Goal: Task Accomplishment & Management: Manage account settings

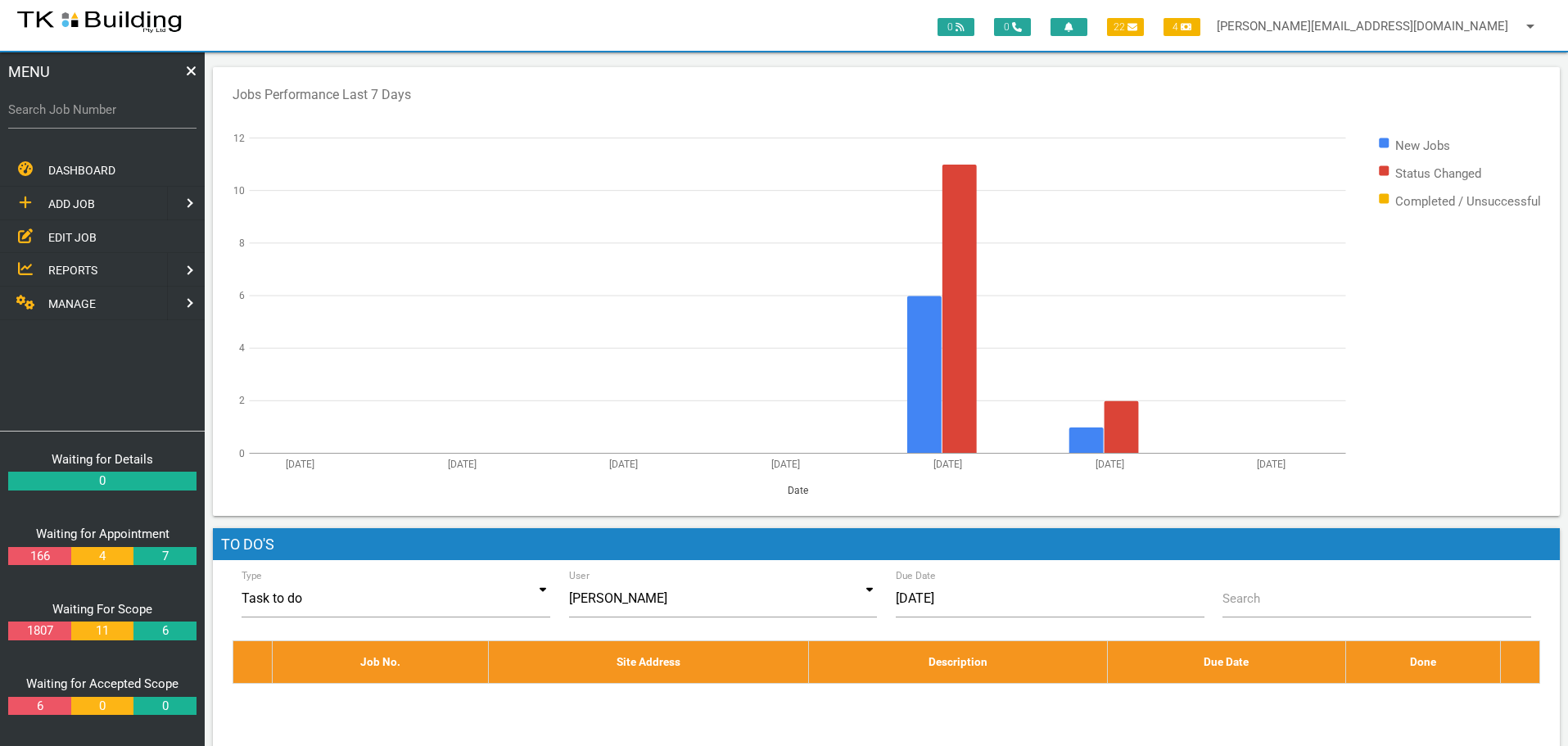
click at [83, 234] on span "EDIT JOB" at bounding box center [72, 237] width 48 height 13
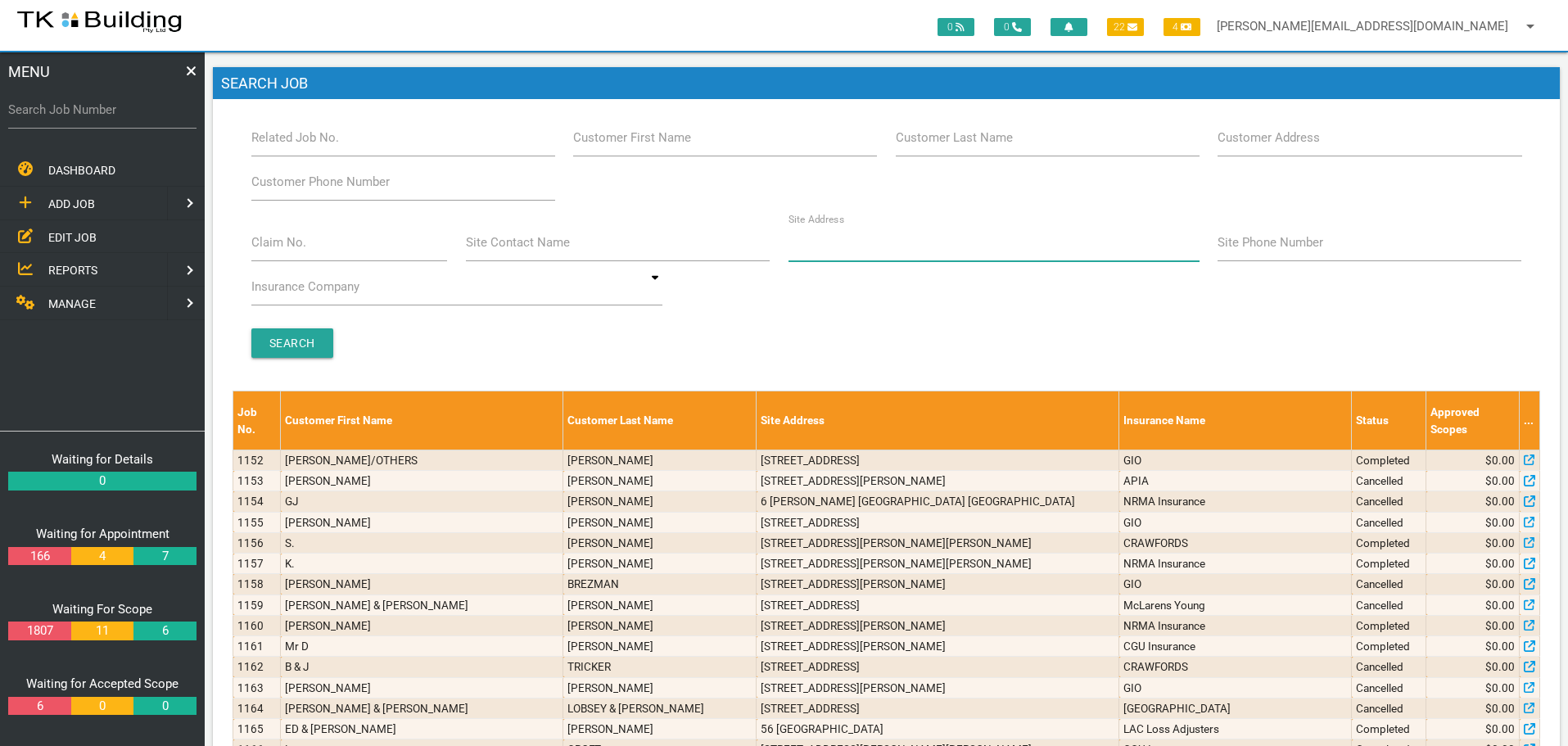
click at [836, 258] on input "Site Address" at bounding box center [994, 242] width 411 height 38
type input "122 Hunter"
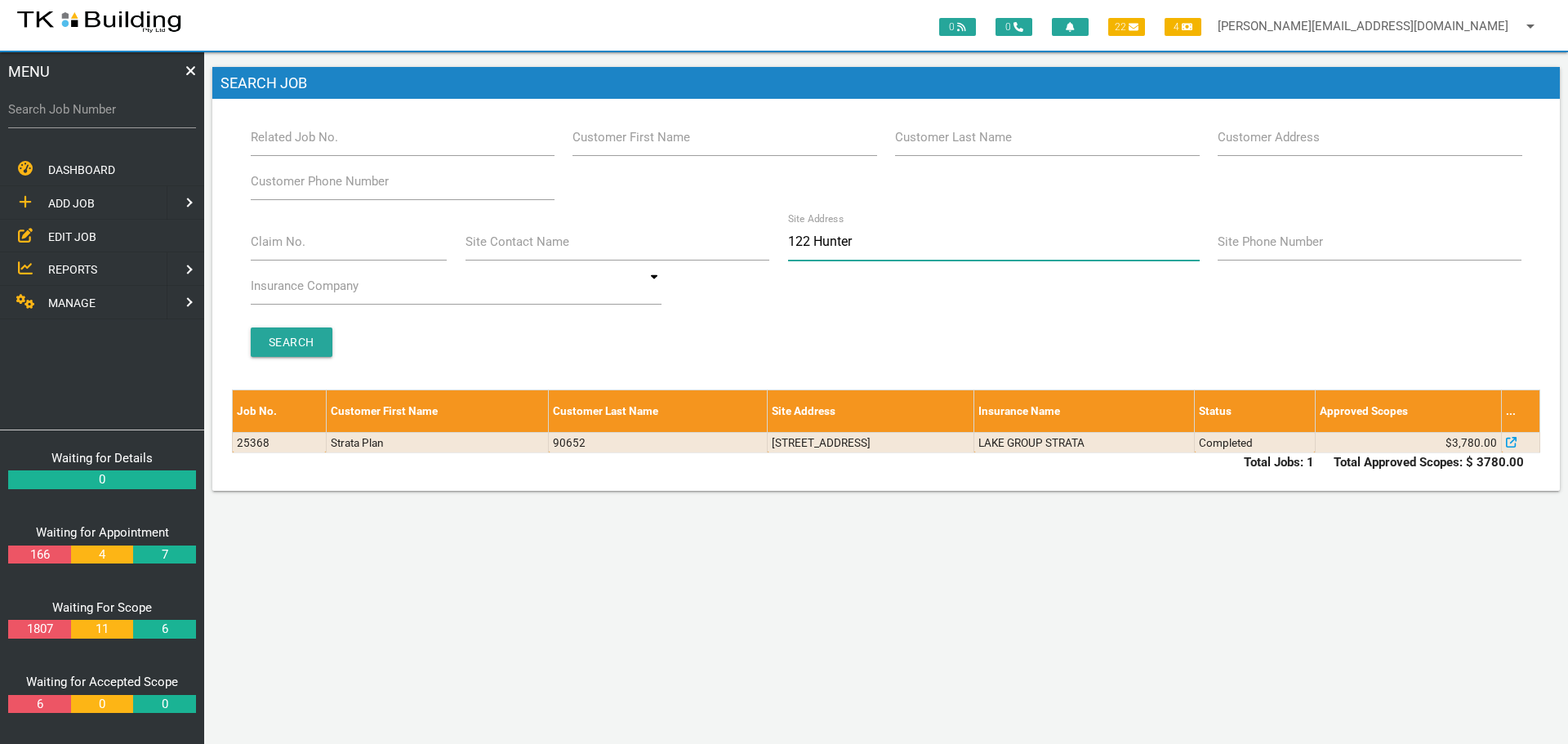
click at [868, 239] on input "122 Hunter" at bounding box center [993, 242] width 412 height 38
type input "1"
click at [947, 145] on label "Customer Last Name" at bounding box center [953, 138] width 117 height 19
click at [947, 145] on input "Customer Last Name" at bounding box center [1047, 138] width 304 height 38
type input "90652"
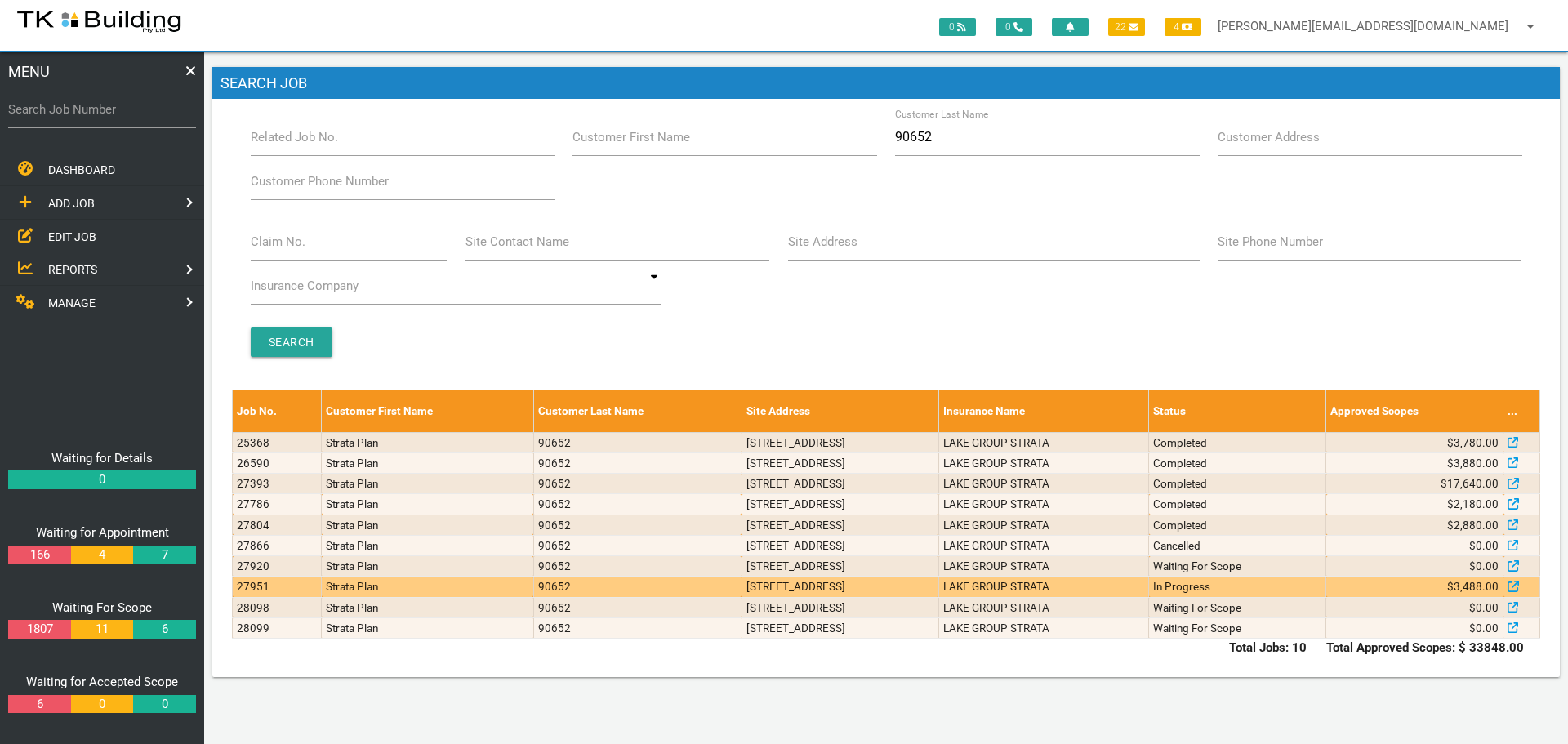
click at [938, 585] on td "[STREET_ADDRESS]" at bounding box center [839, 587] width 196 height 21
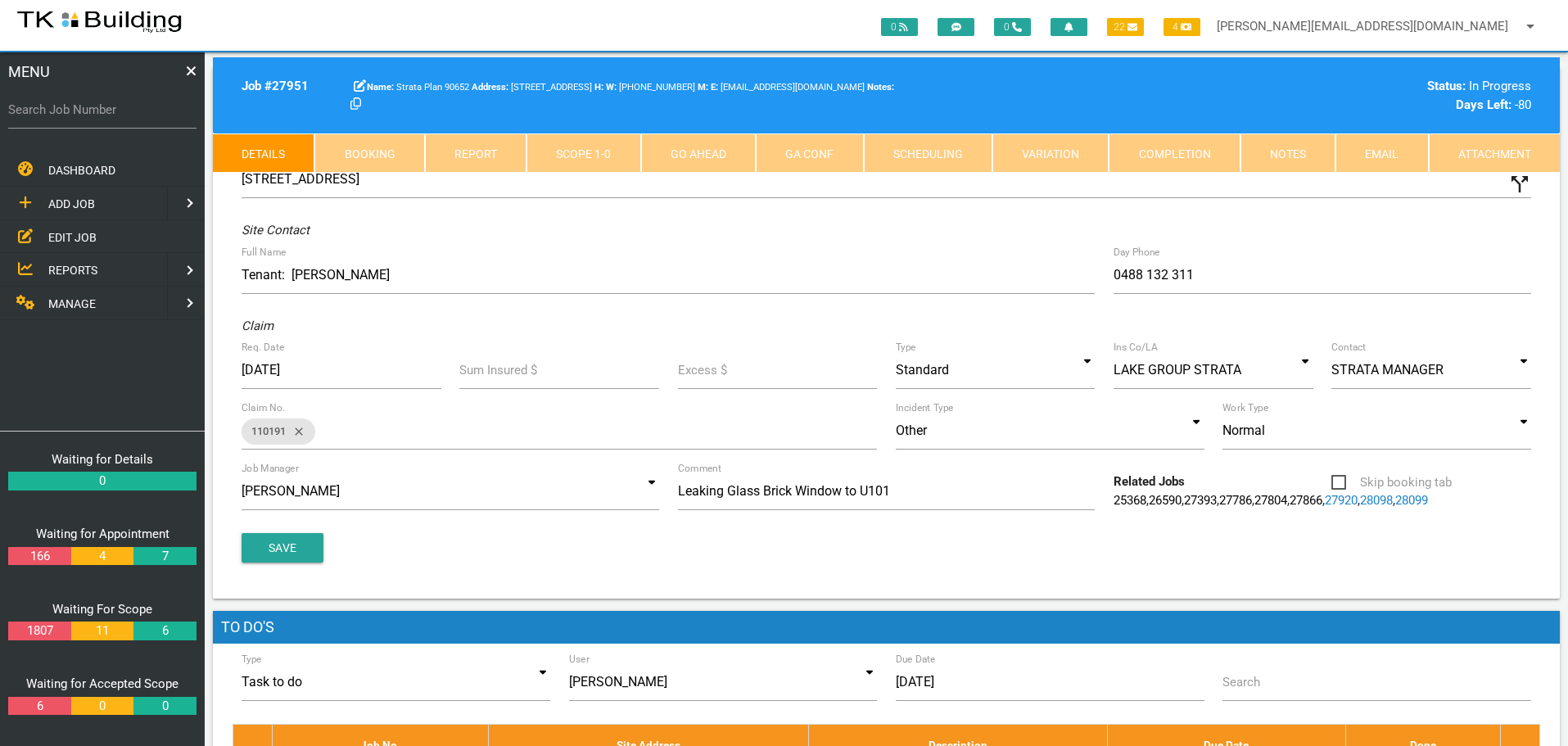
click at [1287, 155] on link "Notes" at bounding box center [1288, 152] width 95 height 39
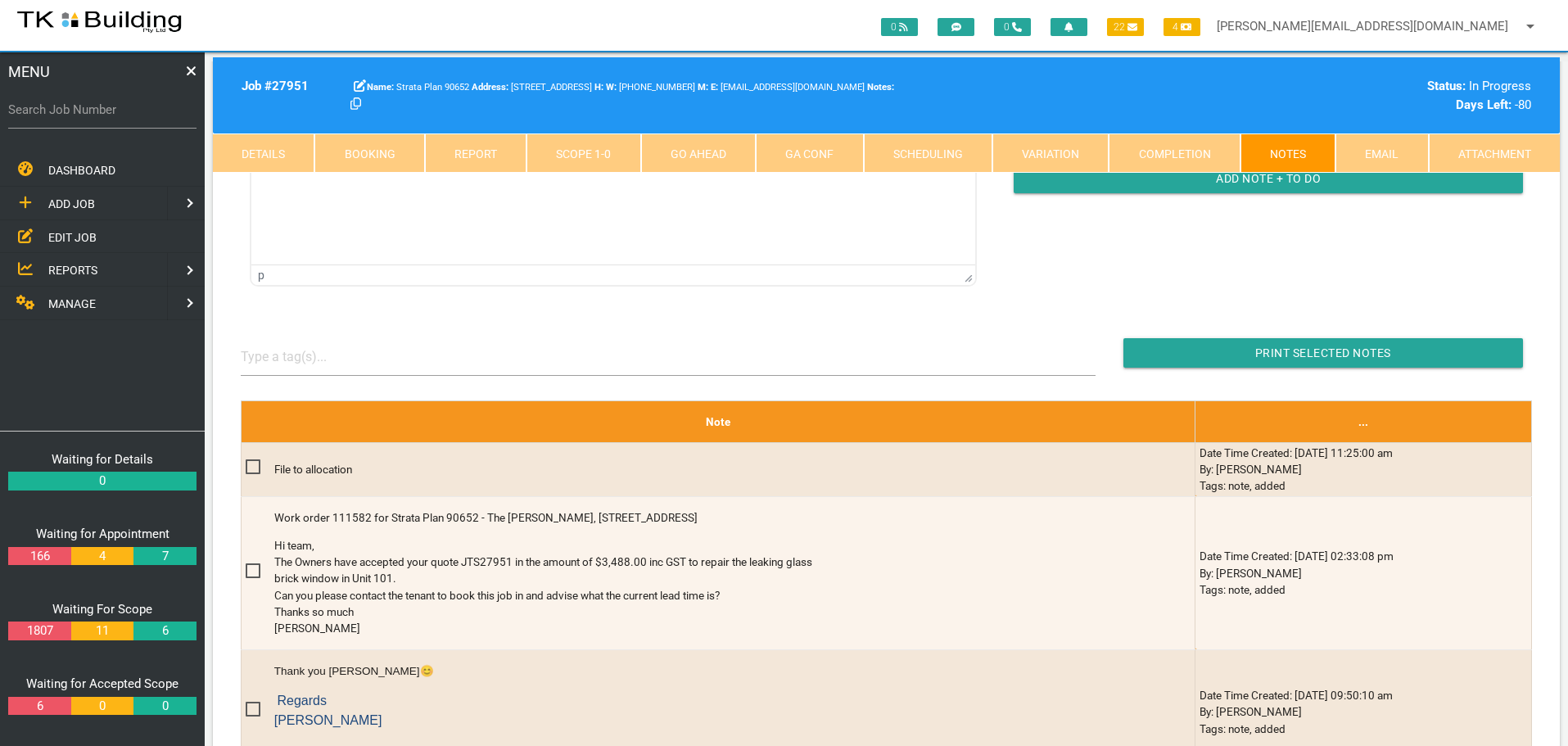
scroll to position [246, 0]
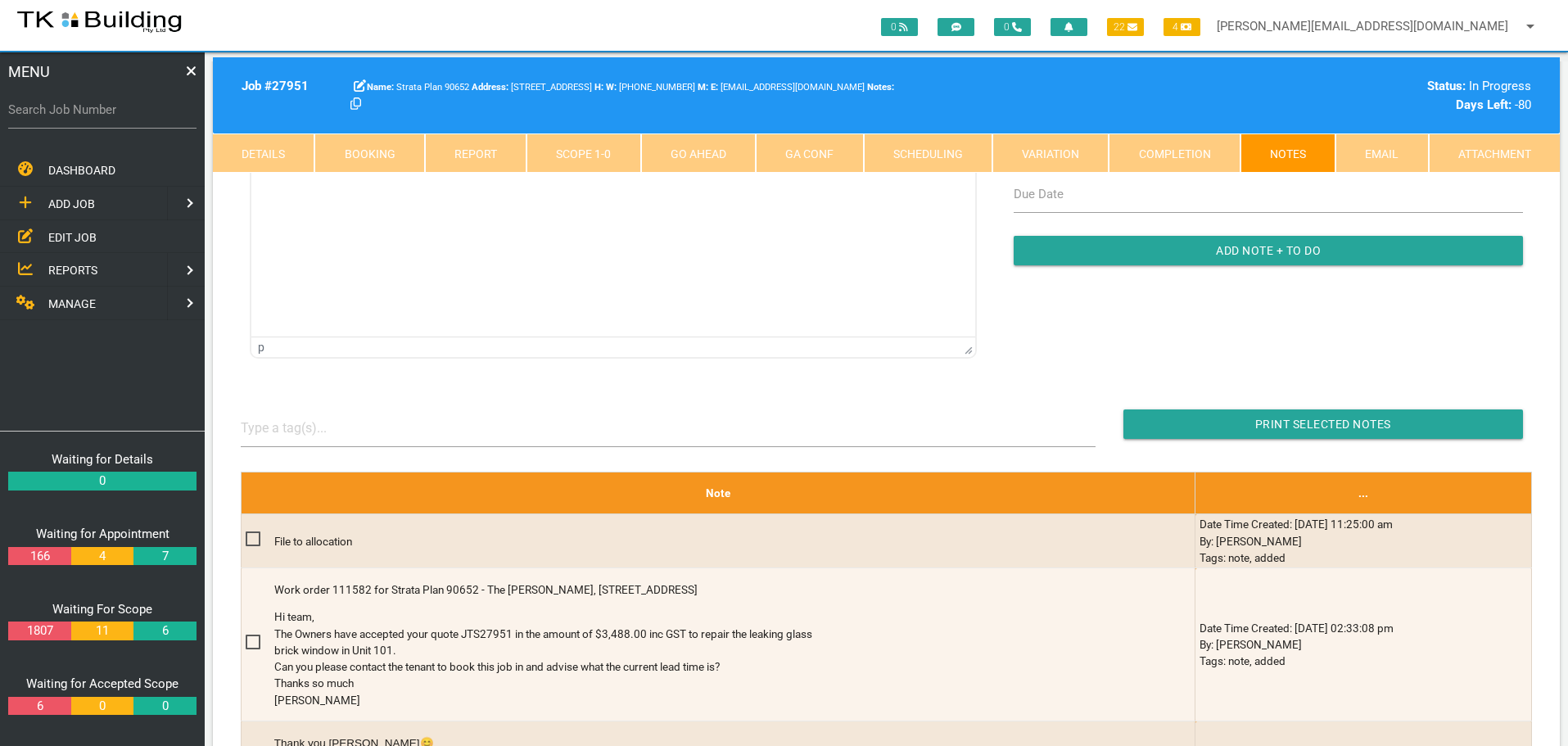
click at [132, 247] on link "EDIT JOB" at bounding box center [102, 237] width 211 height 34
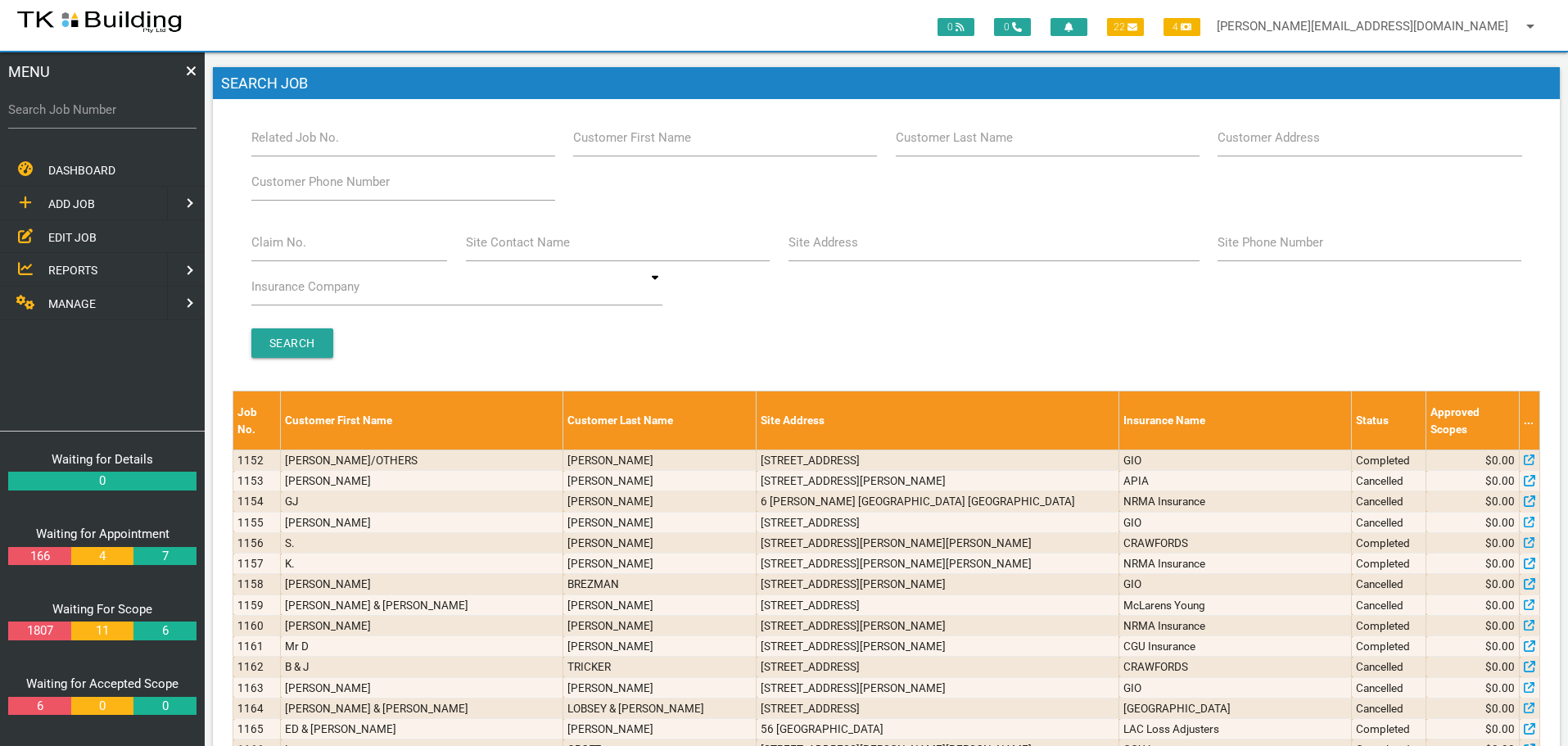
click at [1000, 140] on label "Customer Last Name" at bounding box center [954, 138] width 117 height 19
click at [1000, 140] on input "Customer Last Name" at bounding box center [1047, 138] width 304 height 38
type input "98185"
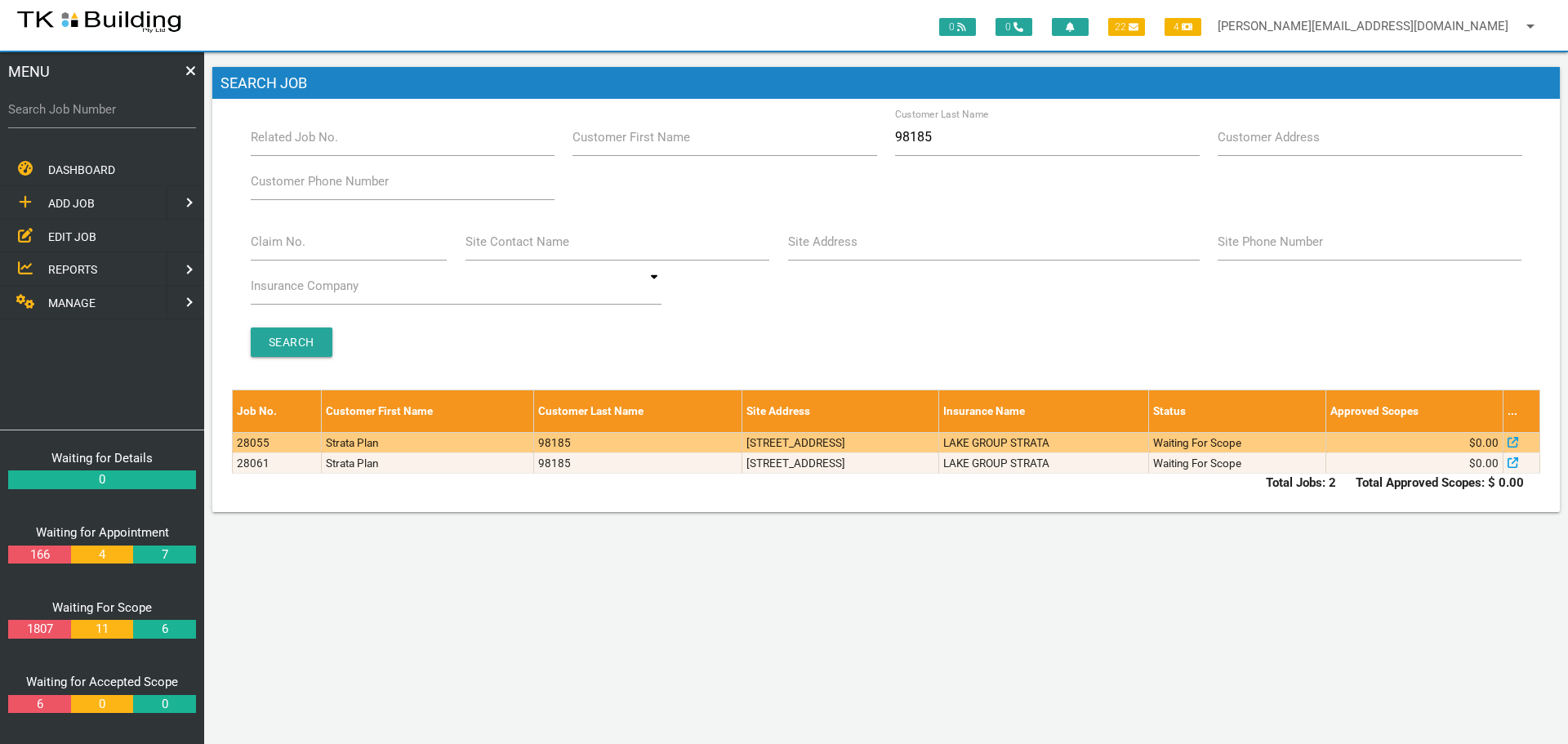
click at [832, 437] on td "[STREET_ADDRESS]" at bounding box center [839, 442] width 196 height 21
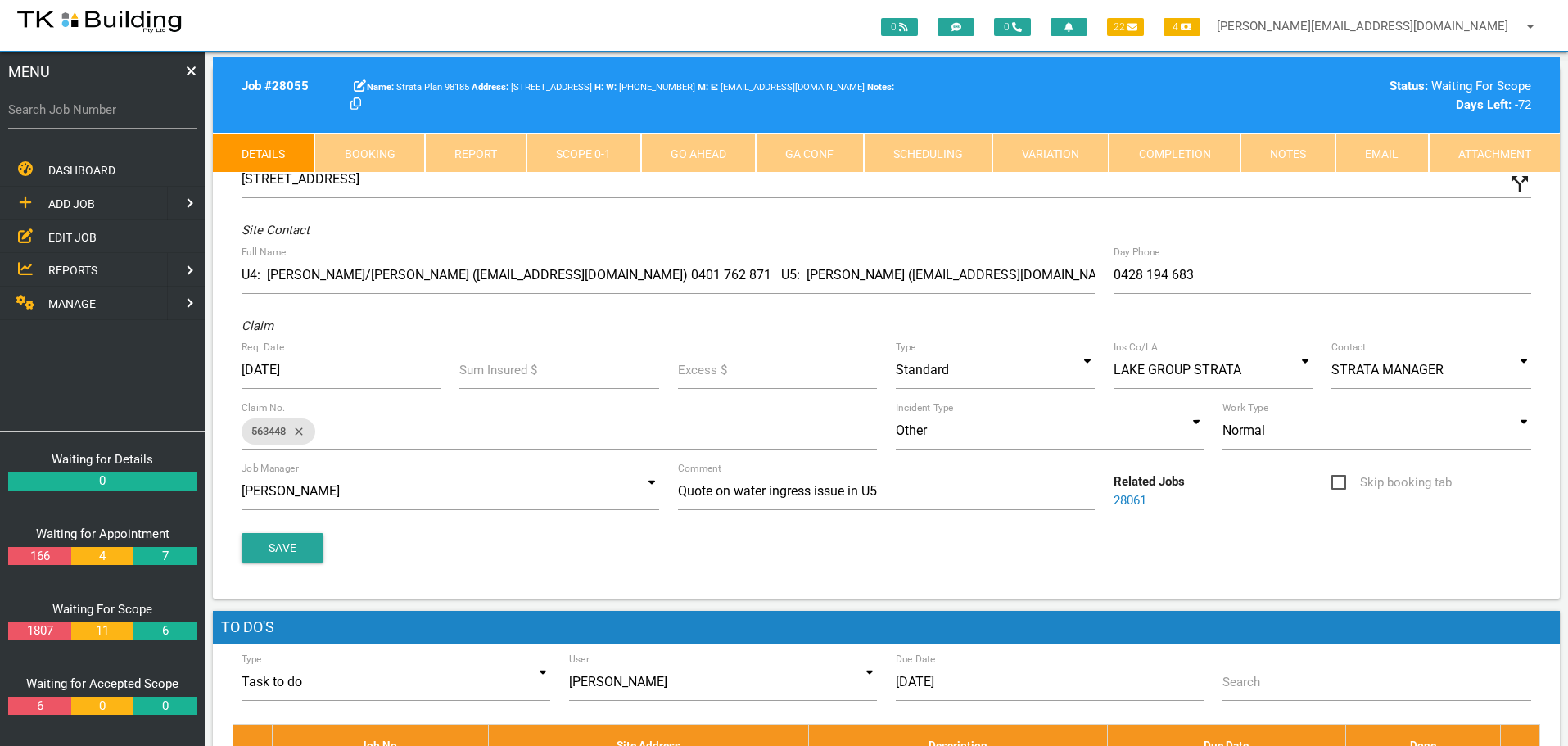
click at [1293, 158] on link "Notes" at bounding box center [1288, 152] width 95 height 39
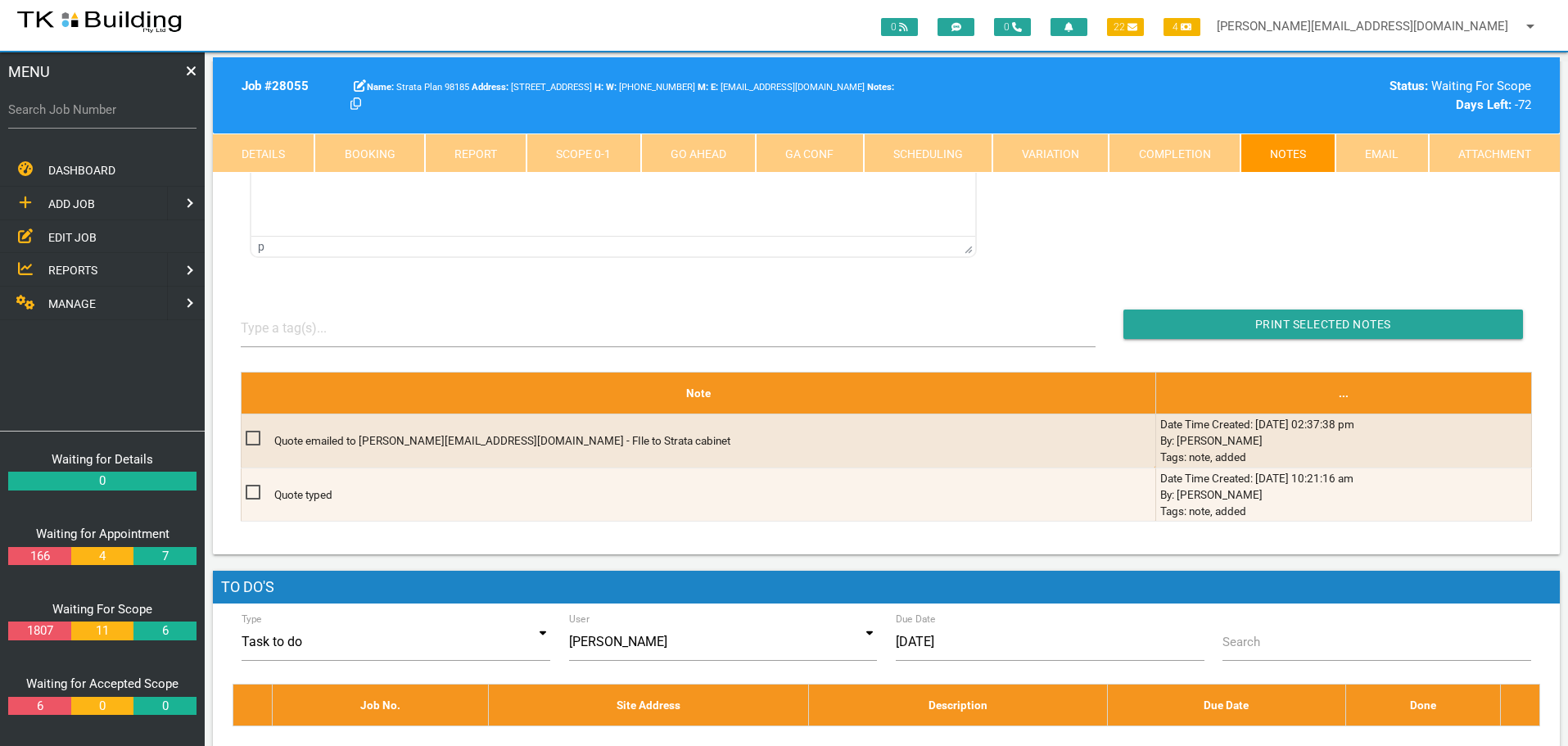
scroll to position [246, 0]
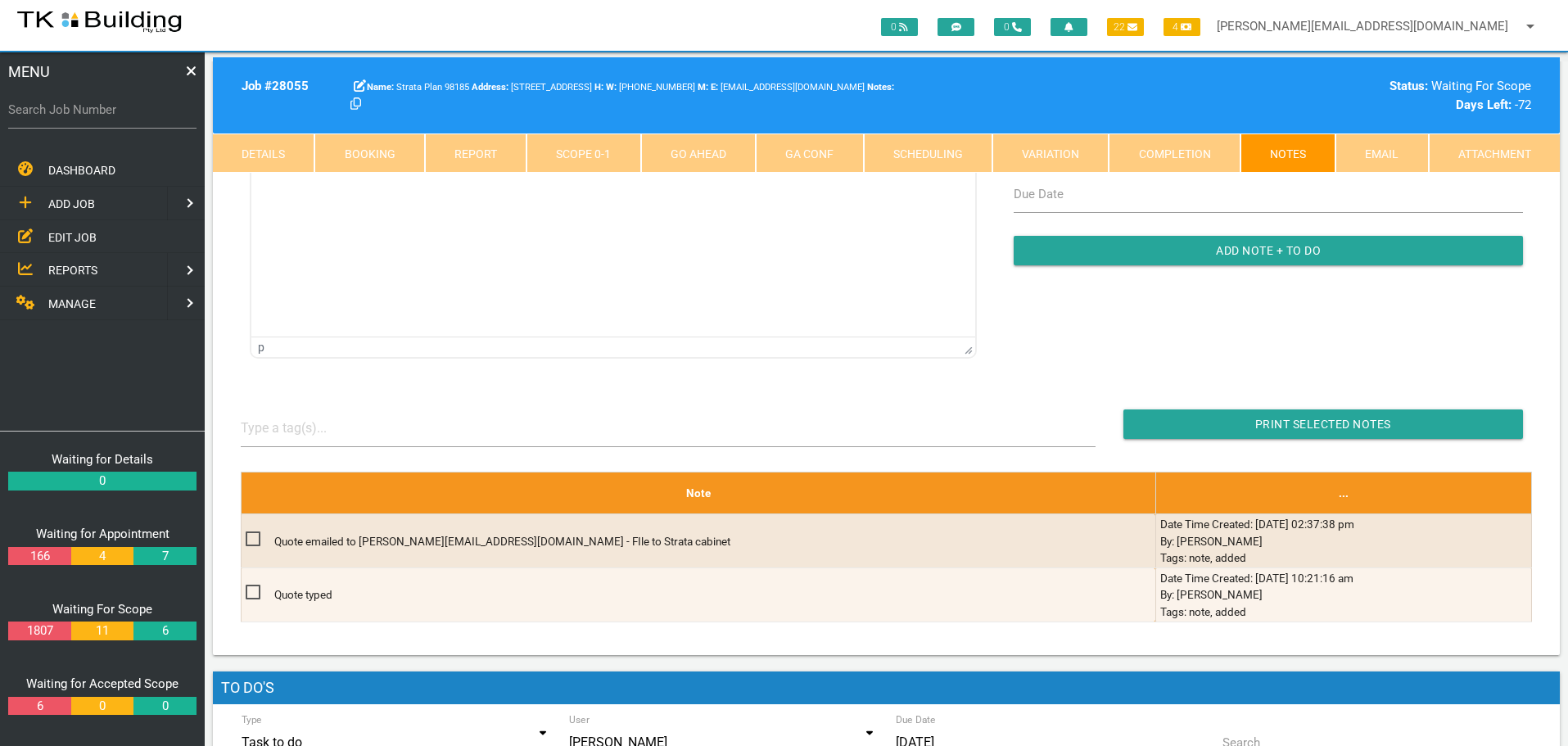
click at [288, 152] on link "Details" at bounding box center [264, 152] width 102 height 39
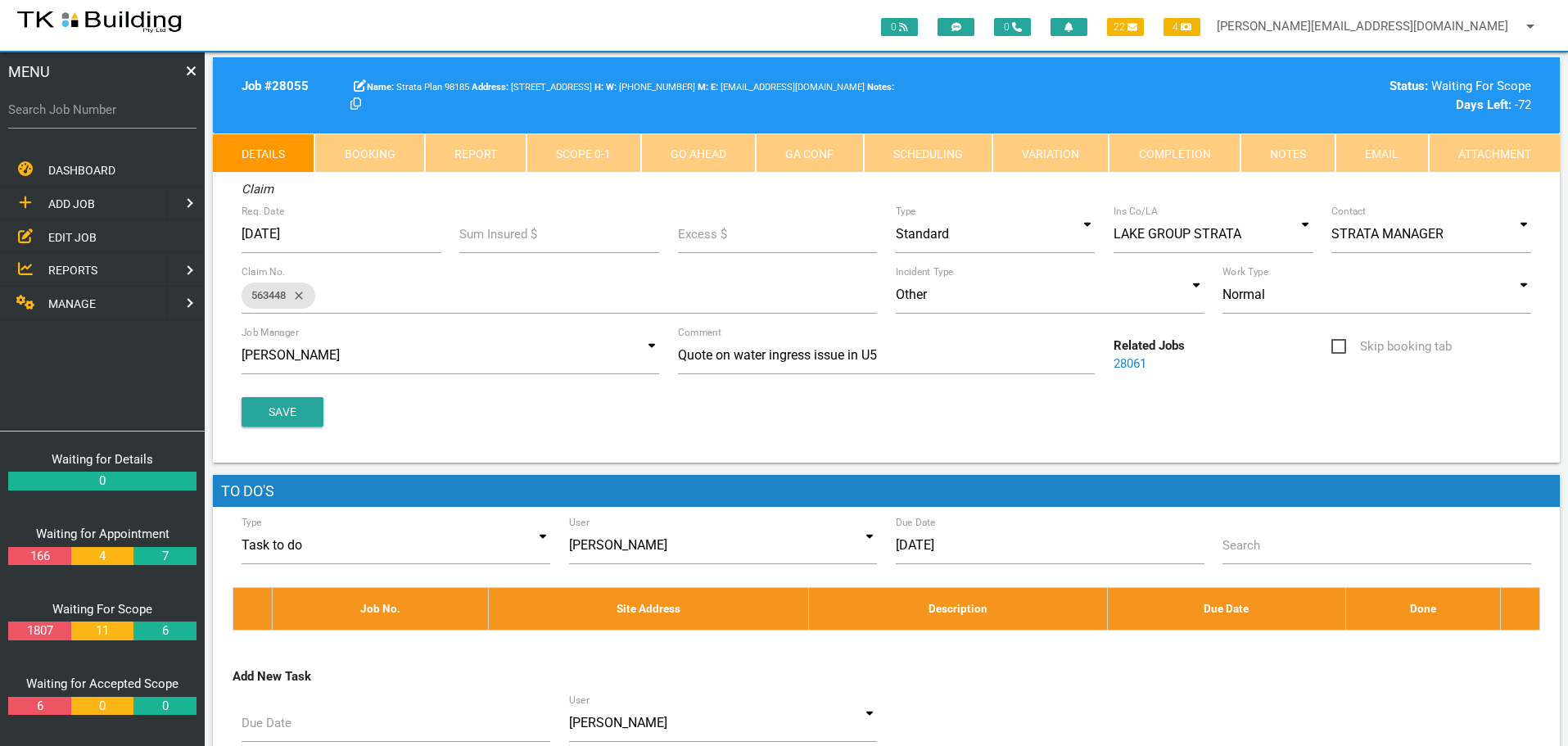
click at [1289, 154] on link "Notes" at bounding box center [1288, 152] width 95 height 39
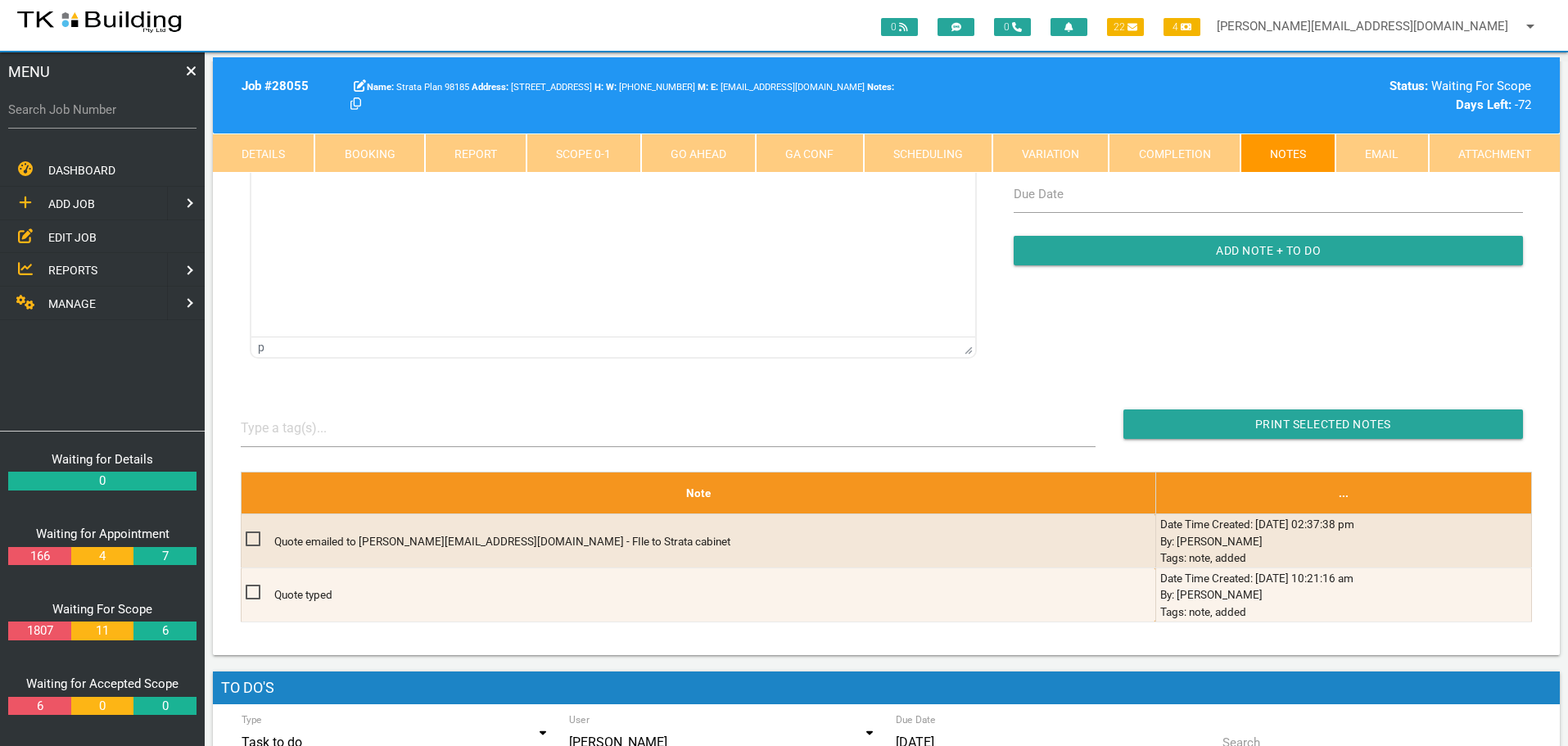
scroll to position [0, 0]
click at [282, 157] on link "Details" at bounding box center [264, 152] width 102 height 39
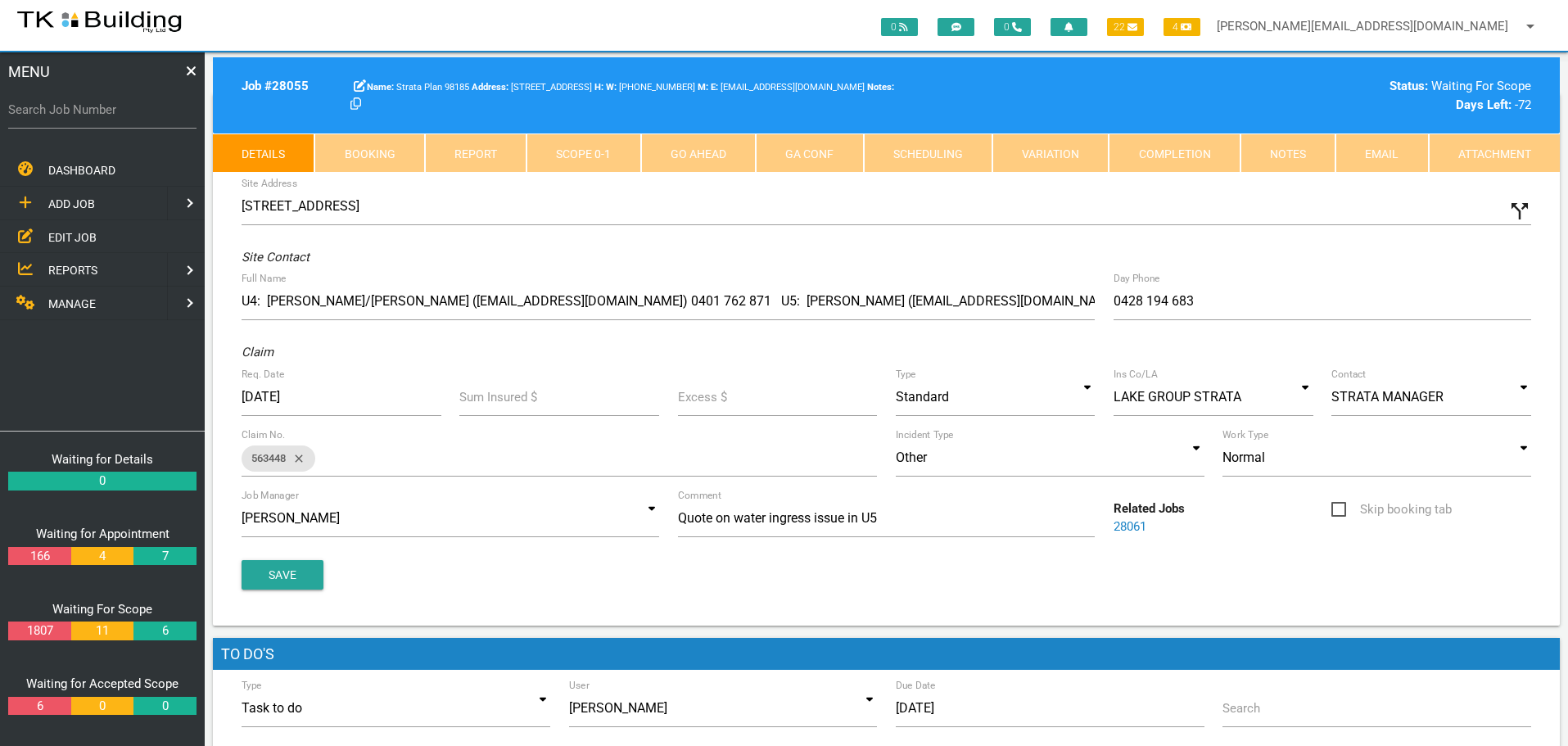
scroll to position [82, 0]
click at [73, 236] on span "EDIT JOB" at bounding box center [72, 237] width 48 height 13
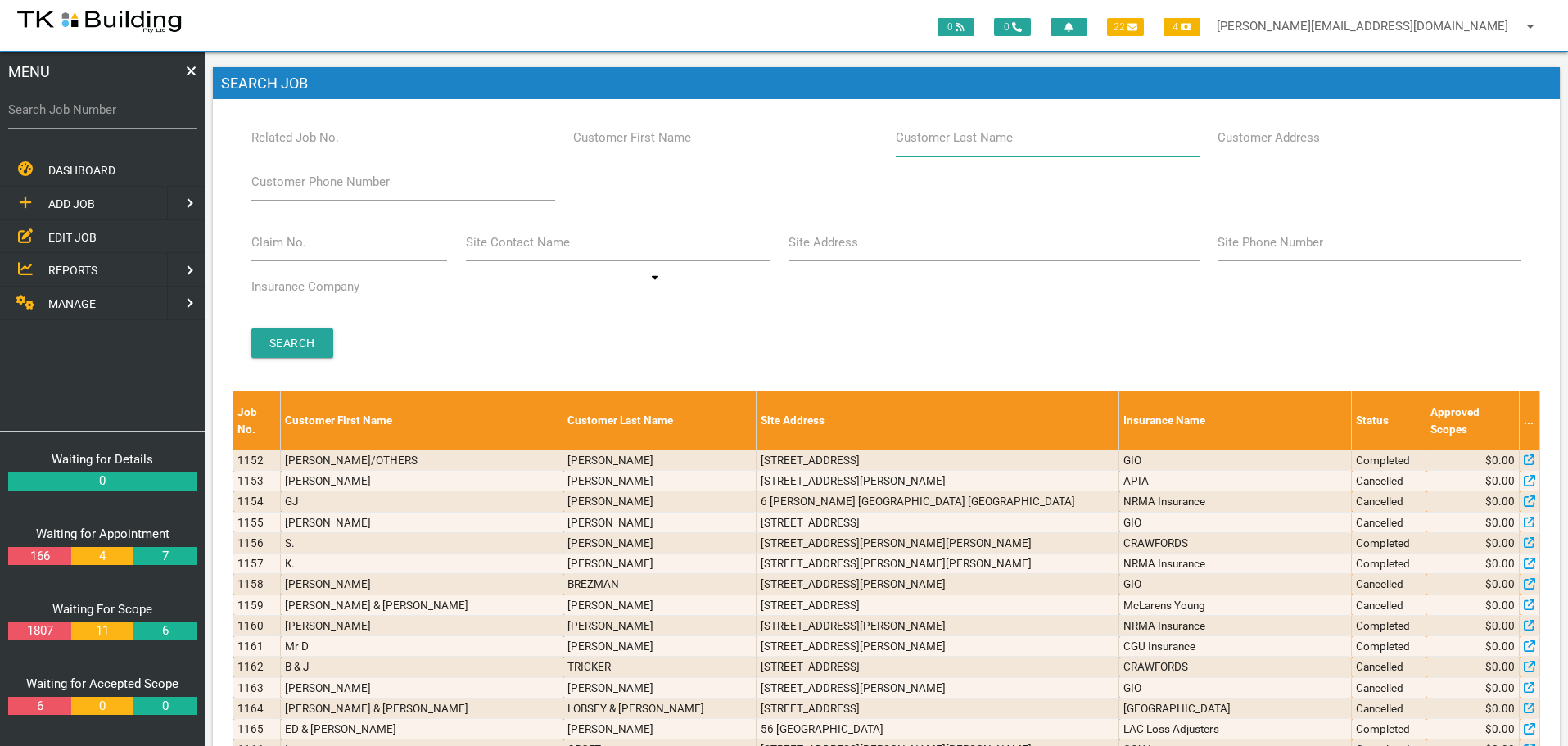
click at [1020, 150] on input "Customer Last Name" at bounding box center [1047, 138] width 304 height 38
type input "57415"
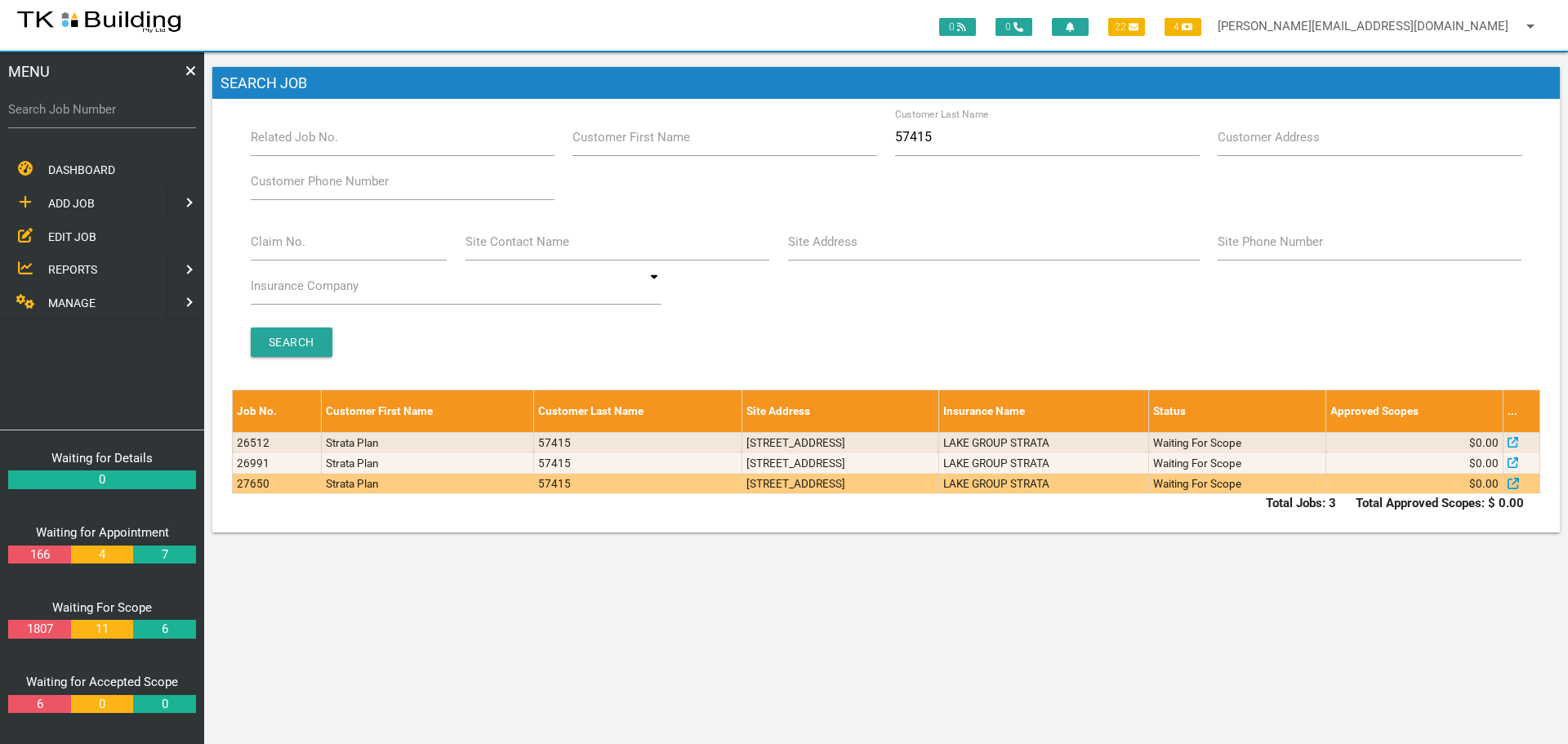
click at [1063, 491] on td "LAKE GROUP STRATA" at bounding box center [1043, 483] width 210 height 21
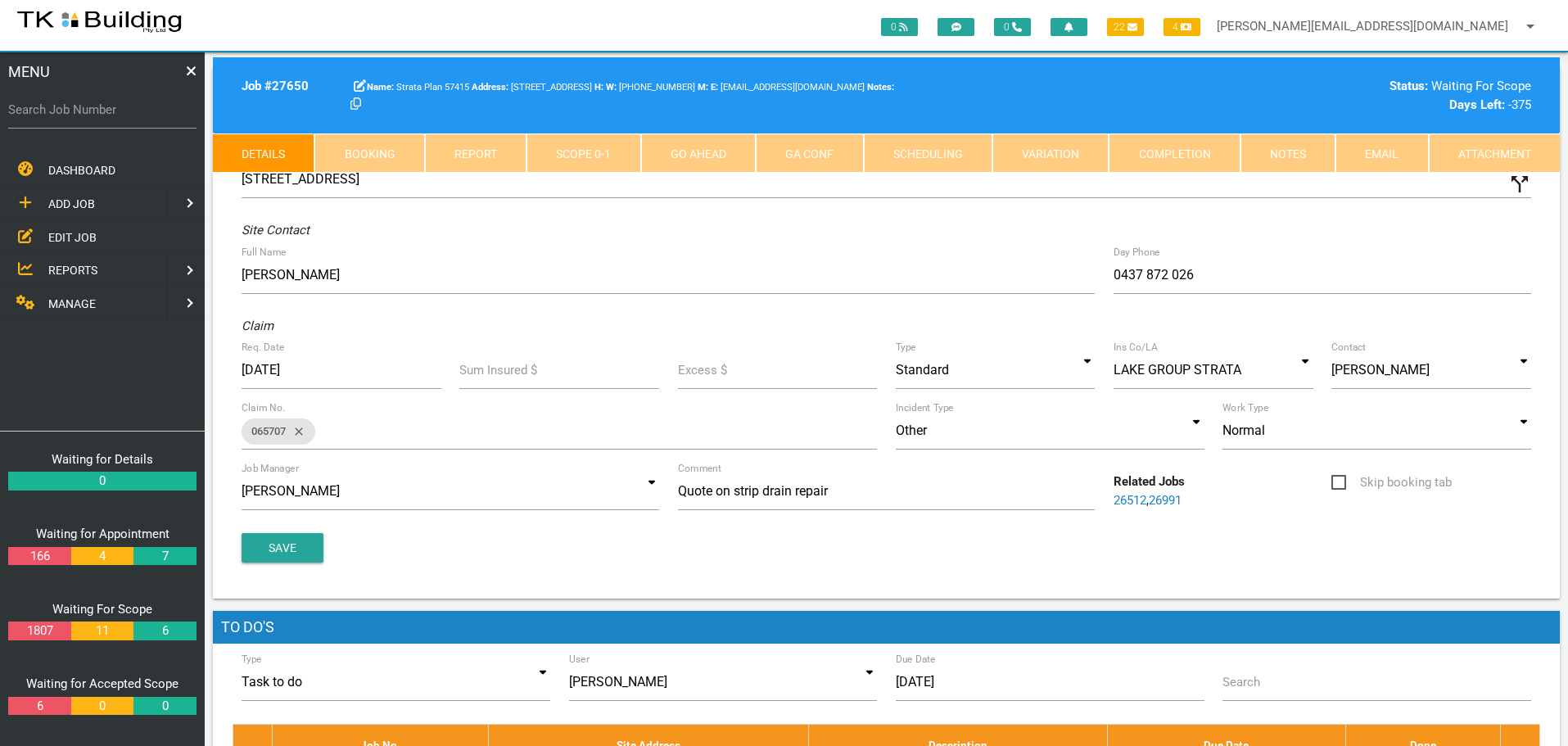
click at [1166, 497] on link "26991" at bounding box center [1165, 500] width 33 height 15
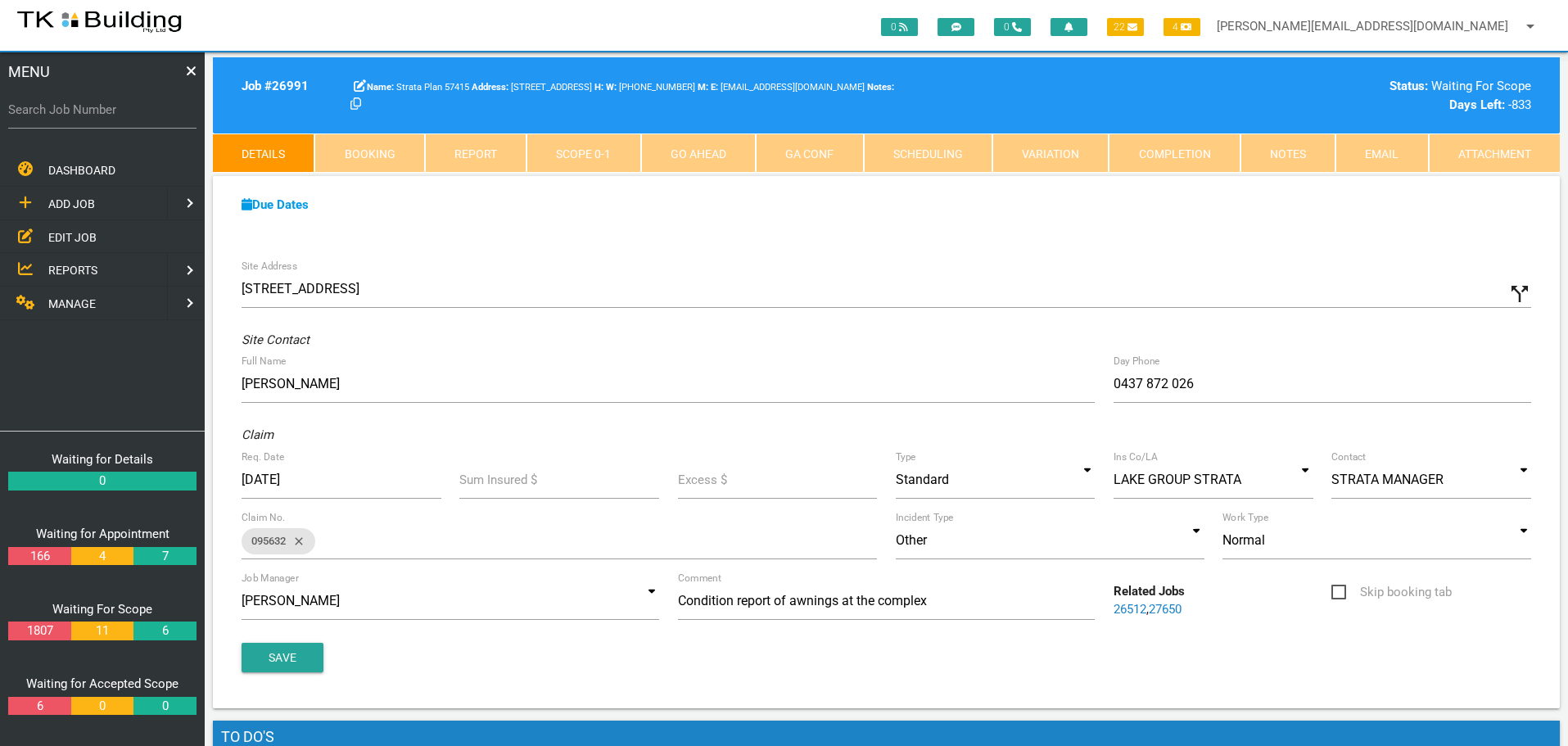
click at [1176, 610] on link "27650" at bounding box center [1165, 609] width 33 height 15
click at [80, 200] on span "ADD JOB" at bounding box center [71, 203] width 46 height 13
click at [80, 238] on span "EXISTING CUSTOMER" at bounding box center [104, 237] width 113 height 13
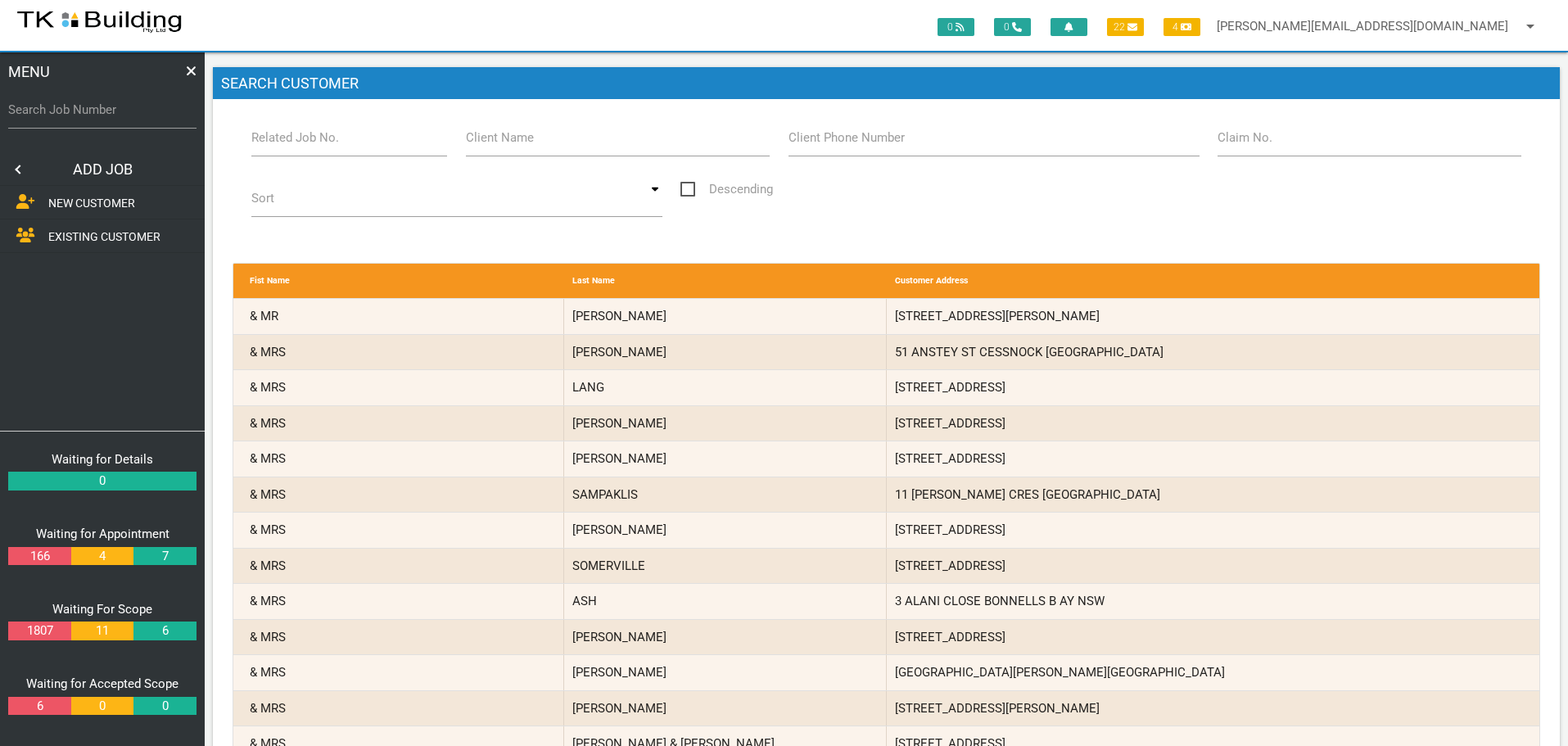
click at [329, 147] on label "Related Job No." at bounding box center [295, 138] width 88 height 19
click at [329, 147] on input "Related Job No." at bounding box center [349, 138] width 197 height 38
type input "27650"
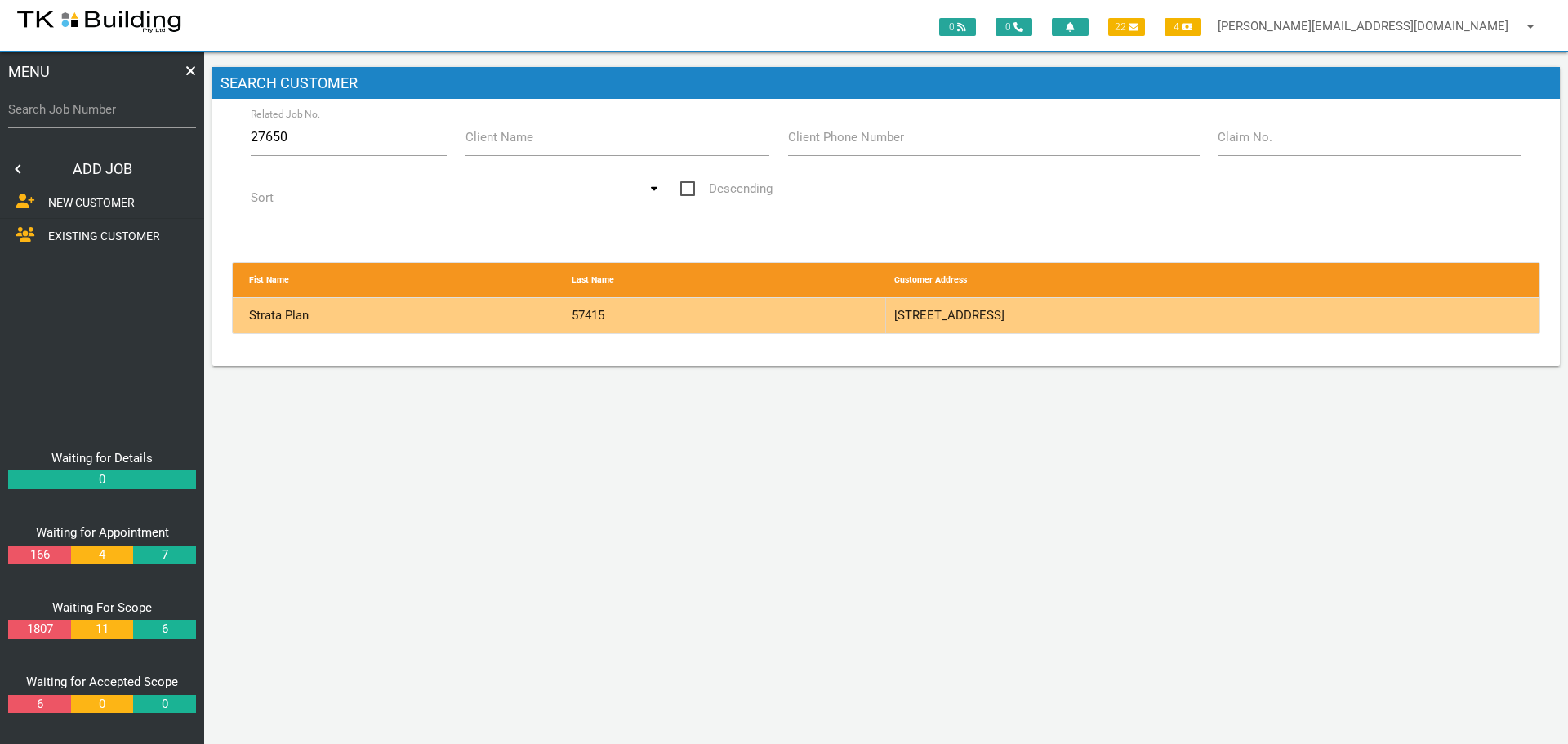
click at [847, 318] on div "57415" at bounding box center [725, 315] width 322 height 35
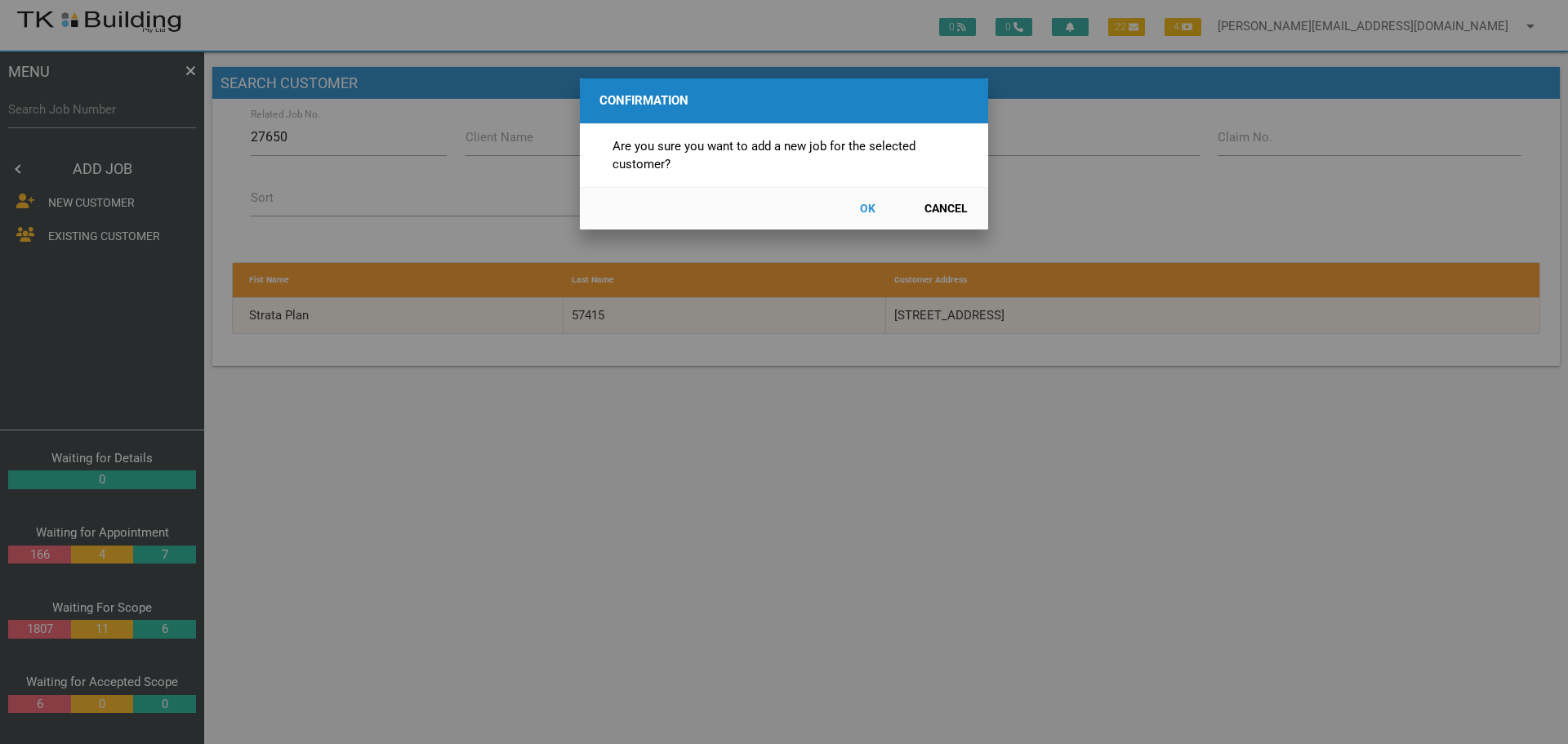
click at [869, 210] on button "OK" at bounding box center [867, 209] width 71 height 29
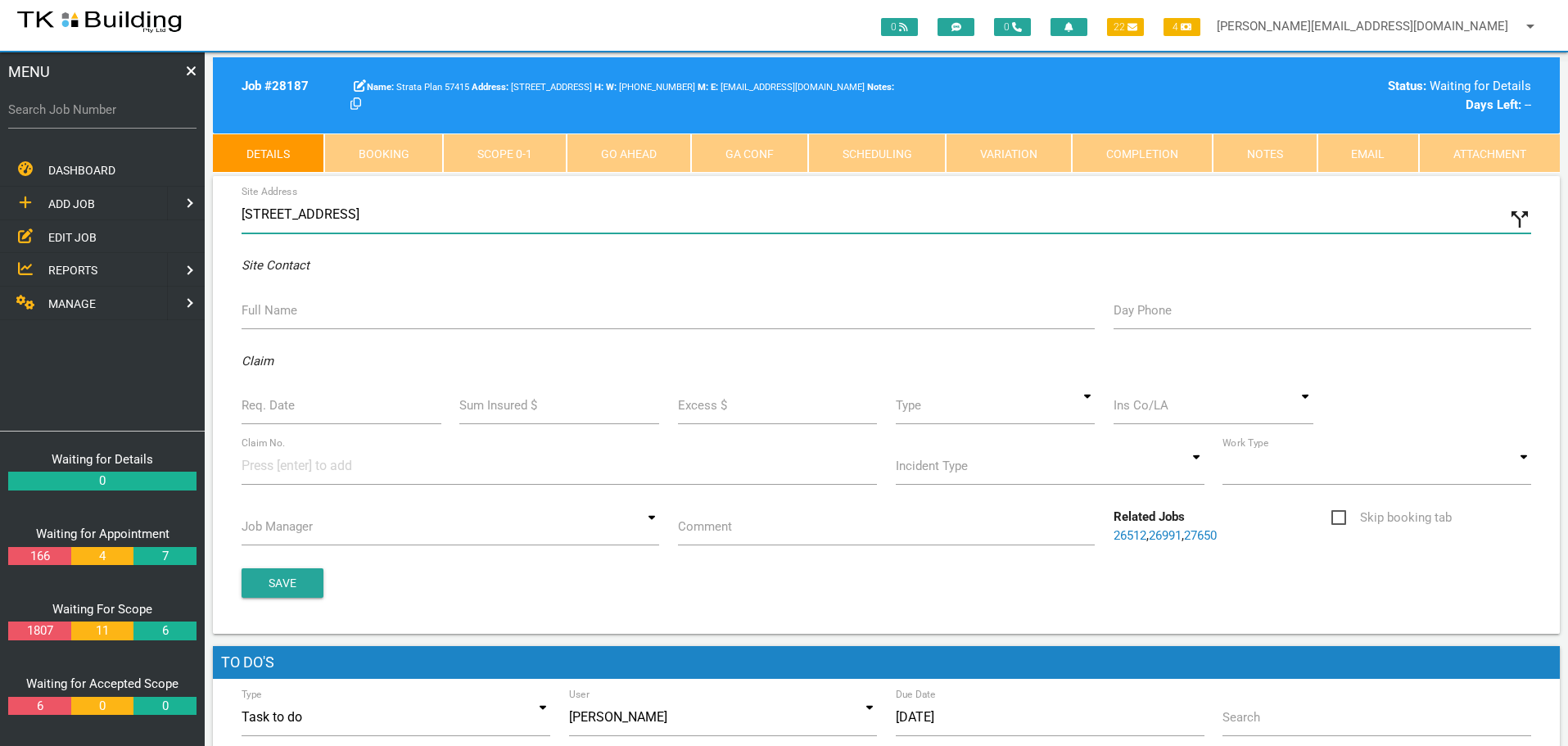
click at [242, 211] on input "301 Hillsborough Rd, Warners Bay NSW 2282, Australia" at bounding box center [886, 215] width 1289 height 38
type input "14/301 Hillsborough Rd, Warners Bay NSW 2282, Australia"
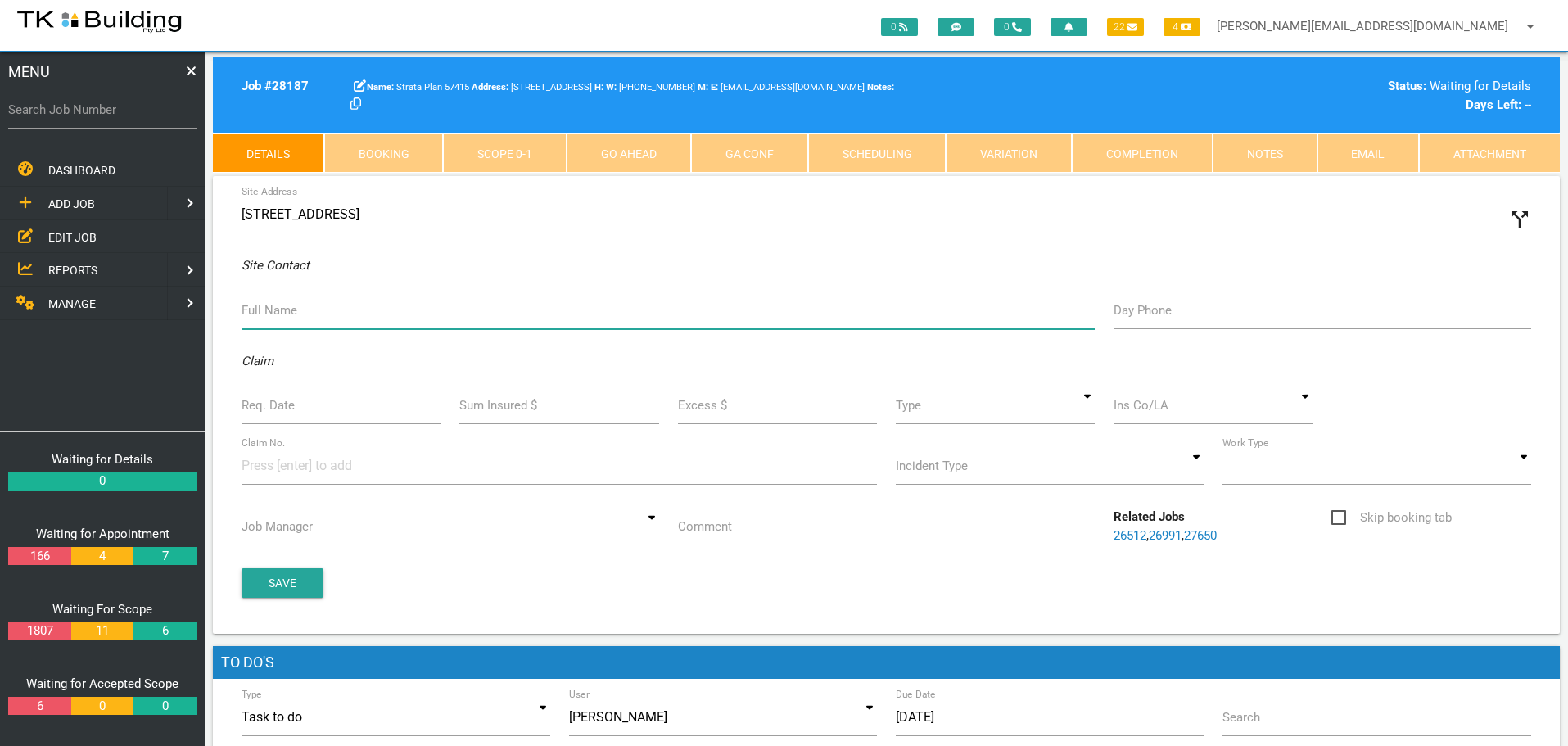
click at [275, 322] on input "Full Name" at bounding box center [668, 310] width 853 height 38
type input "Tom LGS"
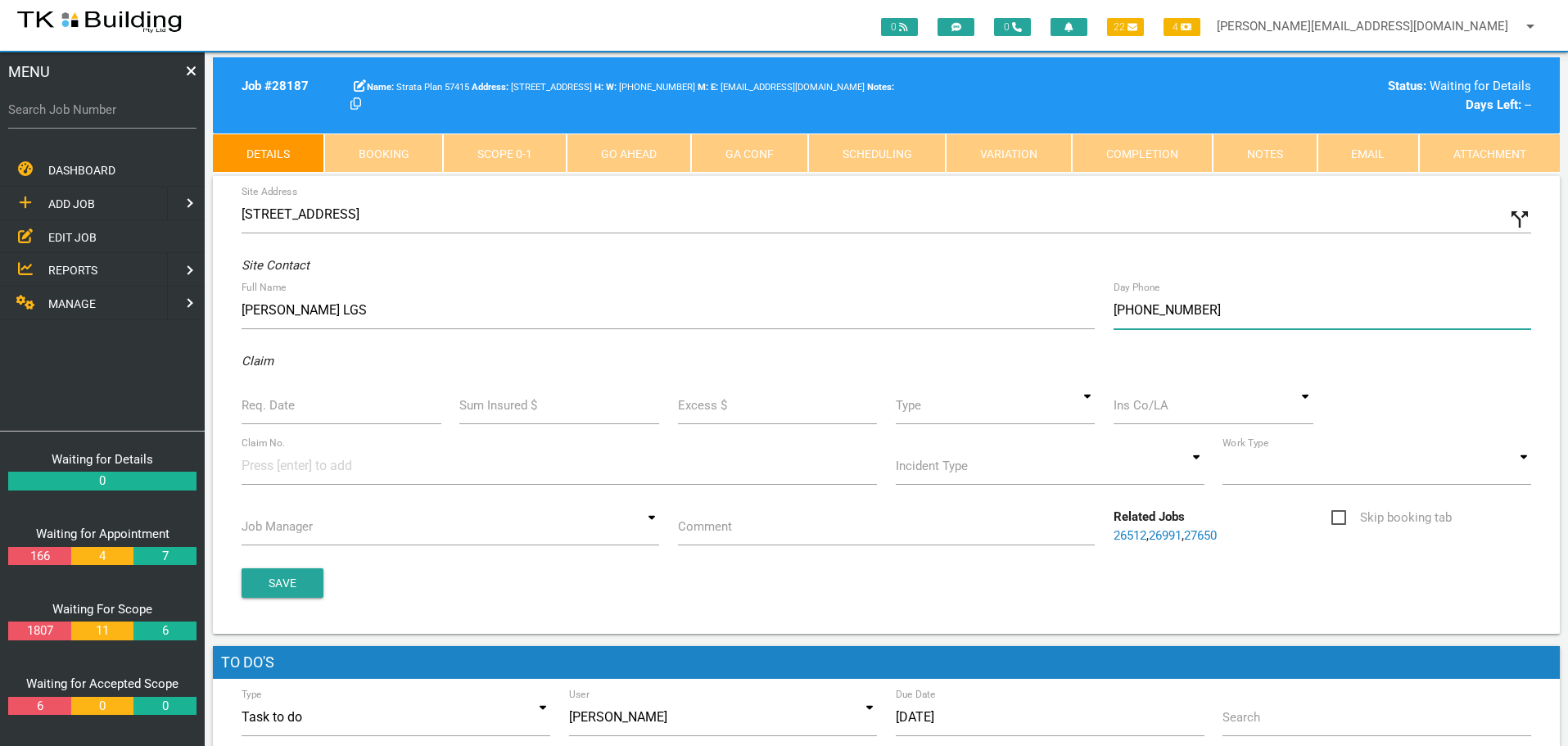
type input "[PHONE_NUMBER]"
click at [265, 407] on label "Req. Date" at bounding box center [268, 406] width 54 height 19
click at [265, 407] on input "Req. Date" at bounding box center [341, 406] width 200 height 38
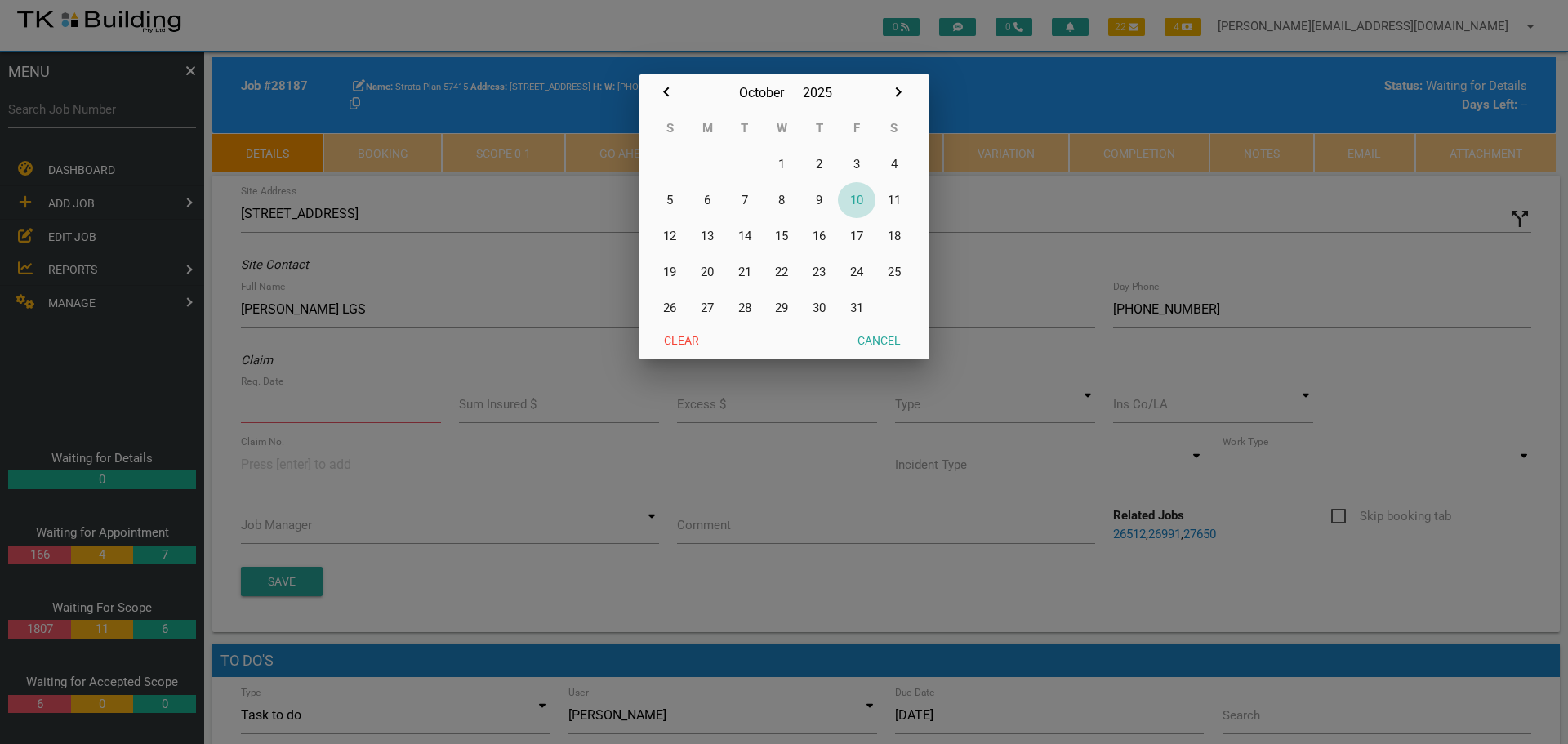
click at [853, 197] on button "10" at bounding box center [857, 200] width 38 height 36
type input "[DATE]"
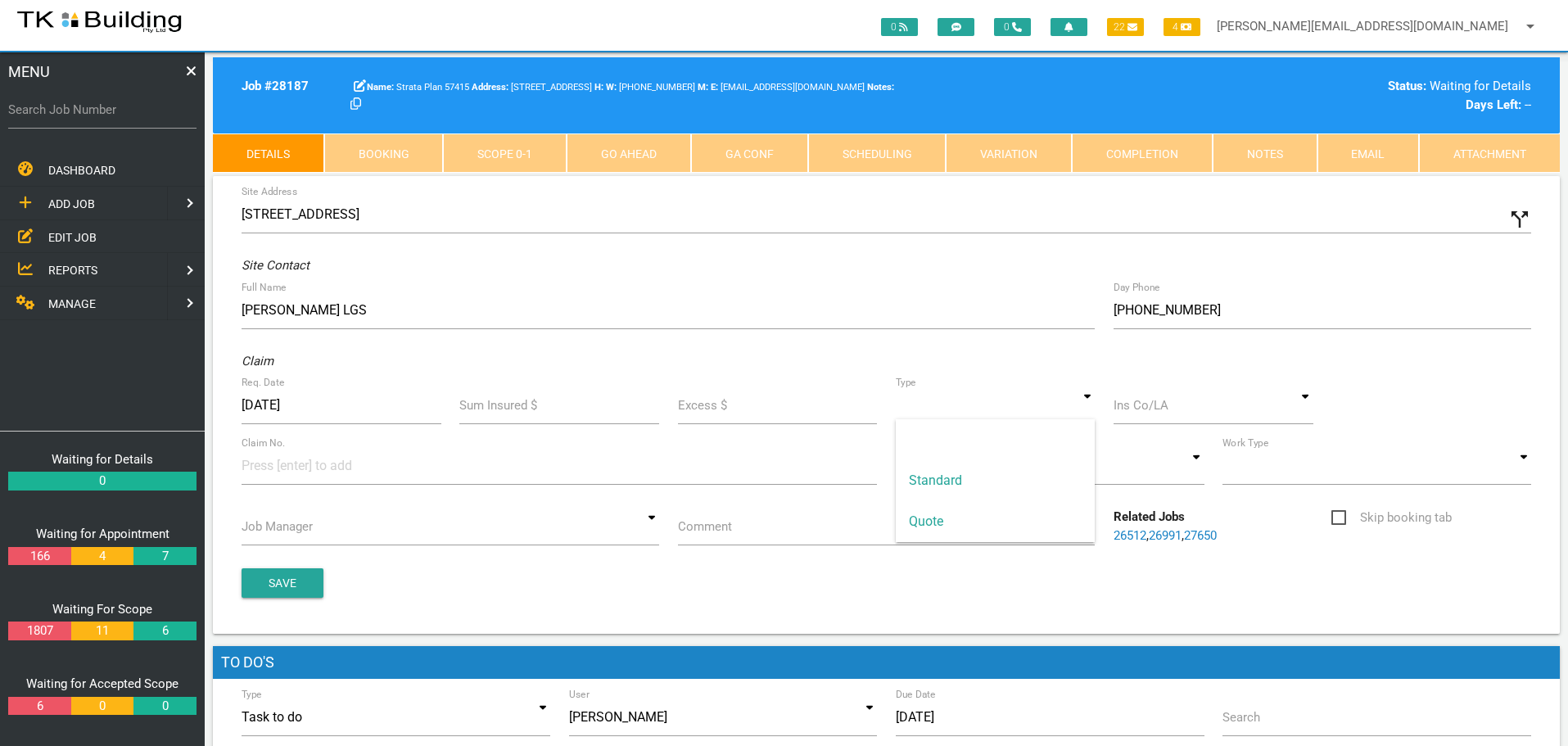
click at [1085, 408] on input at bounding box center [995, 406] width 200 height 38
click at [1063, 475] on span "Standard" at bounding box center [995, 480] width 200 height 41
type input "Standard"
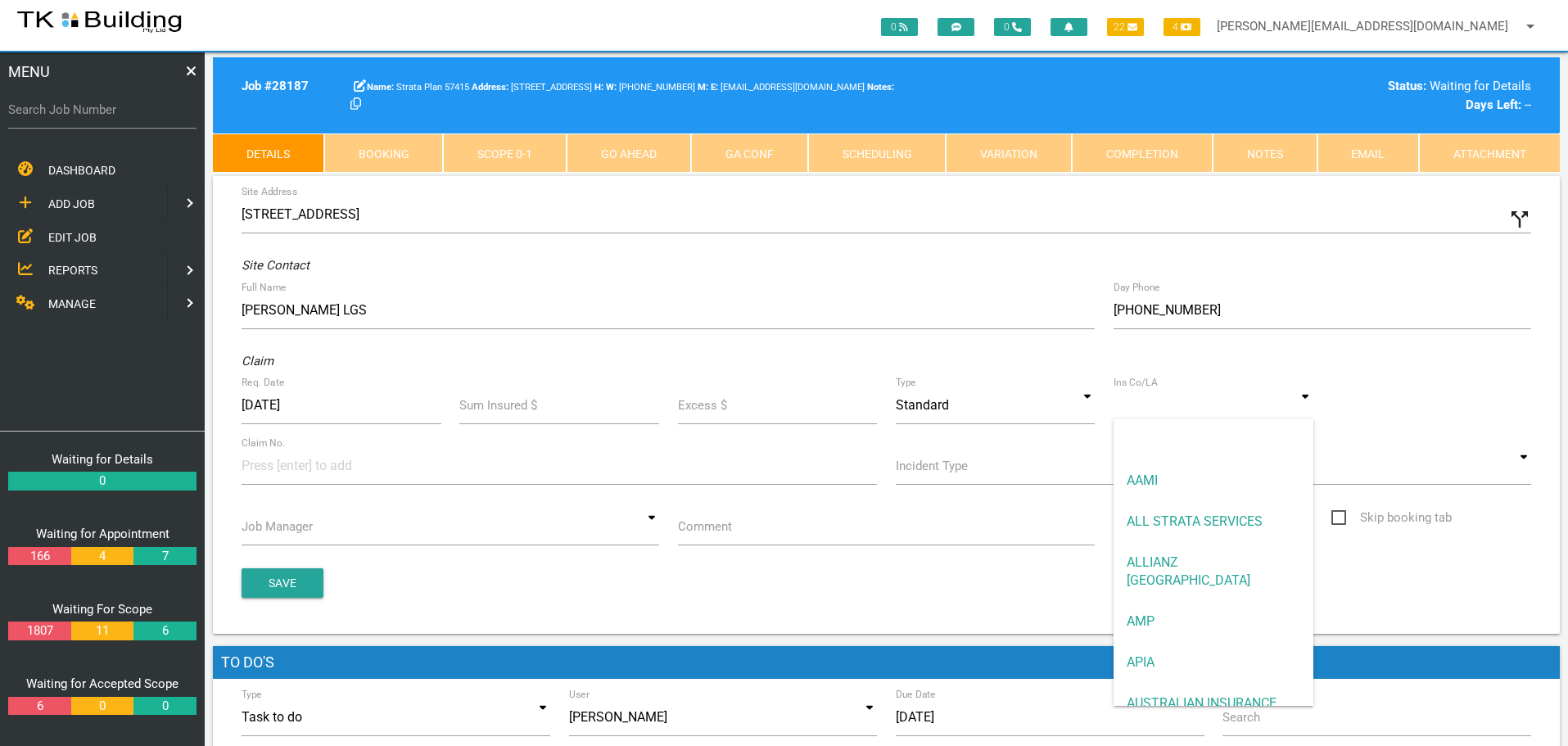
click at [1168, 408] on input at bounding box center [1213, 406] width 200 height 38
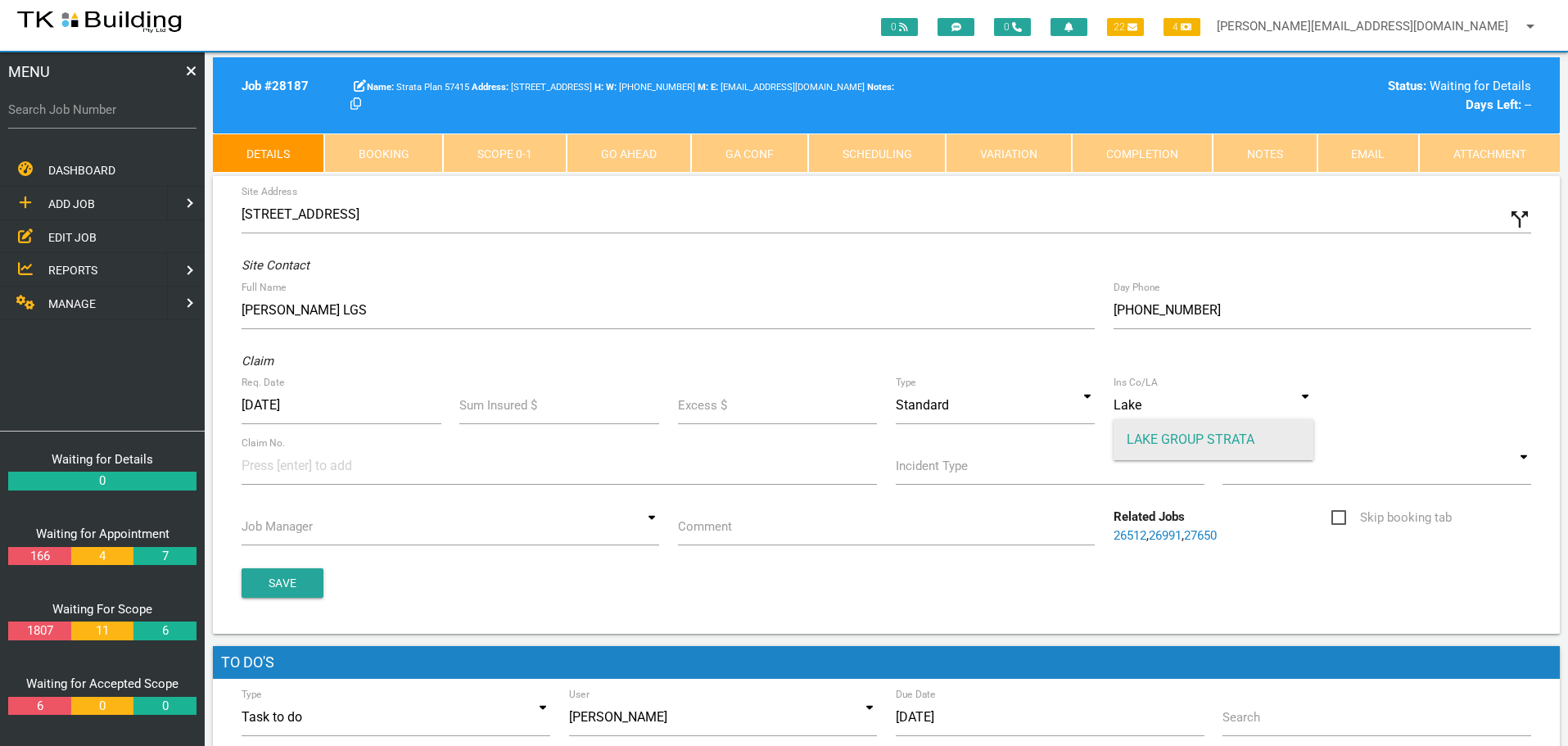
click at [1194, 438] on span "LAKE GROUP STRATA" at bounding box center [1213, 439] width 200 height 41
type input "LAKE GROUP STRATA"
click at [252, 470] on input at bounding box center [302, 466] width 122 height 37
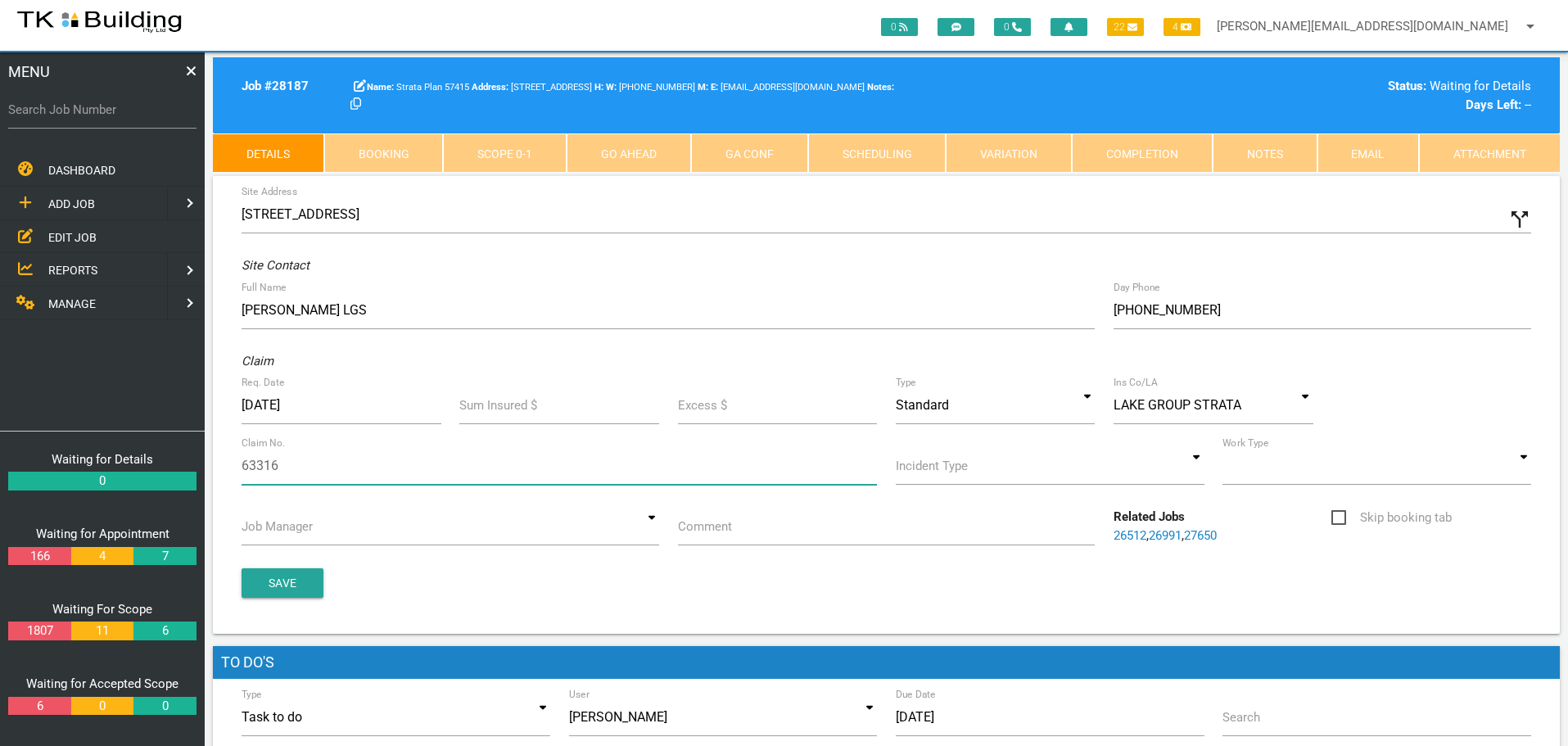
type input "633160"
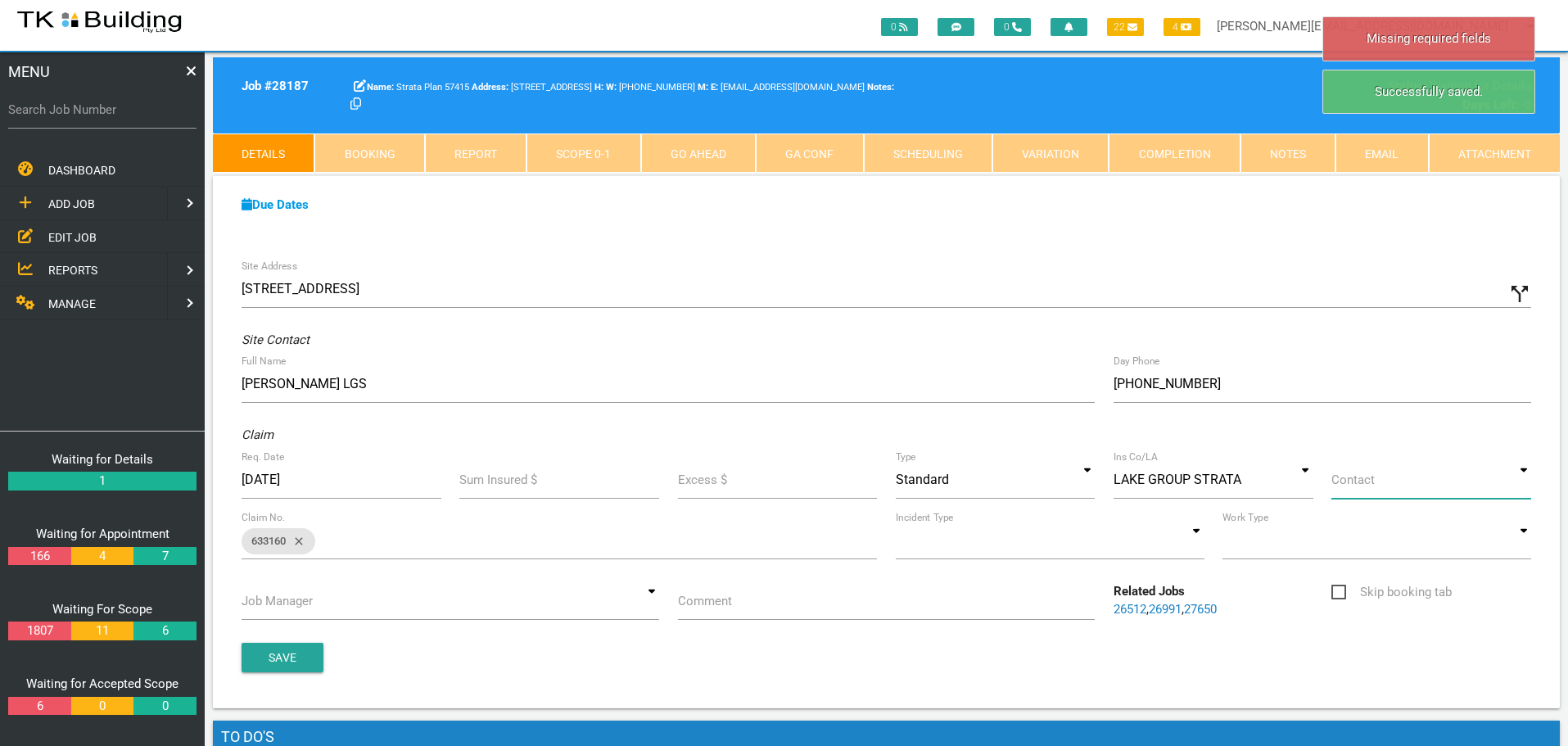
click at [1520, 483] on input at bounding box center [1431, 480] width 200 height 38
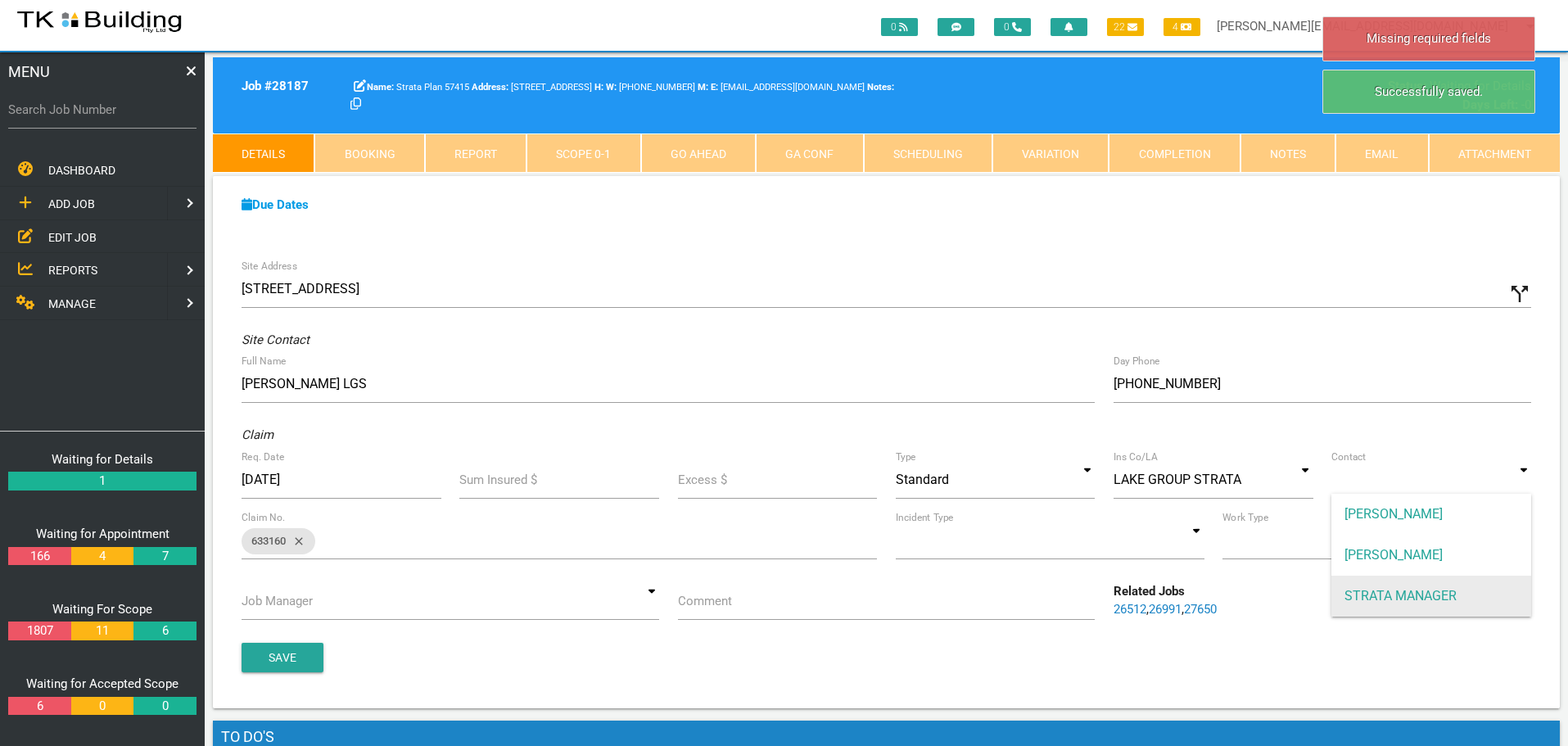
click at [1449, 599] on span "STRATA MANAGER" at bounding box center [1431, 595] width 200 height 41
type input "STRATA MANAGER"
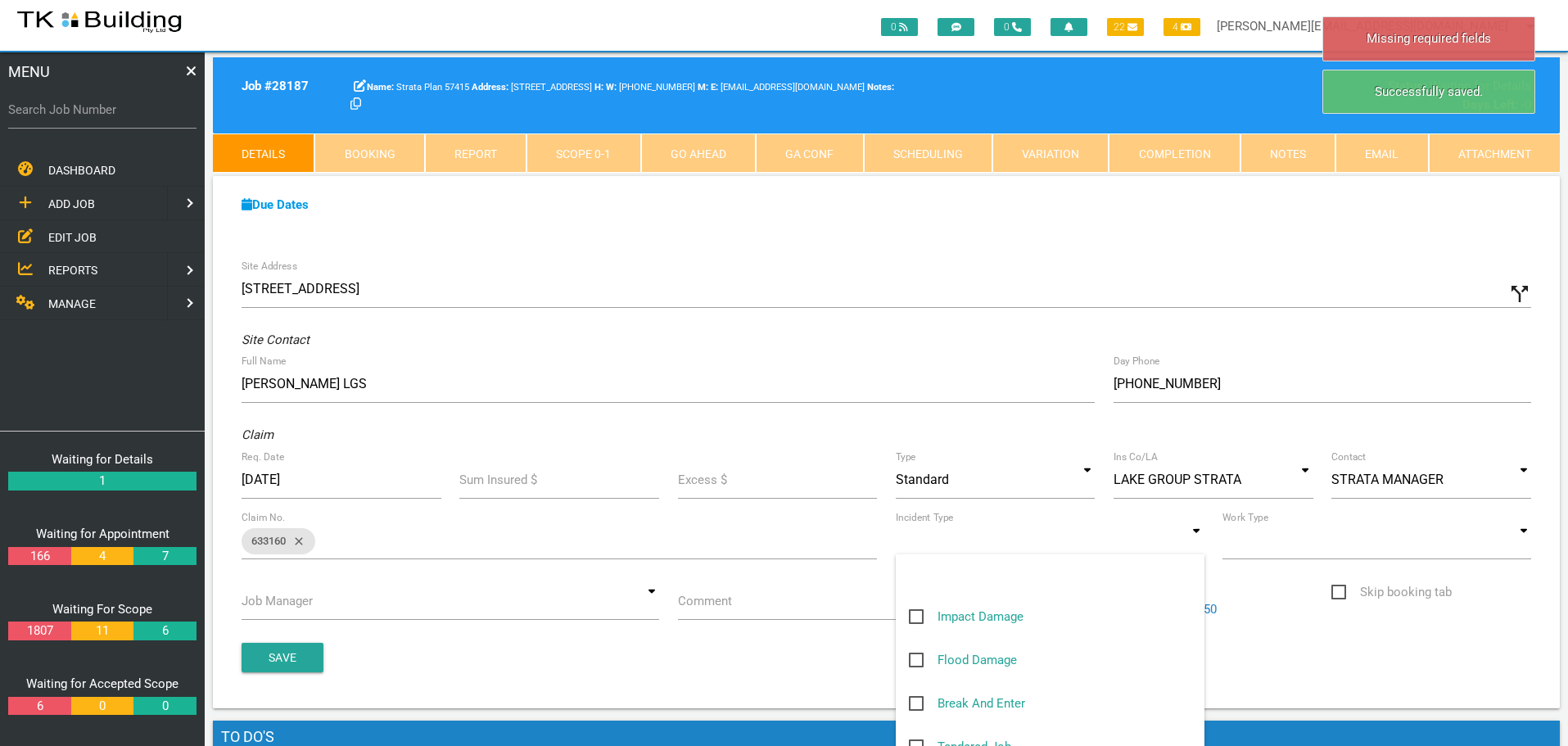
click at [1195, 544] on input at bounding box center [1050, 541] width 309 height 38
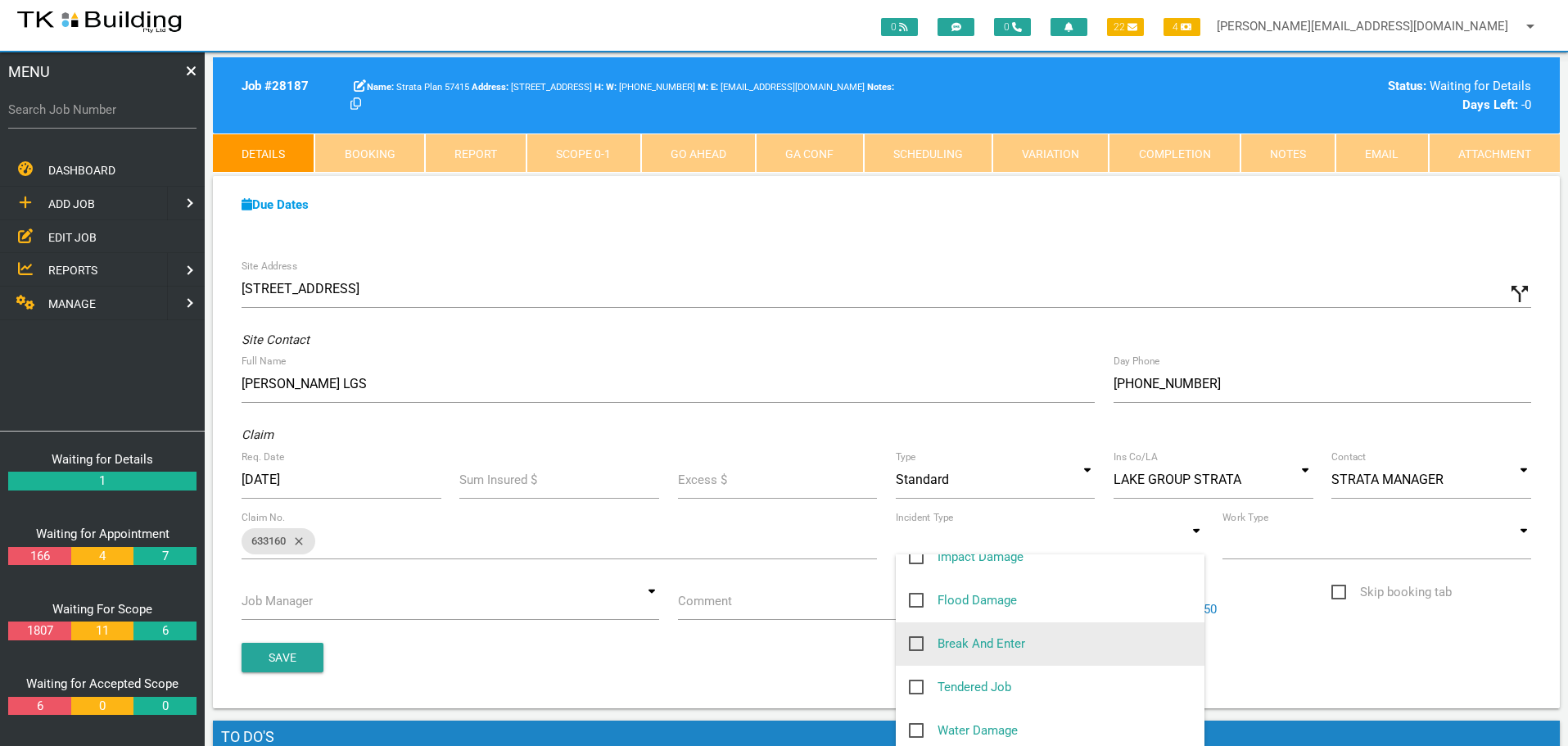
scroll to position [246, 0]
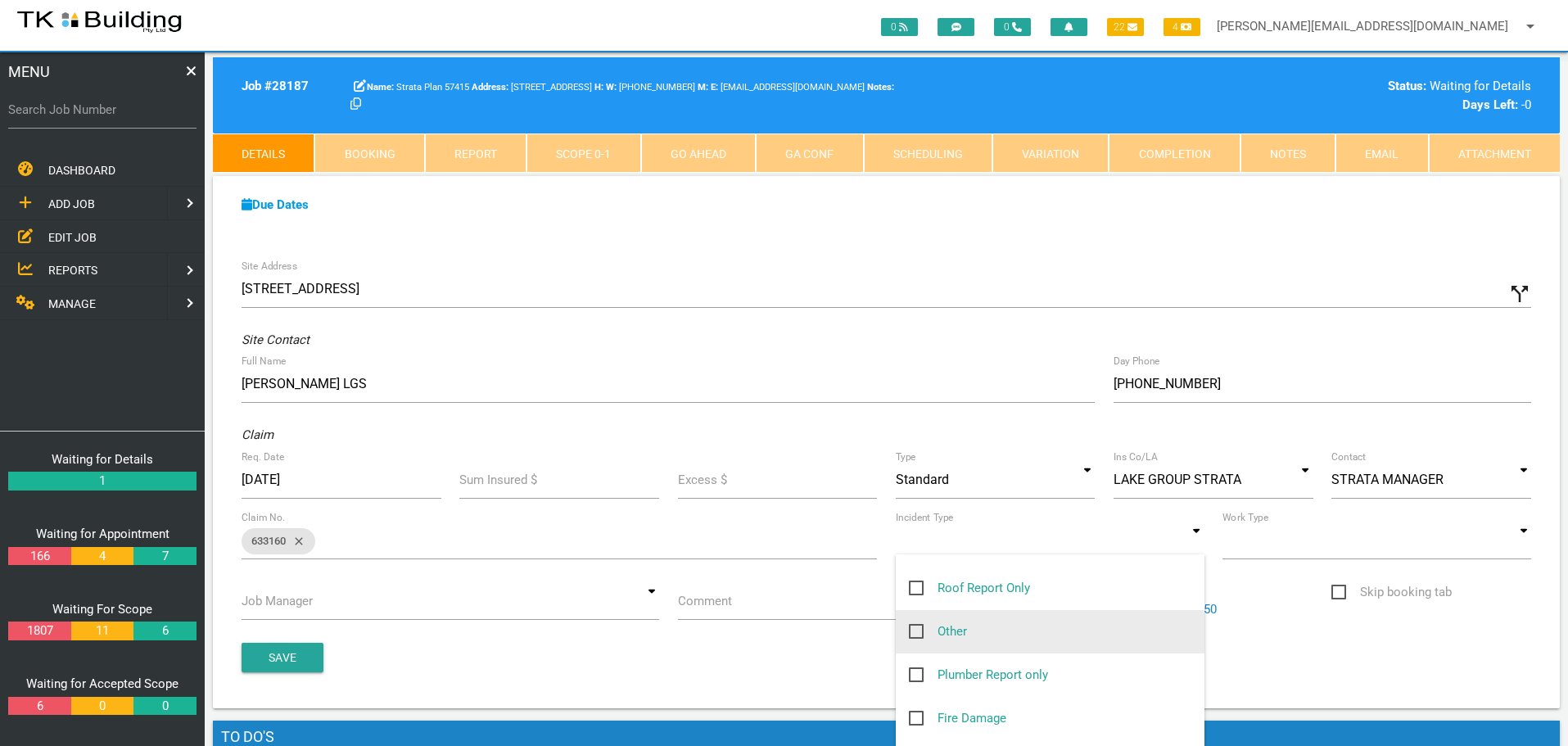
click at [916, 633] on span "Other" at bounding box center [938, 632] width 58 height 21
click at [916, 633] on input "Other" at bounding box center [915, 627] width 11 height 11
checkbox input "true"
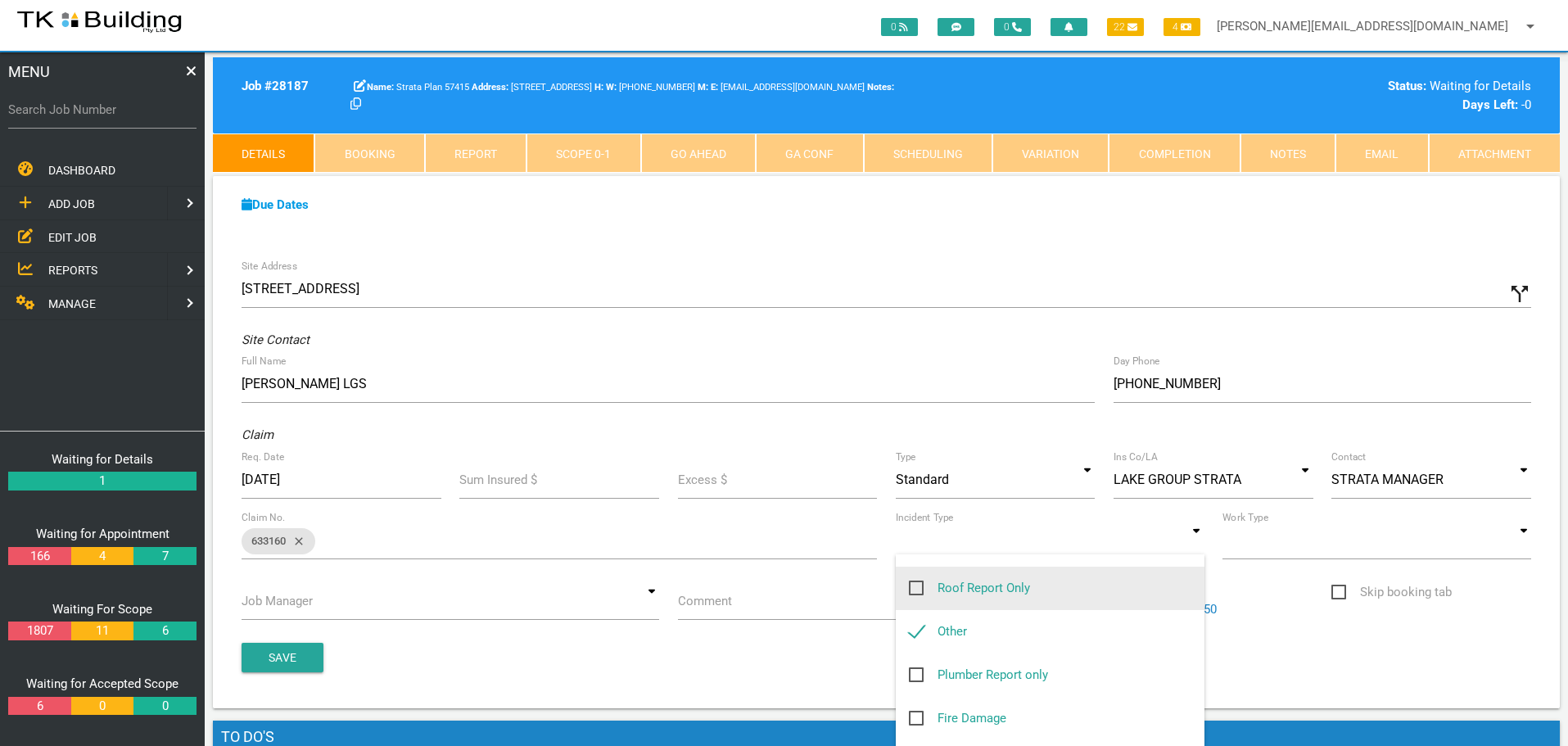
type input "Other"
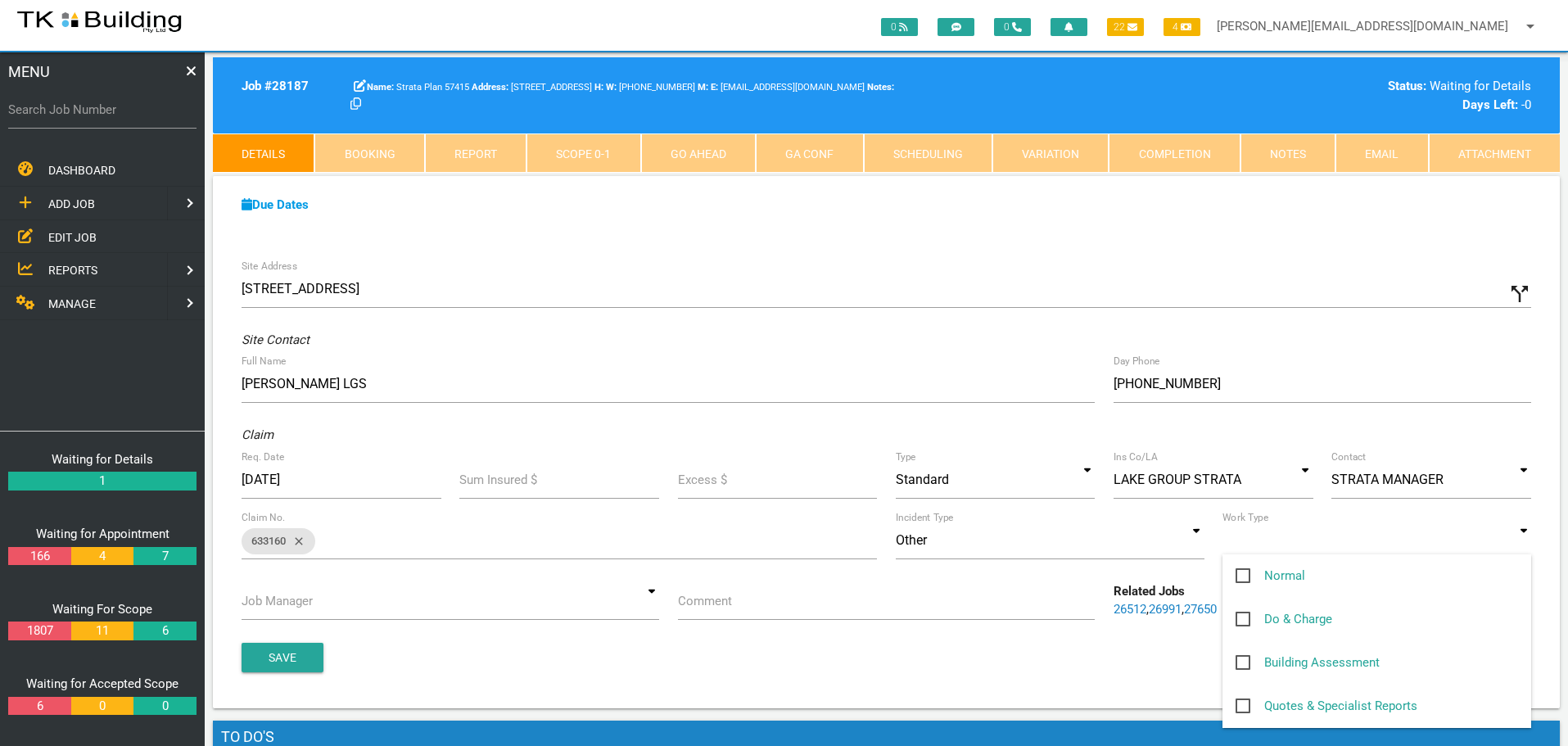
click at [1524, 542] on input at bounding box center [1377, 541] width 309 height 38
click at [1244, 574] on span "Normal" at bounding box center [1270, 576] width 70 height 21
click at [1244, 574] on input "Normal" at bounding box center [1241, 572] width 11 height 11
checkbox input "true"
type input "Normal"
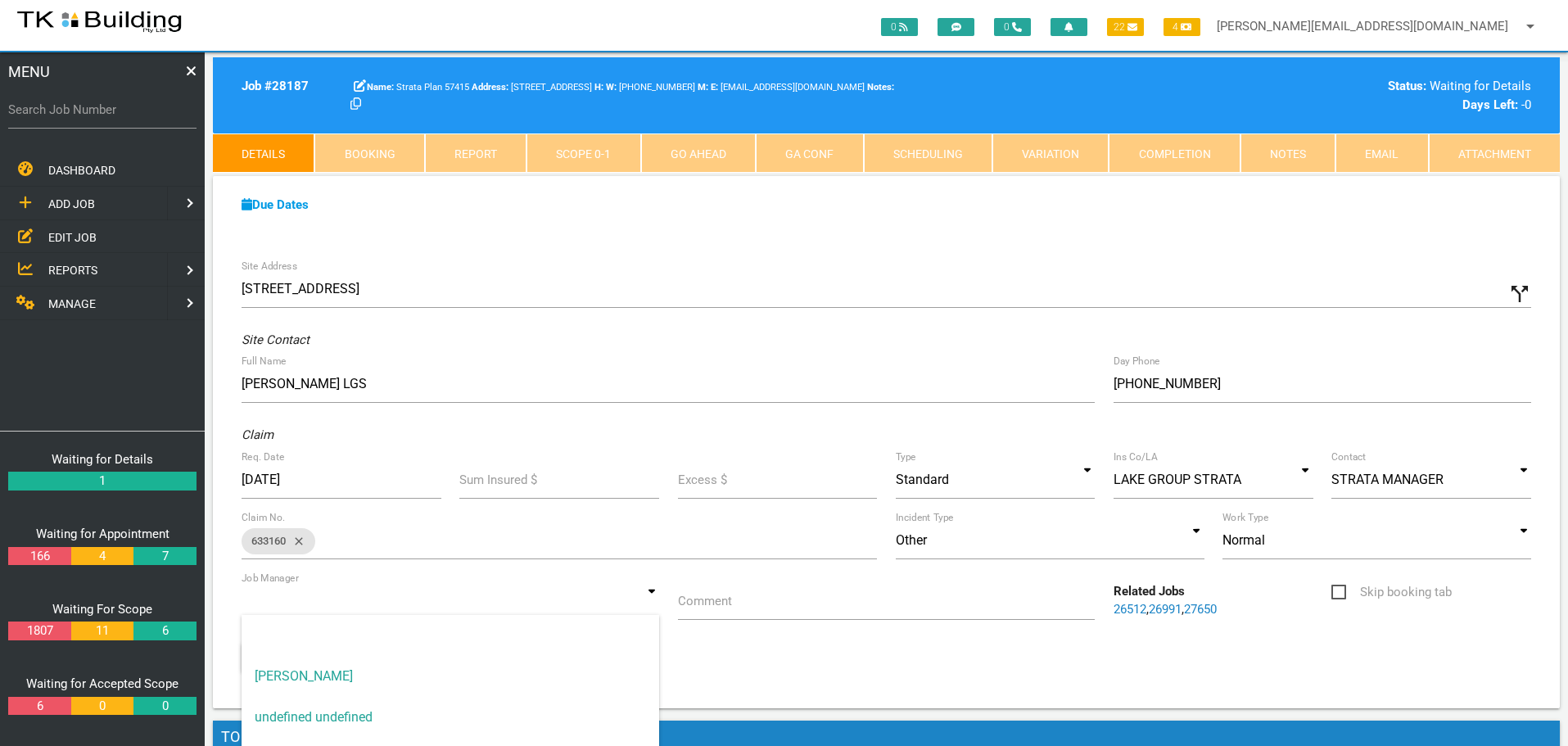
click at [650, 601] on input at bounding box center [450, 602] width 417 height 38
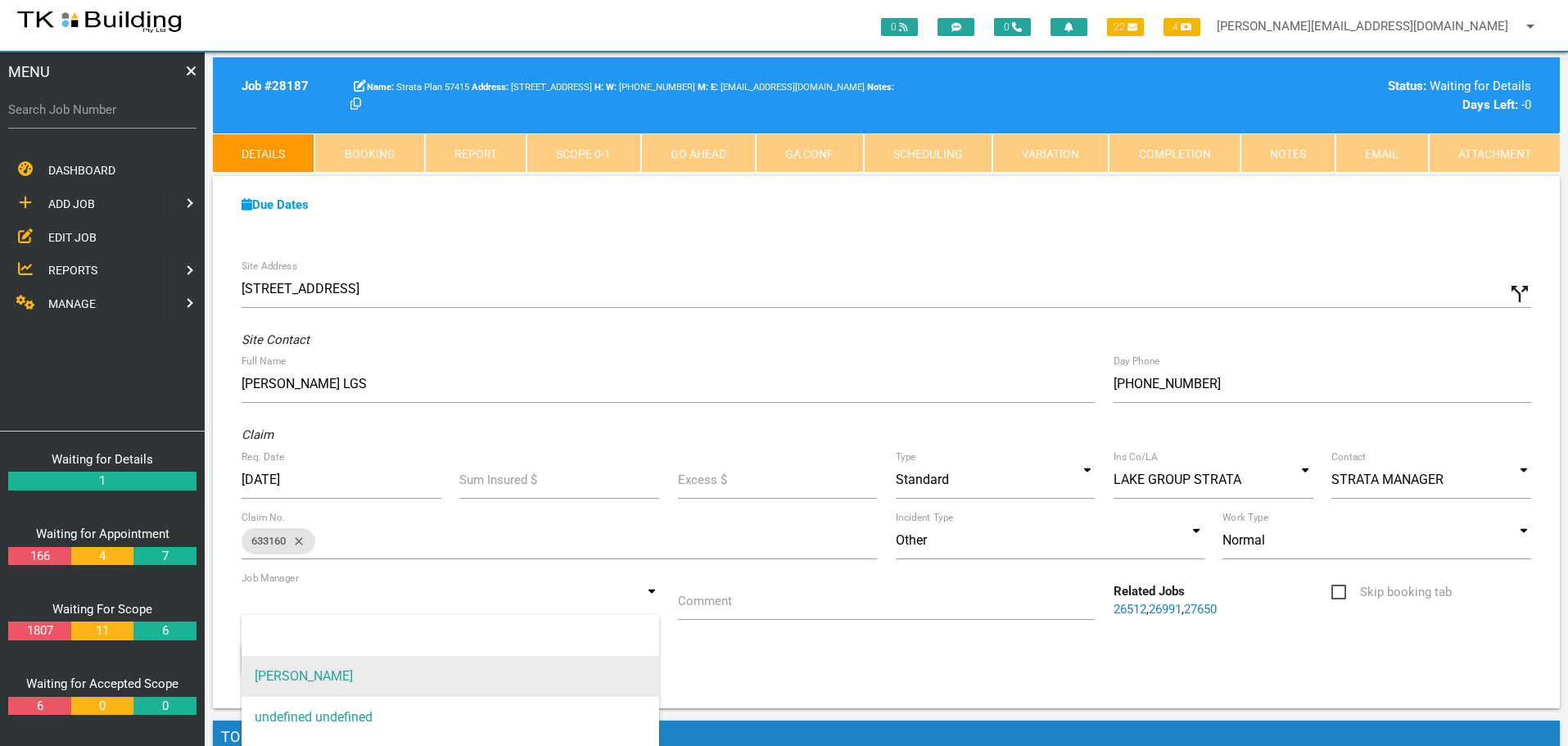
click at [596, 668] on span "[PERSON_NAME]" at bounding box center [450, 676] width 417 height 41
type input "[PERSON_NAME]"
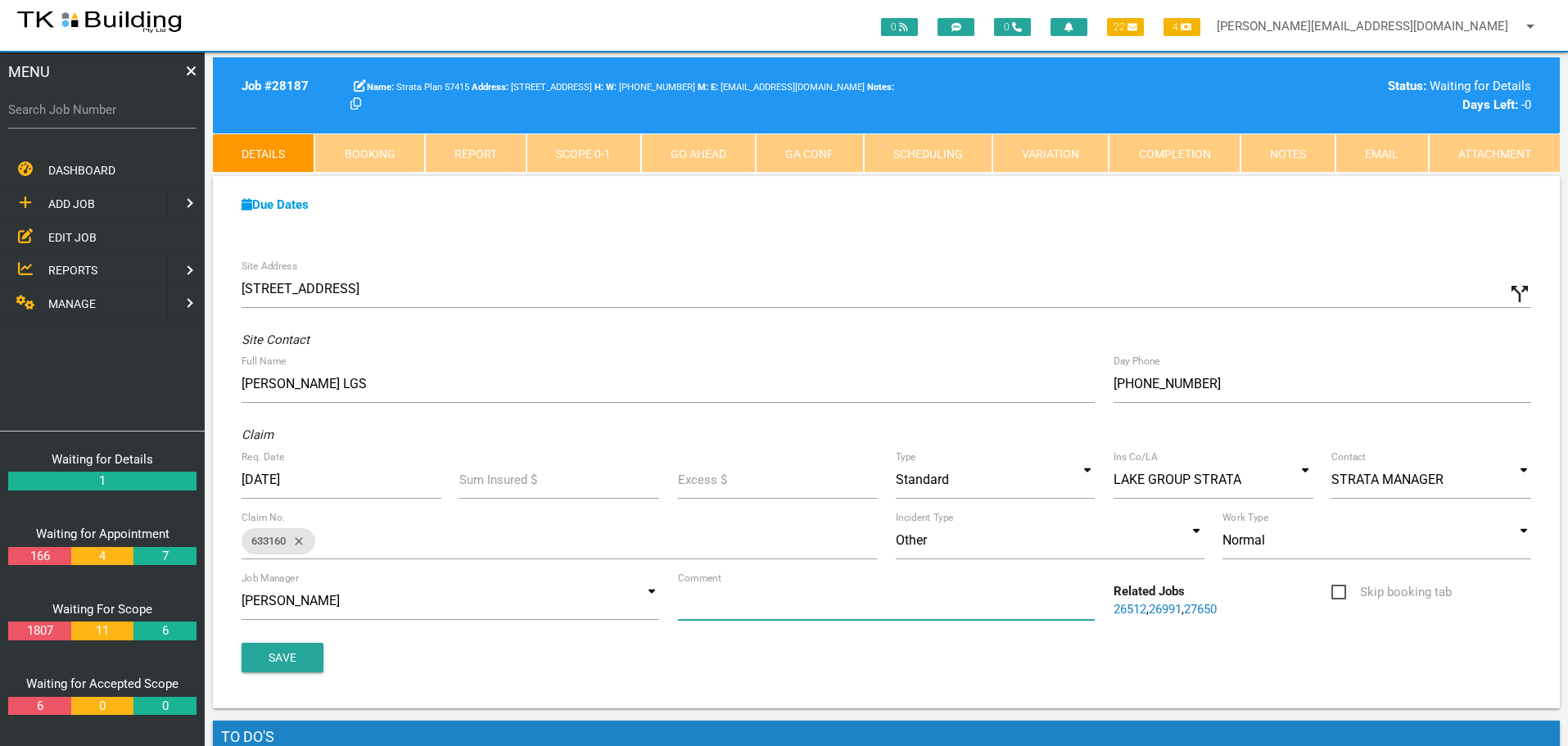
click at [769, 608] on input "Comment" at bounding box center [887, 602] width 417 height 38
type input "Quote on internal gyprock repairs from water ingress"
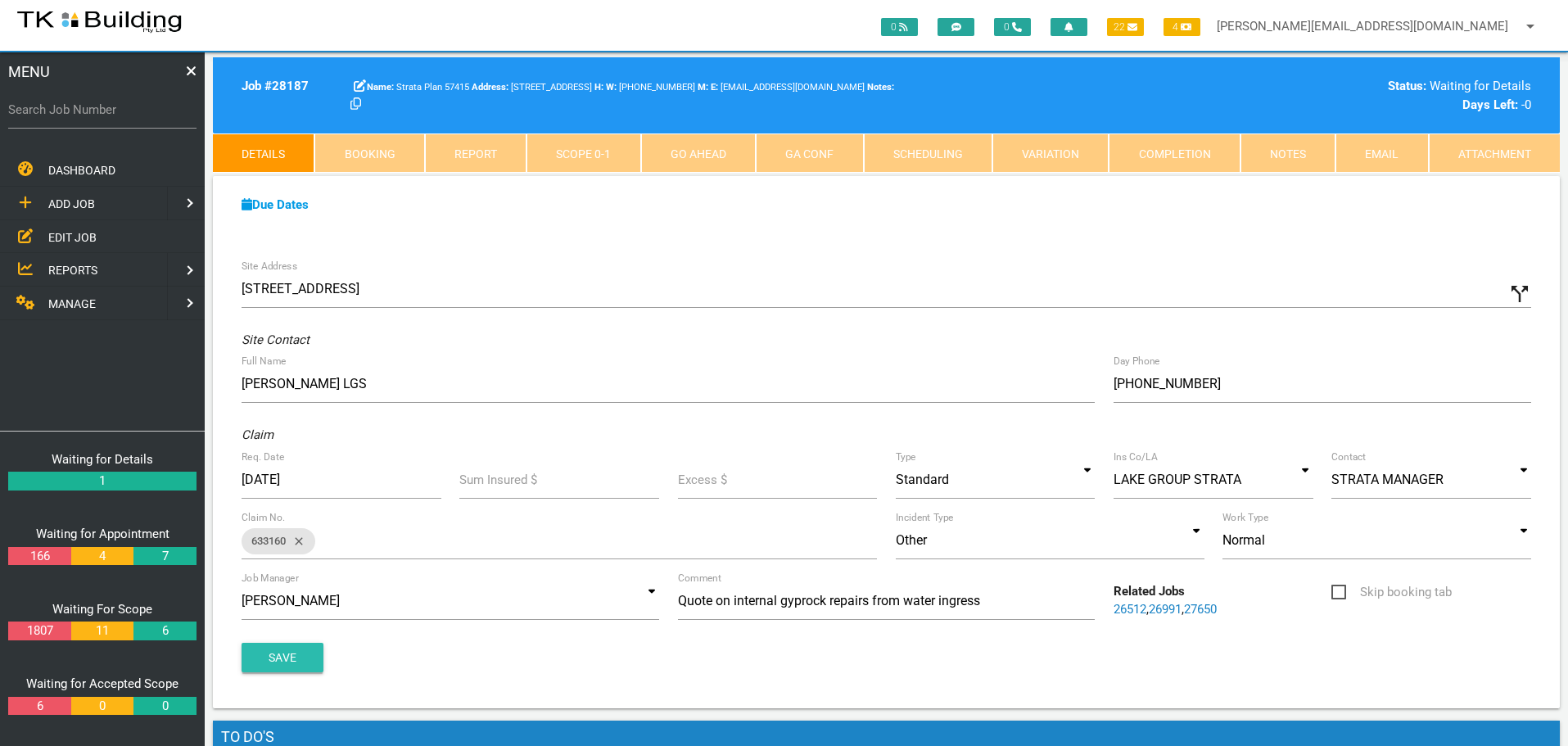
click at [278, 653] on button "Save" at bounding box center [282, 657] width 82 height 29
click at [74, 234] on span "EDIT JOB" at bounding box center [72, 237] width 48 height 13
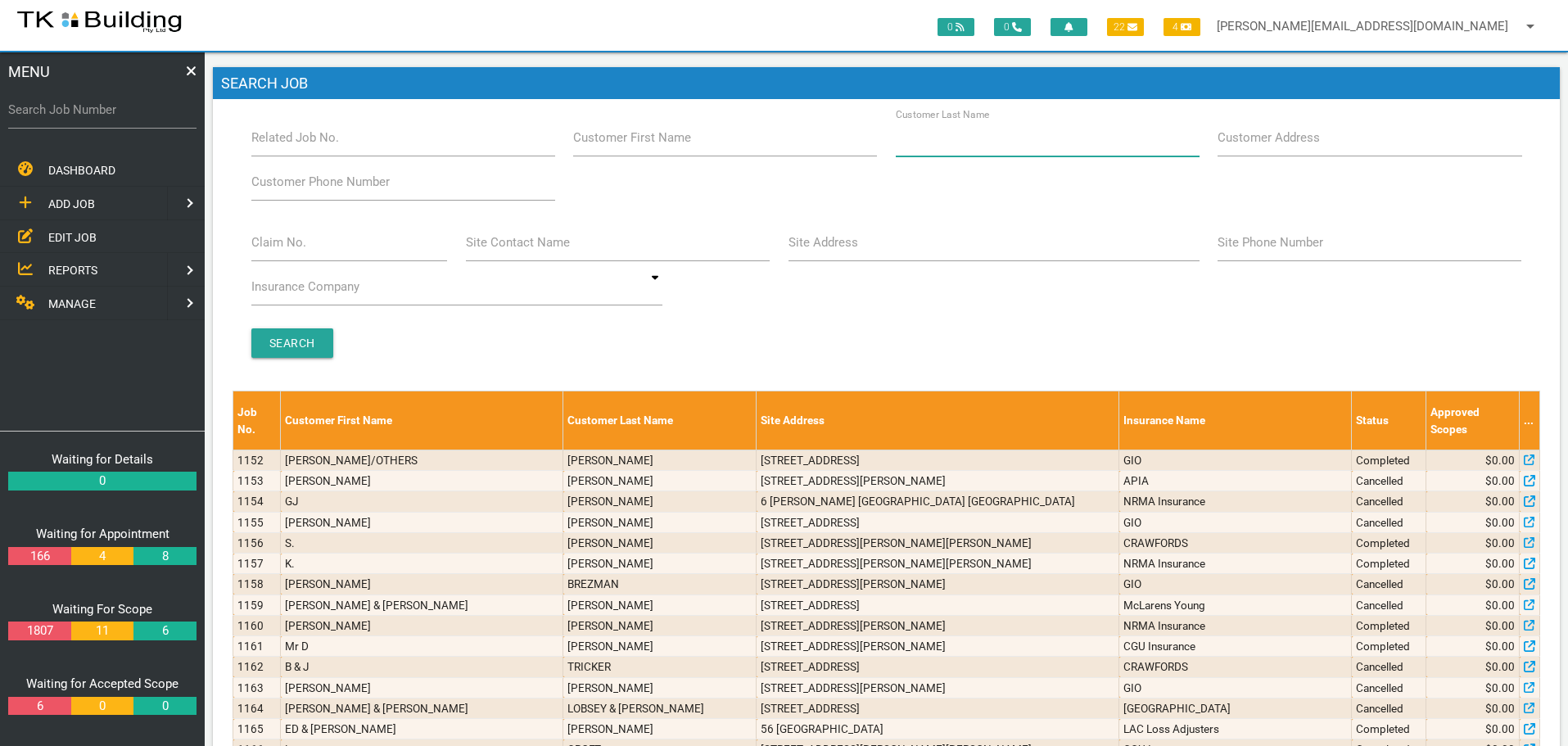
click at [1018, 146] on input "Customer Last Name" at bounding box center [1047, 138] width 304 height 38
type input "81506"
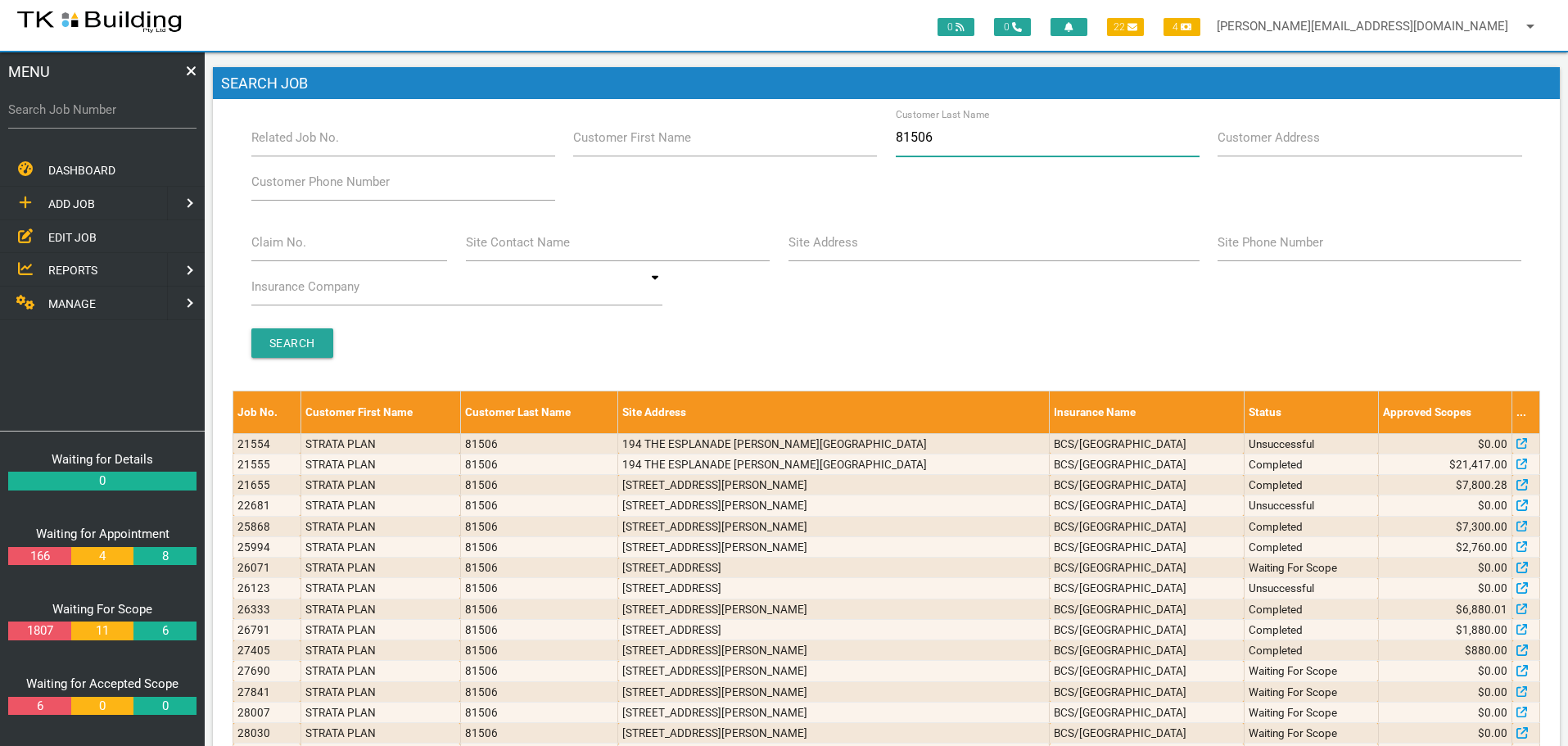
click at [946, 139] on input "81506" at bounding box center [1047, 138] width 304 height 38
type input "8"
type input "76837"
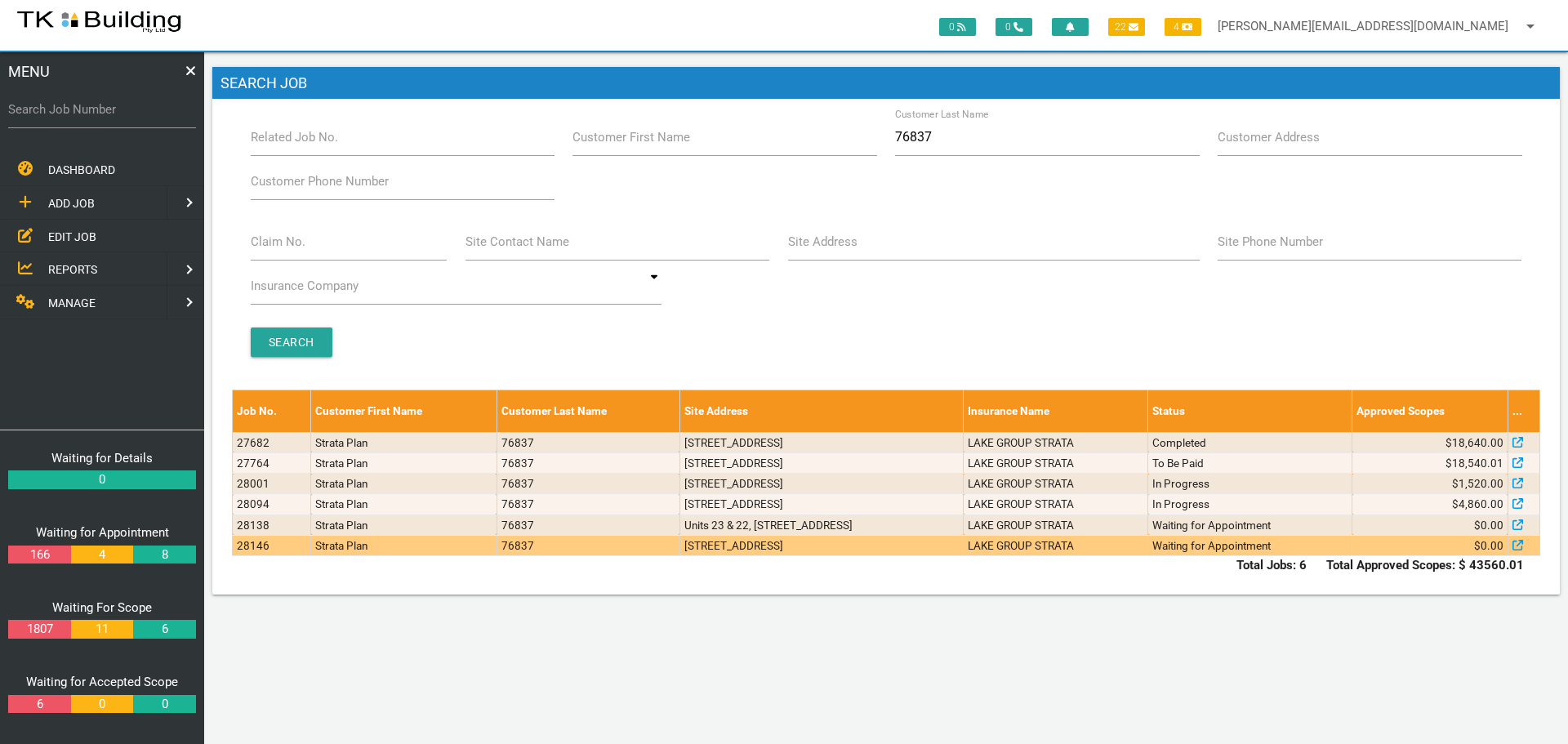
click at [1211, 547] on td "Waiting for Appointment" at bounding box center [1250, 545] width 204 height 21
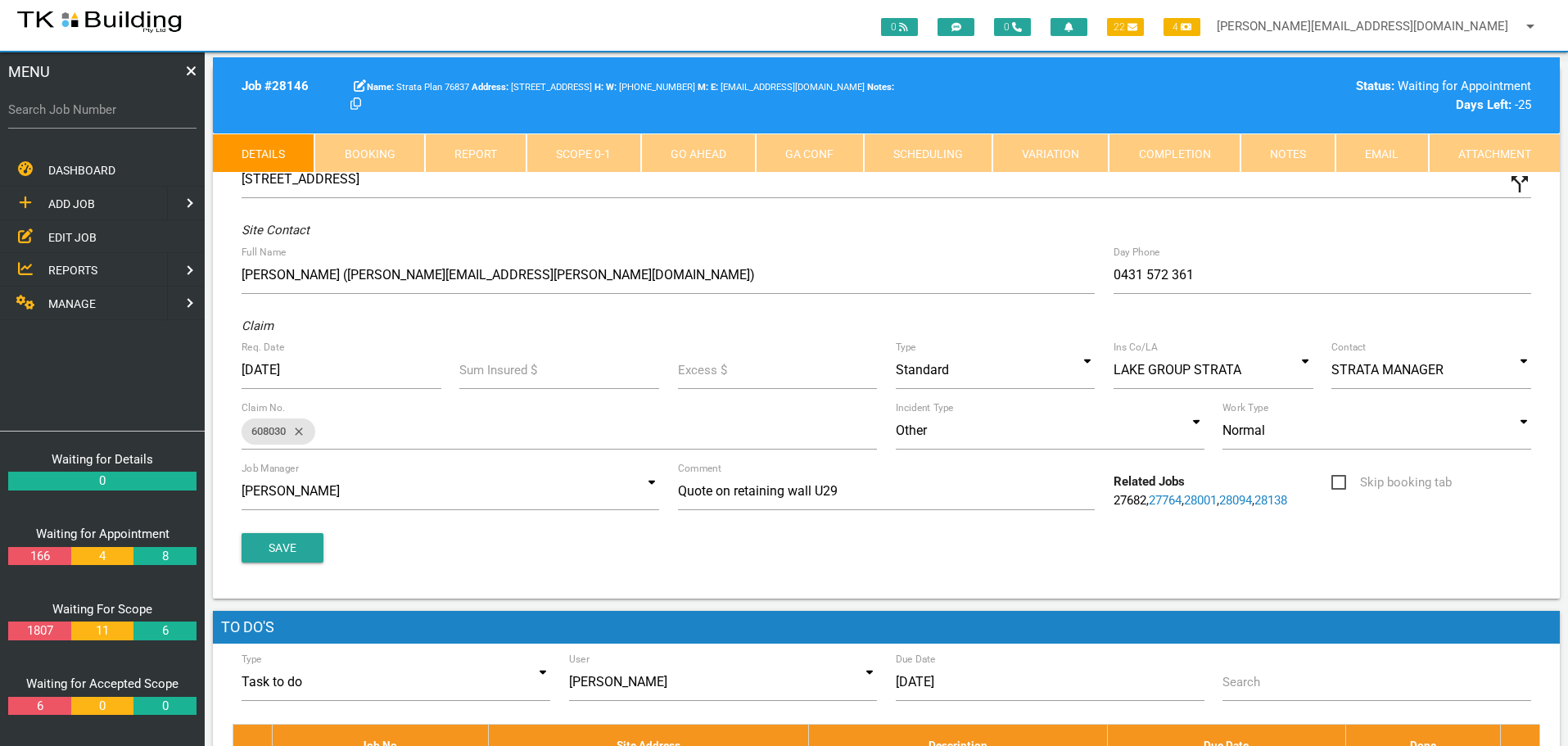
click at [1305, 155] on link "Notes" at bounding box center [1288, 152] width 95 height 39
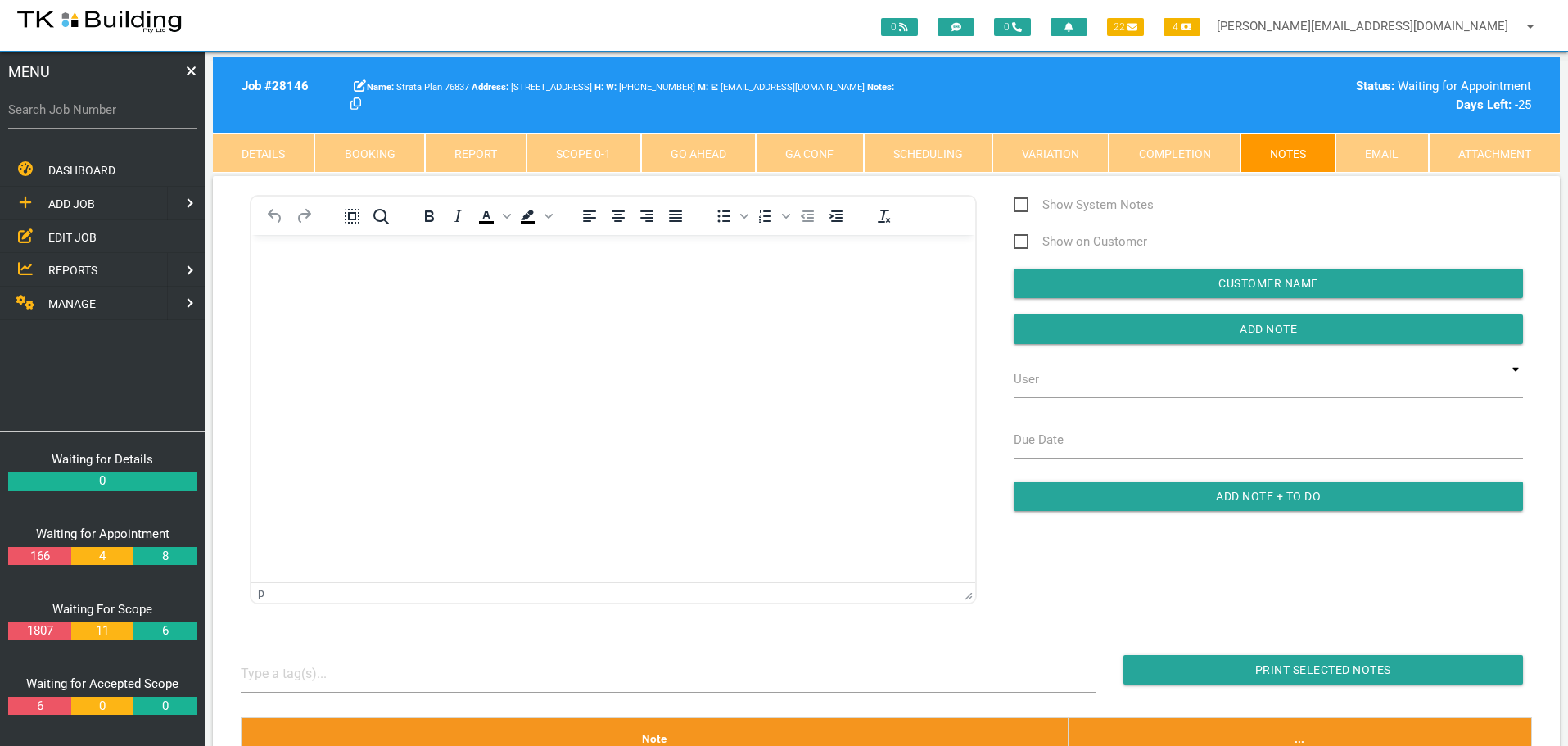
click at [70, 237] on span "EDIT JOB" at bounding box center [72, 237] width 48 height 13
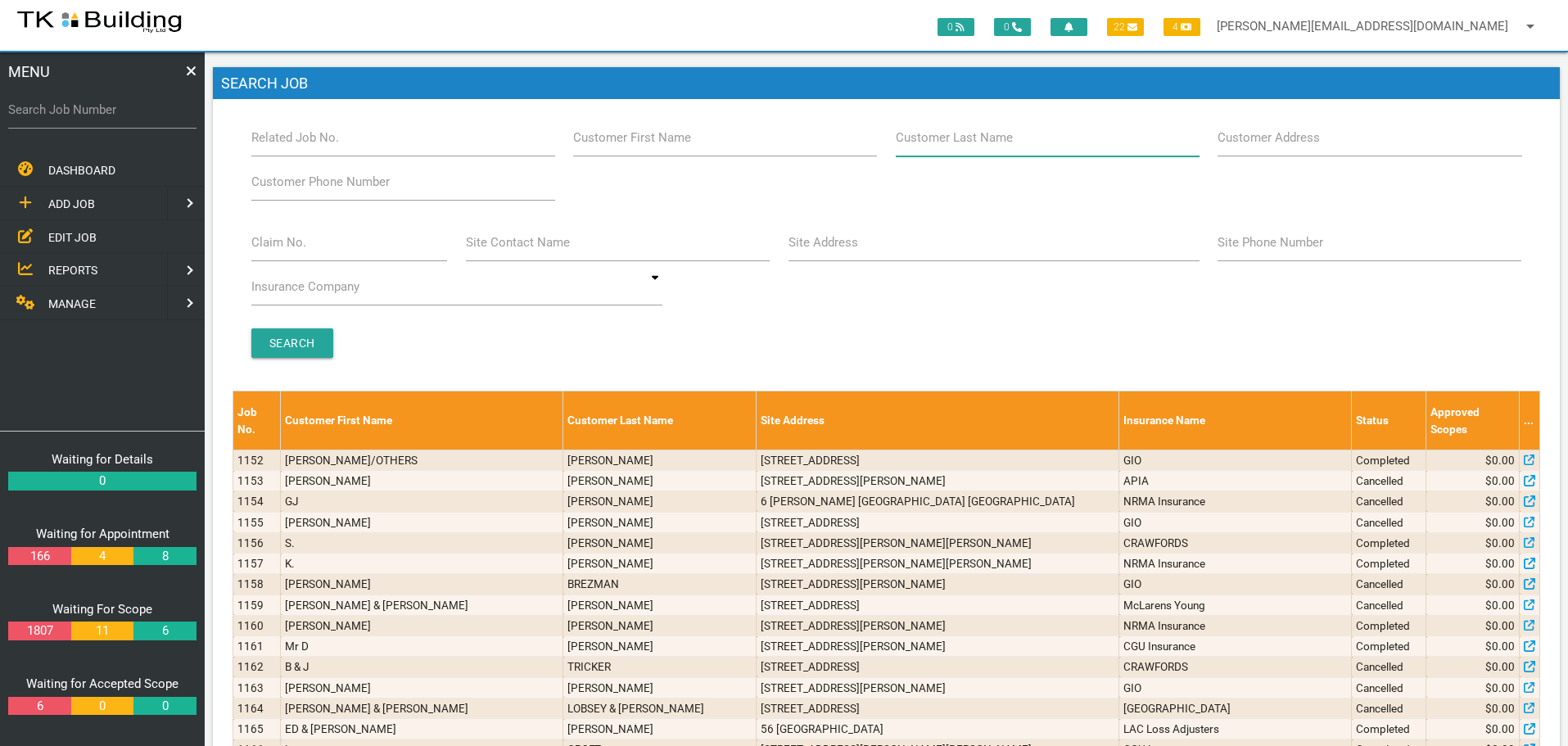
click at [1026, 144] on input "Customer Last Name" at bounding box center [1047, 138] width 304 height 38
type input "99555"
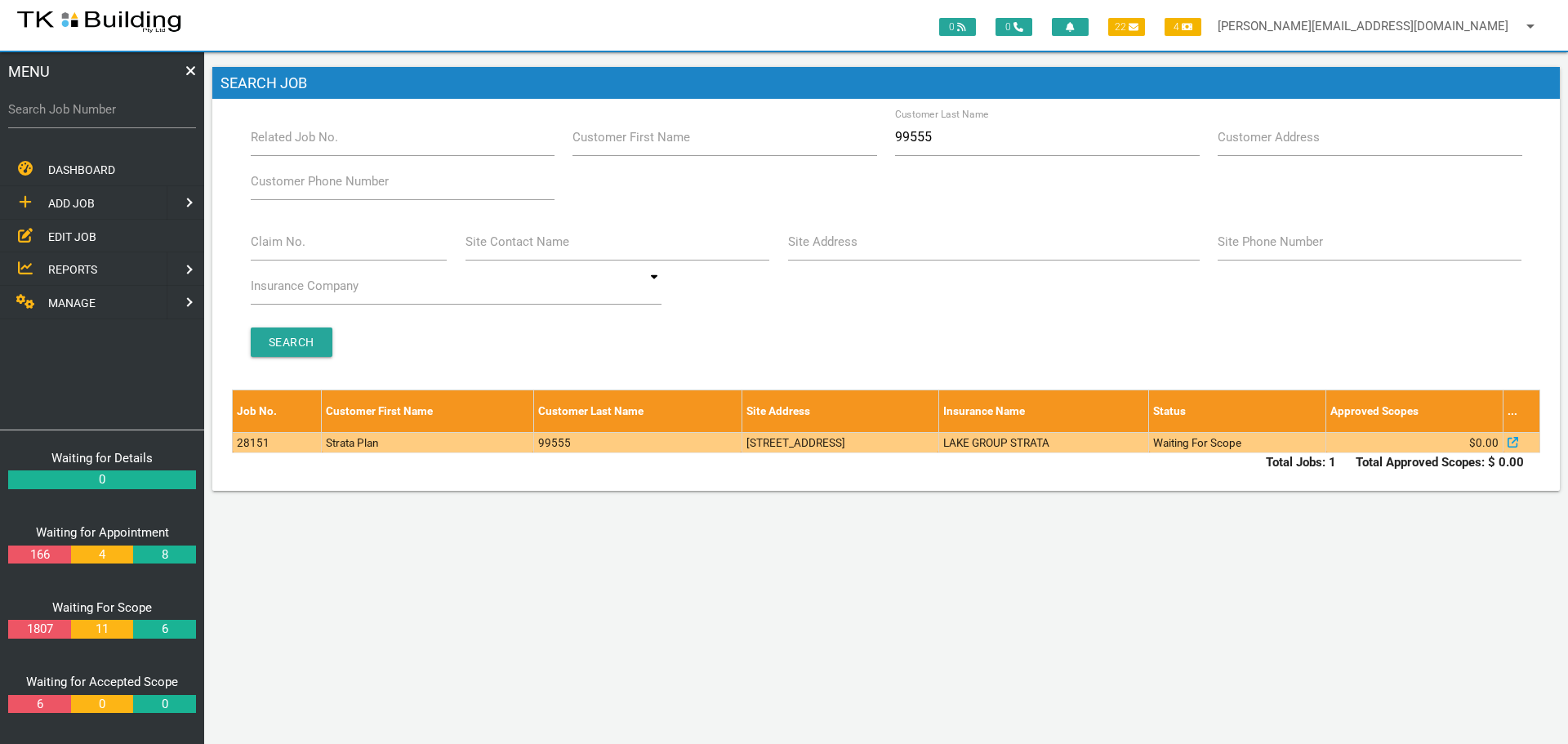
click at [938, 449] on td "2/170 Kahibah Rd, Charlestown NSW 2290, Australia" at bounding box center [839, 442] width 196 height 21
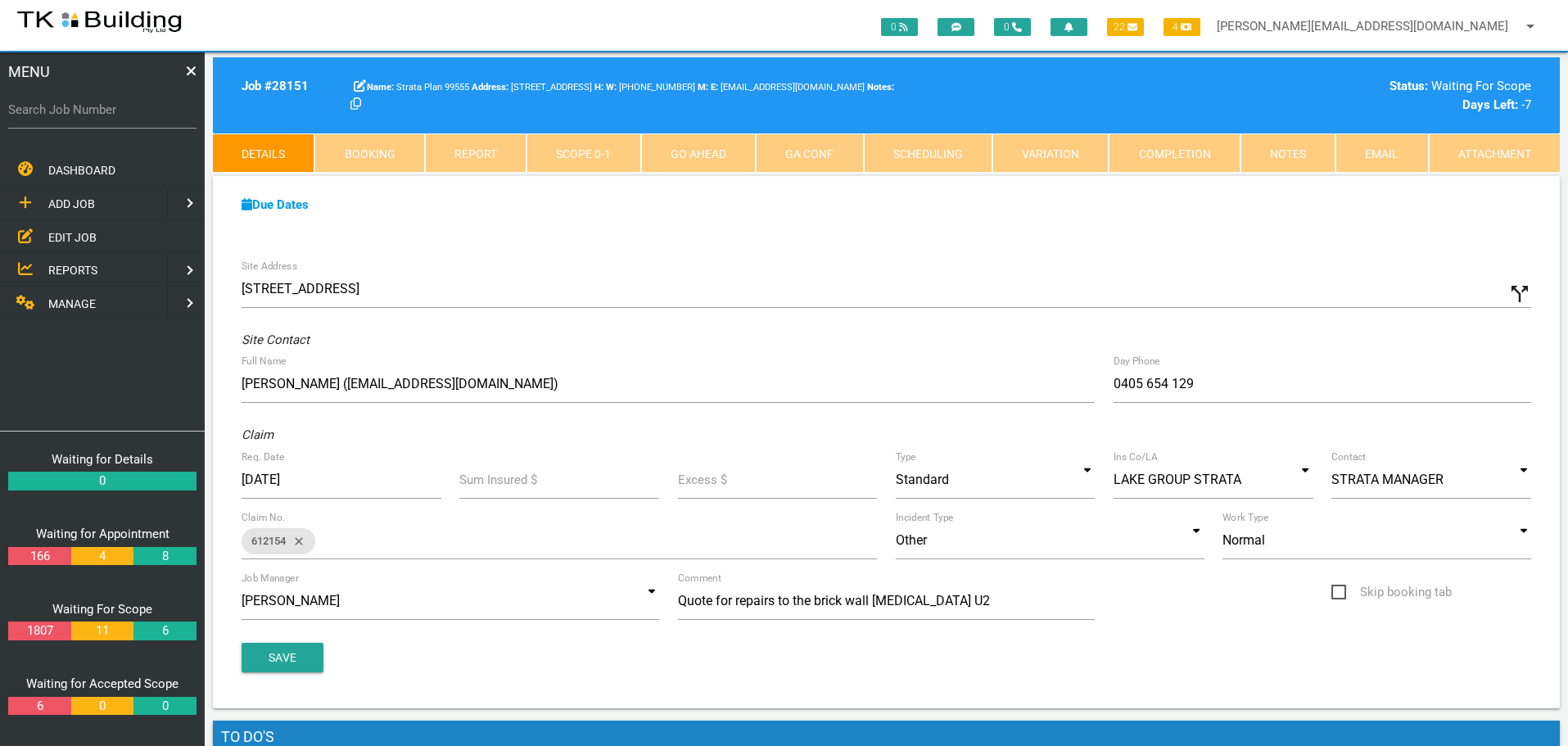
click at [1272, 162] on link "Notes" at bounding box center [1288, 152] width 95 height 39
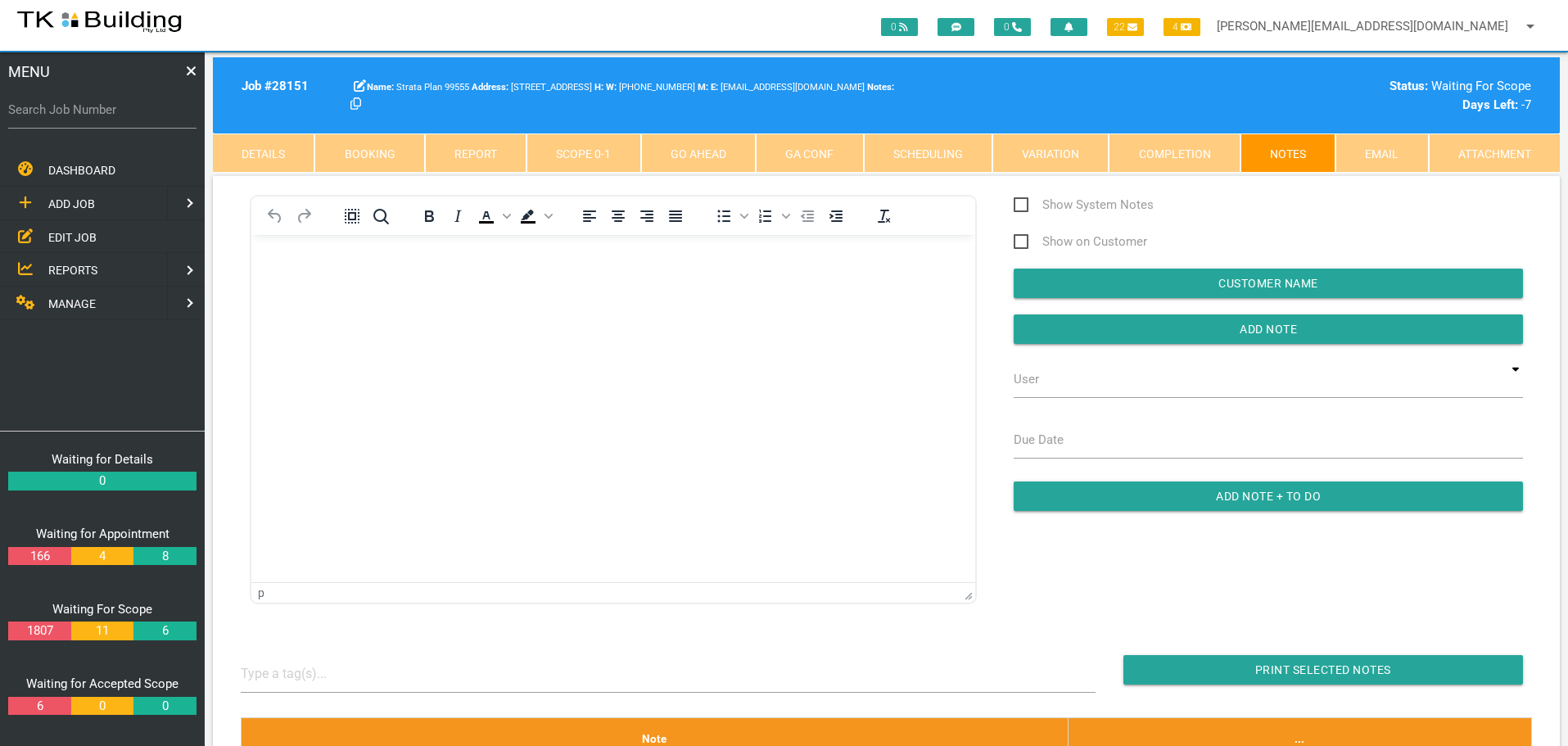
click at [369, 150] on link "Booking" at bounding box center [369, 152] width 110 height 39
select select "9"
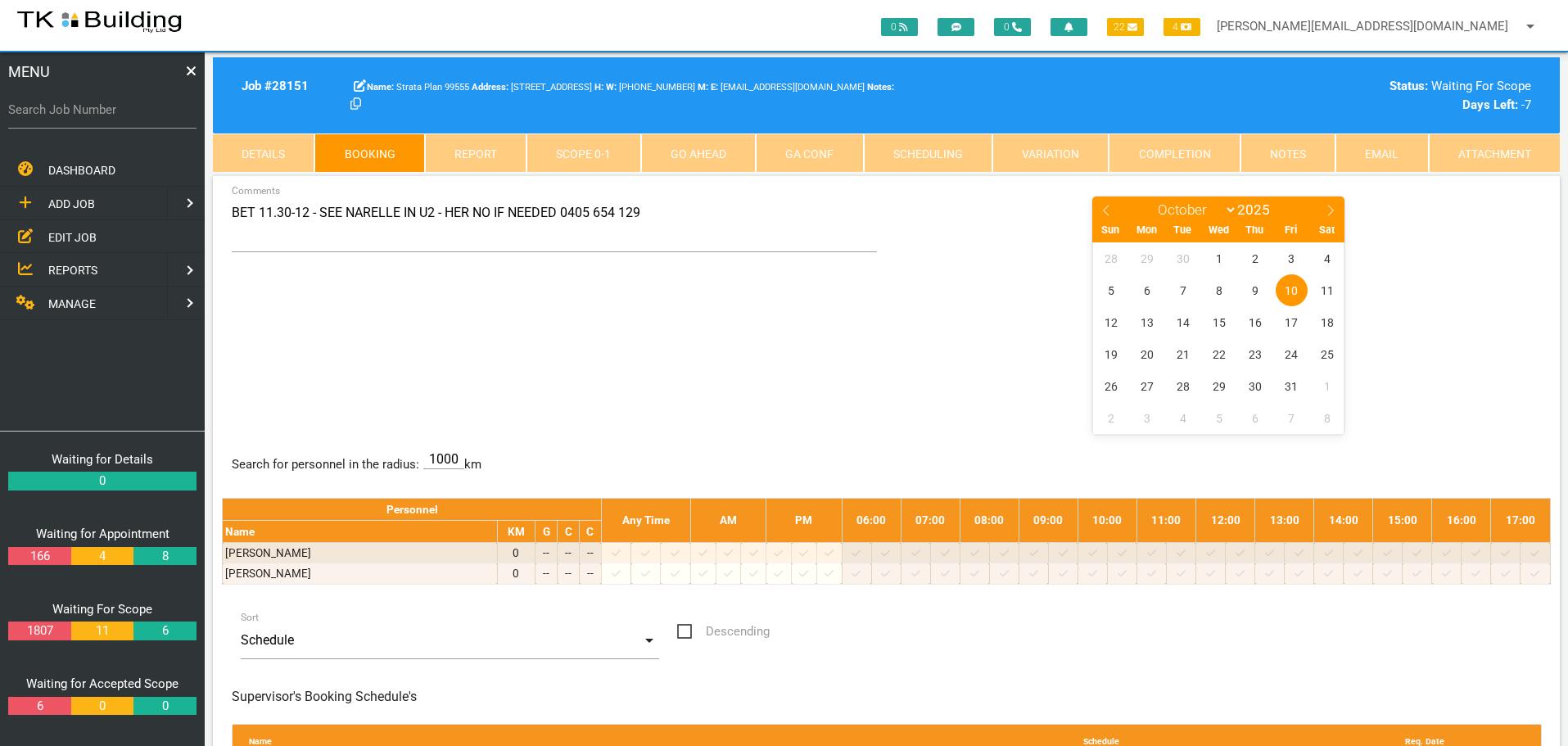
drag, startPoint x: 83, startPoint y: 238, endPoint x: 122, endPoint y: 244, distance: 39.5
click at [83, 238] on span "EDIT JOB" at bounding box center [72, 237] width 48 height 13
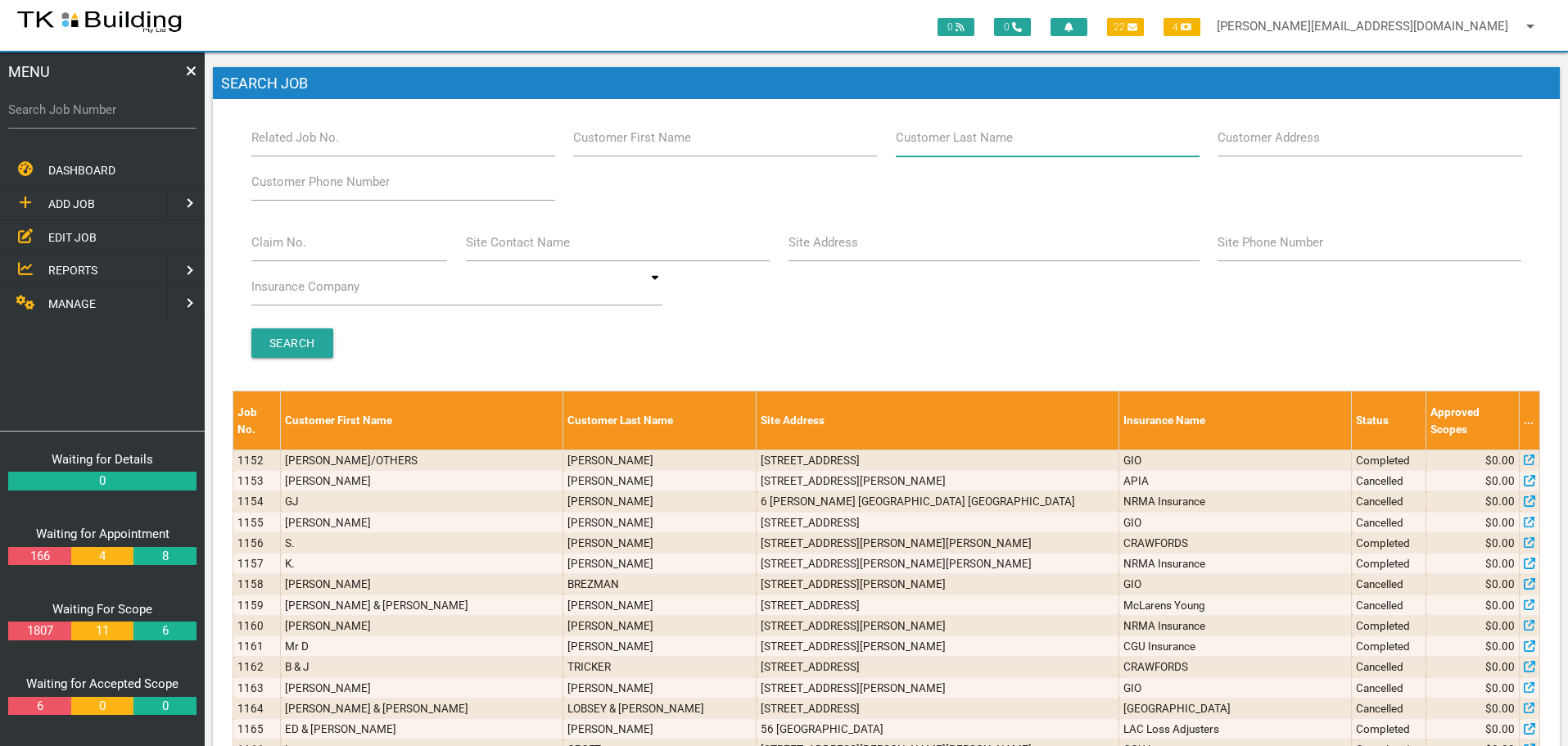
click at [1022, 142] on input "Customer Last Name" at bounding box center [1047, 138] width 304 height 38
type input "66704"
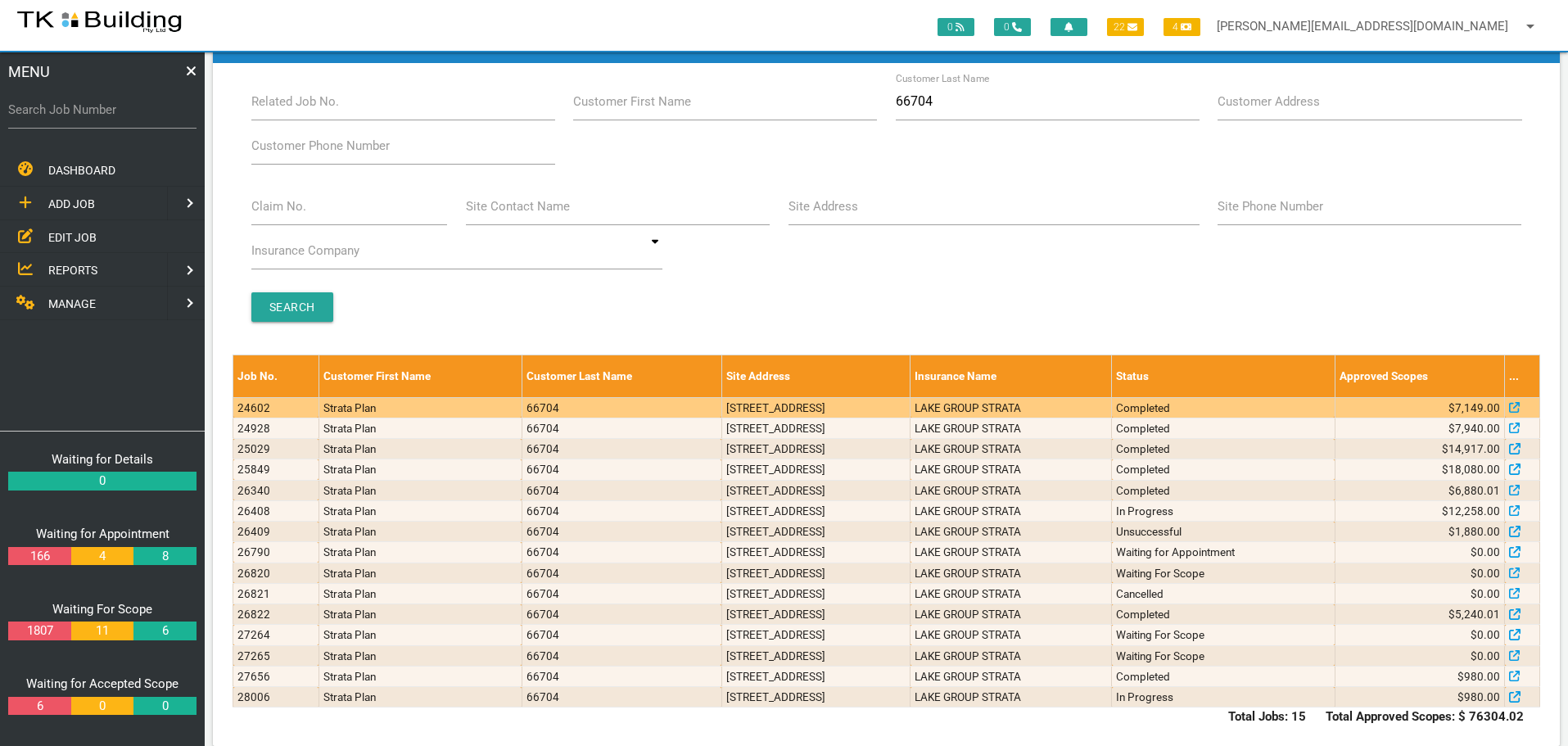
scroll to position [56, 0]
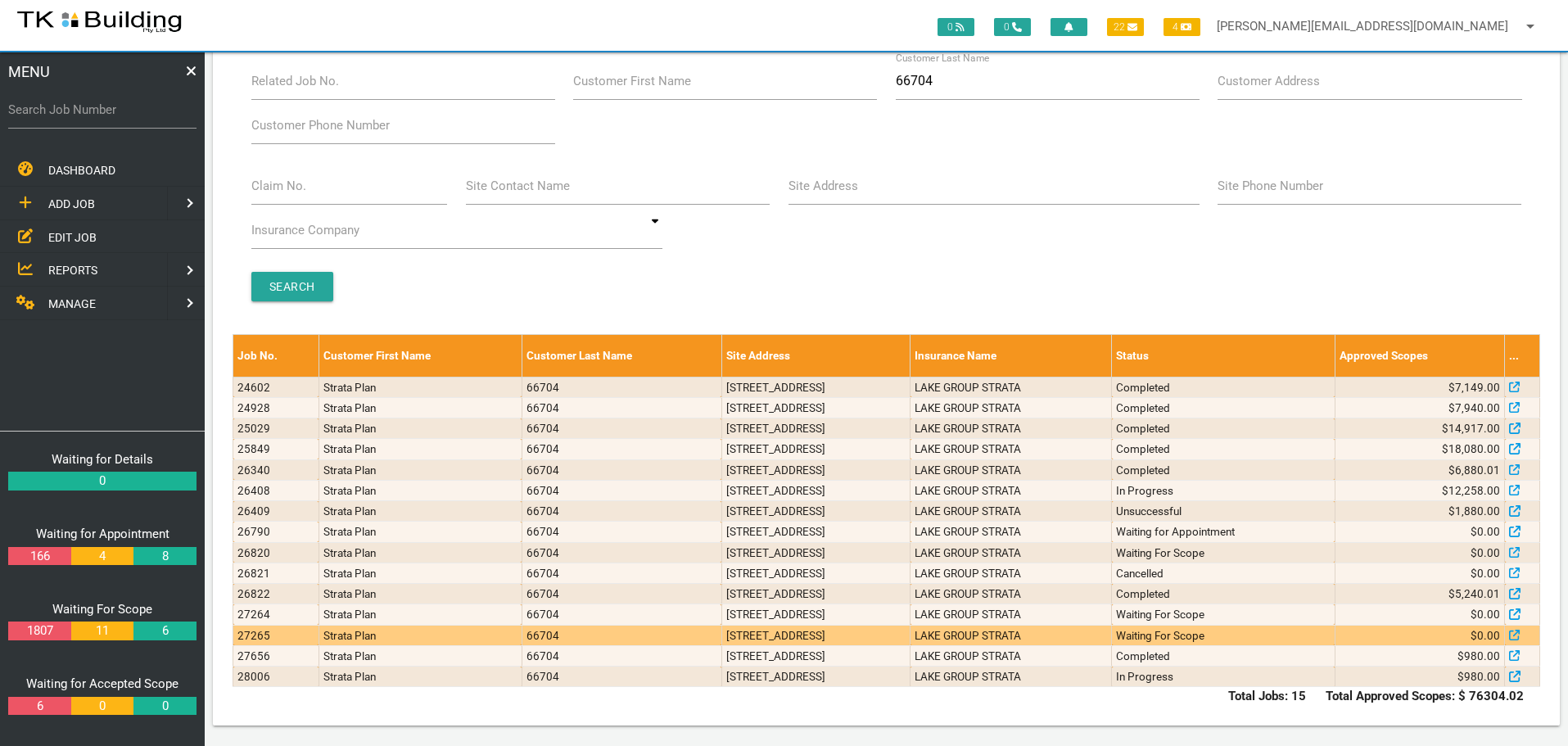
click at [1045, 639] on td "LAKE GROUP STRATA" at bounding box center [1012, 635] width 201 height 21
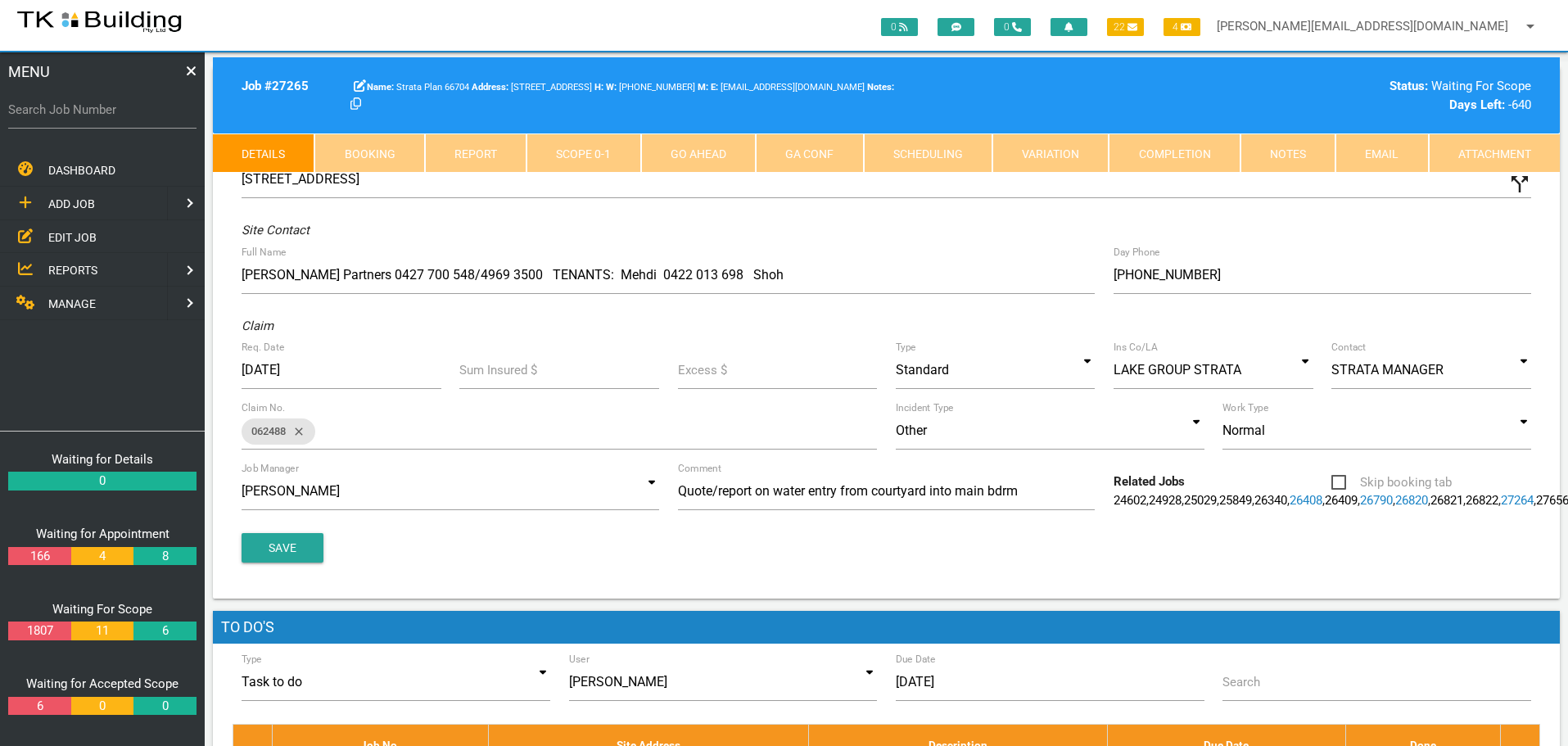
click at [1291, 154] on link "Notes" at bounding box center [1288, 152] width 95 height 39
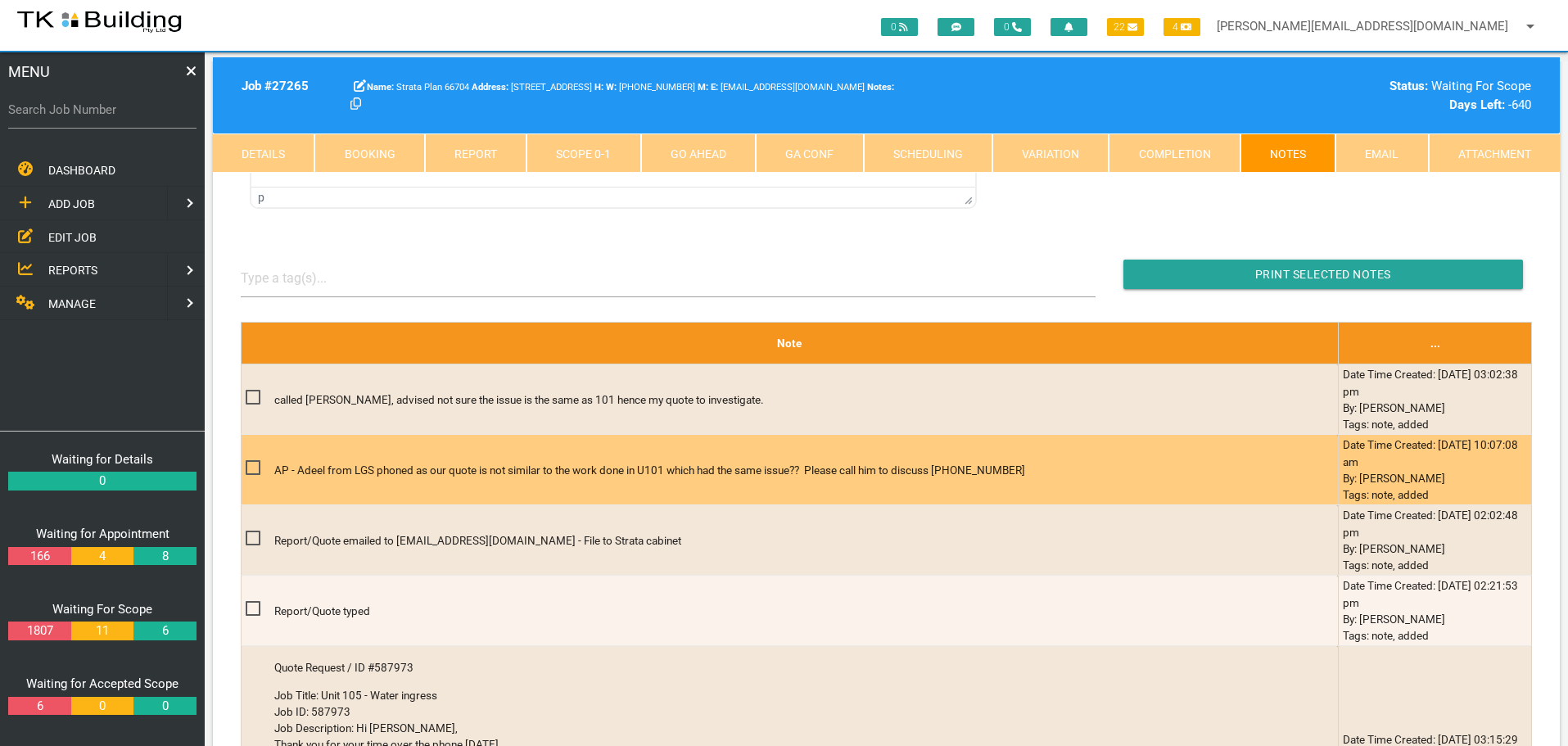
scroll to position [409, 0]
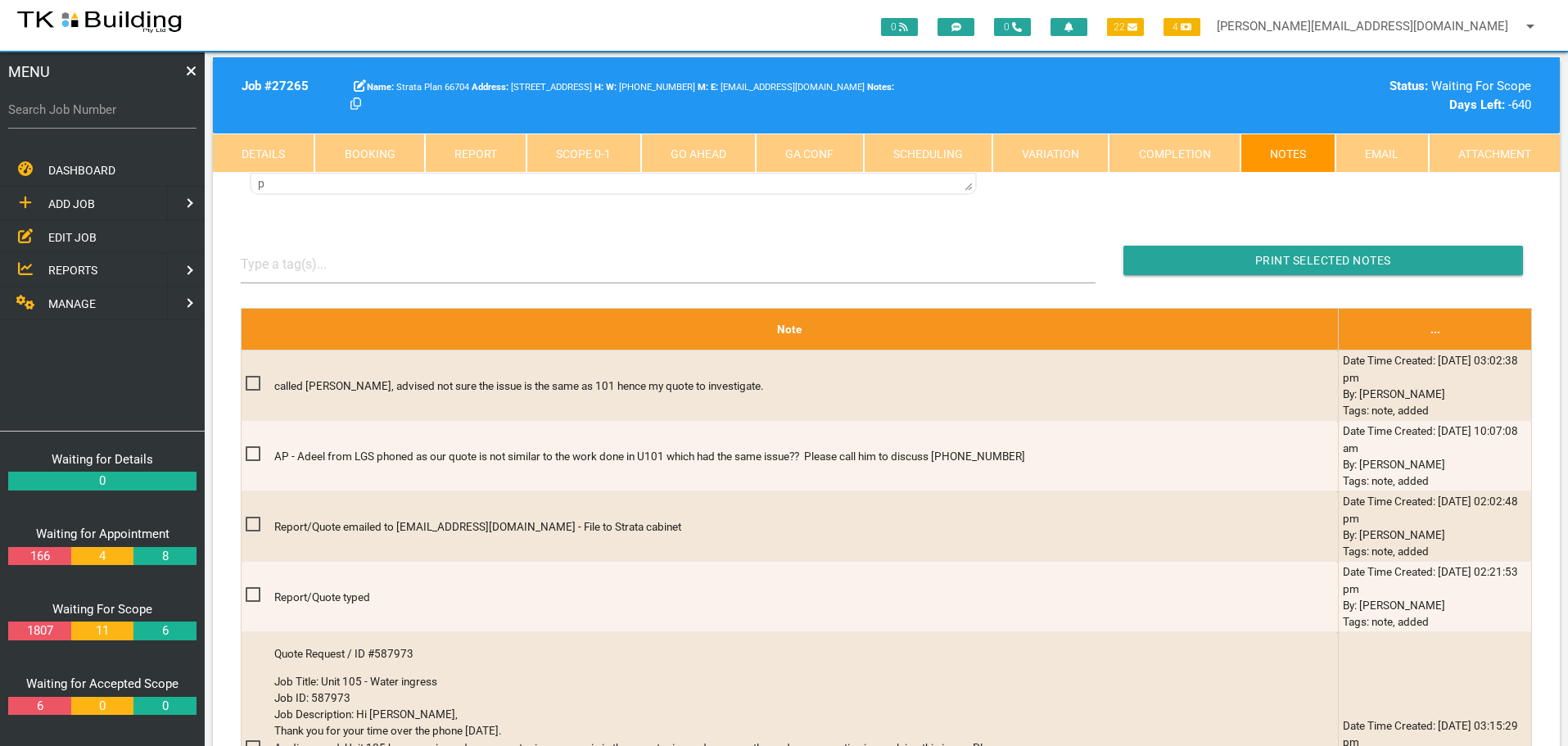
click at [68, 240] on span "EDIT JOB" at bounding box center [72, 237] width 48 height 13
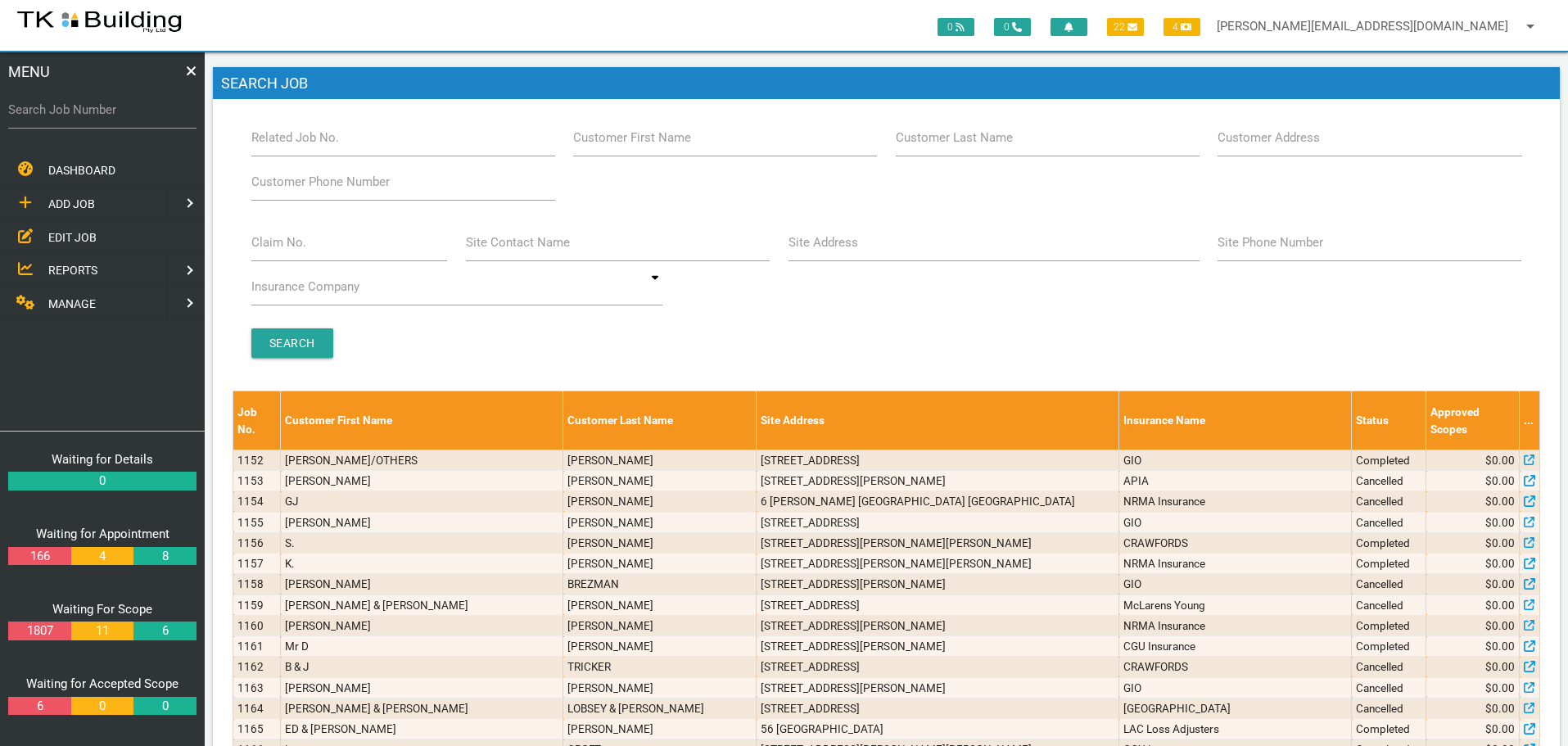
click at [986, 145] on label "Customer Last Name" at bounding box center [954, 138] width 117 height 19
click at [986, 145] on input "Customer Last Name" at bounding box center [1047, 138] width 304 height 38
type input "21923"
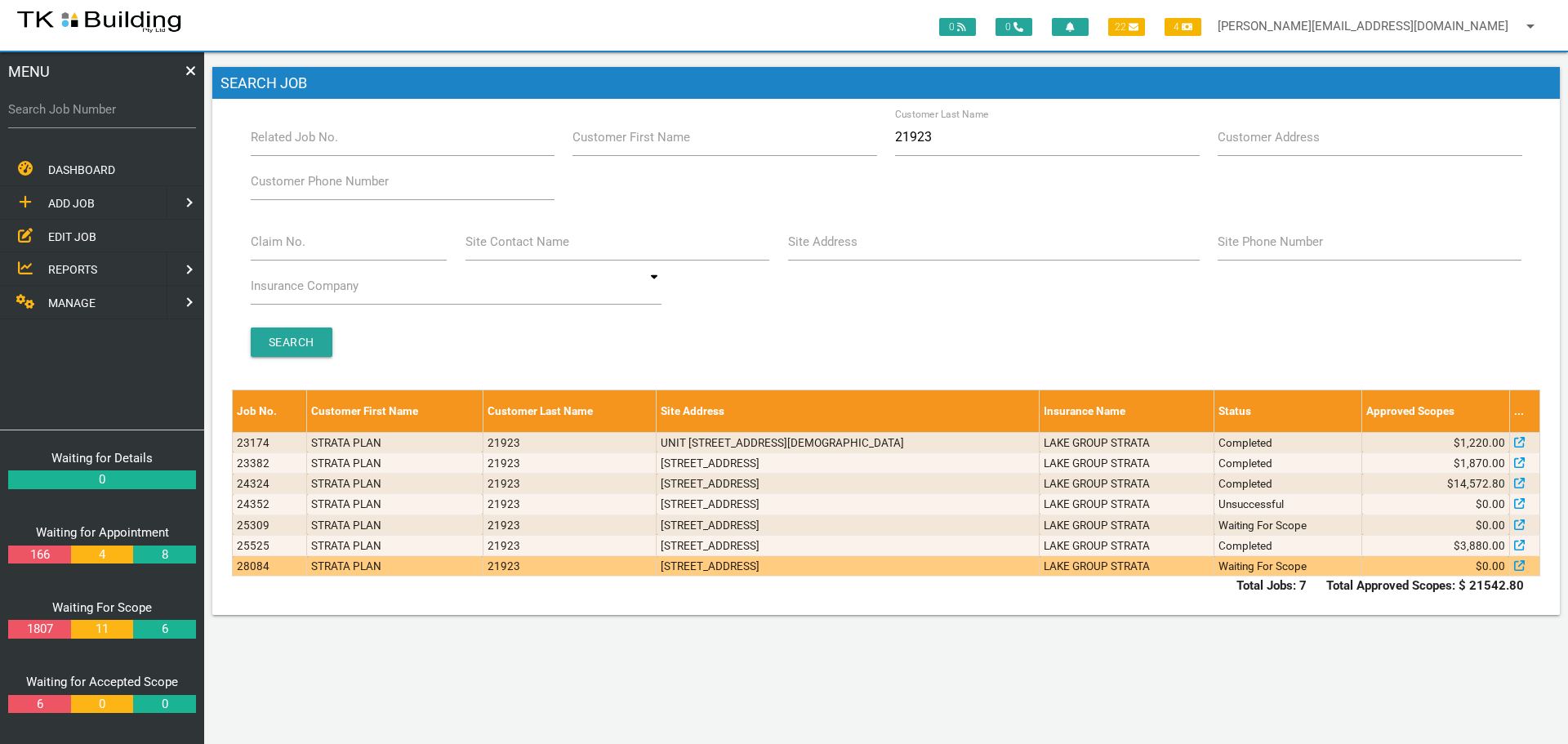
click at [987, 567] on td "6/41 Brown St, Newcastle NSW 2300" at bounding box center [848, 567] width 383 height 21
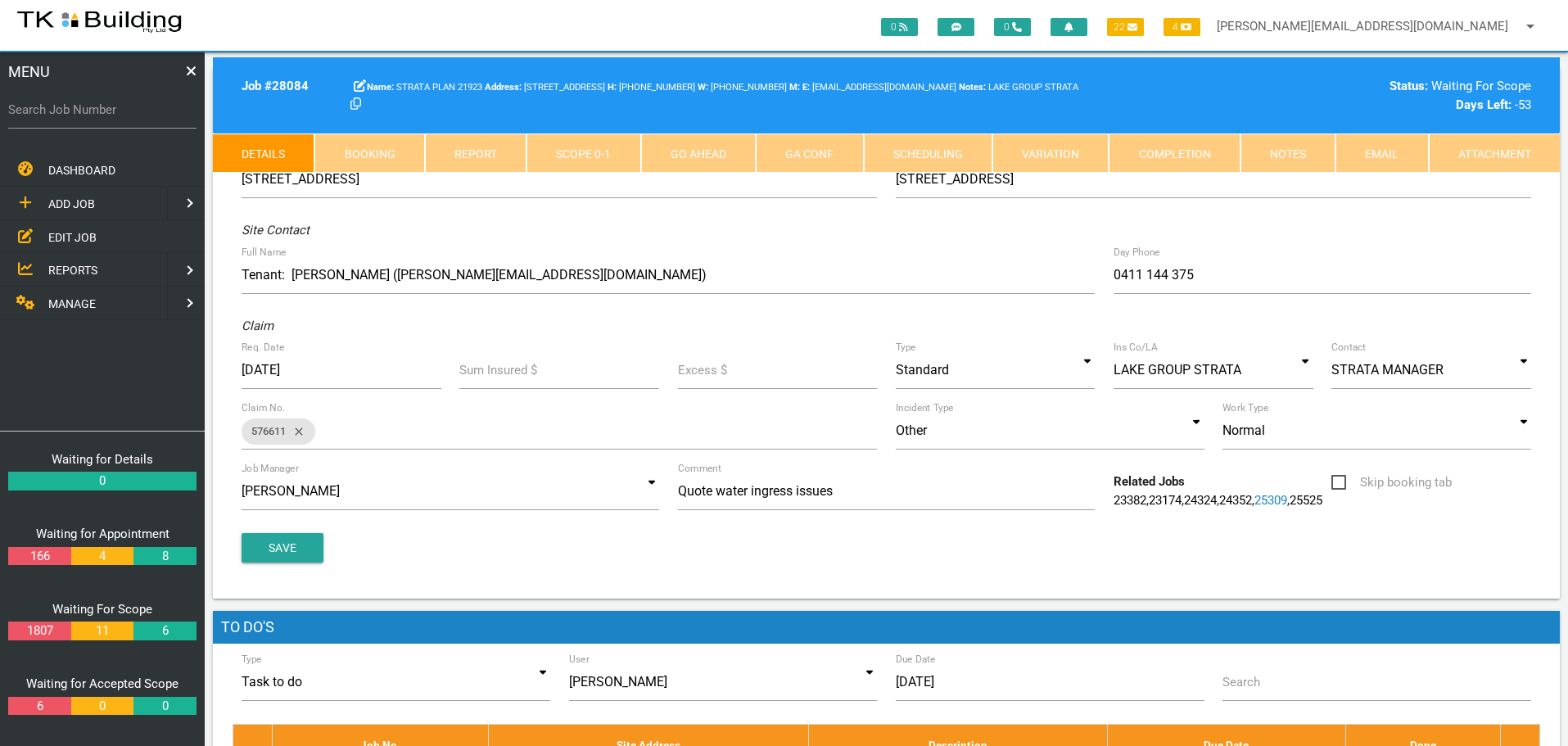
click at [1274, 154] on link "Notes" at bounding box center [1288, 152] width 95 height 39
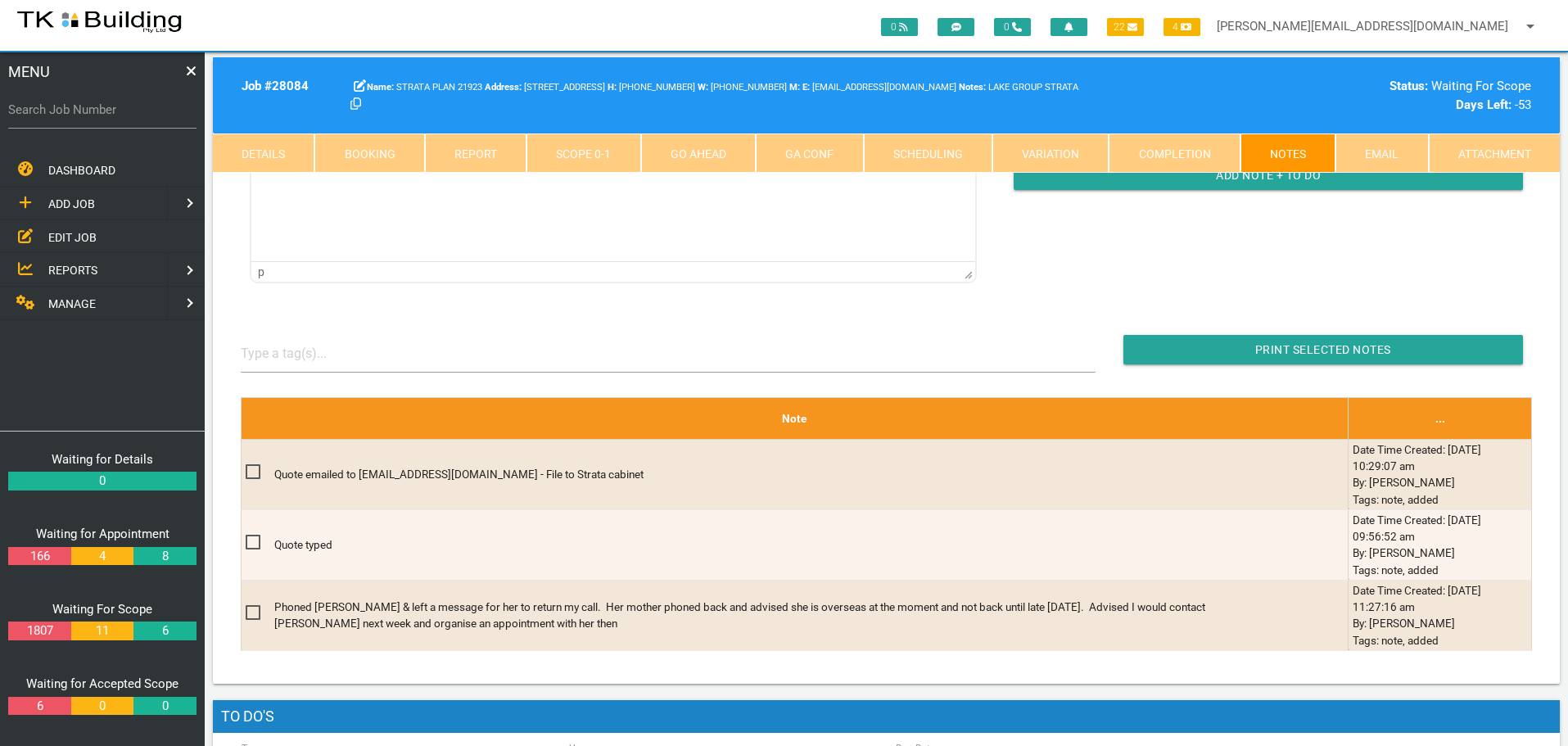
scroll to position [246, 0]
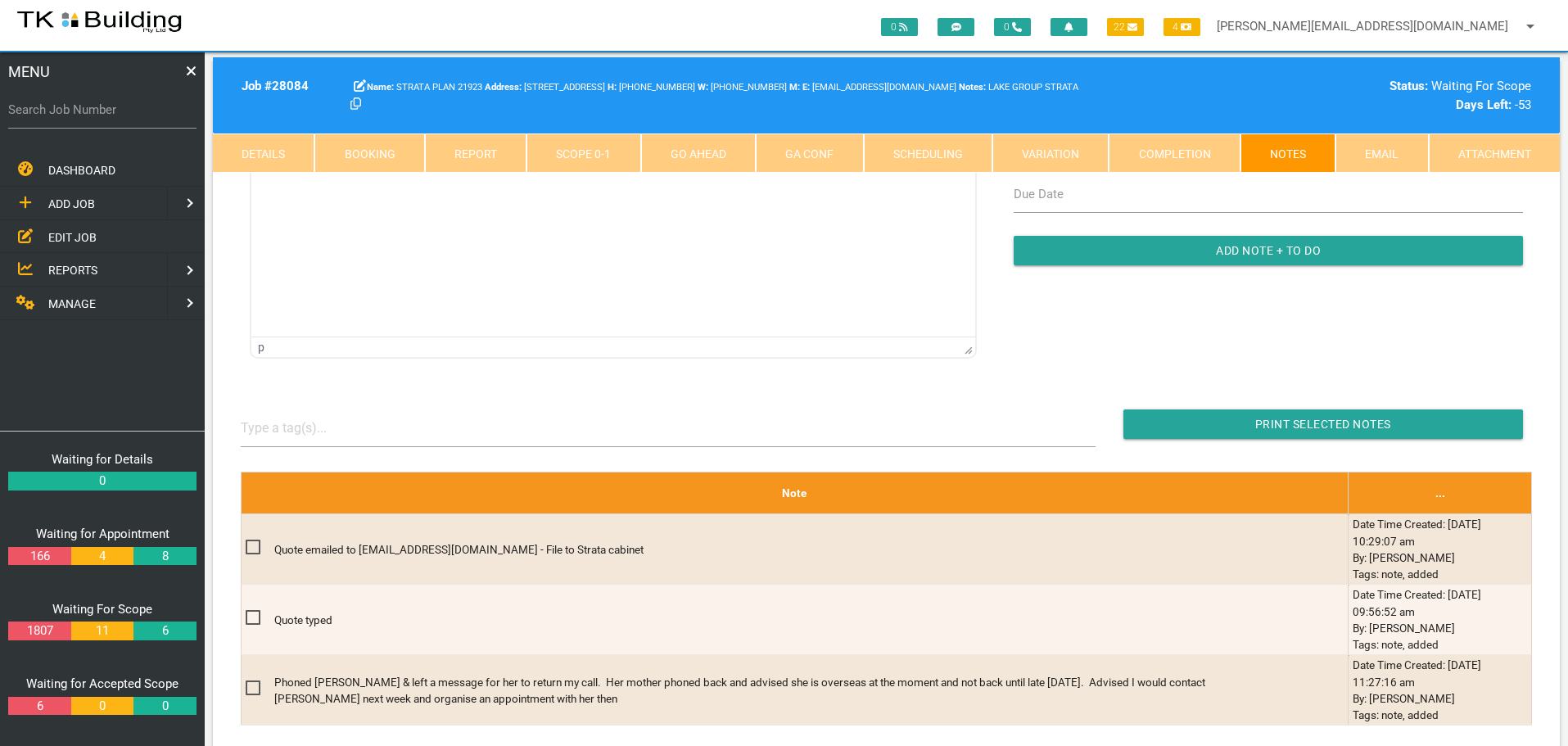
click at [68, 241] on span "EDIT JOB" at bounding box center [72, 237] width 48 height 13
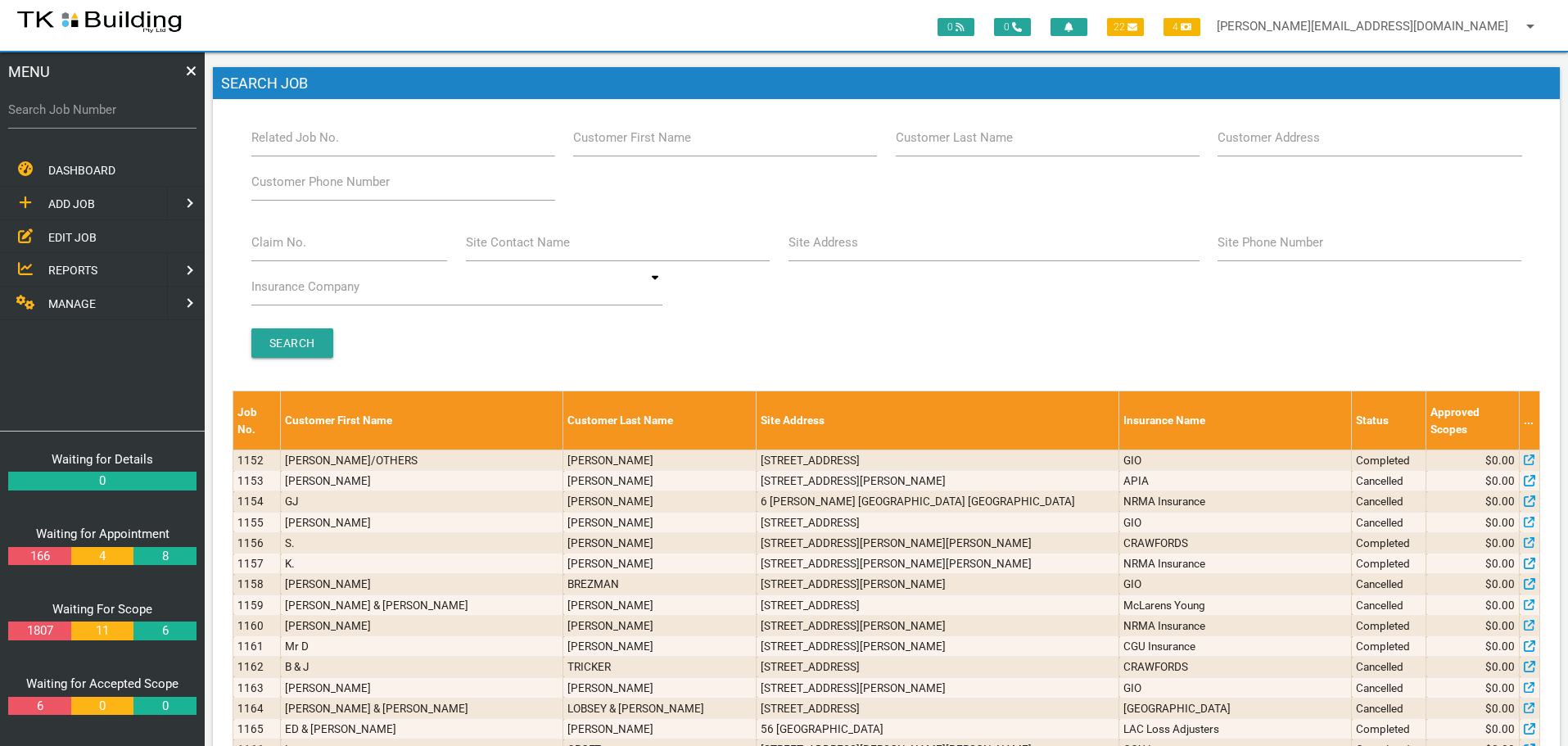
click at [1004, 146] on label "Customer Last Name" at bounding box center [954, 138] width 117 height 19
click at [1004, 146] on input "Customer Last Name" at bounding box center [1047, 138] width 304 height 38
type input "105667"
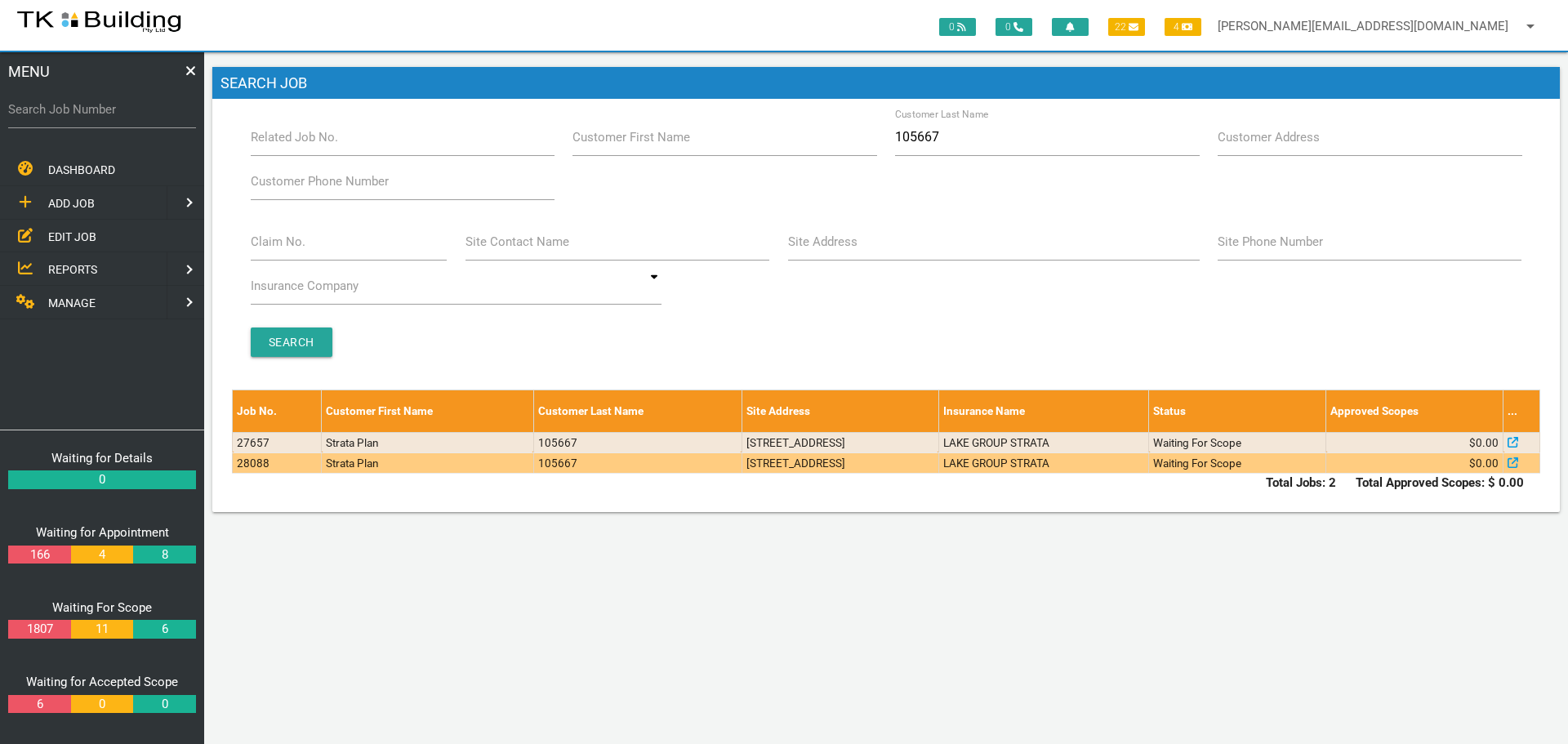
click at [927, 464] on td "[STREET_ADDRESS]" at bounding box center [839, 463] width 196 height 21
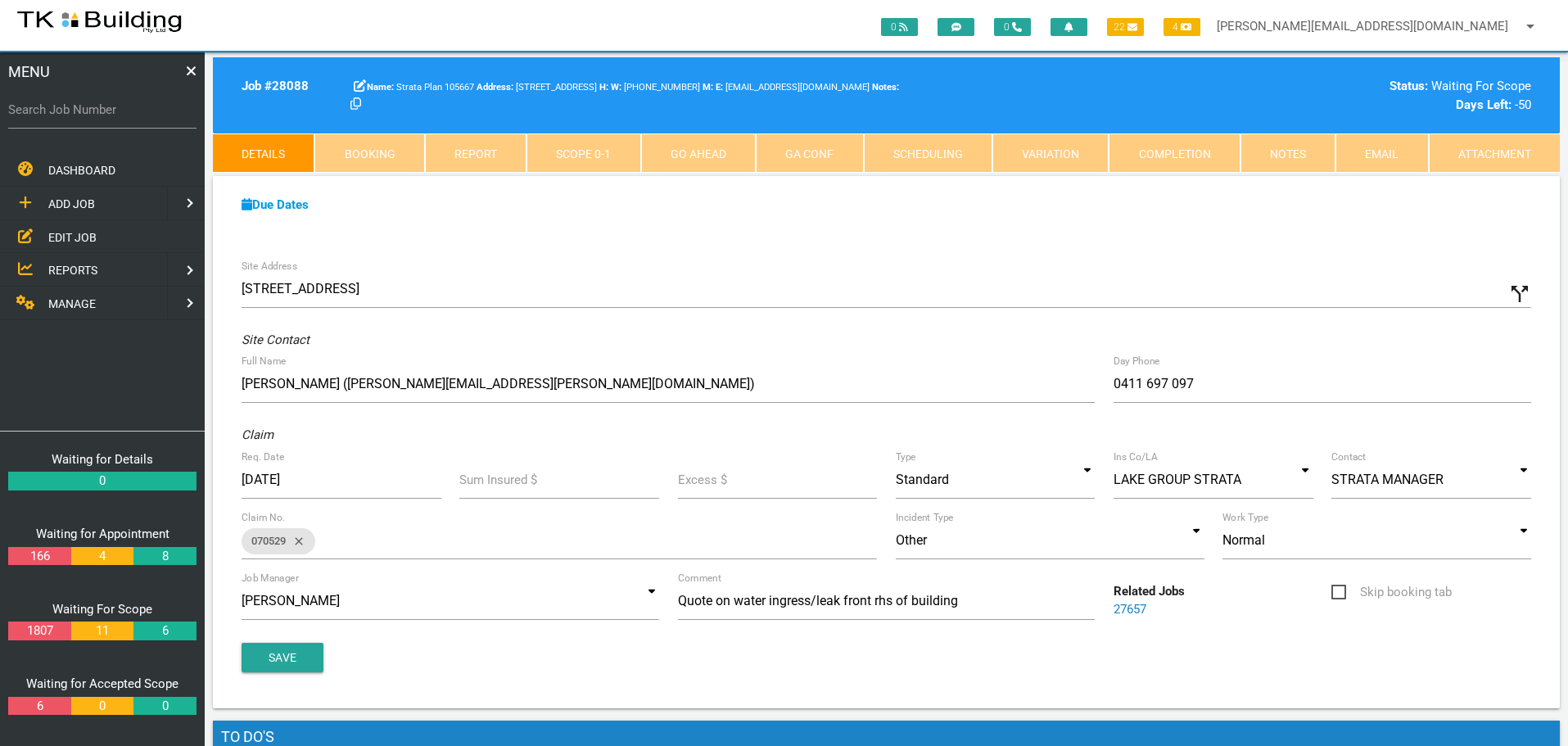
click at [1285, 155] on link "Notes" at bounding box center [1288, 152] width 95 height 39
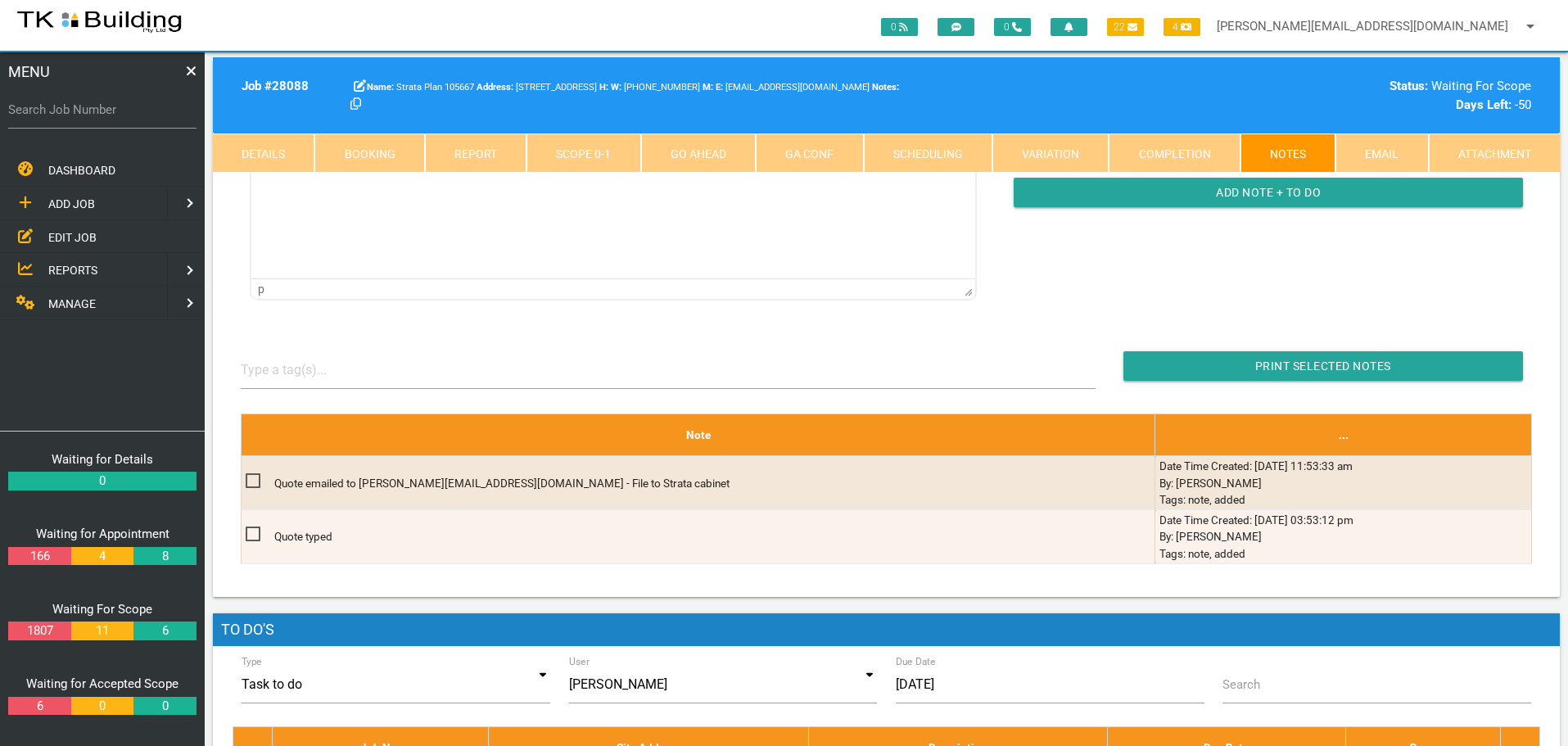
scroll to position [328, 0]
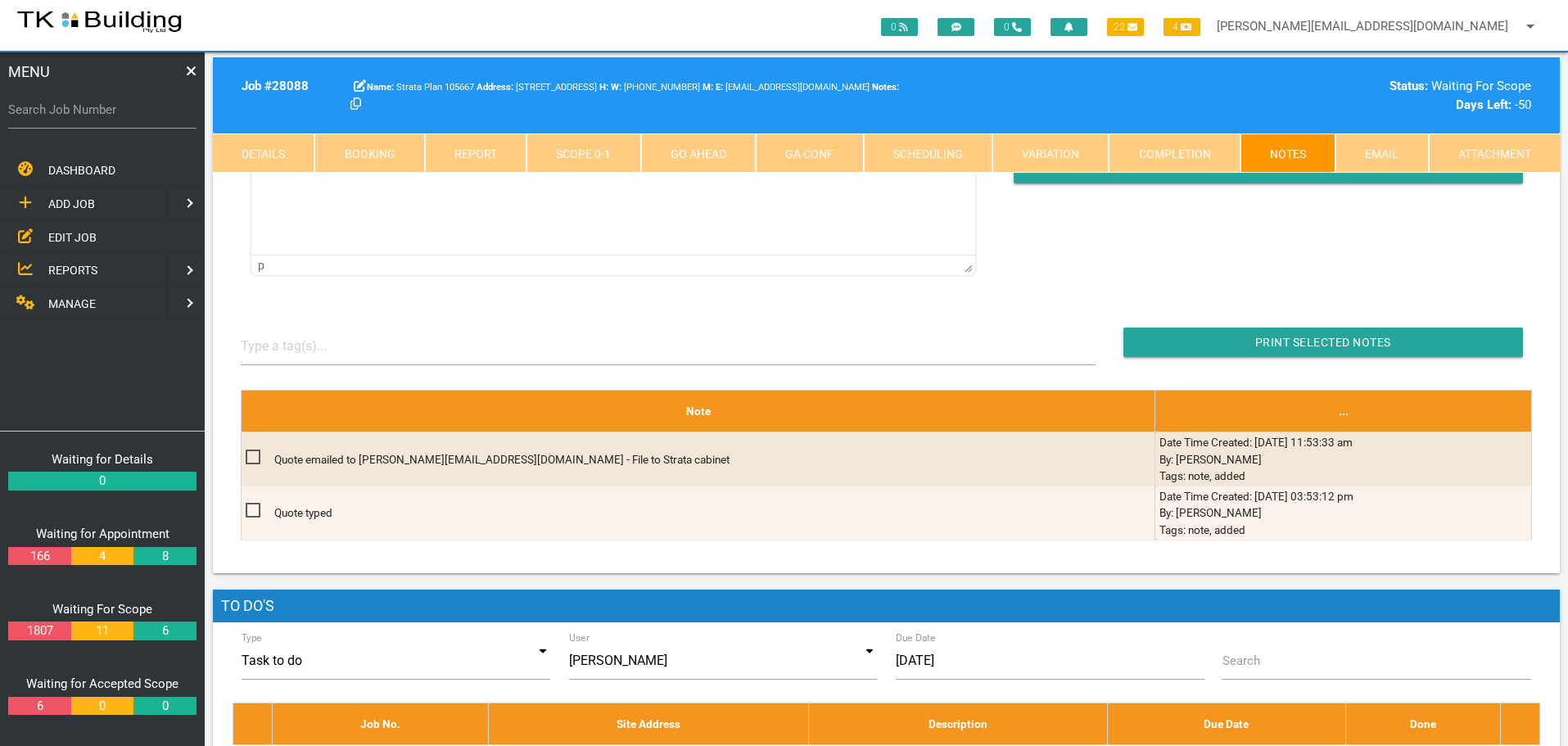
drag, startPoint x: 54, startPoint y: 235, endPoint x: 111, endPoint y: 235, distance: 57.0
click at [54, 235] on span "EDIT JOB" at bounding box center [72, 237] width 48 height 13
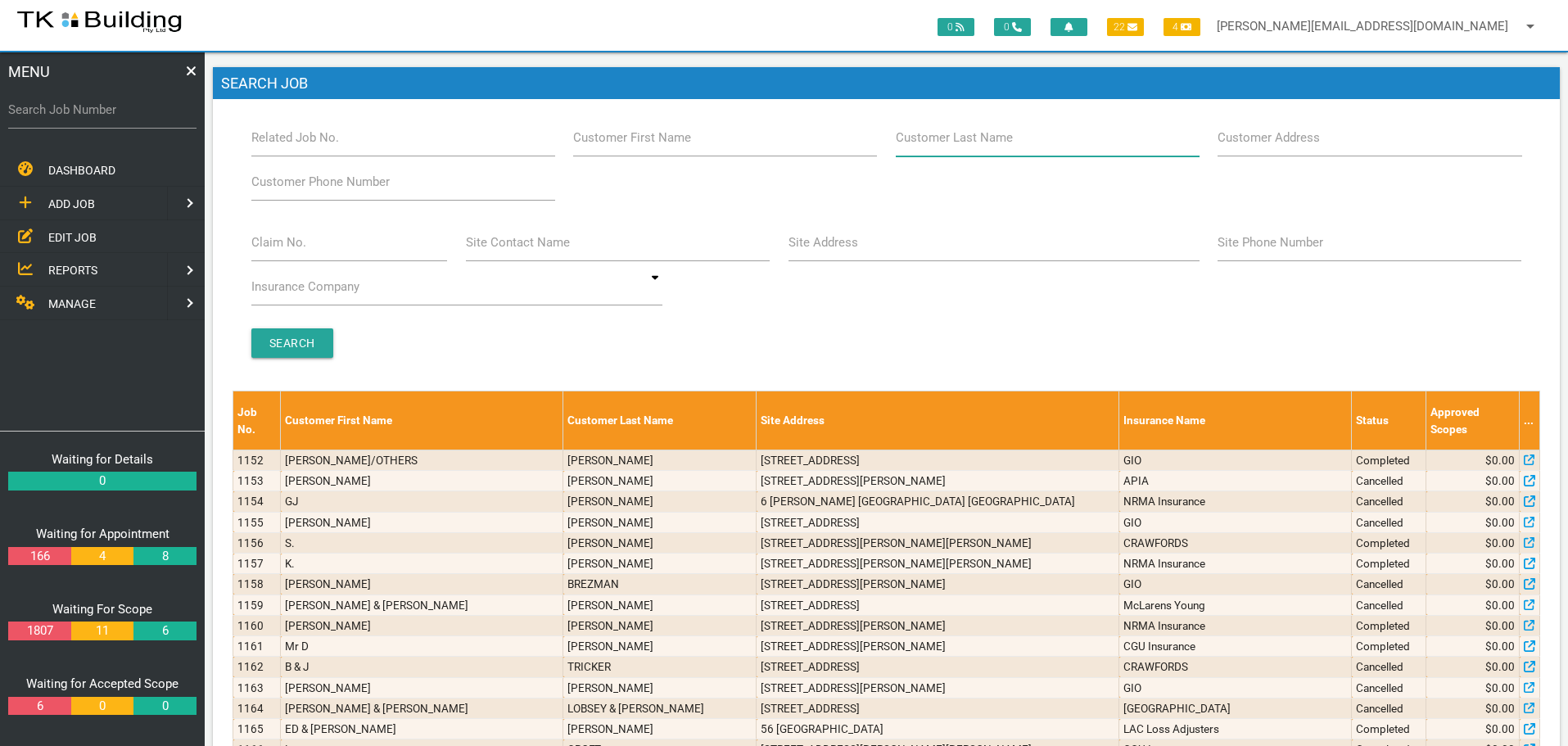
click at [949, 150] on input "Customer Last Name" at bounding box center [1047, 138] width 304 height 38
type input "42148"
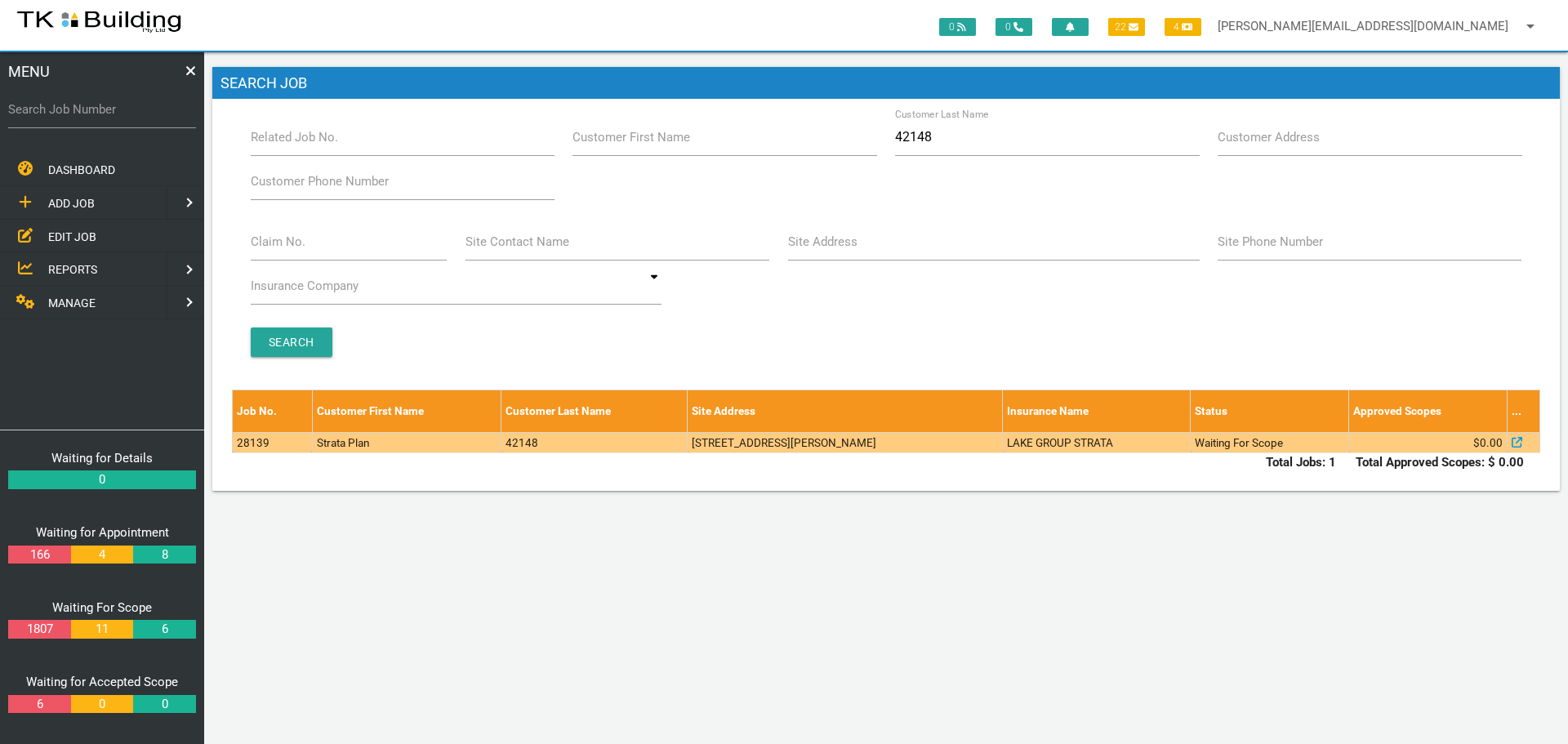
click at [1003, 446] on td "3/221 Beaumont St, Hamilton South NSW 2303, Australia" at bounding box center [845, 442] width 315 height 21
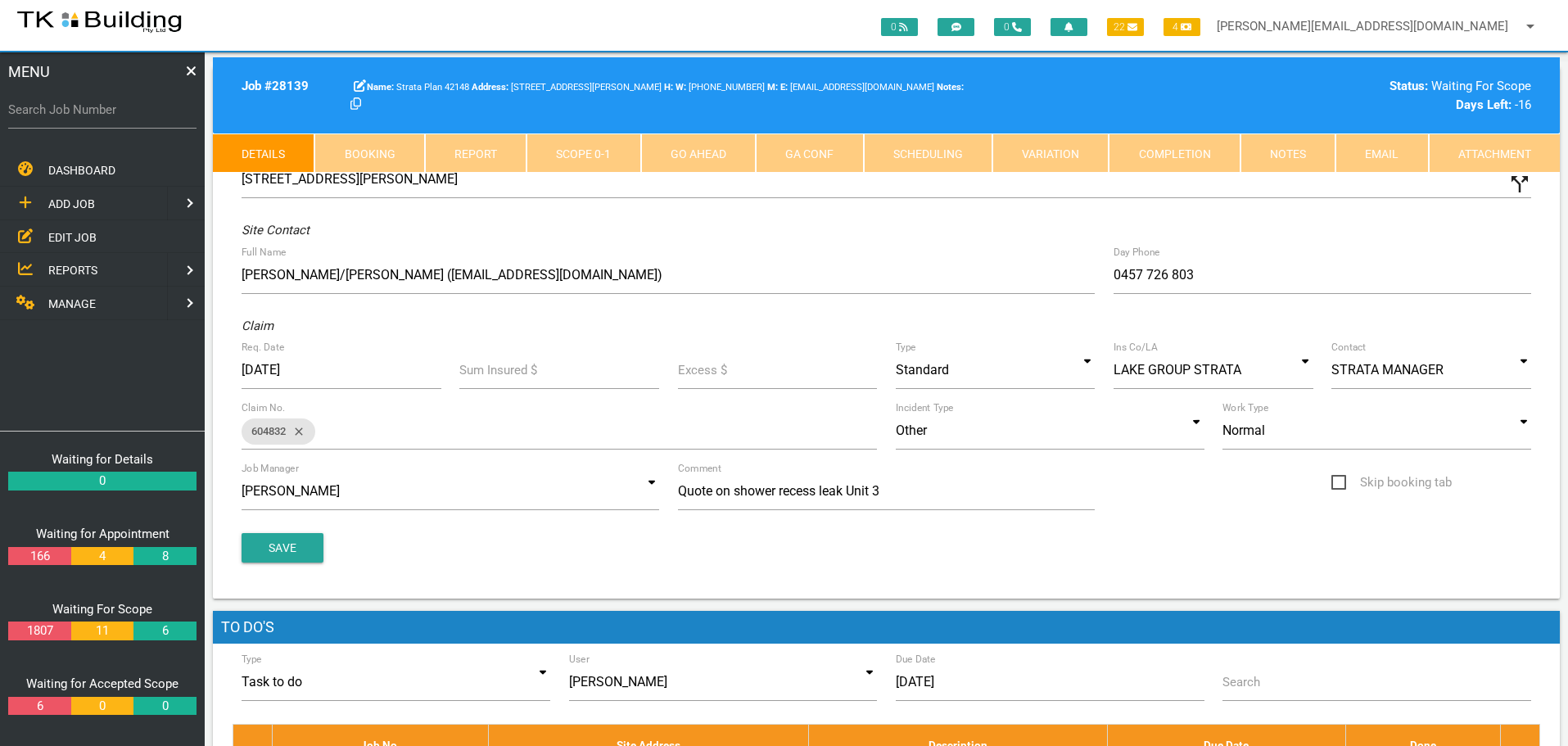
click at [1302, 152] on link "Notes" at bounding box center [1288, 152] width 95 height 39
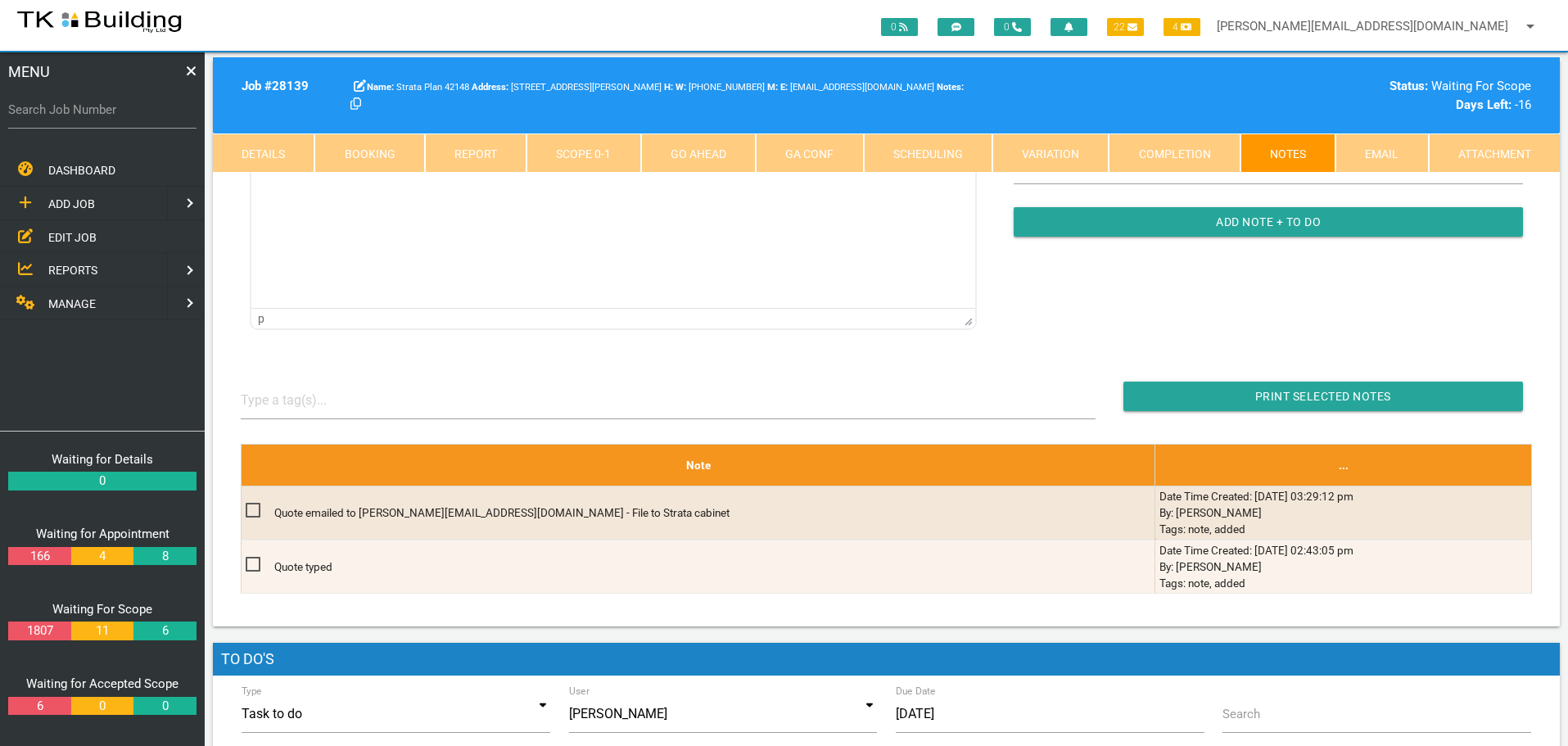
scroll to position [246, 0]
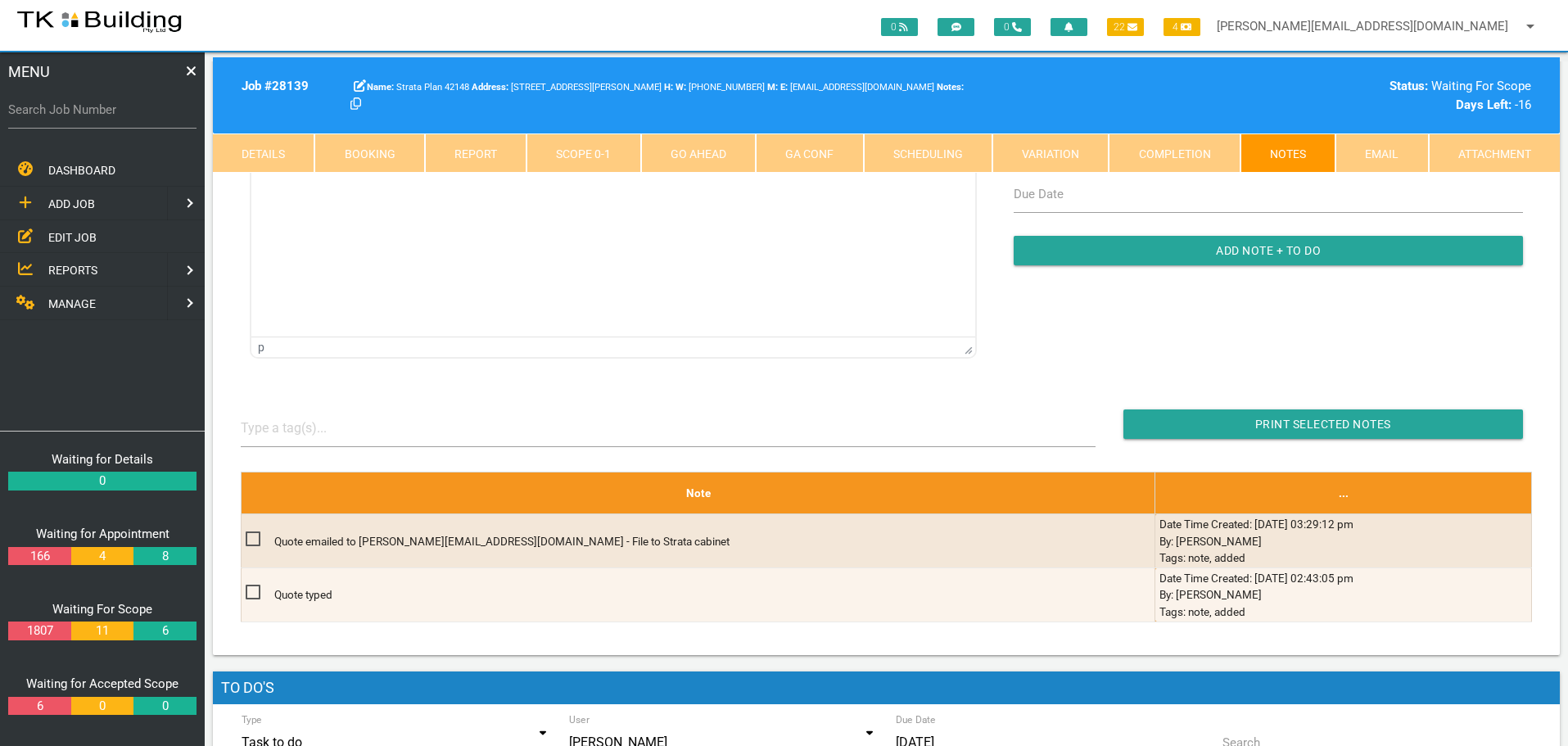
click at [276, 150] on link "Details" at bounding box center [264, 152] width 102 height 39
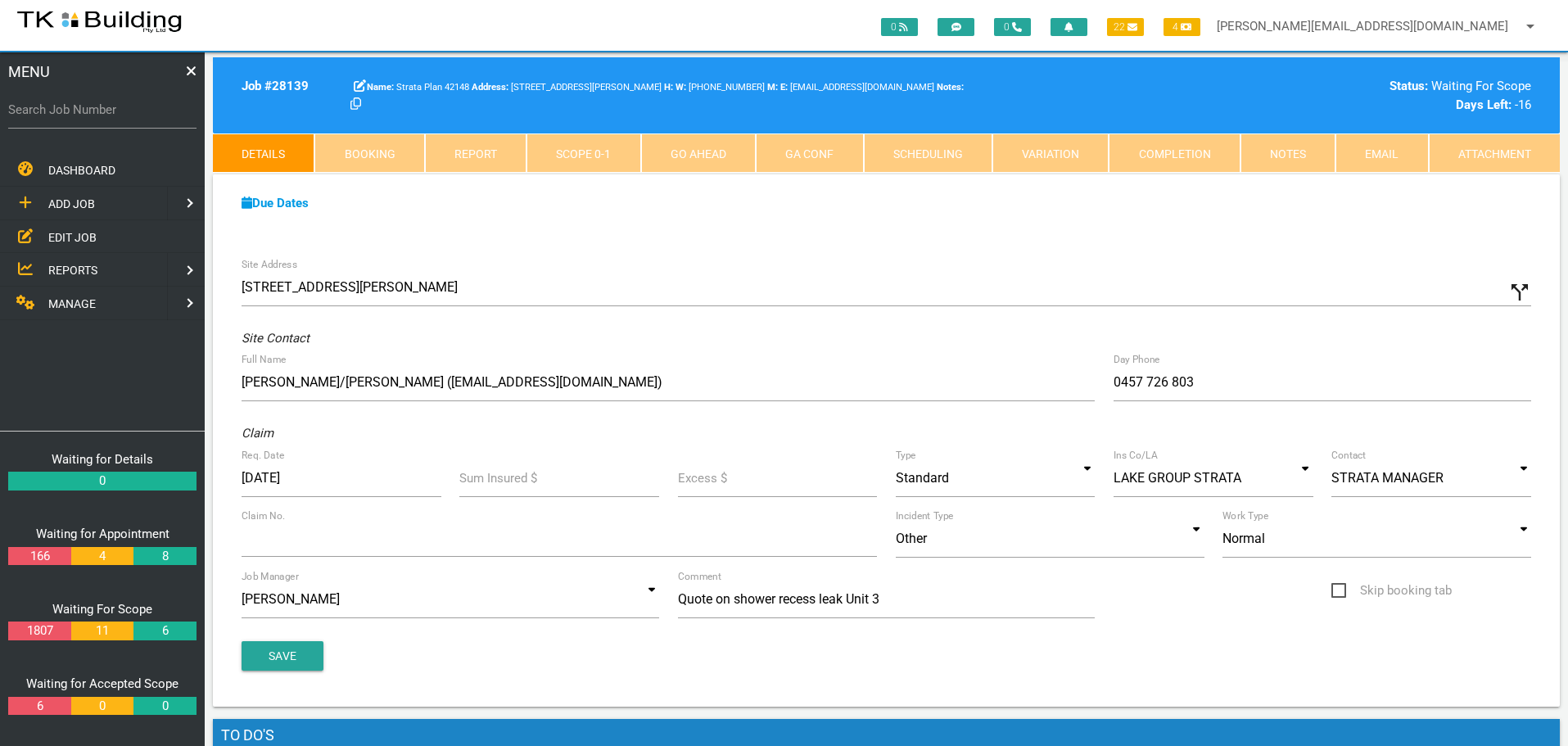
scroll to position [0, 0]
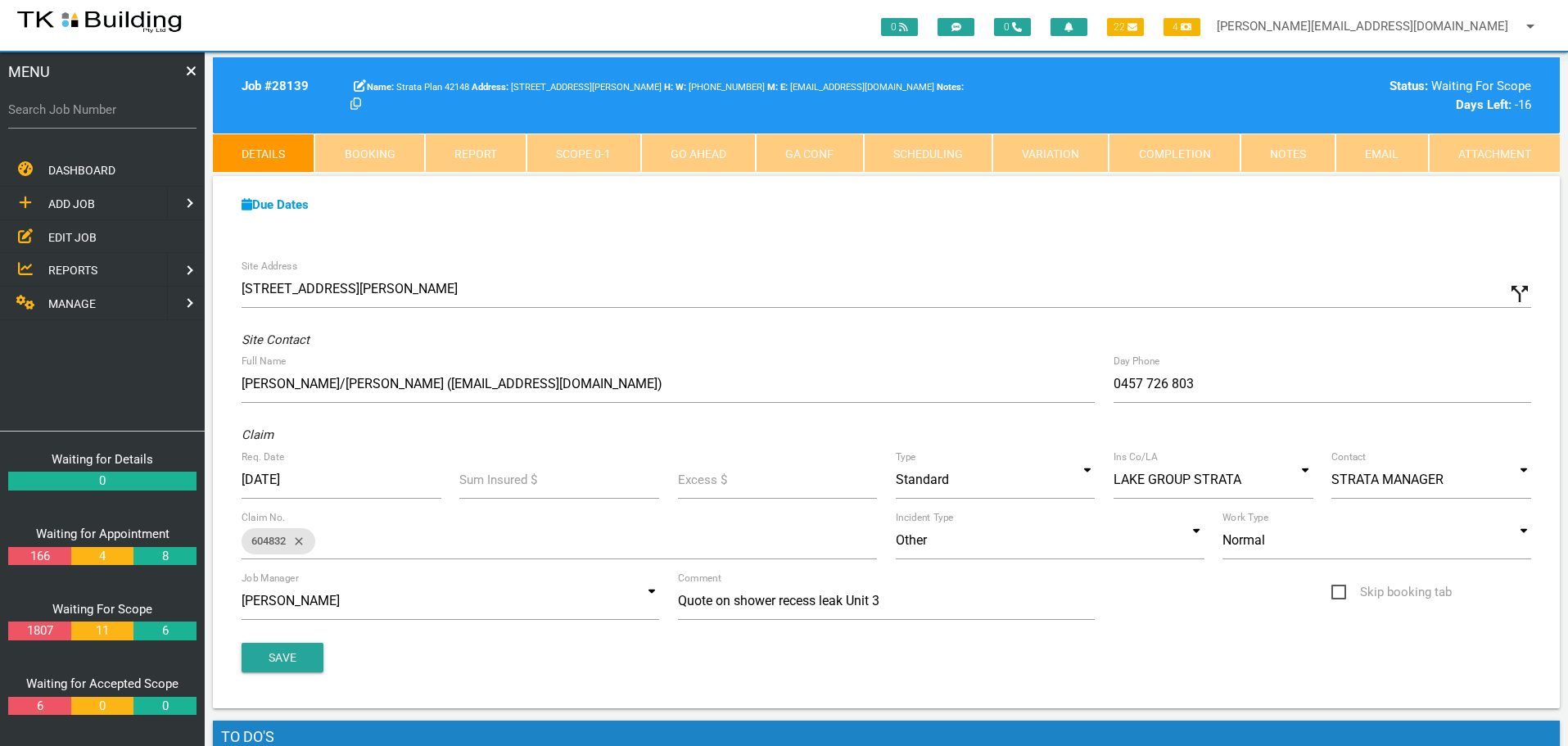
click at [1269, 151] on link "Notes" at bounding box center [1288, 152] width 95 height 39
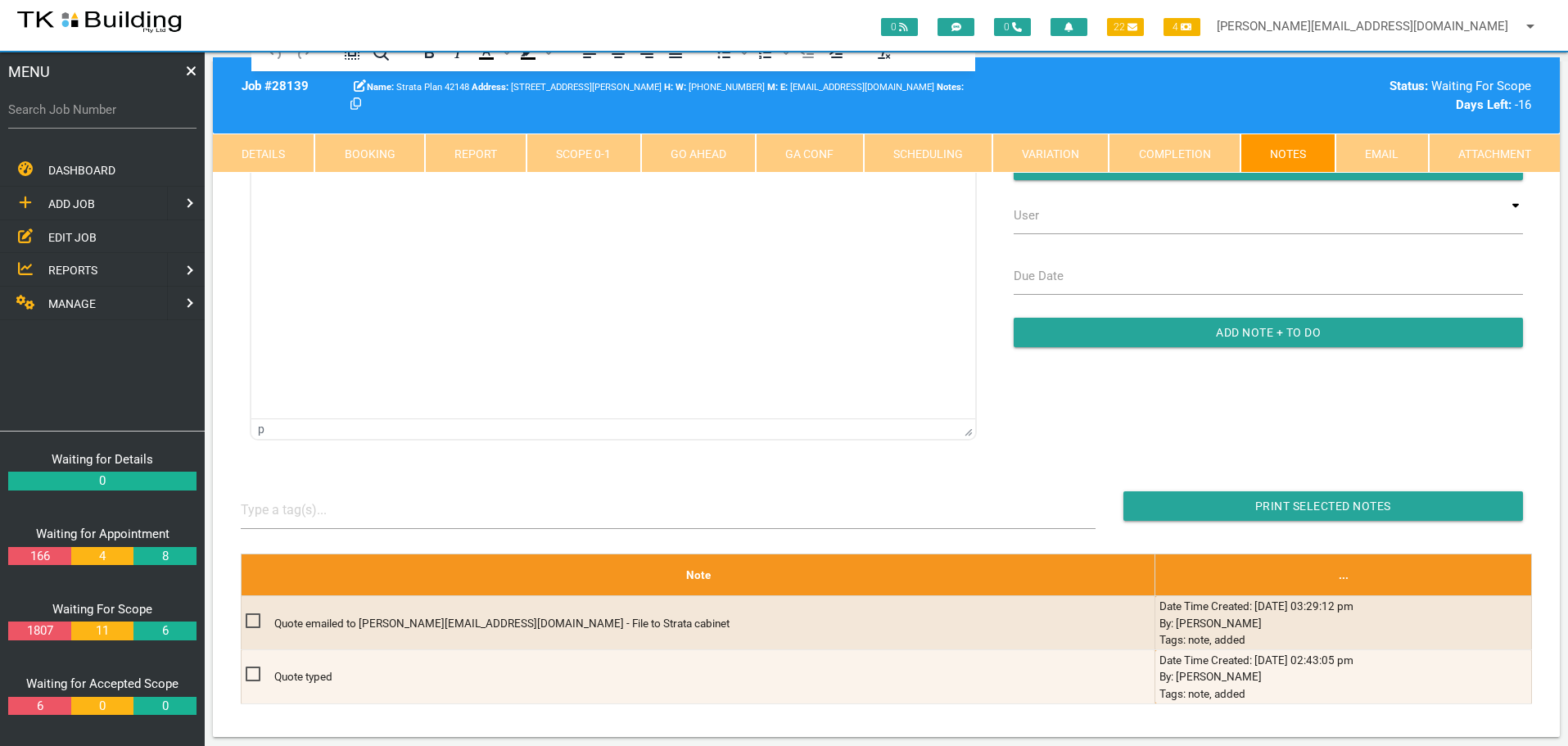
click at [264, 148] on link "Details" at bounding box center [264, 152] width 102 height 39
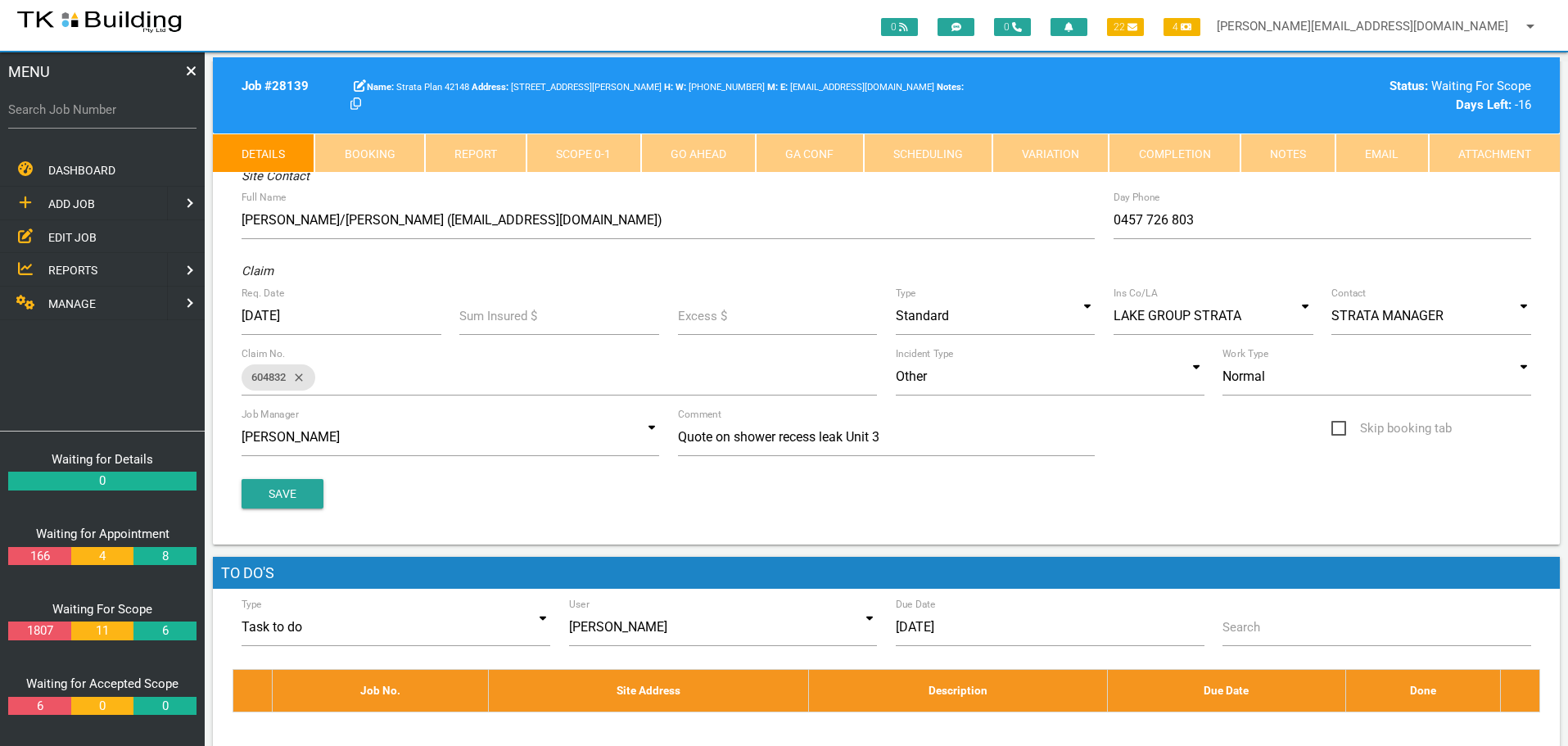
click at [1301, 155] on link "Notes" at bounding box center [1288, 152] width 95 height 39
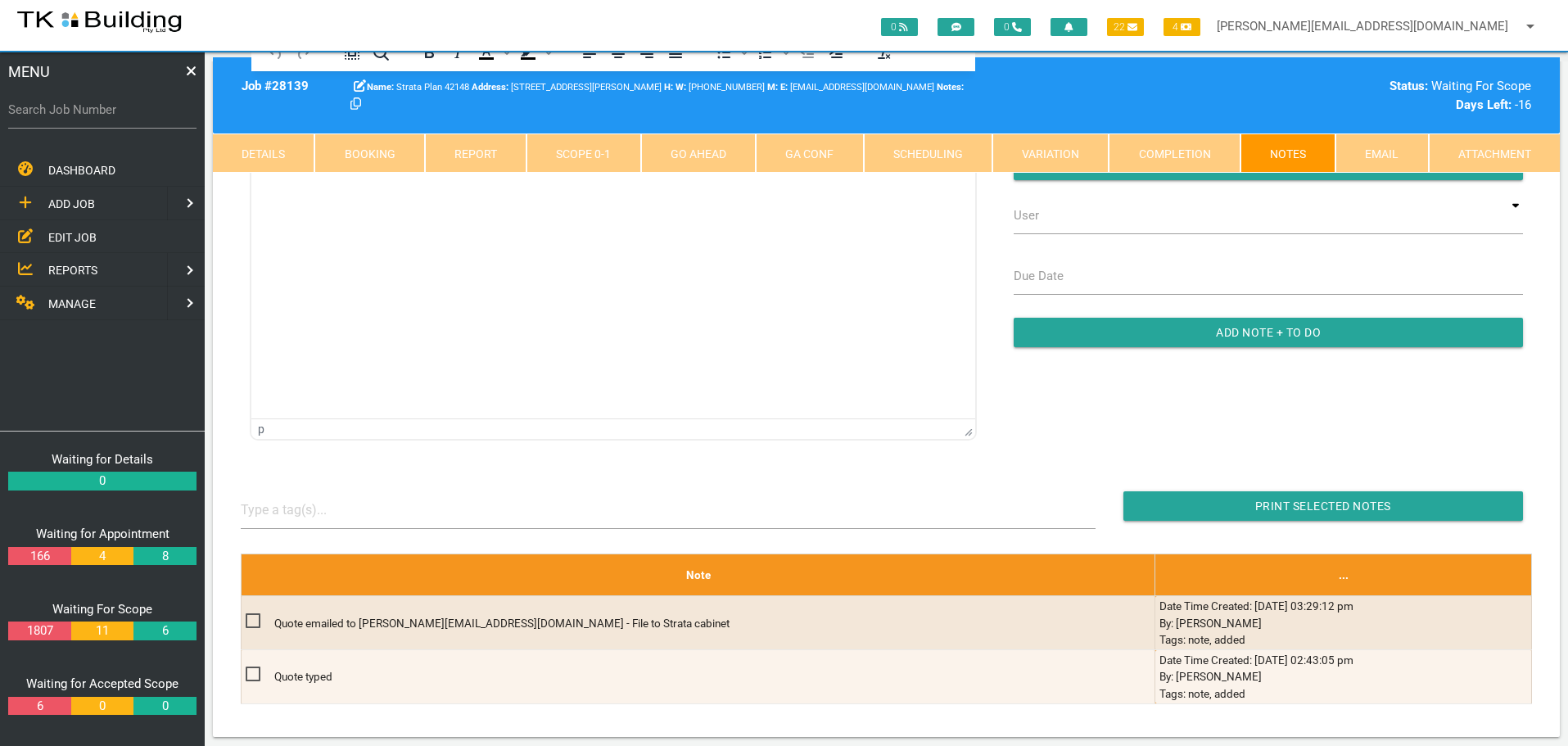
click at [74, 235] on span "EDIT JOB" at bounding box center [72, 237] width 48 height 13
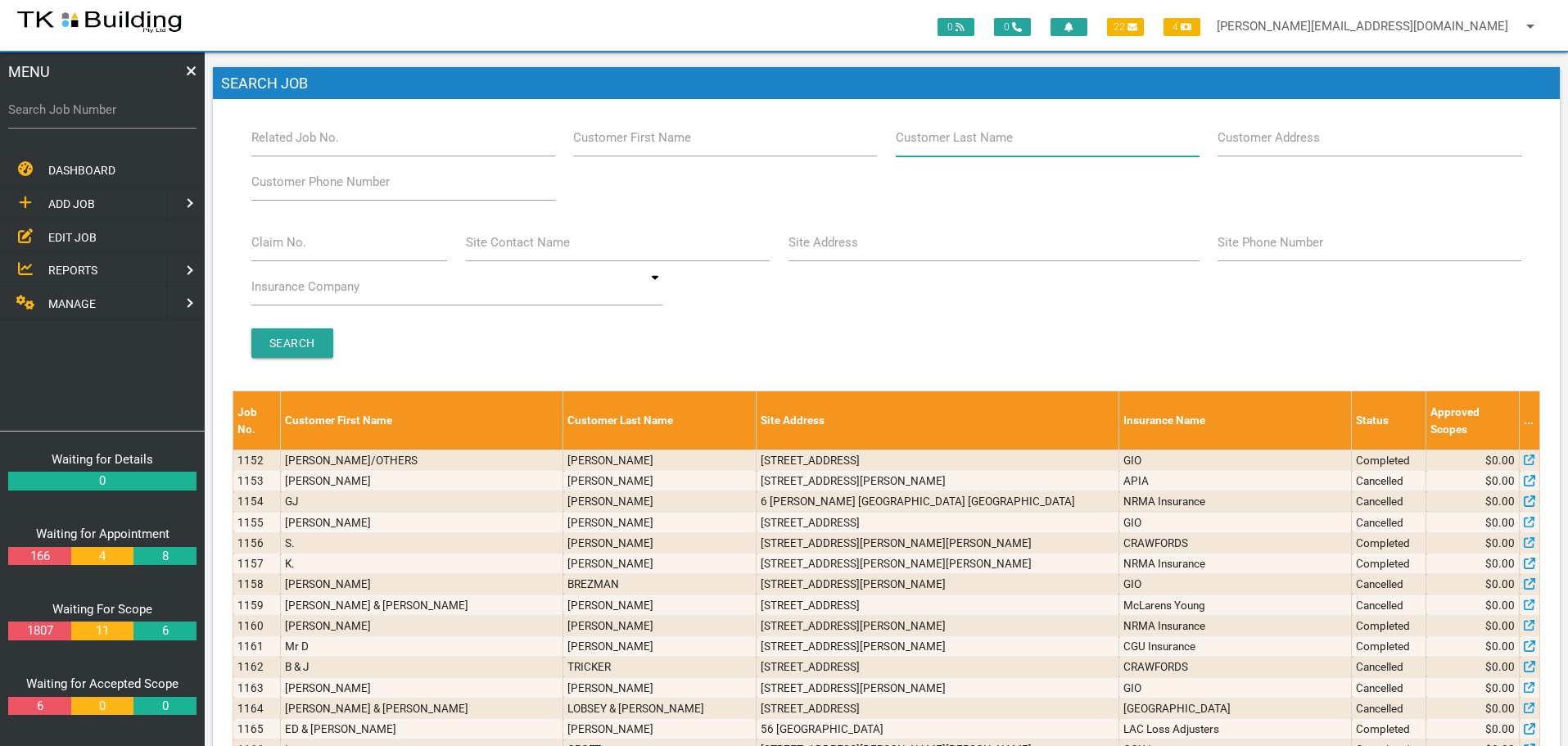
click at [993, 150] on input "Customer Last Name" at bounding box center [1047, 138] width 304 height 38
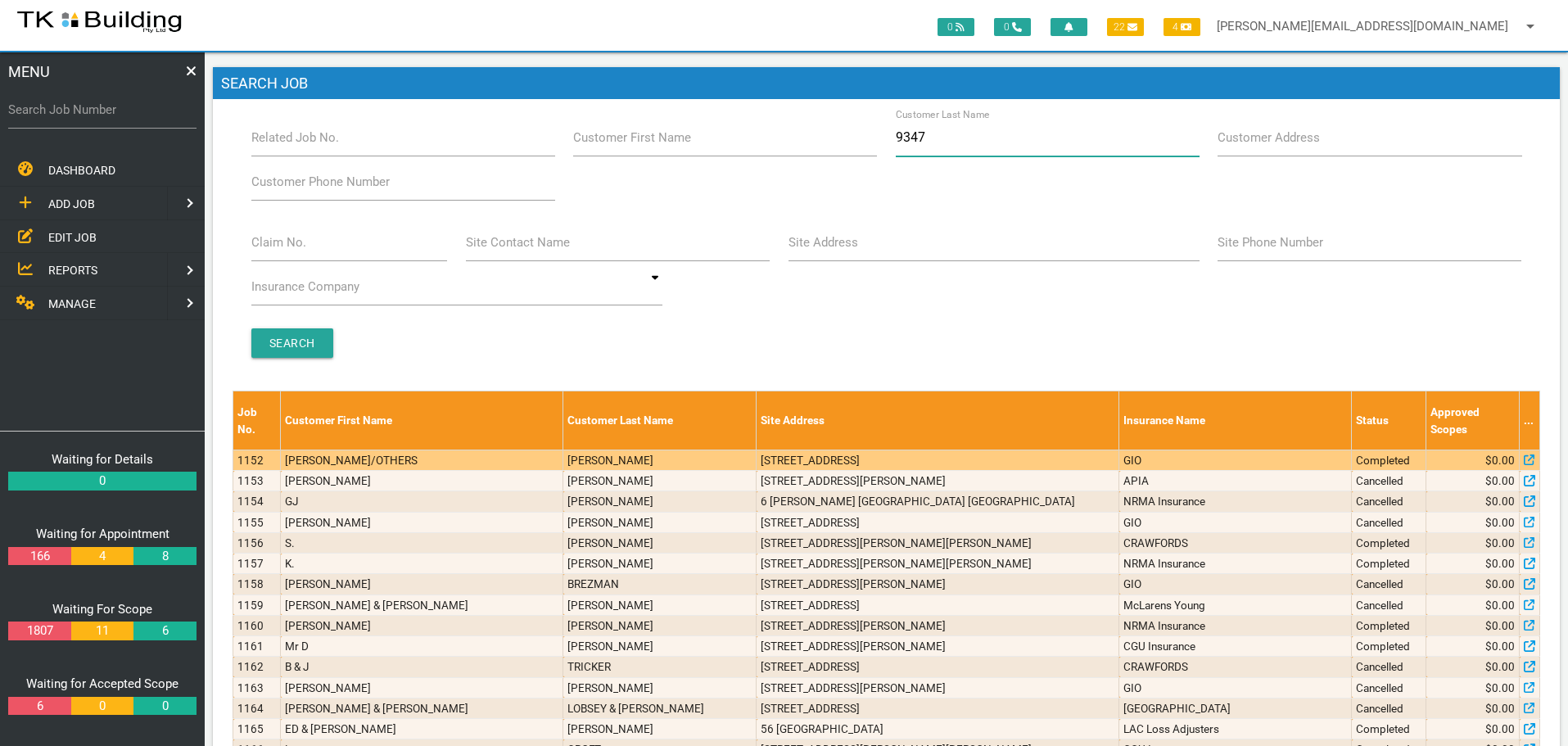
type input "93478"
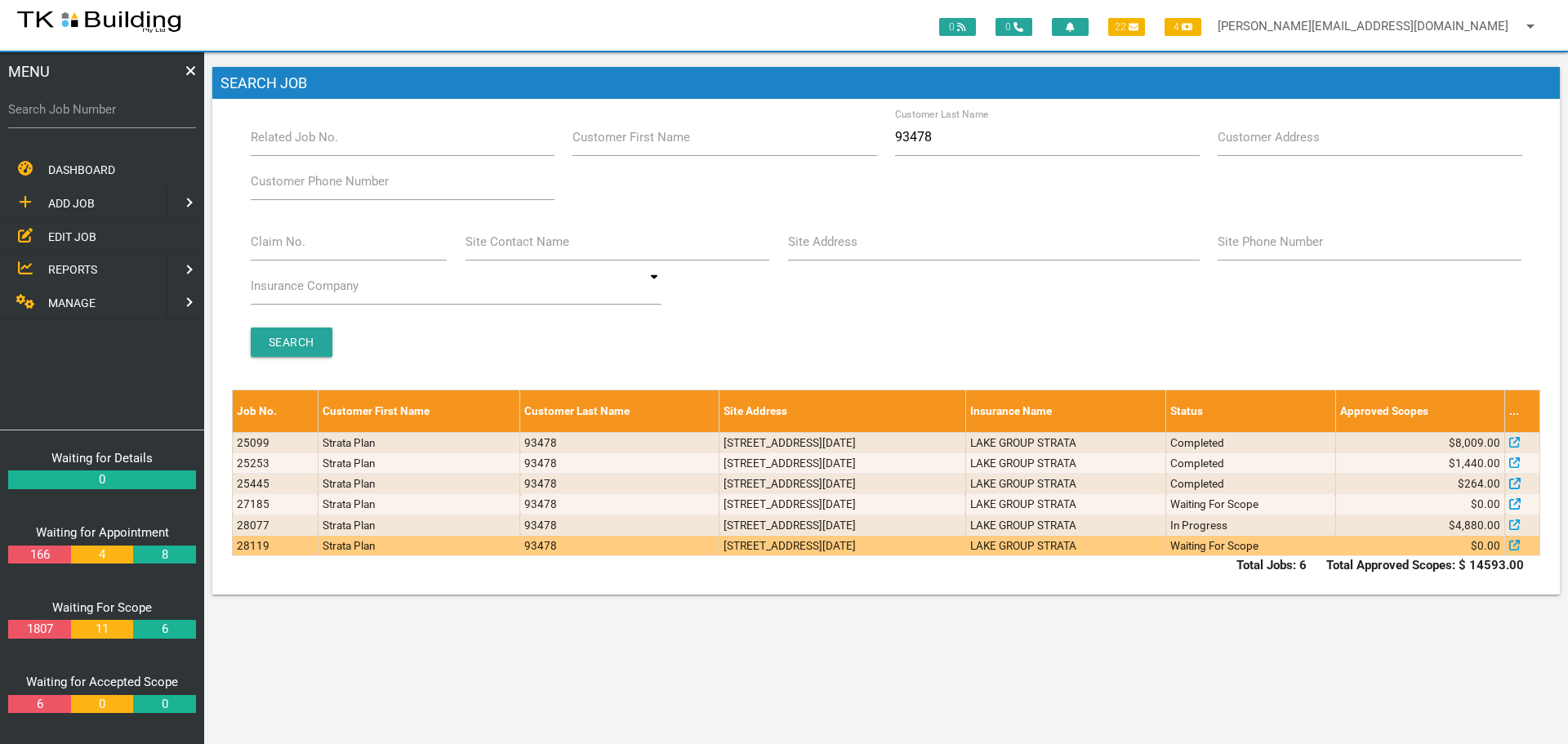
click at [866, 548] on td "8/6 Noel Ave, Adamstown NSW 2289, Australia" at bounding box center [842, 545] width 247 height 21
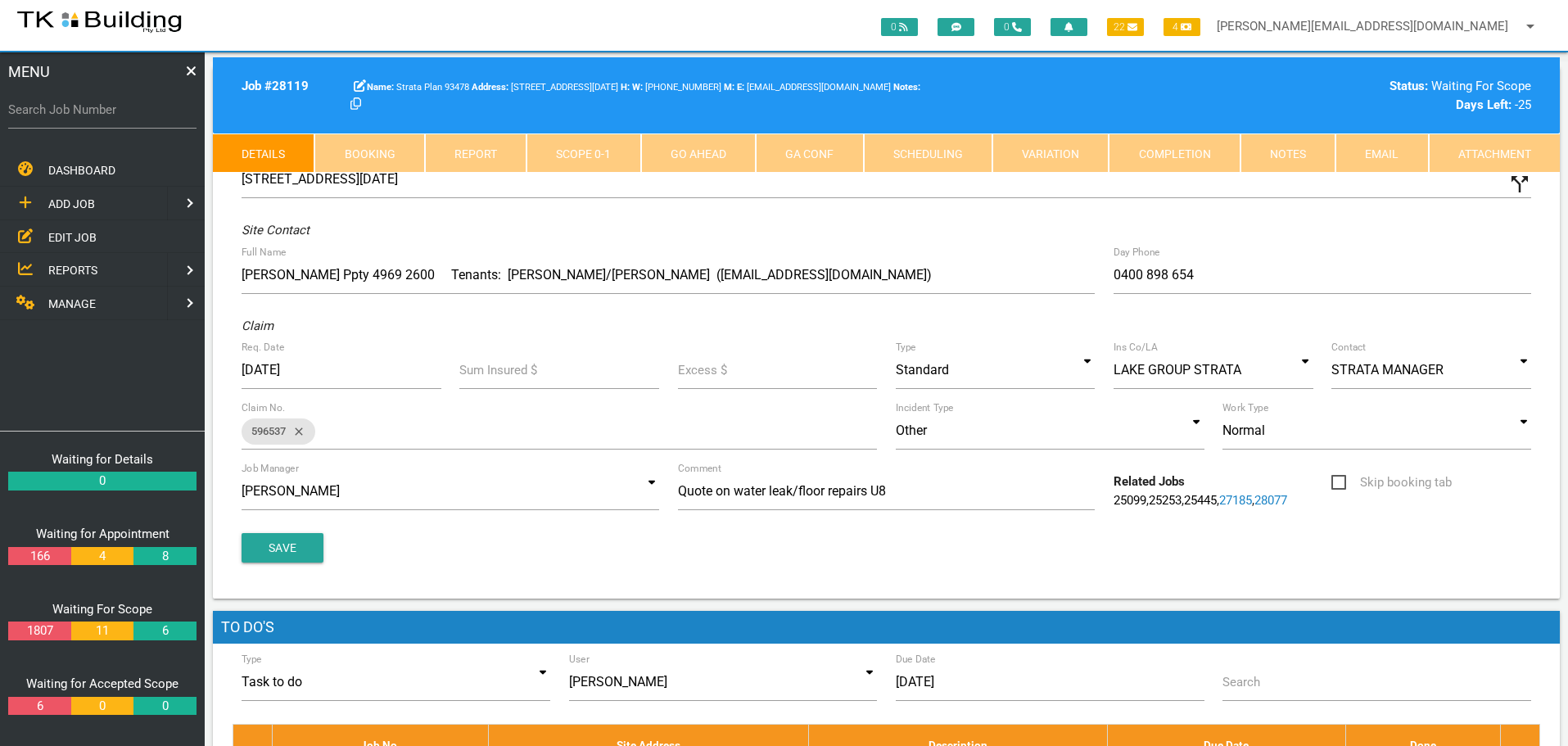
click at [1293, 154] on link "Notes" at bounding box center [1288, 152] width 95 height 39
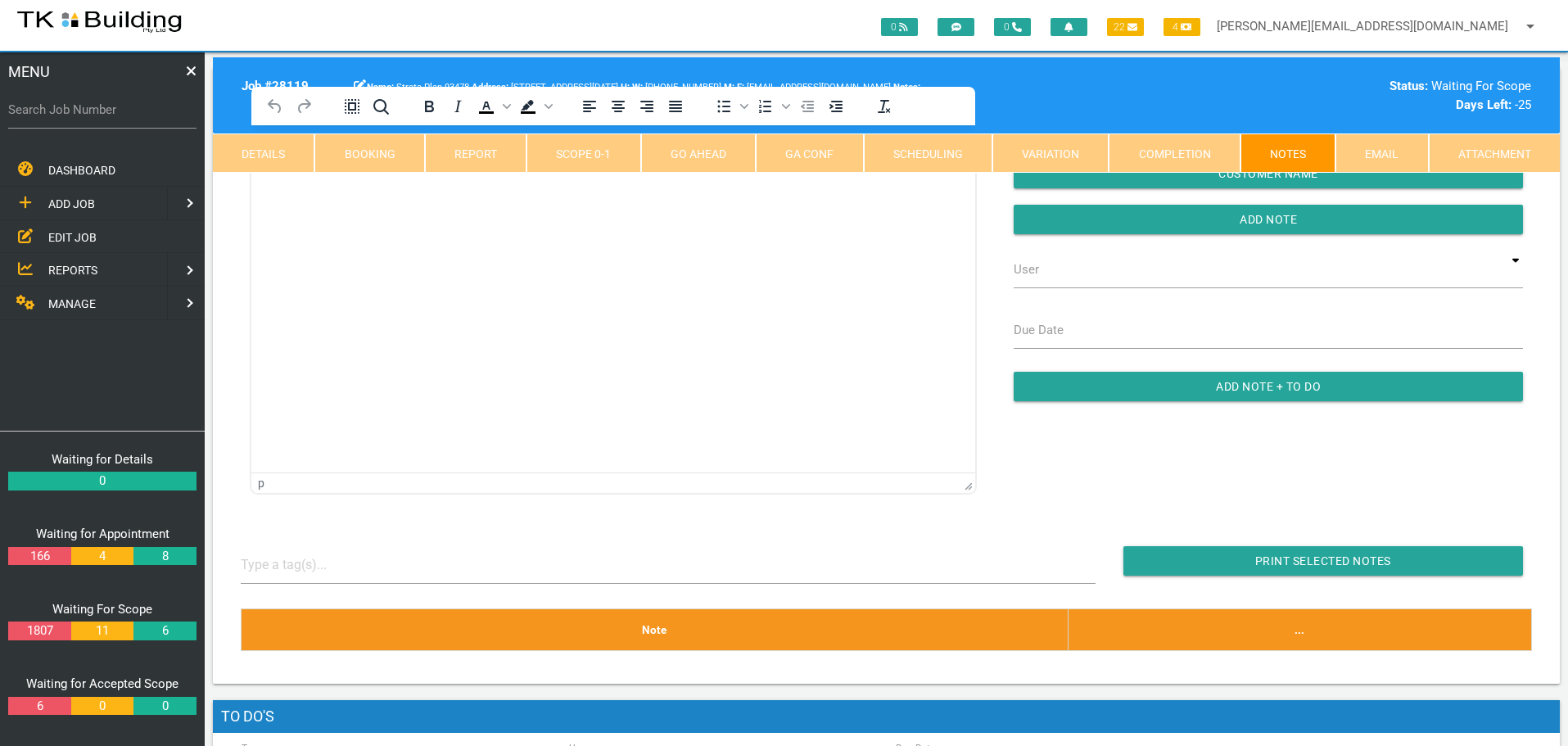
click at [386, 151] on link "Booking" at bounding box center [369, 152] width 110 height 39
select select "9"
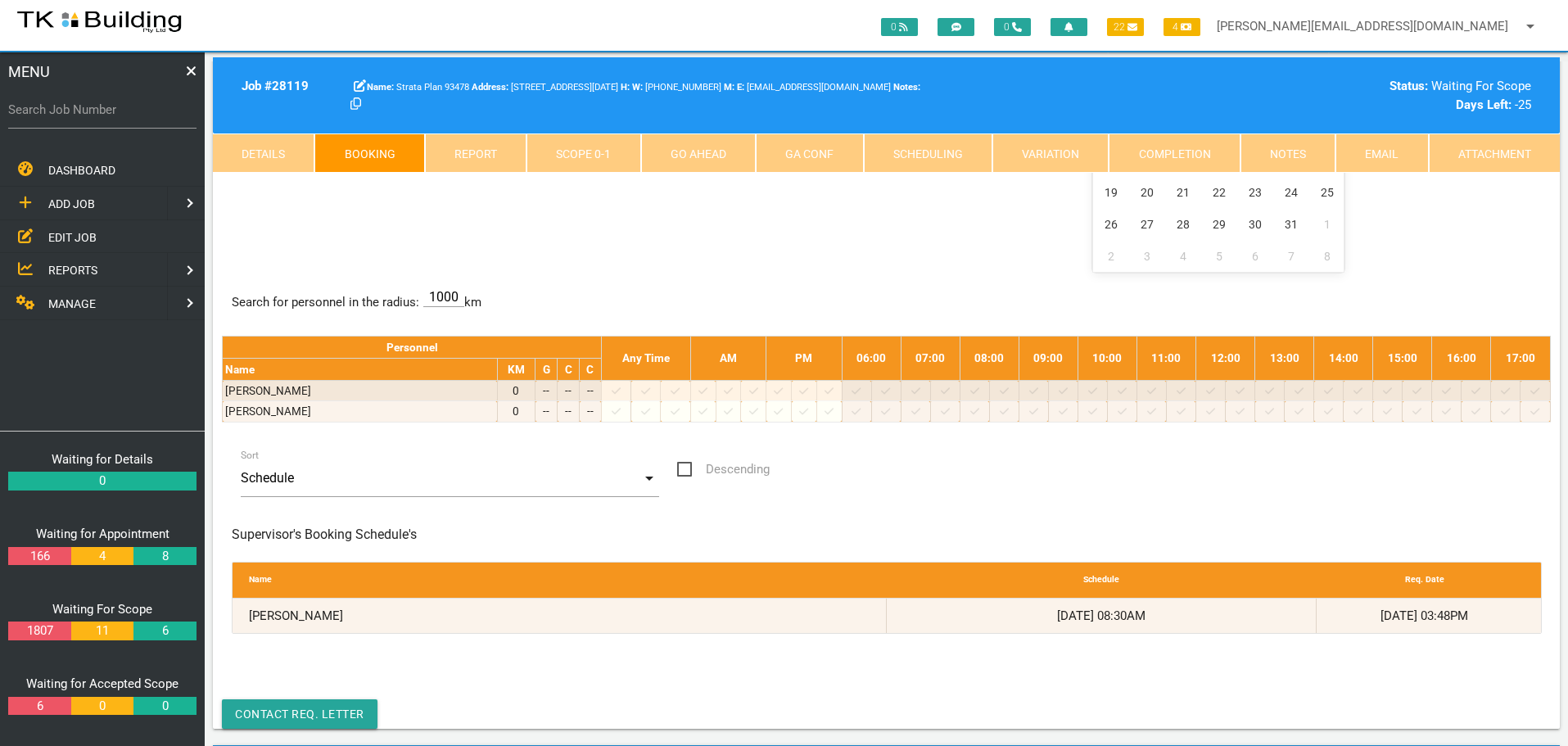
scroll to position [163, 0]
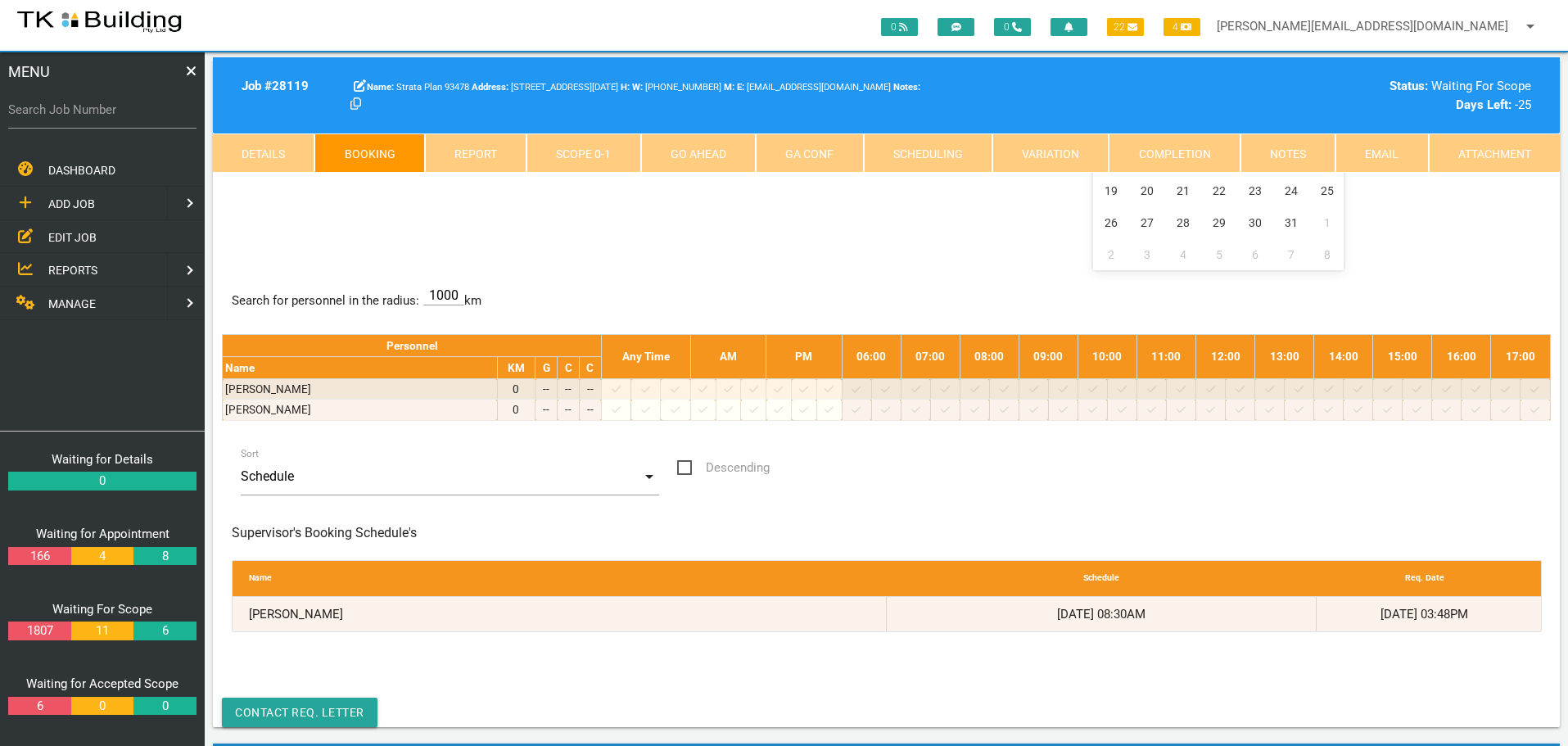
click at [64, 237] on span "EDIT JOB" at bounding box center [72, 237] width 48 height 13
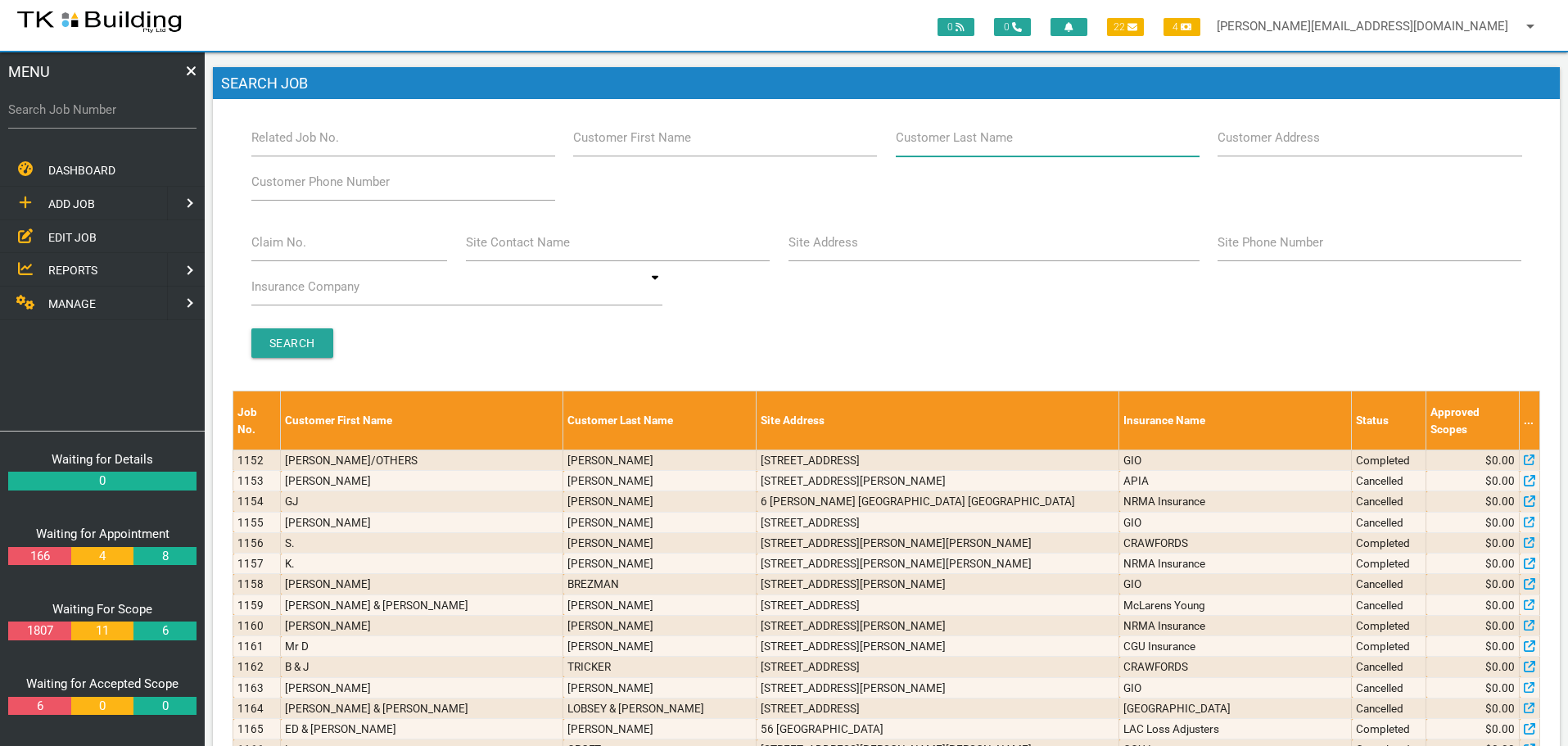
click at [1065, 139] on input "Customer Last Name" at bounding box center [1047, 138] width 304 height 38
type input "9381"
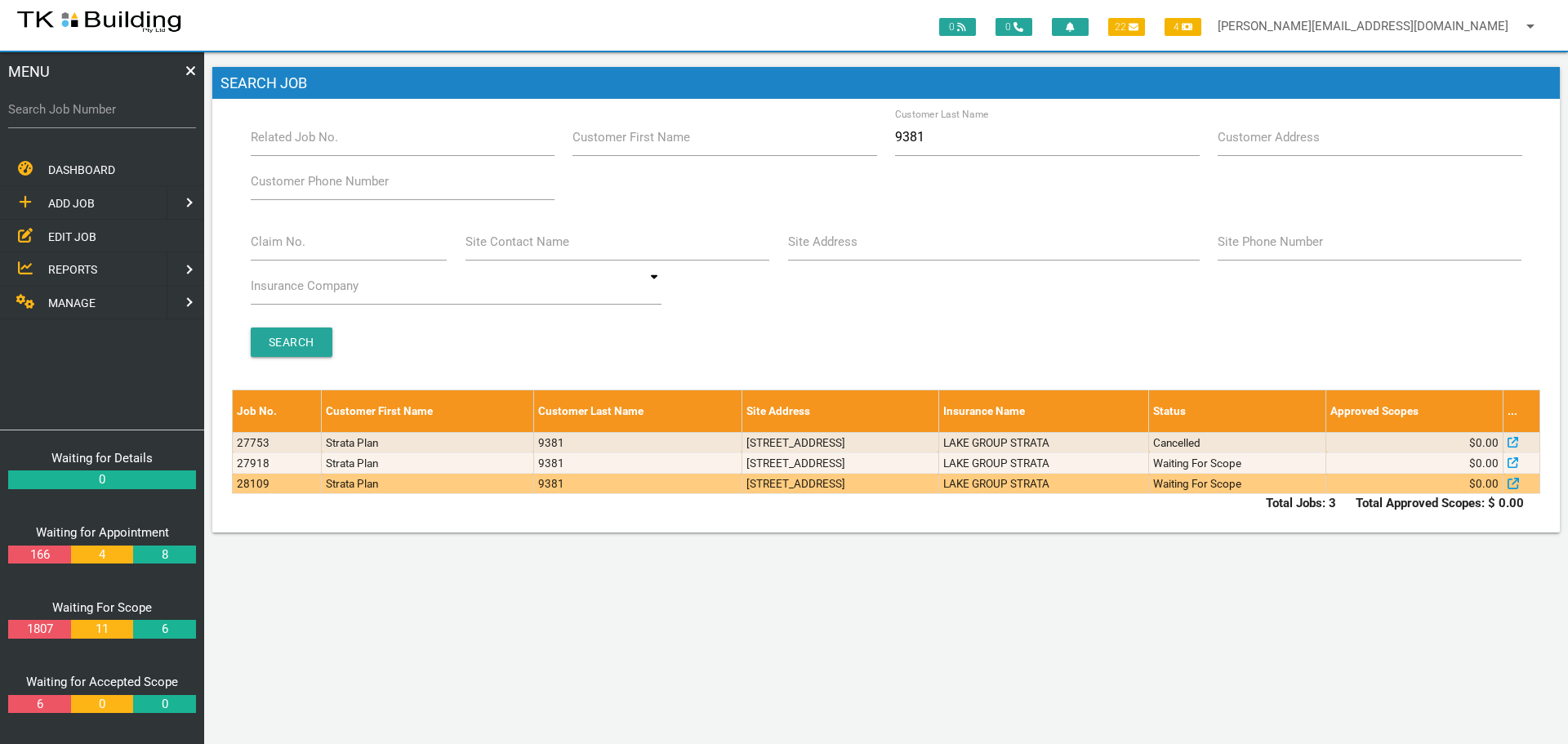
click at [934, 482] on td "5-7 Hall St, Merewether NSW 2291, Australia" at bounding box center [839, 483] width 196 height 21
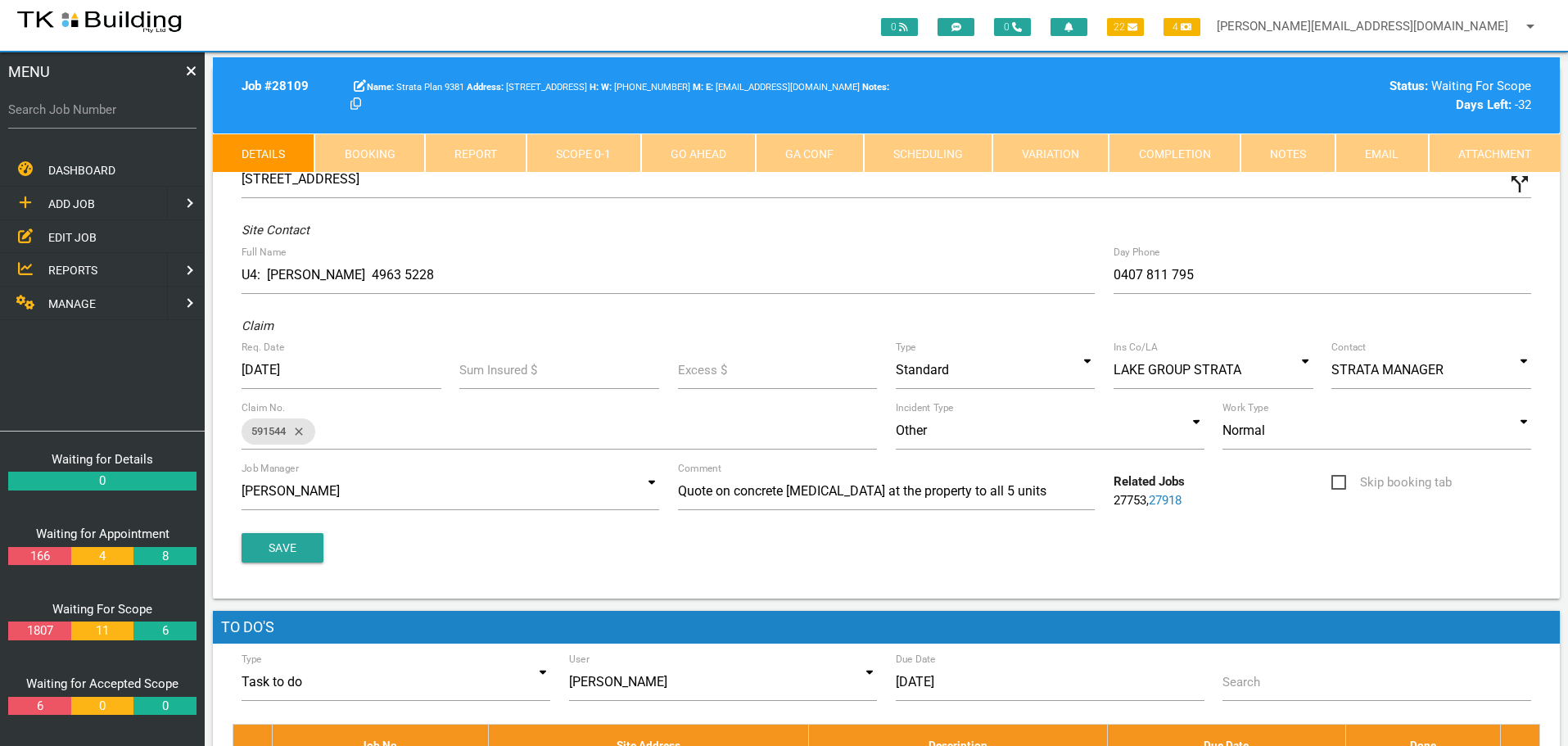
click at [1163, 497] on link "27918" at bounding box center [1165, 500] width 33 height 15
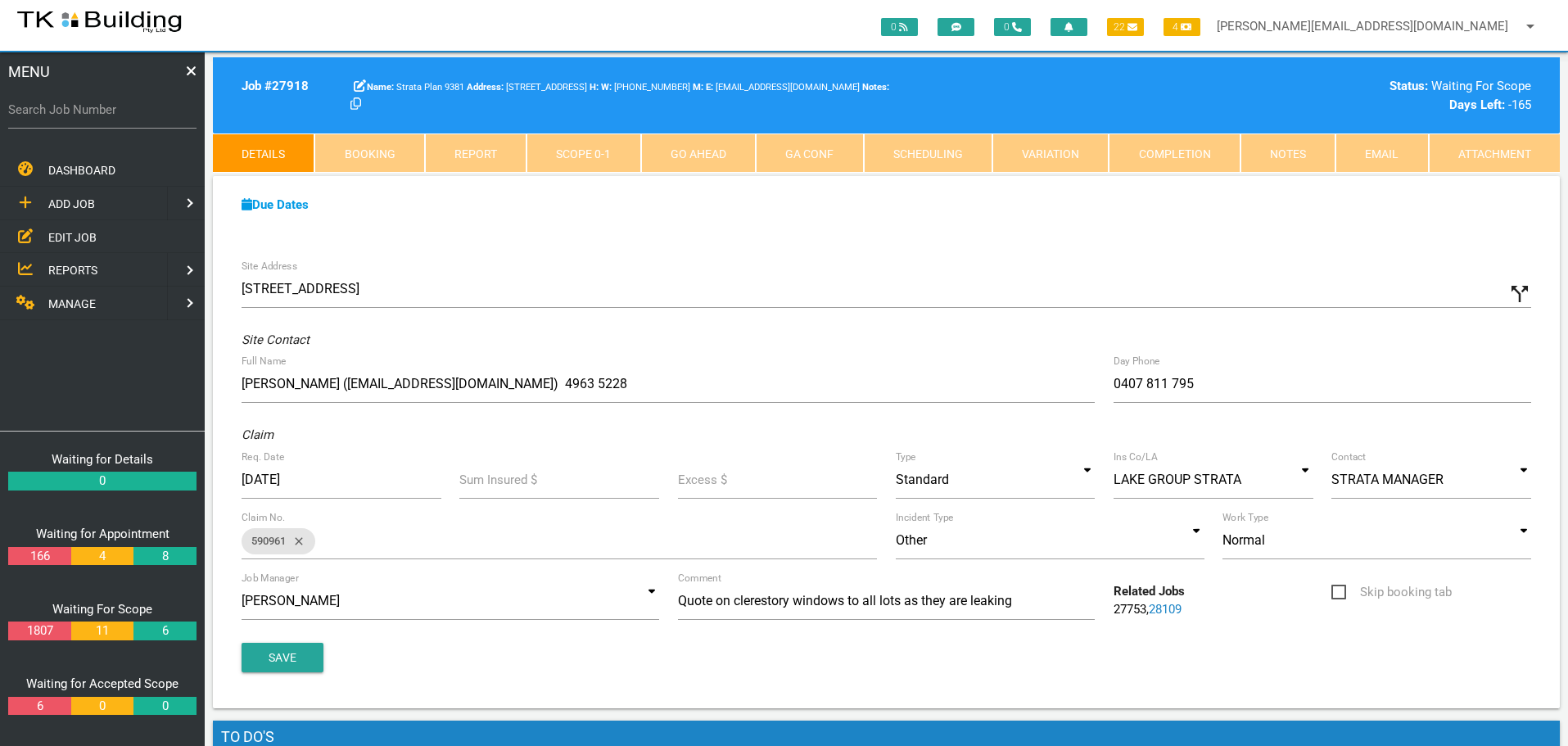
click at [1279, 153] on link "Notes" at bounding box center [1288, 152] width 95 height 39
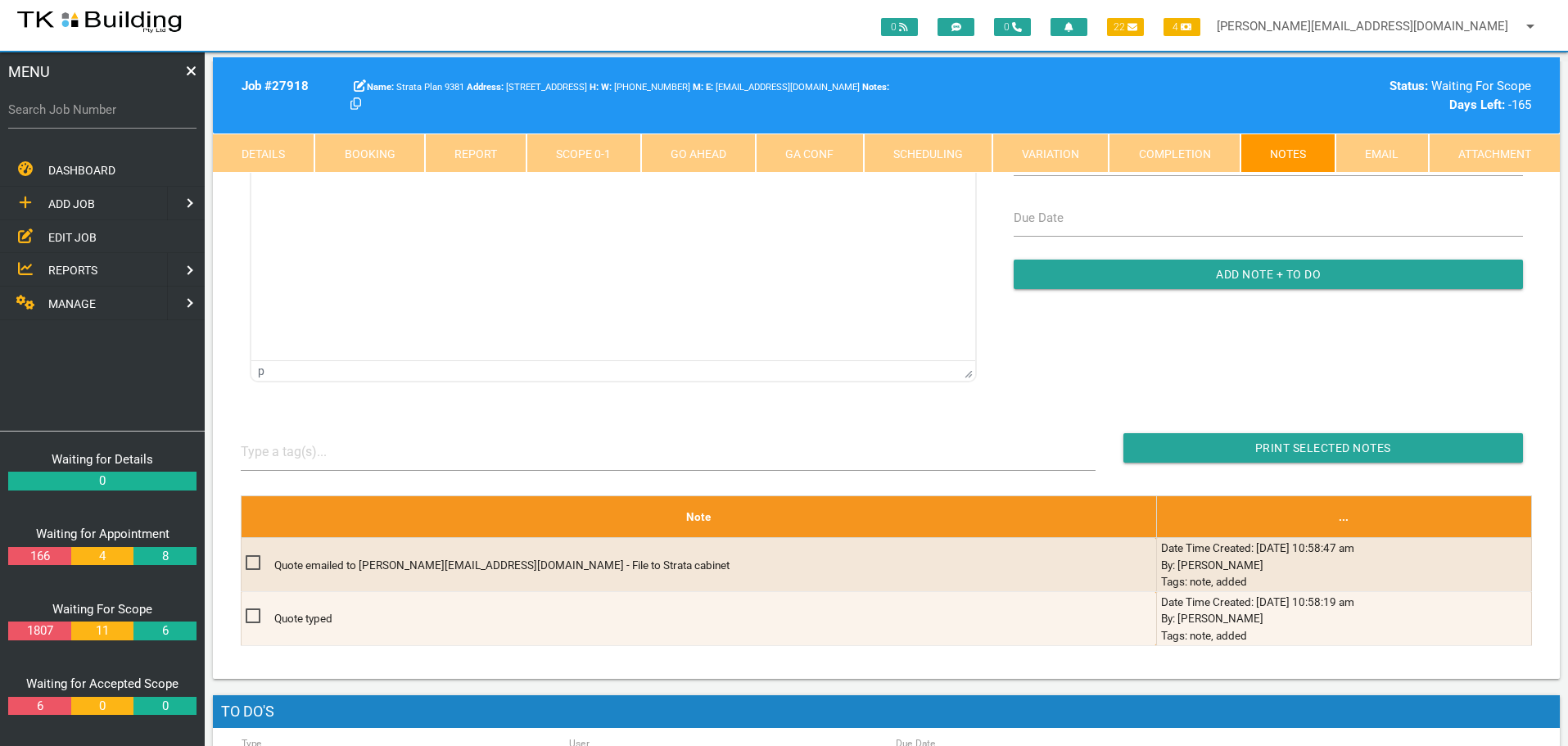
scroll to position [328, 0]
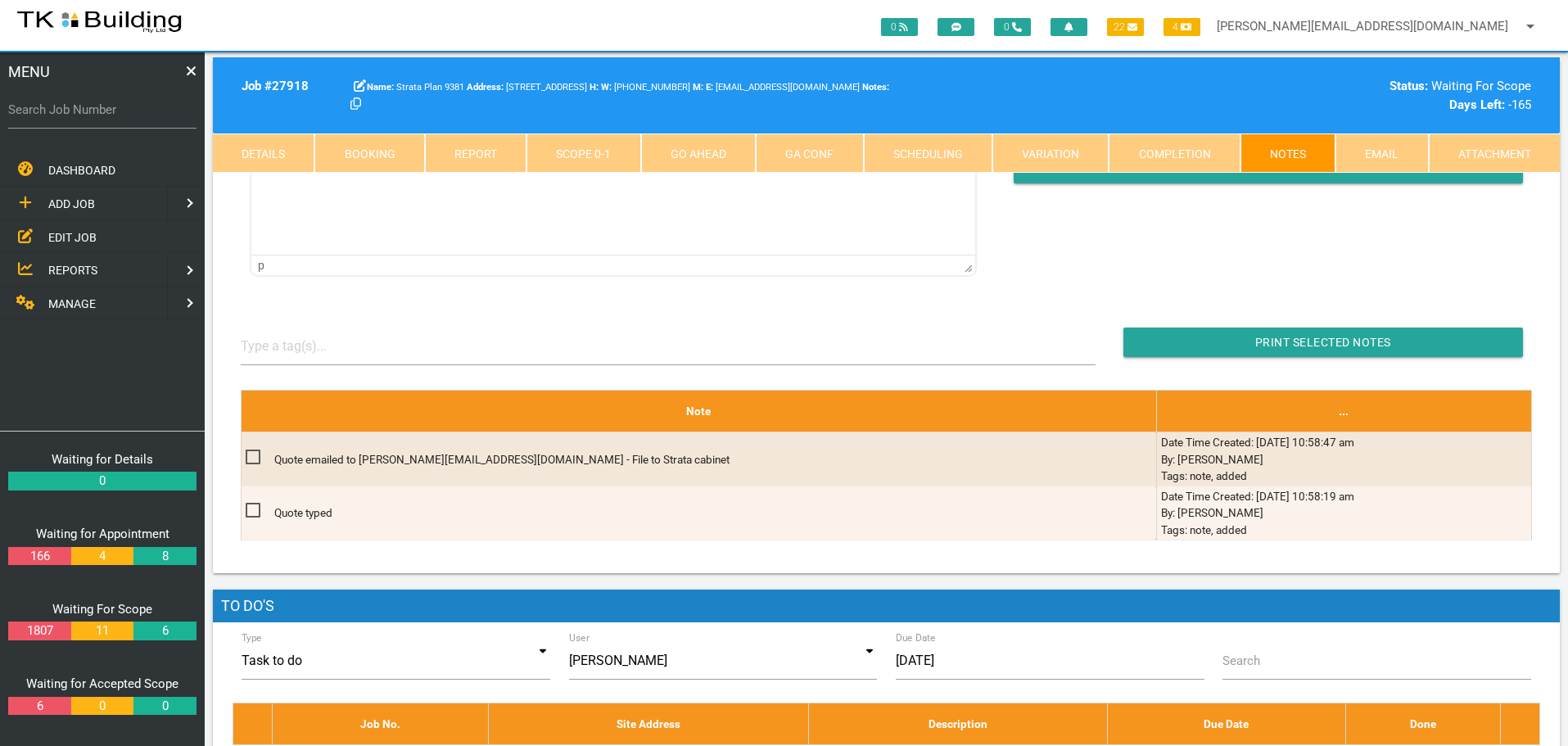
drag, startPoint x: 70, startPoint y: 237, endPoint x: 174, endPoint y: 225, distance: 104.7
click at [72, 237] on span "EDIT JOB" at bounding box center [72, 237] width 48 height 13
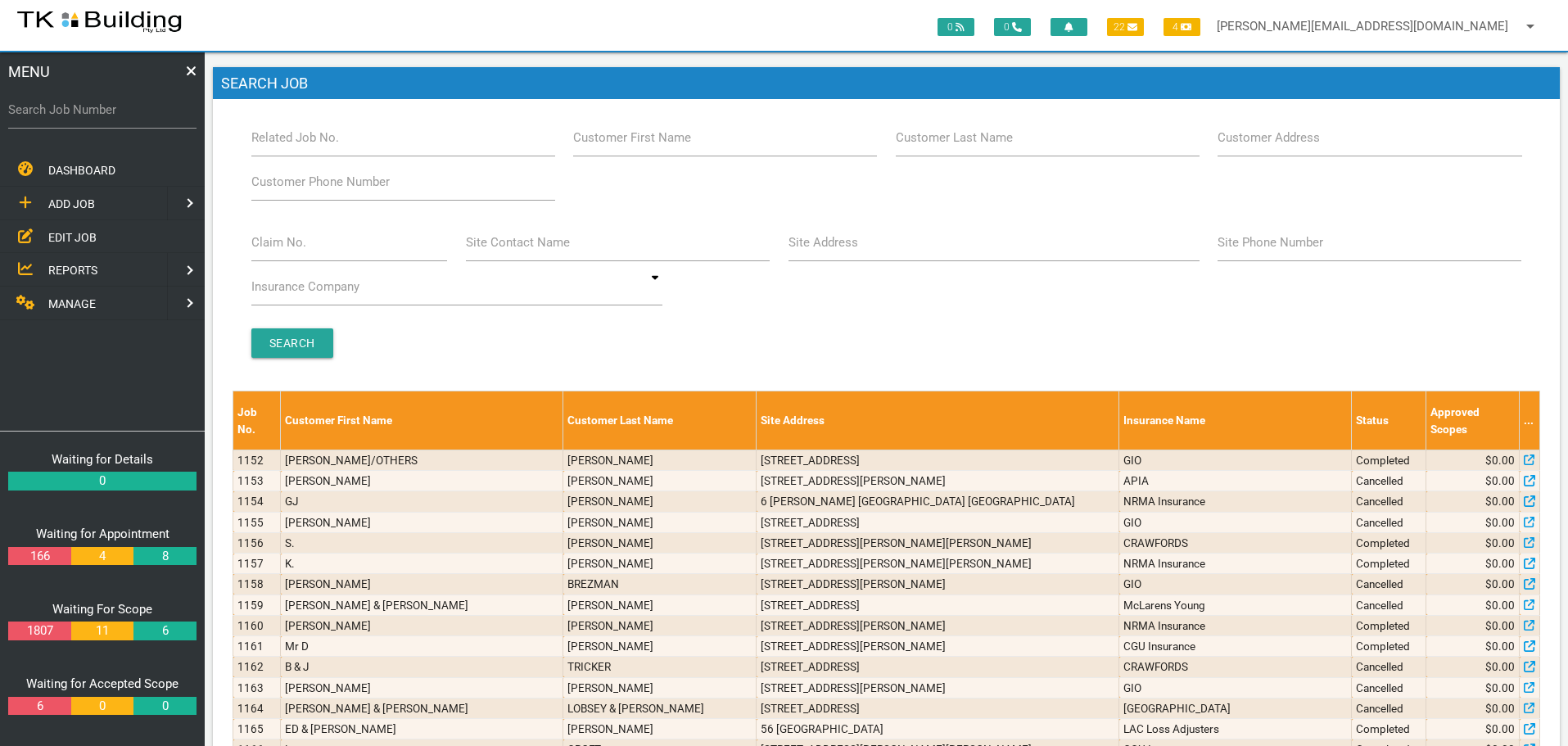
click at [1005, 141] on label "Customer Last Name" at bounding box center [954, 138] width 117 height 19
click at [1005, 141] on input "Customer Last Name" at bounding box center [1047, 138] width 304 height 38
type input "15517"
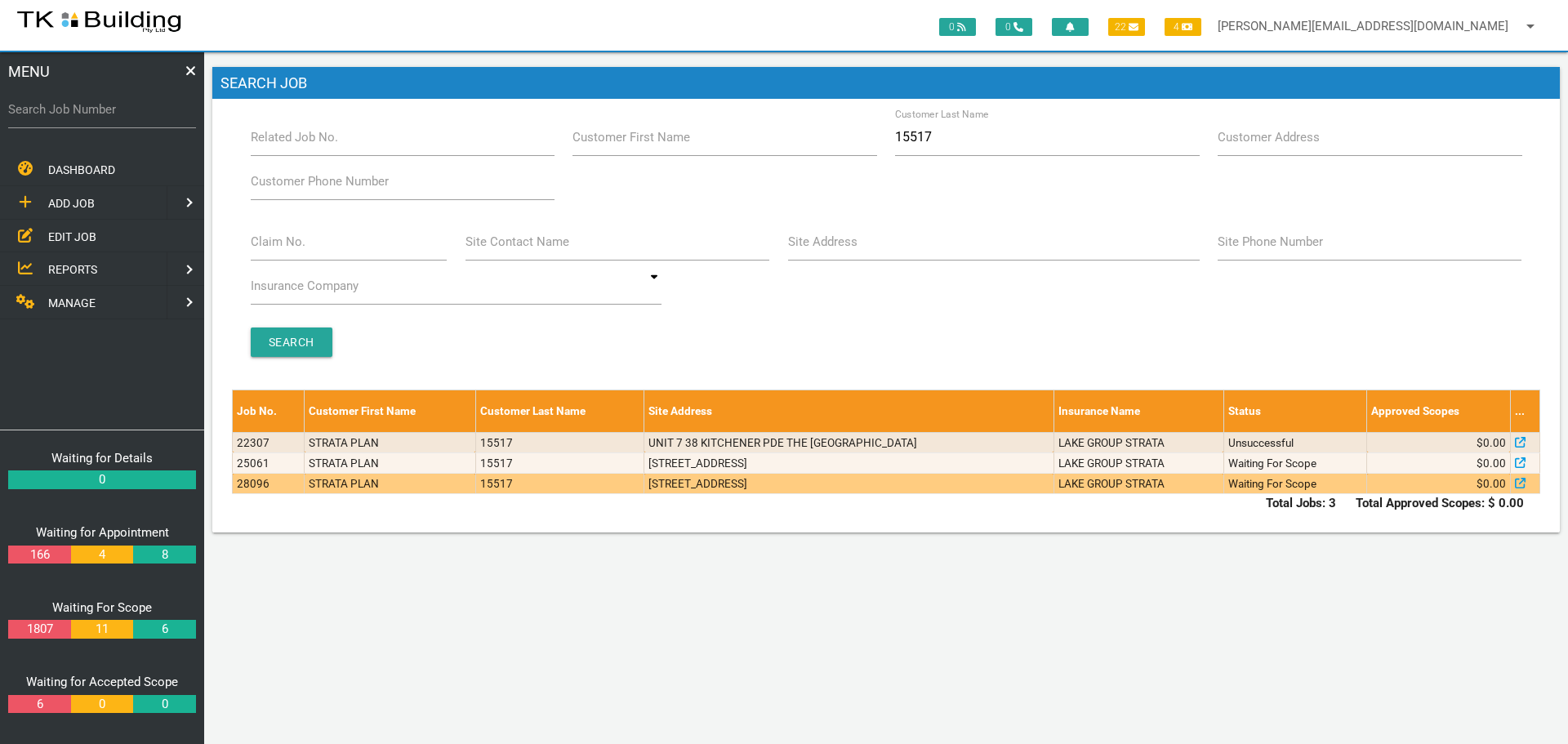
click at [1168, 486] on td "LAKE GROUP STRATA" at bounding box center [1138, 483] width 170 height 21
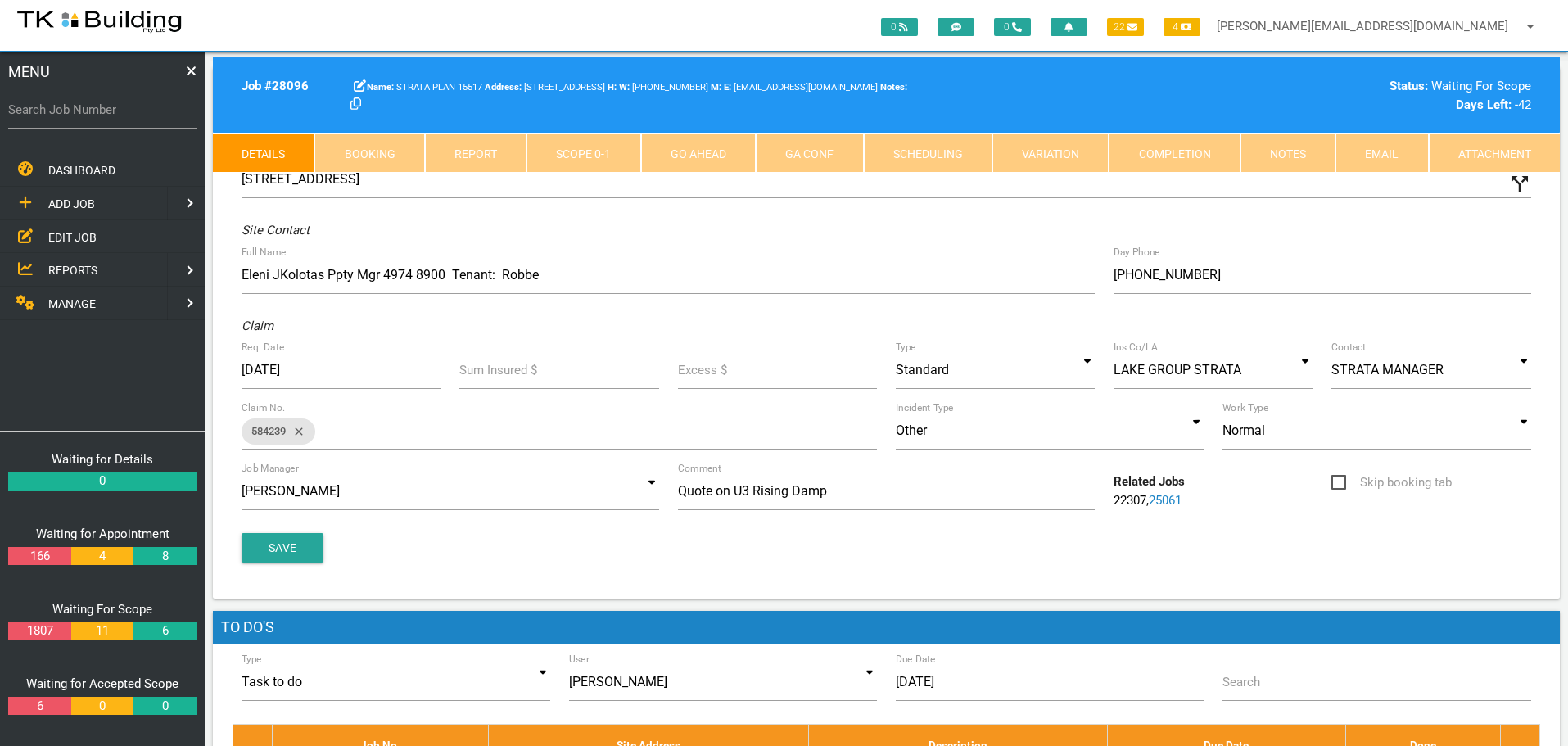
click at [1284, 155] on link "Notes" at bounding box center [1288, 152] width 95 height 39
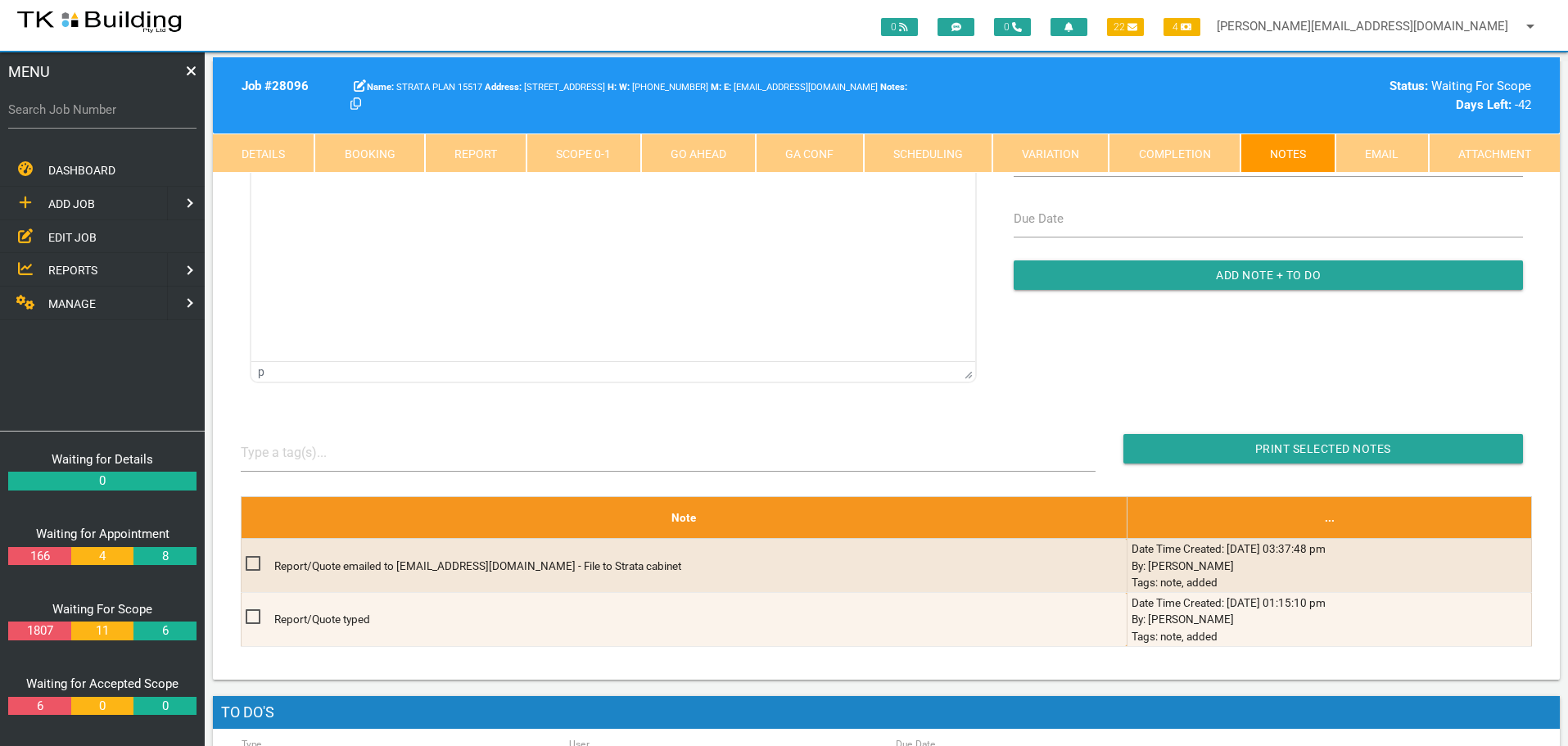
scroll to position [246, 0]
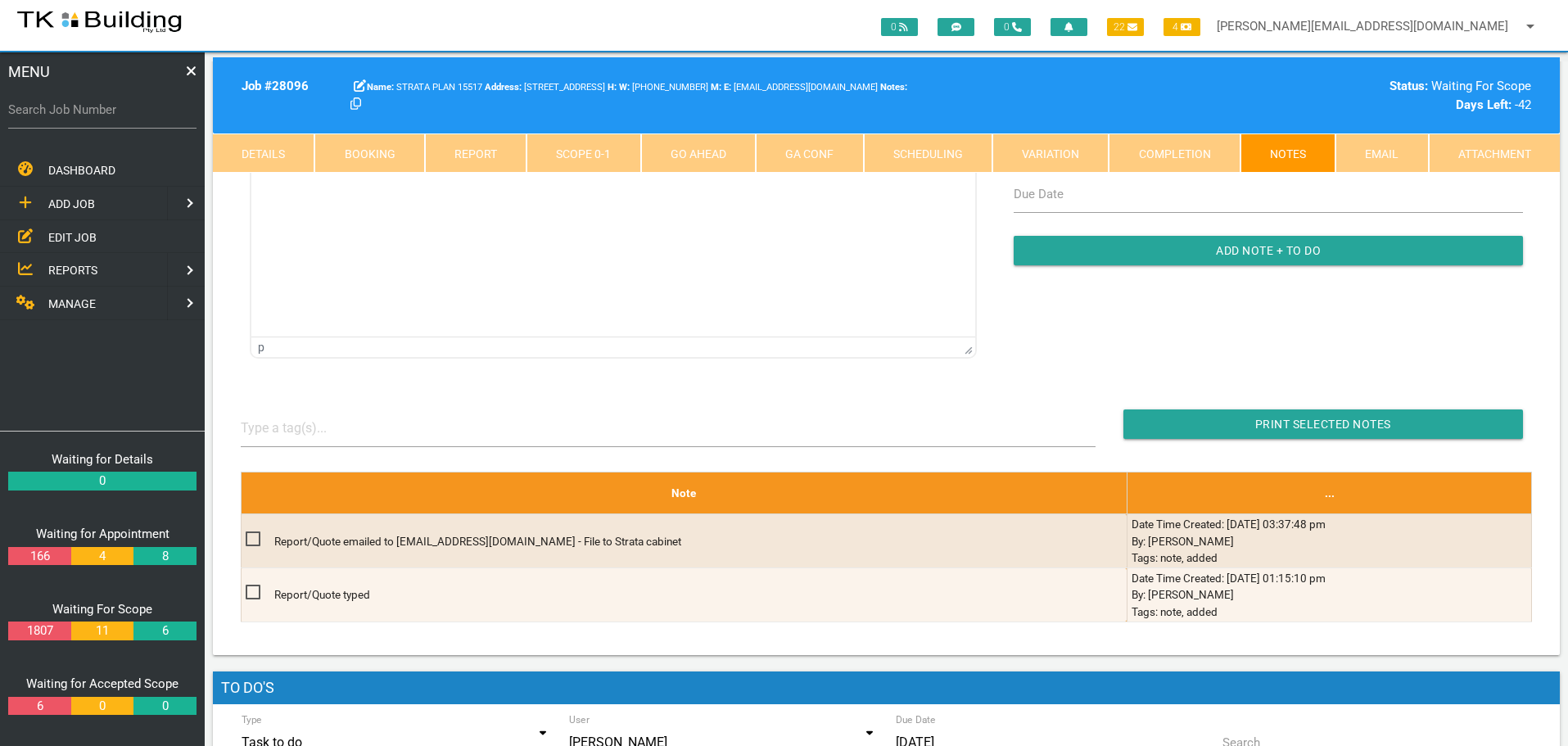
click at [76, 237] on span "EDIT JOB" at bounding box center [72, 237] width 48 height 13
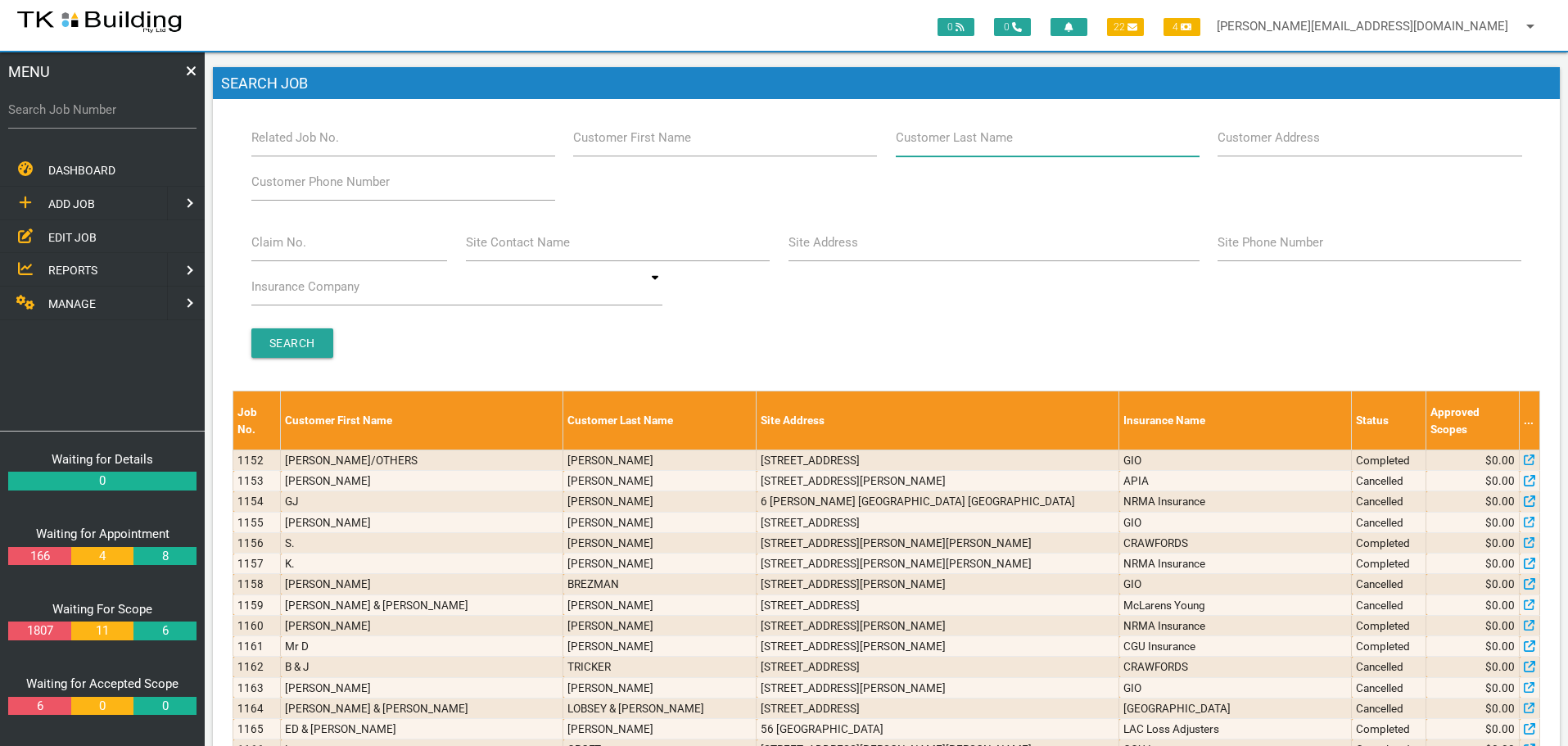
click at [1033, 147] on input "Customer Last Name" at bounding box center [1047, 138] width 304 height 38
type input "54145"
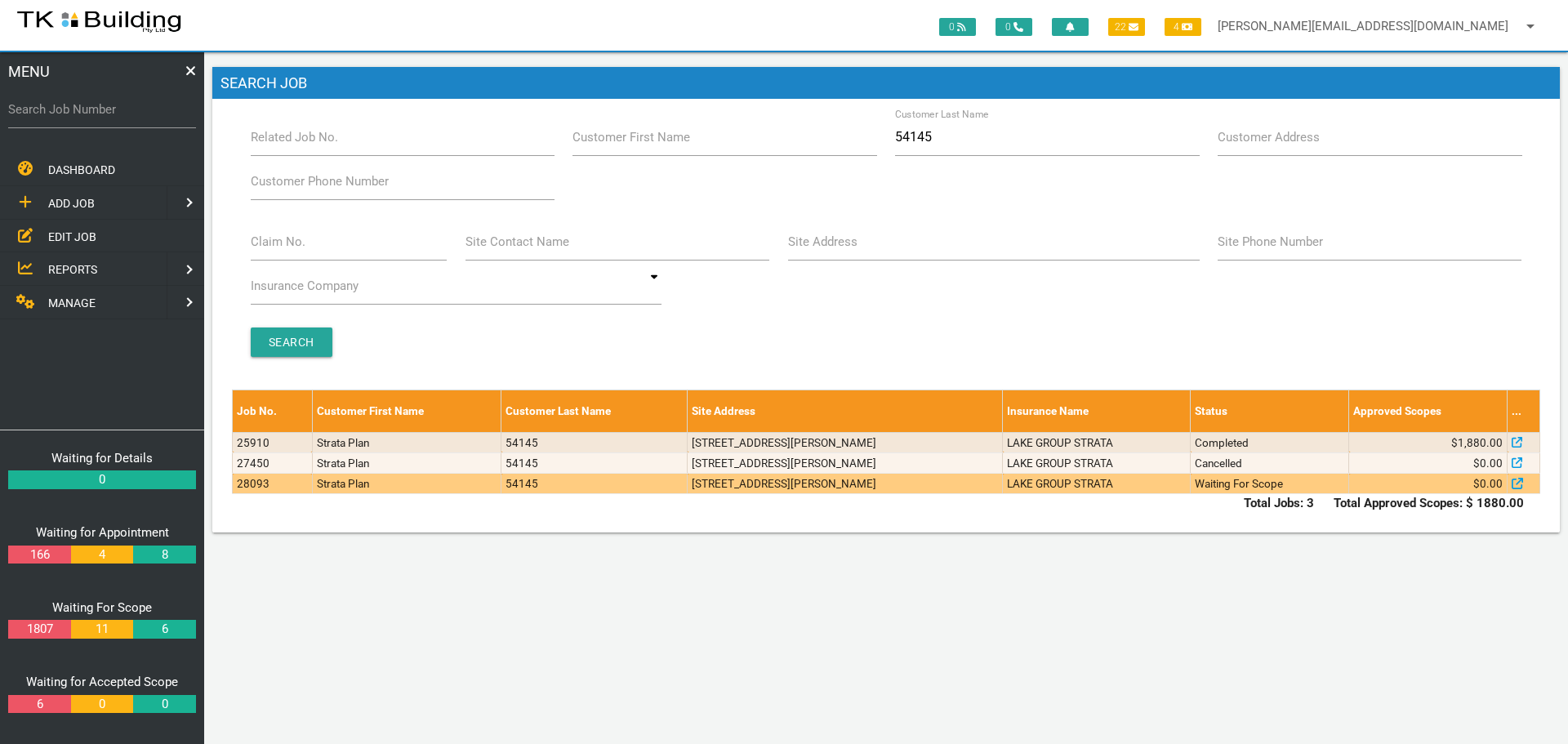
click at [965, 486] on td "2b/21 Excelsior Parade, Carey Bay NSW 2283, Australia" at bounding box center [845, 483] width 315 height 21
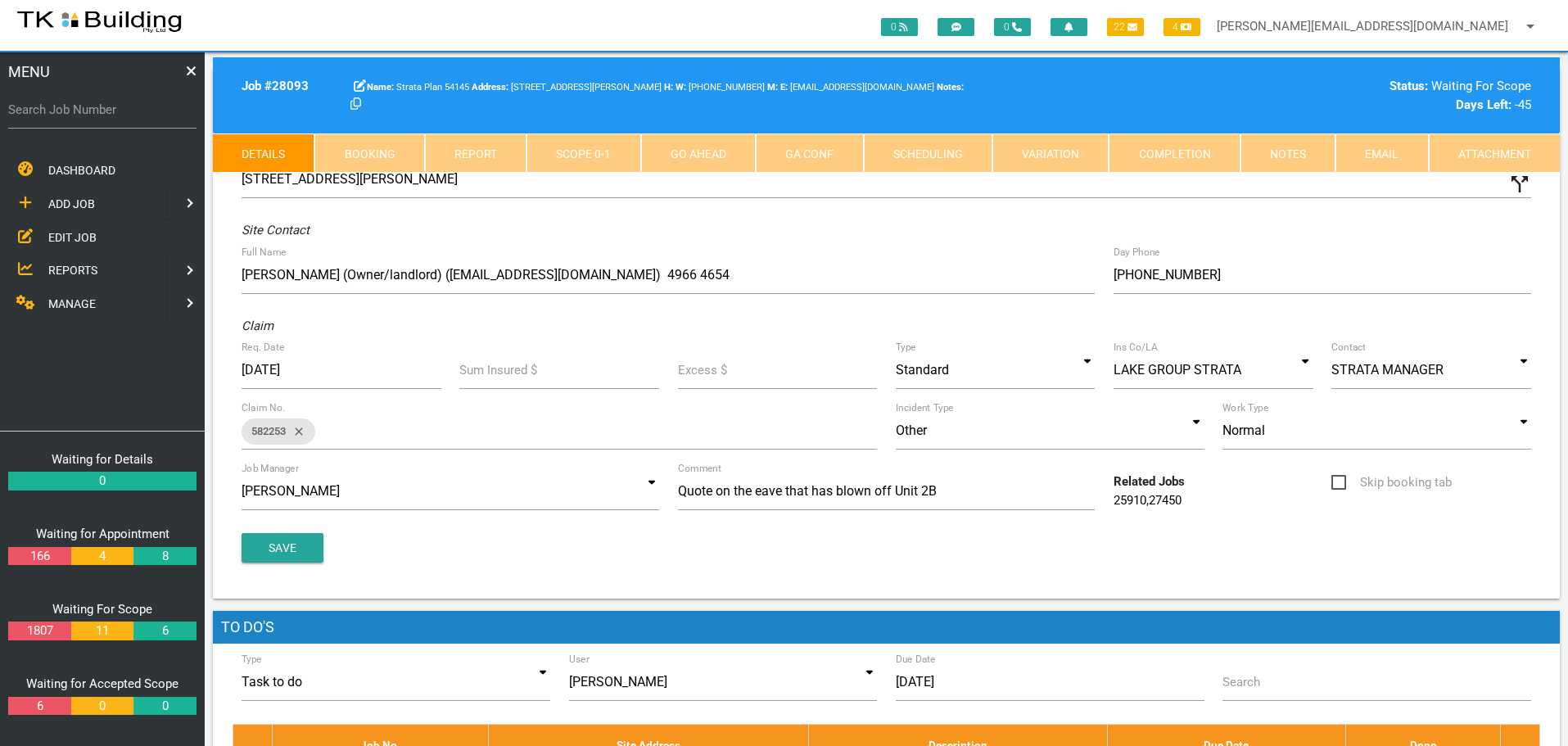
click at [1298, 139] on link "Notes" at bounding box center [1288, 152] width 95 height 39
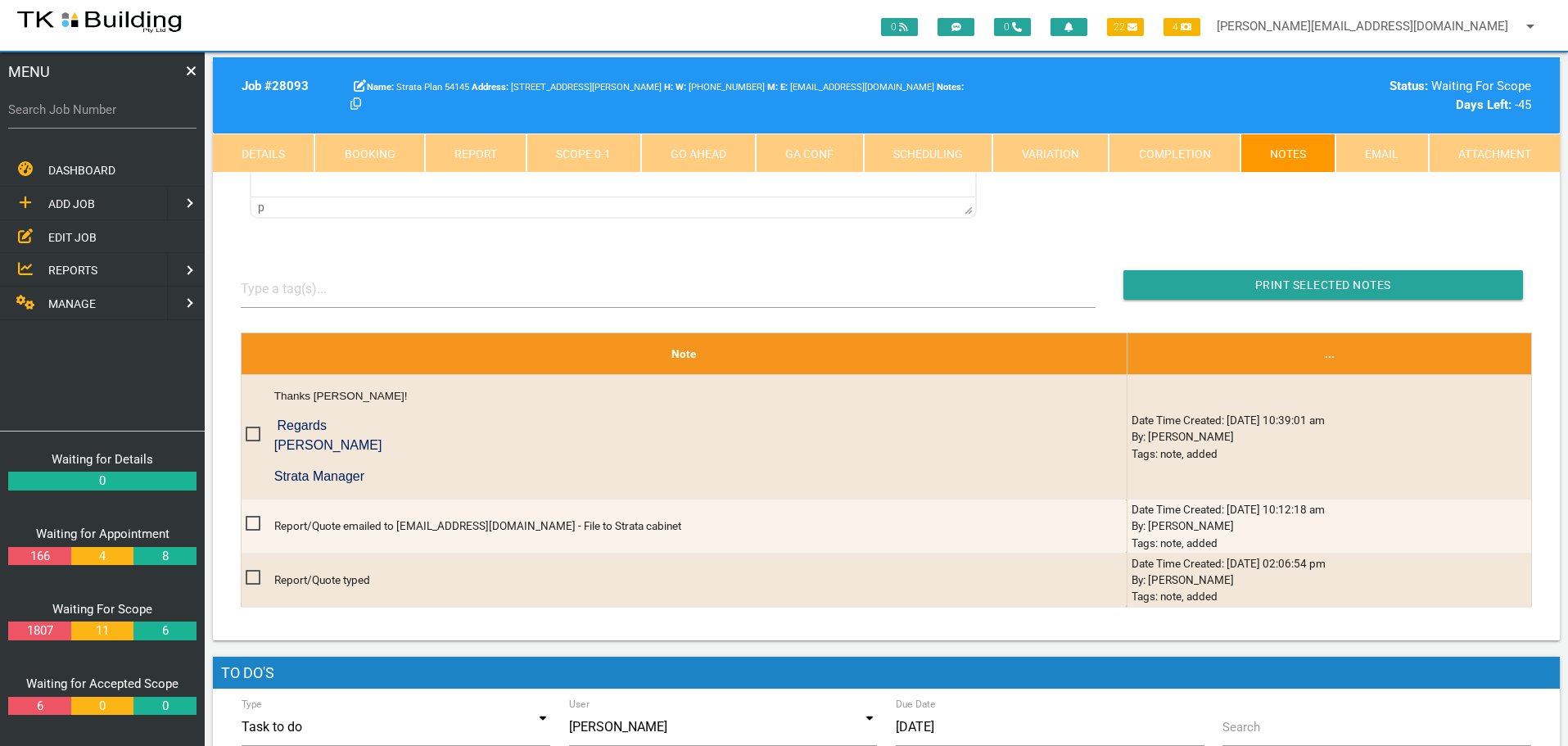
scroll to position [328, 0]
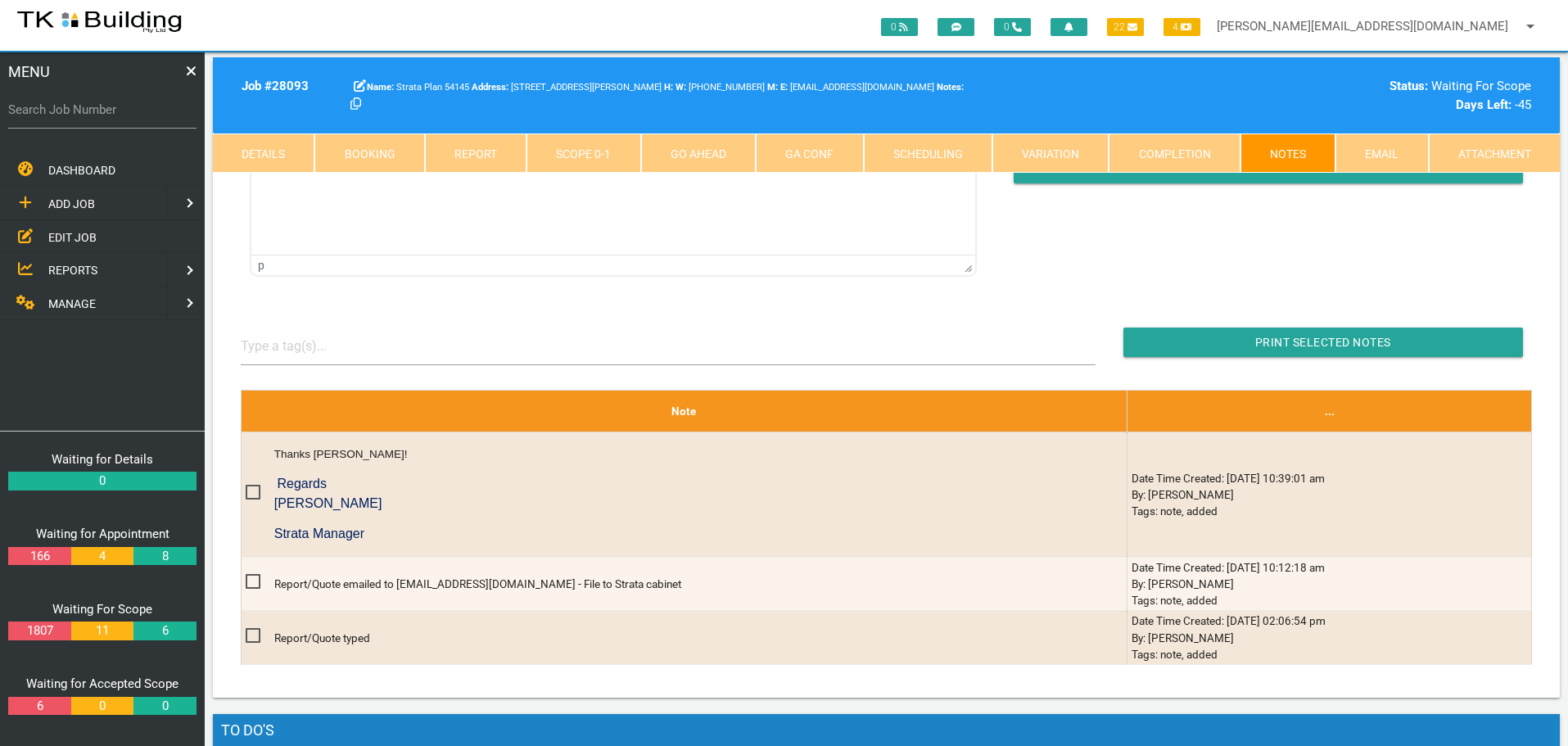
drag, startPoint x: 58, startPoint y: 239, endPoint x: 87, endPoint y: 232, distance: 29.8
click at [58, 239] on span "EDIT JOB" at bounding box center [72, 237] width 48 height 13
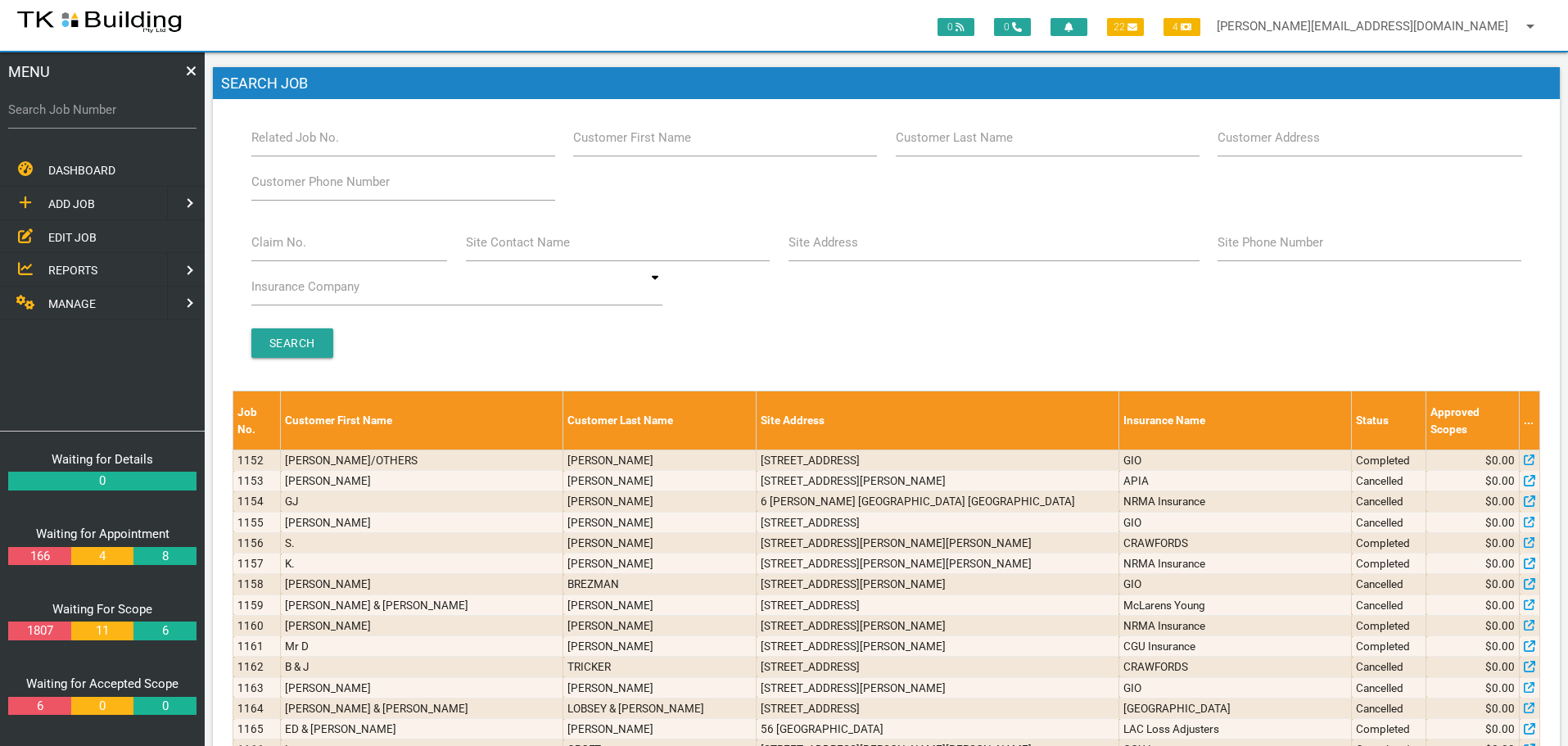
click at [999, 145] on label "Customer Last Name" at bounding box center [954, 138] width 117 height 19
click at [999, 145] on input "Customer Last Name" at bounding box center [1047, 138] width 304 height 38
type input "17041"
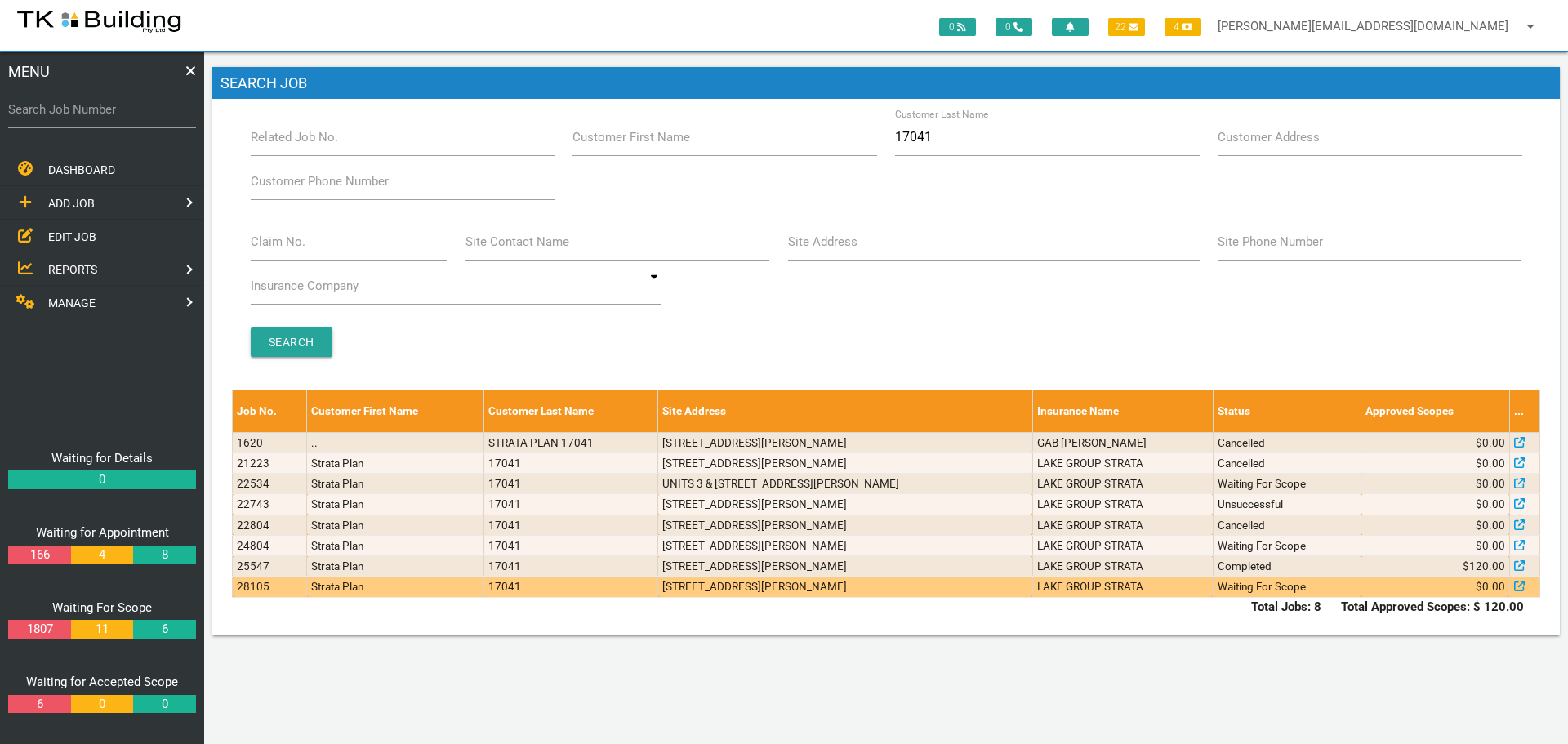
click at [1028, 586] on td "[STREET_ADDRESS][PERSON_NAME]" at bounding box center [845, 587] width 375 height 21
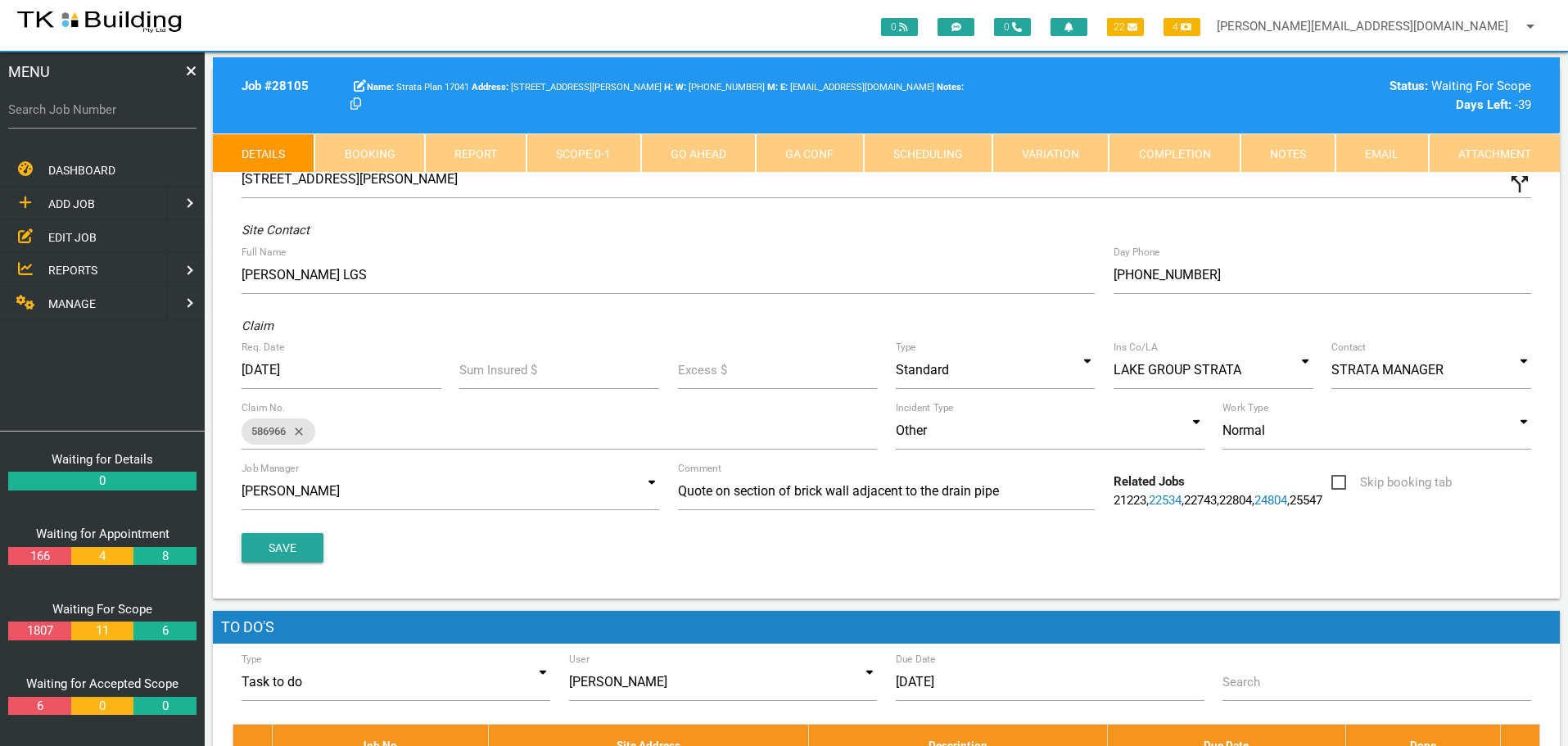
click at [1298, 147] on link "Notes" at bounding box center [1288, 152] width 95 height 39
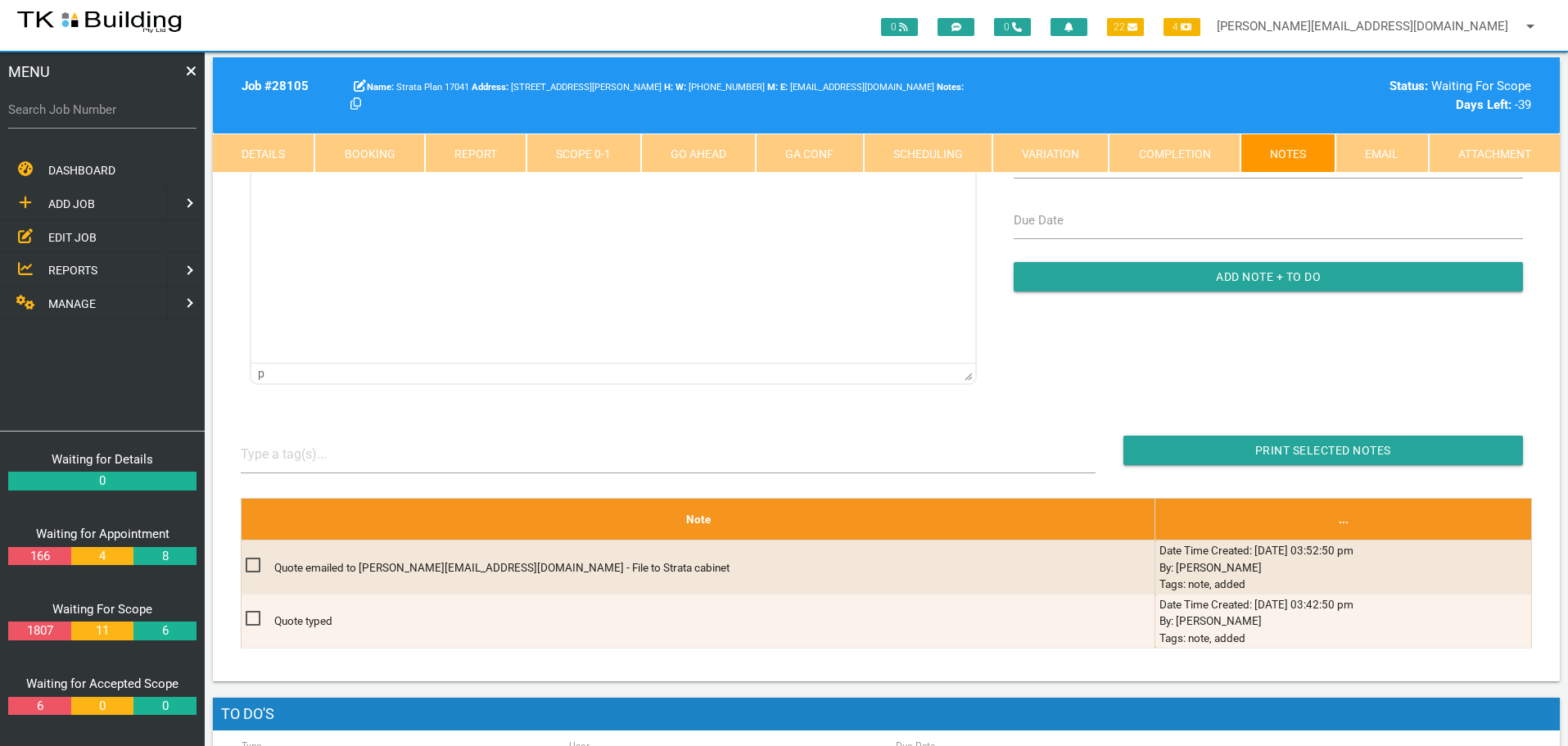
scroll to position [328, 0]
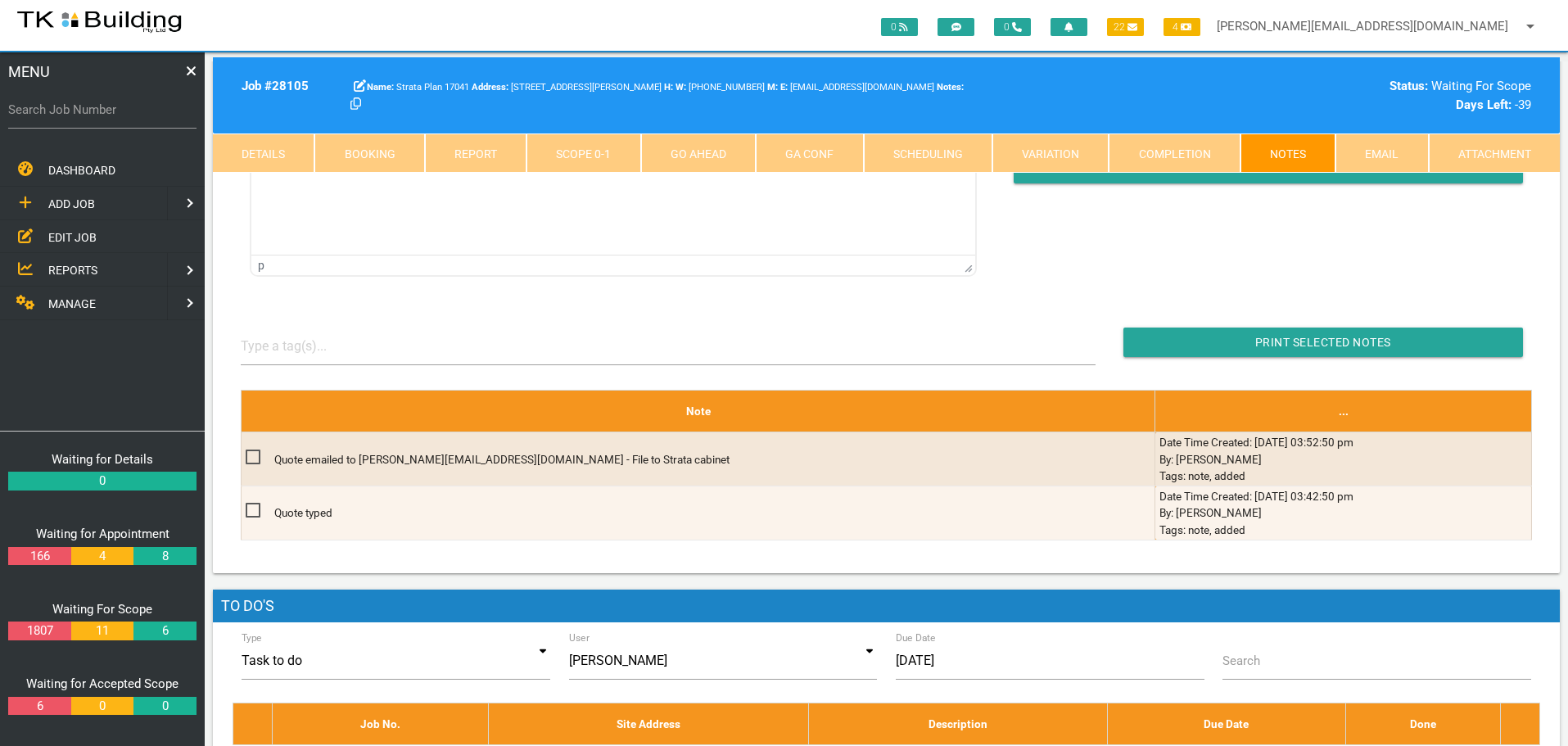
drag, startPoint x: 59, startPoint y: 235, endPoint x: 77, endPoint y: 231, distance: 18.4
click at [59, 235] on span "EDIT JOB" at bounding box center [72, 237] width 48 height 13
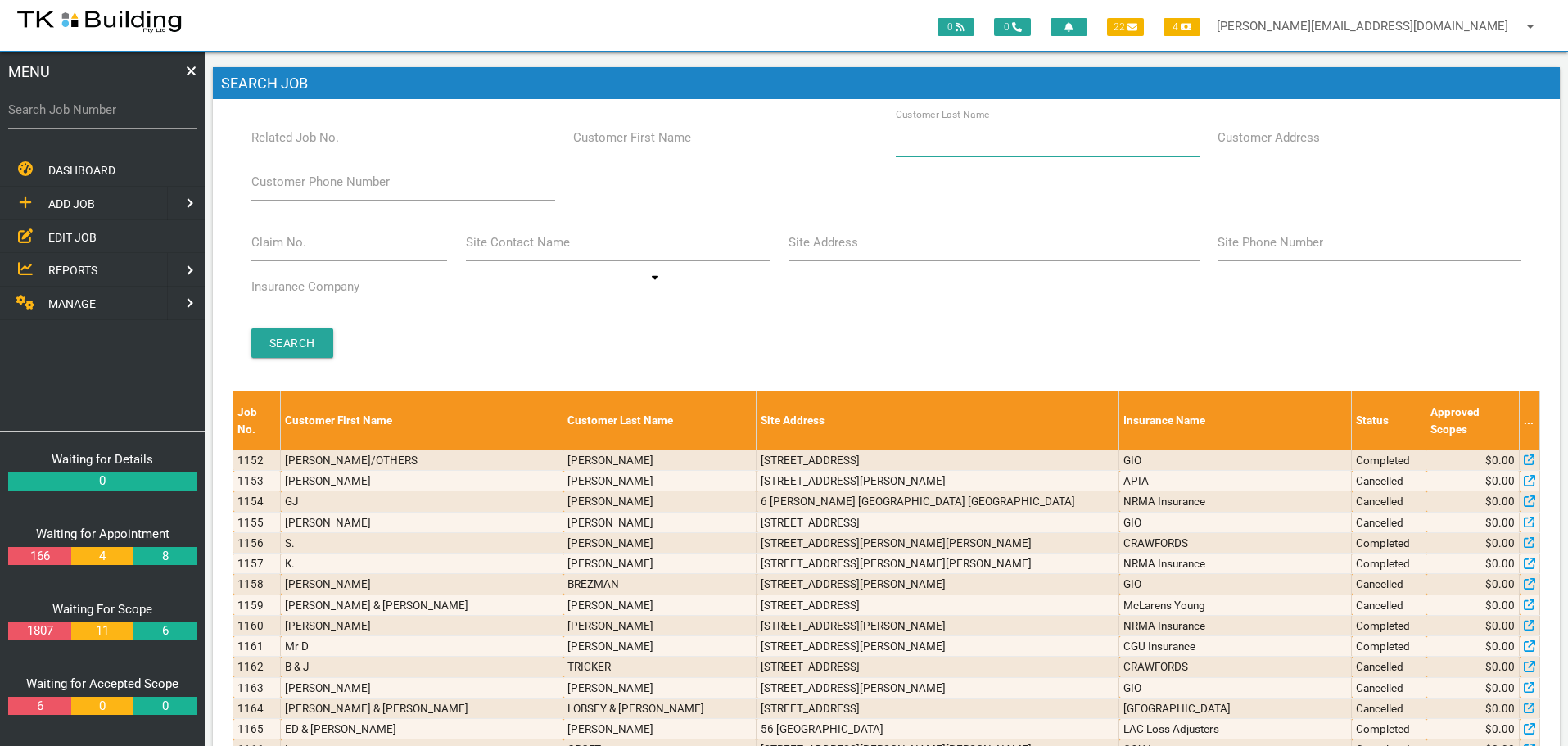
click at [1012, 141] on input "Customer Last Name" at bounding box center [1047, 138] width 304 height 38
type input "41664"
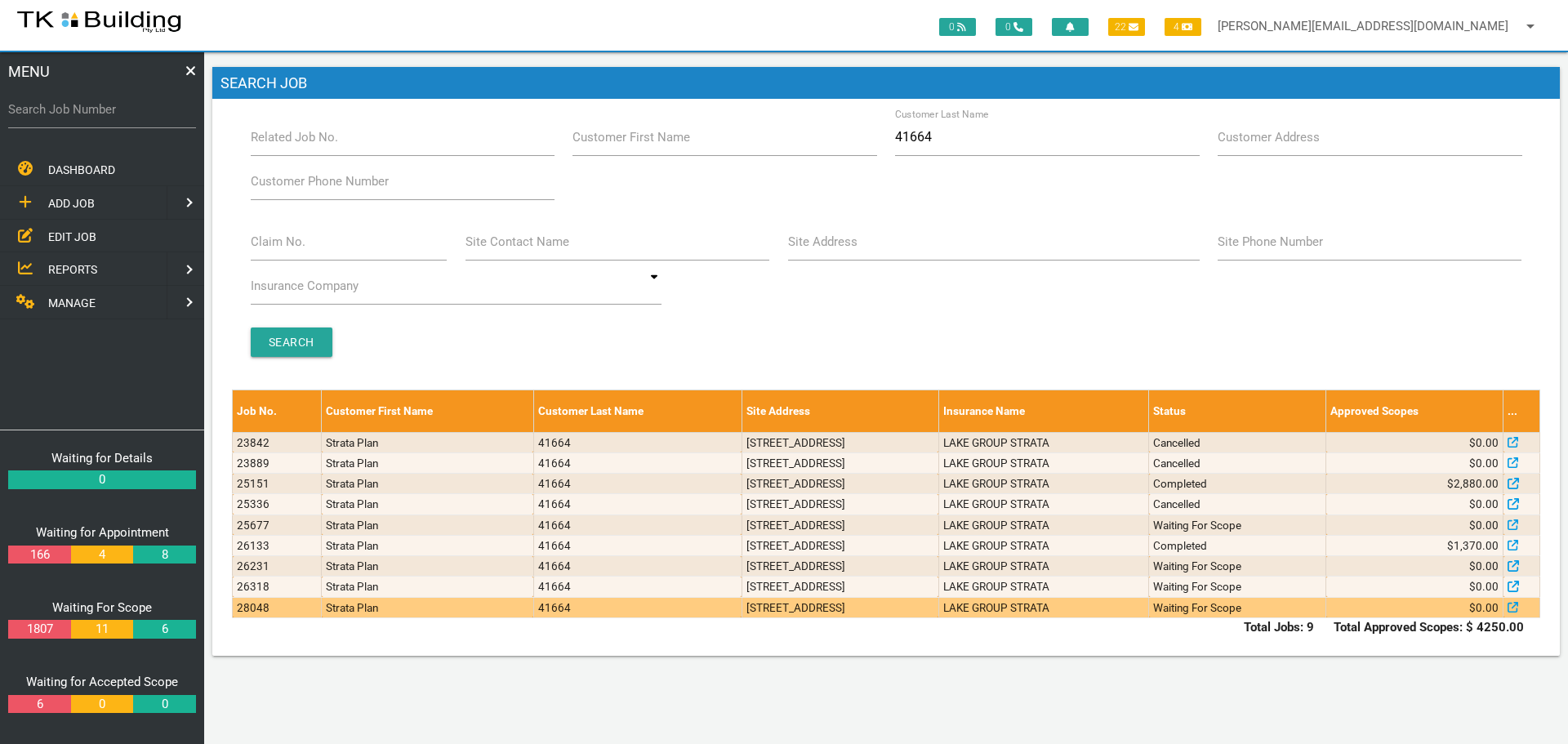
click at [938, 606] on td "8/30 Mulbinga St, Charlestown NSW 2290, Australia" at bounding box center [839, 607] width 196 height 21
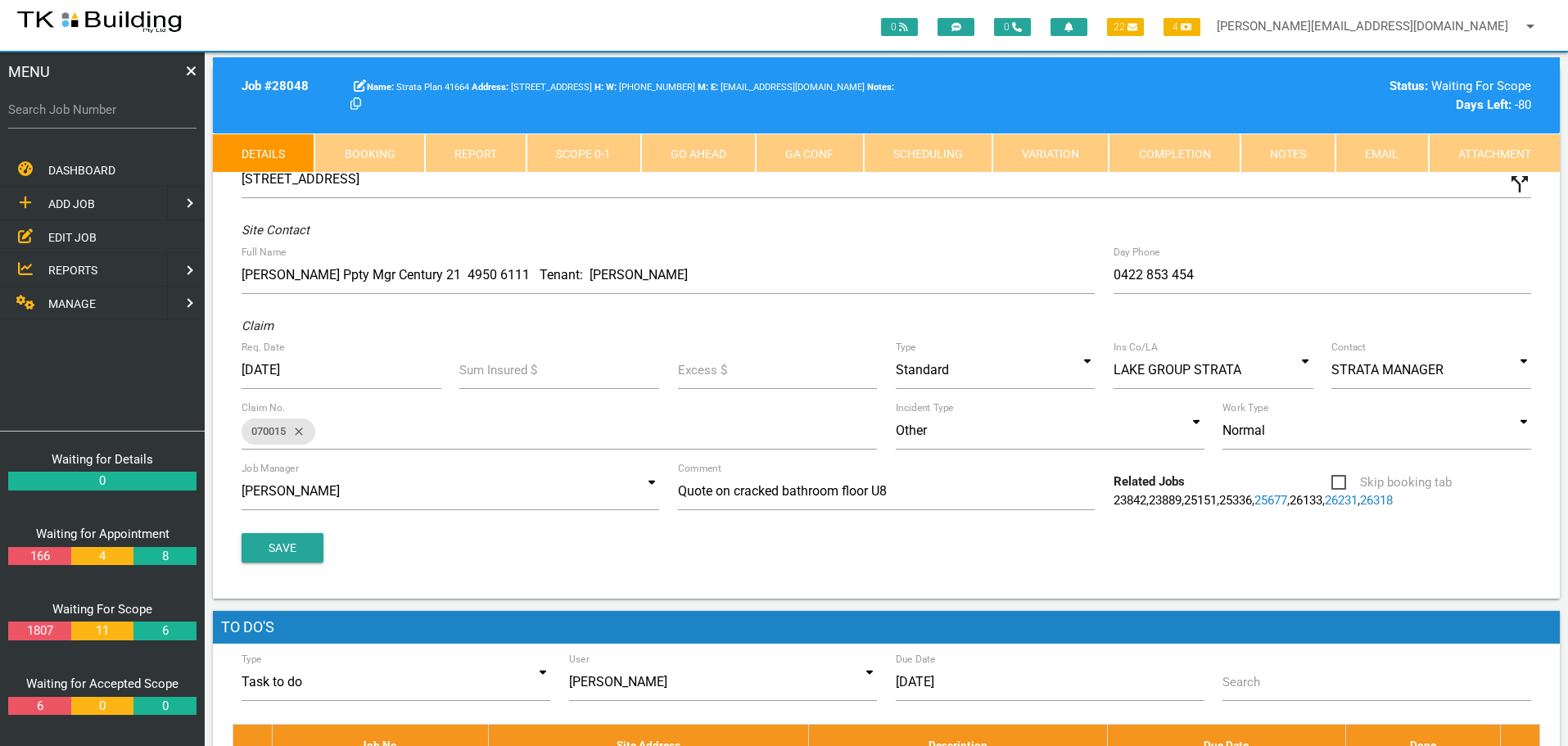
click at [1280, 147] on link "Notes" at bounding box center [1288, 152] width 95 height 39
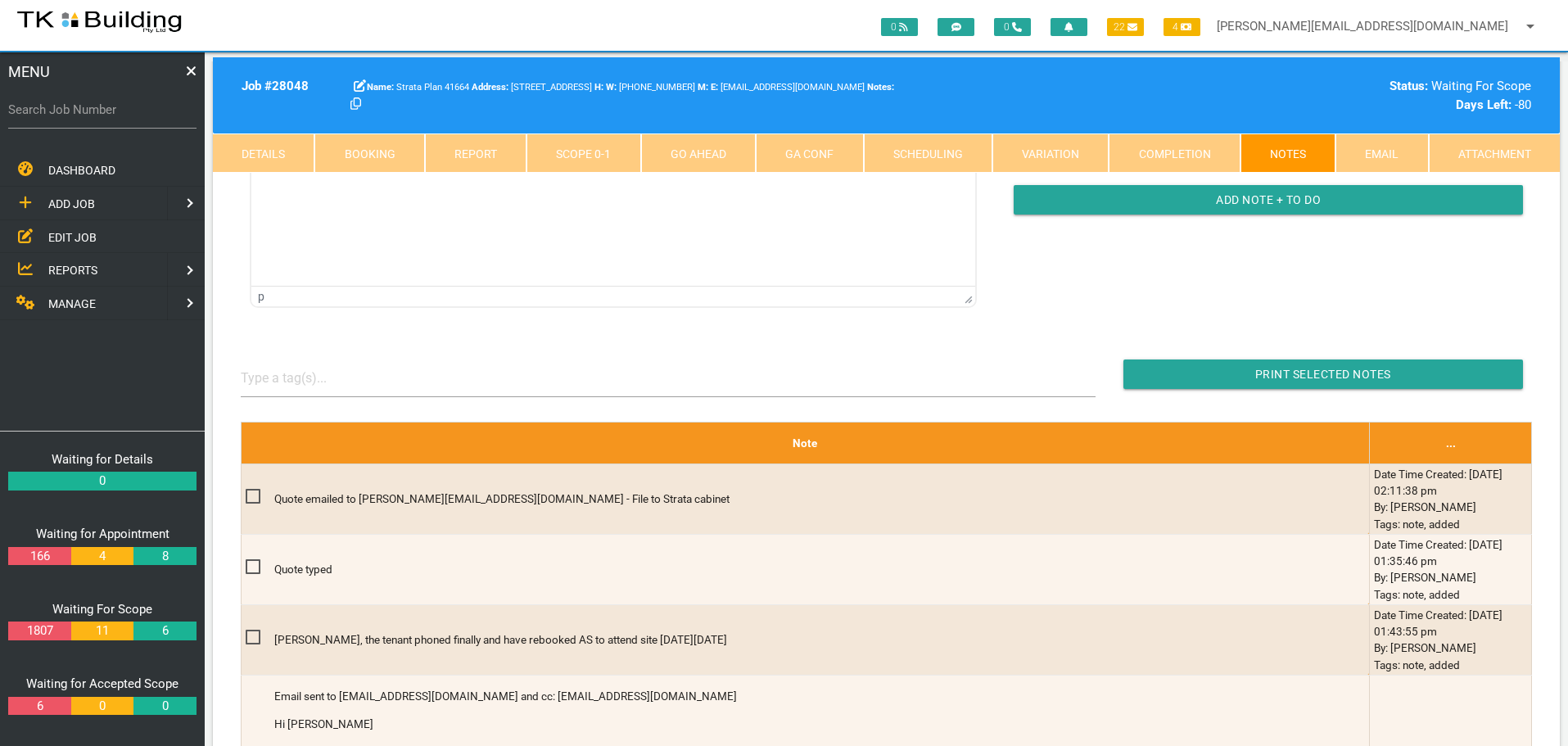
scroll to position [246, 0]
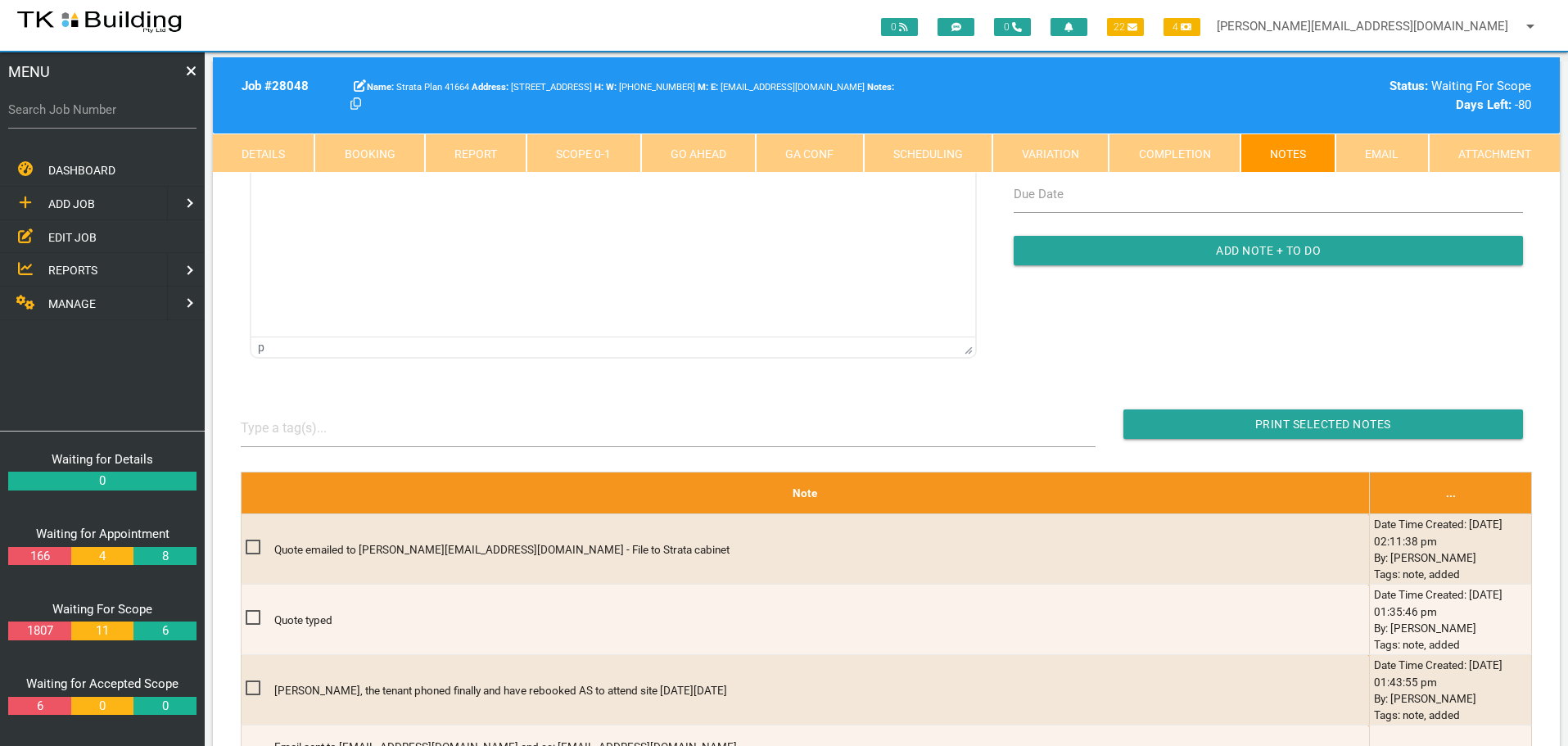
click at [66, 233] on span "EDIT JOB" at bounding box center [72, 237] width 48 height 13
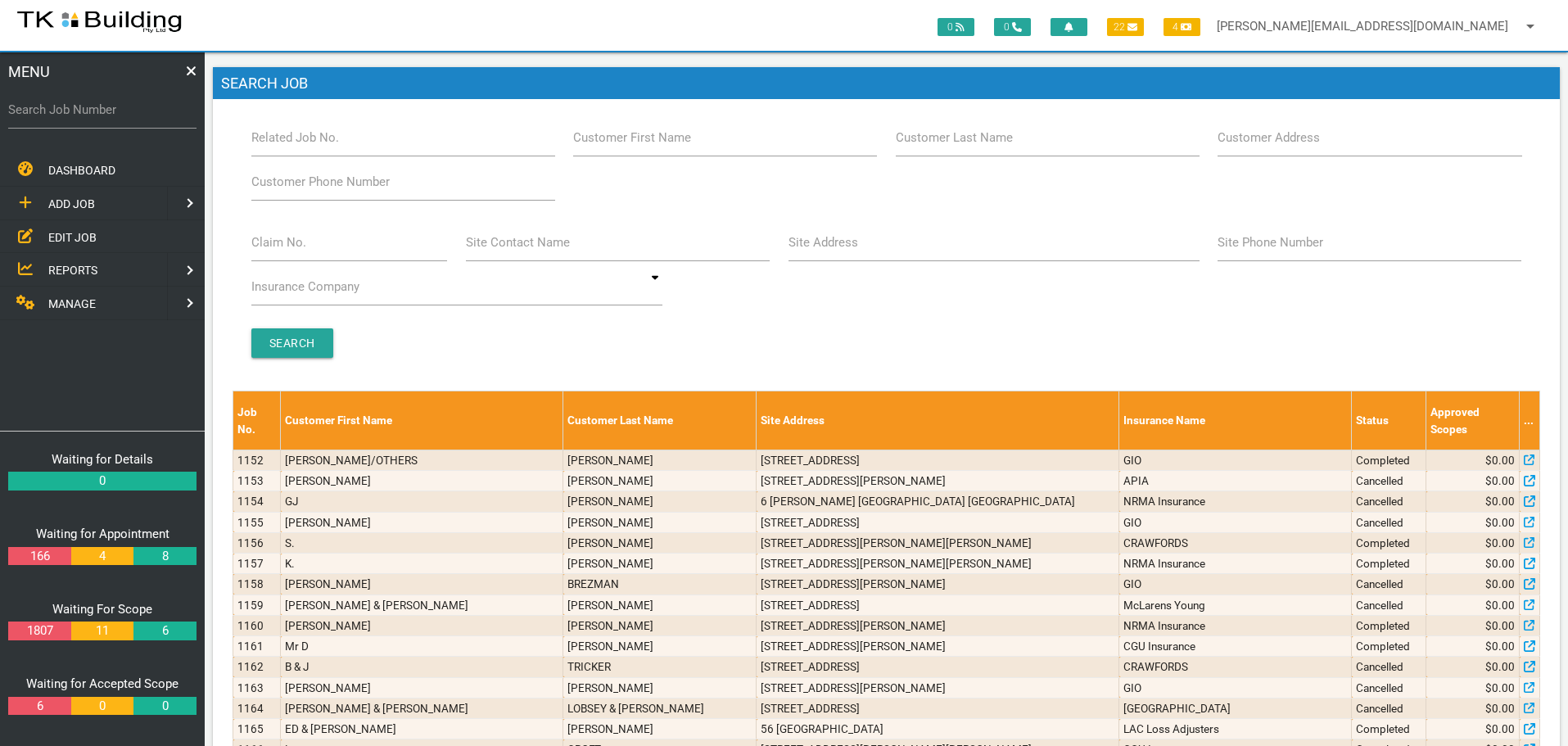
click at [1008, 140] on label "Customer Last Name" at bounding box center [954, 138] width 117 height 19
click at [1008, 140] on input "Customer Last Name" at bounding box center [1047, 138] width 304 height 38
type input "93428"
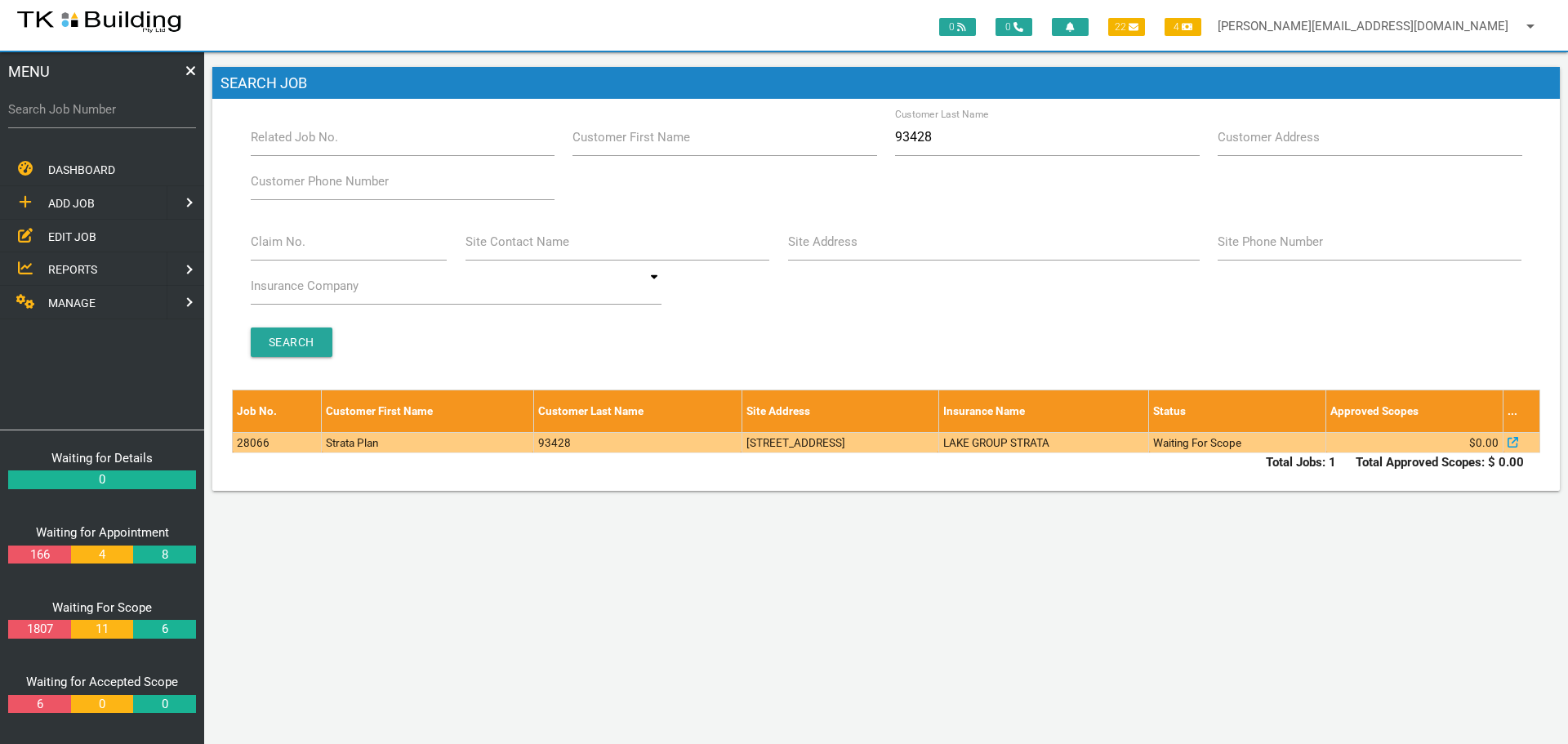
click at [938, 445] on td "2/94 Brighton Ave, Toronto NSW 2283, Australia" at bounding box center [839, 442] width 196 height 21
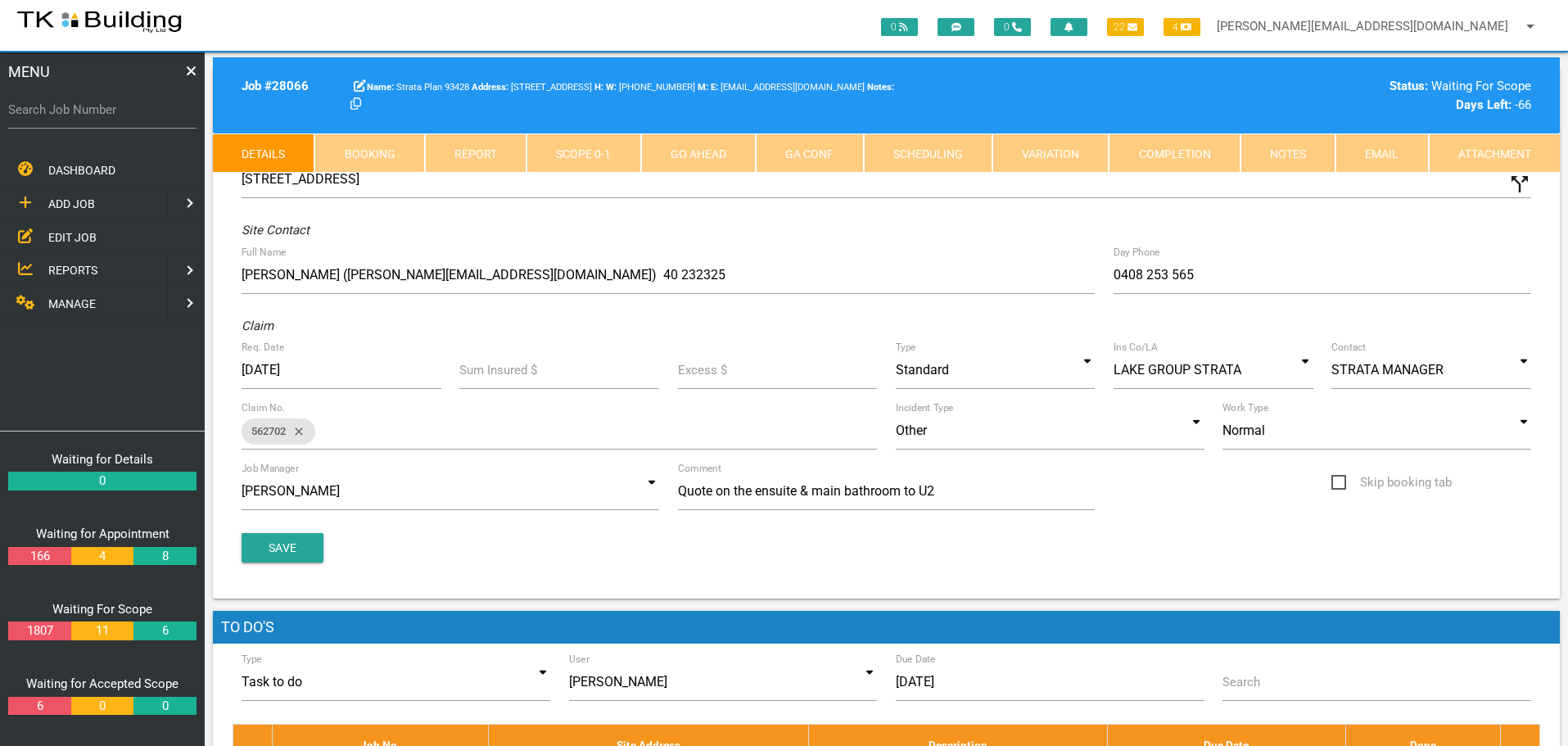
click at [1295, 155] on link "Notes" at bounding box center [1288, 152] width 95 height 39
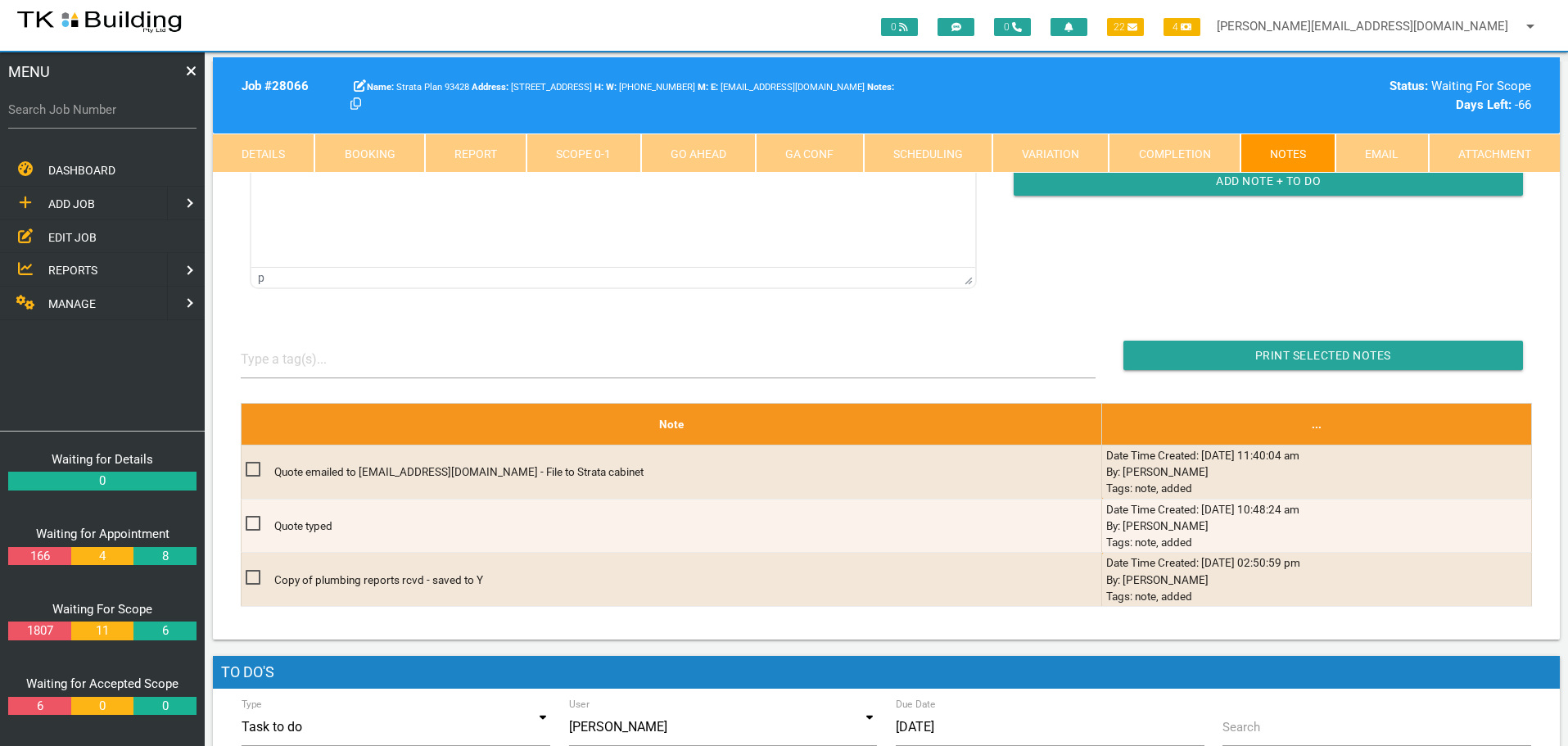
scroll to position [246, 0]
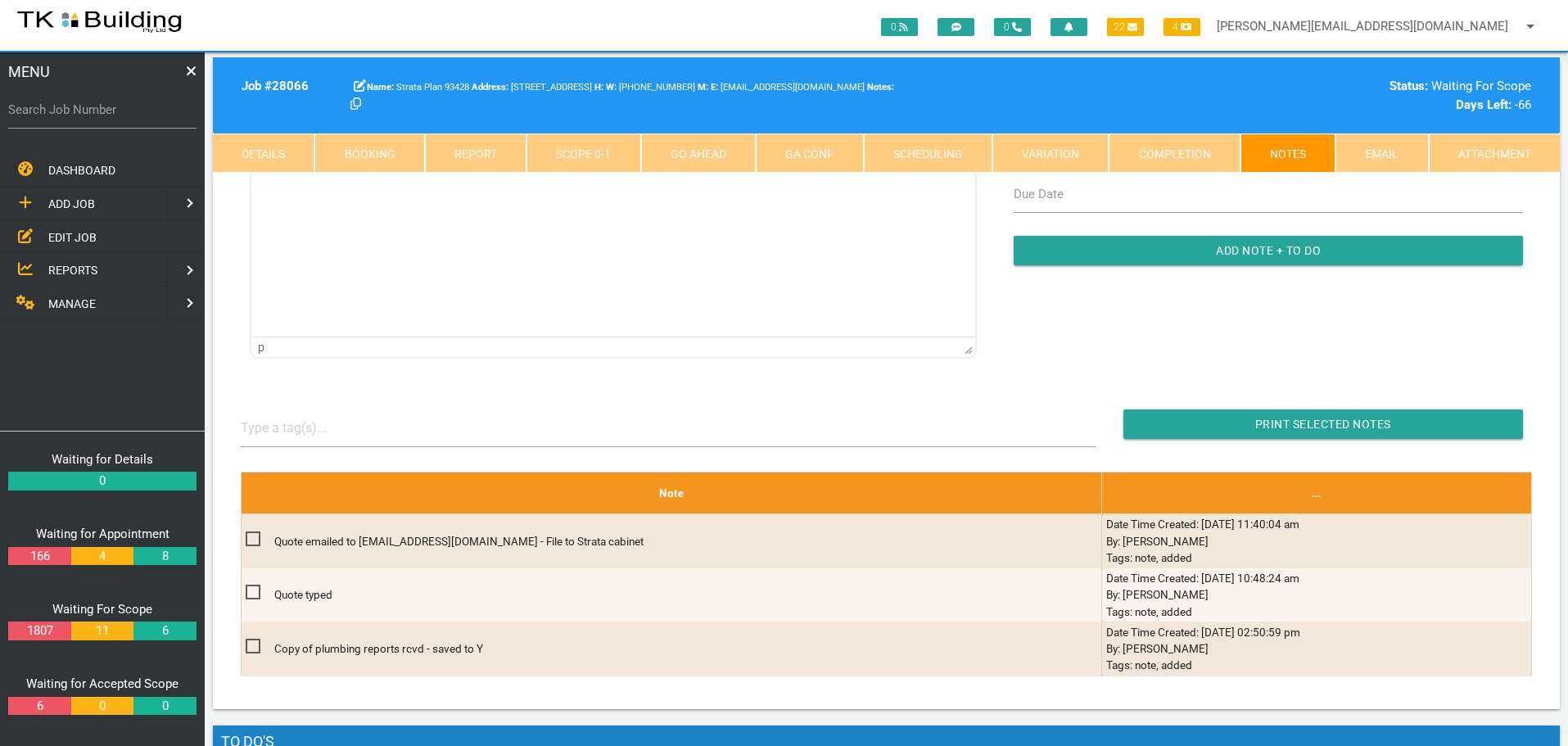
click at [74, 235] on span "EDIT JOB" at bounding box center [72, 237] width 48 height 13
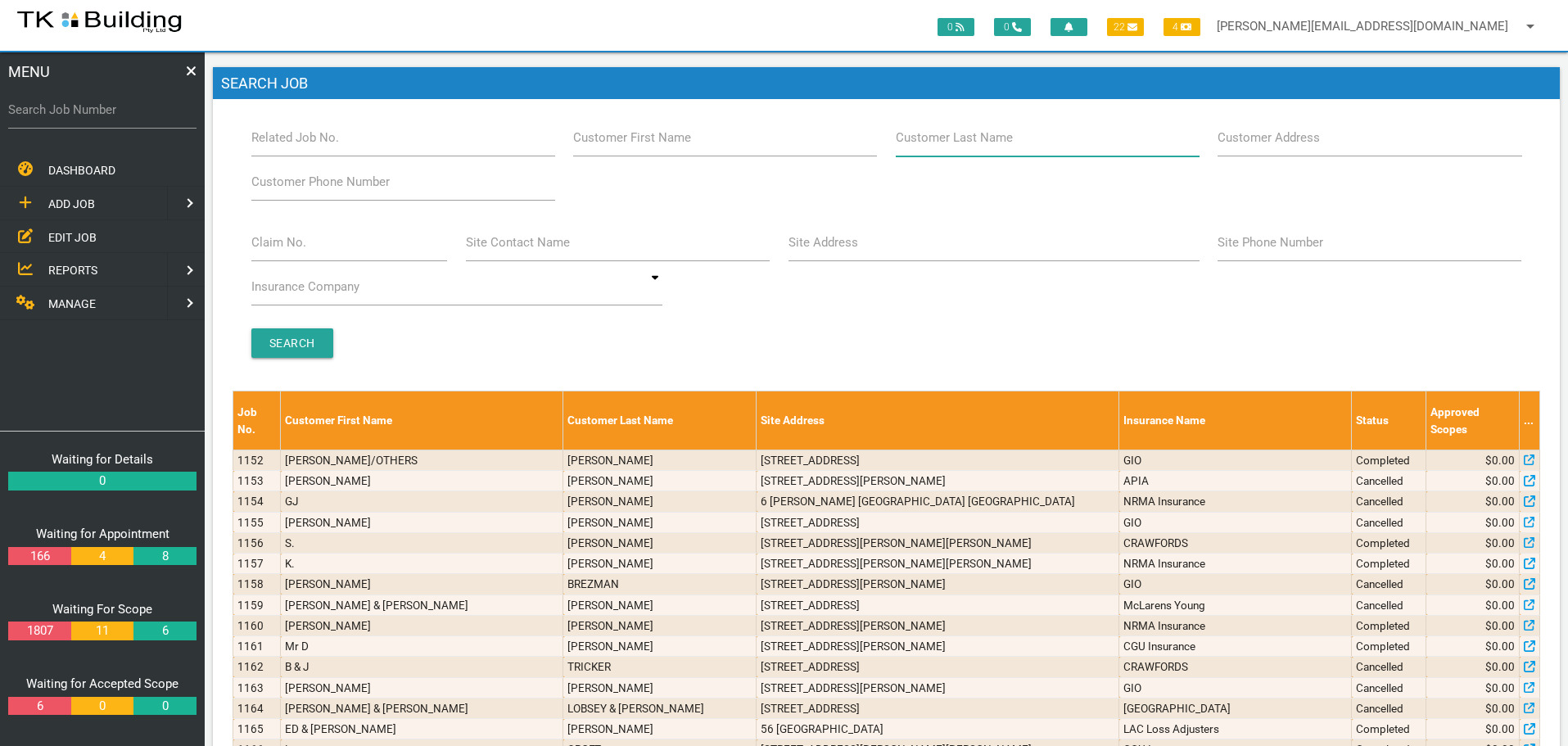
click at [1039, 144] on input "Customer Last Name" at bounding box center [1047, 138] width 304 height 38
type input "98185"
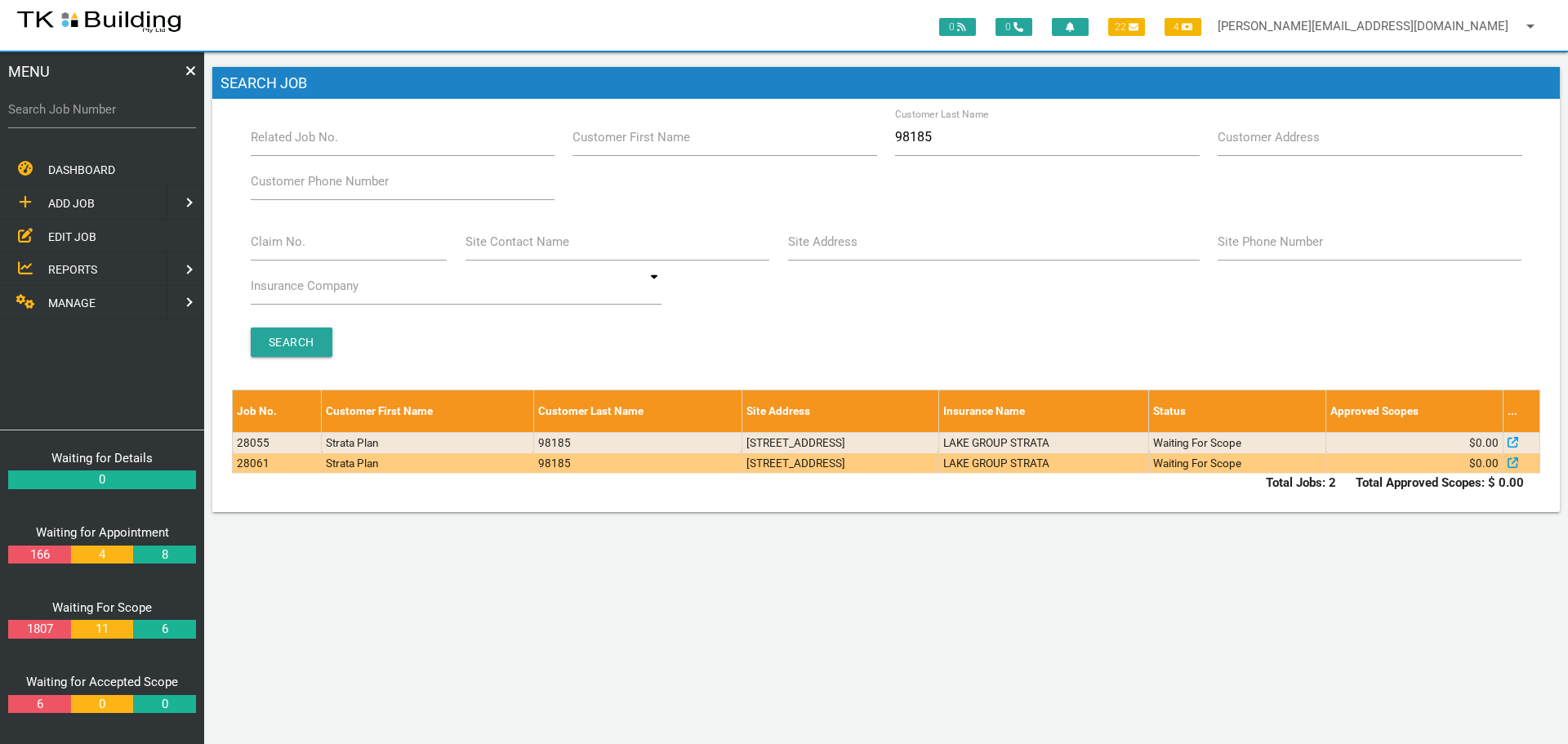
click at [896, 466] on td "8/4 Kaleen St, Charlestown NSW 2290, Australia" at bounding box center [839, 463] width 196 height 21
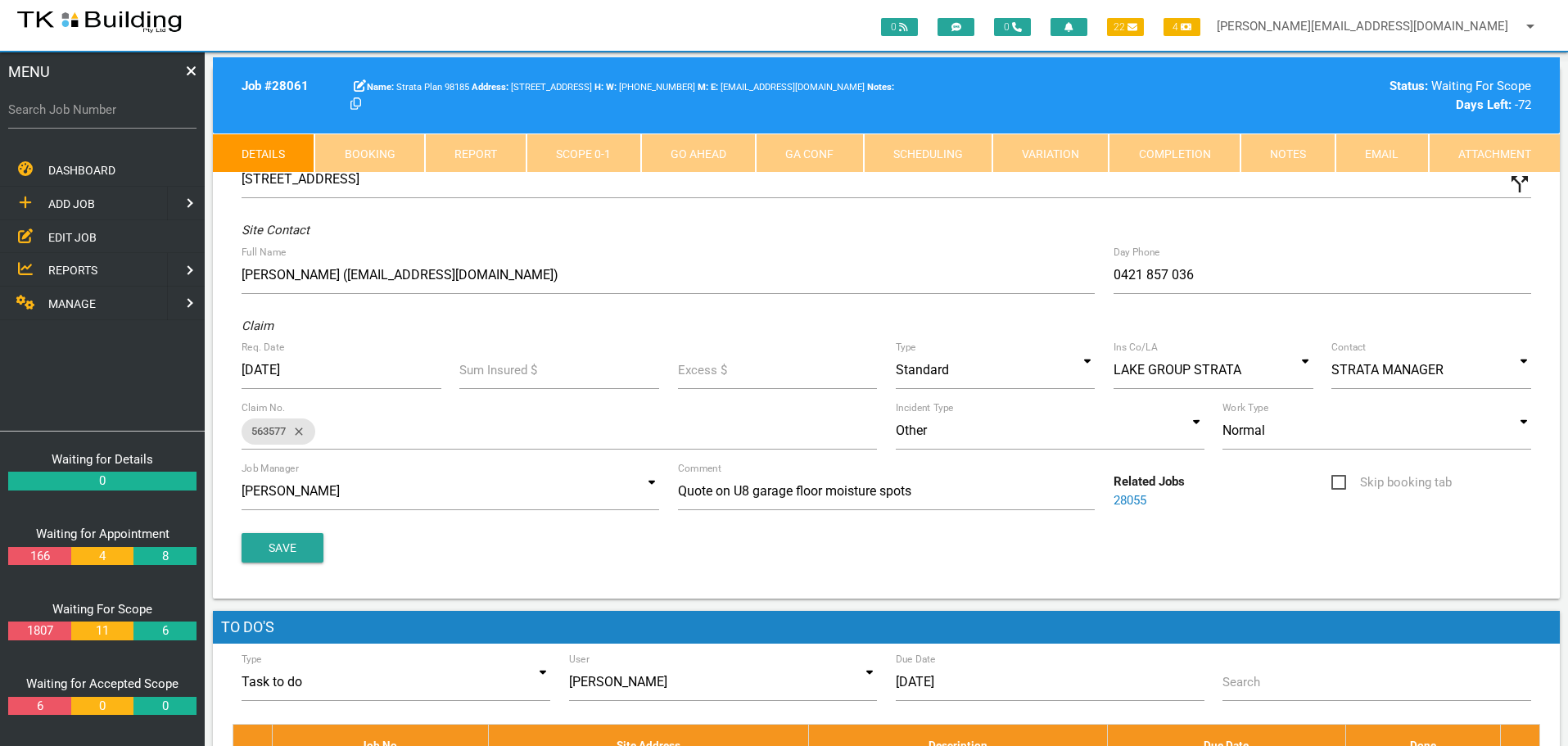
click at [1305, 153] on link "Notes" at bounding box center [1288, 152] width 95 height 39
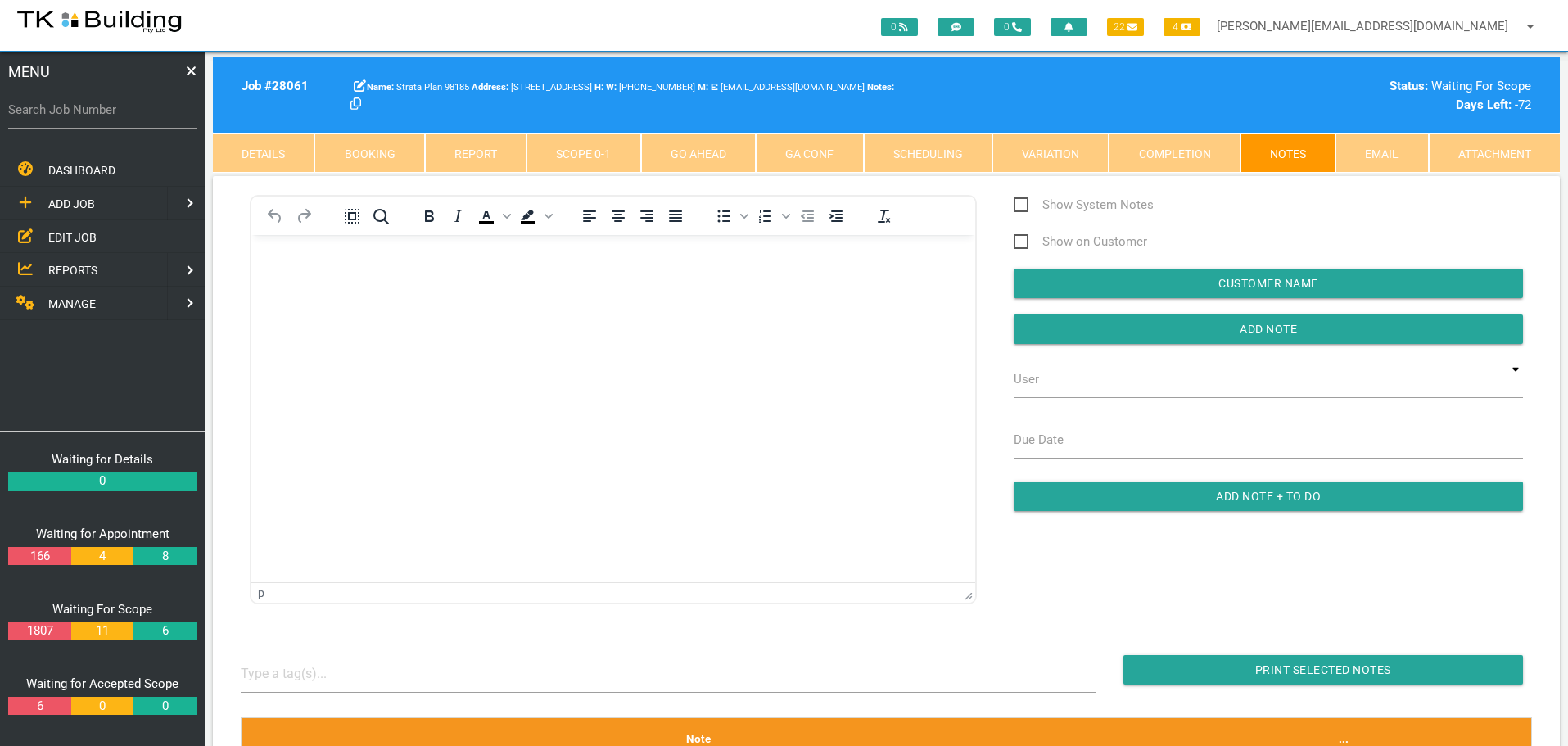
click at [66, 234] on span "EDIT JOB" at bounding box center [72, 237] width 48 height 13
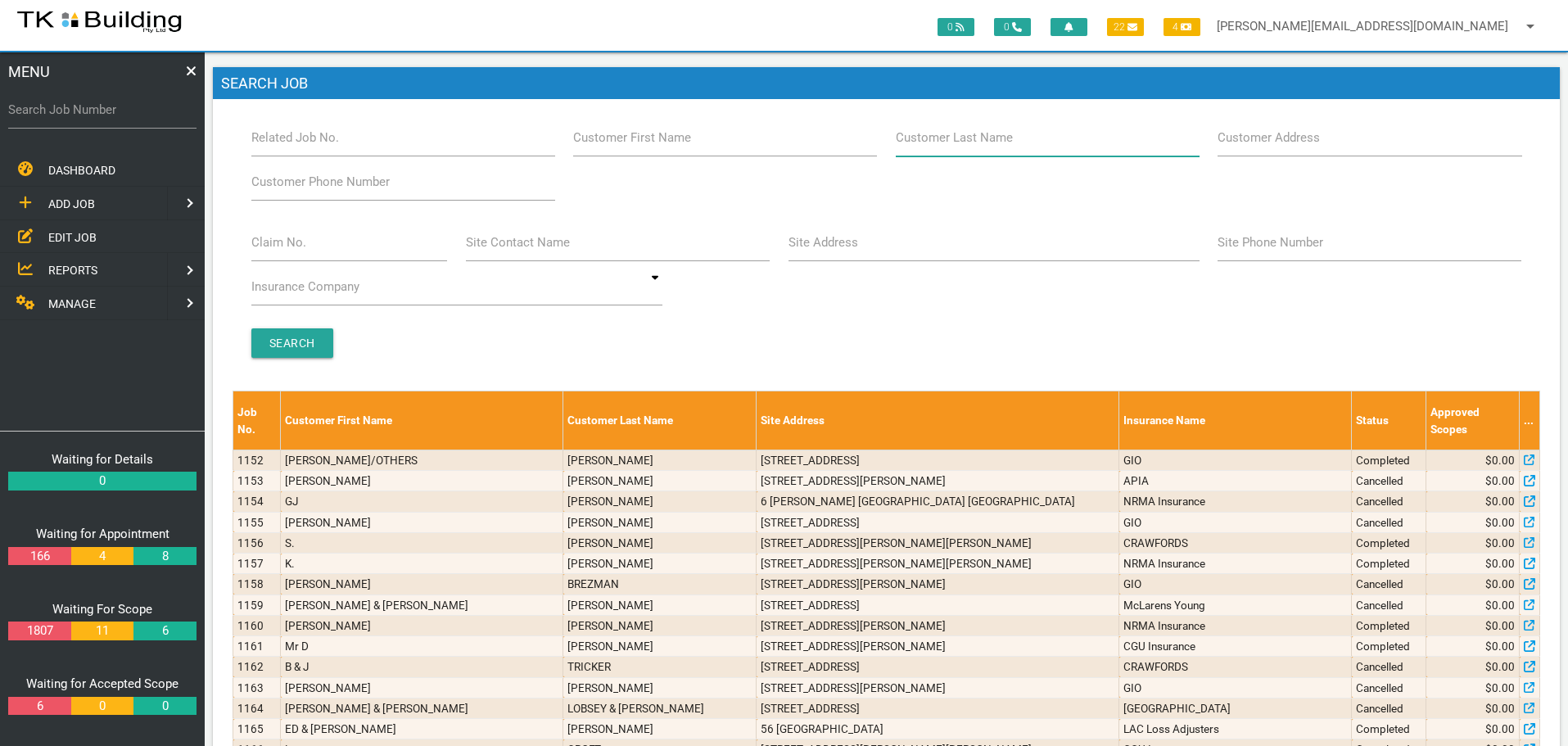
click at [1065, 139] on input "Customer Last Name" at bounding box center [1047, 138] width 304 height 38
type input "98185"
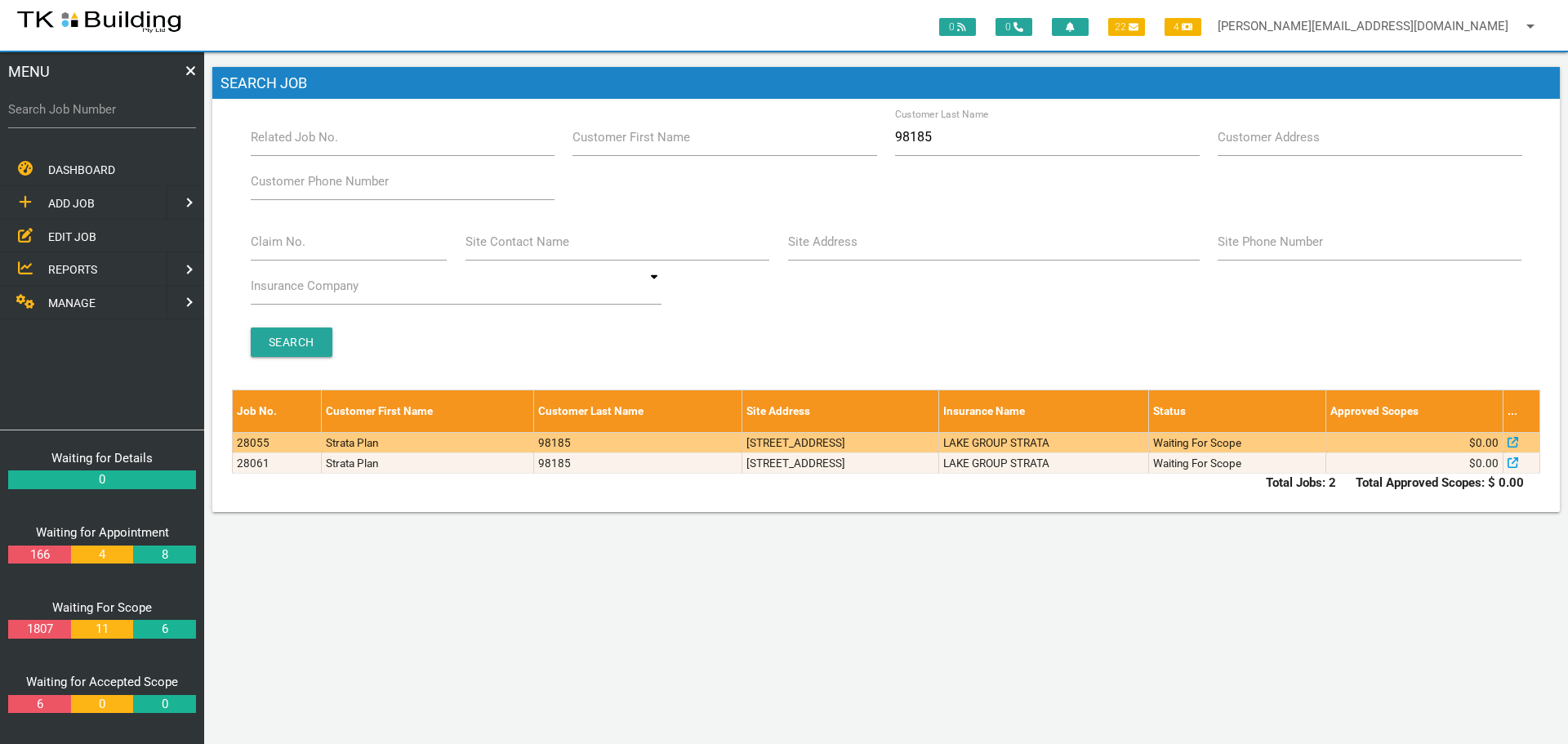
click at [1034, 440] on td "LAKE GROUP STRATA" at bounding box center [1043, 442] width 210 height 21
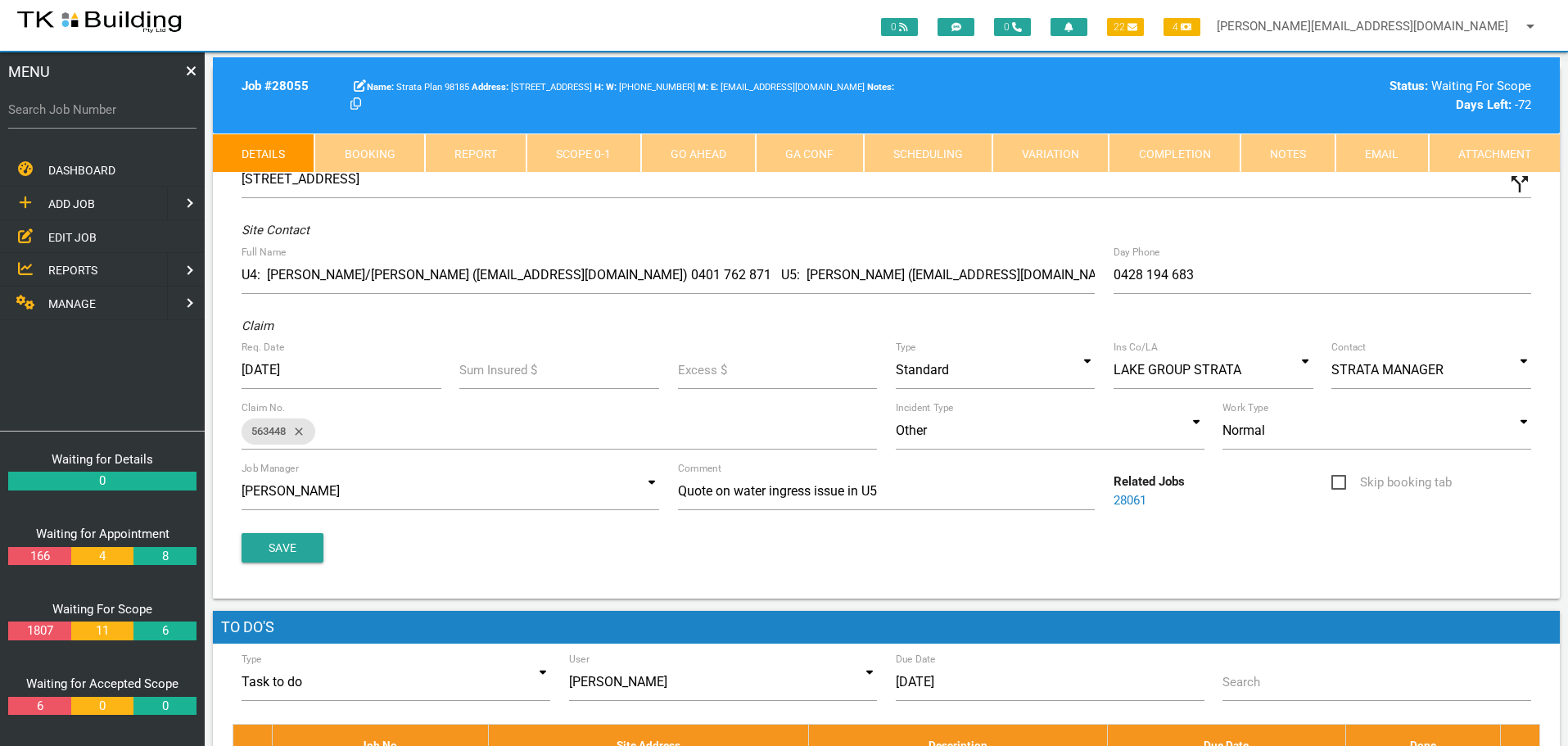
click at [1308, 155] on link "Notes" at bounding box center [1288, 152] width 95 height 39
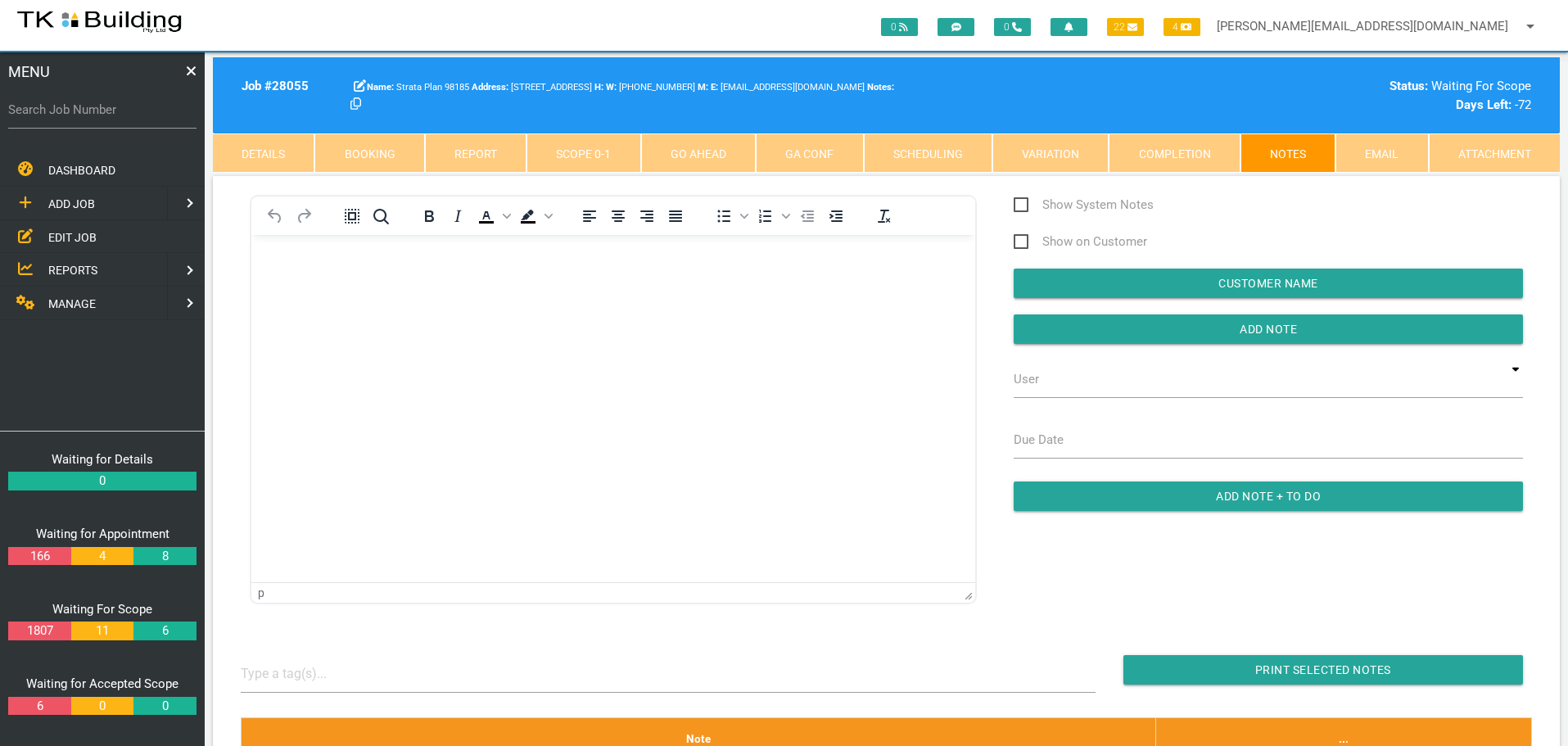
click at [306, 278] on body "Rich Text Area. Press ALT-0 for help." at bounding box center [613, 282] width 724 height 54
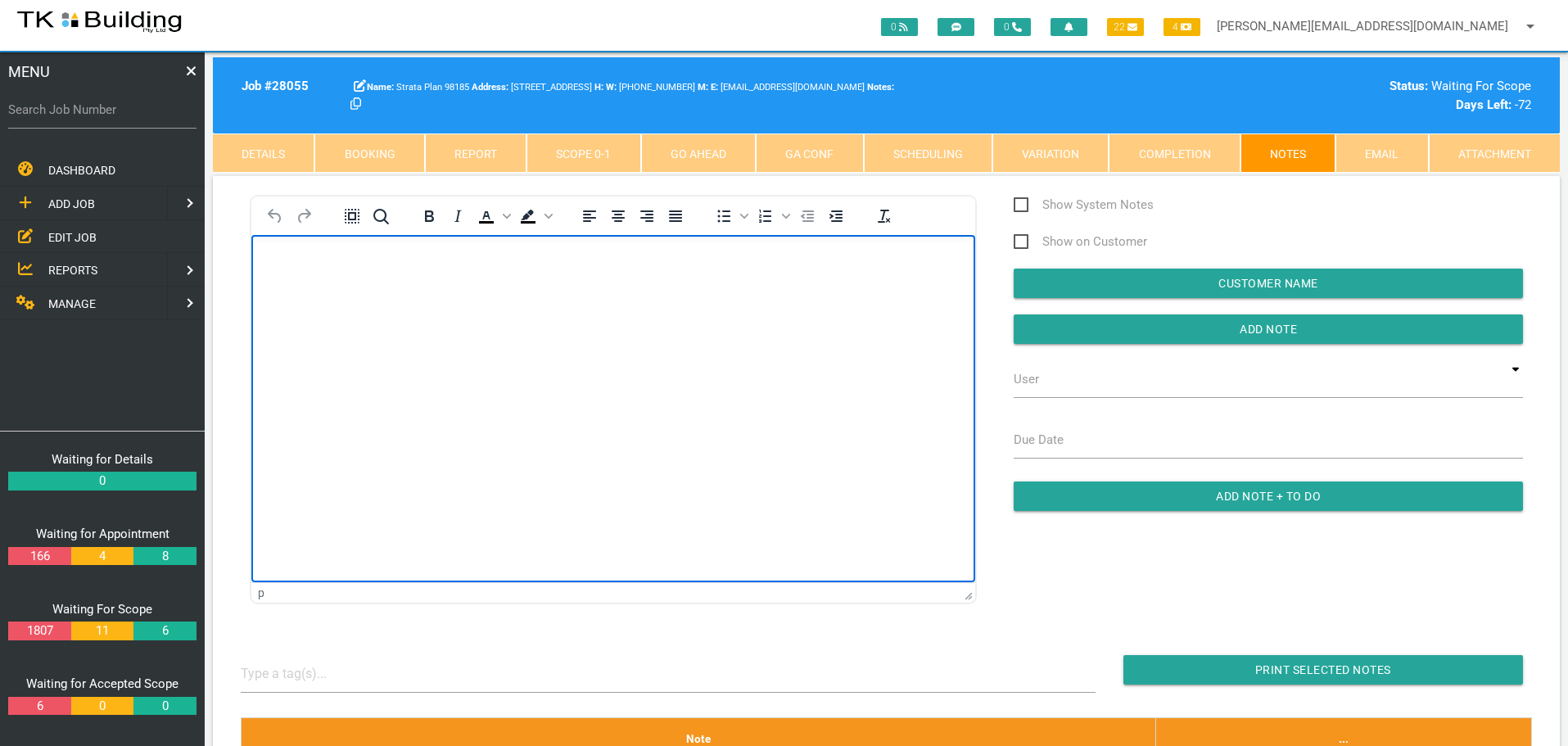
click at [282, 267] on p "Rich Text Area. Press ALT-0 for help." at bounding box center [613, 261] width 683 height 13
paste body "Rich Text Area. Press ALT-0 for help."
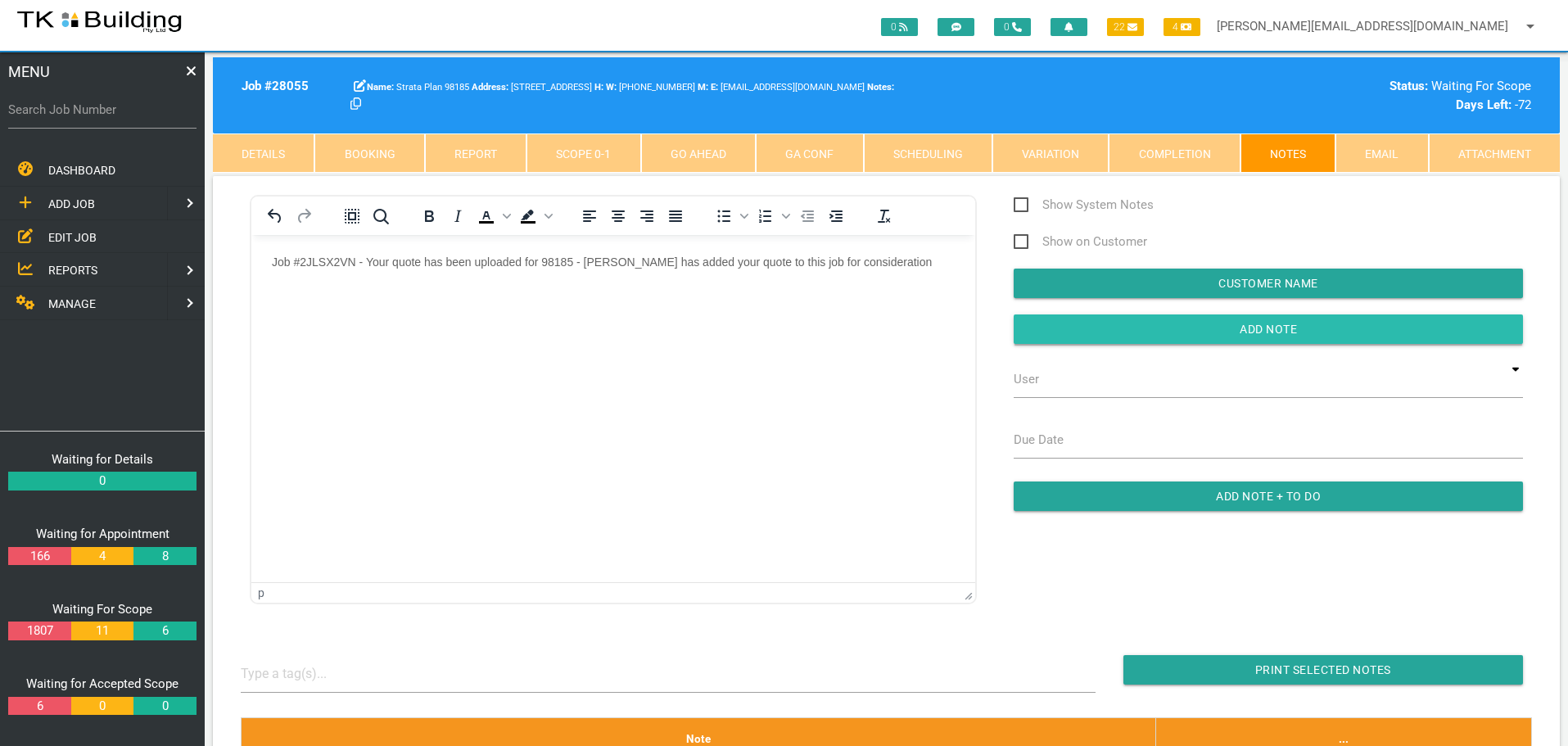
drag, startPoint x: 1047, startPoint y: 334, endPoint x: 668, endPoint y: 99, distance: 445.9
click at [1047, 334] on input "button" at bounding box center [1268, 329] width 509 height 29
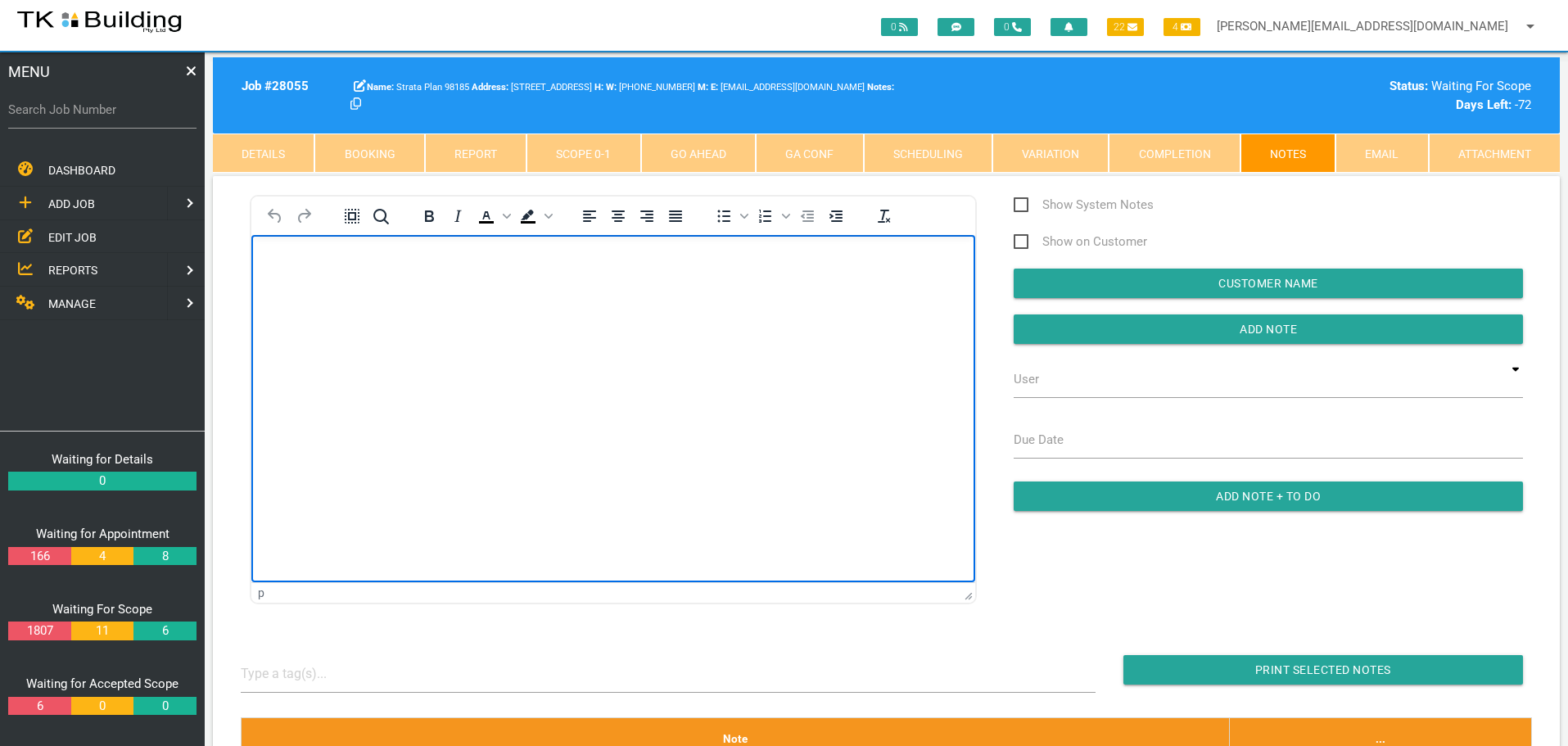
click at [281, 277] on body "Rich Text Area. Press ALT-0 for help." at bounding box center [613, 282] width 724 height 54
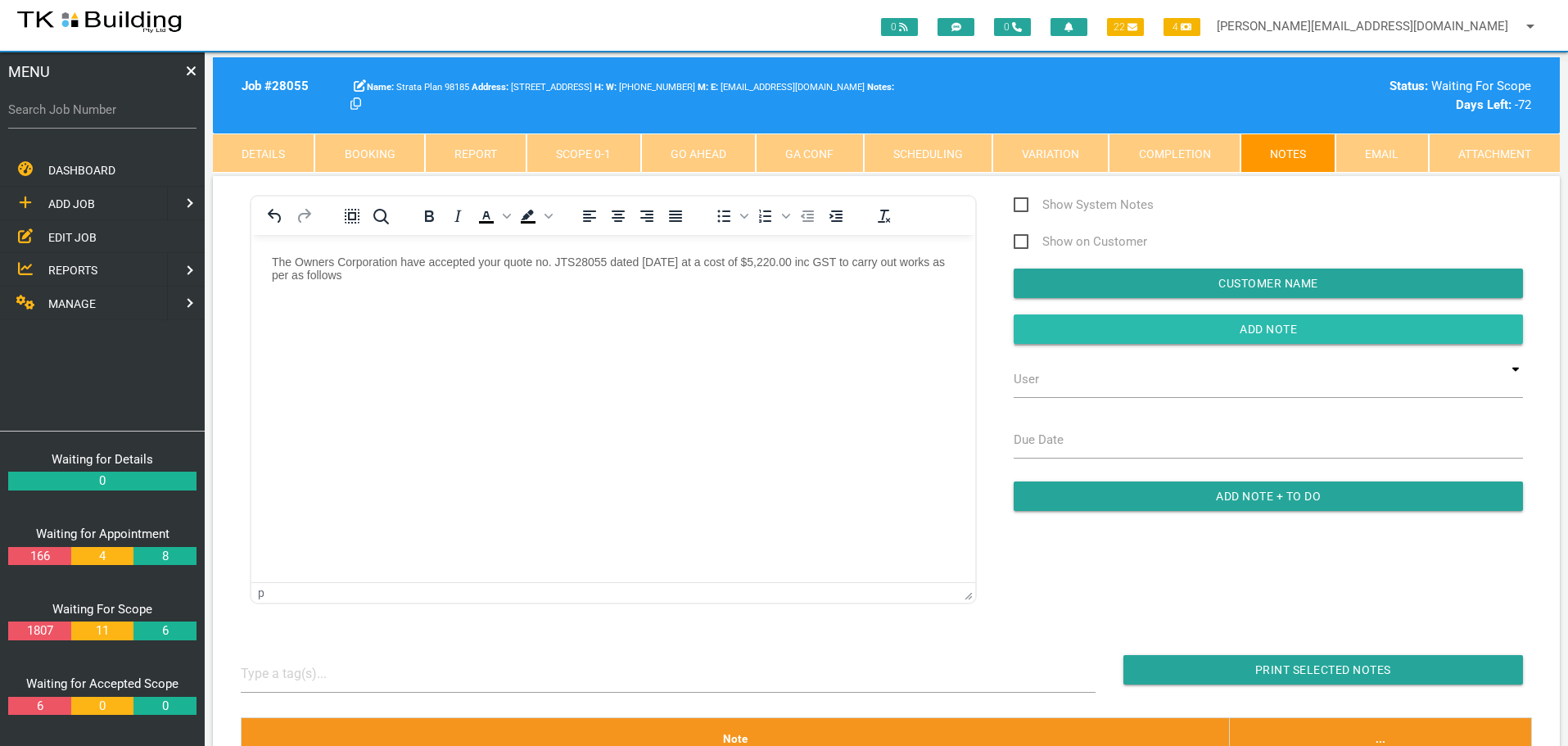
click at [1054, 336] on input "button" at bounding box center [1268, 329] width 509 height 29
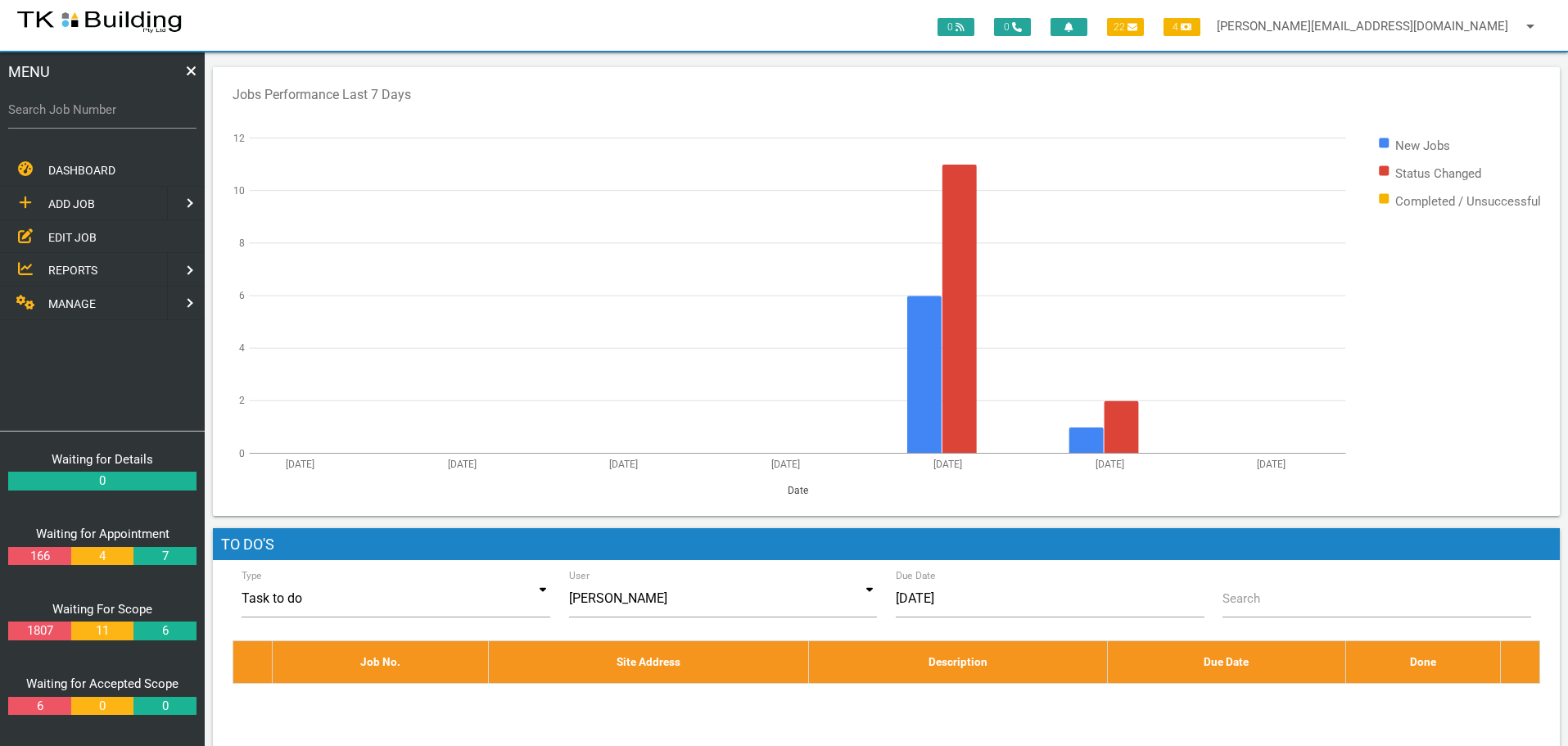
click at [70, 238] on span "EDIT JOB" at bounding box center [72, 237] width 48 height 13
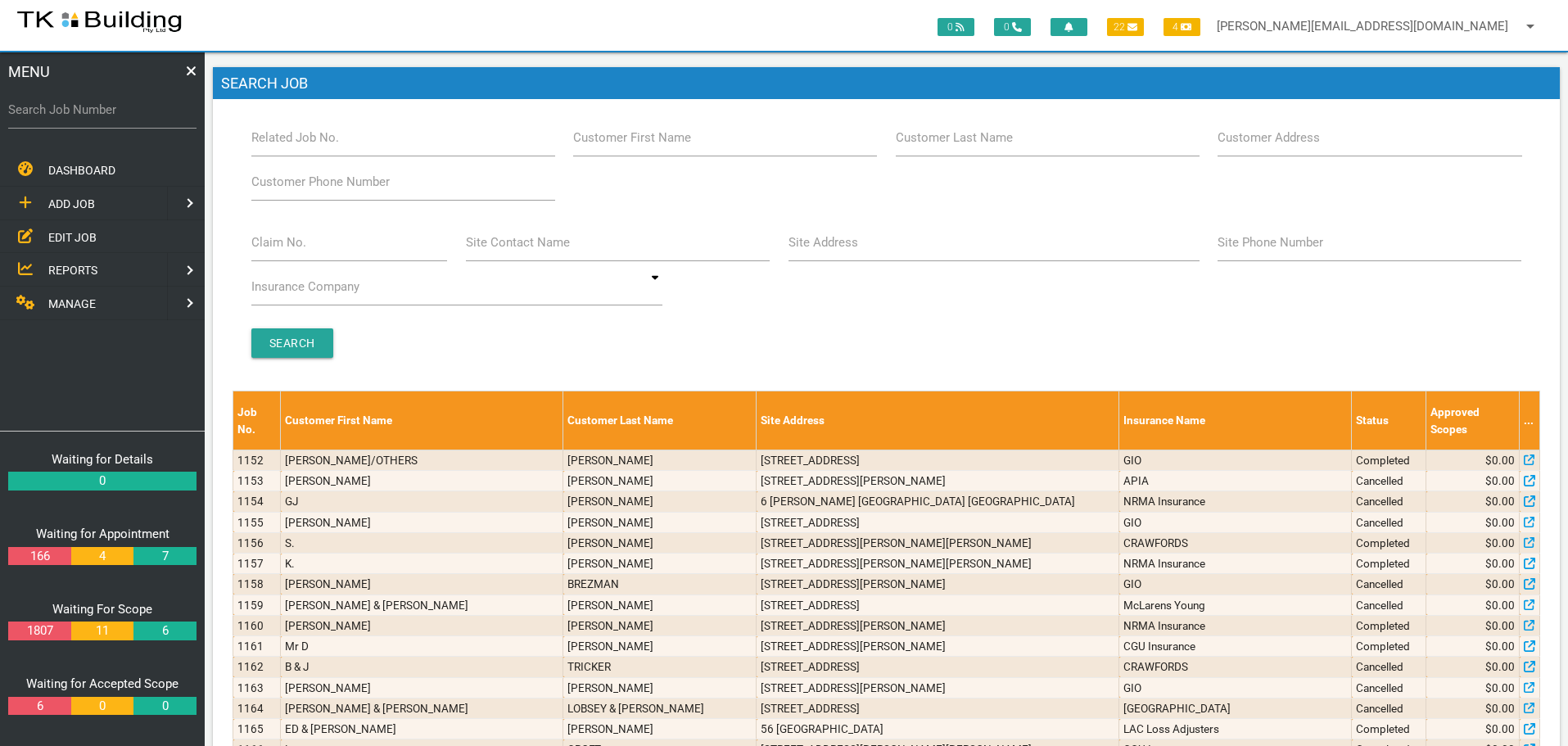
click at [818, 249] on label "Site Address" at bounding box center [823, 242] width 70 height 19
click at [818, 249] on input "Site Address" at bounding box center [994, 242] width 411 height 38
type input "35 Longworth"
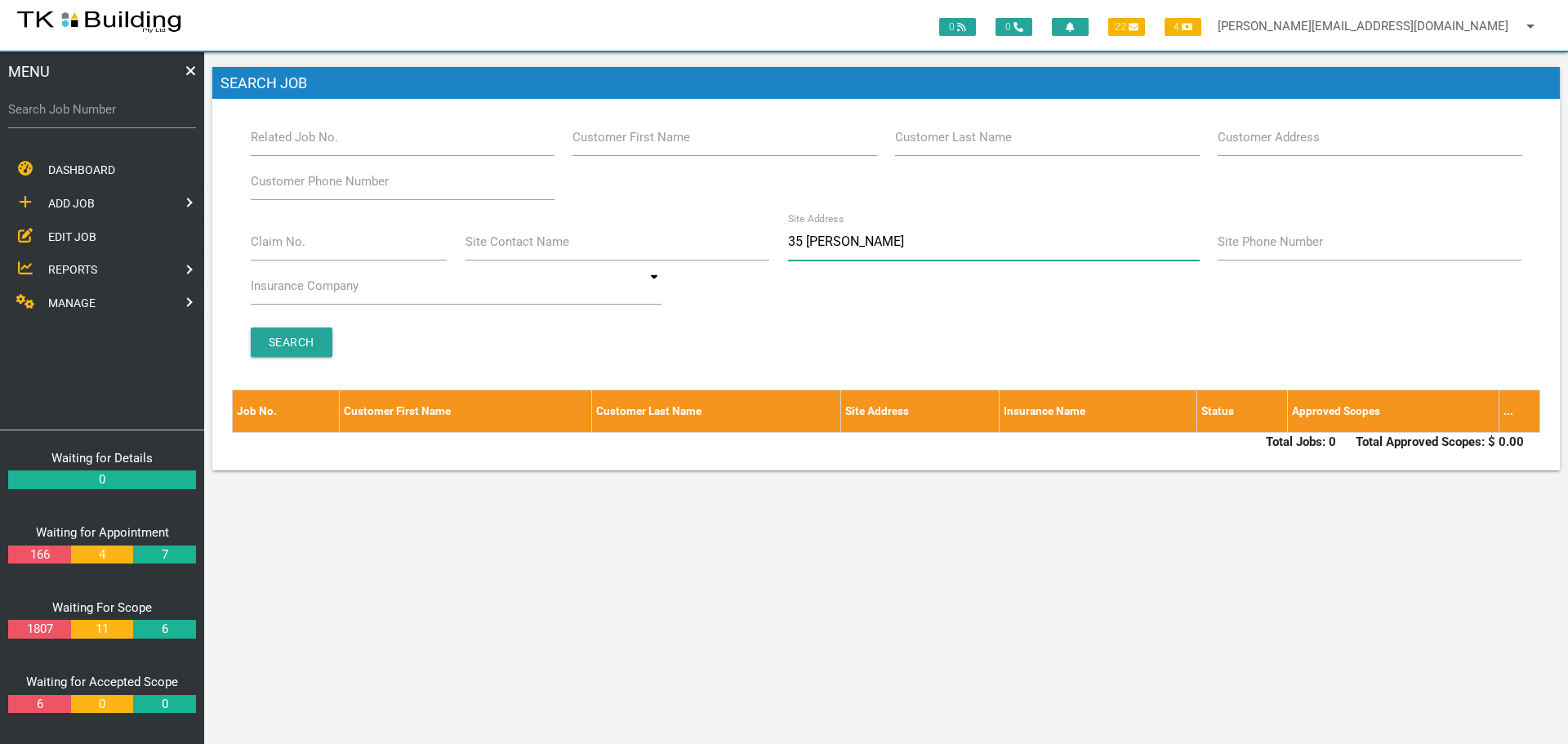
click at [799, 239] on input "35 Longworth" at bounding box center [993, 242] width 412 height 38
type input "Longworth"
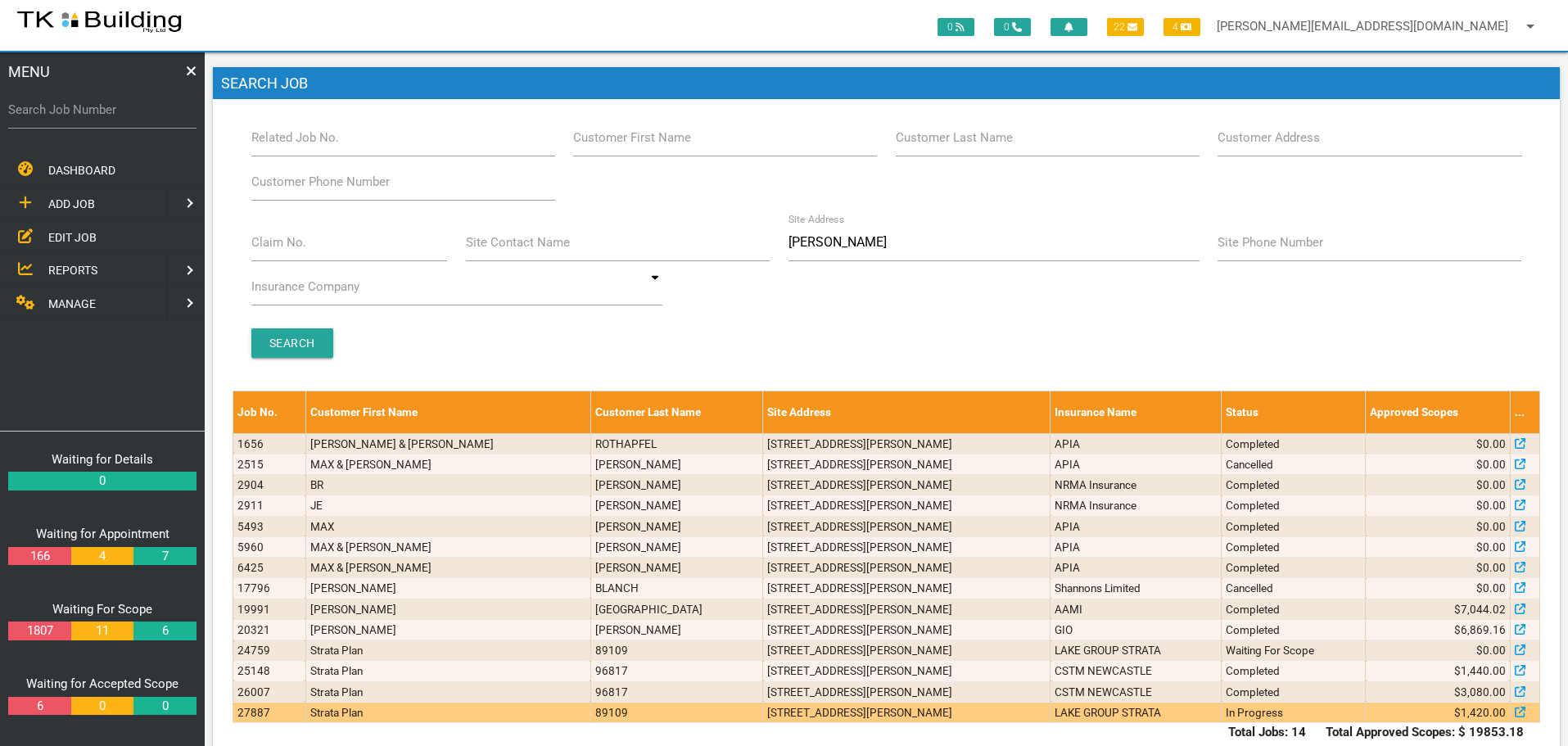
click at [863, 715] on td "6/33 Longworth Ave, Wallsend NSW 2287, Australia" at bounding box center [906, 712] width 288 height 21
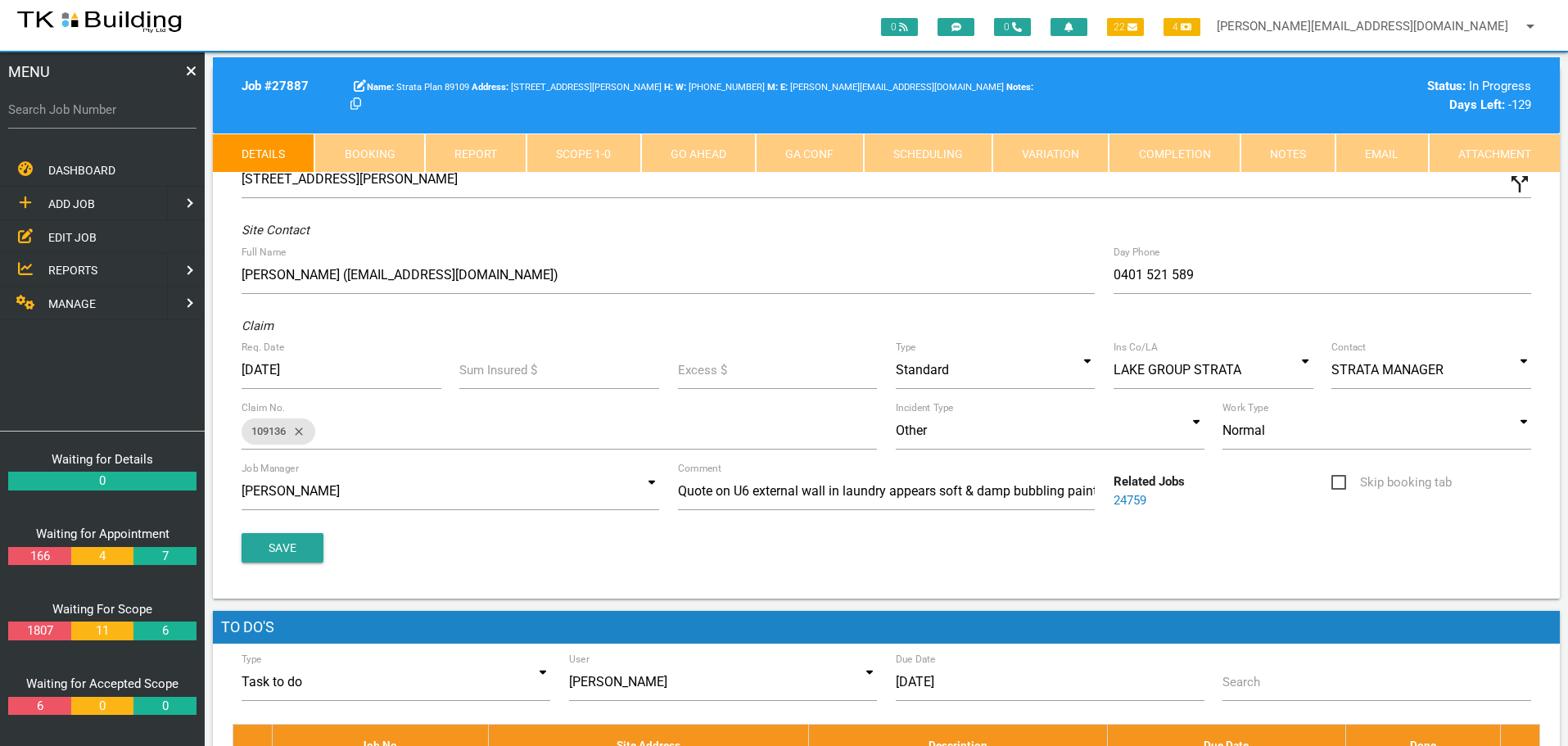
click at [1286, 153] on link "Notes" at bounding box center [1288, 152] width 95 height 39
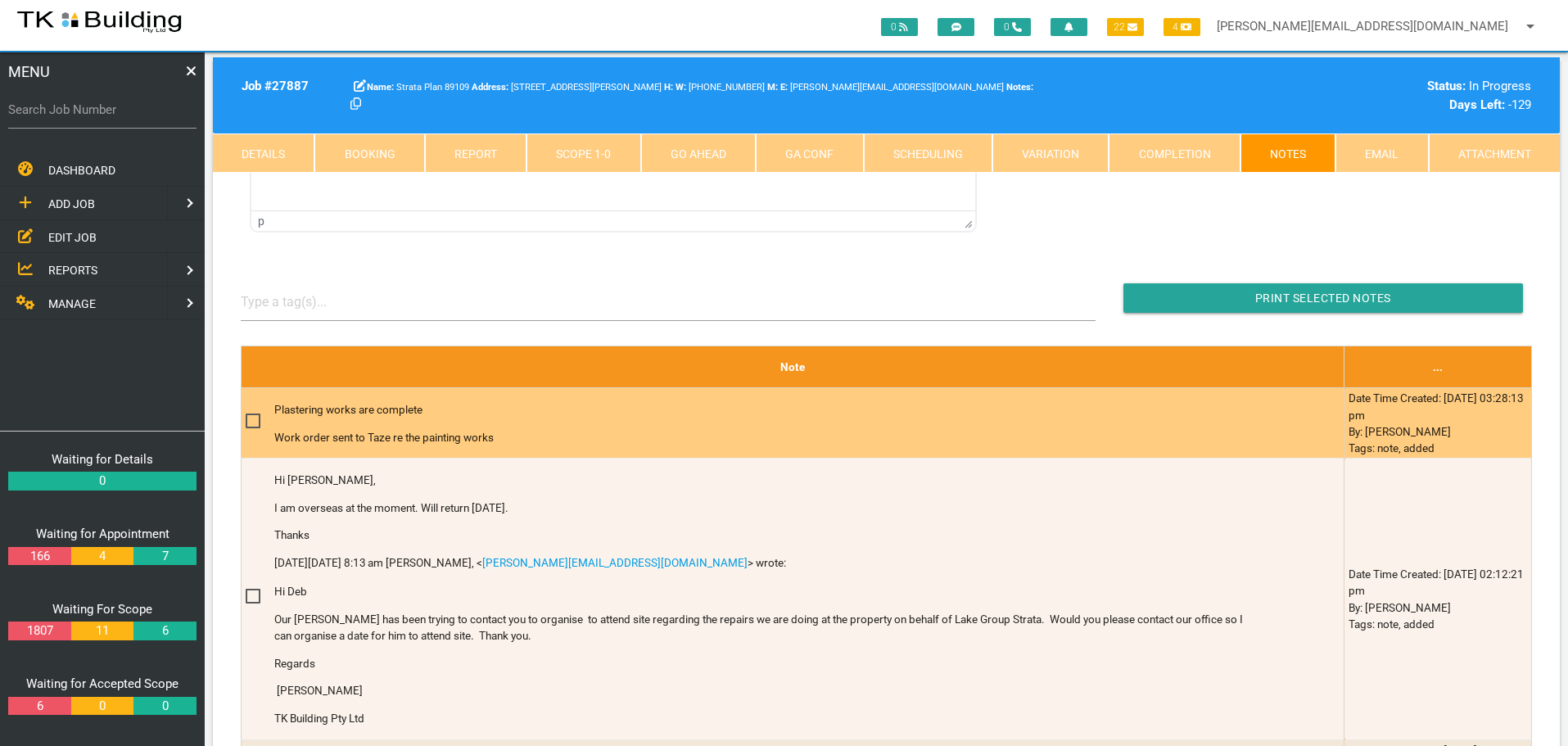
scroll to position [409, 0]
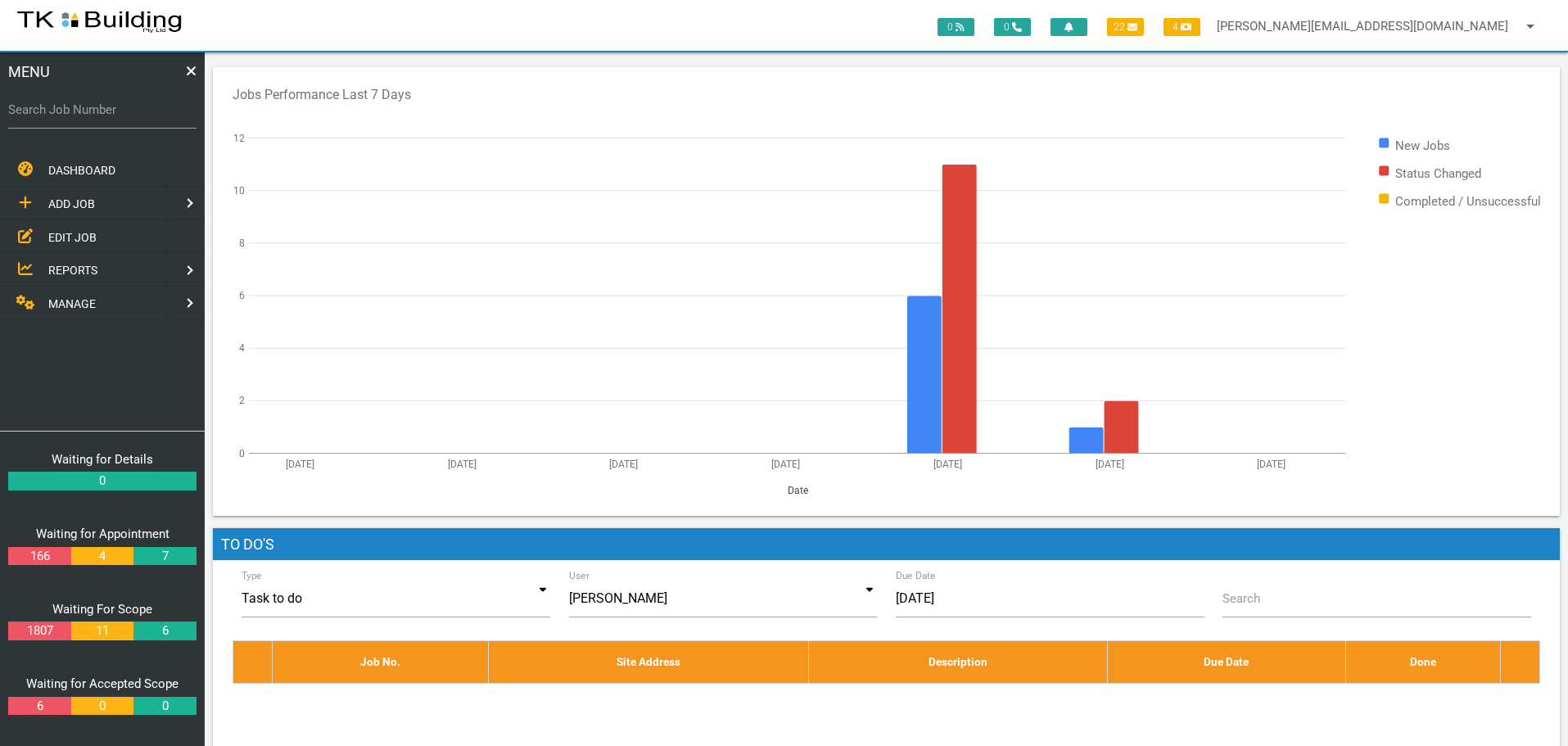
click at [56, 231] on span "EDIT JOB" at bounding box center [72, 237] width 48 height 13
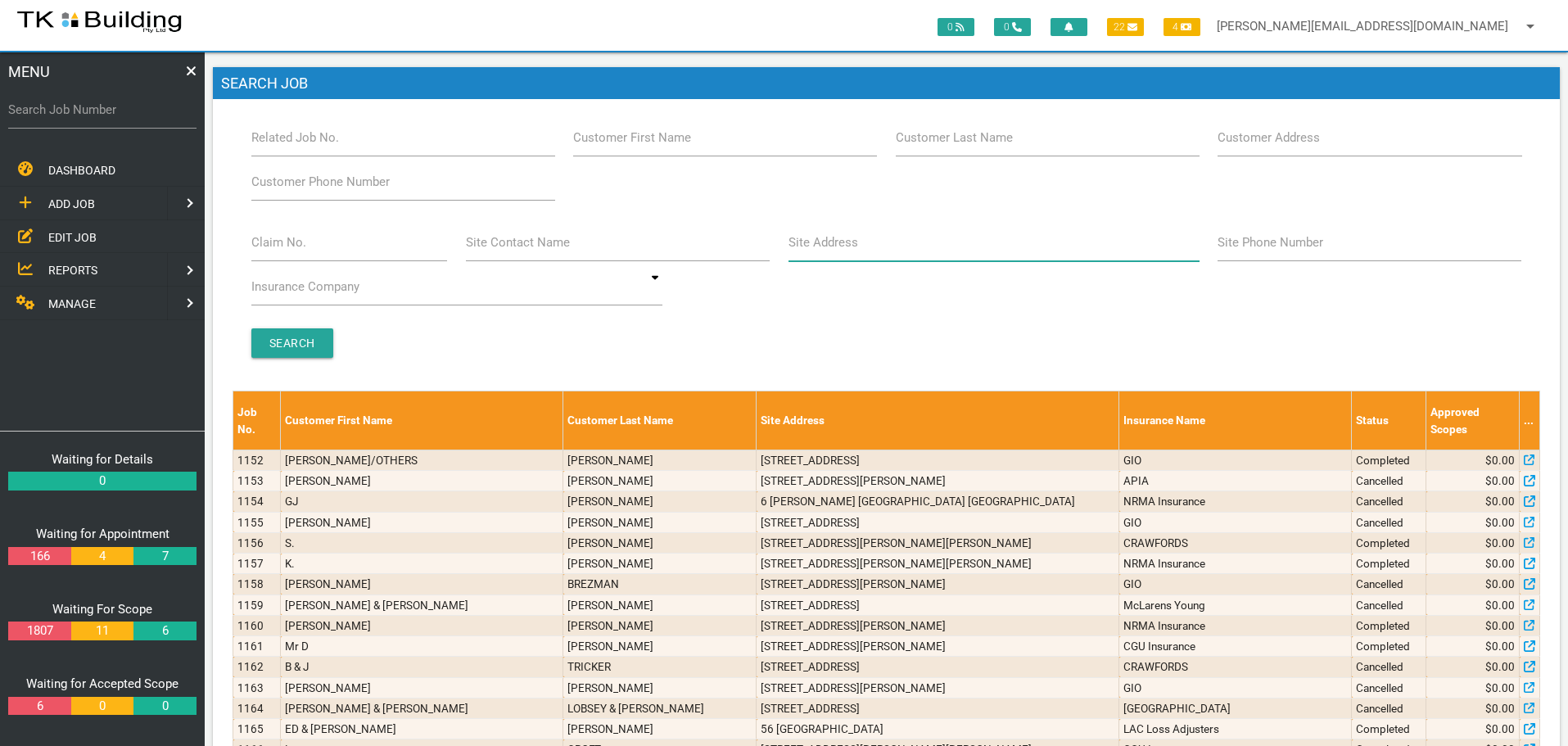
click at [863, 254] on input "Site Address" at bounding box center [994, 242] width 411 height 38
type input "92 Brighton"
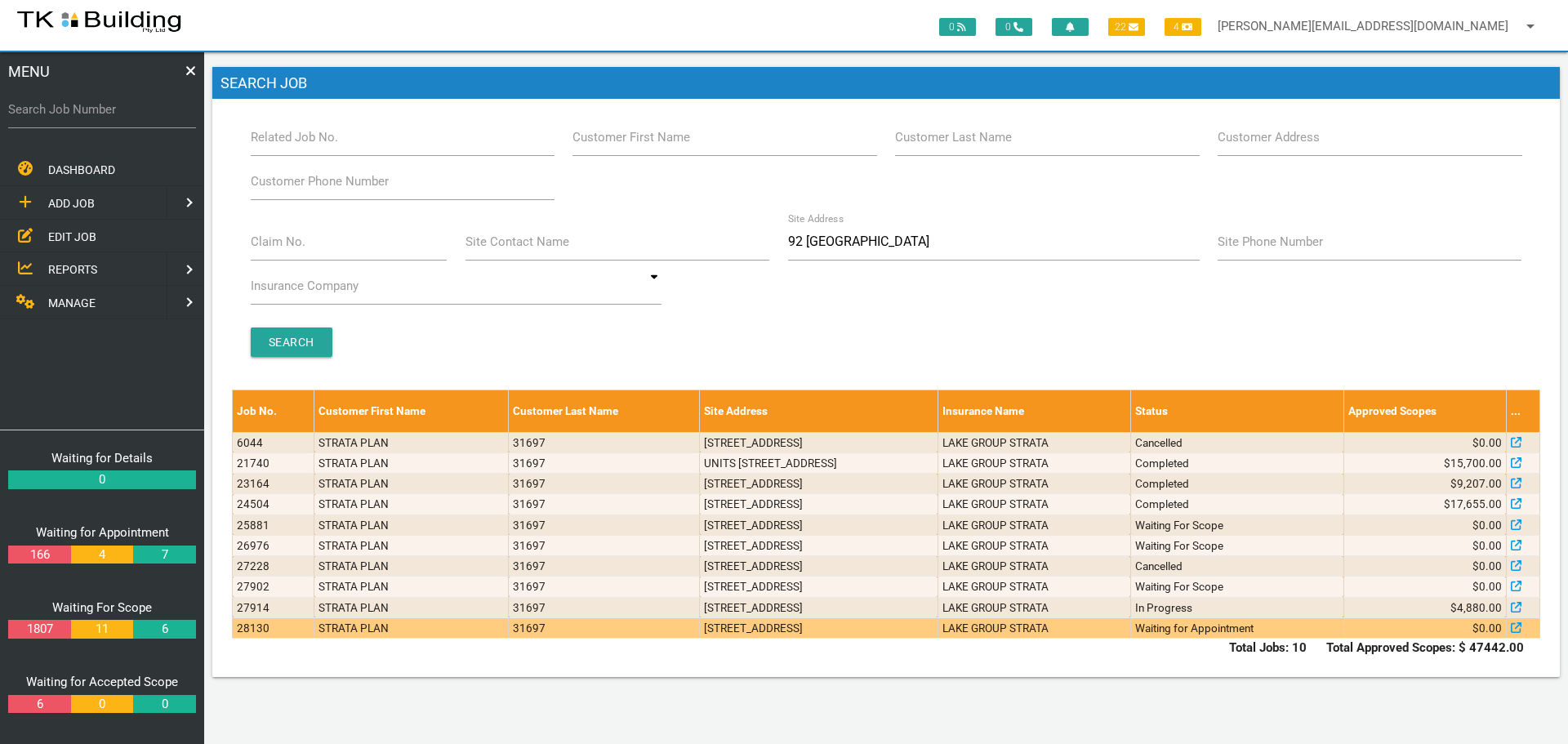
click at [884, 629] on td "1/92 Brighton Ave, Toronto NSW 2283, Australia" at bounding box center [818, 627] width 238 height 21
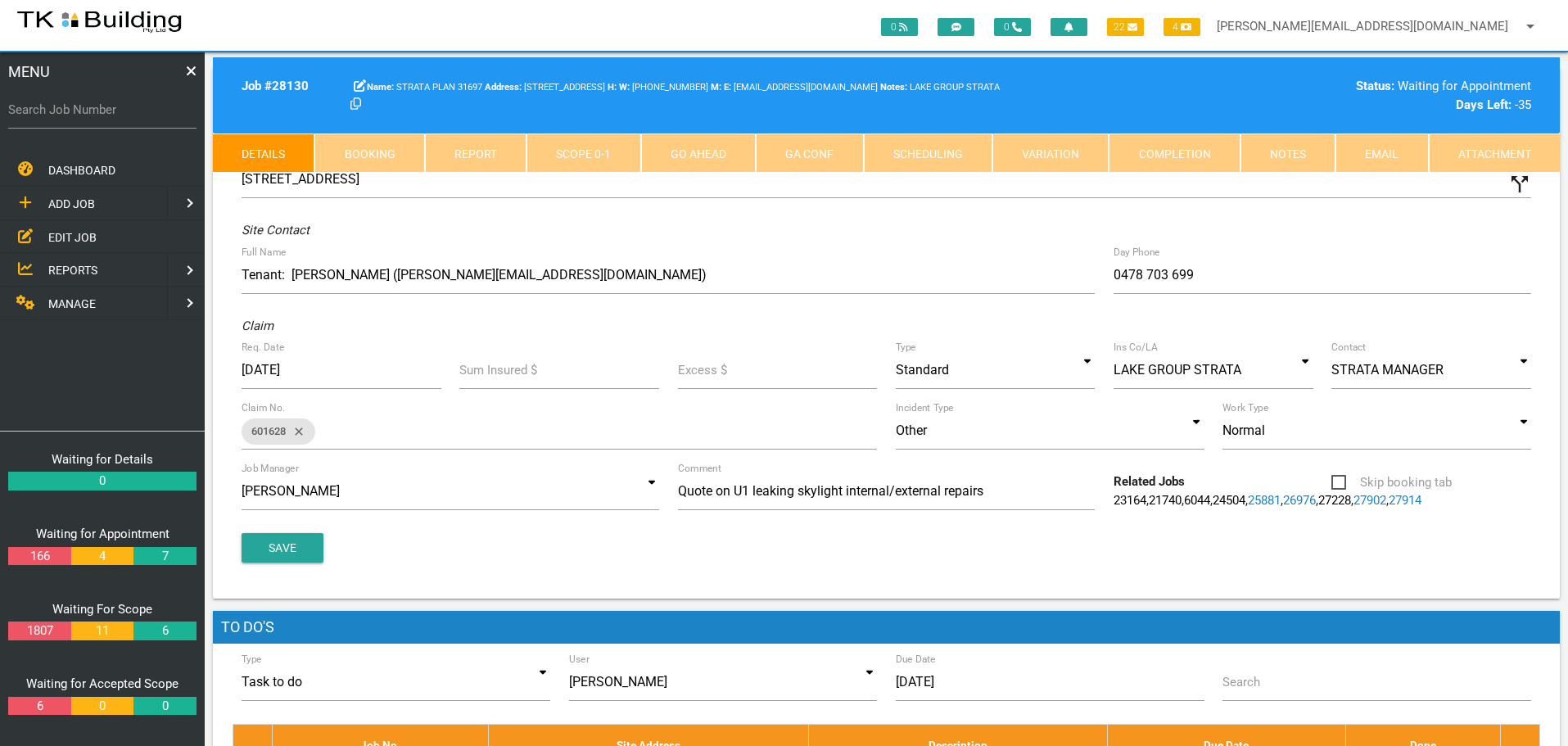
click at [1265, 157] on link "Notes" at bounding box center [1288, 152] width 95 height 39
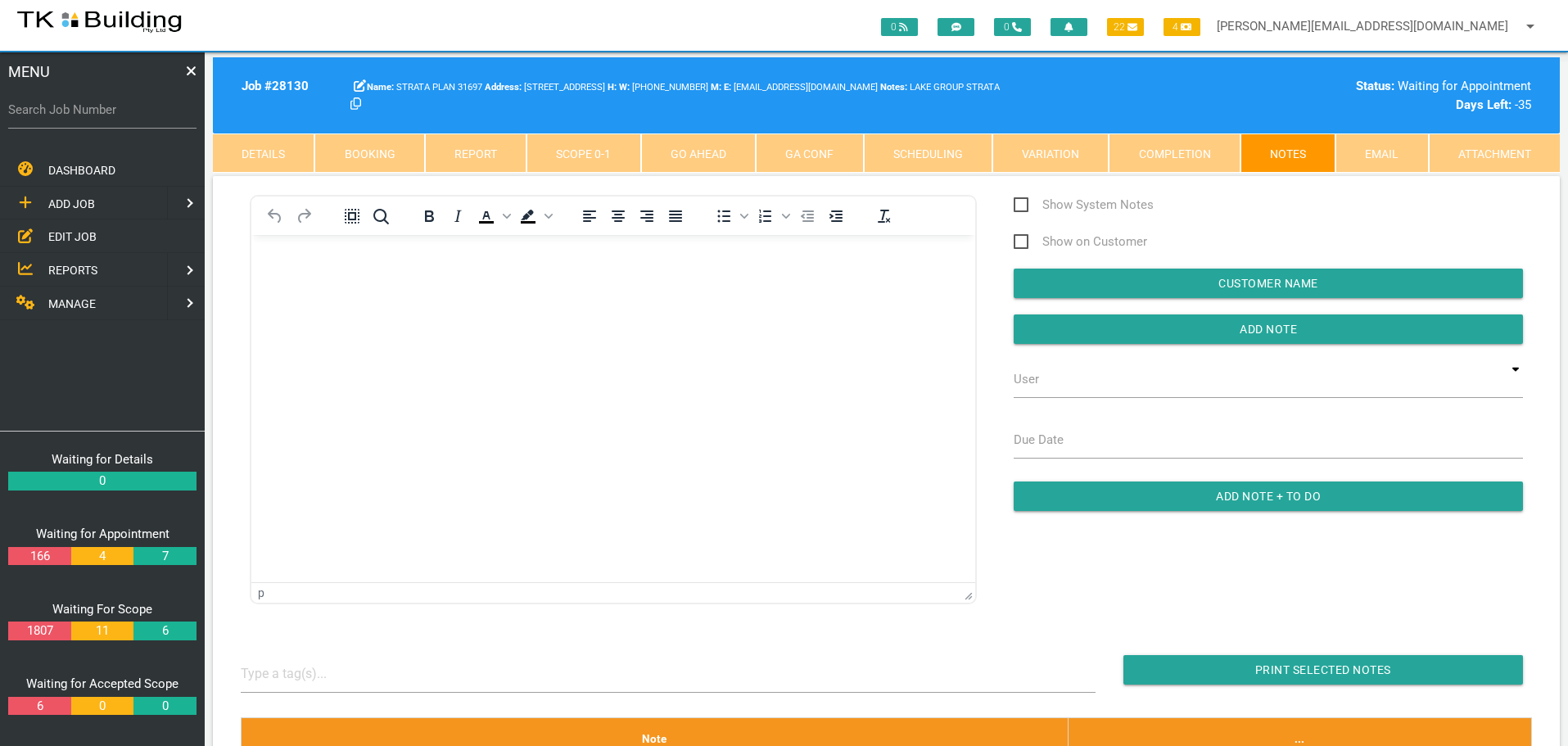
click at [105, 118] on label "Search Job Number" at bounding box center [103, 110] width 189 height 19
click at [105, 118] on input "Search Job Number" at bounding box center [103, 110] width 189 height 38
type input "27335"
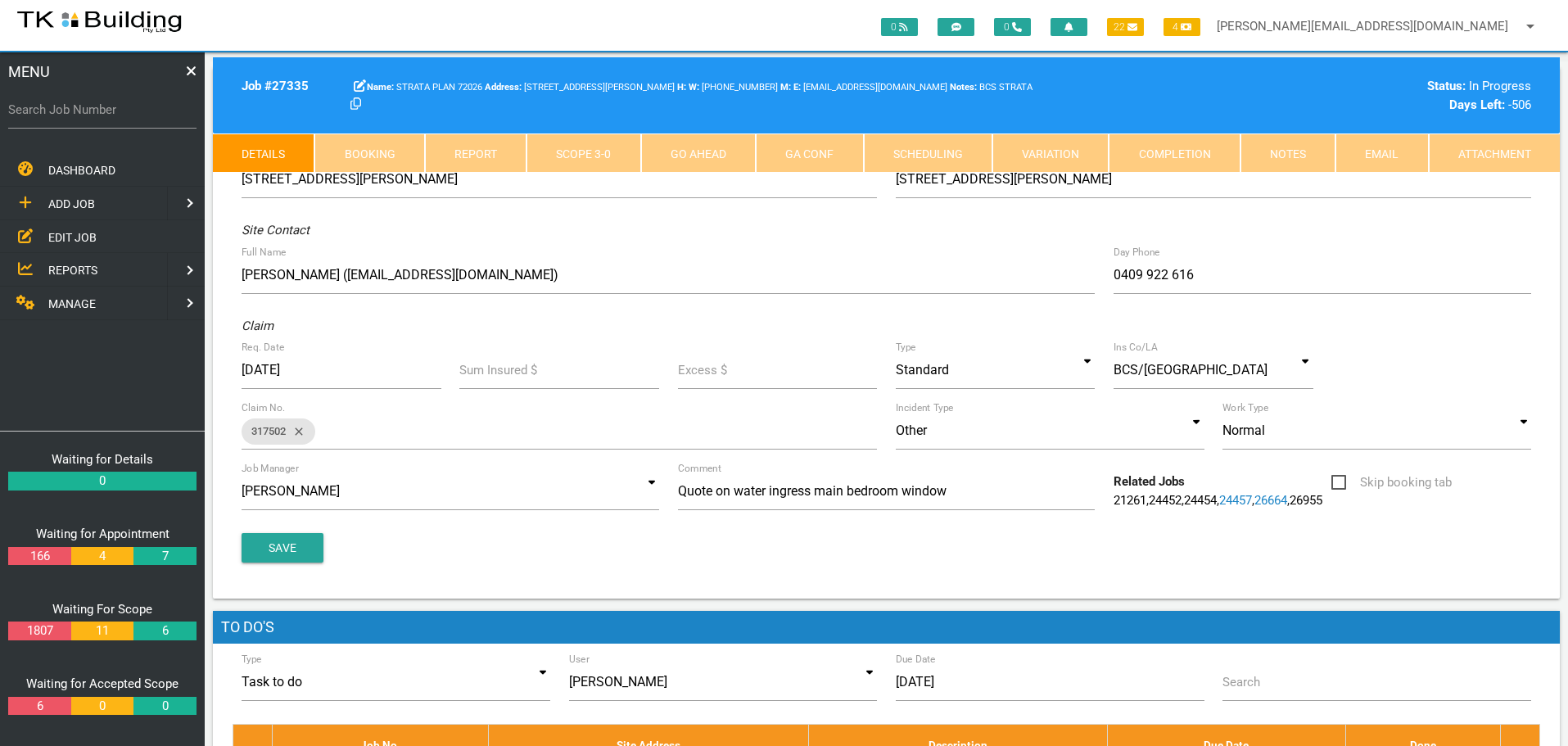
click at [1306, 158] on link "Notes" at bounding box center [1288, 152] width 95 height 39
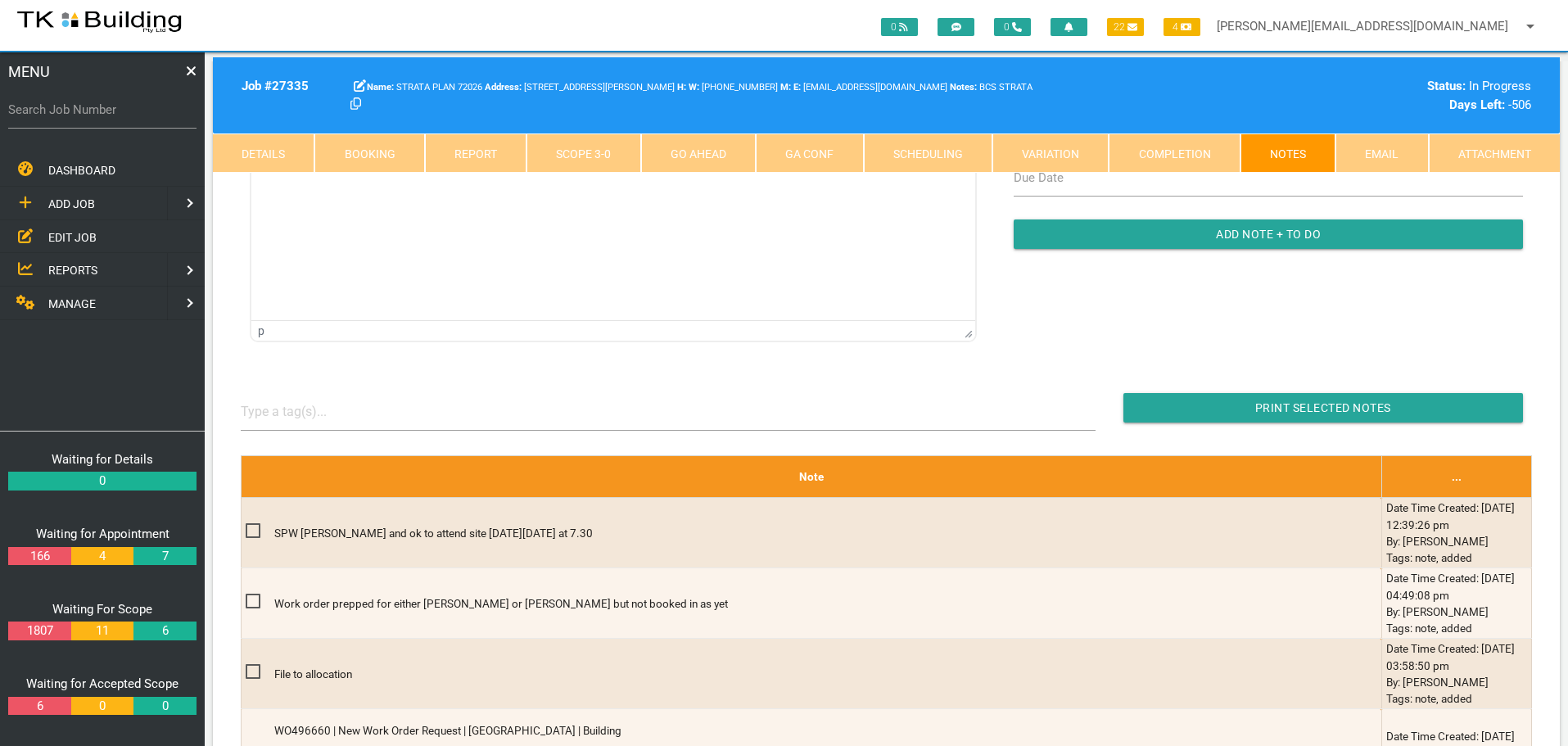
scroll to position [328, 0]
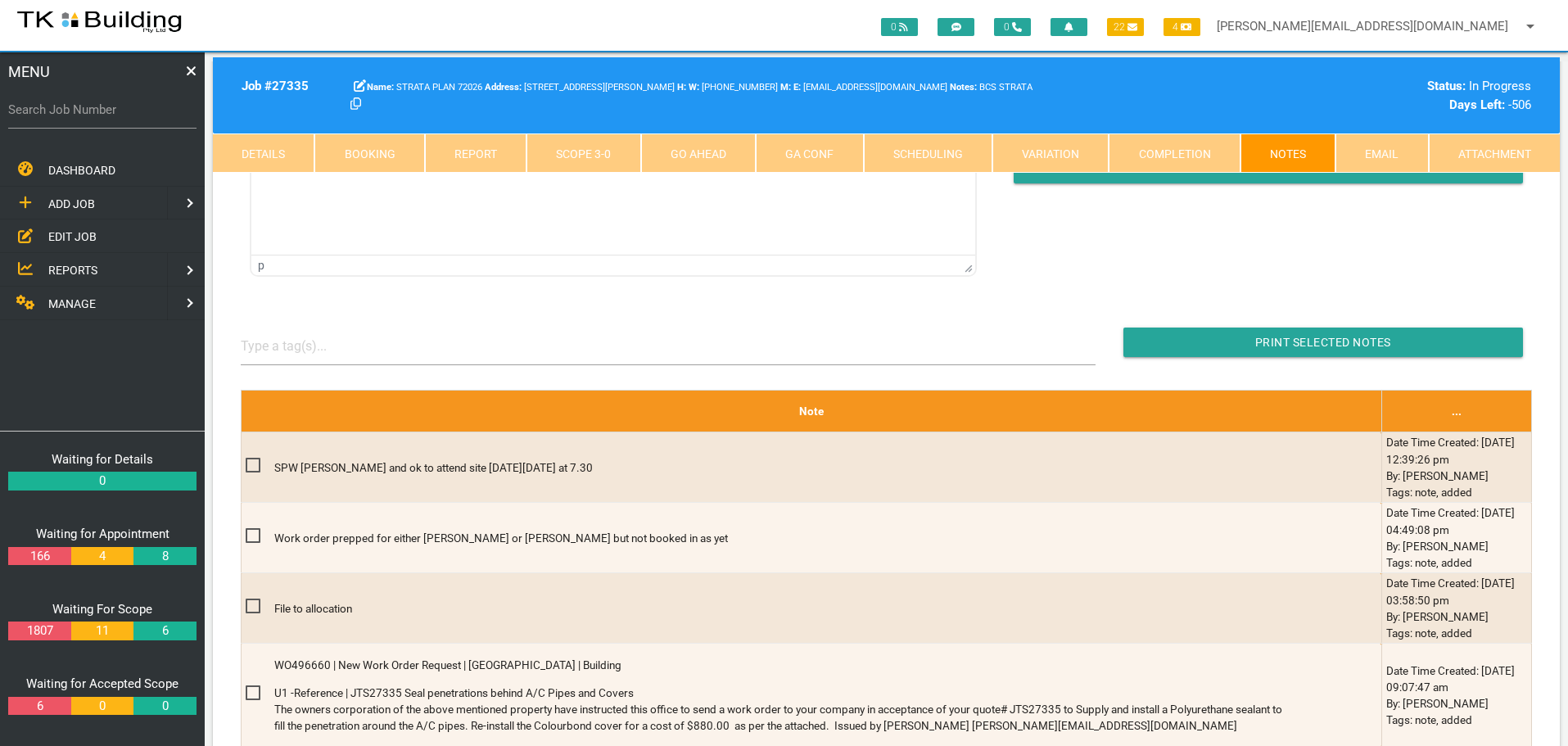
click at [62, 239] on span "EDIT JOB" at bounding box center [72, 237] width 48 height 13
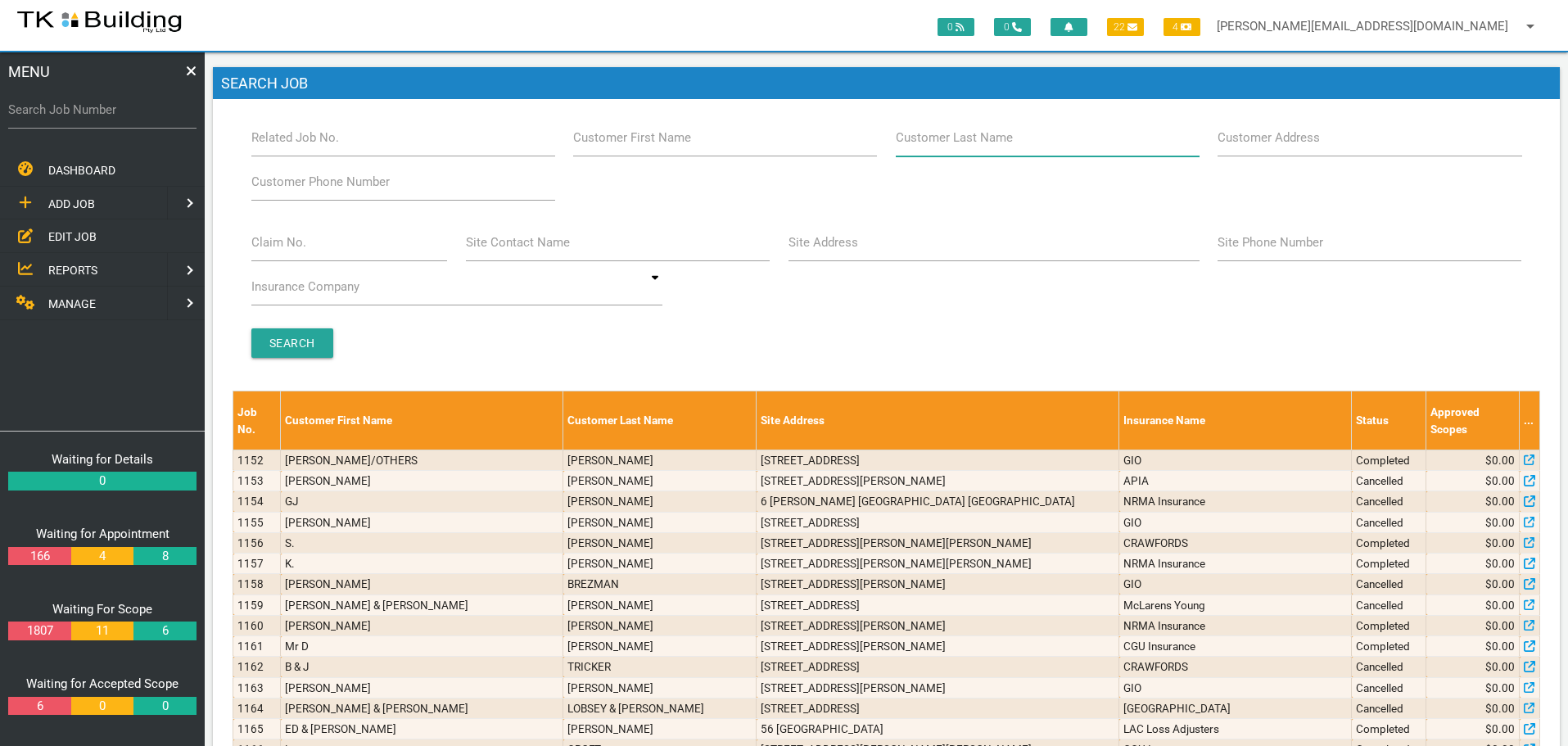
click at [1034, 142] on input "Customer Last Name" at bounding box center [1047, 138] width 304 height 38
type input "81506"
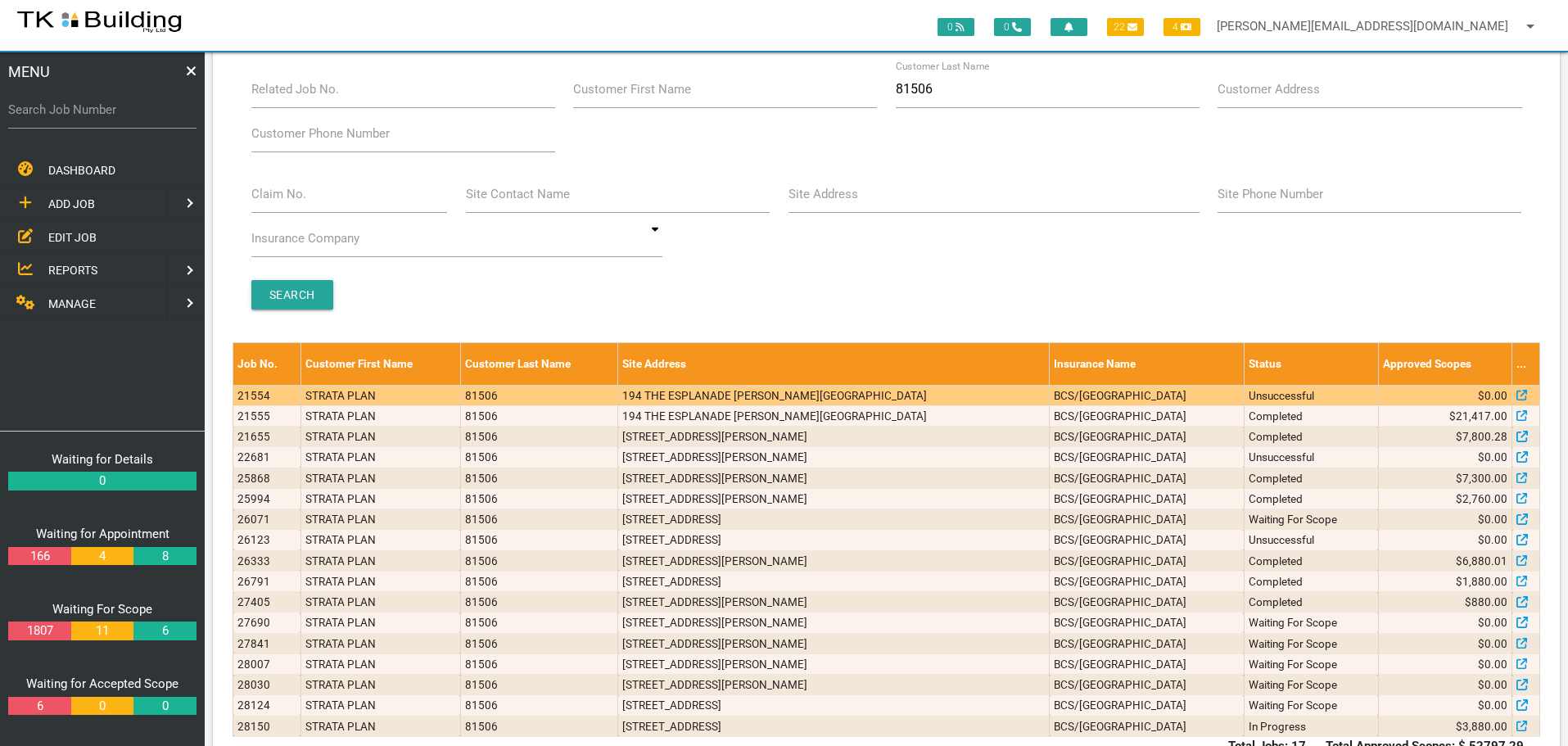
scroll to position [97, 0]
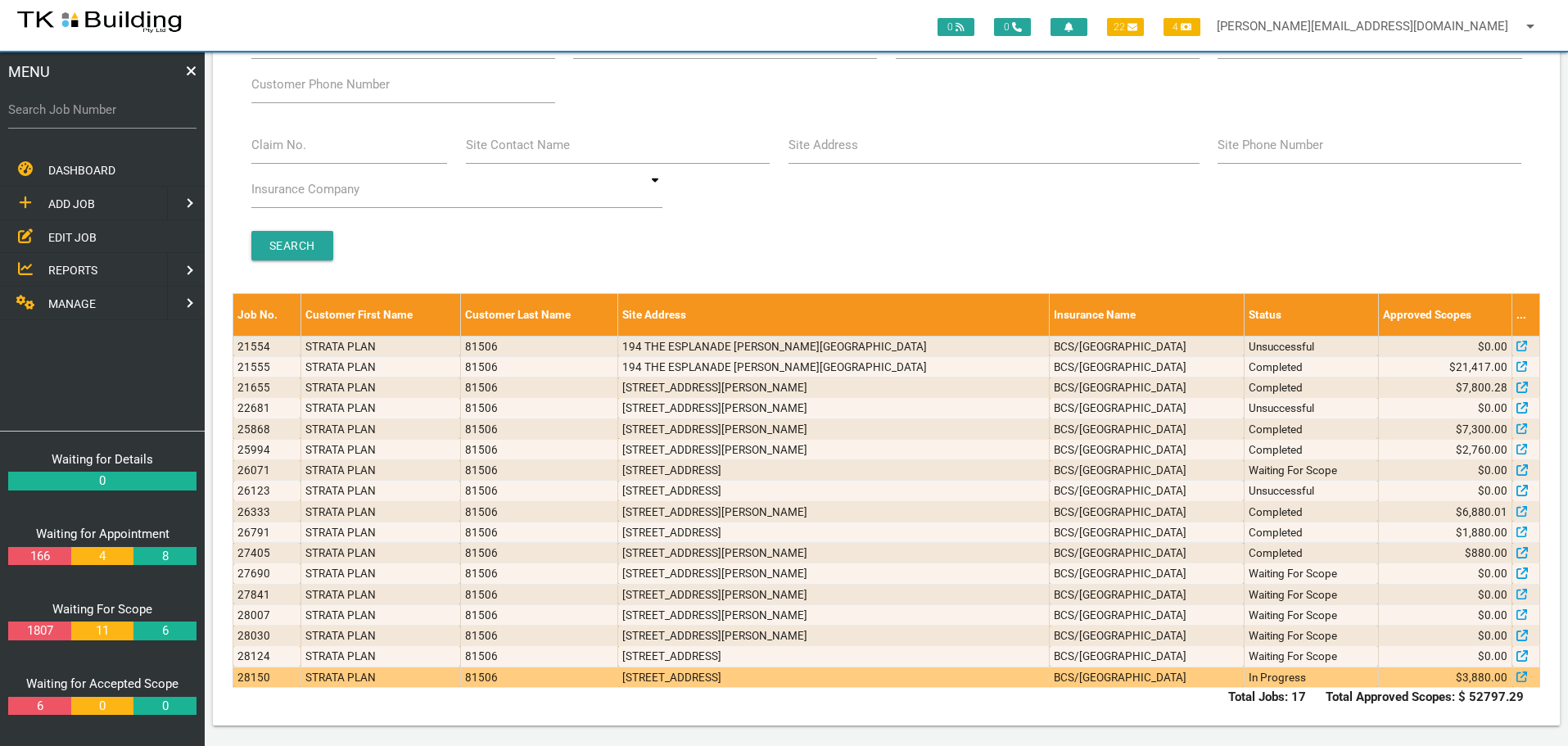
click at [1004, 678] on td "[STREET_ADDRESS]" at bounding box center [834, 677] width 432 height 21
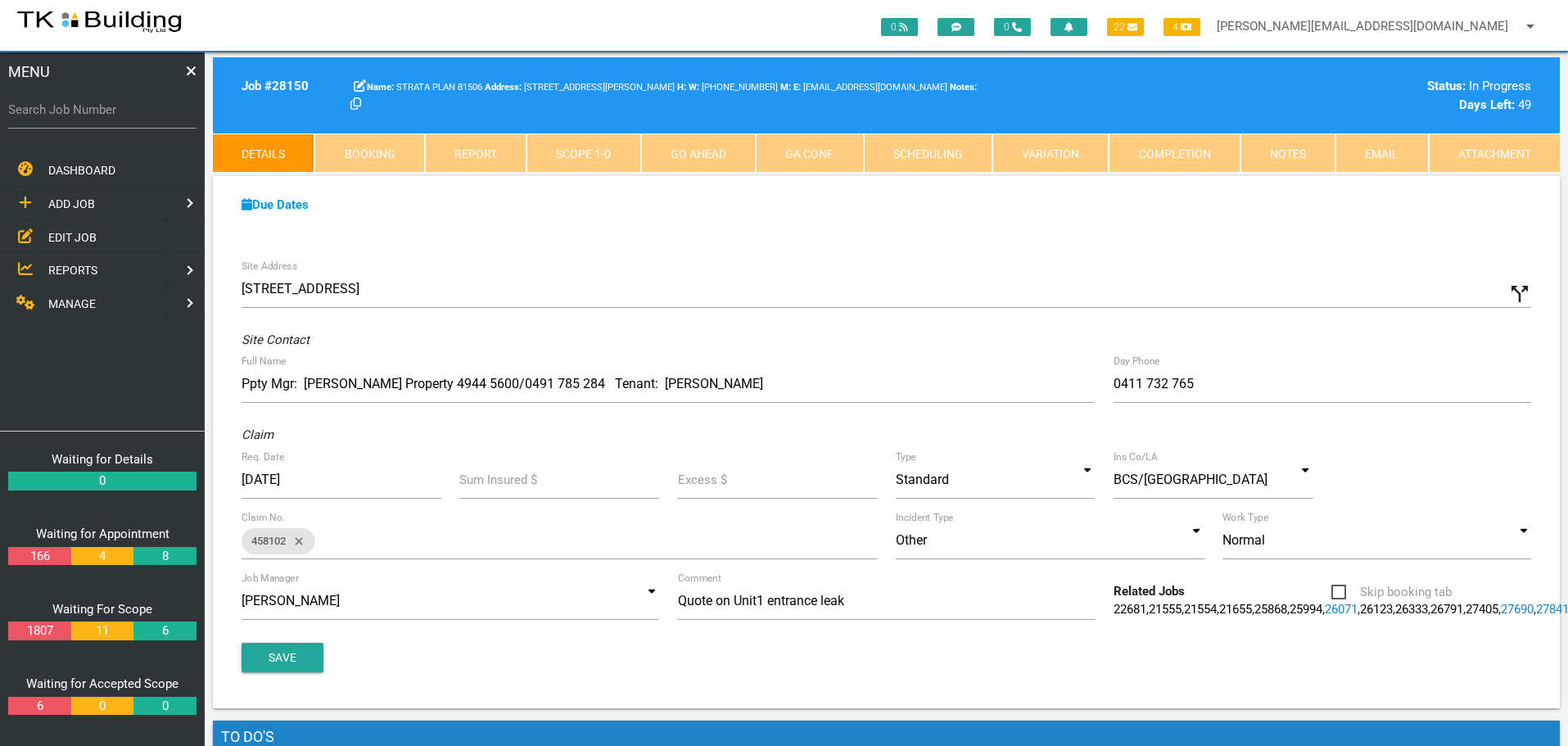
click at [617, 155] on link "Scope 1 - 0" at bounding box center [583, 152] width 113 height 39
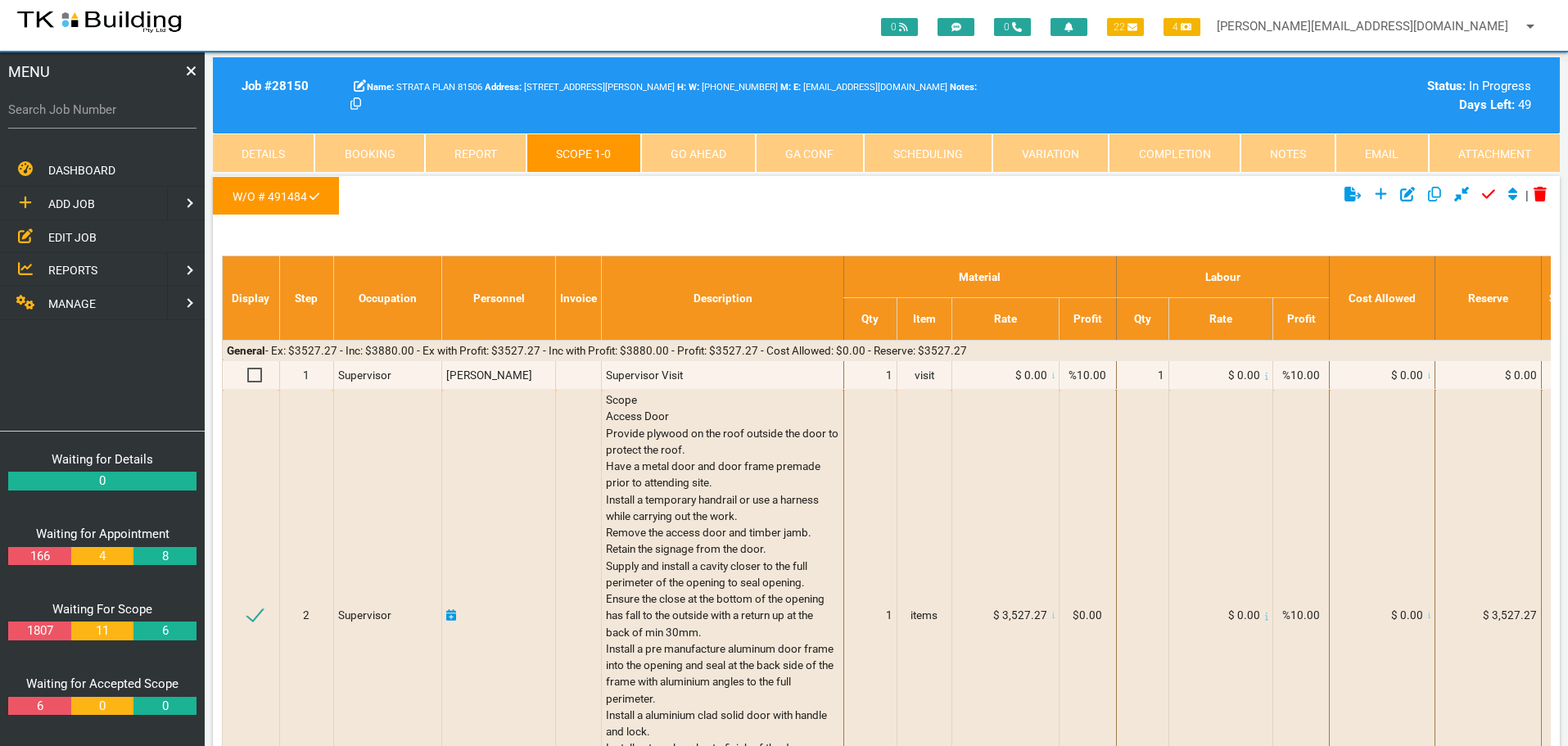
click at [78, 235] on span "EDIT JOB" at bounding box center [72, 237] width 48 height 13
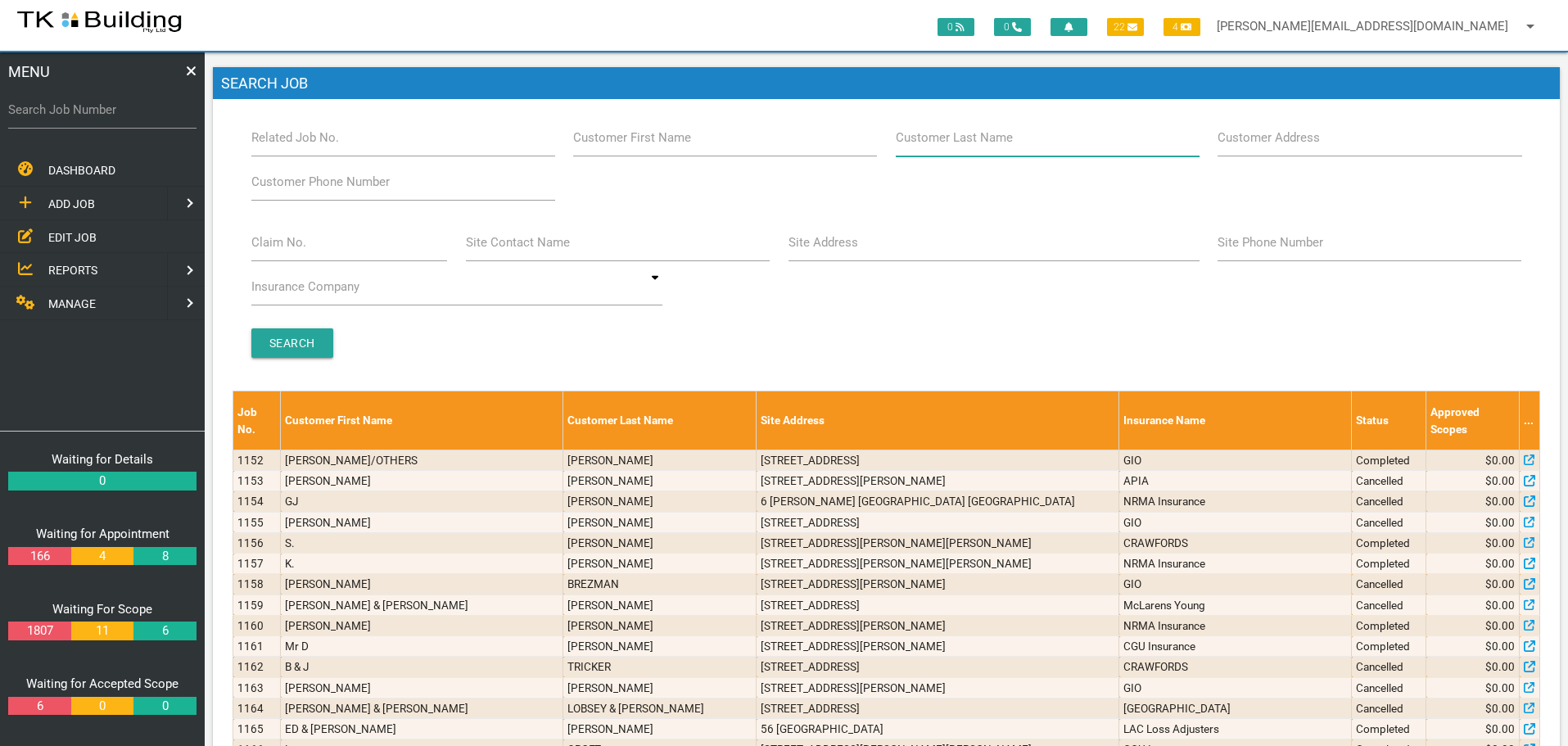
click at [1067, 140] on input "Customer Last Name" at bounding box center [1047, 138] width 304 height 38
type input "81506"
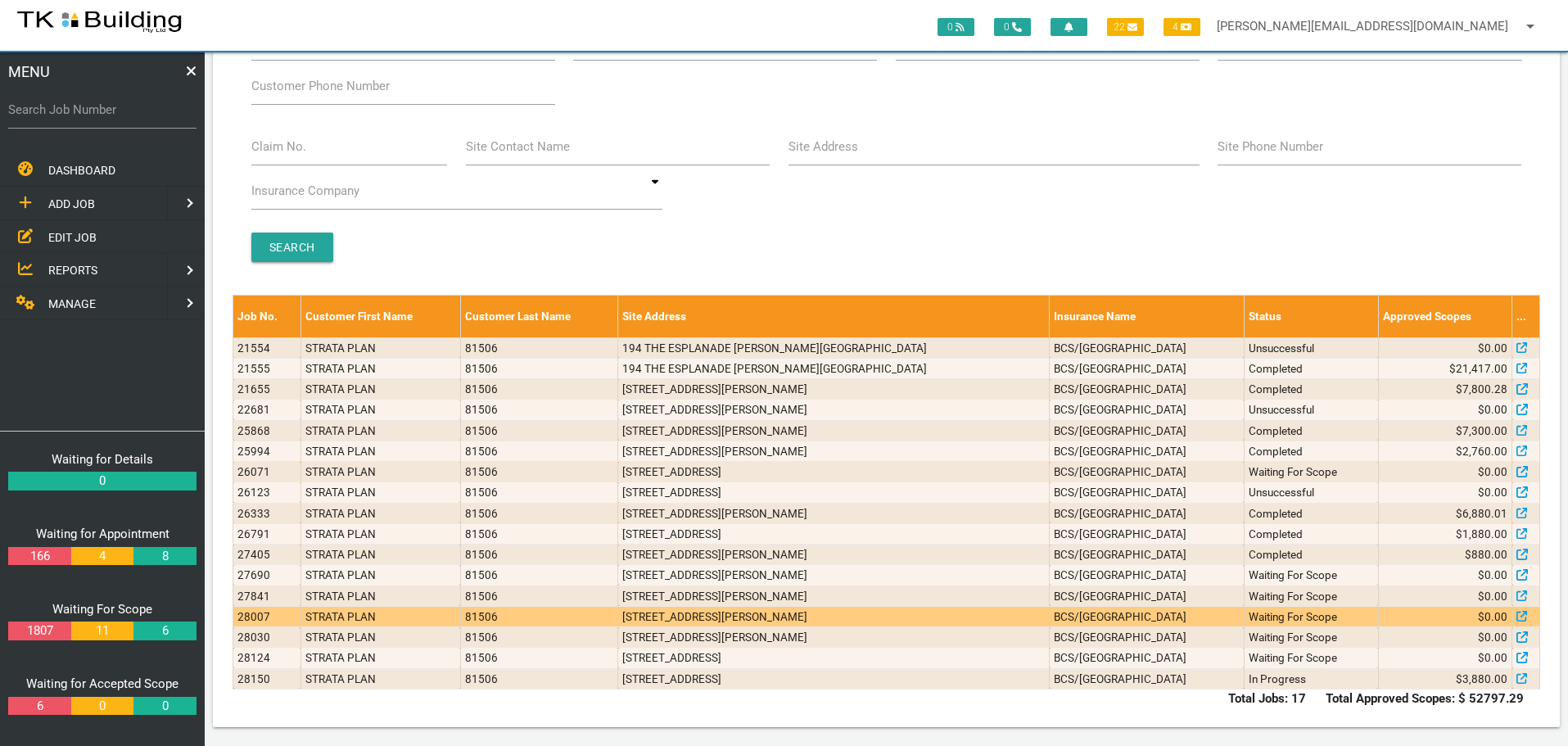
scroll to position [97, 0]
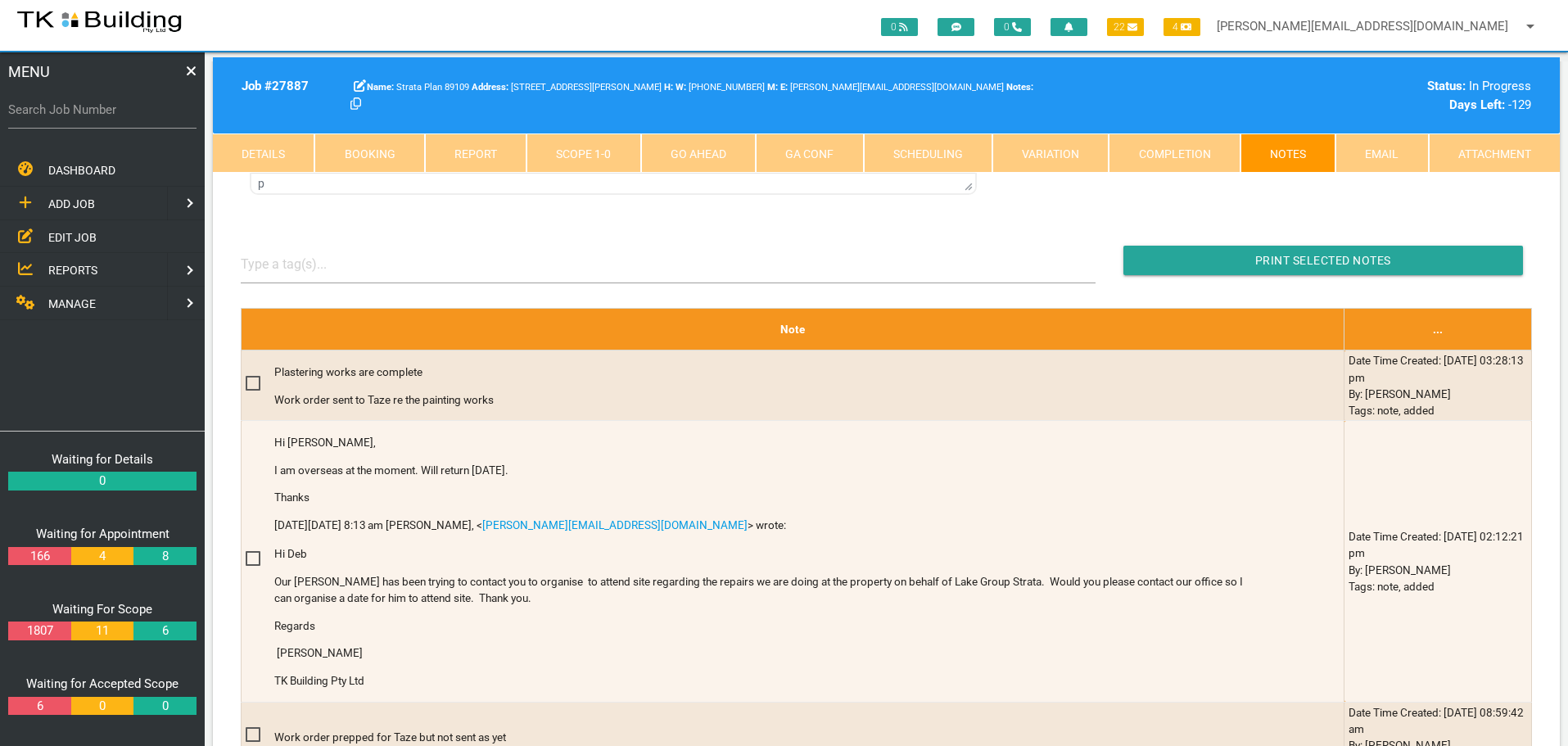
click at [121, 117] on label "Search Job Number" at bounding box center [103, 110] width 189 height 19
click at [121, 117] on input "Search Job Number" at bounding box center [103, 110] width 189 height 38
type input "28007"
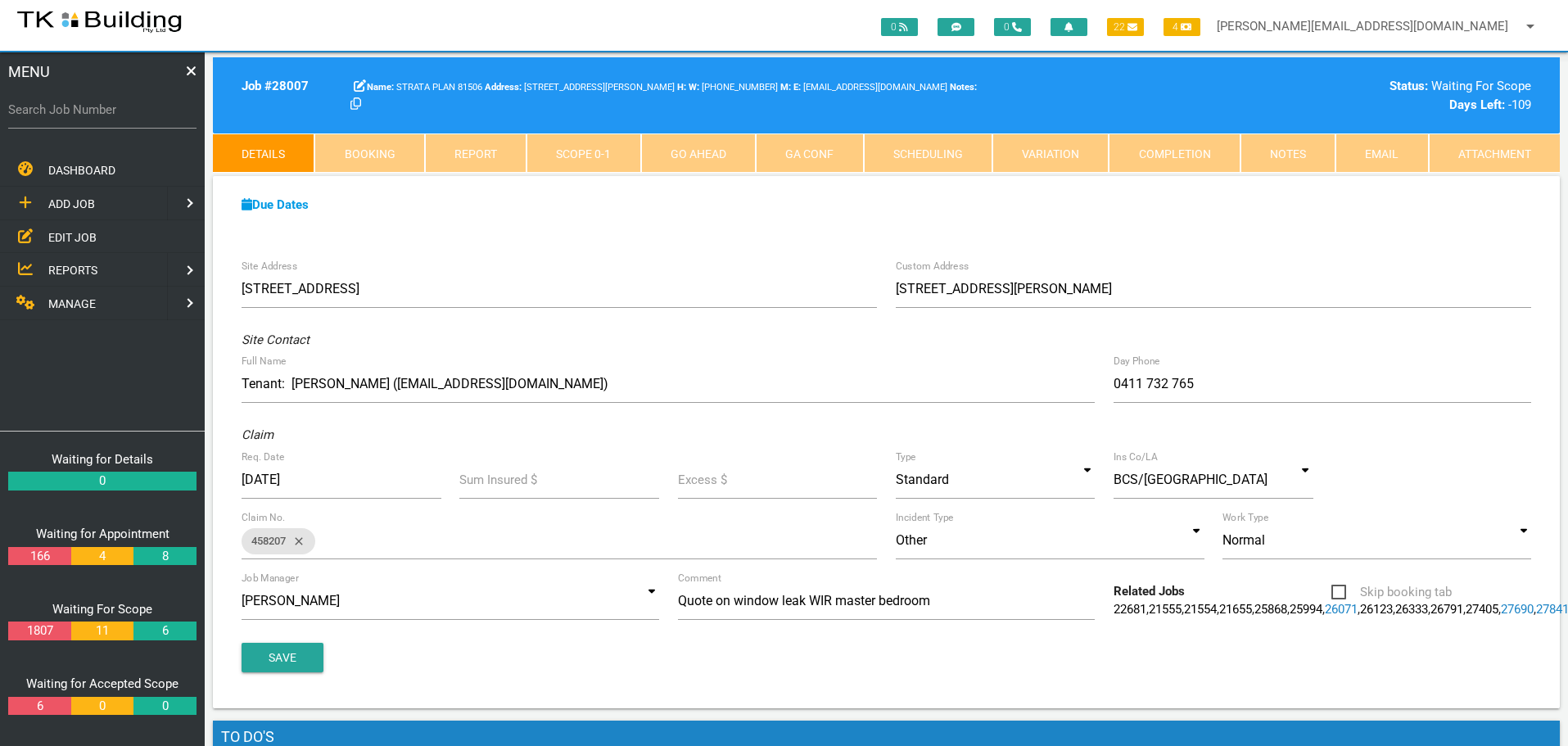
click at [1567, 617] on link "28030" at bounding box center [1588, 609] width 33 height 15
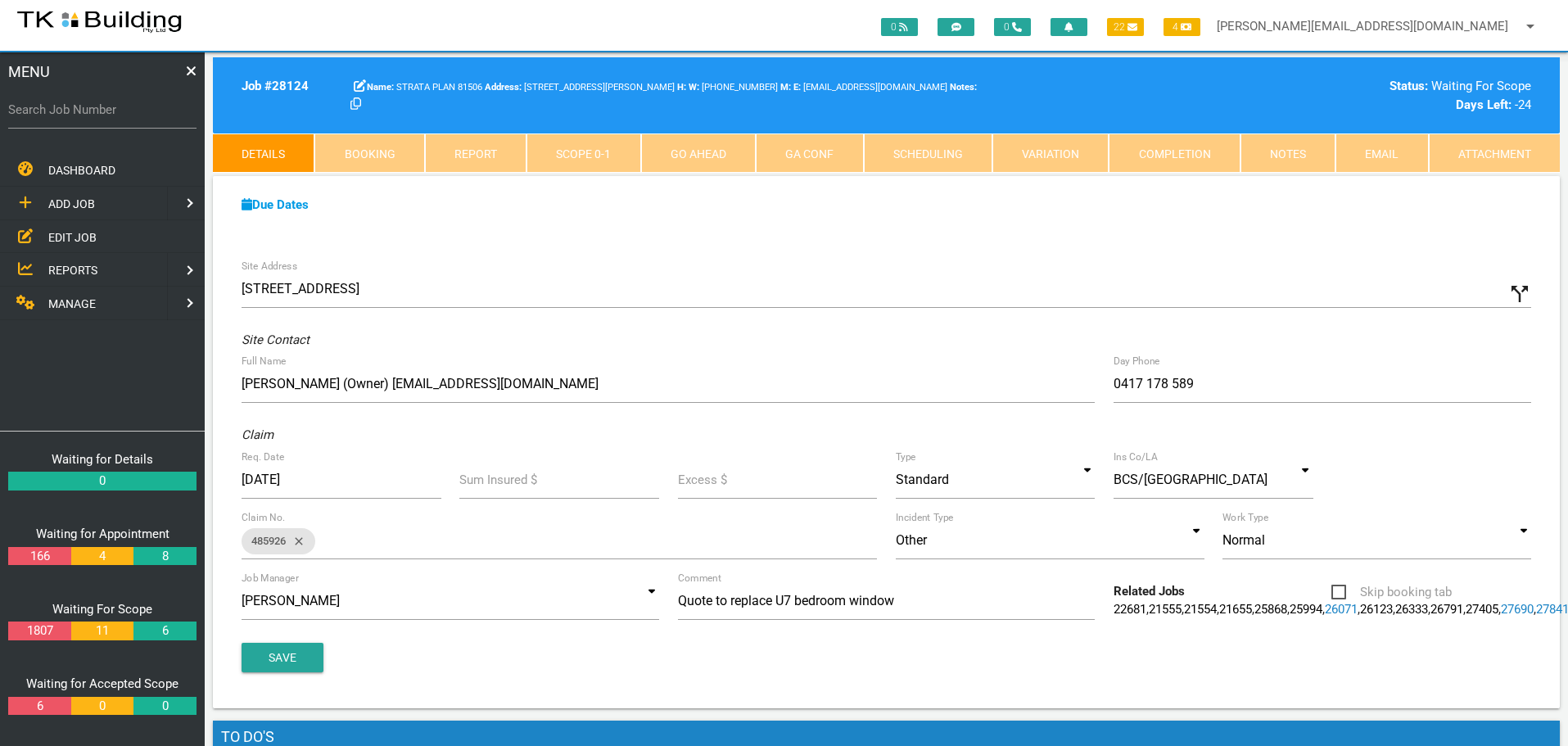
click at [60, 237] on span "EDIT JOB" at bounding box center [72, 237] width 48 height 13
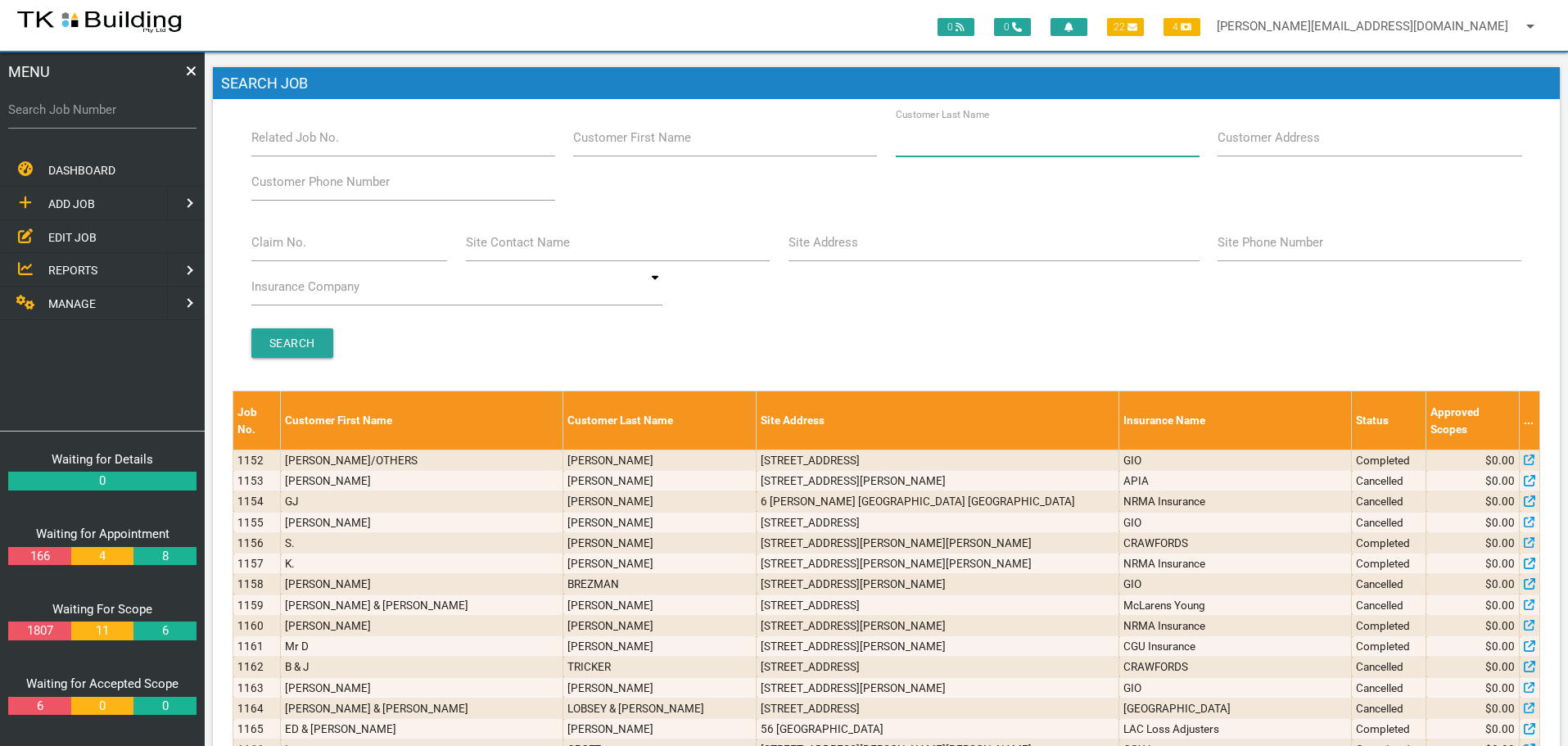
click at [1028, 156] on input "Customer Last Name" at bounding box center [1047, 138] width 304 height 38
type input "81506"
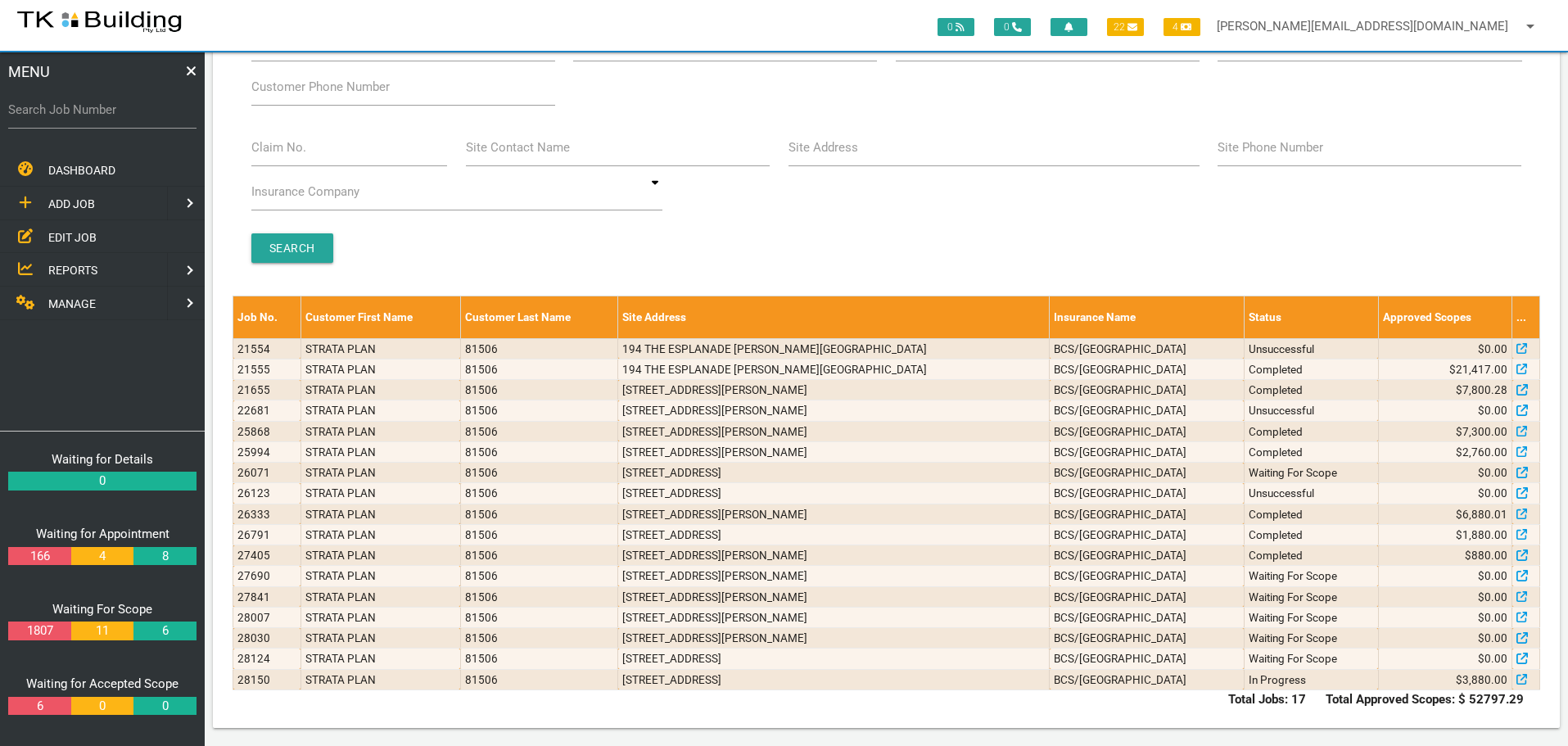
scroll to position [97, 0]
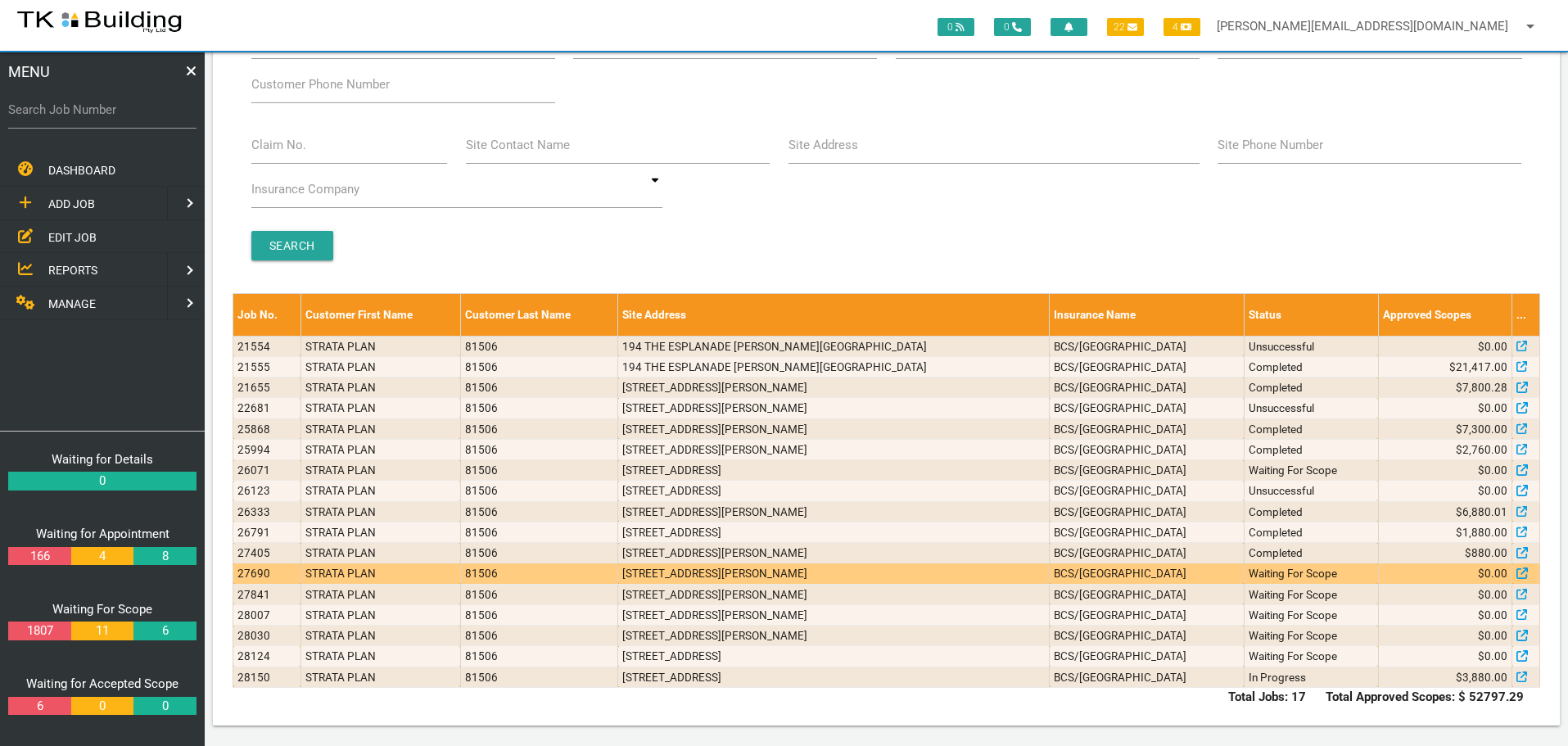
click at [710, 578] on td "[STREET_ADDRESS][PERSON_NAME]" at bounding box center [834, 574] width 432 height 21
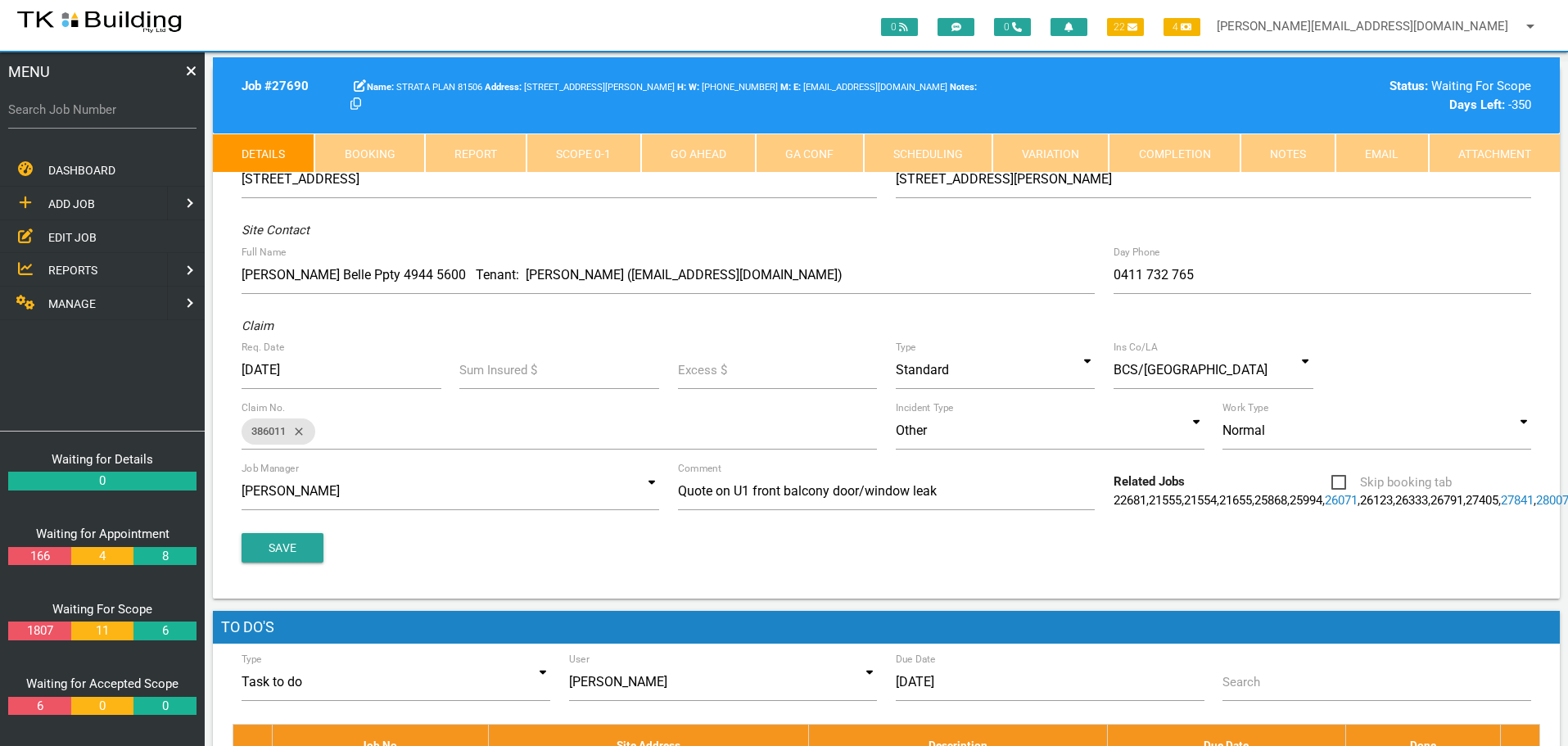
click at [1290, 154] on link "Notes" at bounding box center [1288, 152] width 95 height 39
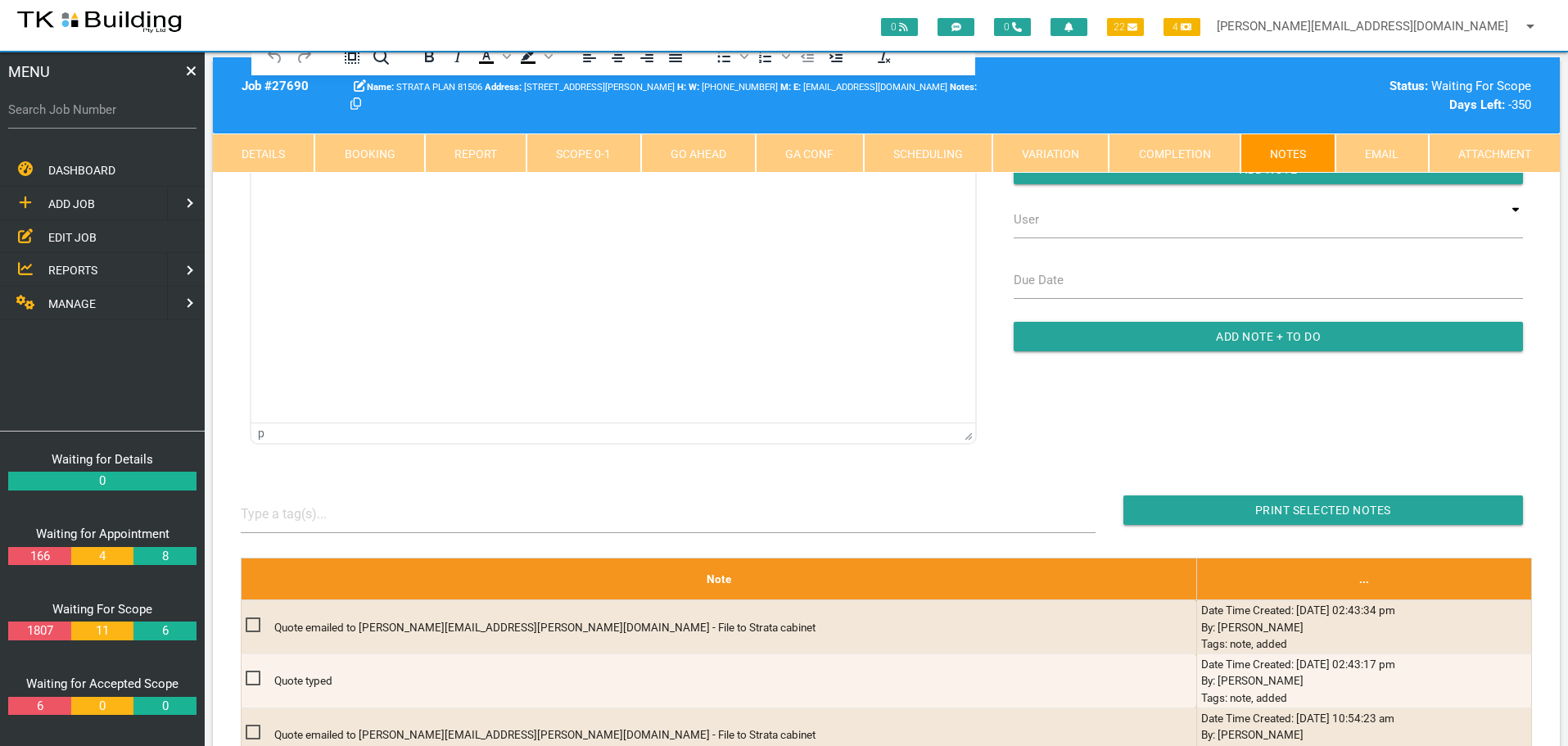
scroll to position [163, 0]
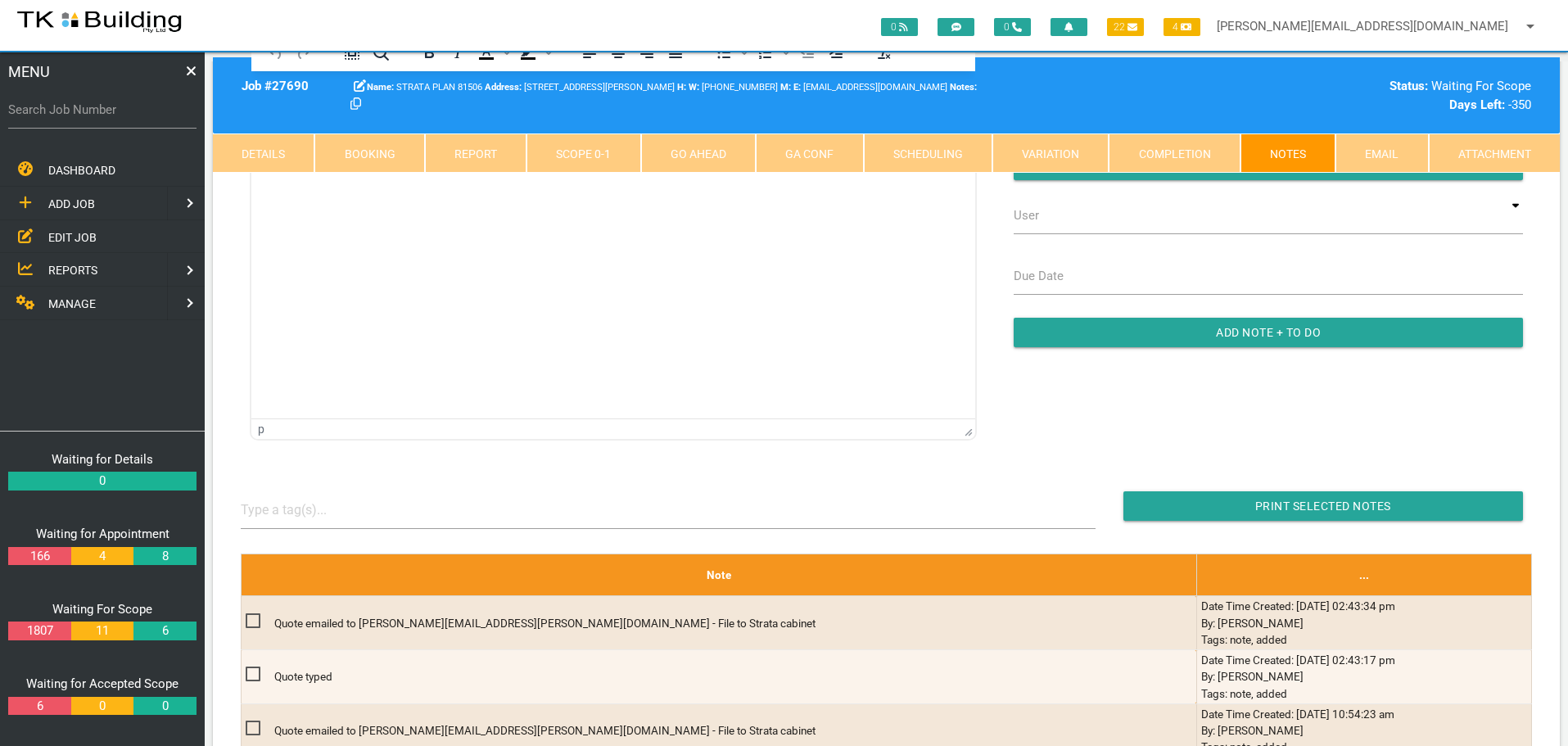
click at [240, 153] on link "Details" at bounding box center [264, 152] width 102 height 39
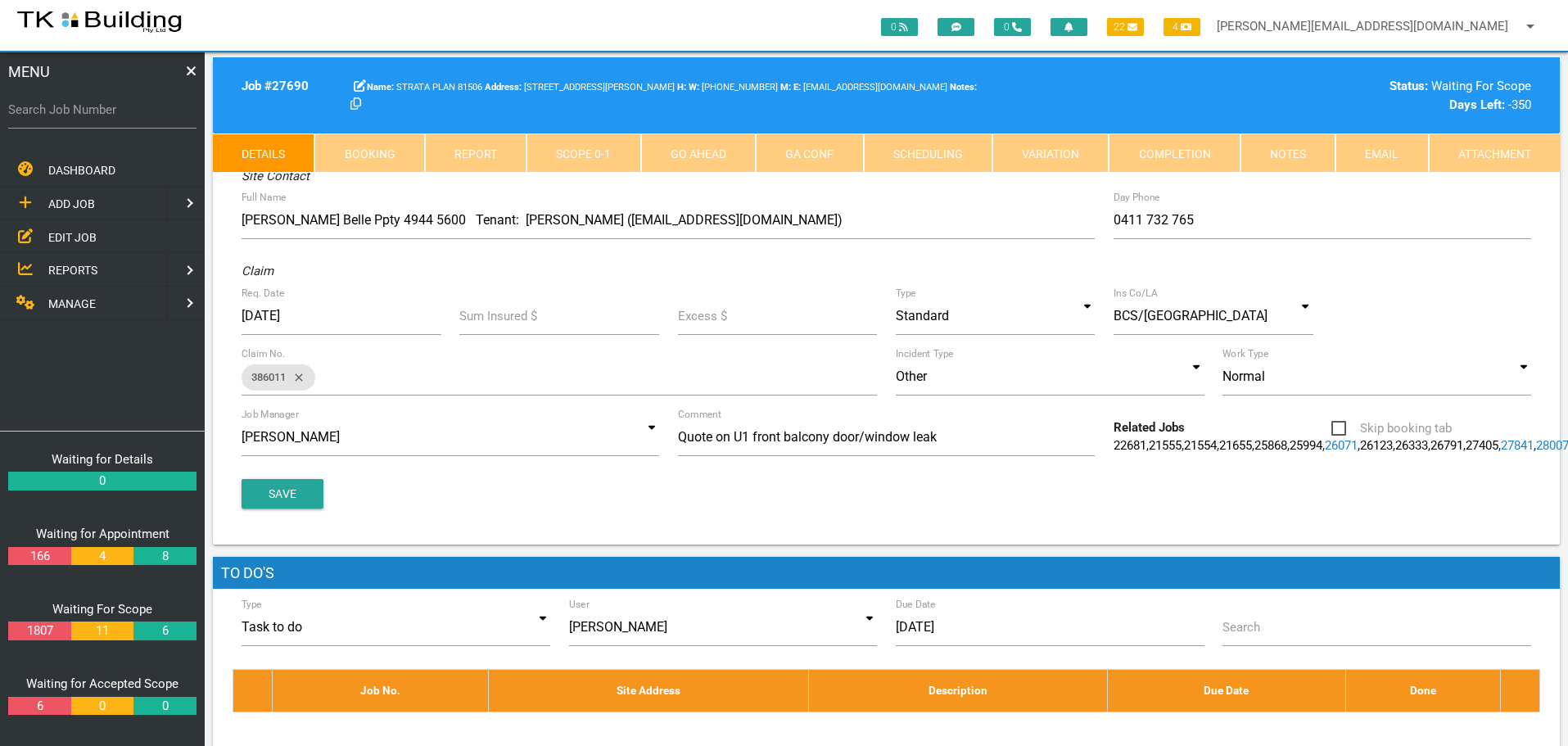
click at [72, 204] on span "ADD JOB" at bounding box center [71, 203] width 46 height 13
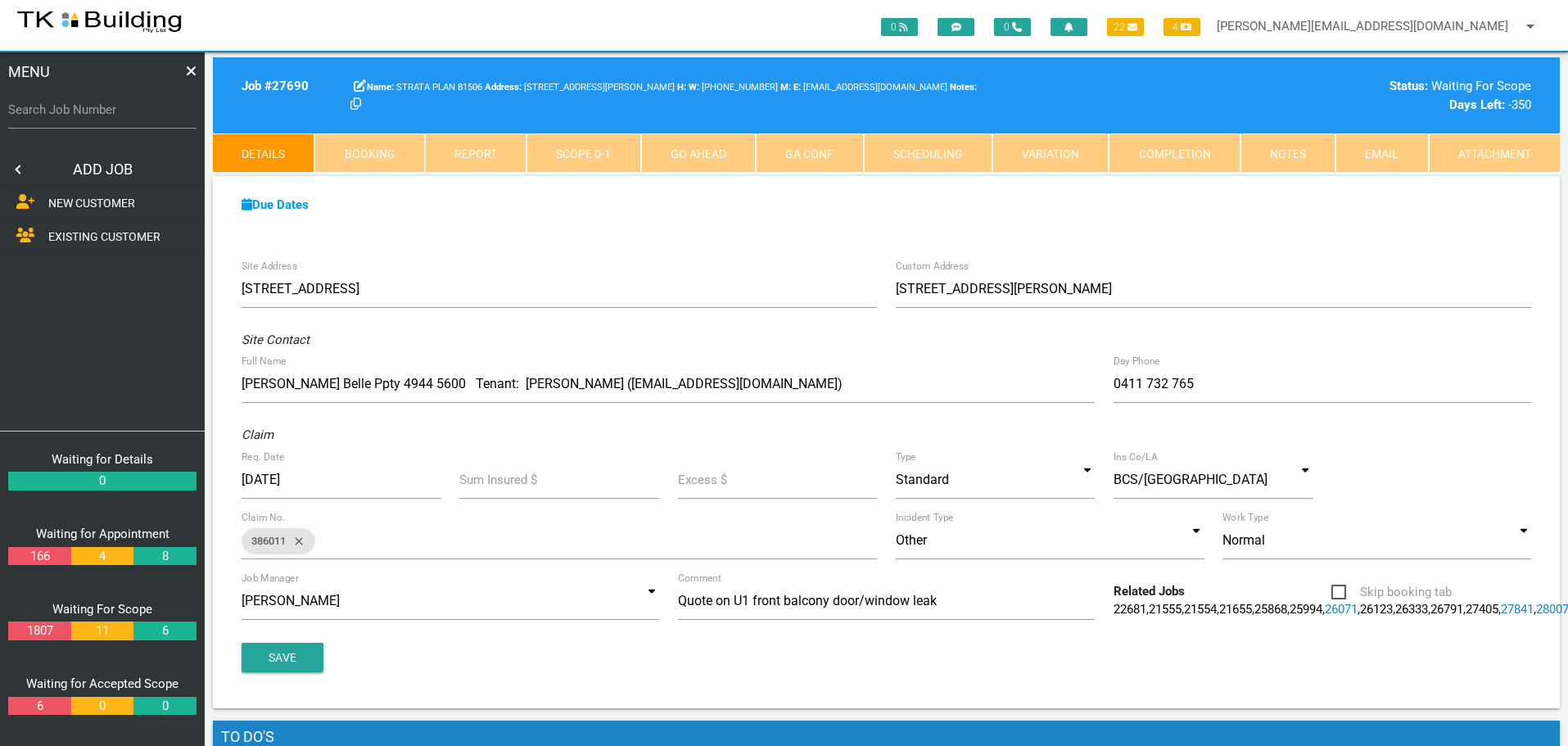
click at [73, 235] on span "EXISTING CUSTOMER" at bounding box center [104, 237] width 113 height 13
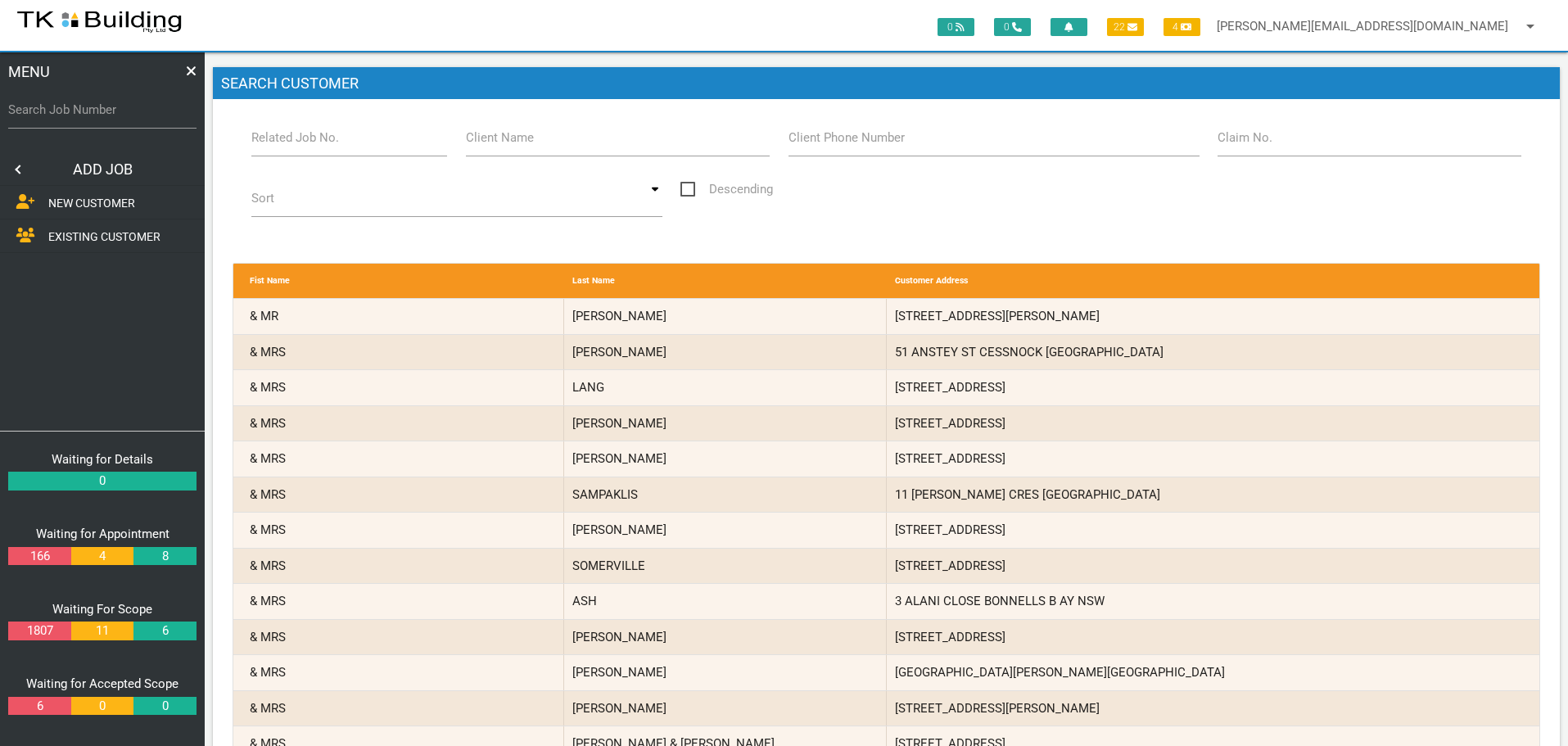
click at [312, 145] on label "Related Job No." at bounding box center [295, 138] width 88 height 19
click at [312, 145] on input "Related Job No." at bounding box center [349, 138] width 197 height 38
type input "28150"
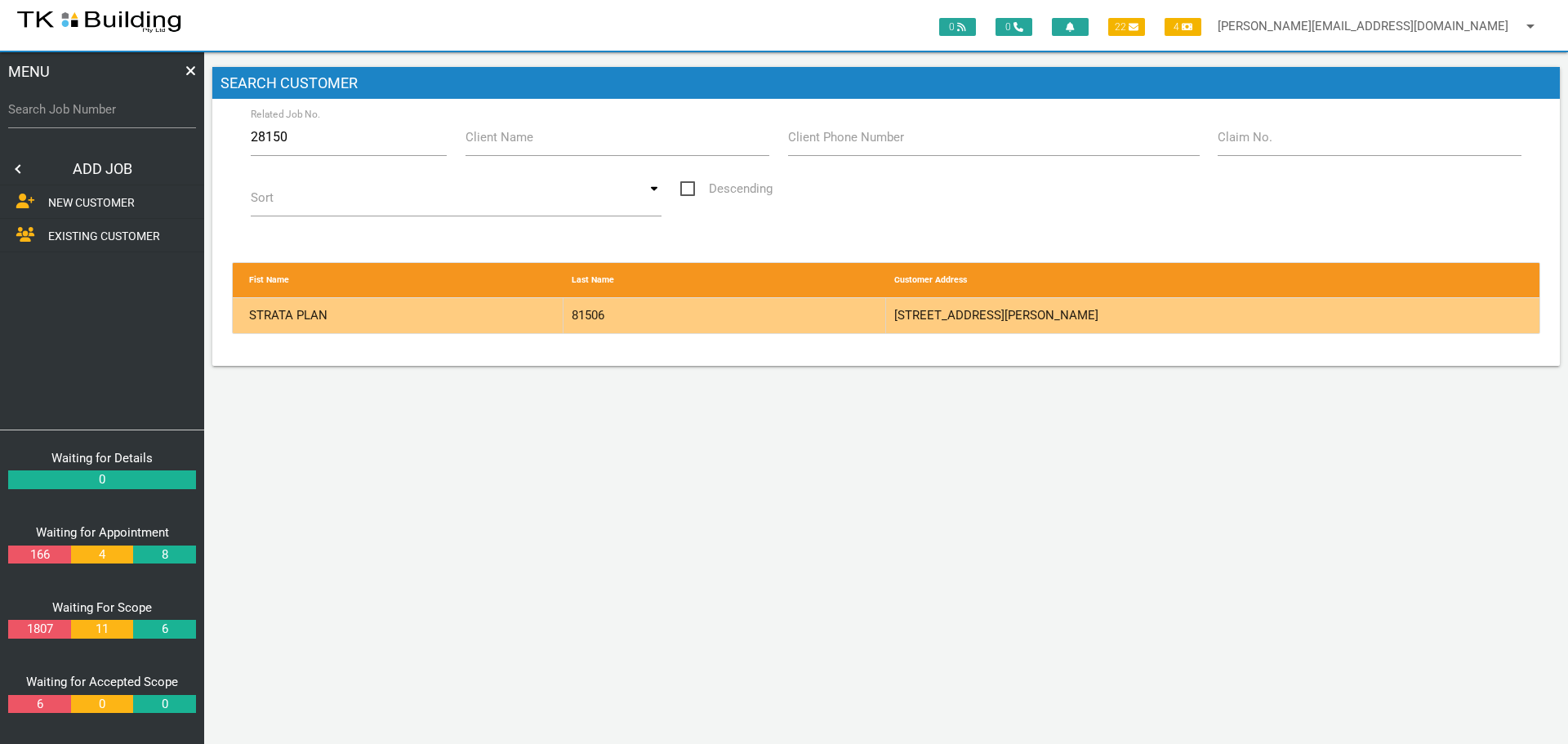
click at [760, 315] on div "81506" at bounding box center [725, 315] width 322 height 35
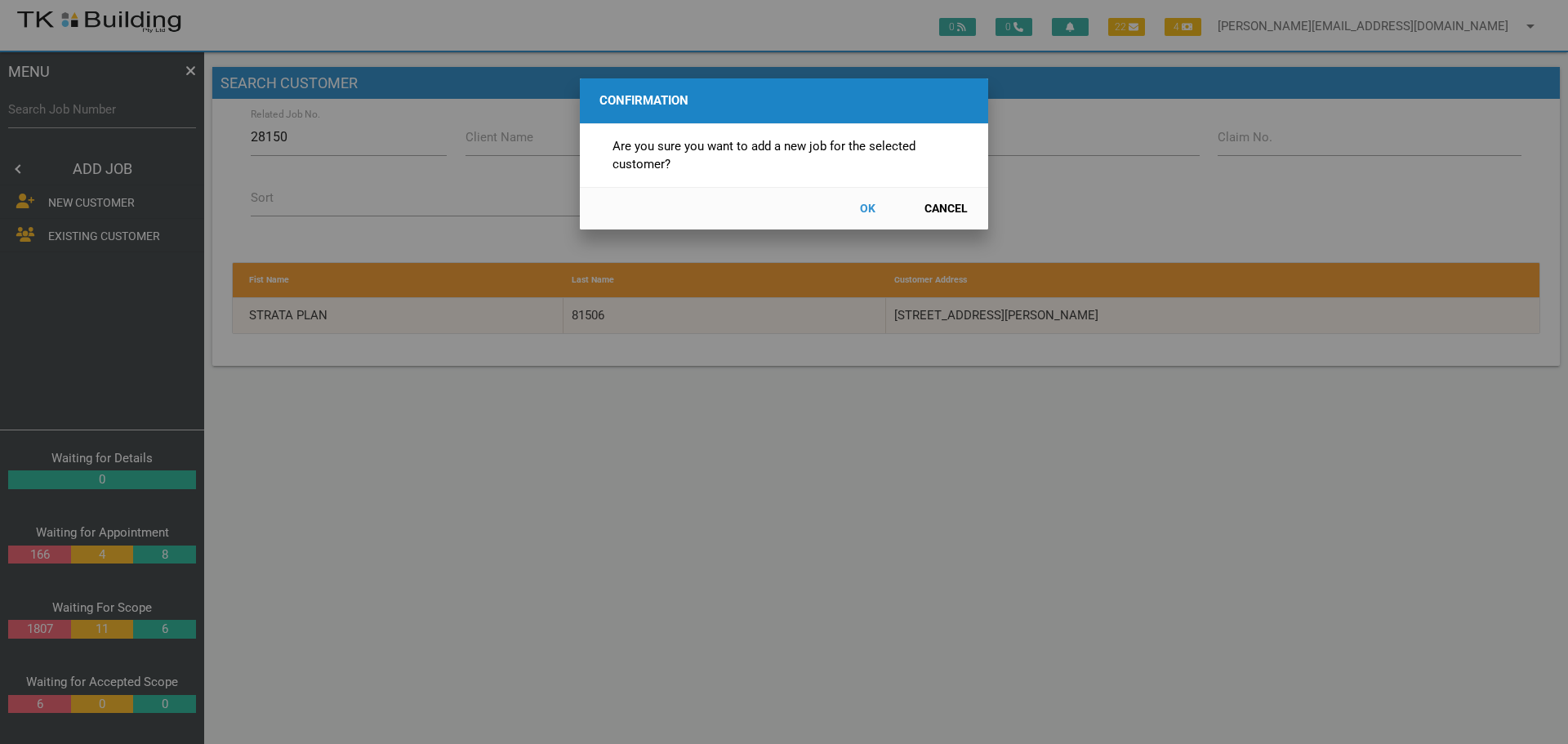
click at [872, 205] on button "OK" at bounding box center [867, 209] width 71 height 29
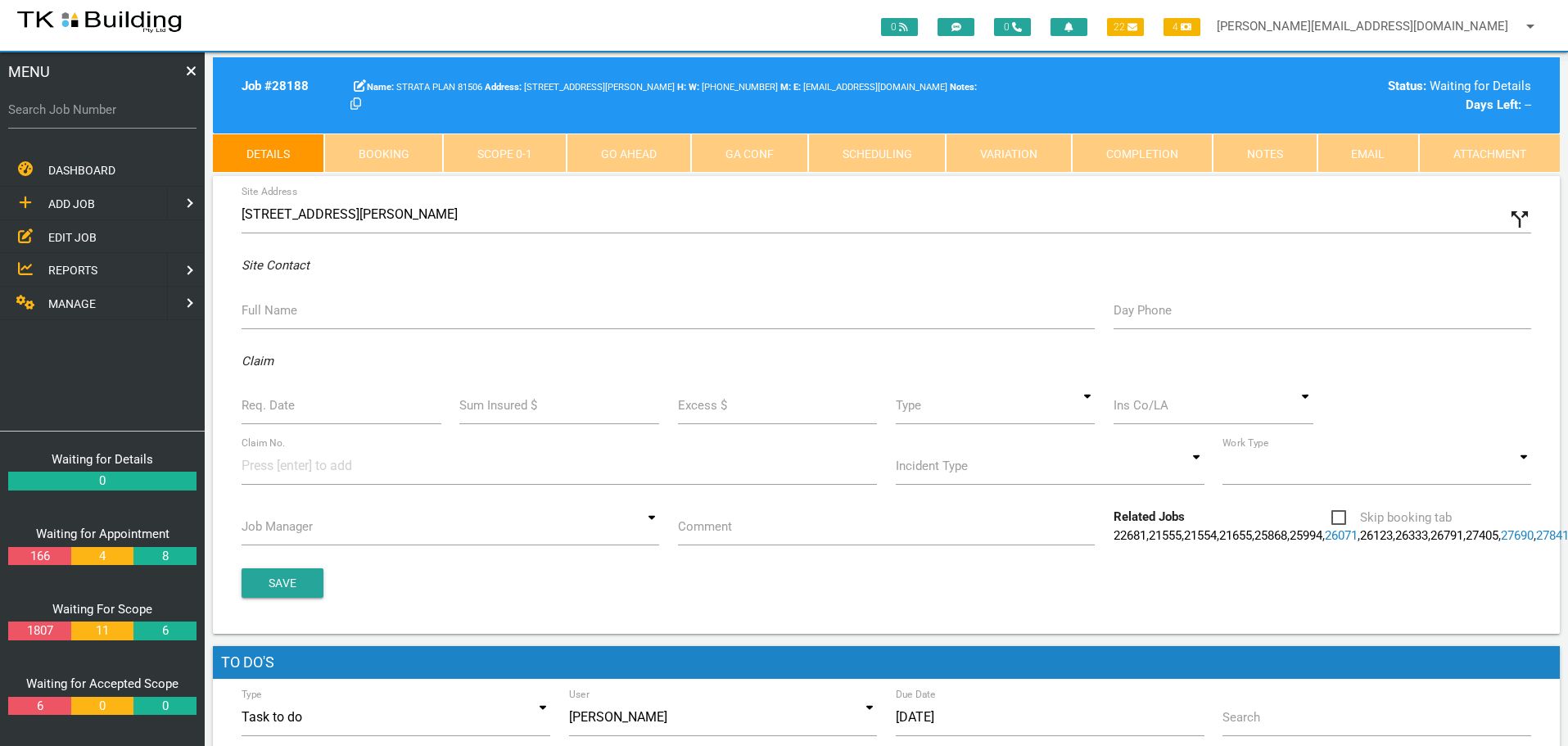
click at [1517, 222] on icon "call_split" at bounding box center [1519, 219] width 24 height 25
click at [926, 225] on input "Custom Address" at bounding box center [1213, 215] width 635 height 38
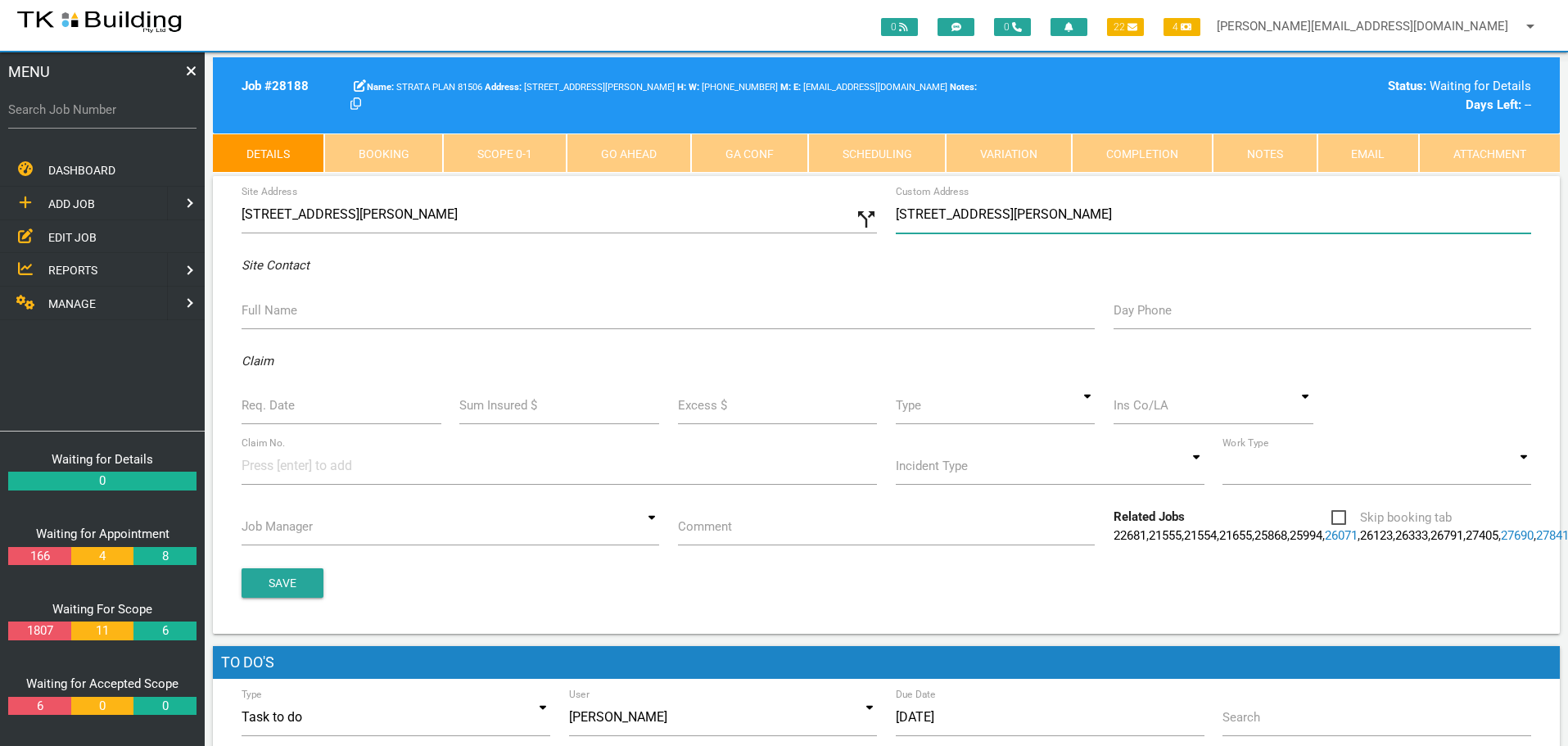
type input "[STREET_ADDRESS][PERSON_NAME]"
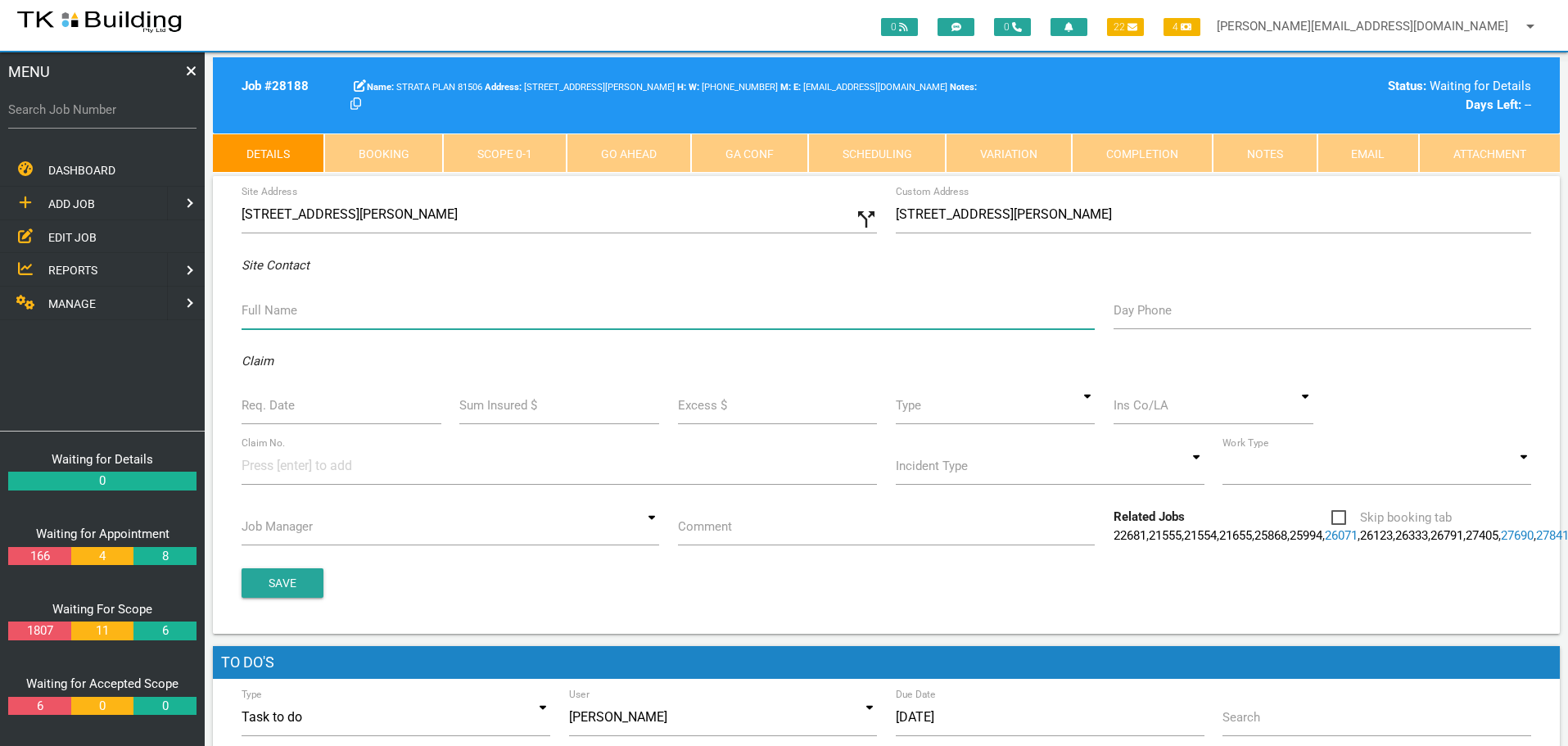
click at [299, 307] on input "Full Name" at bounding box center [668, 310] width 853 height 38
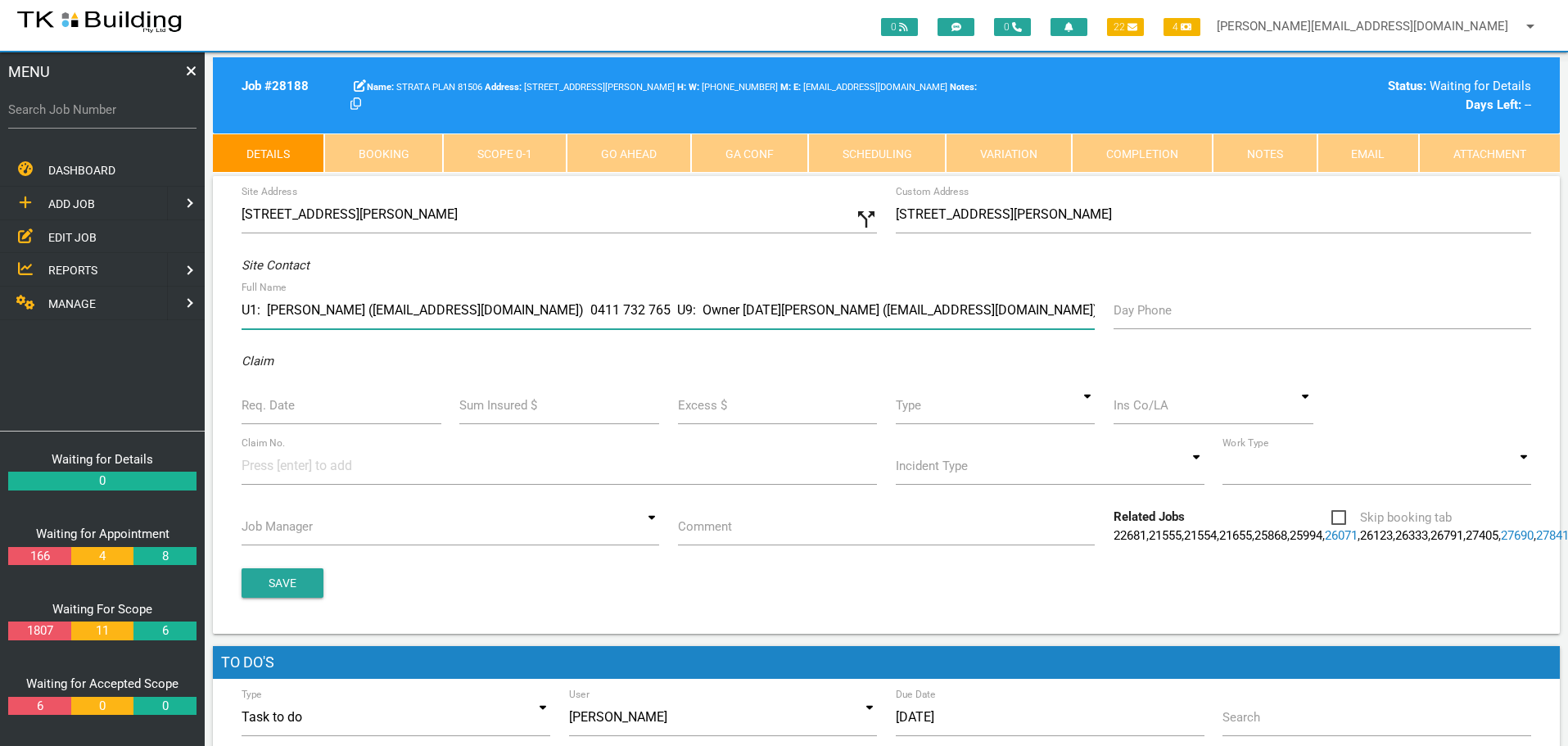
type input "U1: [PERSON_NAME] ([EMAIL_ADDRESS][DOMAIN_NAME]) 0411 732 765 U9: Owner [DATE][…"
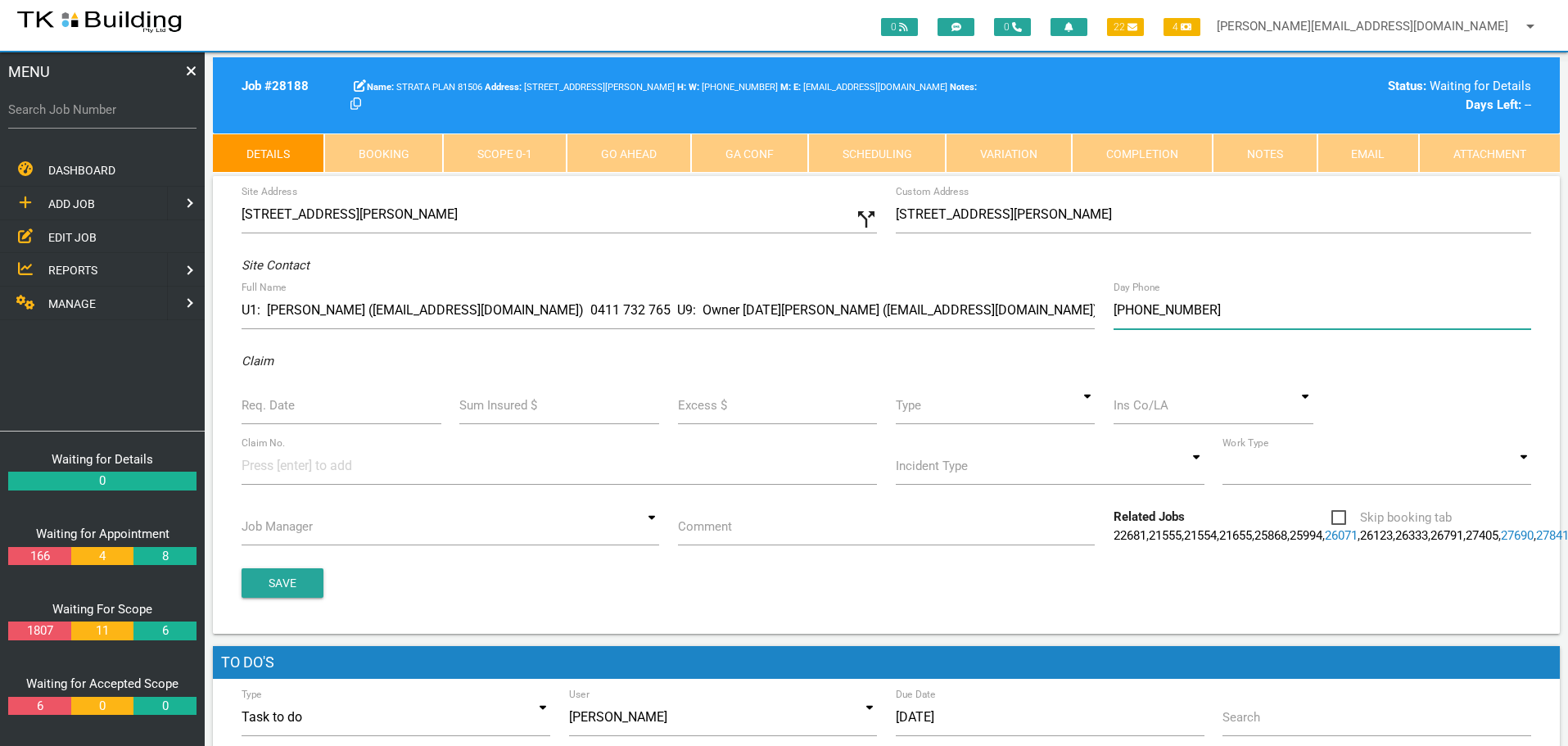
type input "[PHONE_NUMBER]"
click at [259, 406] on label "Req. Date" at bounding box center [268, 406] width 54 height 19
click at [259, 406] on input "Req. Date" at bounding box center [341, 406] width 200 height 38
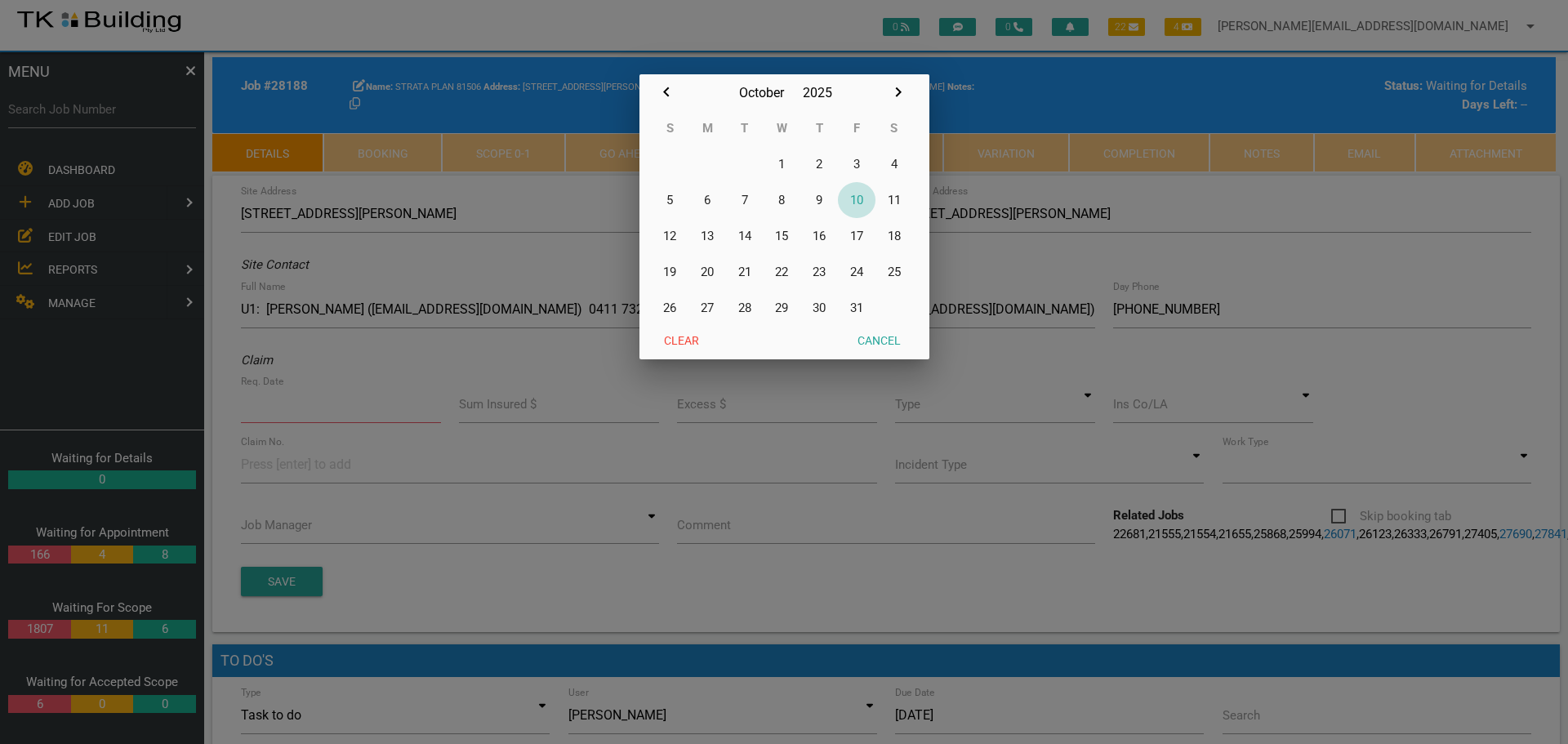
click at [860, 196] on button "10" at bounding box center [857, 200] width 38 height 36
type input "[DATE]"
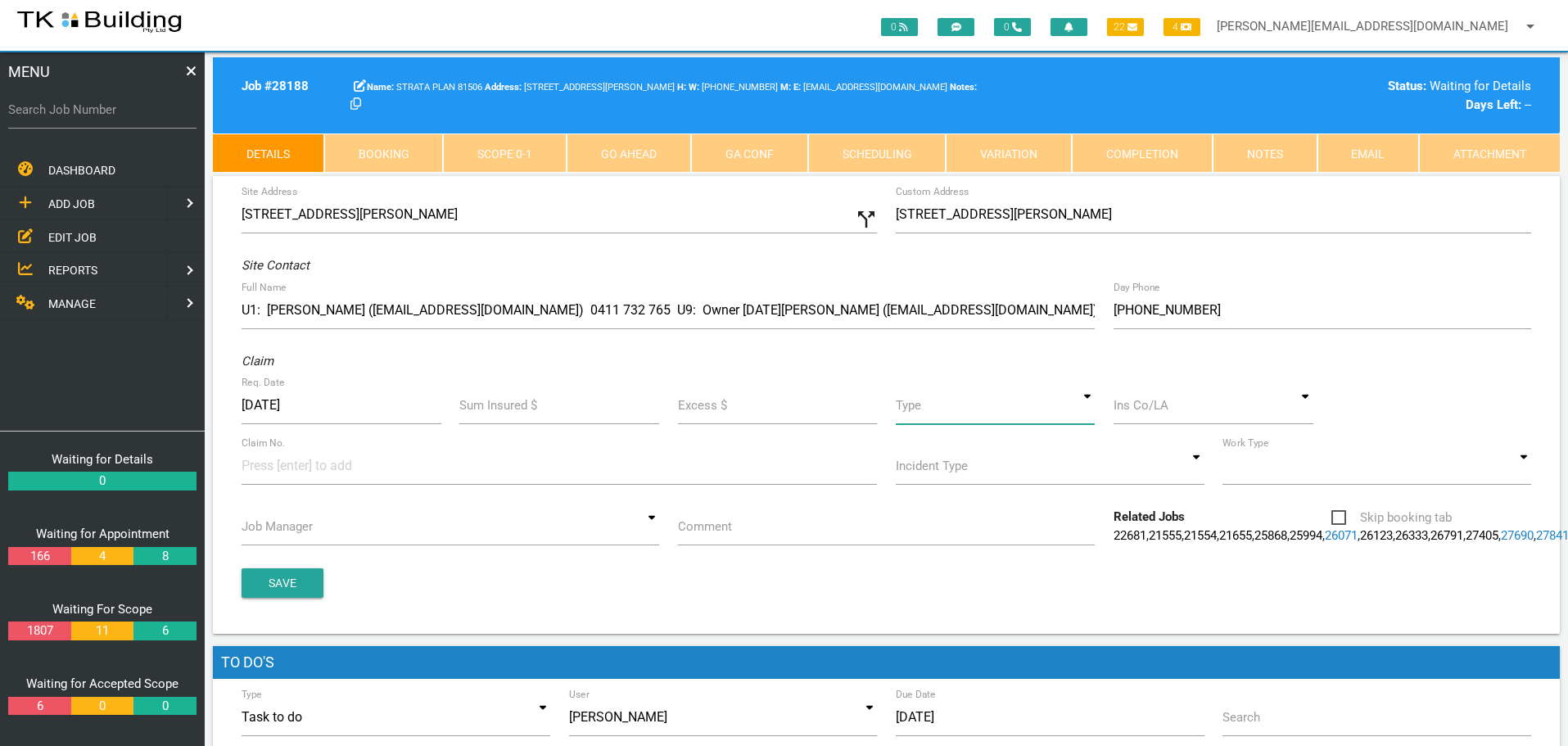
click at [1083, 408] on input at bounding box center [995, 406] width 200 height 38
click at [998, 482] on span "Standard" at bounding box center [995, 480] width 200 height 41
type input "Standard"
click at [1158, 415] on input at bounding box center [1213, 406] width 200 height 38
click at [1180, 425] on span "BCS/[GEOGRAPHIC_DATA]" at bounding box center [1213, 439] width 200 height 41
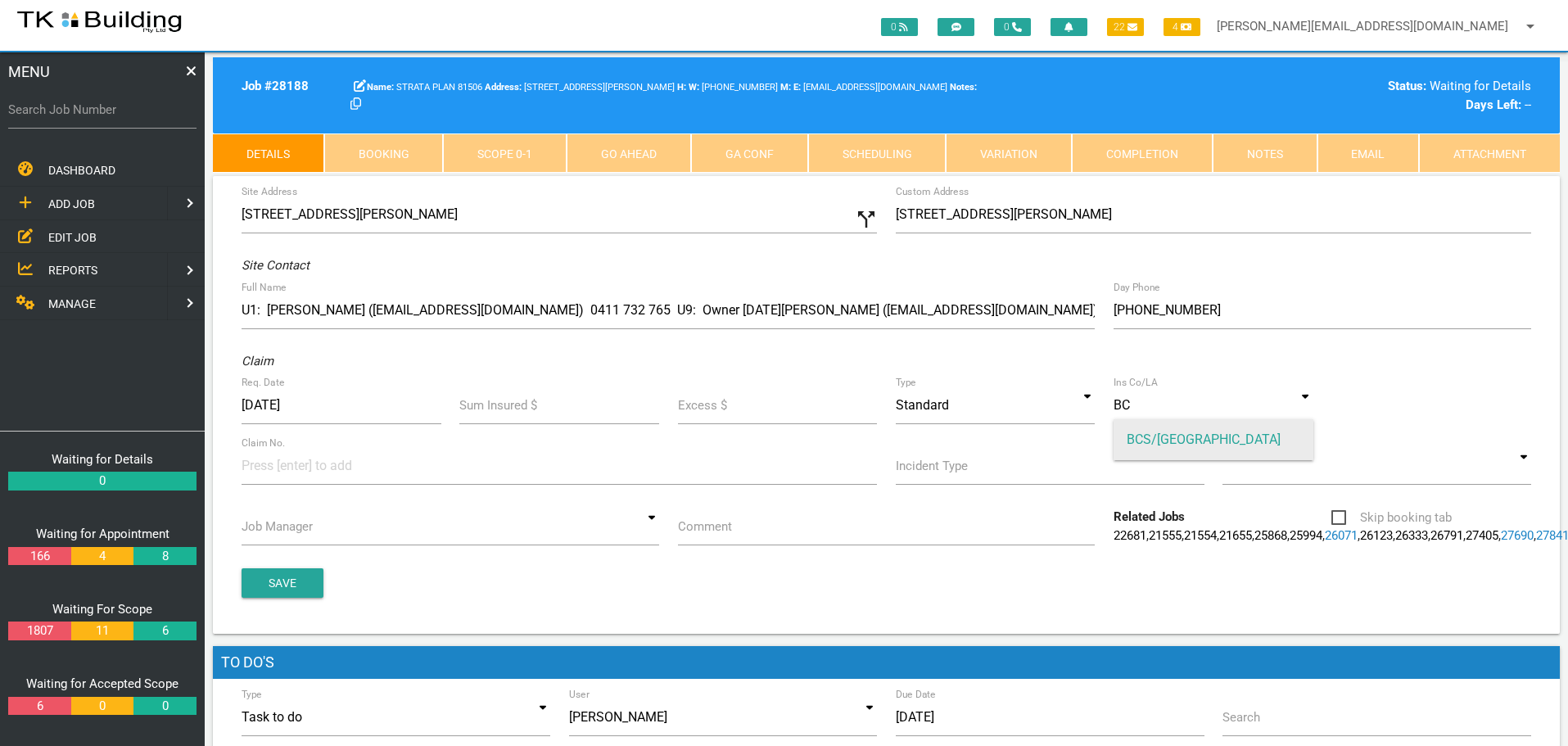
type input "BCS/[GEOGRAPHIC_DATA]"
click at [256, 472] on input at bounding box center [302, 466] width 122 height 37
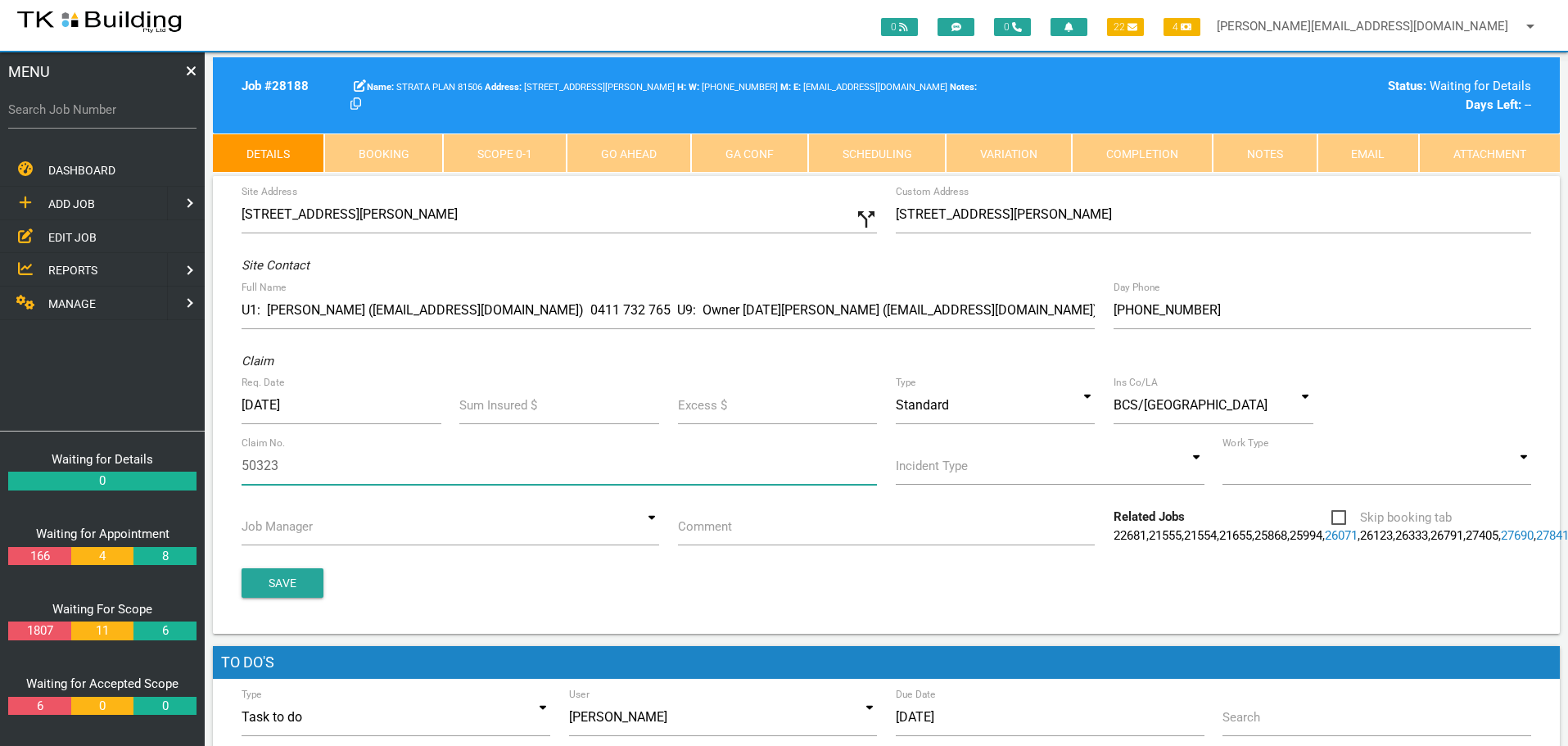
type input "503234"
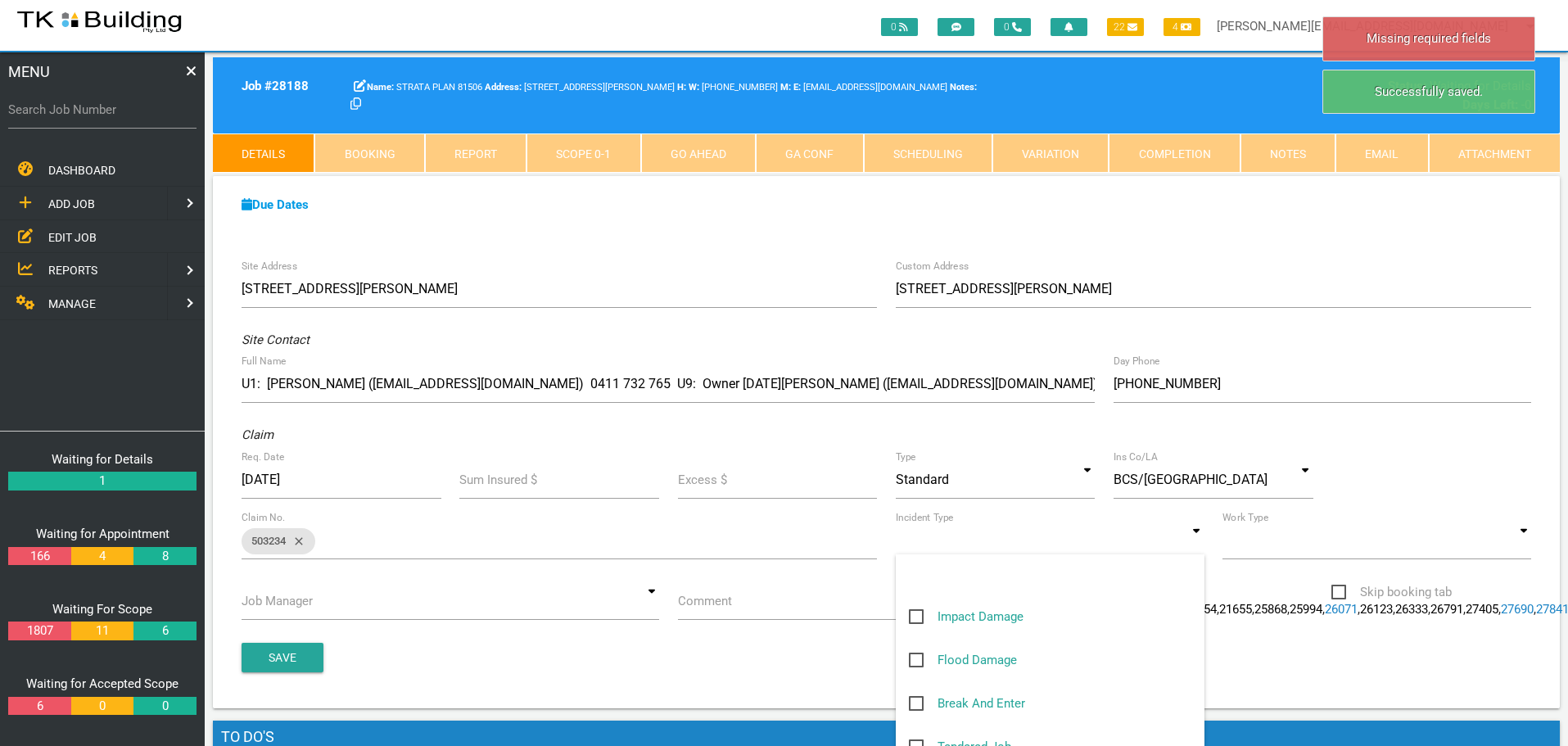
click at [1194, 545] on input at bounding box center [1050, 541] width 309 height 38
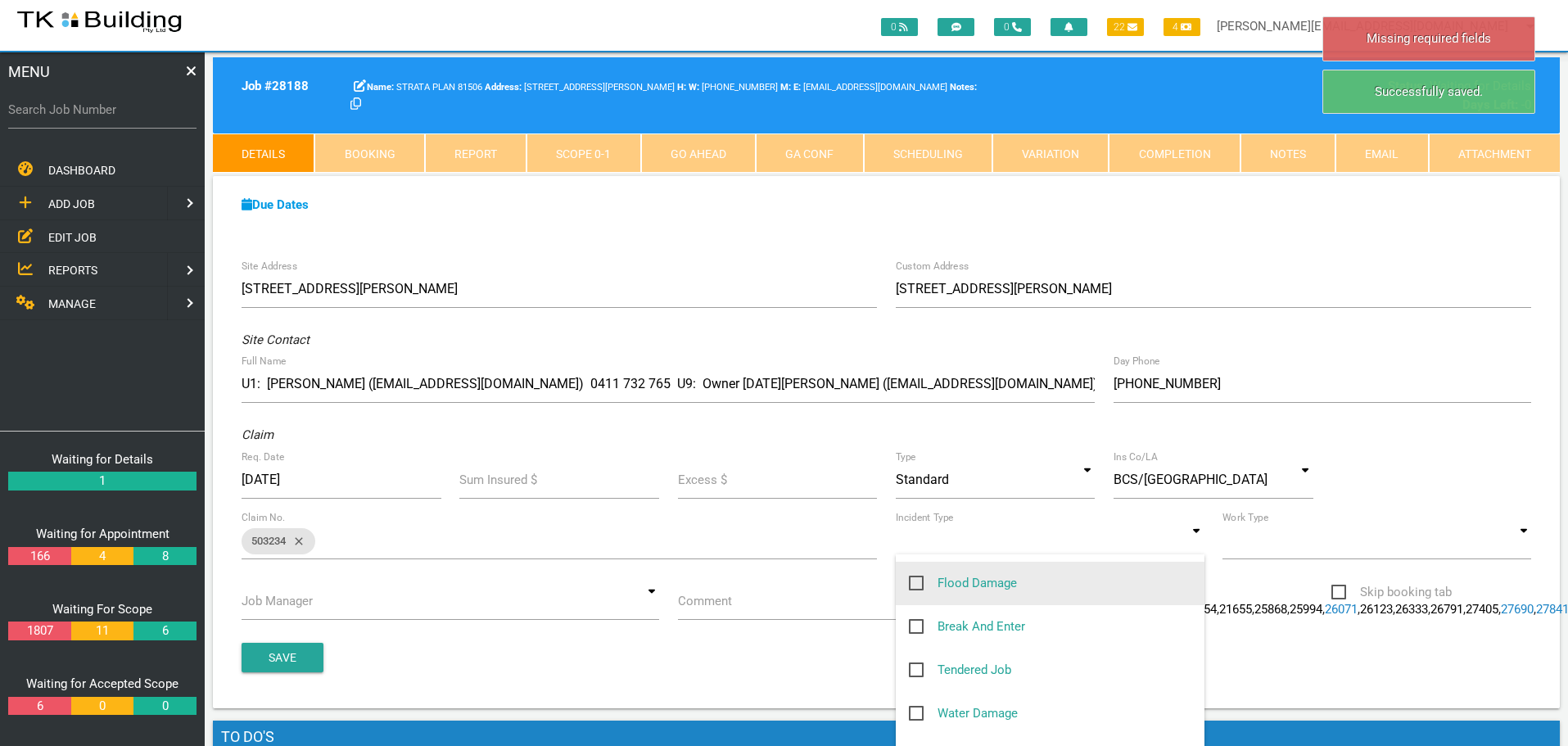
scroll to position [163, 0]
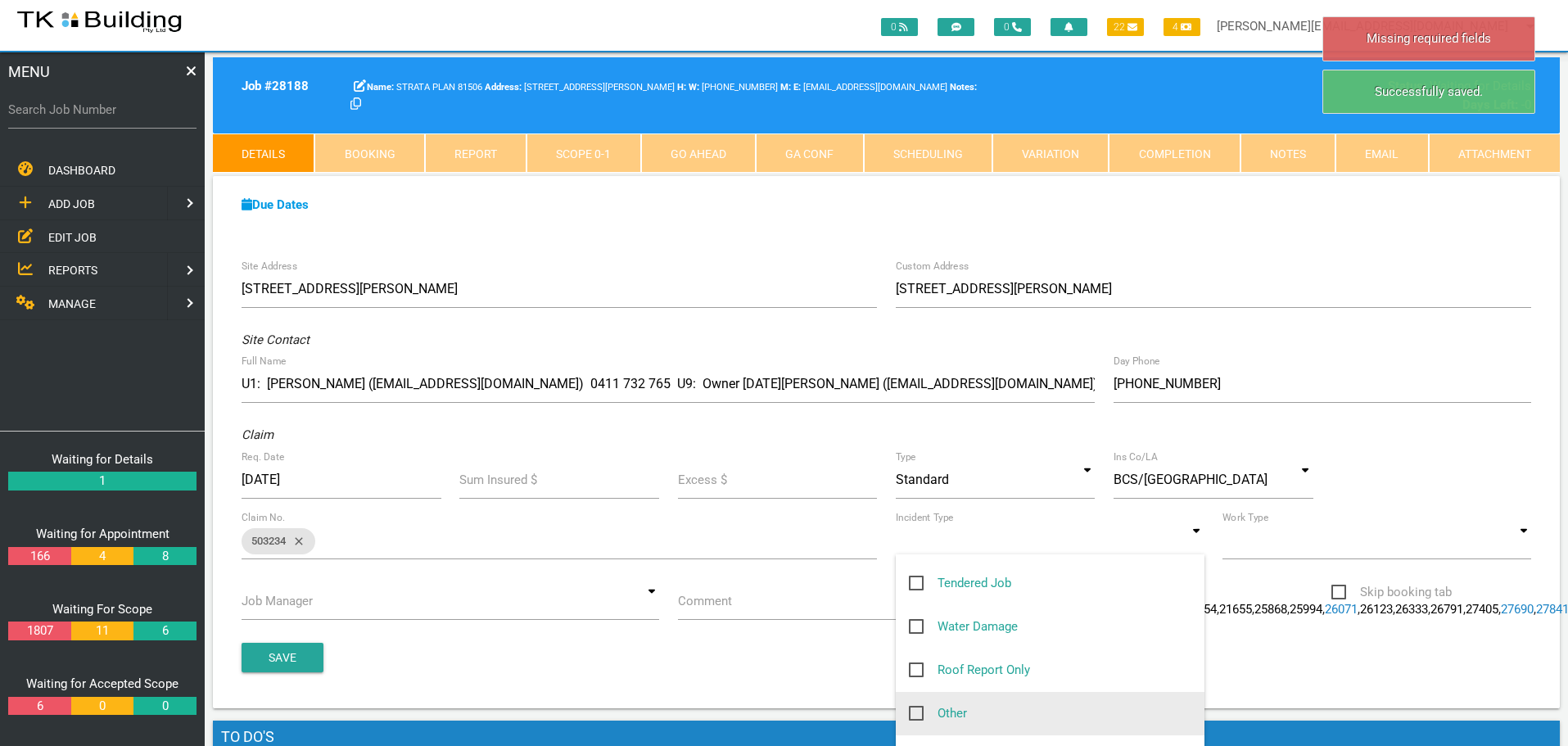
click at [915, 715] on span "Other" at bounding box center [938, 713] width 58 height 21
click at [915, 714] on input "Other" at bounding box center [915, 709] width 11 height 11
checkbox input "true"
type input "Other"
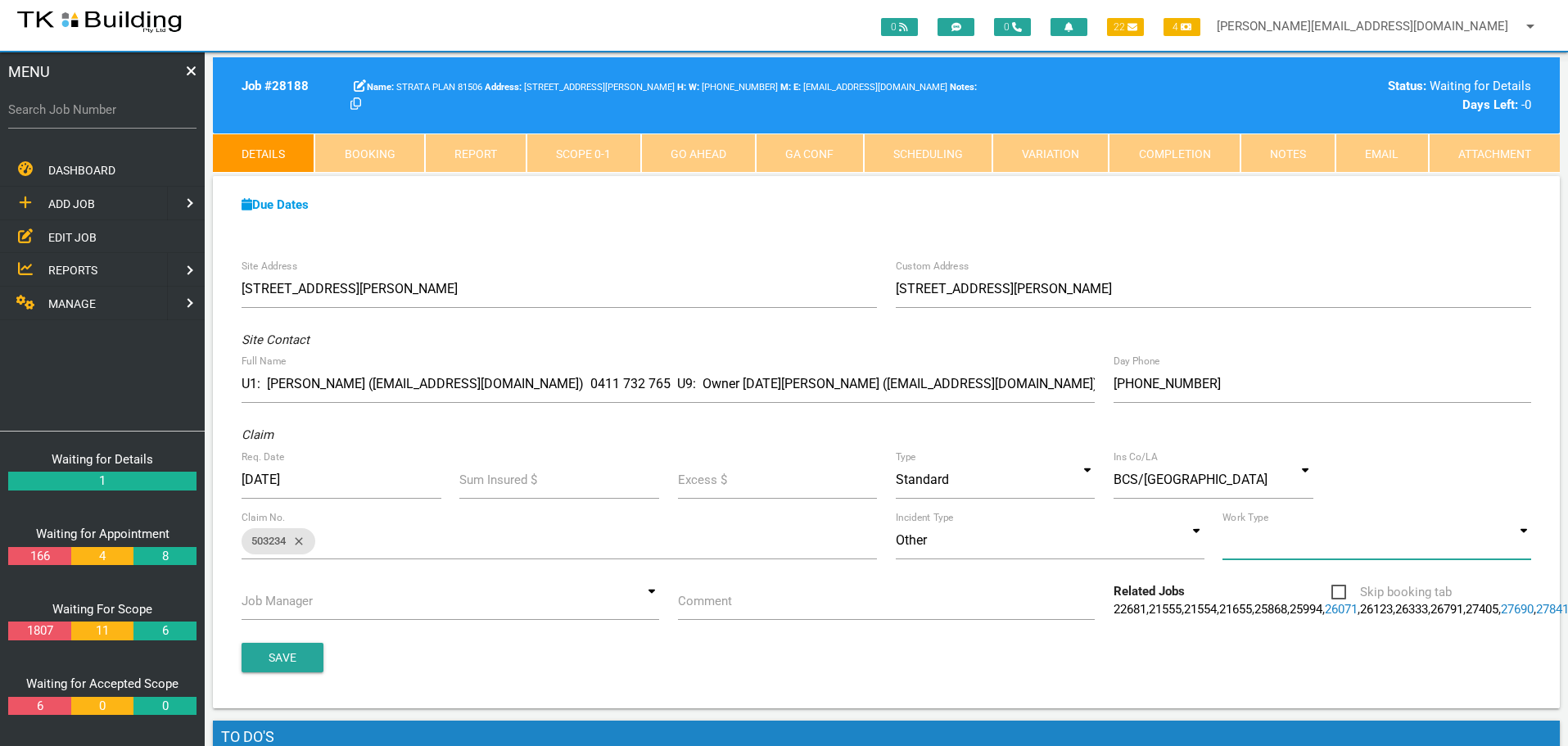
click at [1526, 539] on input at bounding box center [1377, 541] width 309 height 38
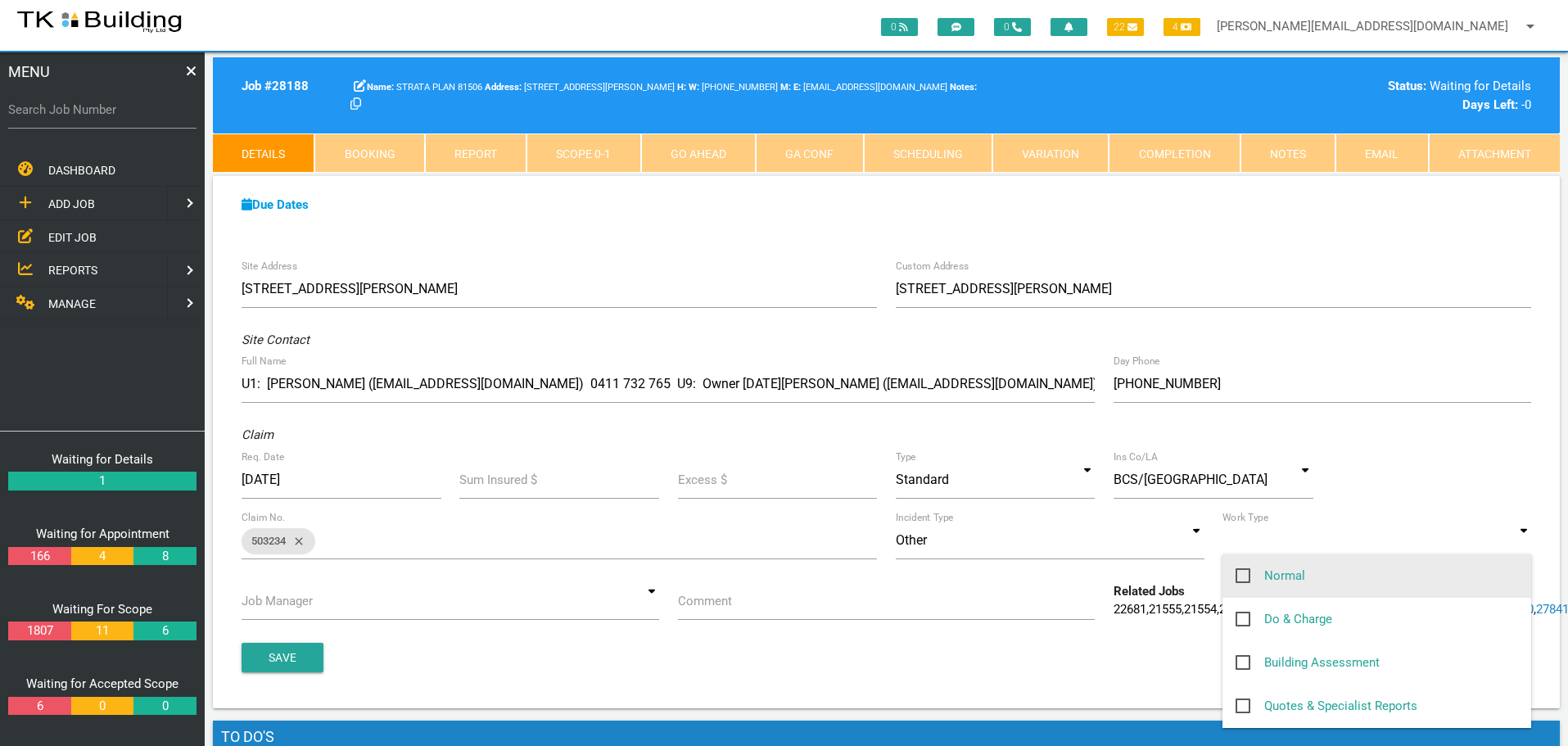
click at [1240, 576] on span "Normal" at bounding box center [1270, 576] width 70 height 21
click at [1240, 576] on input "Normal" at bounding box center [1241, 572] width 11 height 11
checkbox input "true"
type input "Normal"
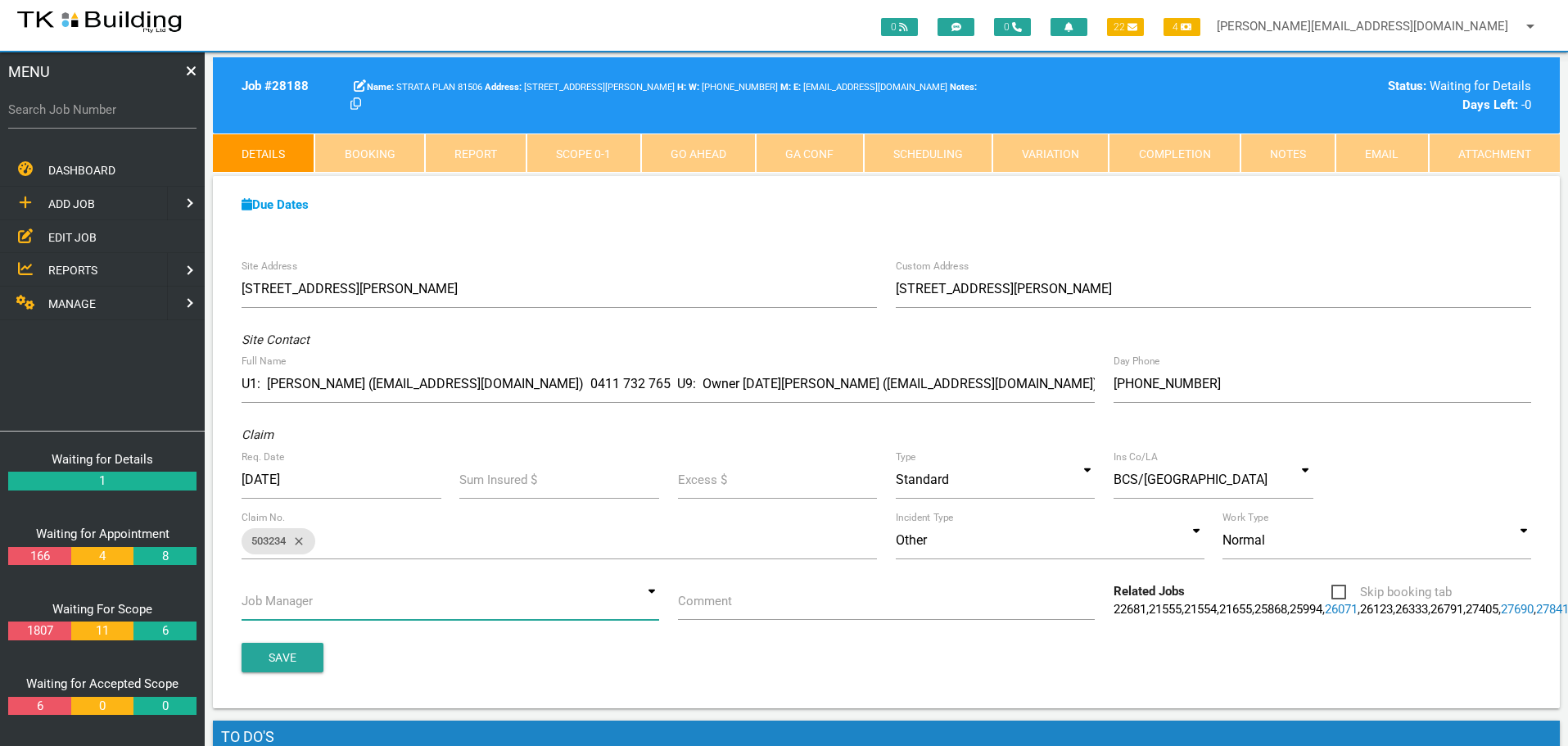
click at [652, 604] on input at bounding box center [450, 602] width 417 height 38
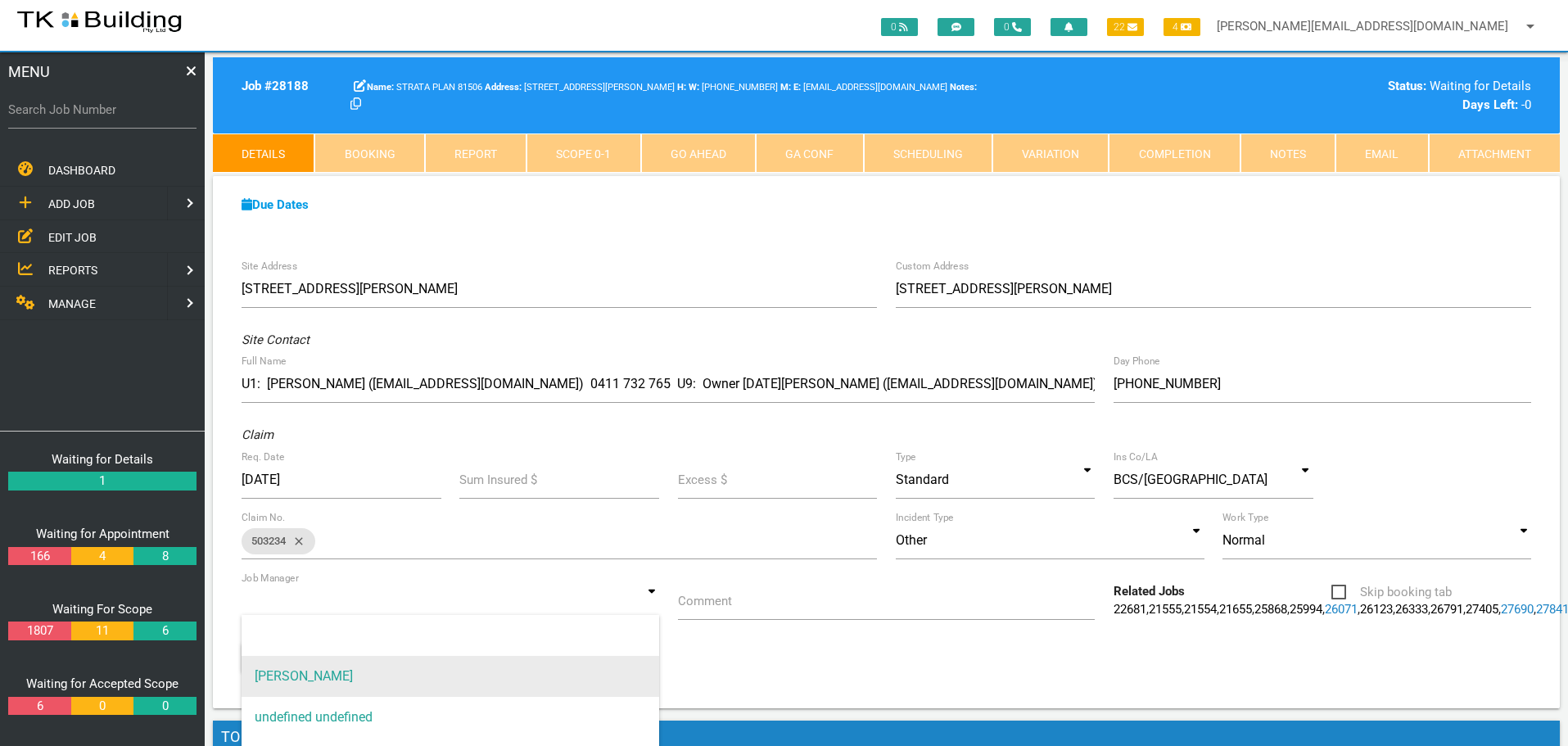
click at [614, 668] on span "[PERSON_NAME]" at bounding box center [450, 676] width 417 height 41
type input "[PERSON_NAME]"
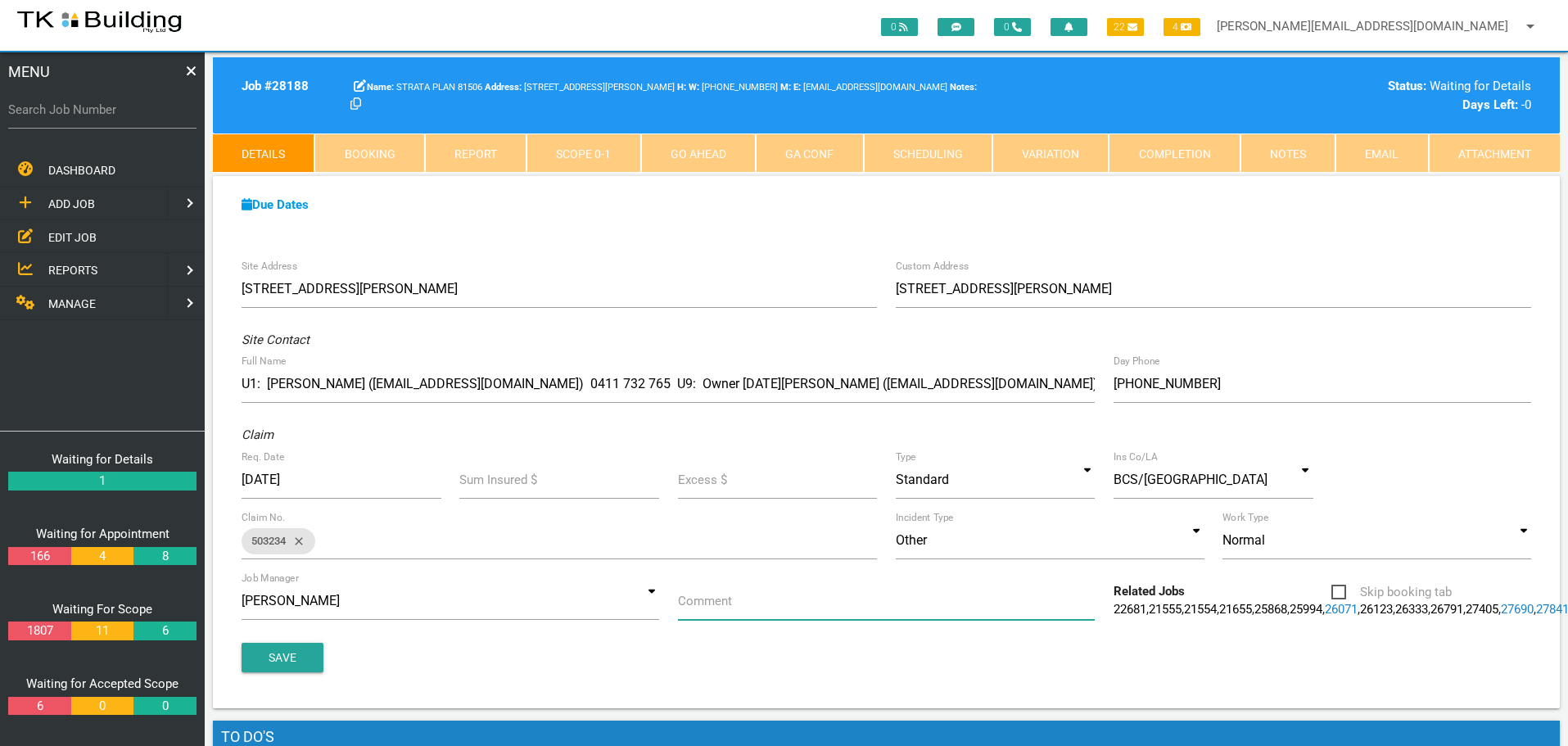
click at [734, 608] on input "Comment" at bounding box center [887, 602] width 417 height 38
type input "Quote on windows to Units 1 & 9"
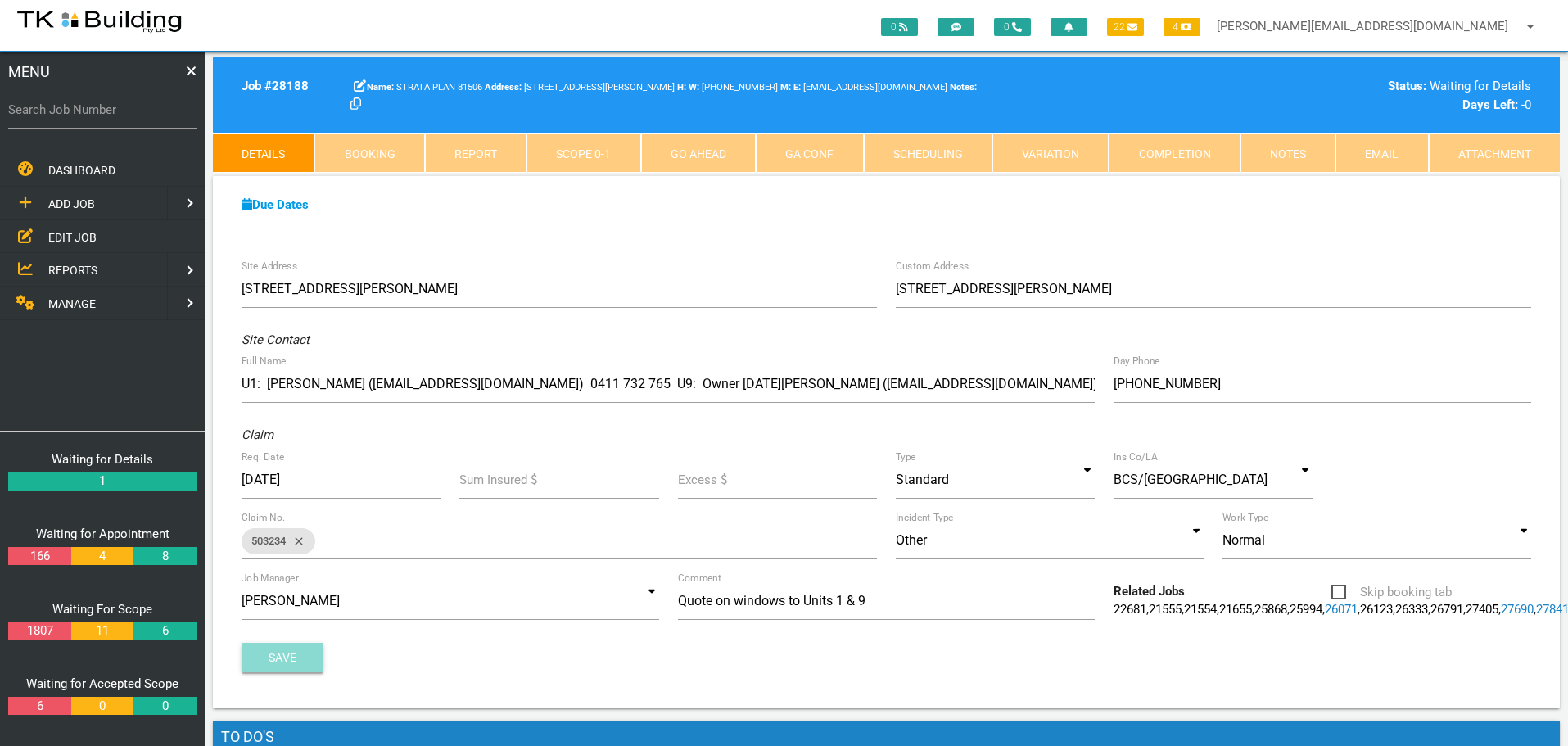
click at [274, 672] on button "Save" at bounding box center [282, 657] width 82 height 29
drag, startPoint x: 1294, startPoint y: 152, endPoint x: 1155, endPoint y: 172, distance: 140.4
click at [1293, 152] on link "Notes" at bounding box center [1288, 152] width 95 height 39
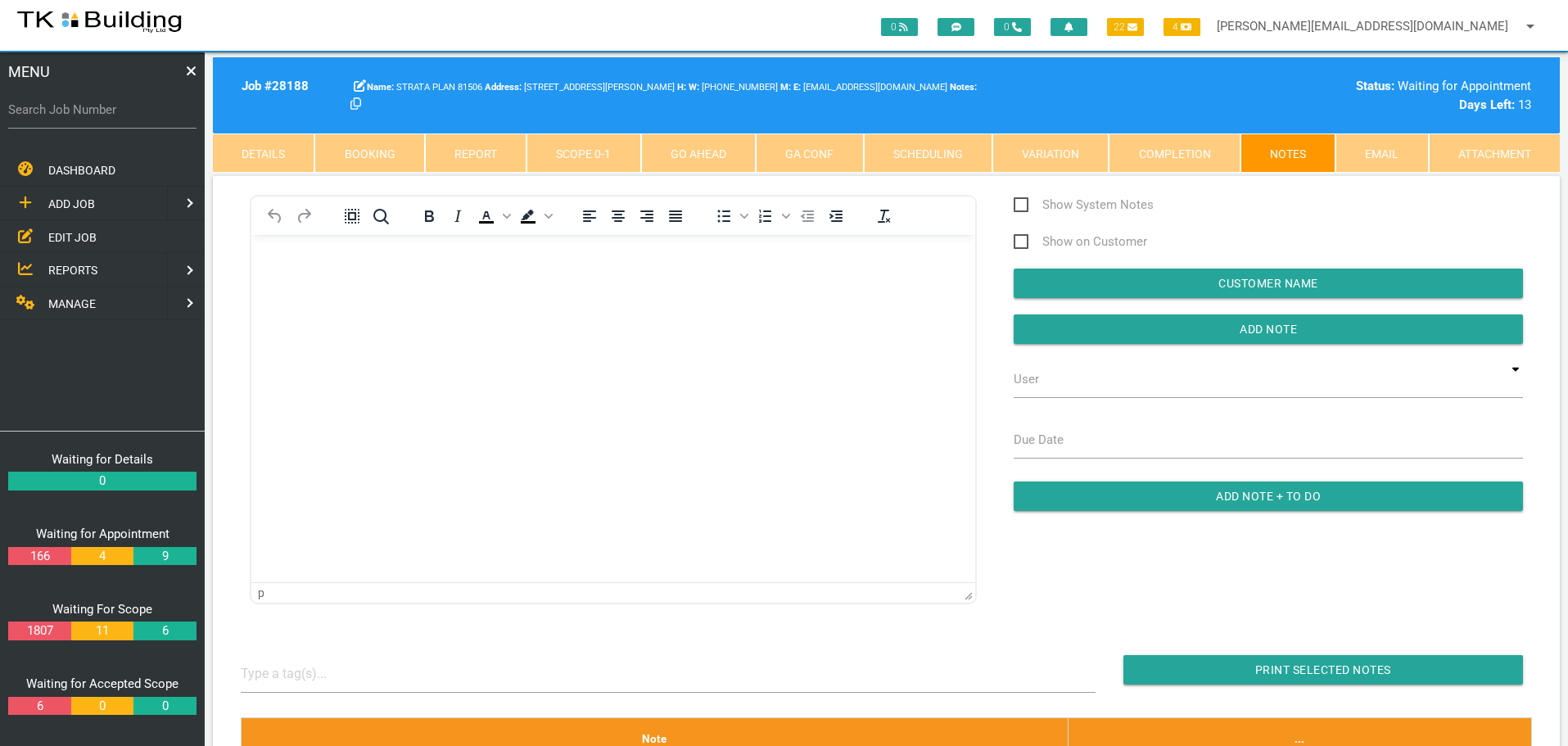
scroll to position [0, 0]
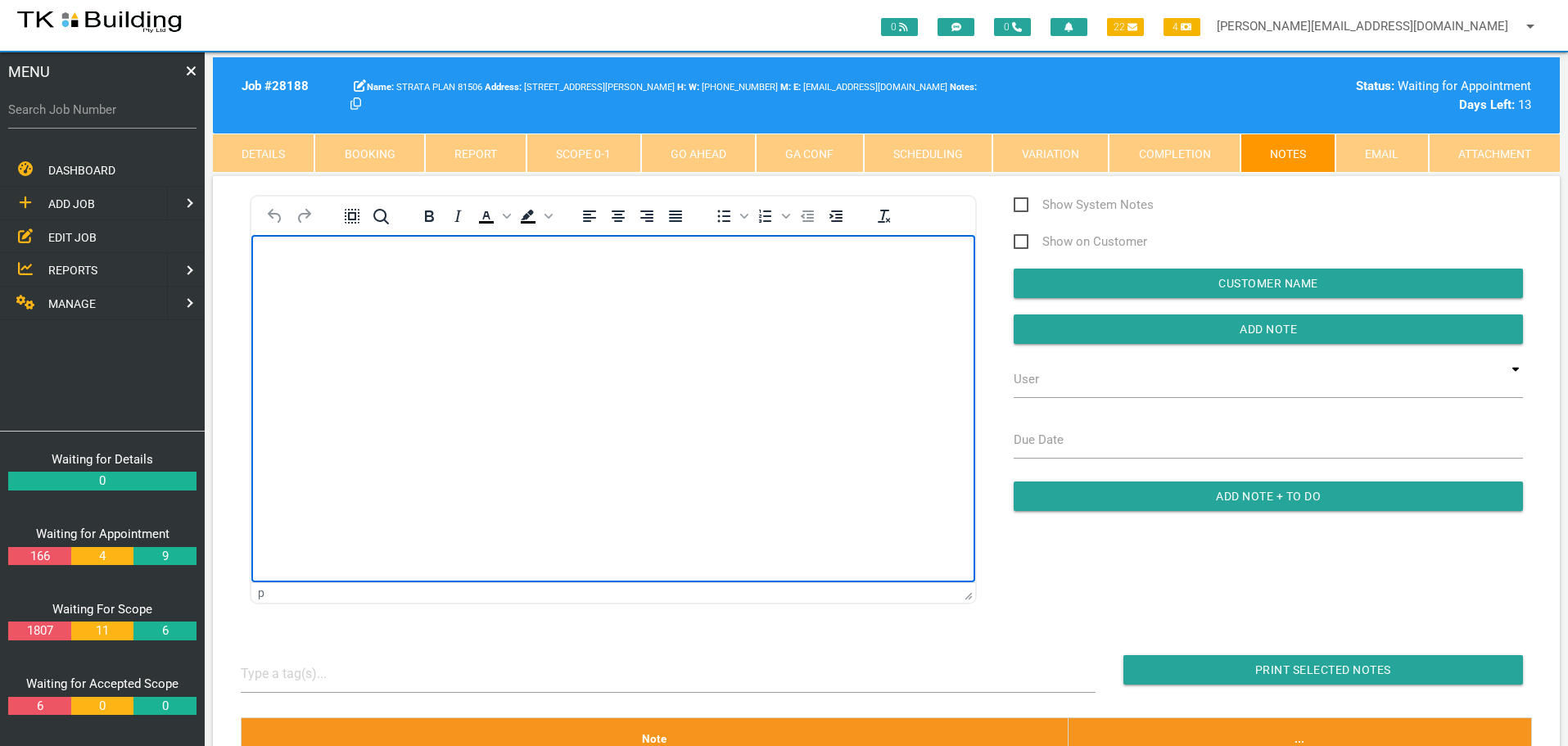
click at [281, 255] on p "Rich Text Area. Press ALT-0 for help." at bounding box center [613, 261] width 683 height 13
click at [308, 260] on p "Report re the windows saved to Y" at bounding box center [613, 261] width 683 height 13
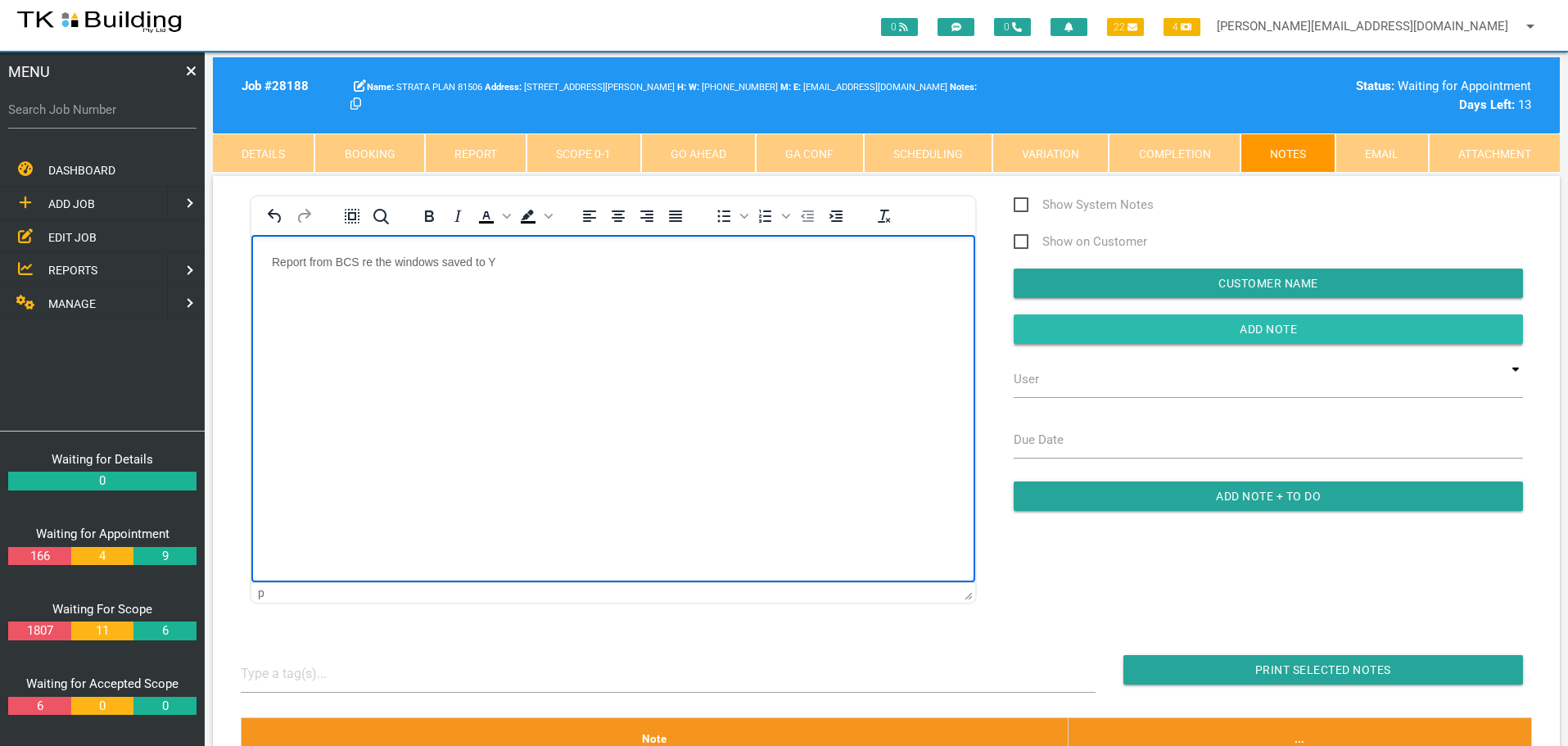
click at [1091, 331] on input "Add Note" at bounding box center [1268, 329] width 509 height 29
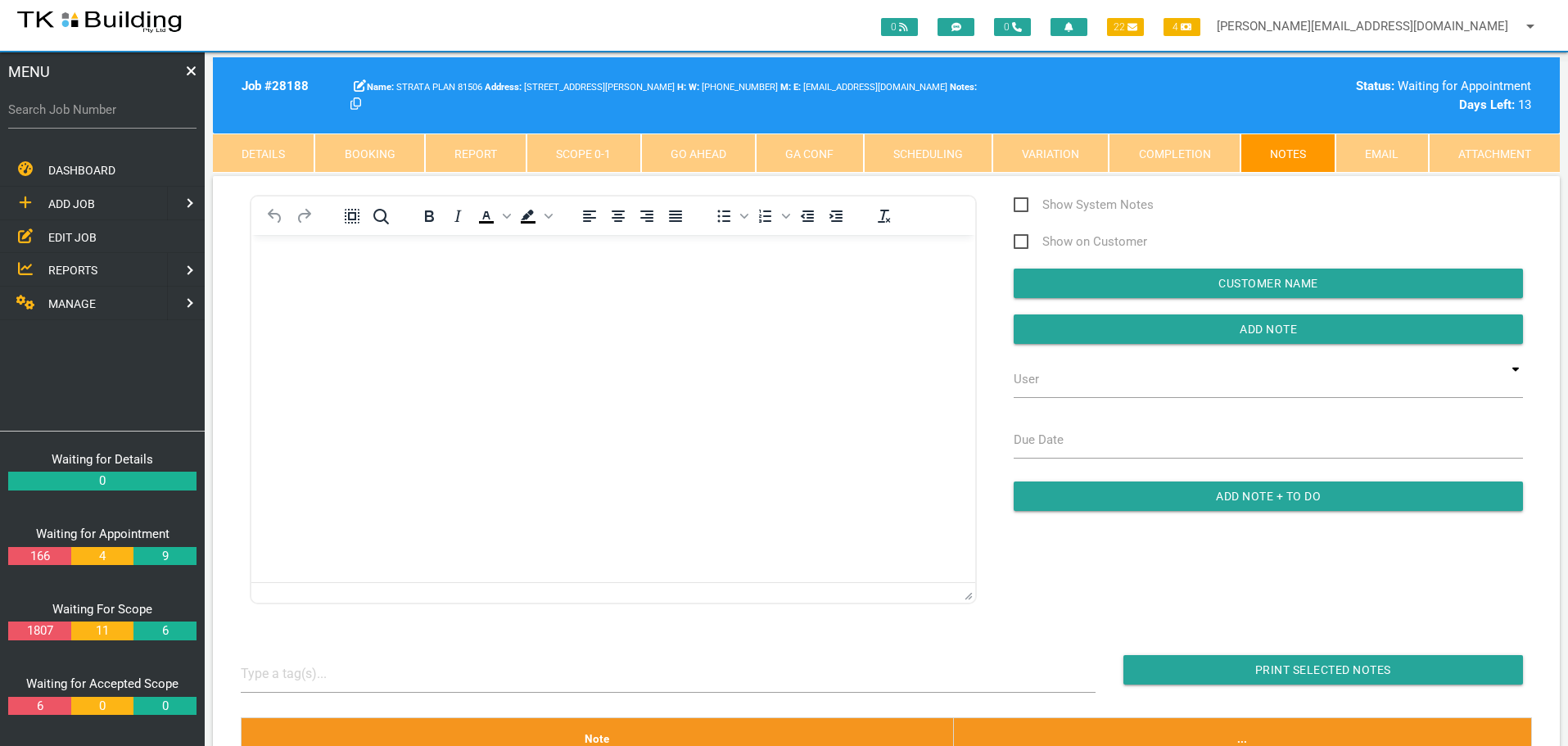
click at [80, 236] on span "EDIT JOB" at bounding box center [72, 237] width 48 height 13
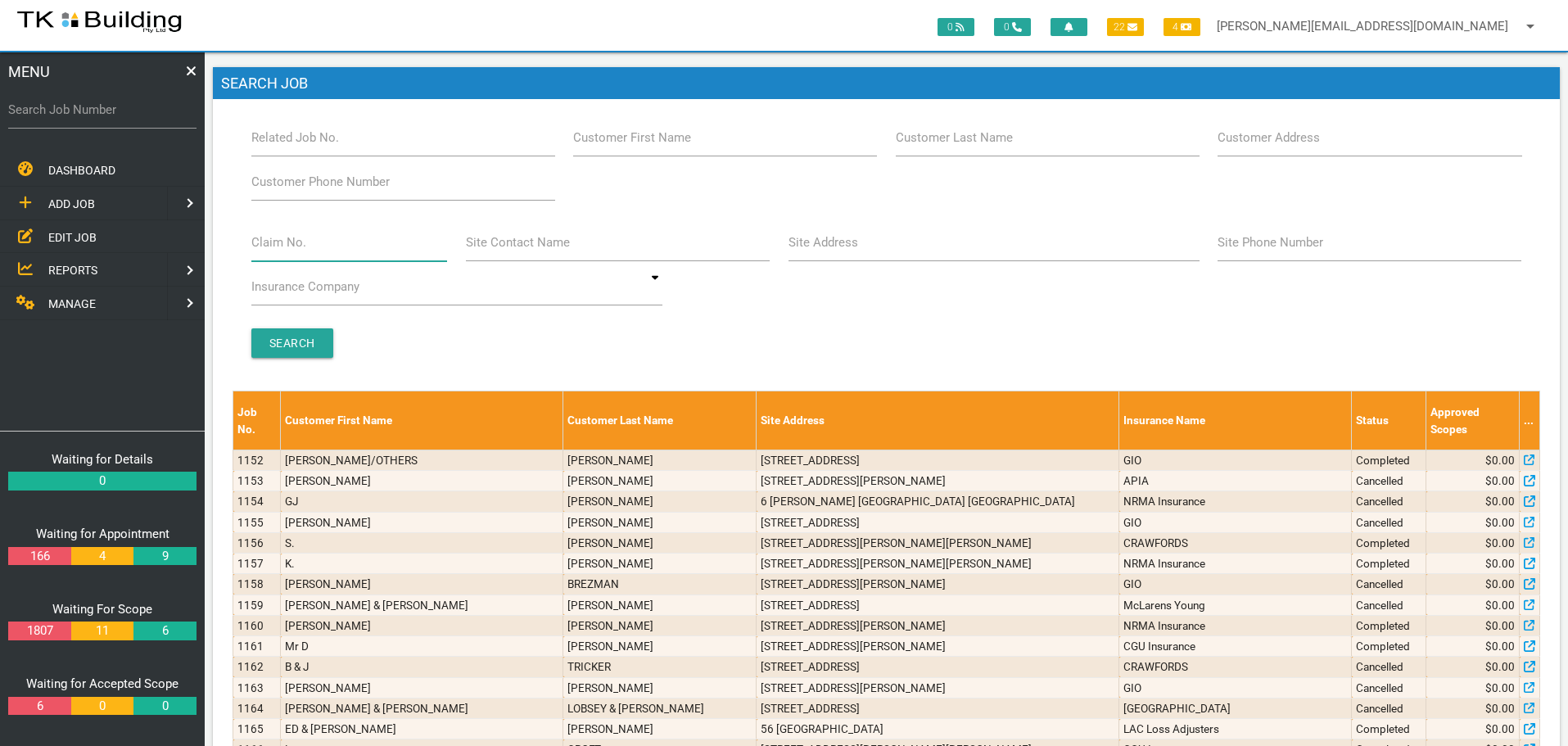
click at [322, 254] on input "Claim No." at bounding box center [349, 242] width 197 height 38
type input "563448"
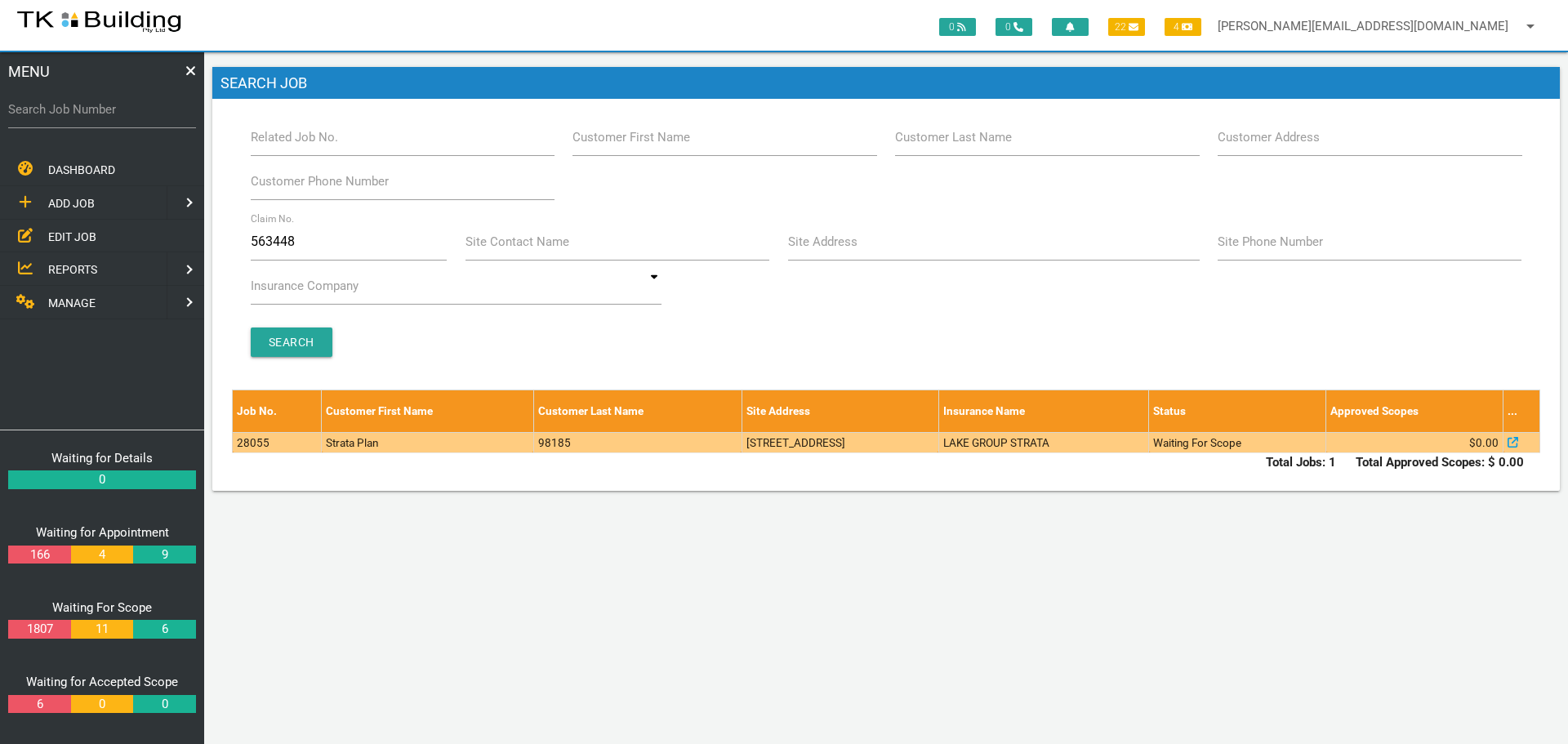
click at [657, 442] on td "98185" at bounding box center [637, 442] width 208 height 21
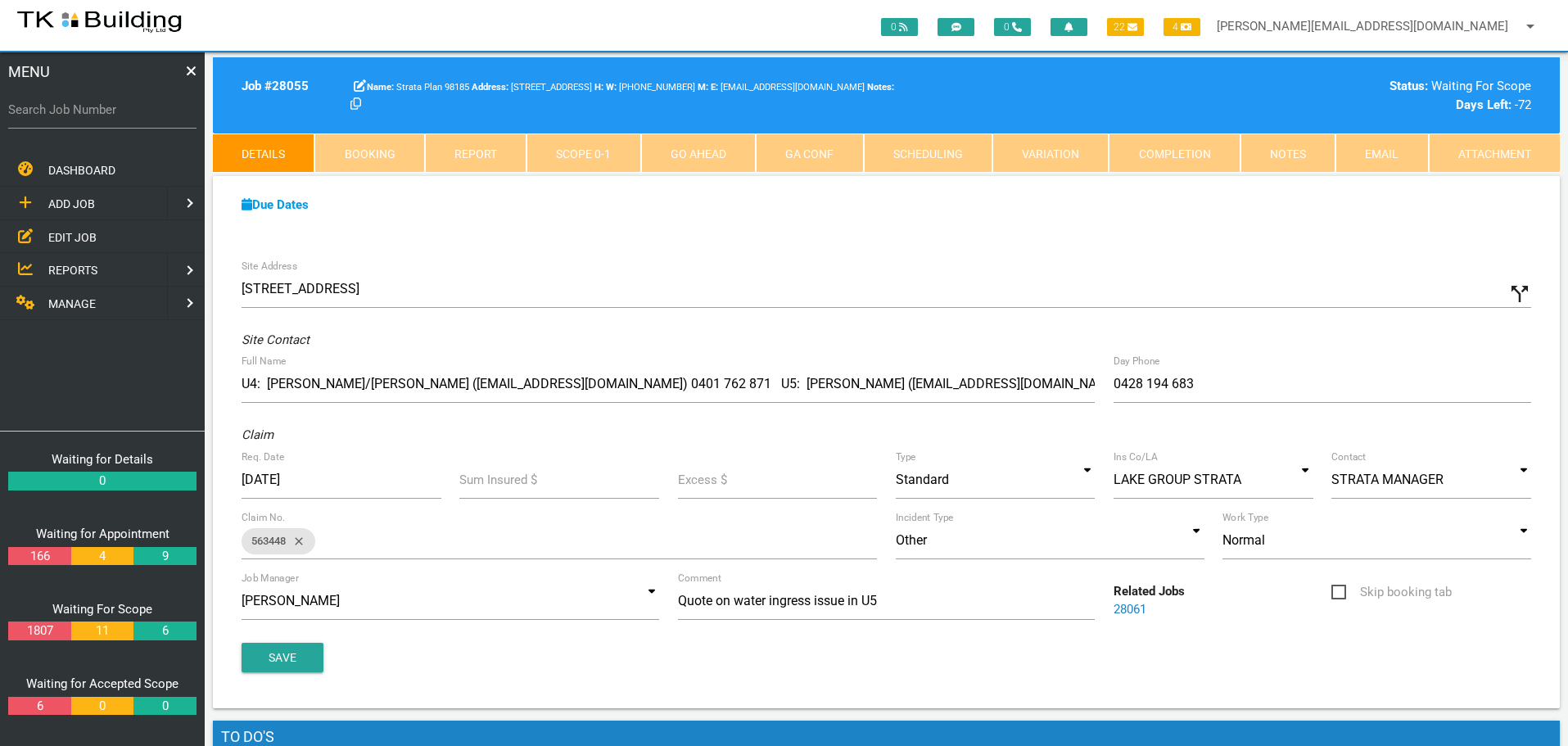
click at [1280, 147] on link "Notes" at bounding box center [1288, 152] width 95 height 39
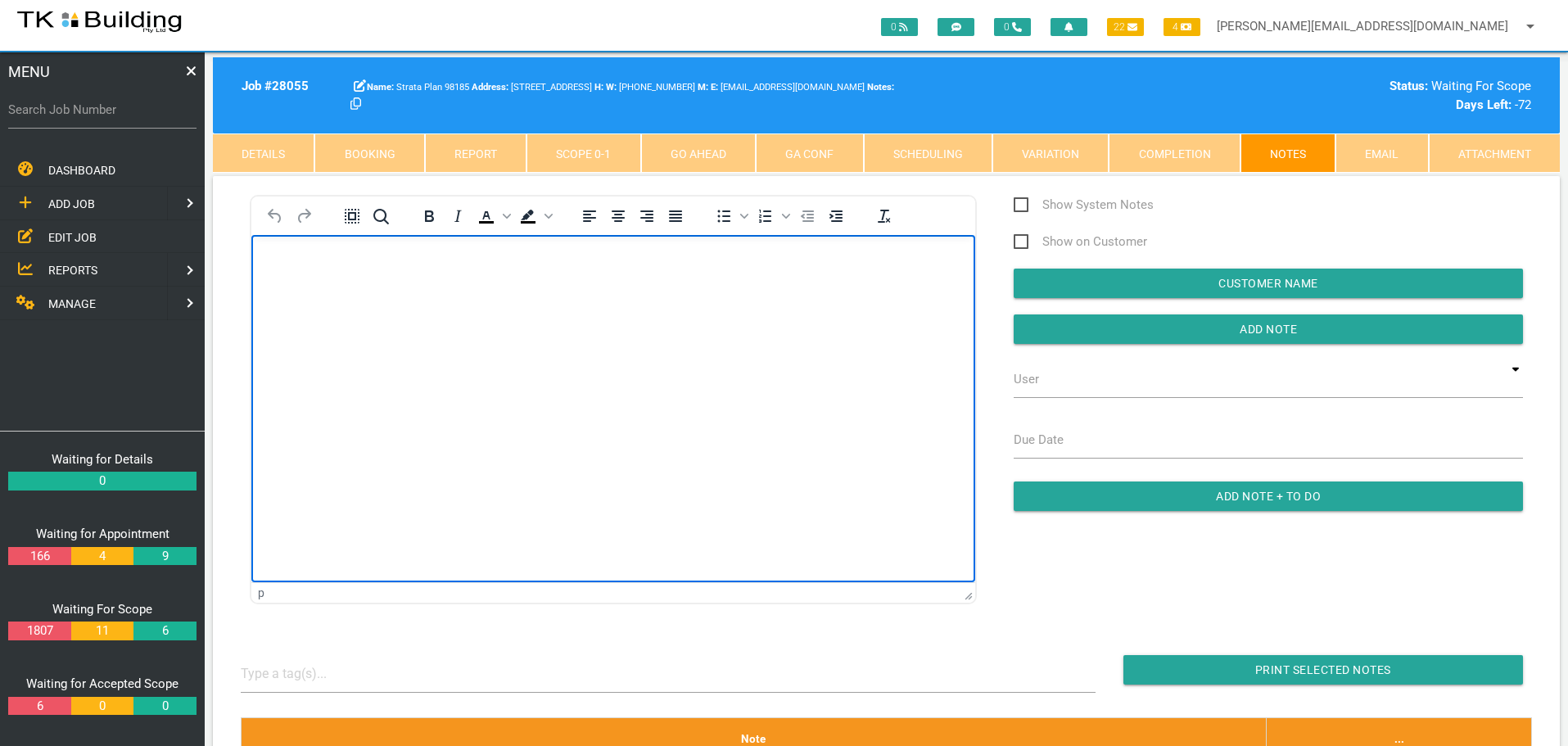
click at [302, 266] on p "Rich Text Area. Press ALT-0 for help." at bounding box center [613, 261] width 683 height 13
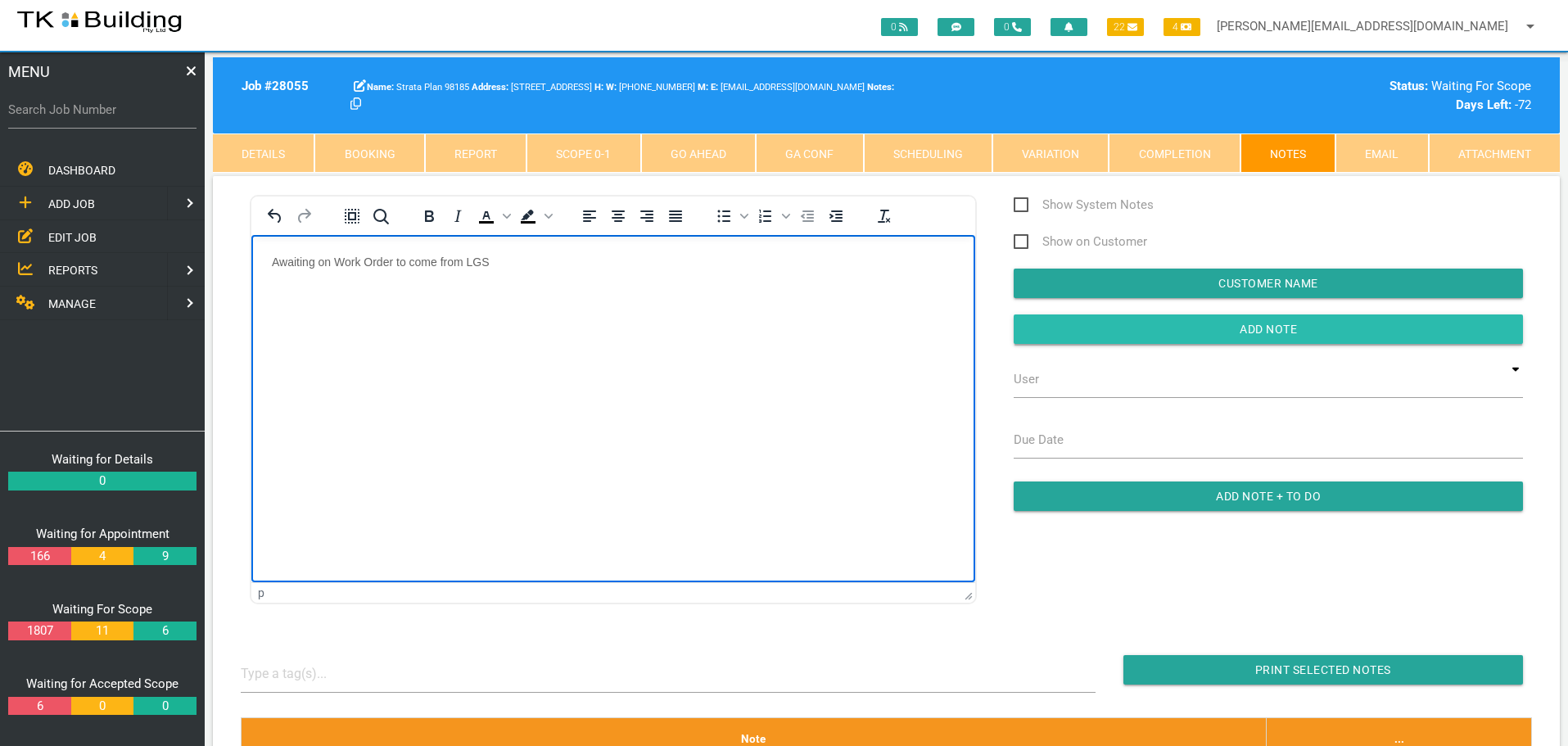
click at [1086, 338] on input "Add Note" at bounding box center [1268, 329] width 509 height 29
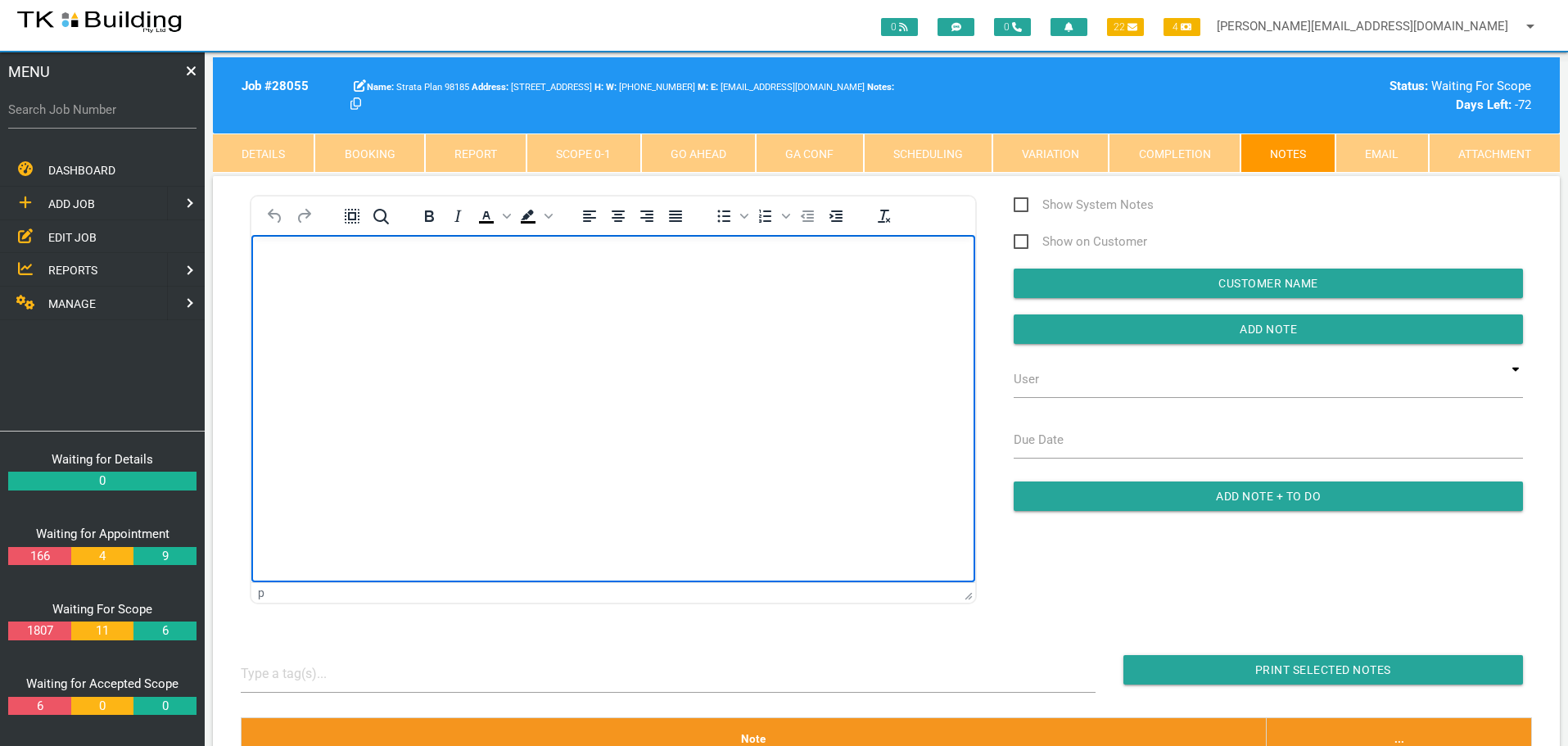
click at [274, 257] on p "Rich Text Area. Press ALT-0 for help." at bounding box center [613, 261] width 683 height 13
click at [450, 259] on p "Work Request / ID #636191" at bounding box center [613, 261] width 683 height 13
click at [565, 275] on p "Work Request / ID #636191 The Owners Corporation have accepted your quote no. J…" at bounding box center [613, 268] width 683 height 26
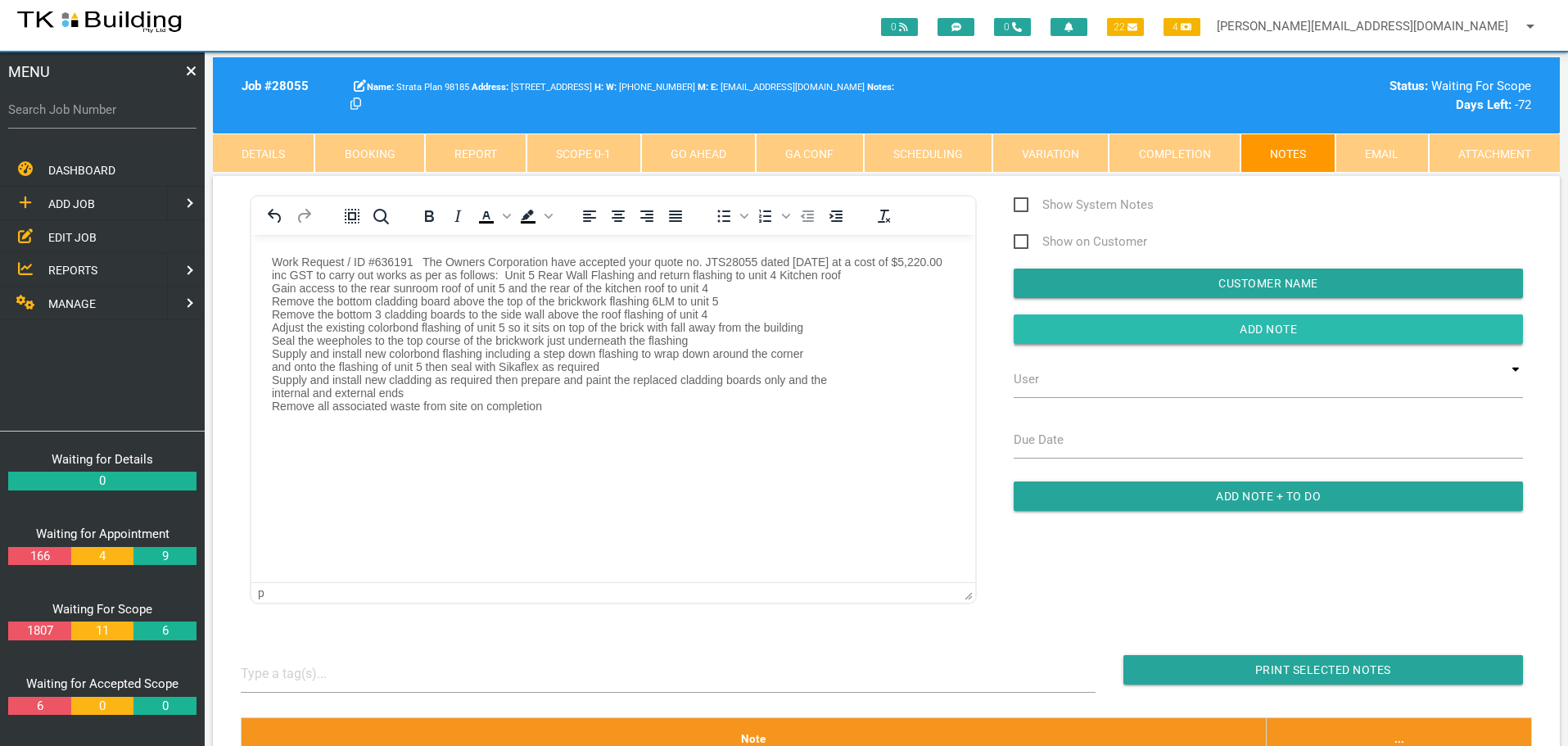
click at [1047, 329] on input "button" at bounding box center [1268, 329] width 509 height 29
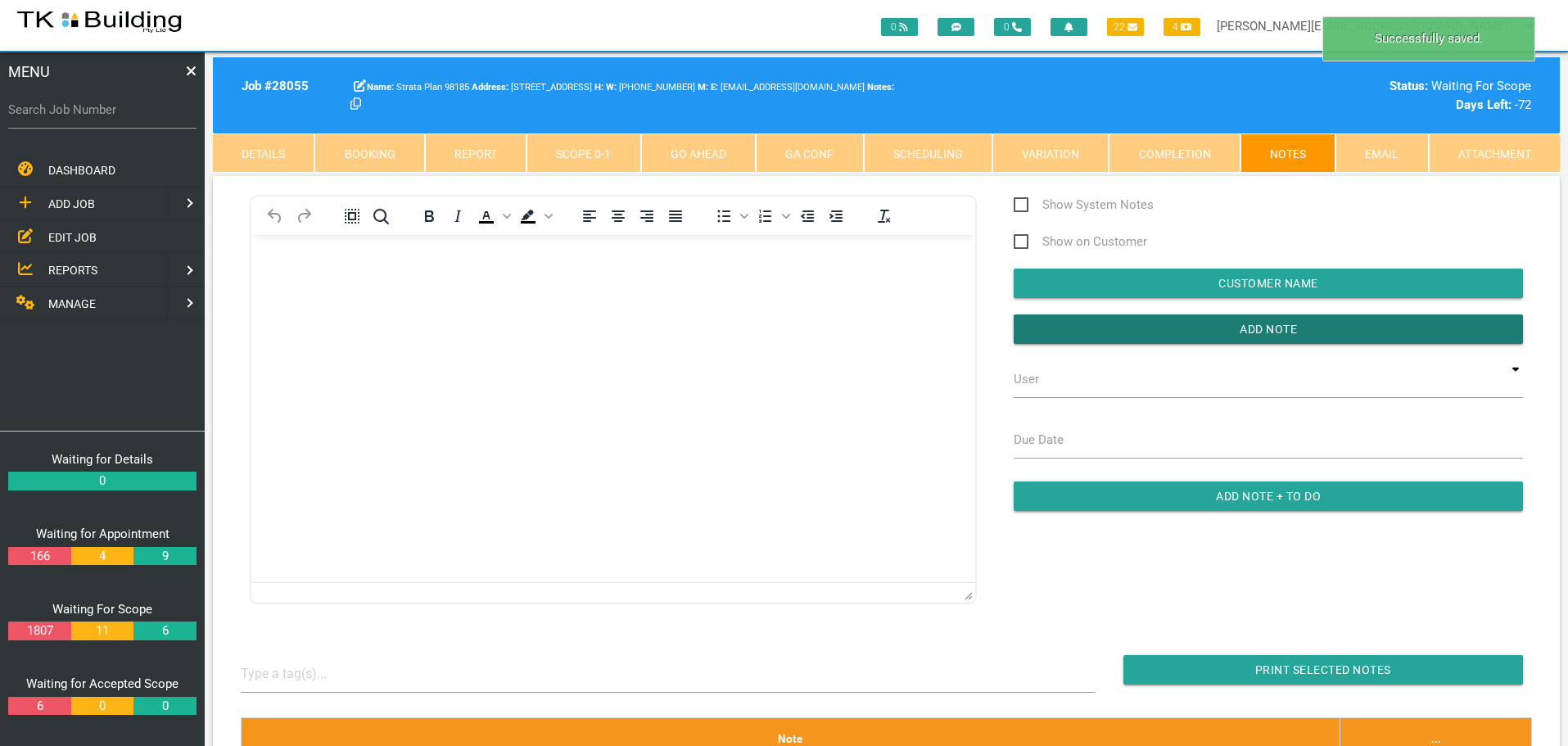
scroll to position [409, 0]
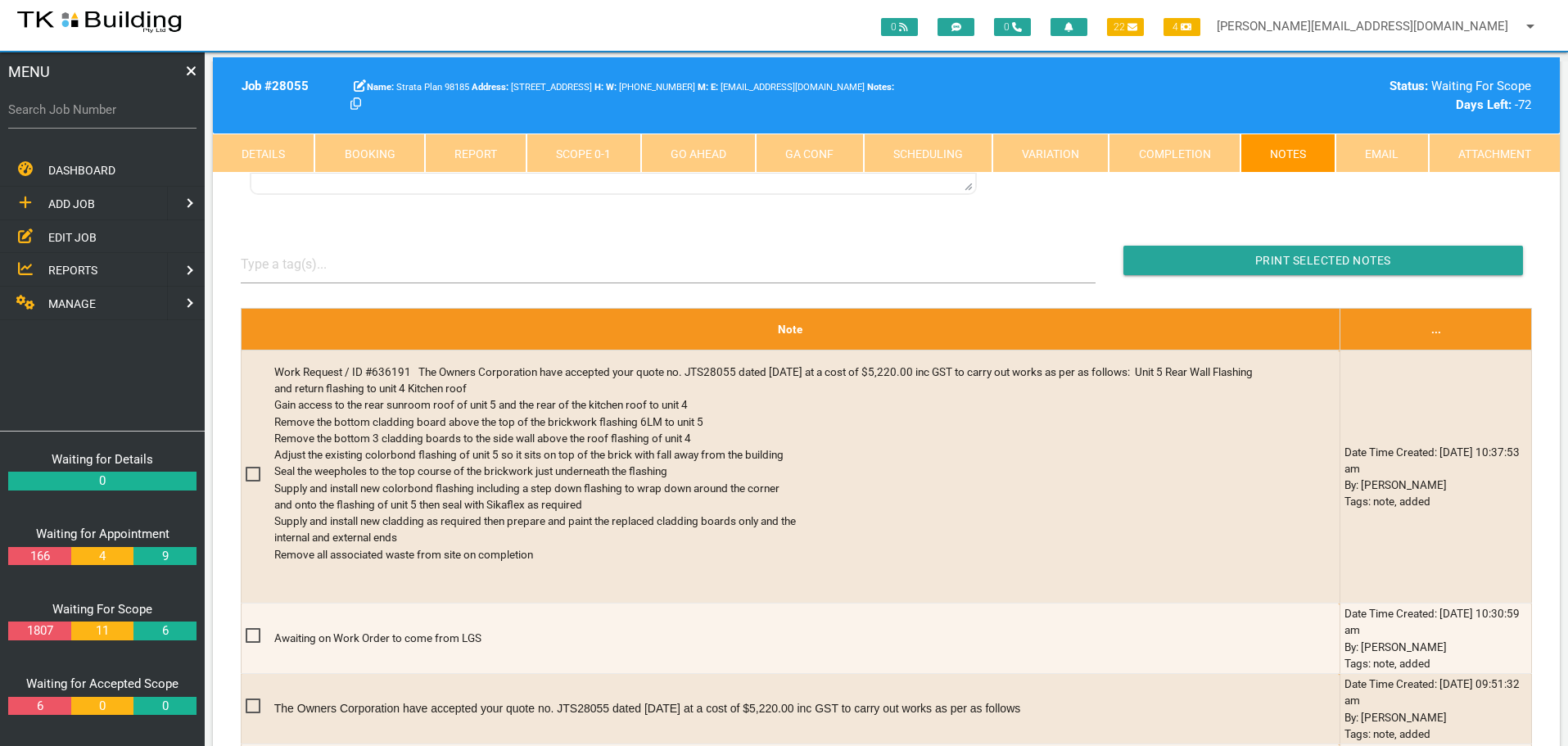
click at [88, 233] on span "EDIT JOB" at bounding box center [72, 237] width 48 height 13
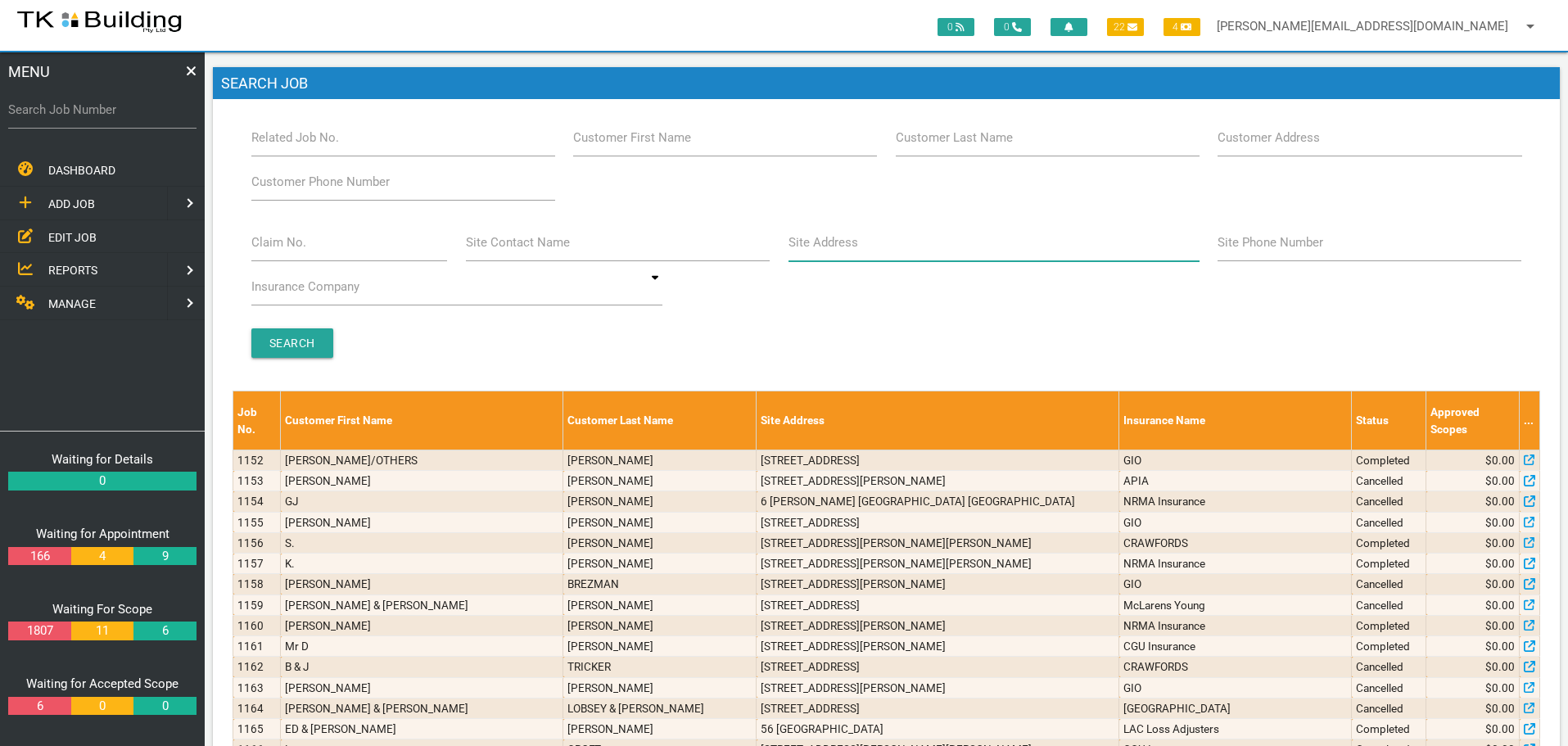
click at [829, 252] on input "Site Address" at bounding box center [994, 242] width 411 height 38
type input "41 nesca"
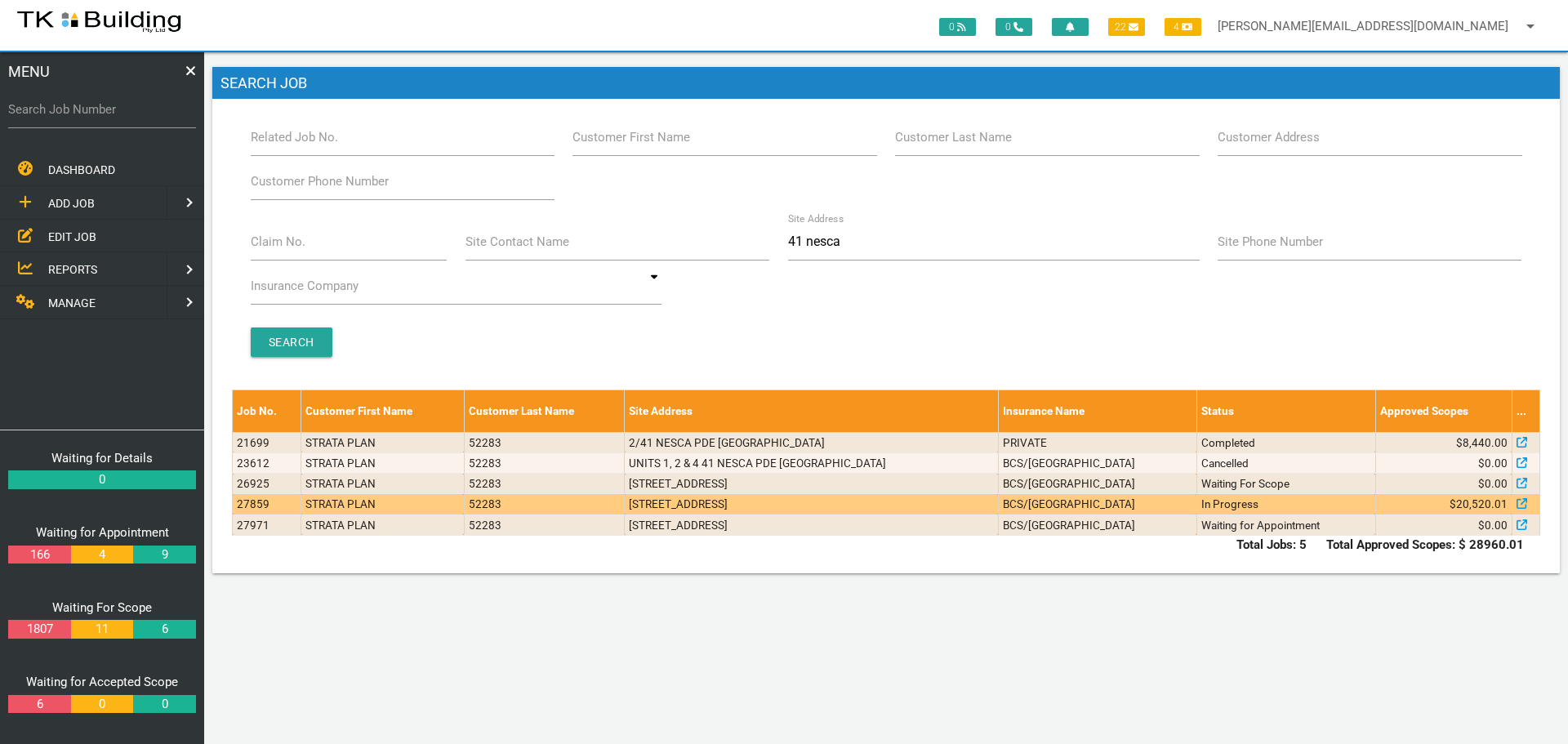
click at [993, 500] on td "[STREET_ADDRESS]" at bounding box center [811, 504] width 374 height 21
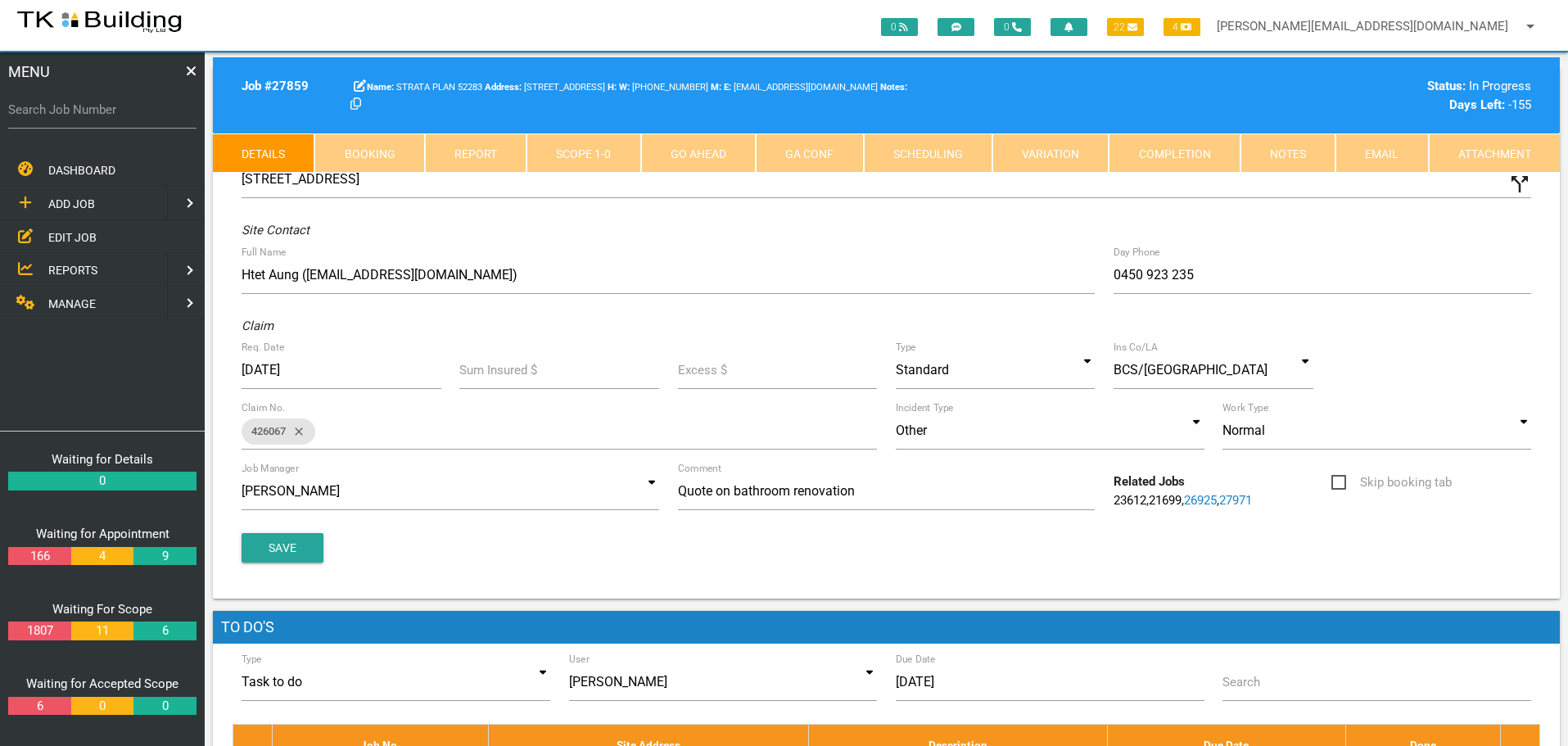
click at [1296, 163] on link "Notes" at bounding box center [1288, 152] width 95 height 39
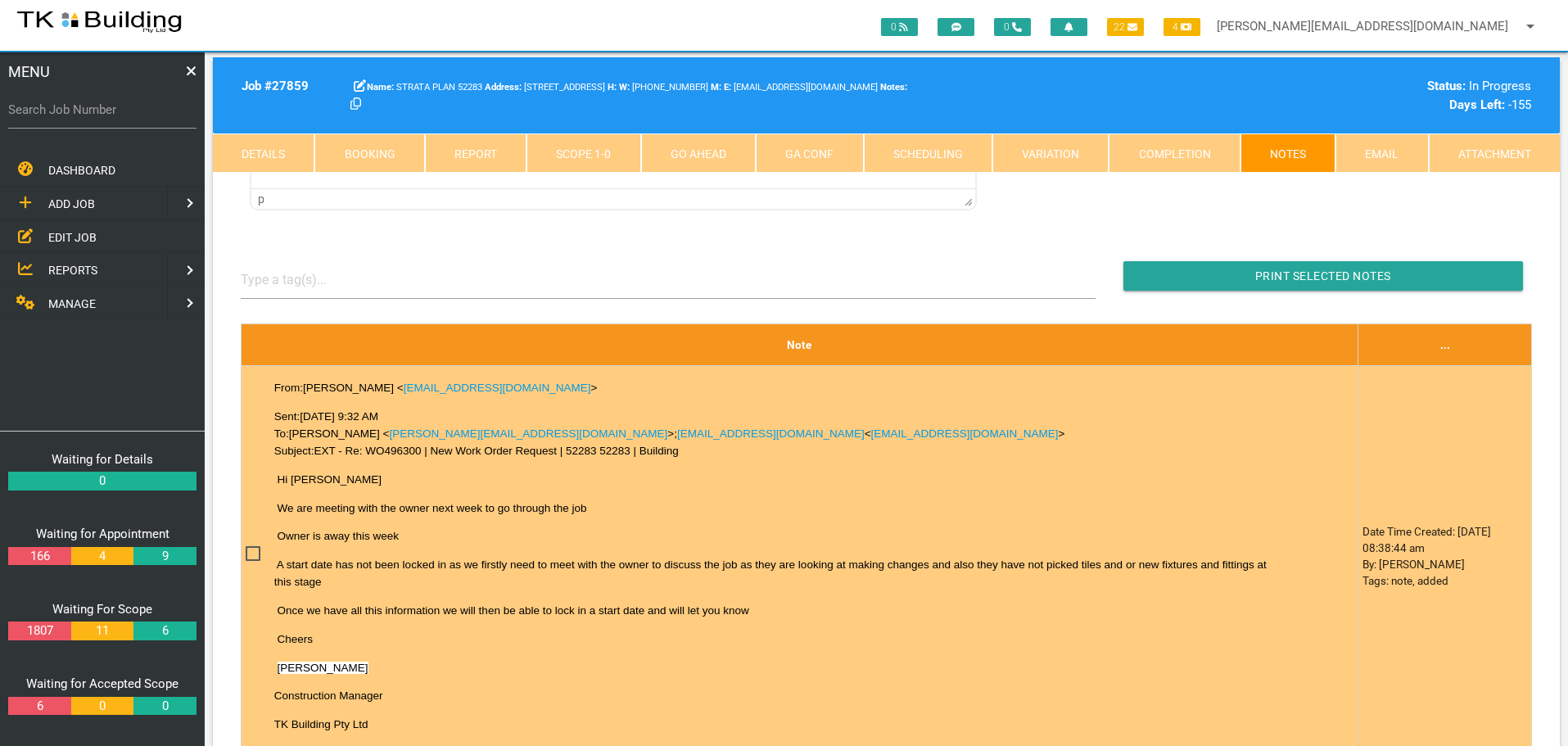
scroll to position [574, 0]
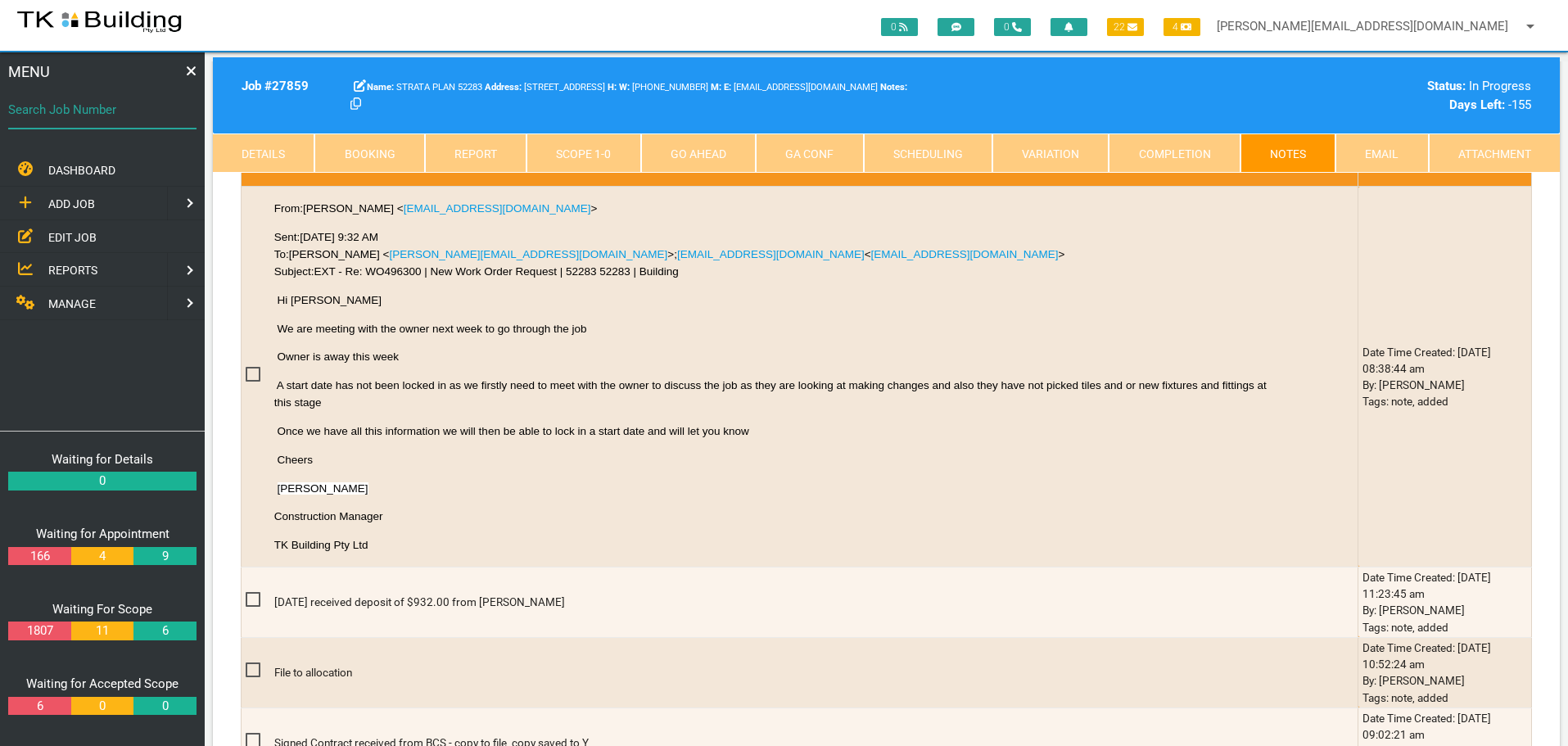
click at [103, 120] on input "Search Job Number" at bounding box center [103, 110] width 189 height 38
type input "27938"
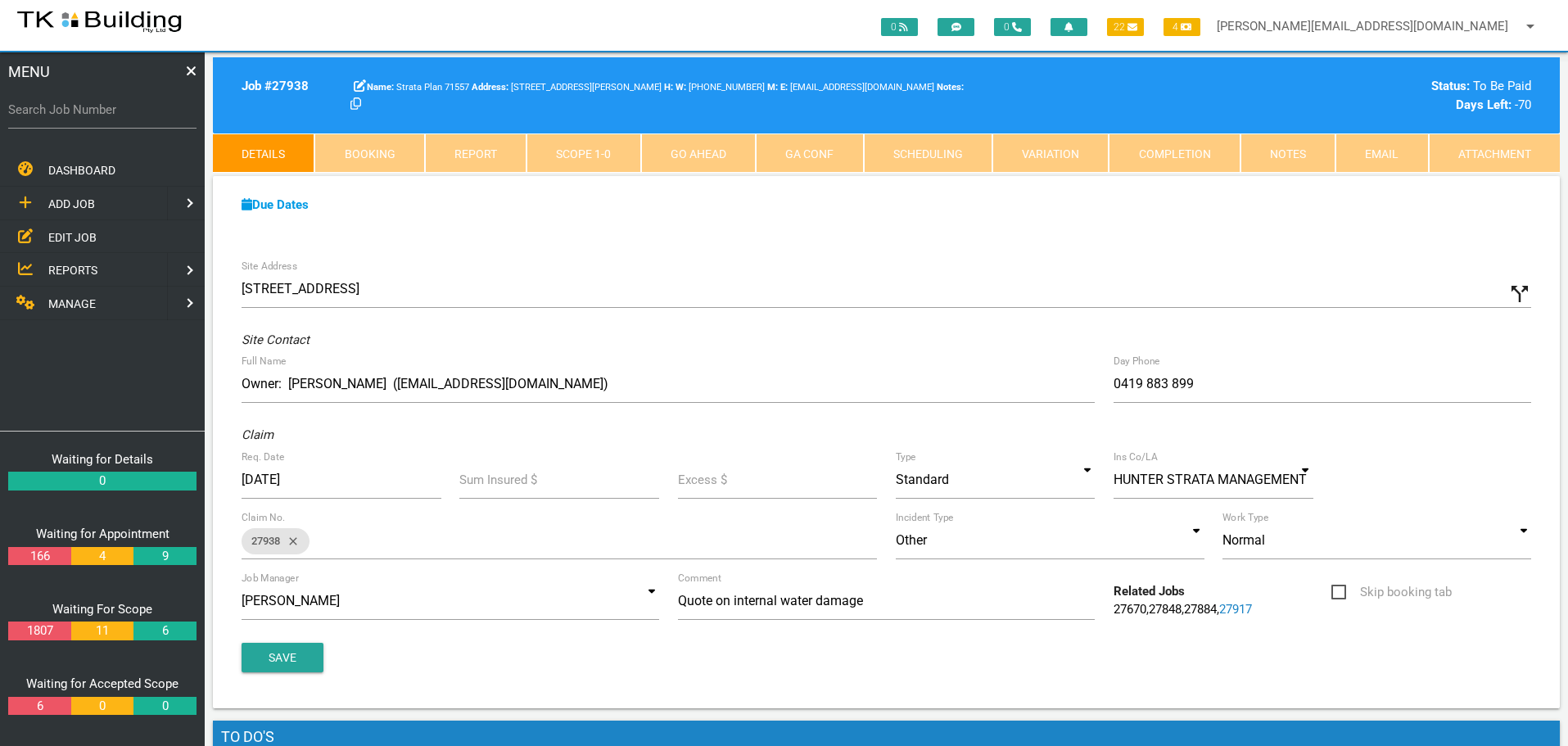
click at [1294, 151] on link "Notes" at bounding box center [1288, 152] width 95 height 39
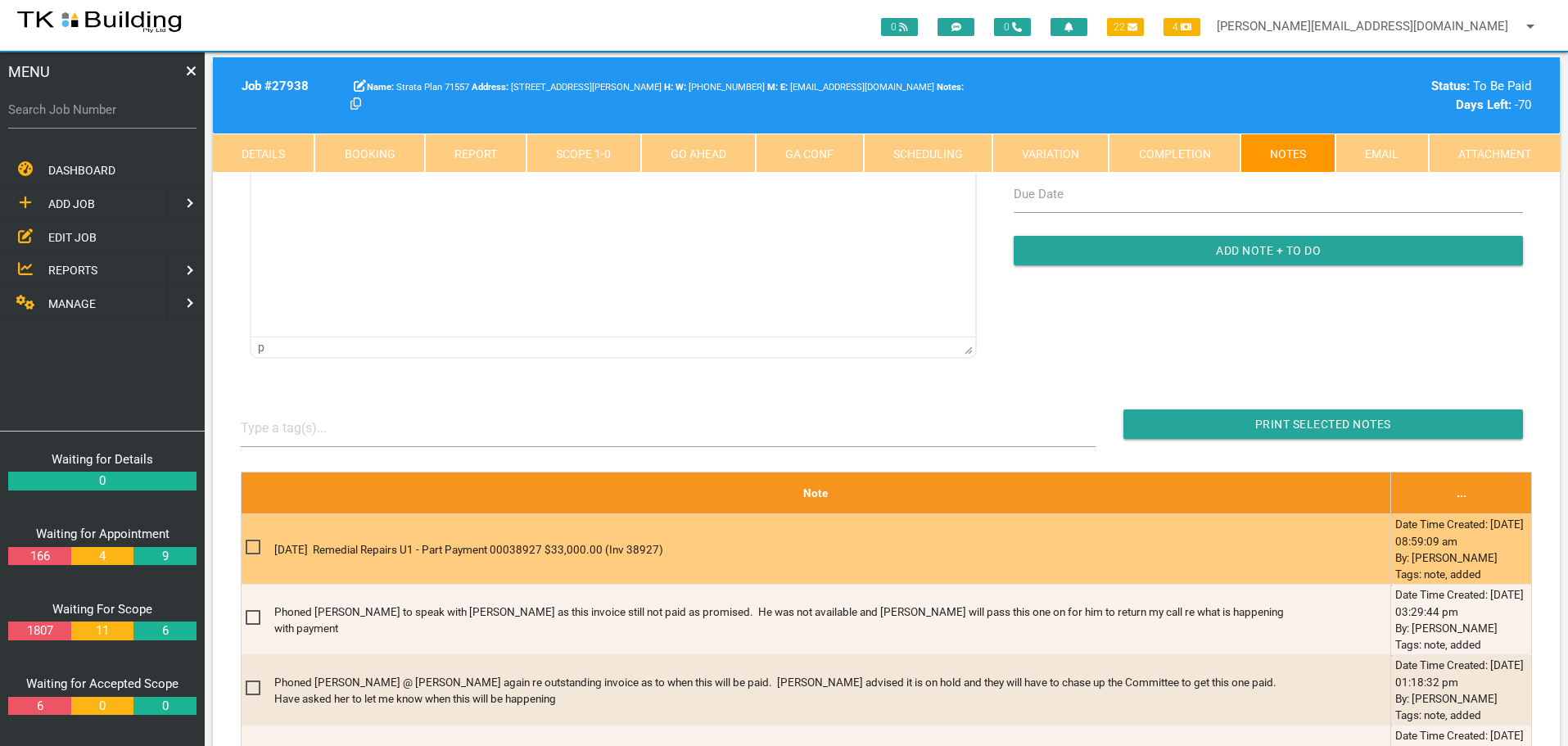
scroll to position [328, 0]
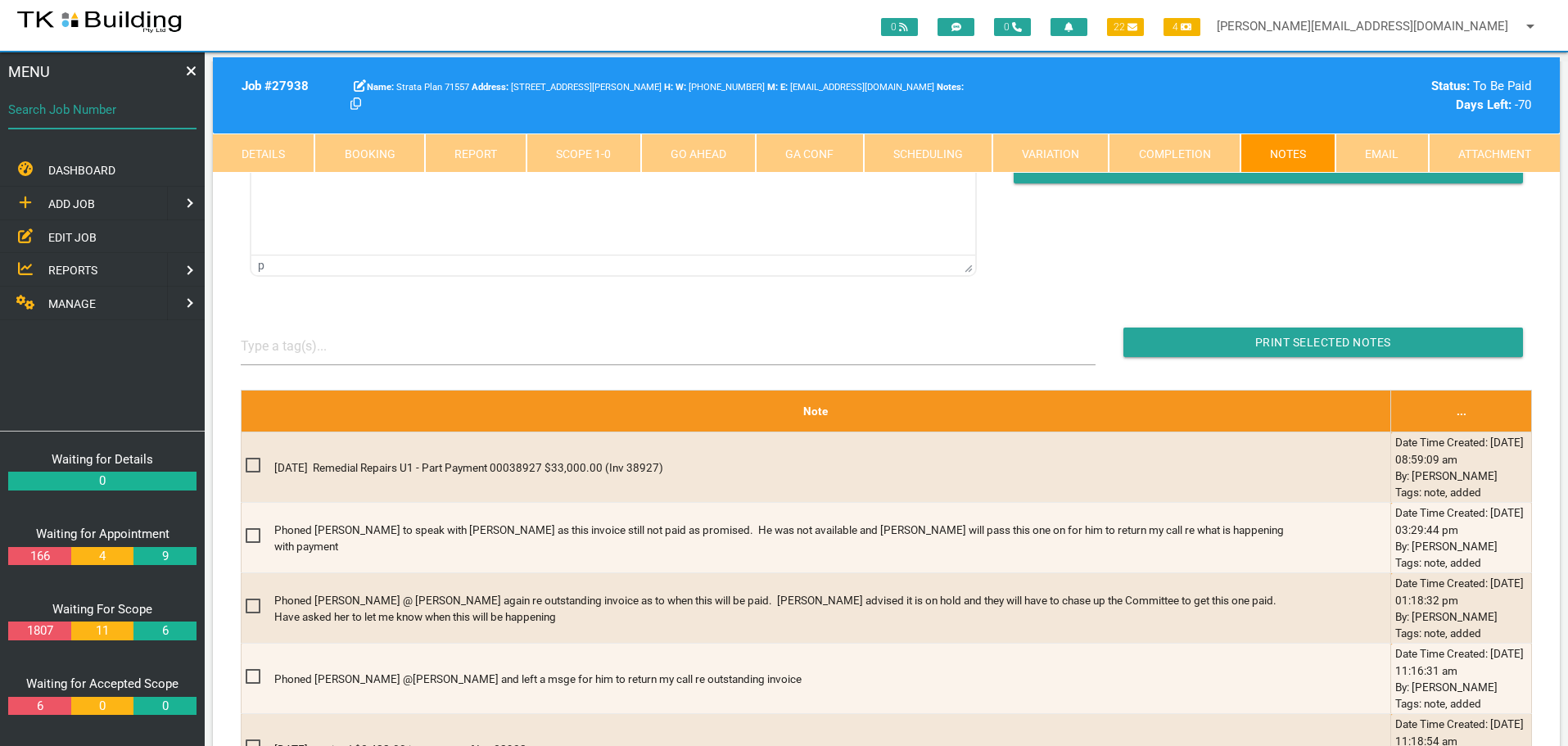
drag, startPoint x: 117, startPoint y: 123, endPoint x: 109, endPoint y: 128, distance: 9.4
click at [116, 124] on input "Search Job Number" at bounding box center [103, 110] width 189 height 38
type input "27954"
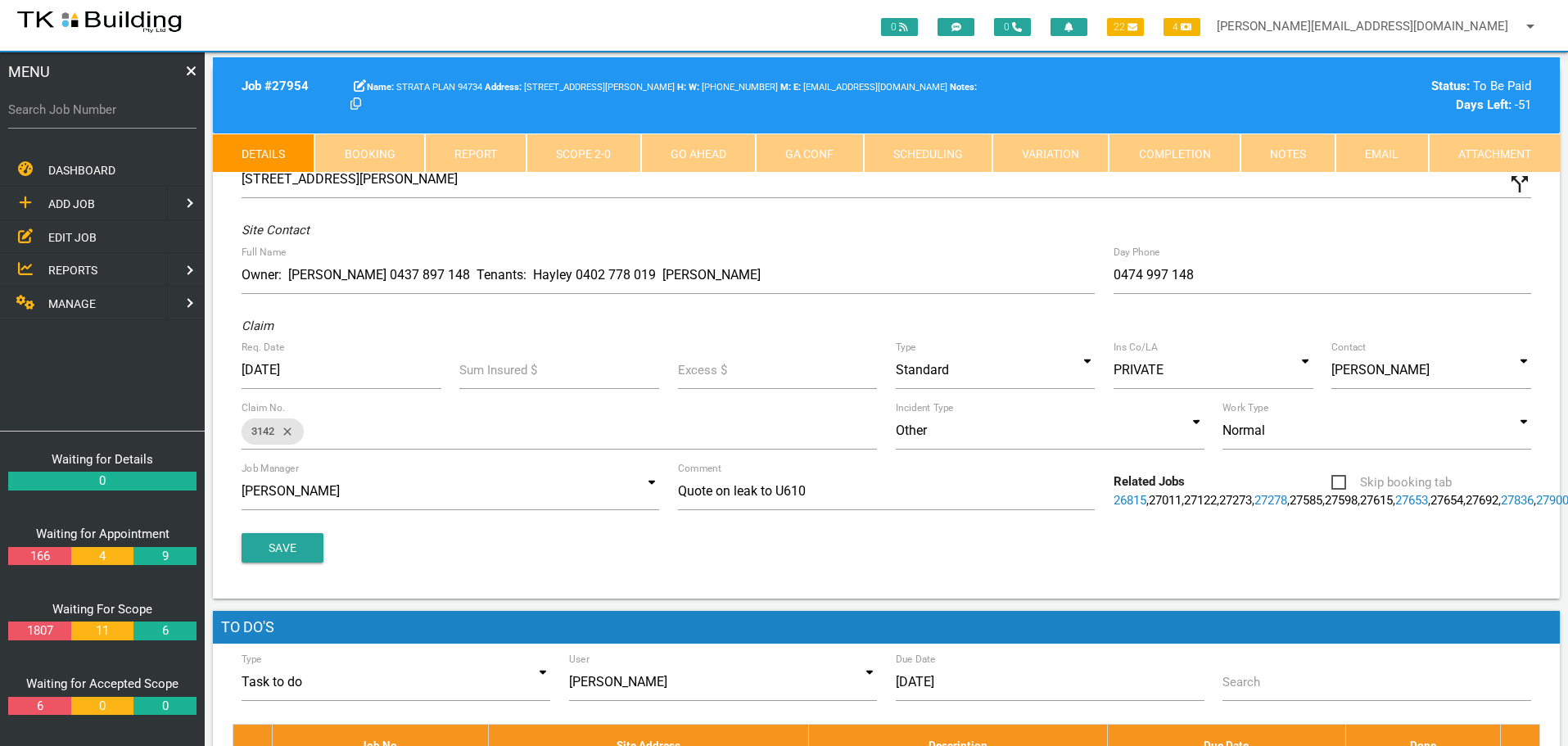
click at [1298, 156] on link "Notes" at bounding box center [1288, 152] width 95 height 39
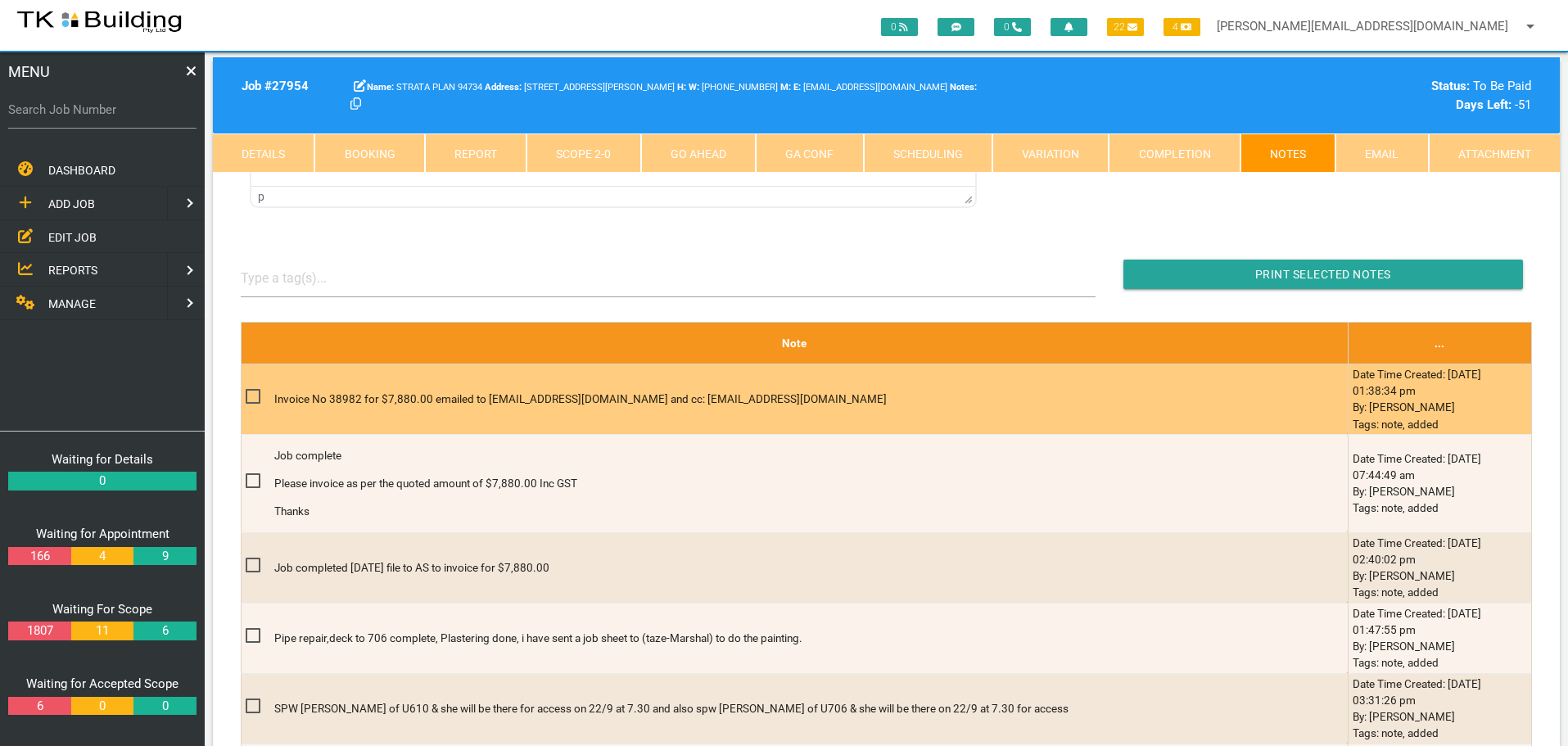
scroll to position [328, 0]
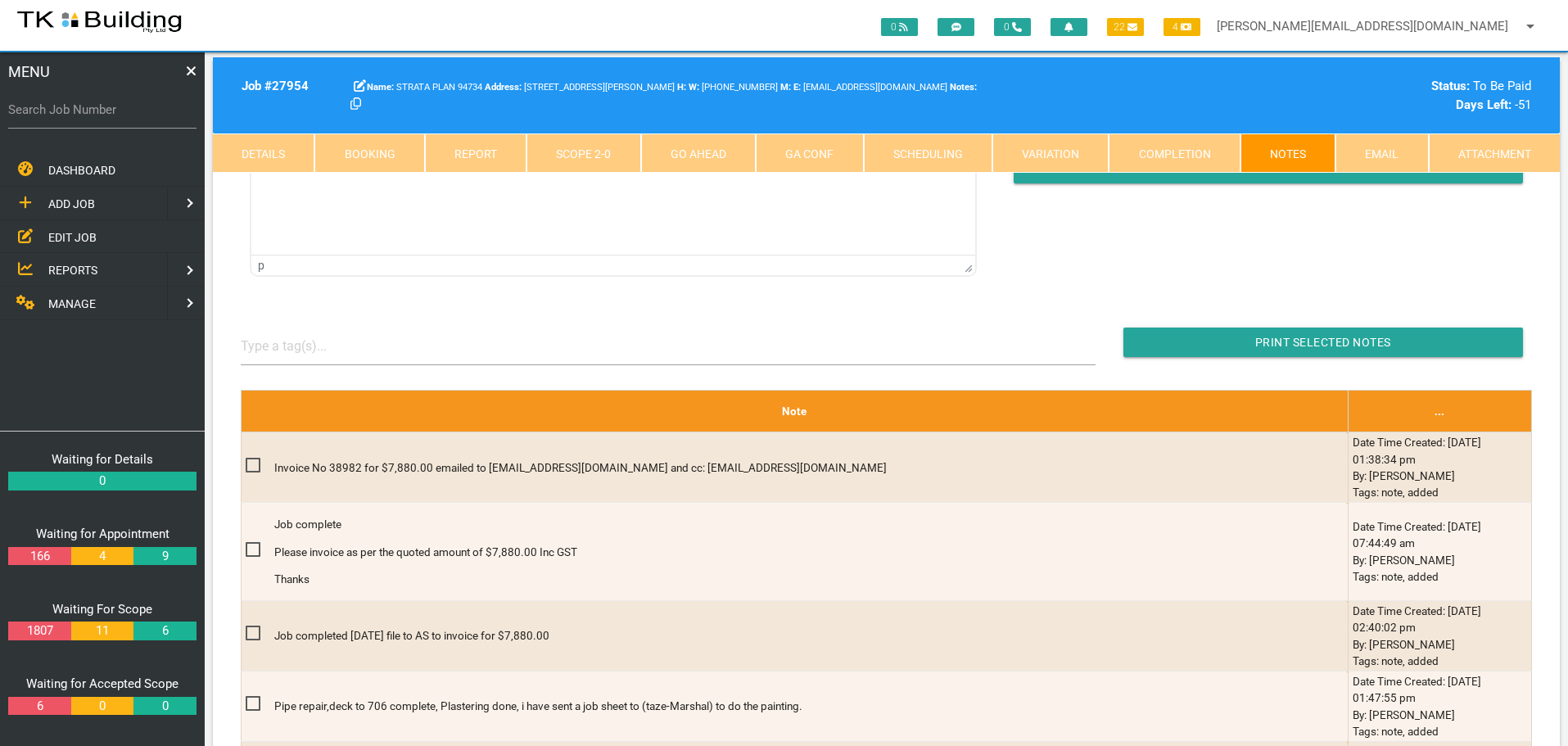
click at [112, 118] on label "Search Job Number" at bounding box center [103, 110] width 189 height 19
click at [112, 118] on input "Search Job Number" at bounding box center [103, 110] width 189 height 38
type input "27946"
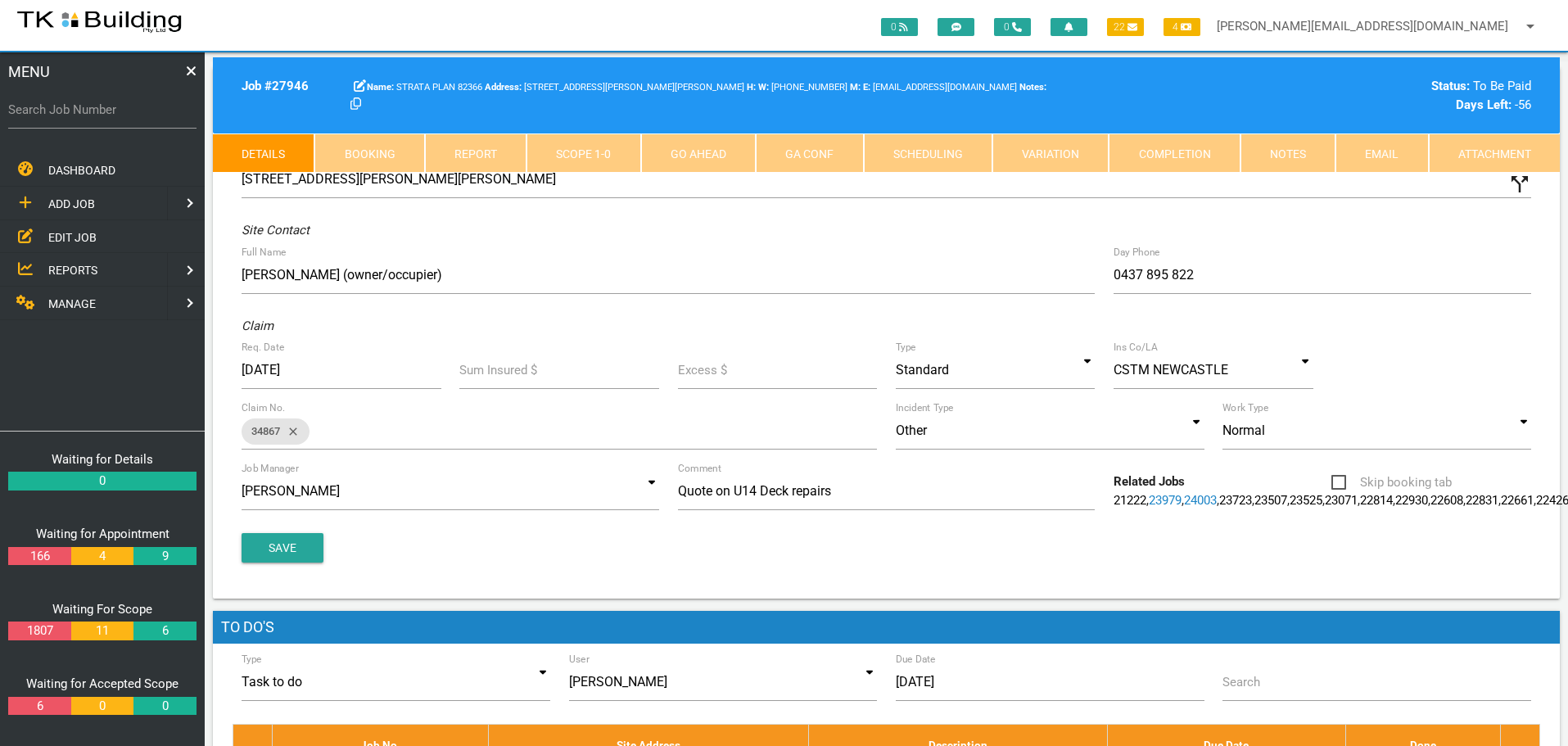
click at [1272, 156] on link "Notes" at bounding box center [1288, 152] width 95 height 39
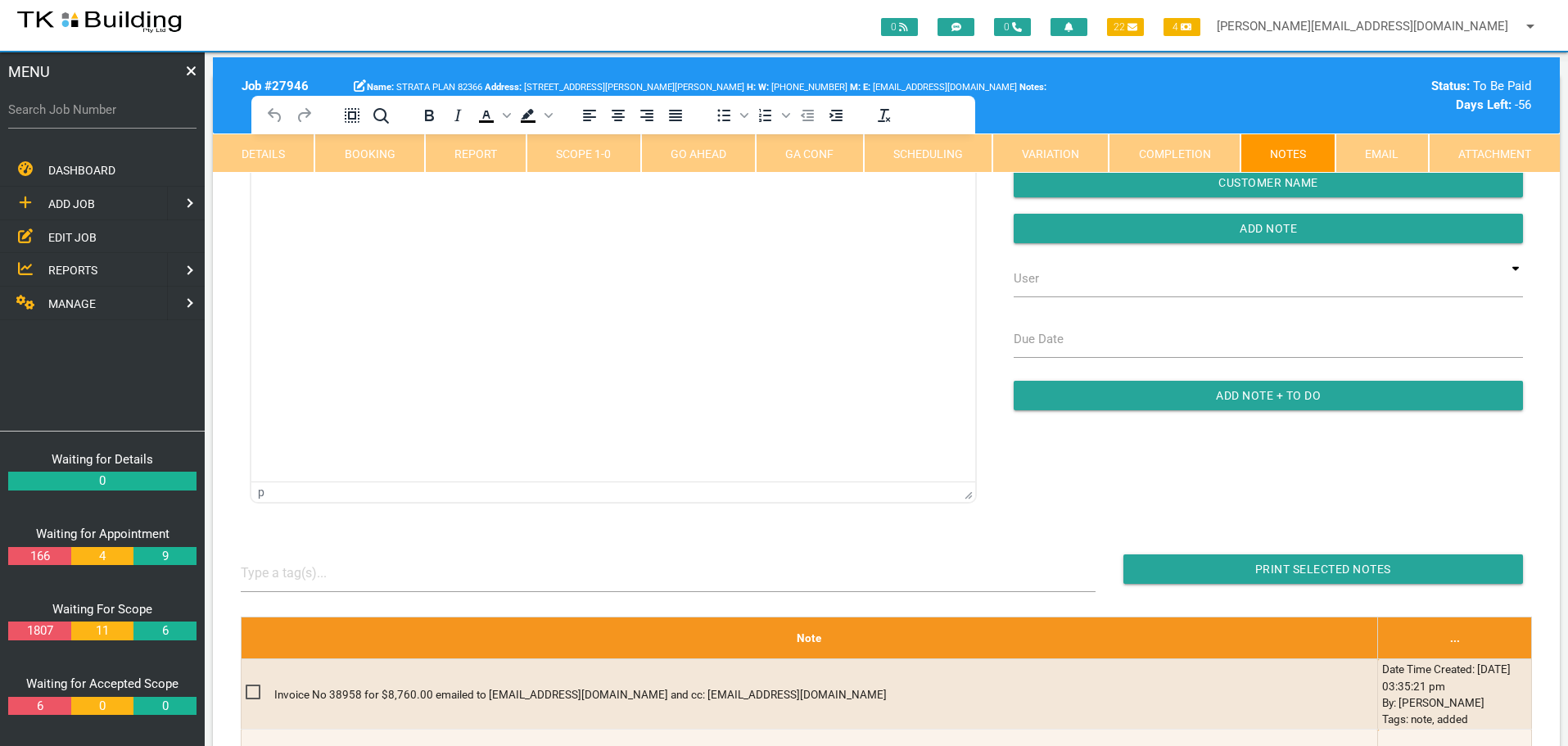
scroll to position [246, 0]
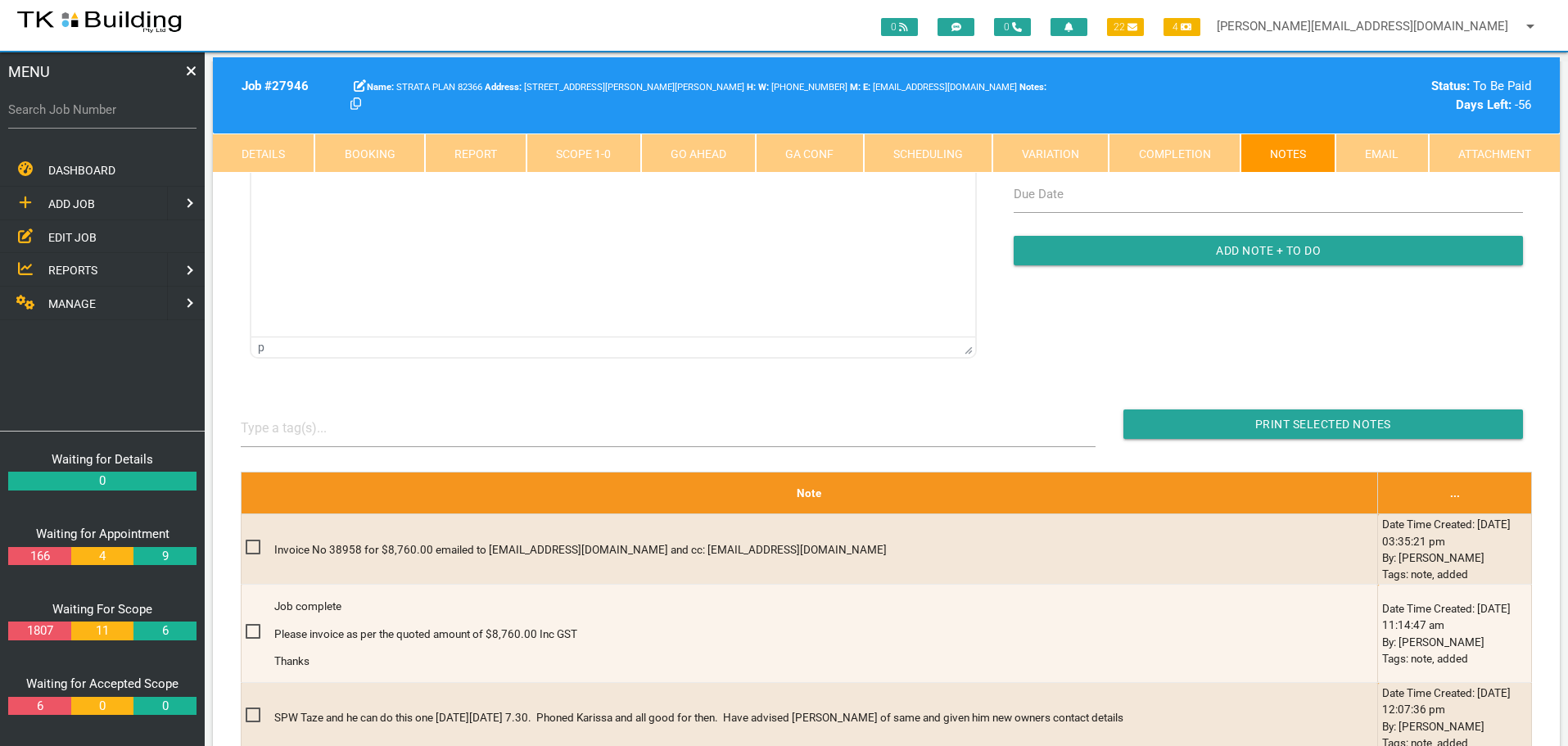
click at [119, 116] on label "Search Job Number" at bounding box center [103, 110] width 189 height 19
click at [119, 116] on input "Search Job Number" at bounding box center [103, 110] width 189 height 38
type input "28122"
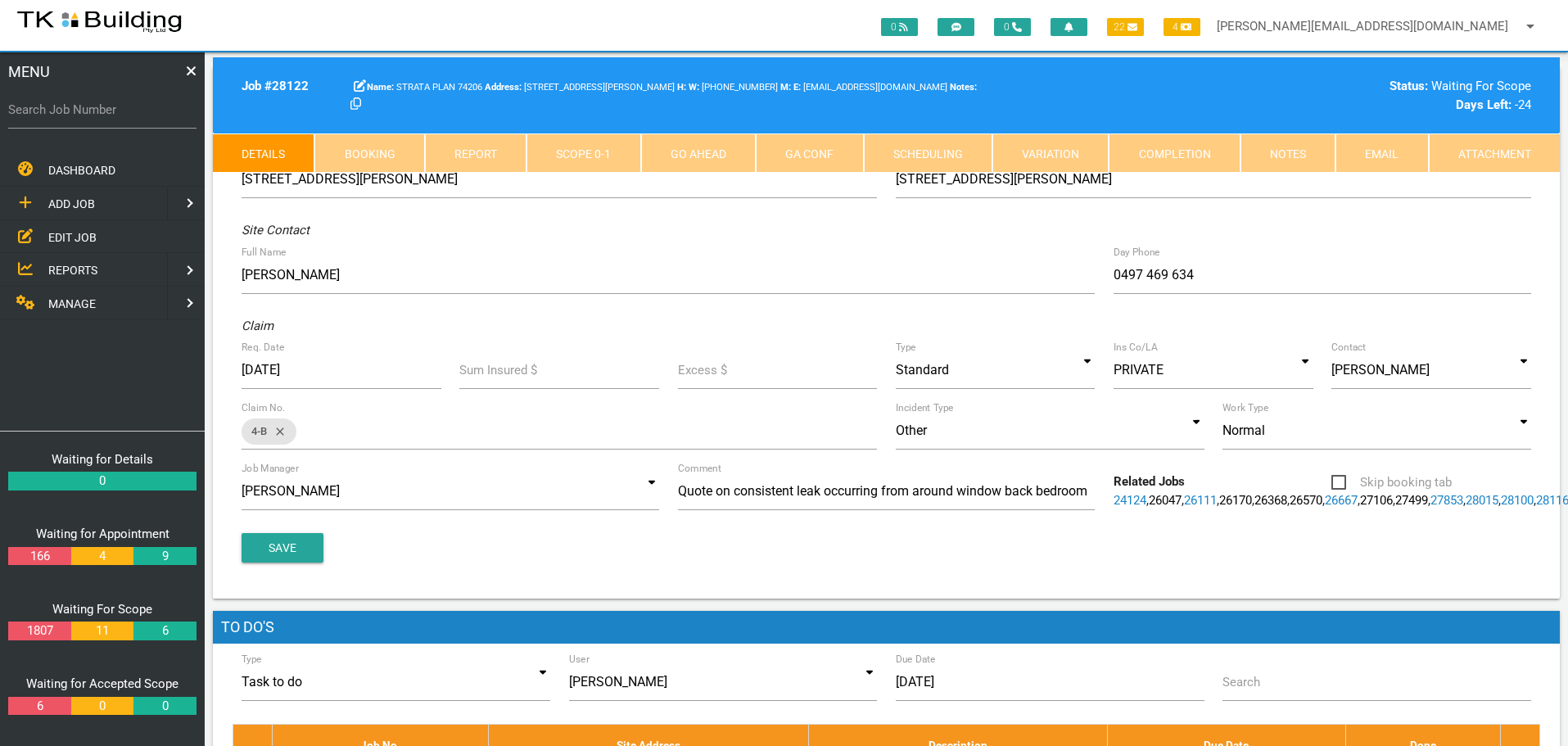
click at [1307, 144] on link "Notes" at bounding box center [1288, 152] width 95 height 39
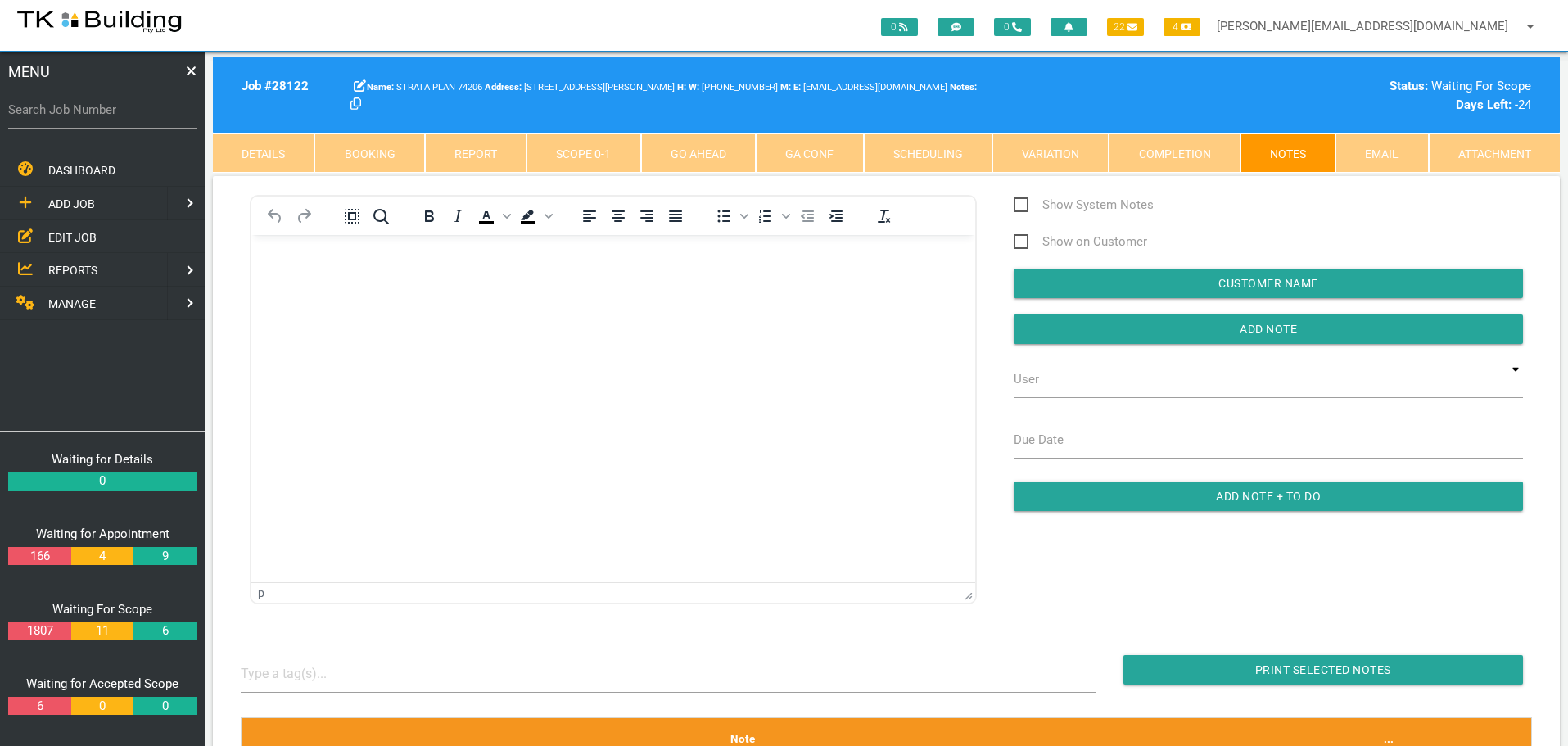
click at [323, 298] on body "Rich Text Area. Press ALT-0 for help." at bounding box center [613, 282] width 724 height 54
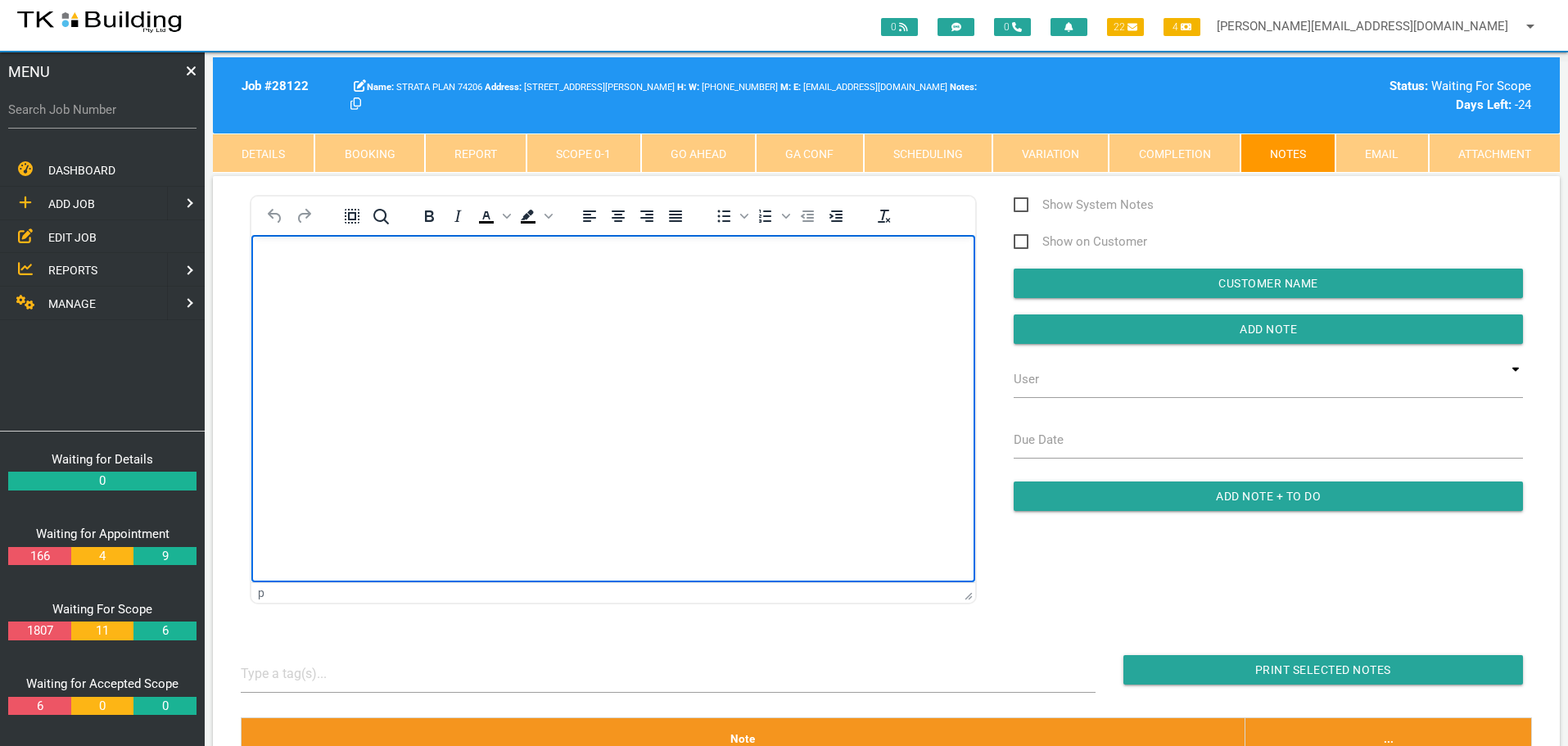
click at [267, 259] on body "Rich Text Area. Press ALT-0 for help." at bounding box center [613, 282] width 724 height 54
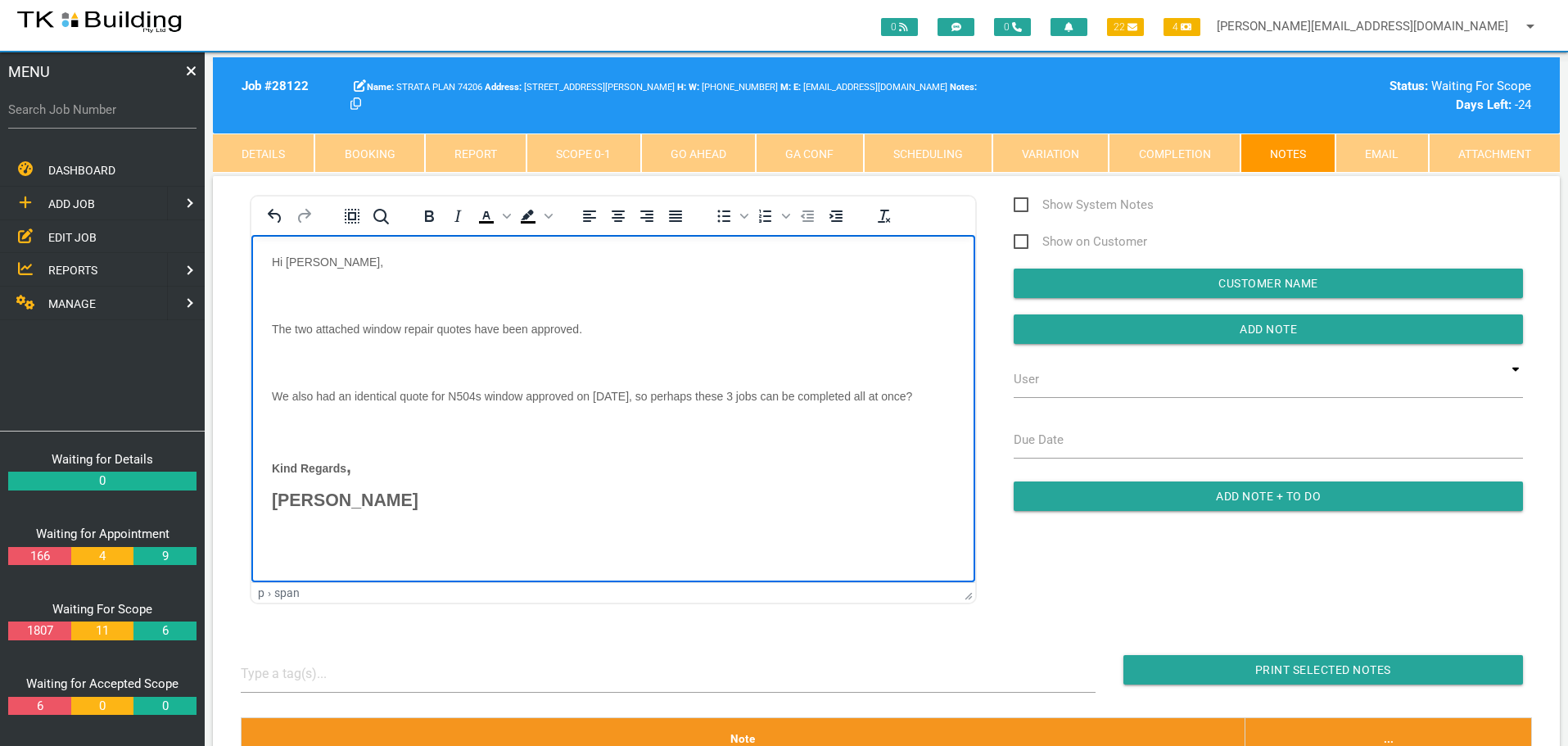
click at [289, 286] on body "Hi [PERSON_NAME], The two attached window repair quotes have been approved. We …" at bounding box center [613, 393] width 724 height 276
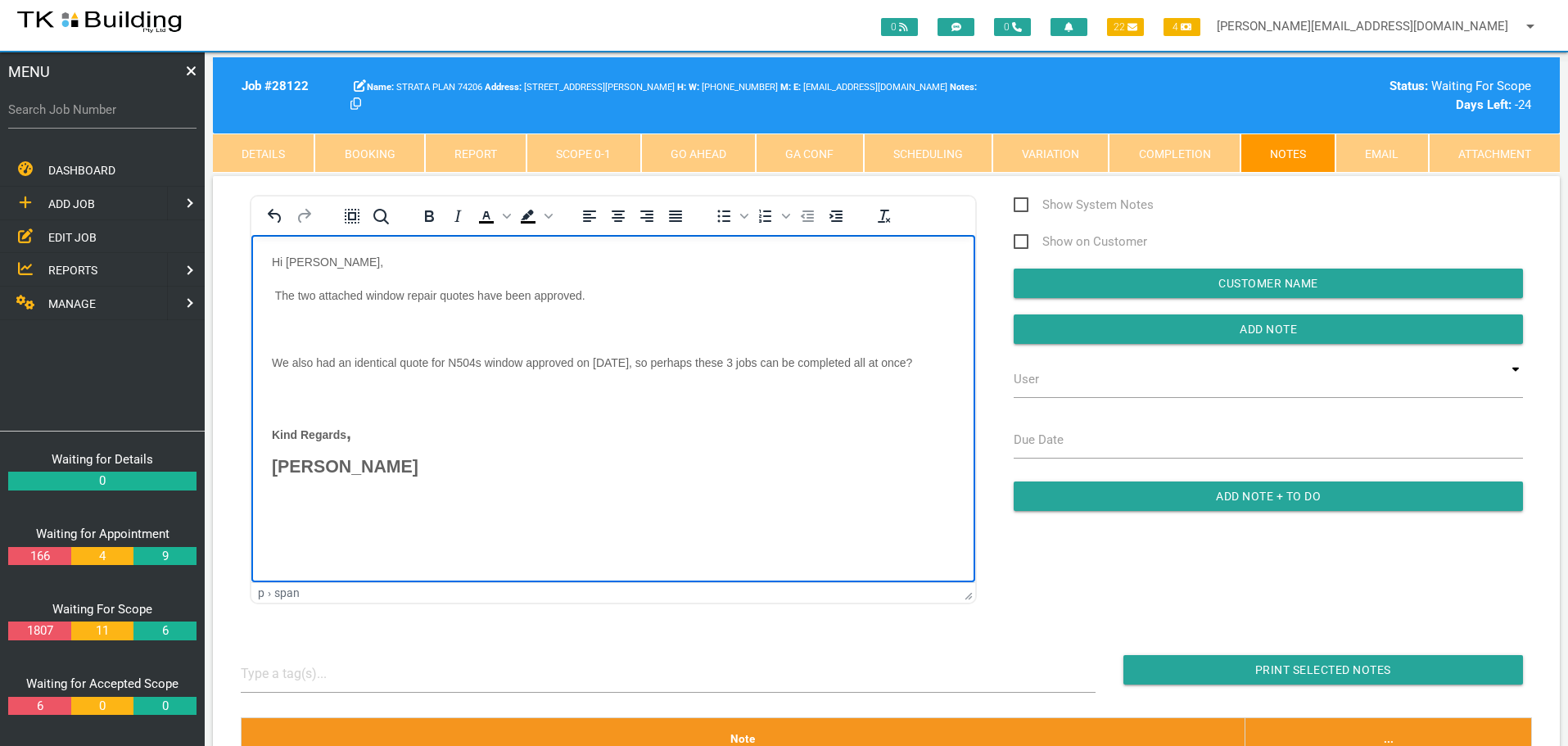
click at [273, 323] on span "Rich Text Area. Press ALT-0 for help." at bounding box center [274, 329] width 4 height 13
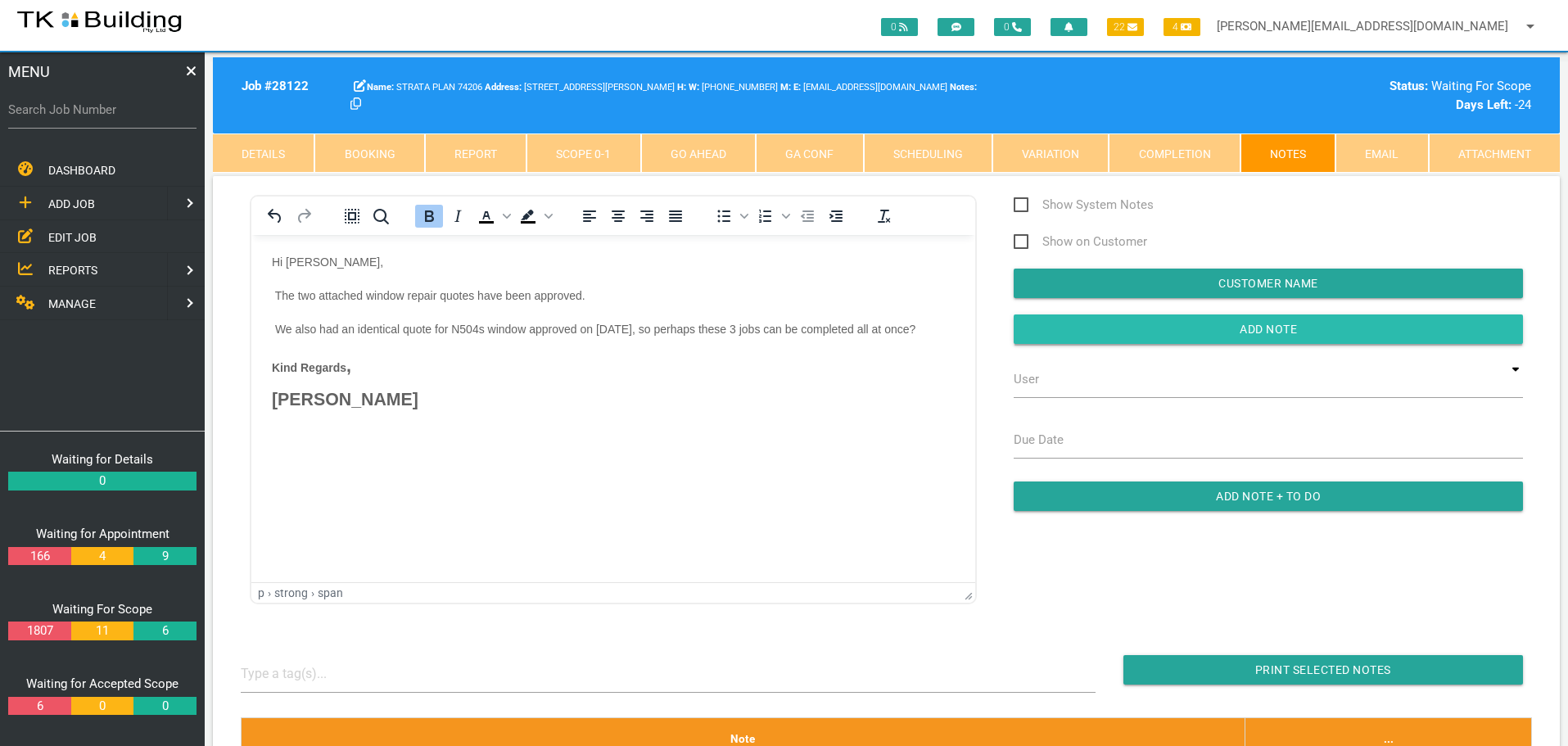
click at [1054, 329] on input "button" at bounding box center [1268, 329] width 509 height 29
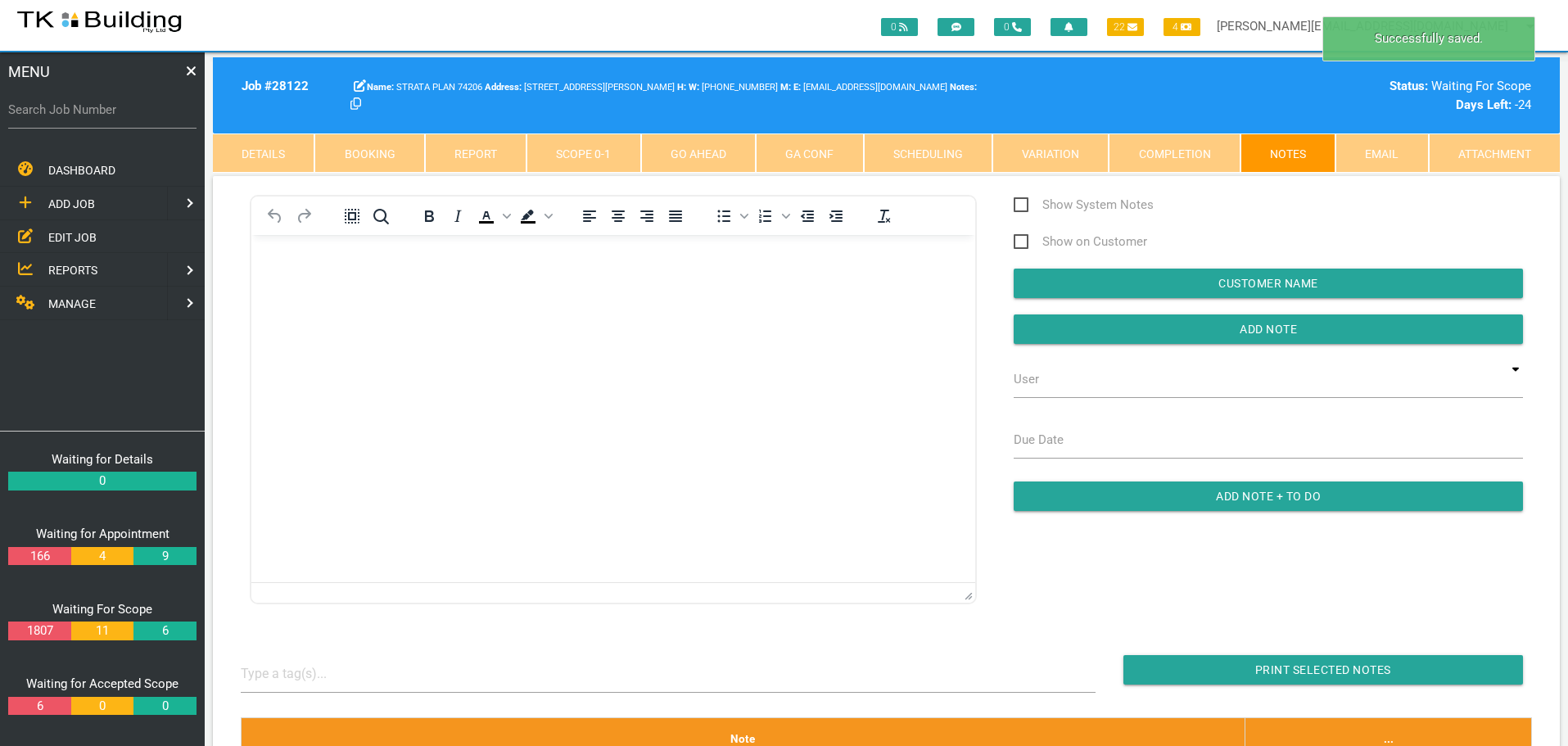
click at [74, 113] on label "Search Job Number" at bounding box center [103, 110] width 189 height 19
click at [74, 113] on input "Search Job Number" at bounding box center [103, 110] width 189 height 38
type input "28100"
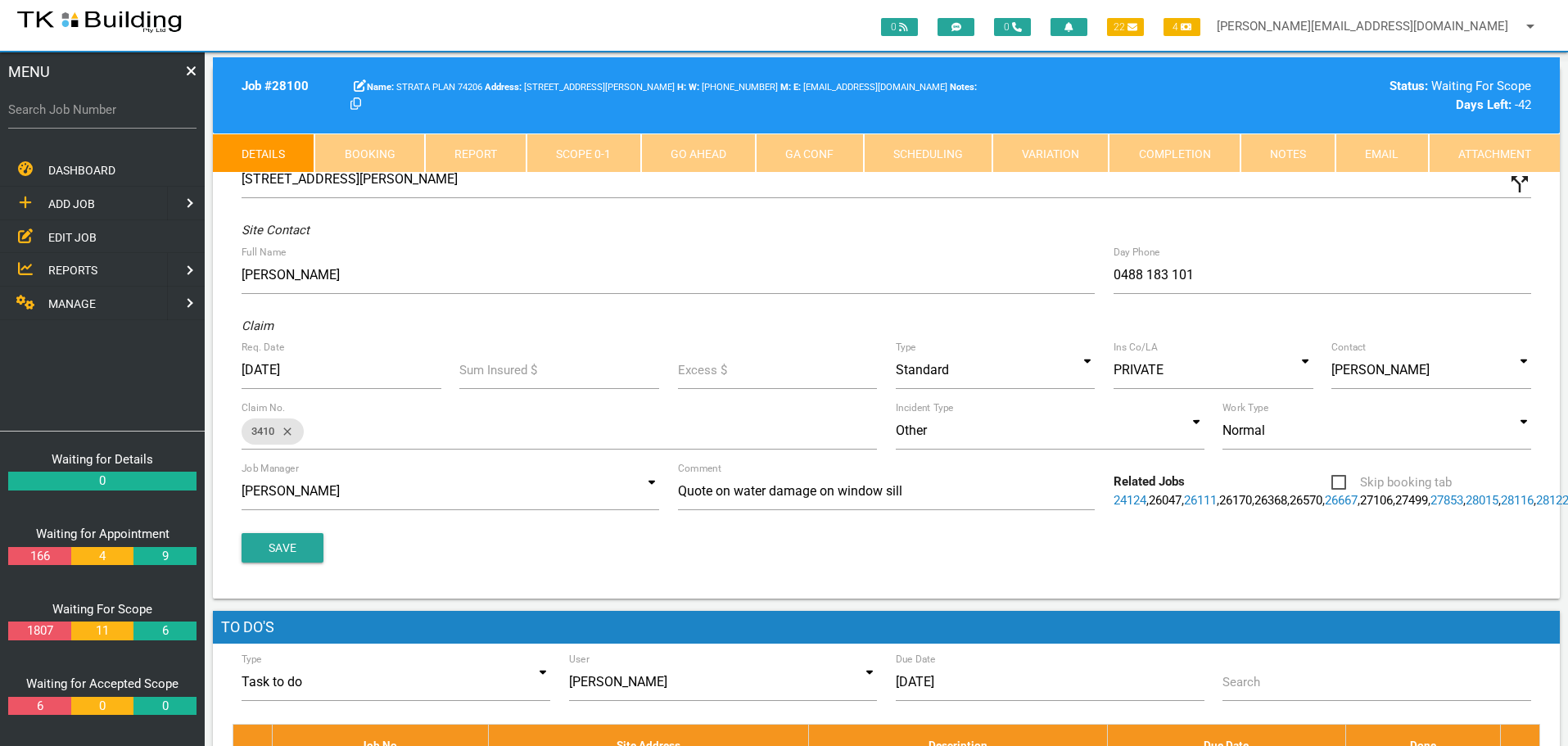
click at [1262, 160] on link "Notes" at bounding box center [1288, 152] width 95 height 39
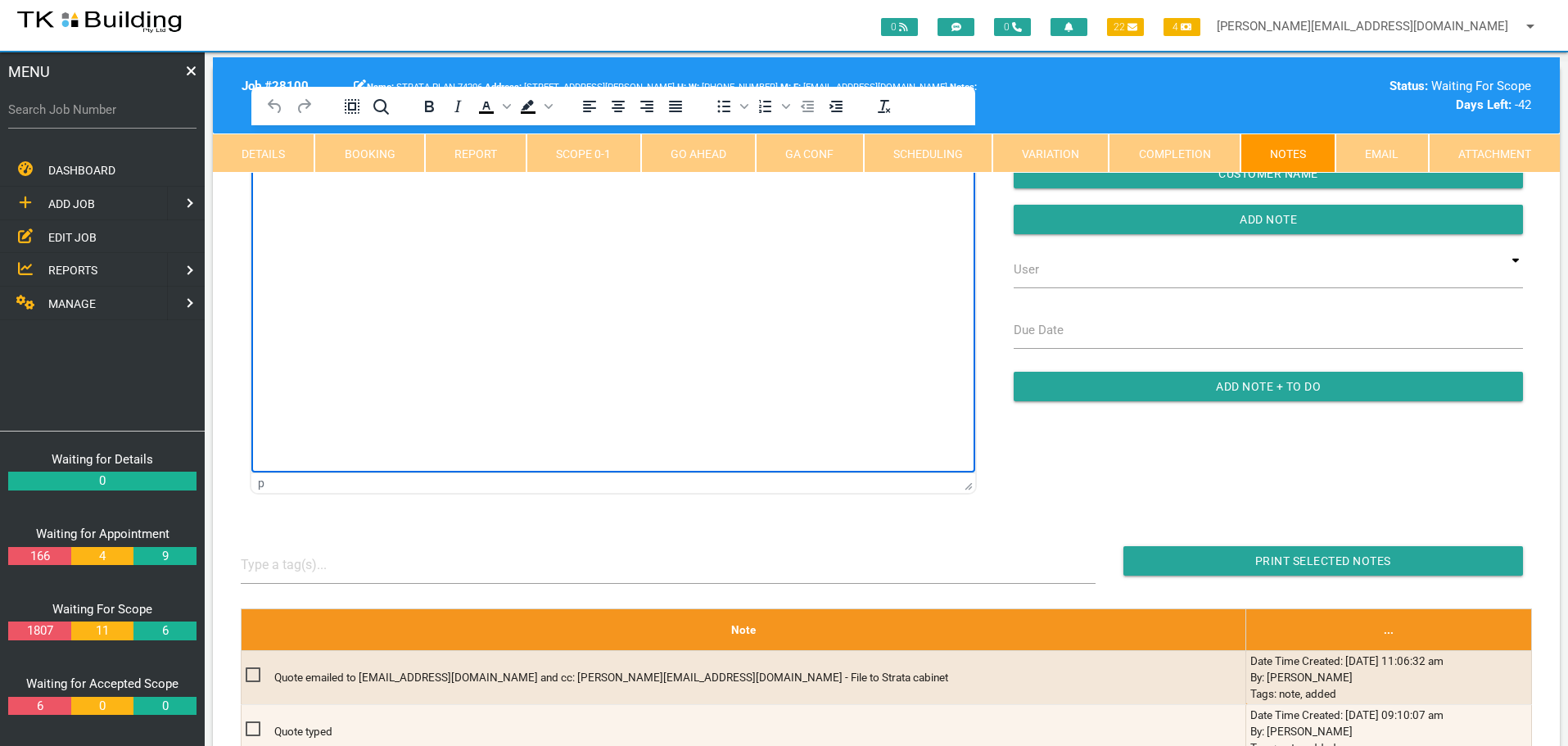
click at [307, 200] on html at bounding box center [613, 162] width 724 height 74
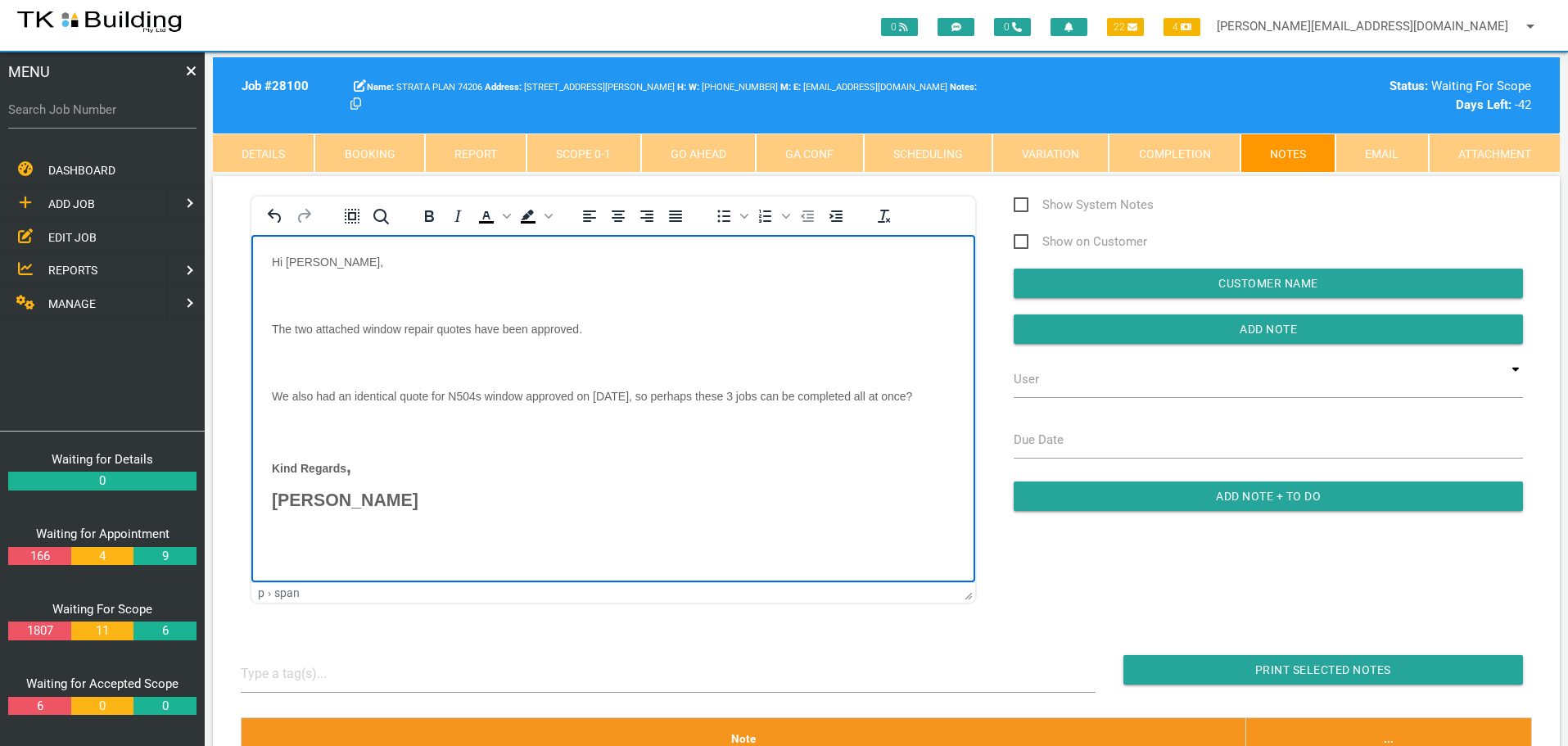
click at [289, 282] on body "Hi [PERSON_NAME], The two attached window repair quotes have been approved. We …" at bounding box center [613, 393] width 724 height 276
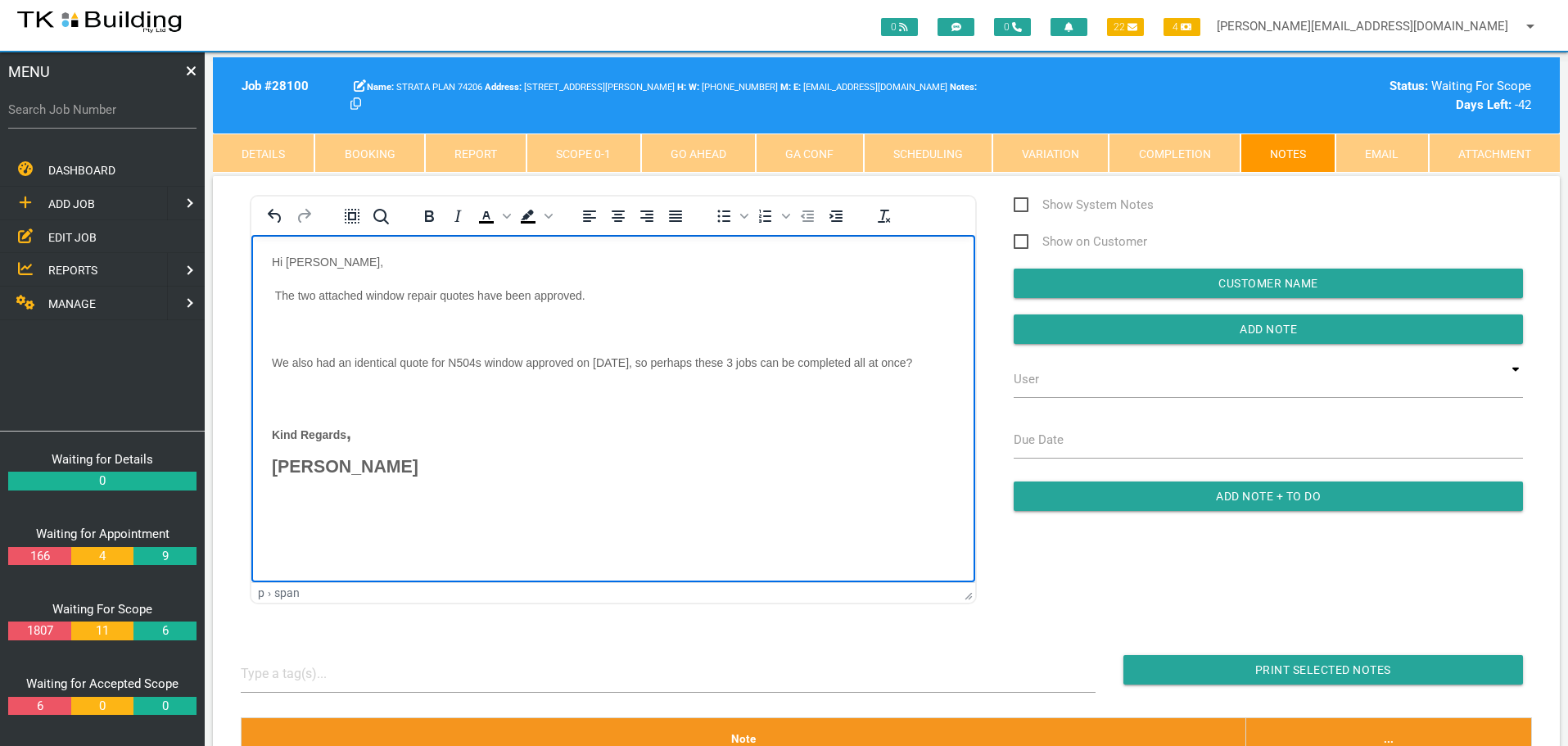
click at [304, 323] on p "Rich Text Area. Press ALT-0 for help." at bounding box center [613, 329] width 683 height 13
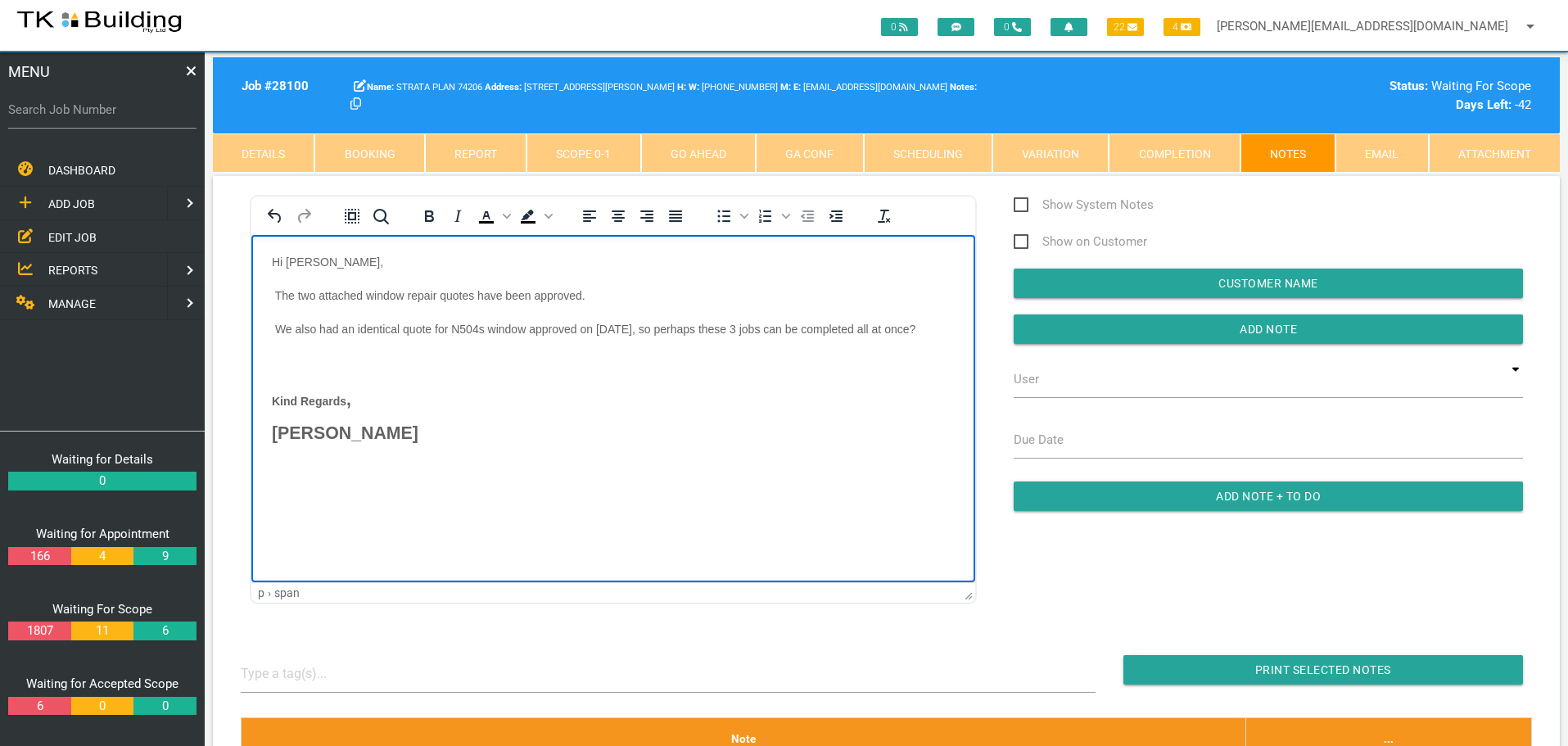
click at [311, 357] on p "Rich Text Area. Press ALT-0 for help." at bounding box center [613, 362] width 683 height 13
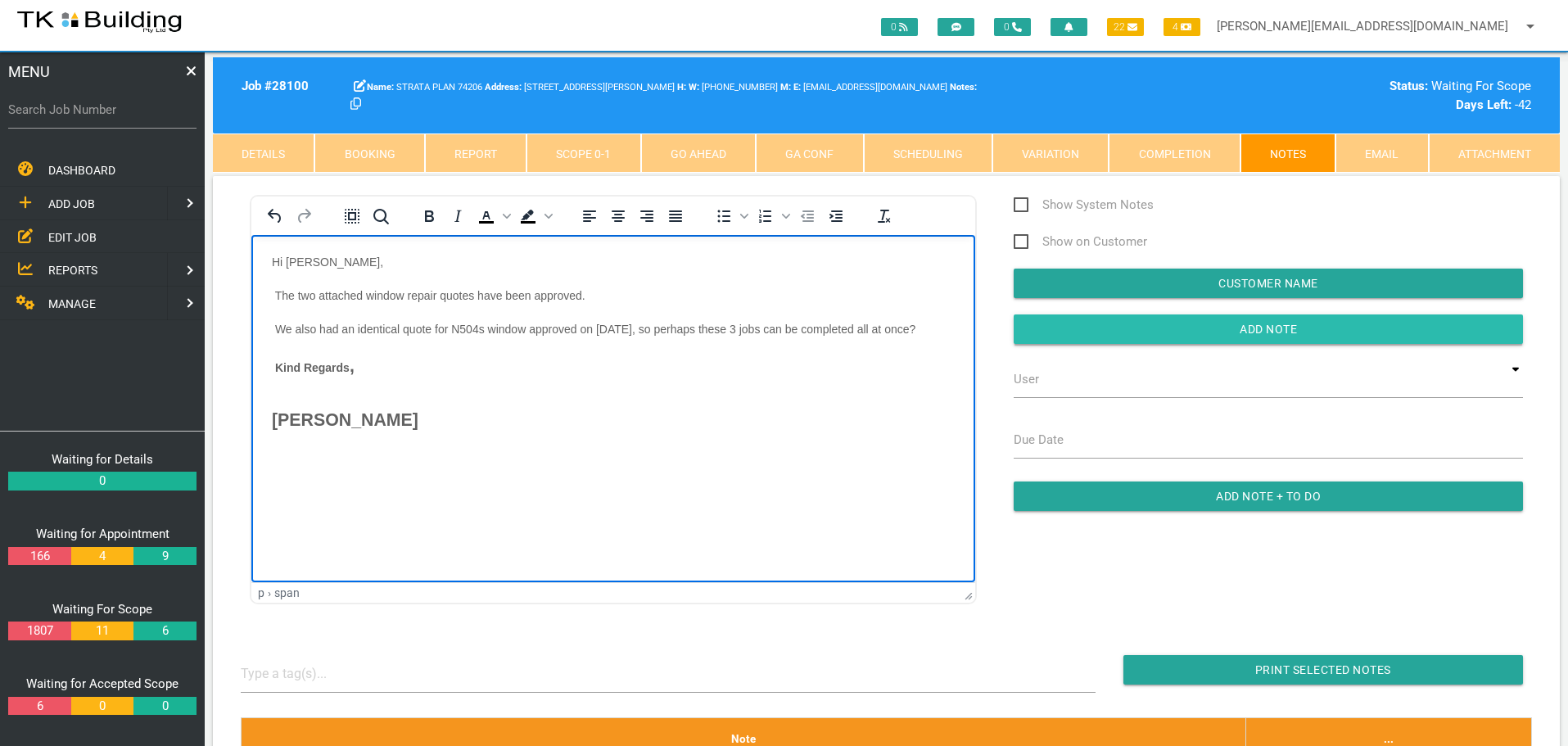
click at [1091, 330] on input "Add Note" at bounding box center [1268, 329] width 509 height 29
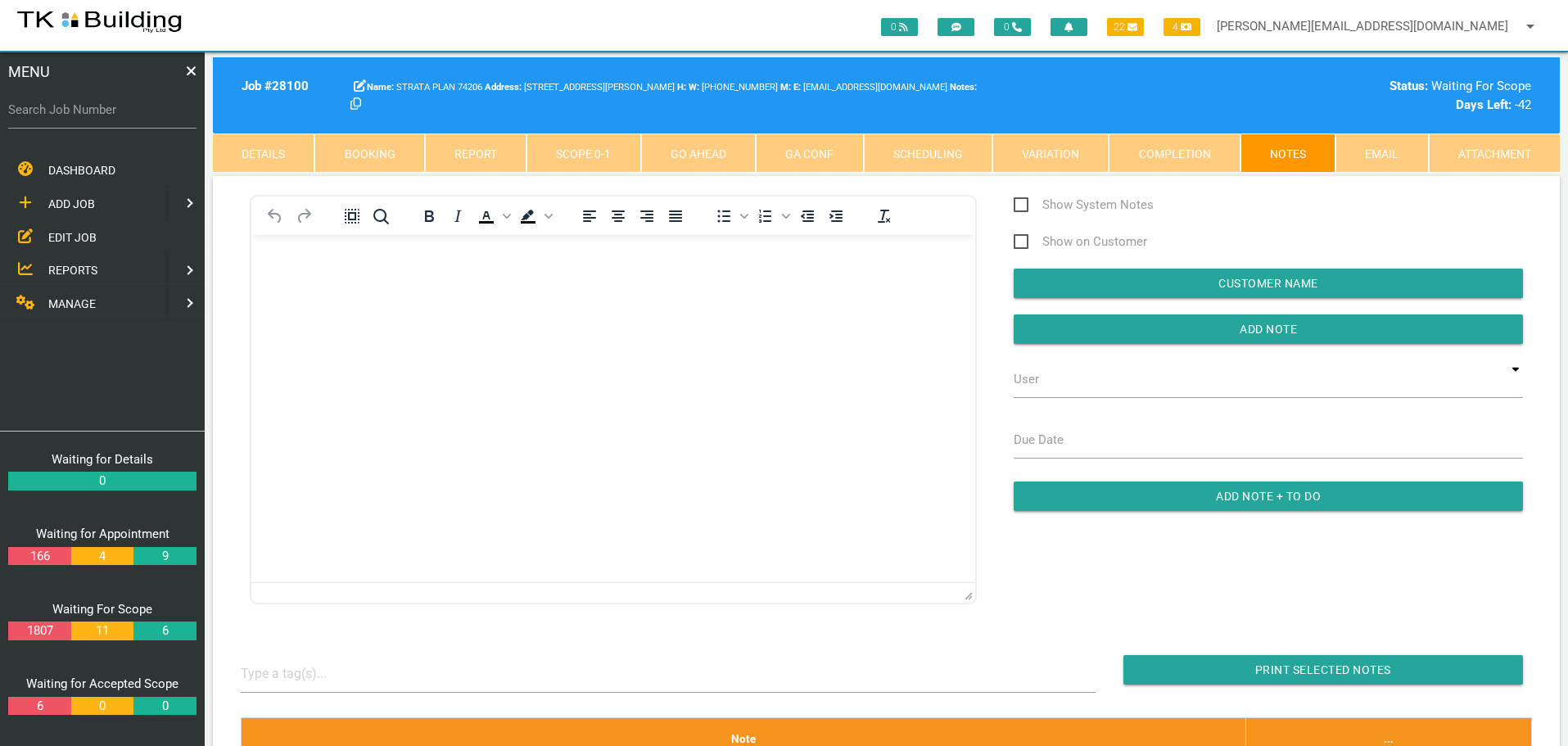
click at [113, 113] on label "Search Job Number" at bounding box center [103, 110] width 189 height 19
click at [113, 113] on input "Search Job Number" at bounding box center [103, 110] width 189 height 38
type input "28063"
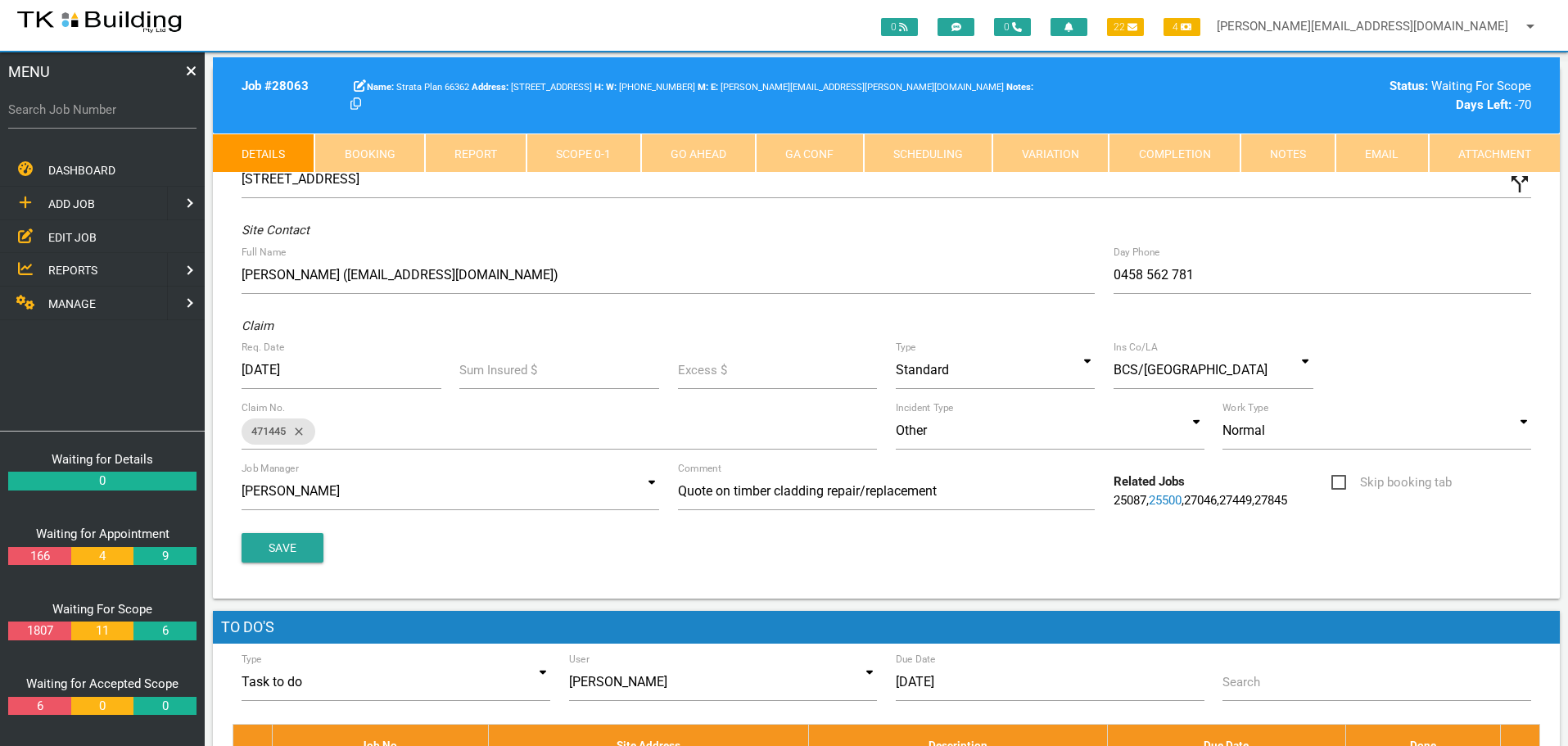
click at [1320, 155] on link "Notes" at bounding box center [1288, 152] width 95 height 39
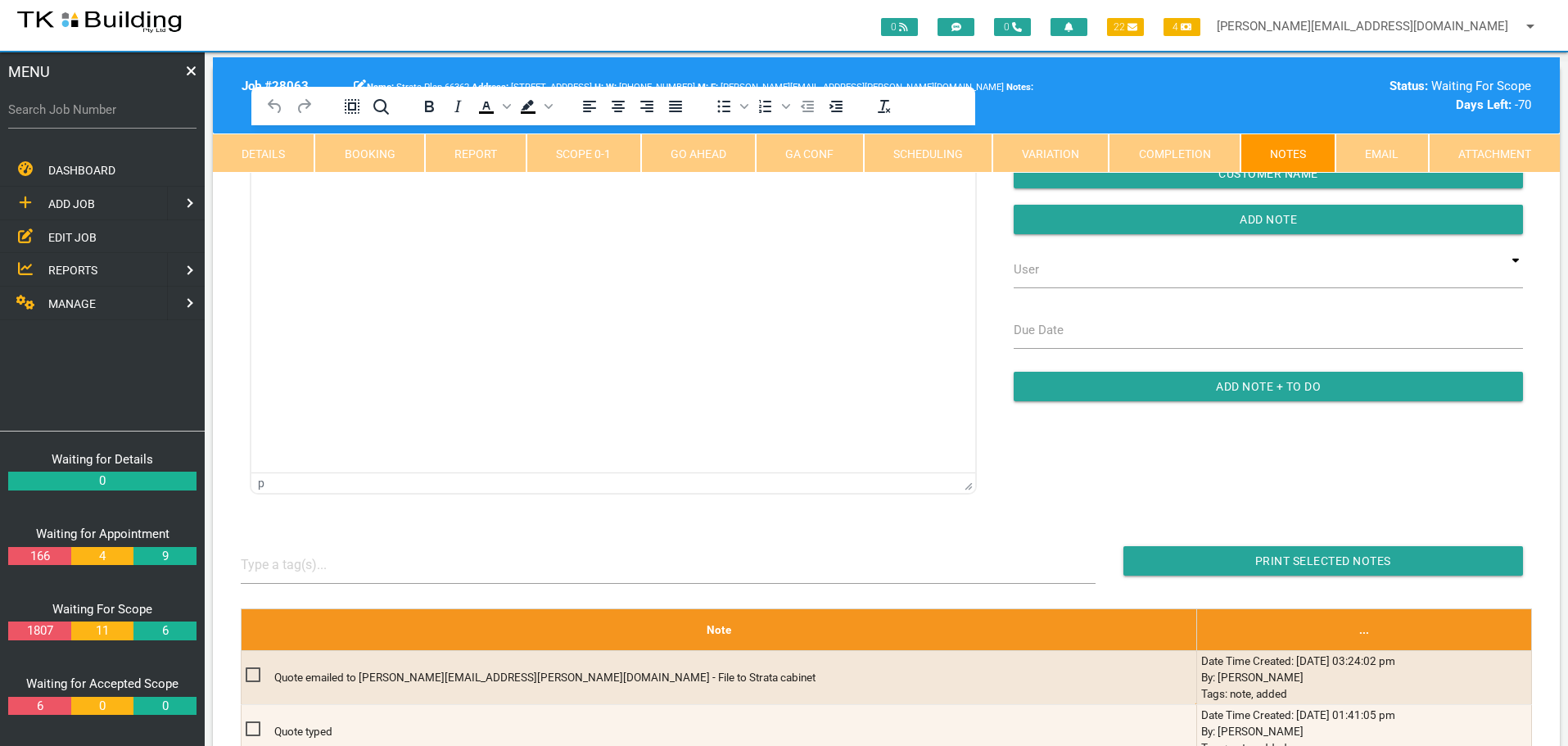
click at [308, 200] on html at bounding box center [613, 162] width 724 height 74
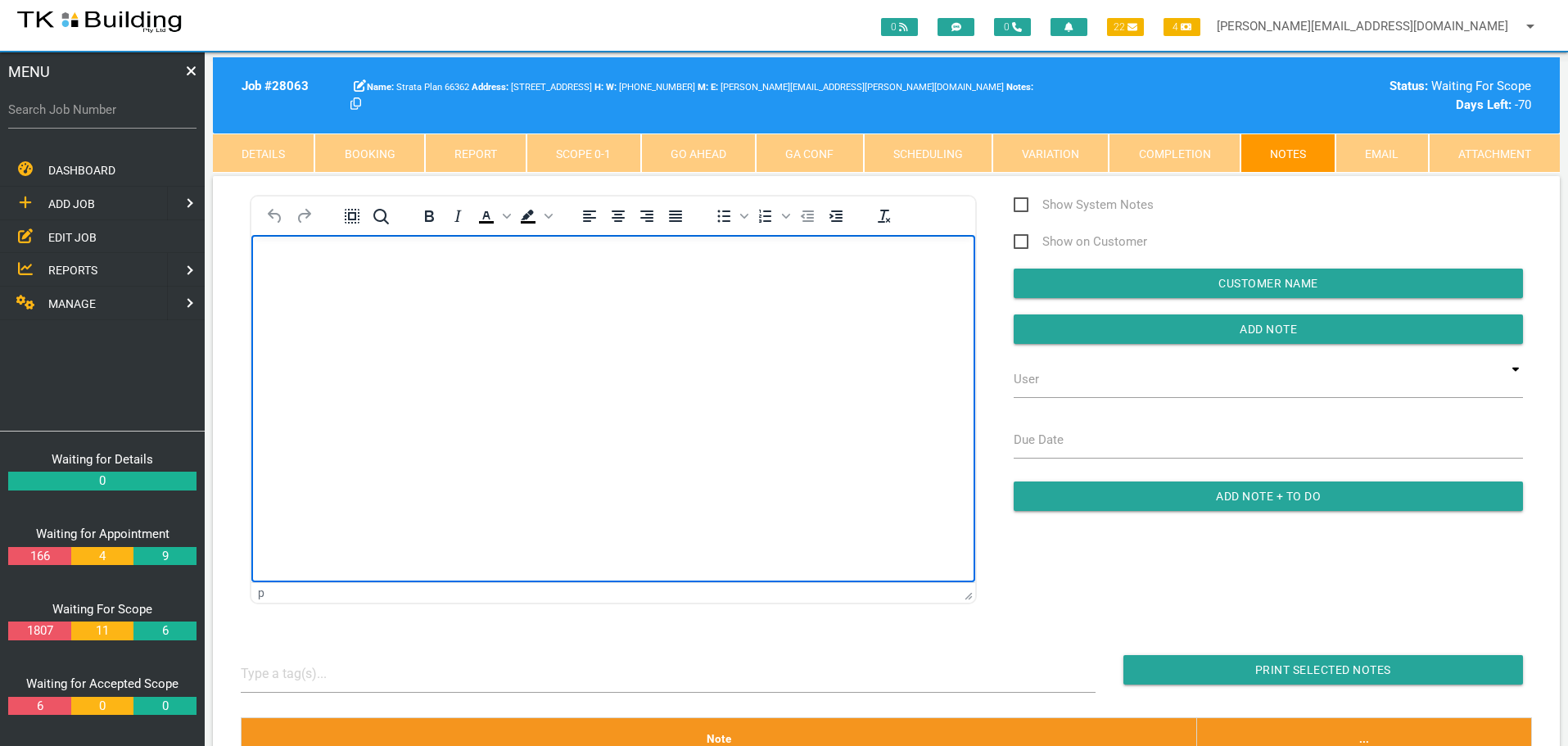
click at [290, 261] on p "Rich Text Area. Press ALT-0 for help." at bounding box center [613, 261] width 683 height 13
paste body "Rich Text Area. Press ALT-0 for help."
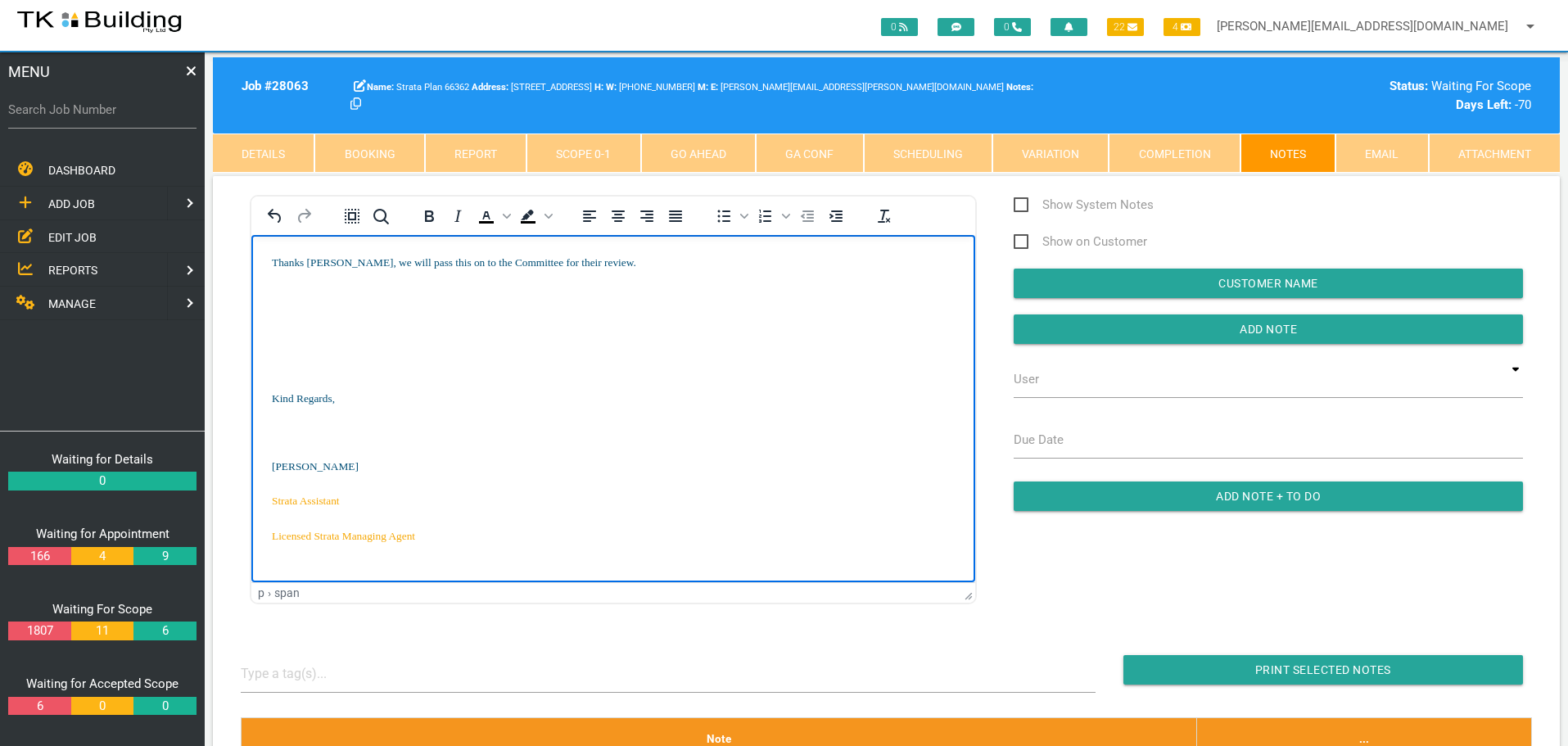
click at [280, 282] on body "Thanks [PERSON_NAME], we will pass this on to the Committee for their review. K…" at bounding box center [613, 427] width 724 height 343
click at [298, 323] on p "Rich Text Area. Press ALT-0 for help." at bounding box center [613, 329] width 683 height 13
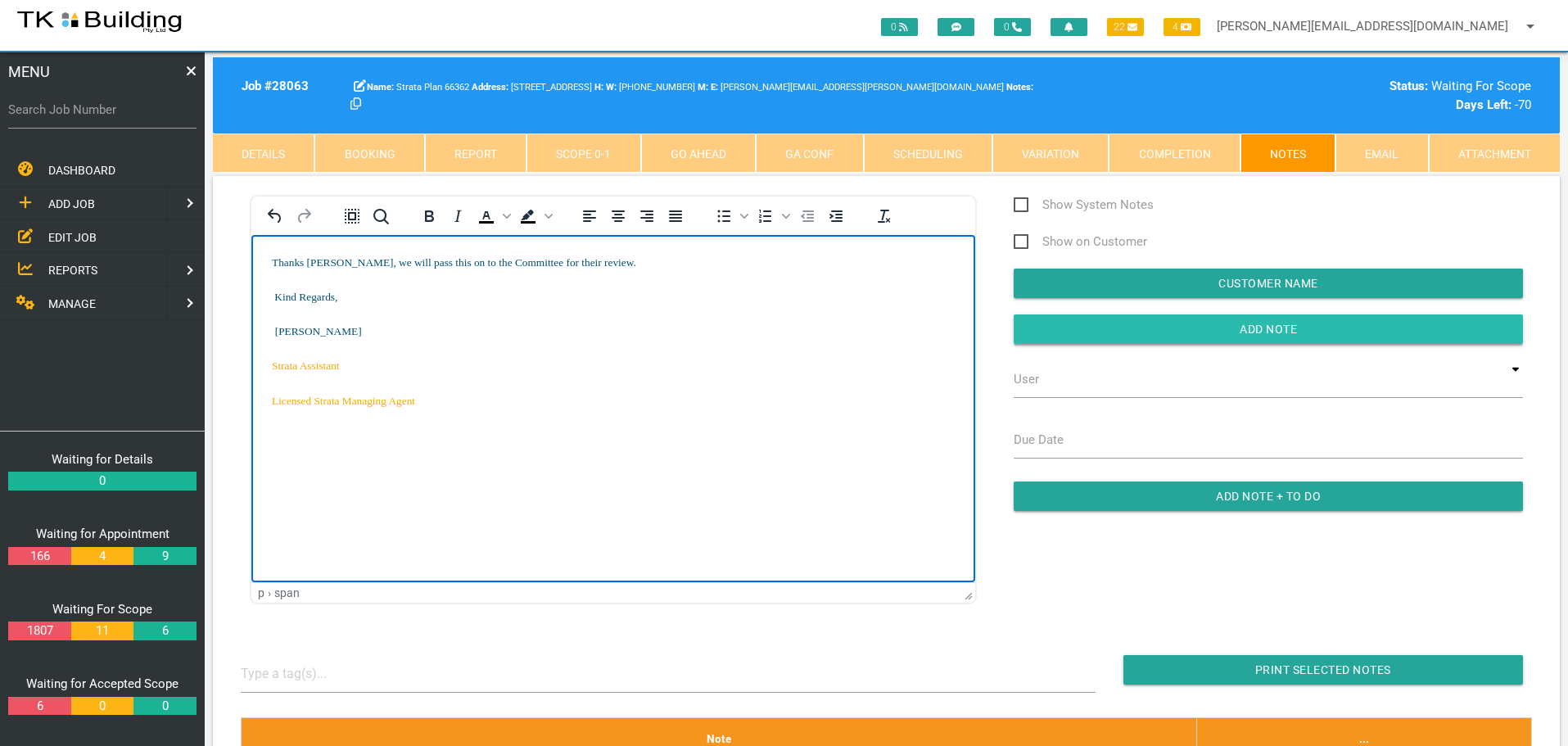
drag, startPoint x: 1087, startPoint y: 333, endPoint x: 1014, endPoint y: 336, distance: 73.1
click at [1087, 334] on input "Add Note" at bounding box center [1268, 329] width 509 height 29
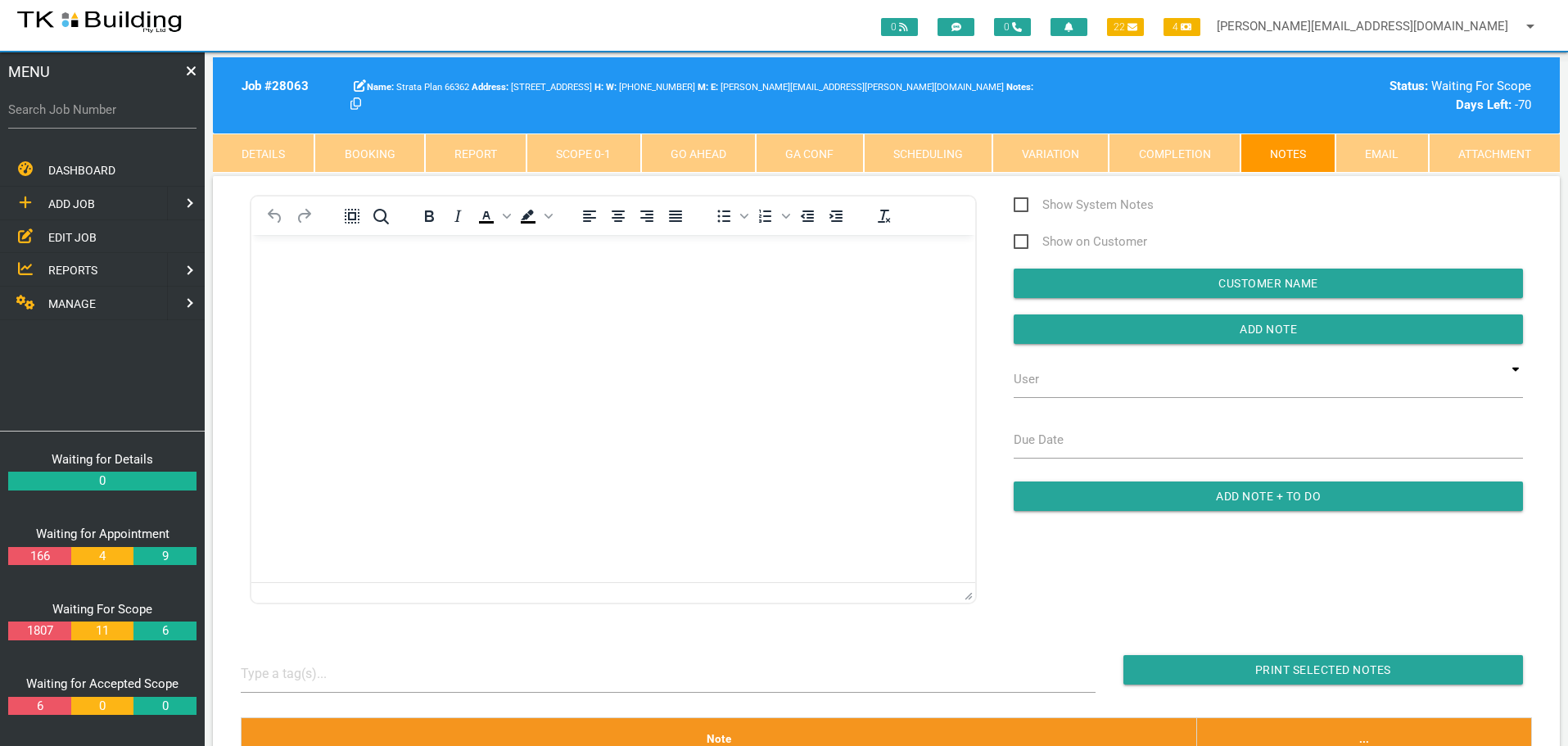
click at [94, 113] on label "Search Job Number" at bounding box center [103, 110] width 189 height 19
click at [94, 113] on input "Search Job Number" at bounding box center [103, 110] width 189 height 38
type input "27764"
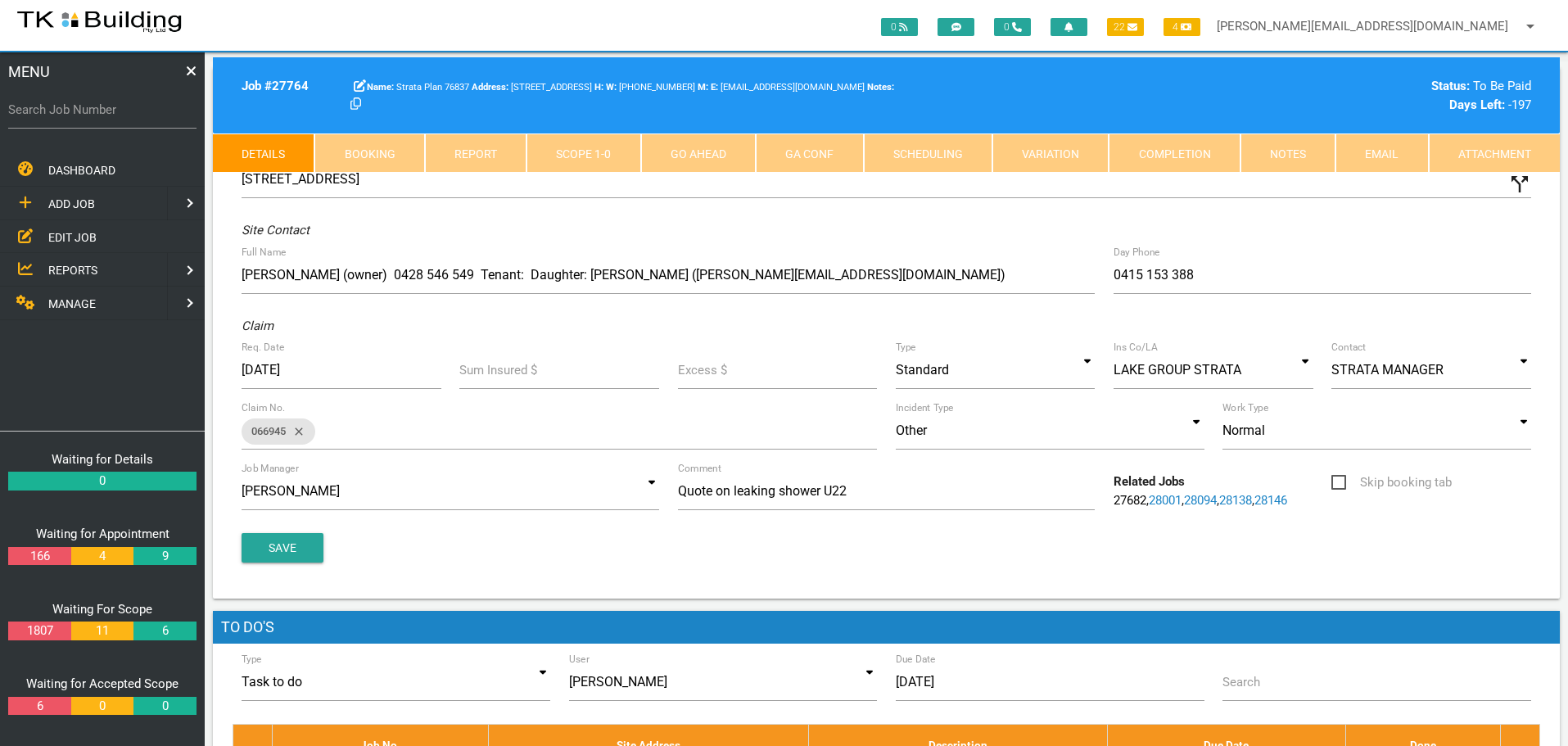
click at [1298, 150] on link "Notes" at bounding box center [1288, 152] width 95 height 39
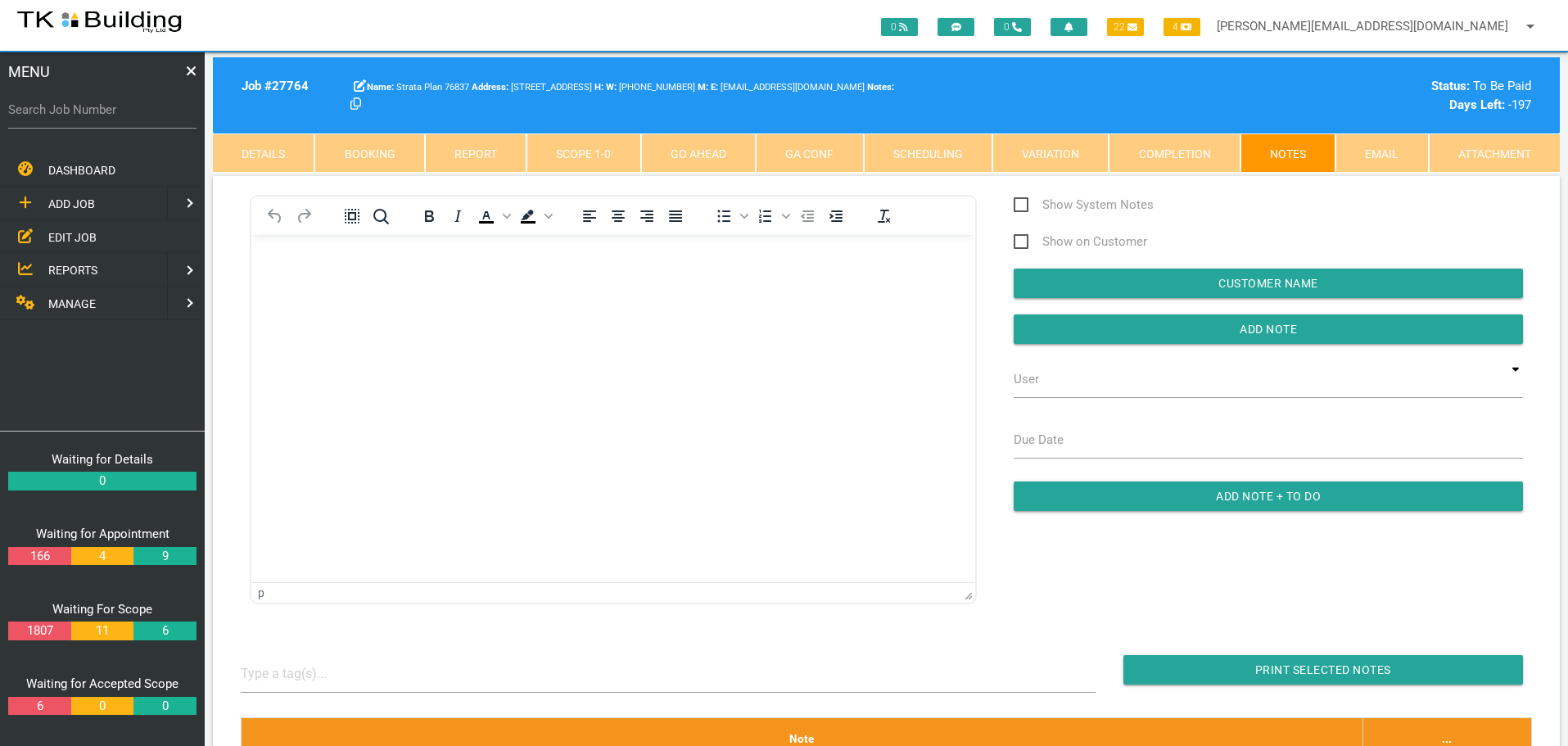
click at [105, 115] on label "Search Job Number" at bounding box center [103, 110] width 189 height 19
click at [105, 115] on input "Search Job Number" at bounding box center [103, 110] width 189 height 38
type input "27946"
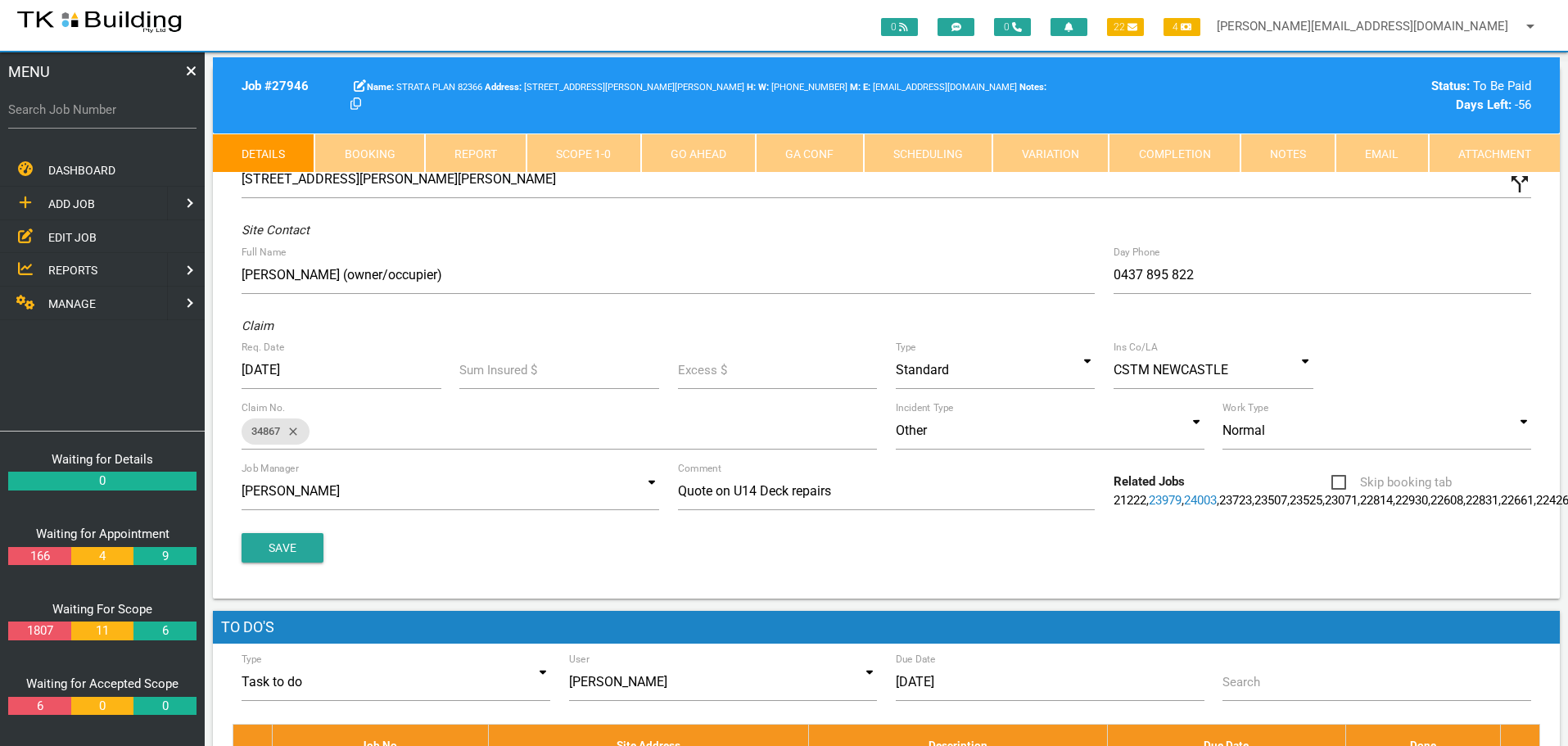
click at [1297, 154] on link "Notes" at bounding box center [1288, 152] width 95 height 39
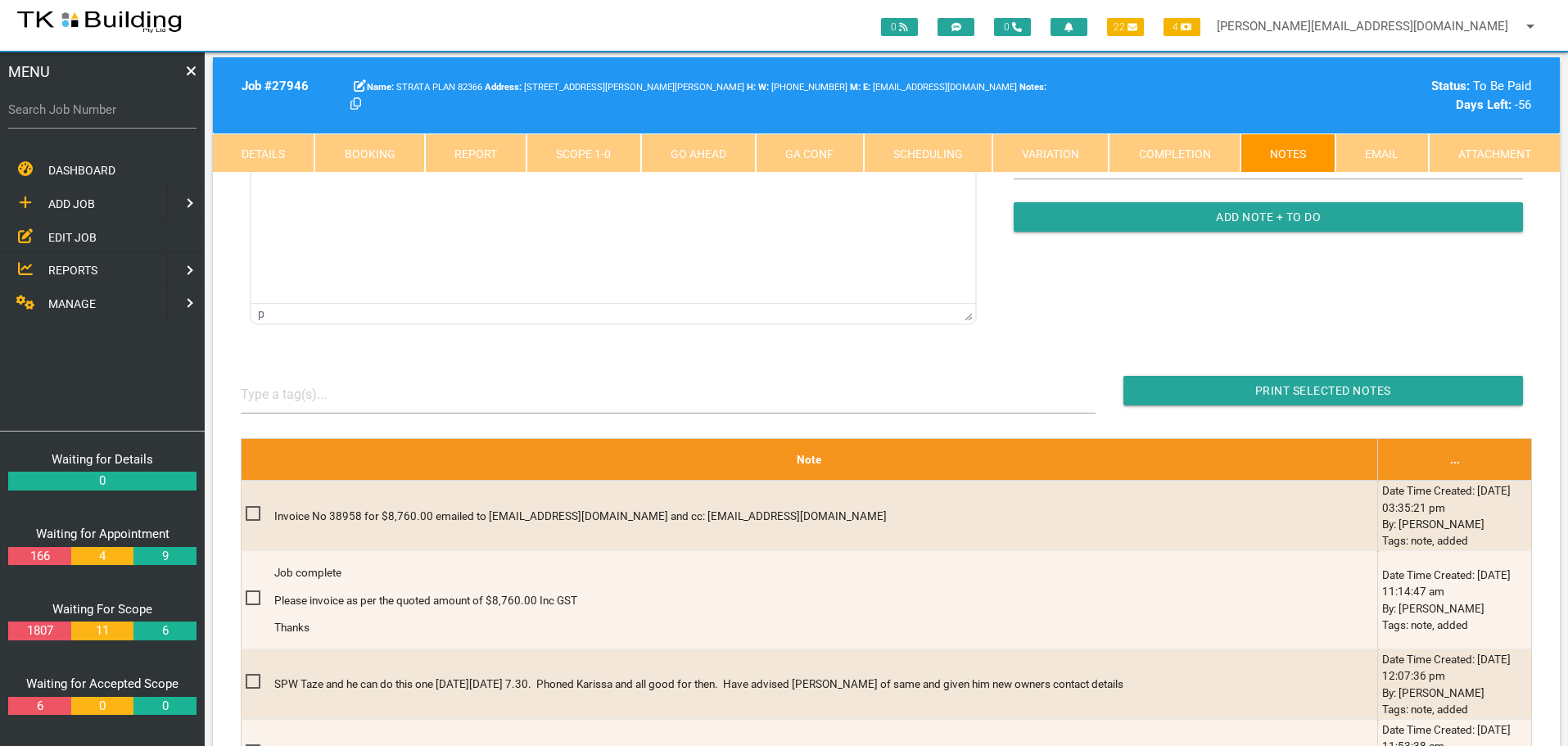
scroll to position [328, 0]
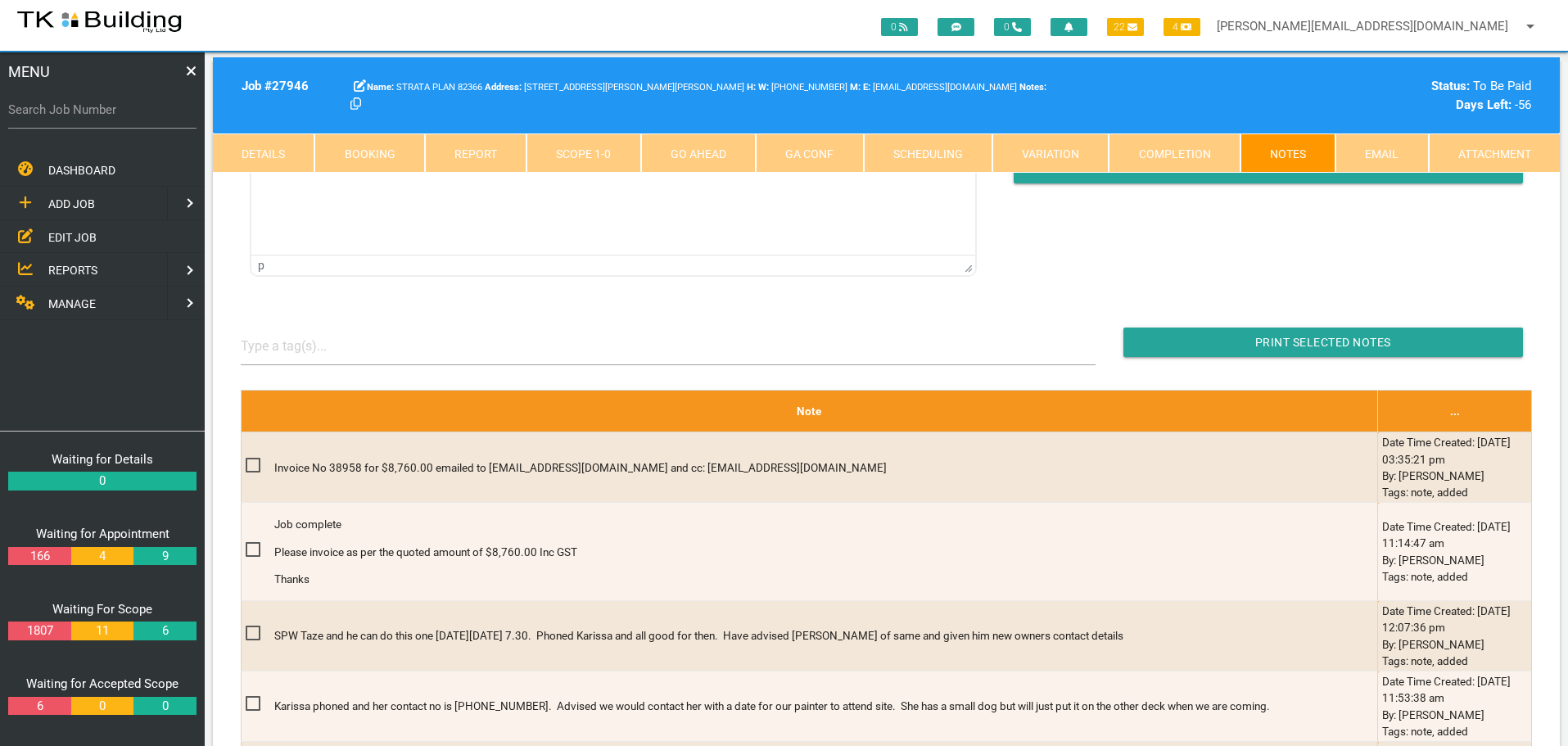
click at [283, 153] on link "Details" at bounding box center [264, 152] width 102 height 39
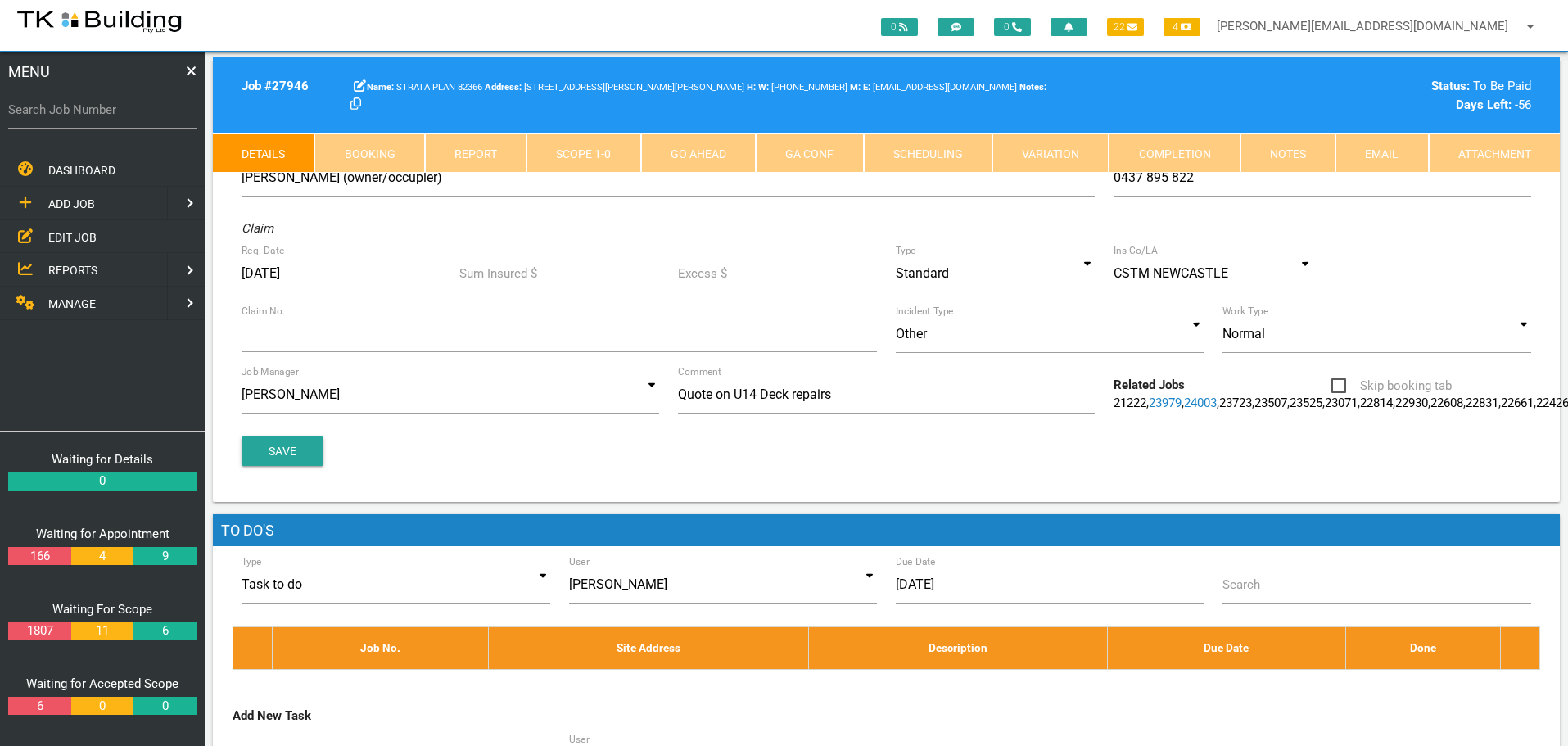
scroll to position [82, 0]
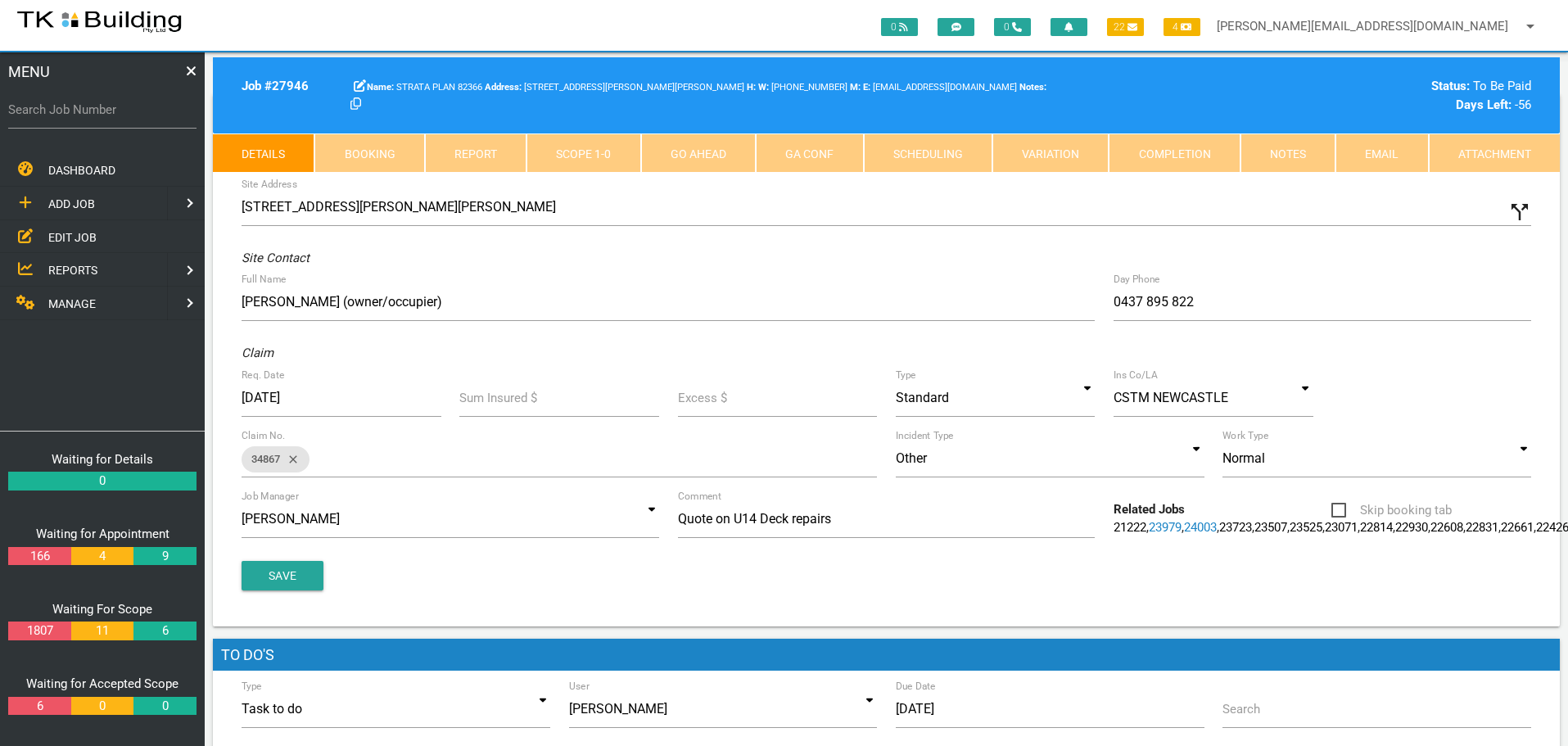
click at [1280, 149] on link "Notes" at bounding box center [1288, 152] width 95 height 39
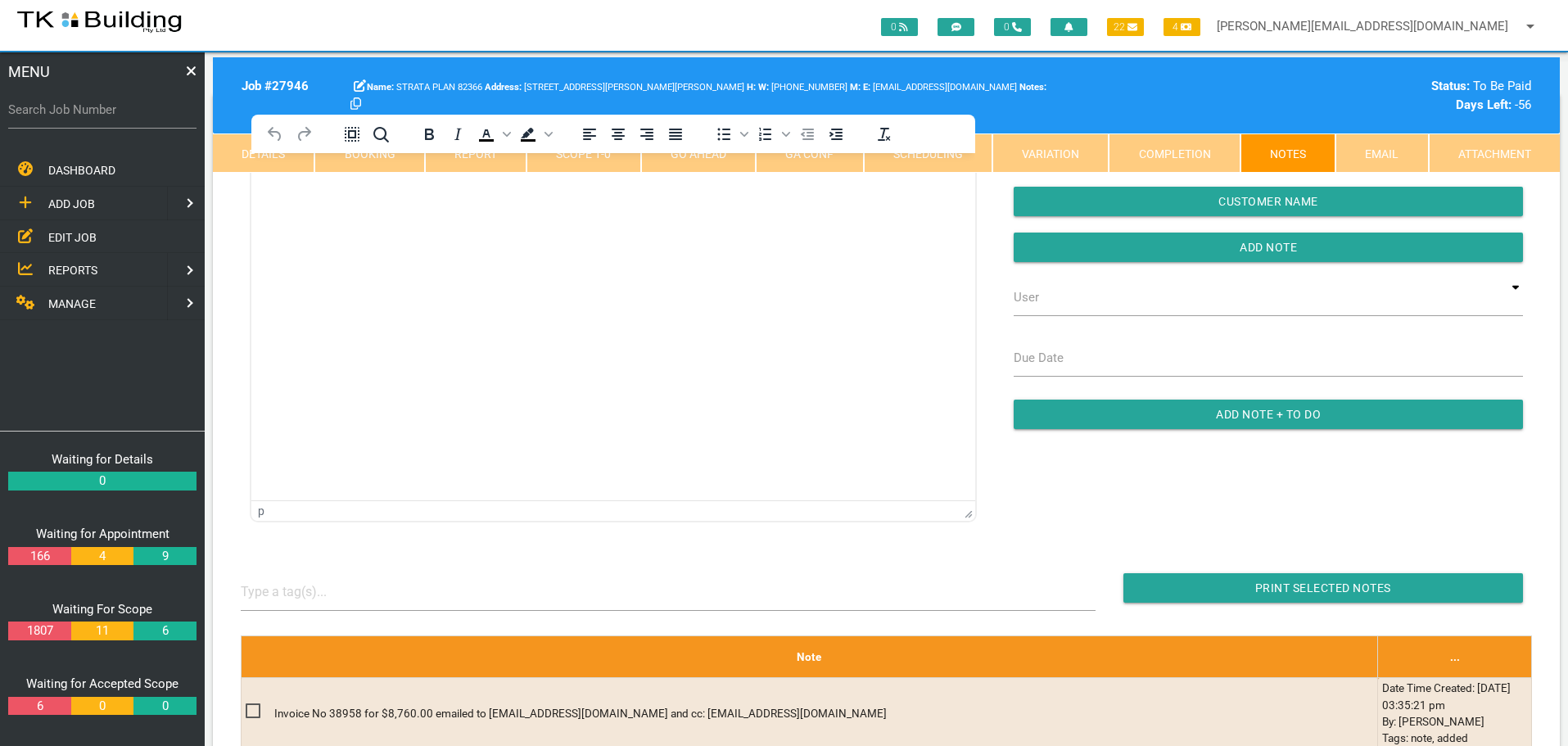
click at [357, 217] on body "Rich Text Area. Press ALT-0 for help." at bounding box center [613, 200] width 724 height 54
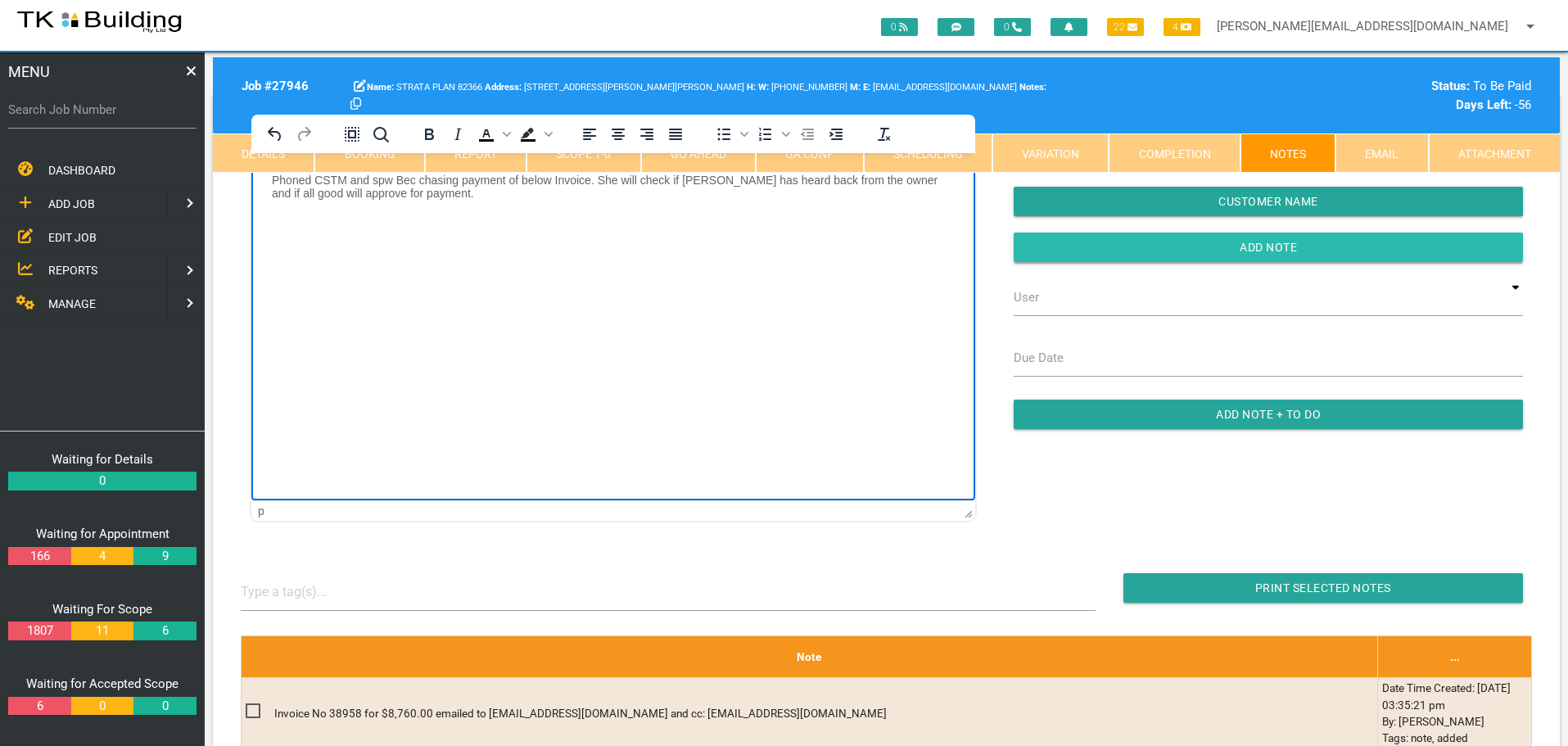
click at [1076, 245] on input "Add Note" at bounding box center [1268, 247] width 509 height 29
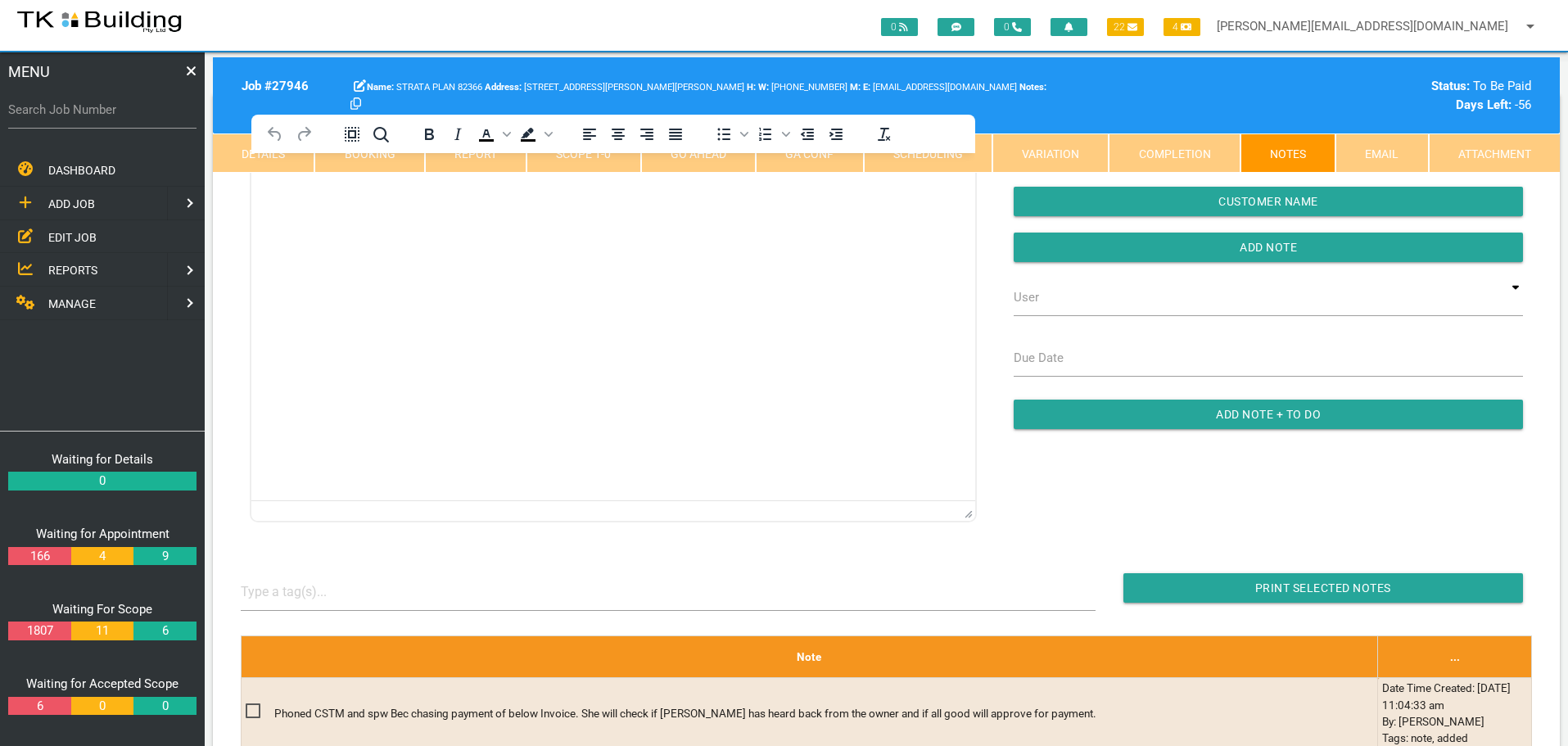
click at [69, 116] on label "Search Job Number" at bounding box center [103, 110] width 189 height 19
click at [69, 116] on input "Search Job Number" at bounding box center [103, 110] width 189 height 38
type input "27940"
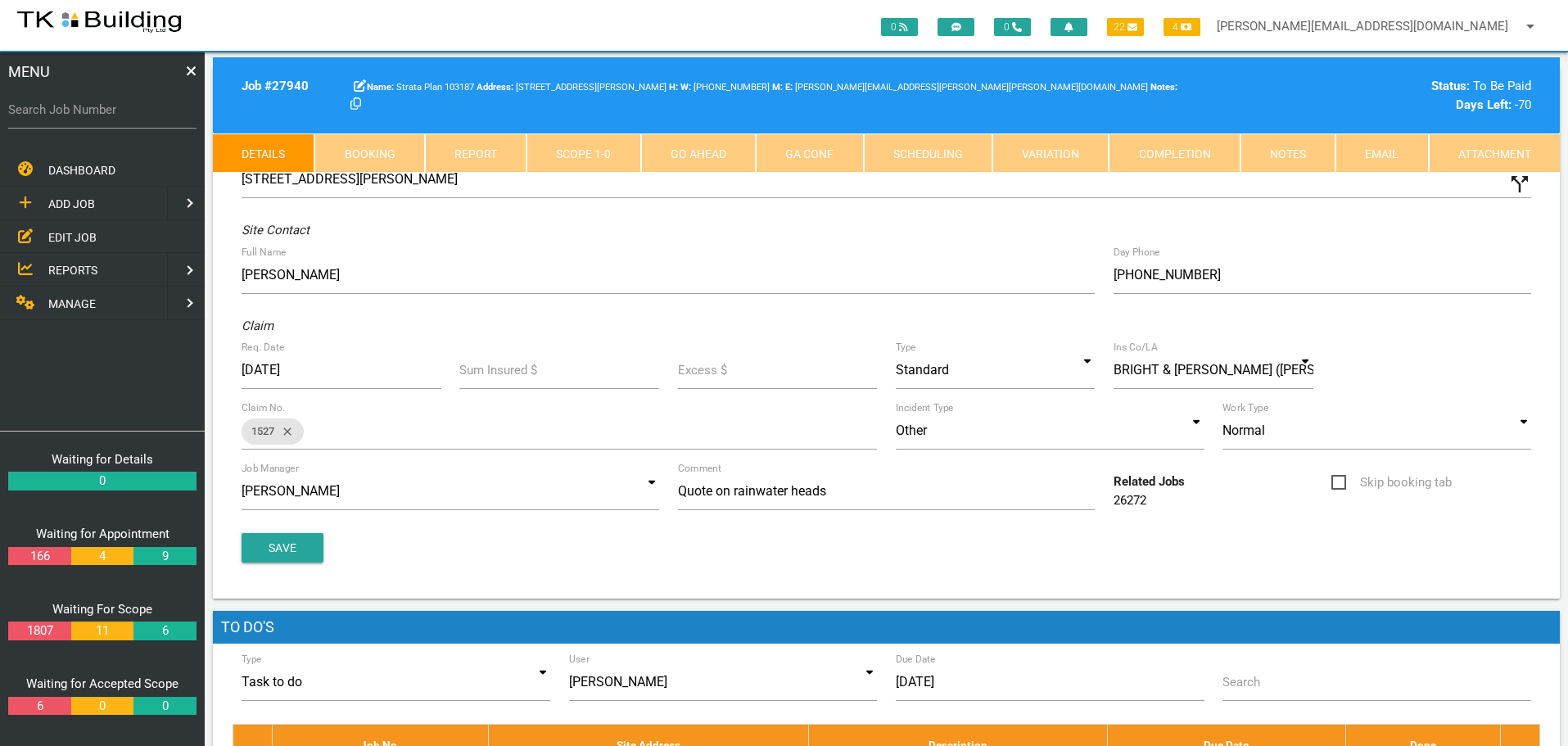
click at [1289, 154] on link "Notes" at bounding box center [1288, 152] width 95 height 39
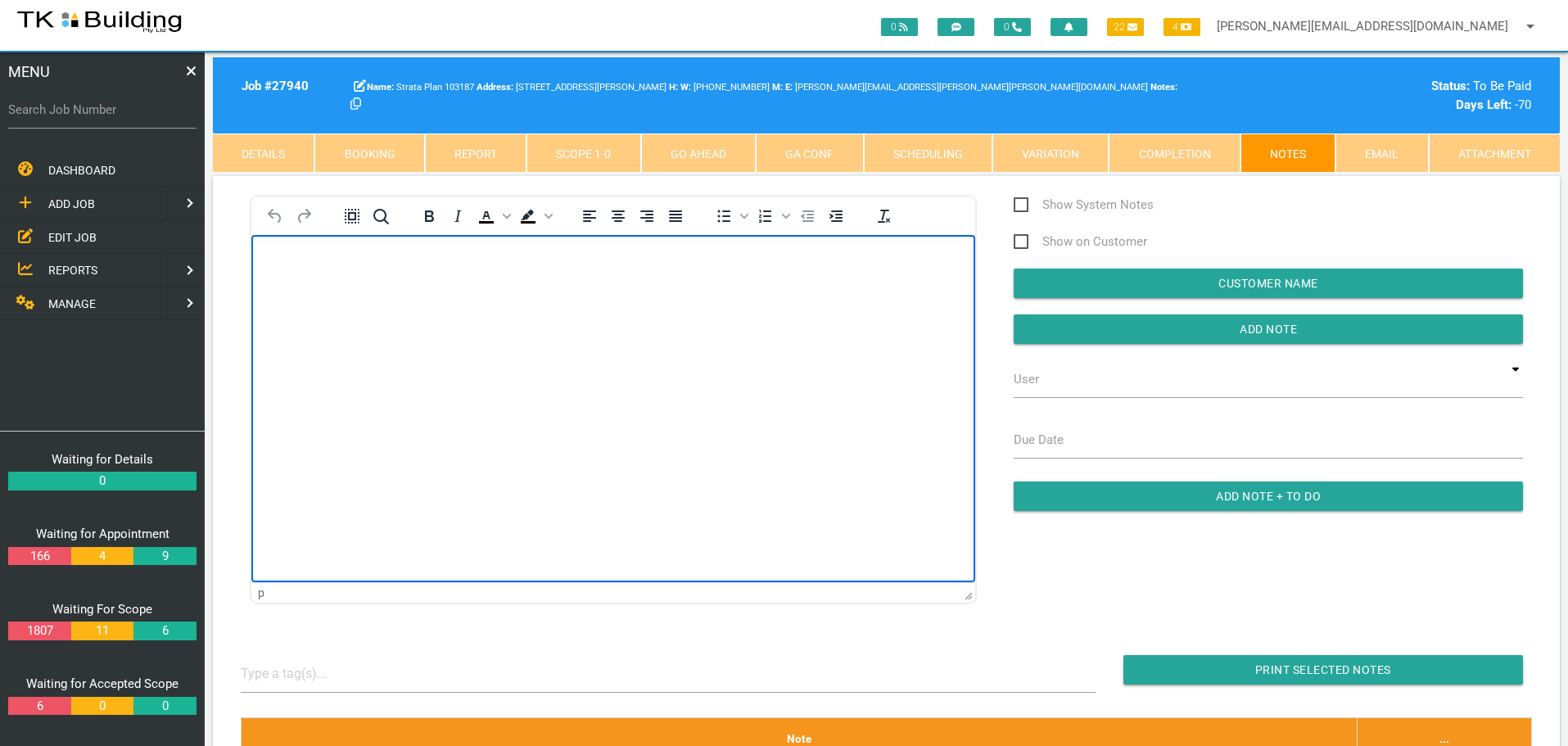
click at [298, 270] on body "Rich Text Area. Press ALT-0 for help." at bounding box center [613, 282] width 724 height 54
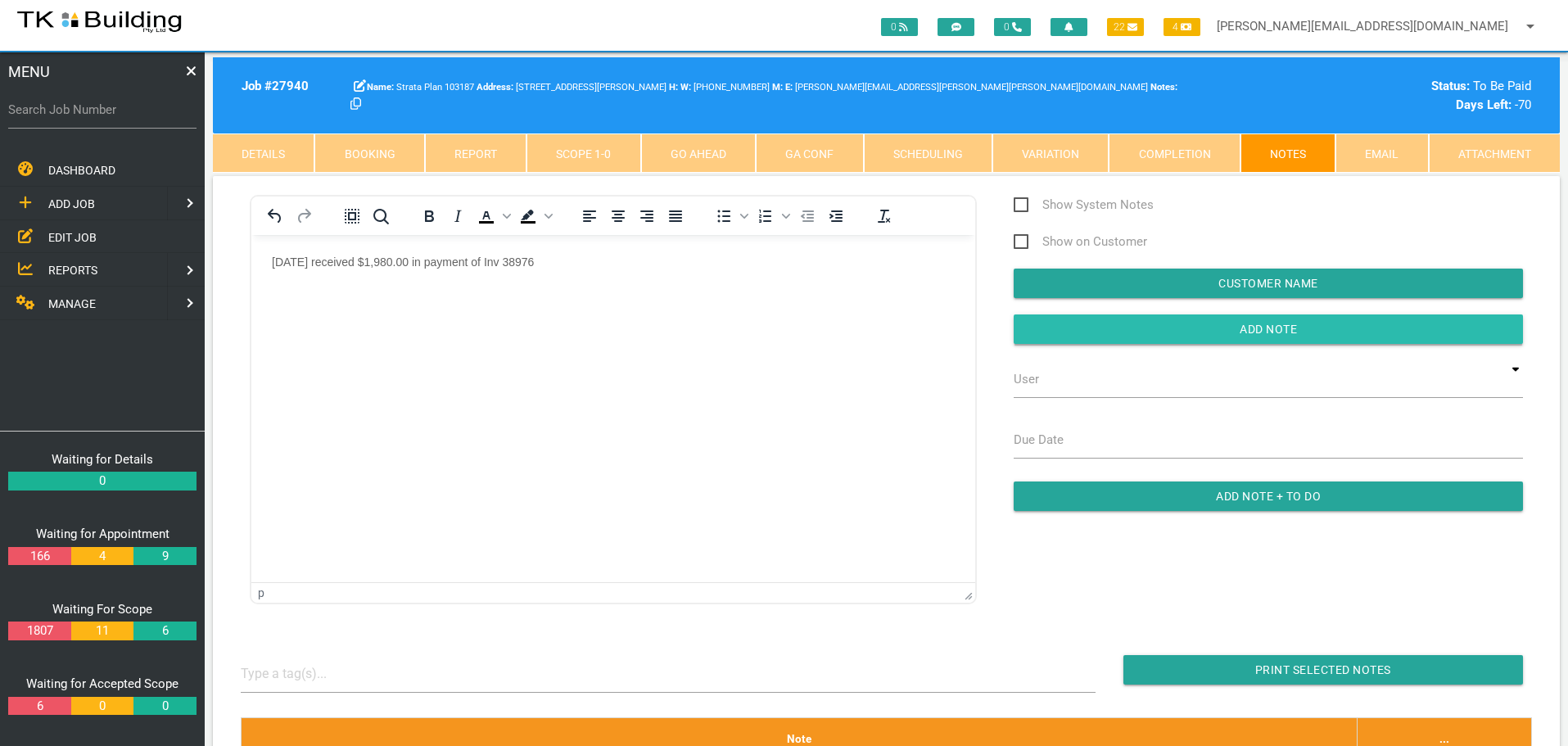
click at [1088, 329] on input "button" at bounding box center [1268, 329] width 509 height 29
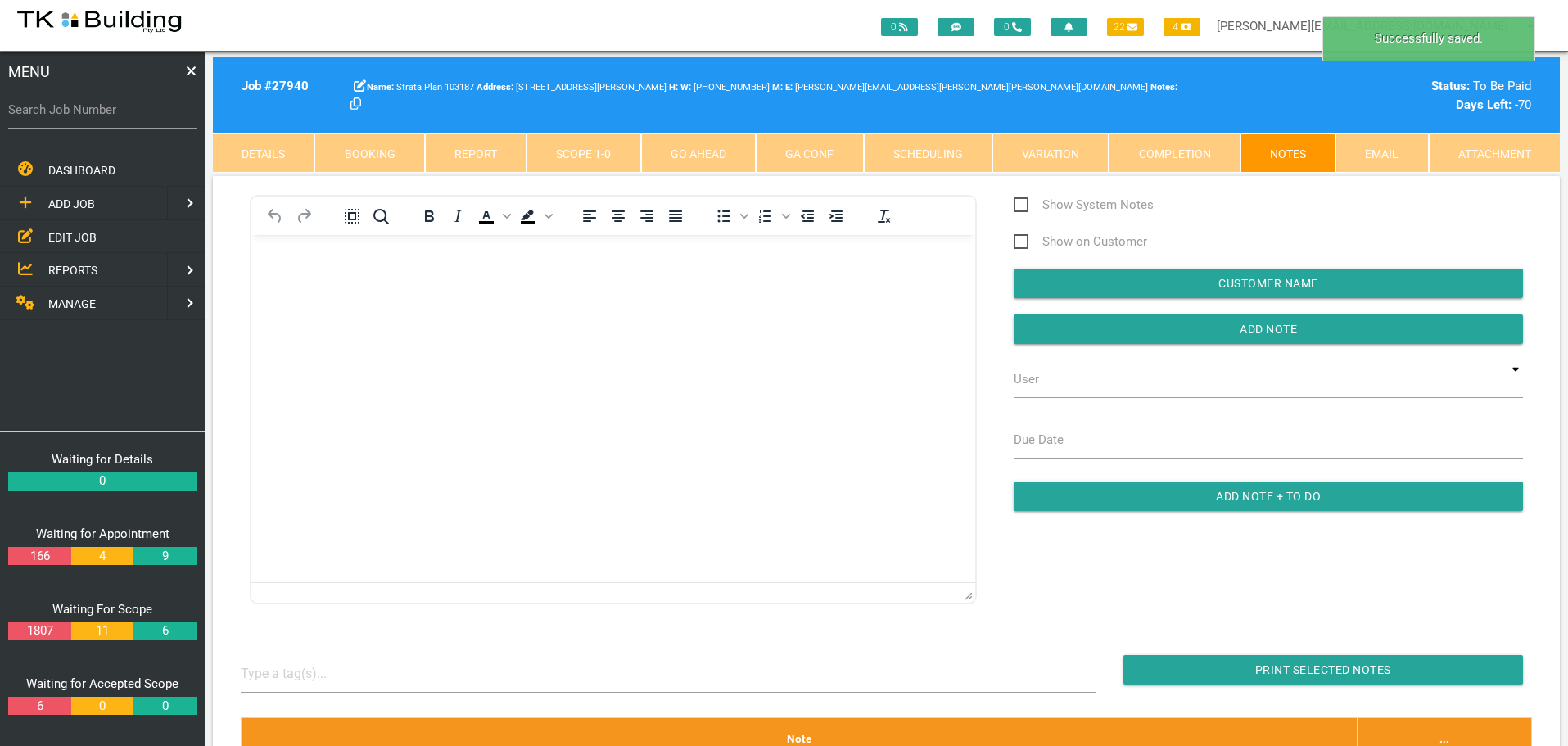
click at [78, 306] on span "MANAGE" at bounding box center [72, 304] width 47 height 13
click at [74, 236] on span "INSURANCE" at bounding box center [79, 237] width 63 height 13
click at [79, 272] on span "RECEIVE PAYMENT" at bounding box center [97, 270] width 98 height 13
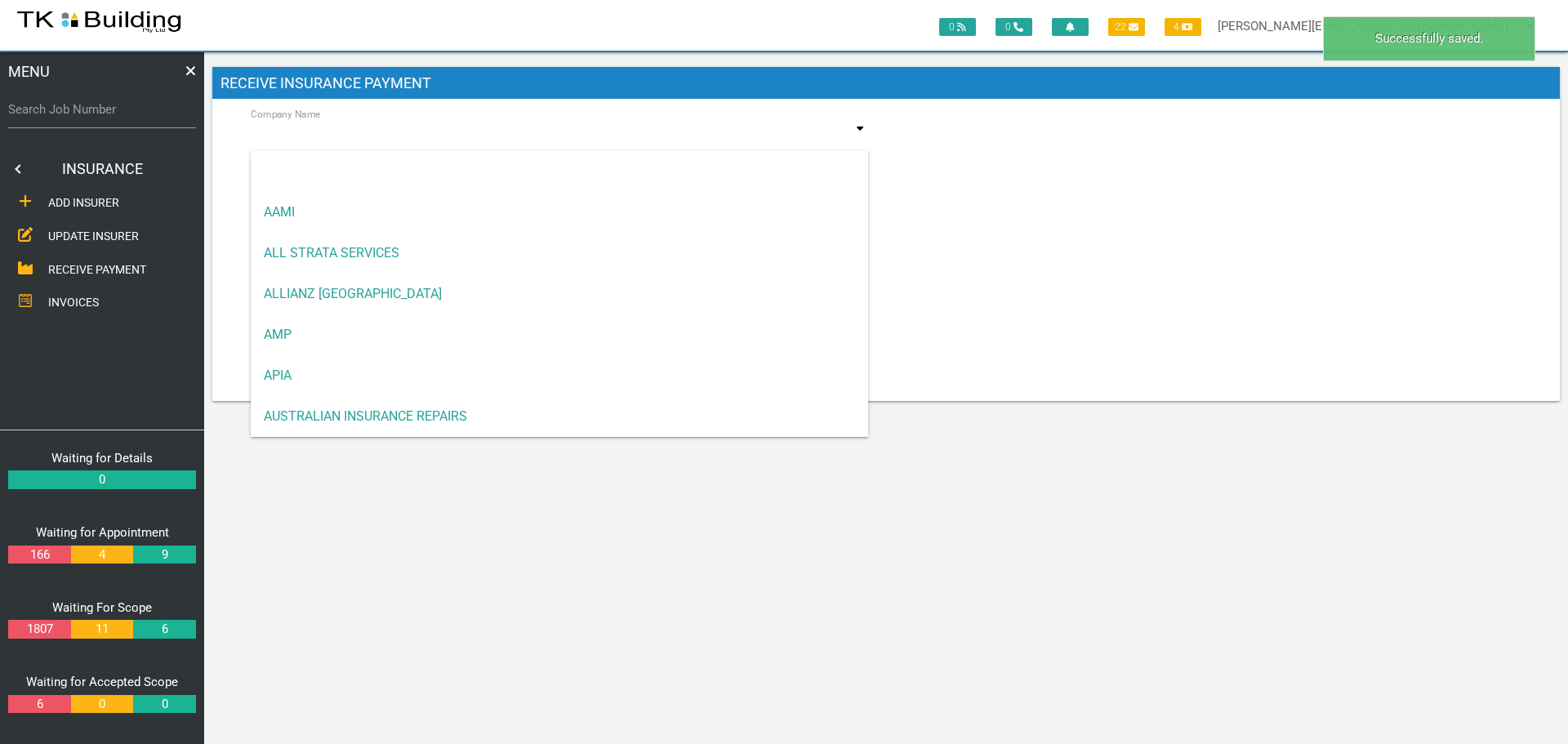
click at [409, 131] on input at bounding box center [559, 138] width 617 height 38
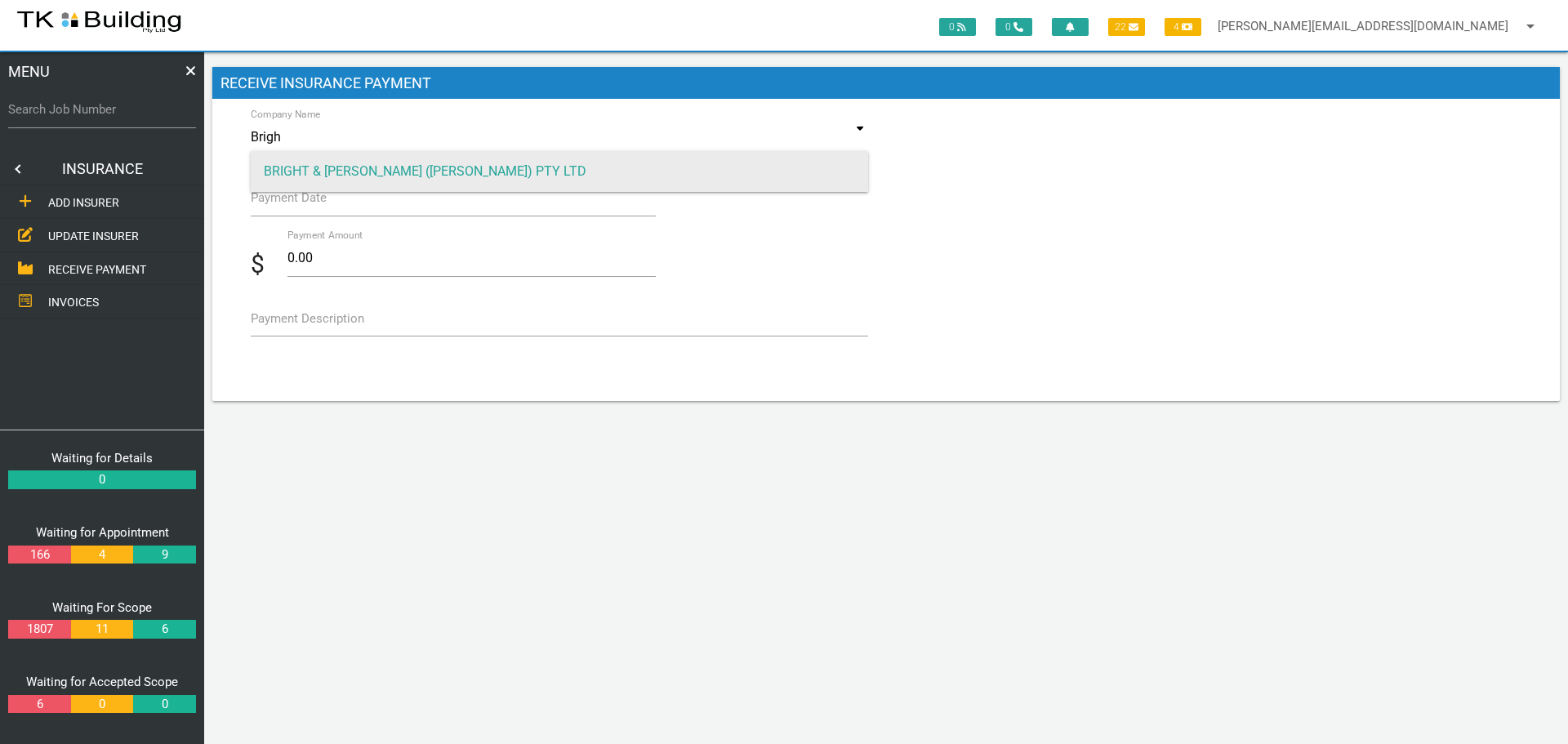
type input "Brigh"
click at [409, 158] on span "BRIGHT & [PERSON_NAME] ([PERSON_NAME]) PTY LTD" at bounding box center [559, 171] width 617 height 41
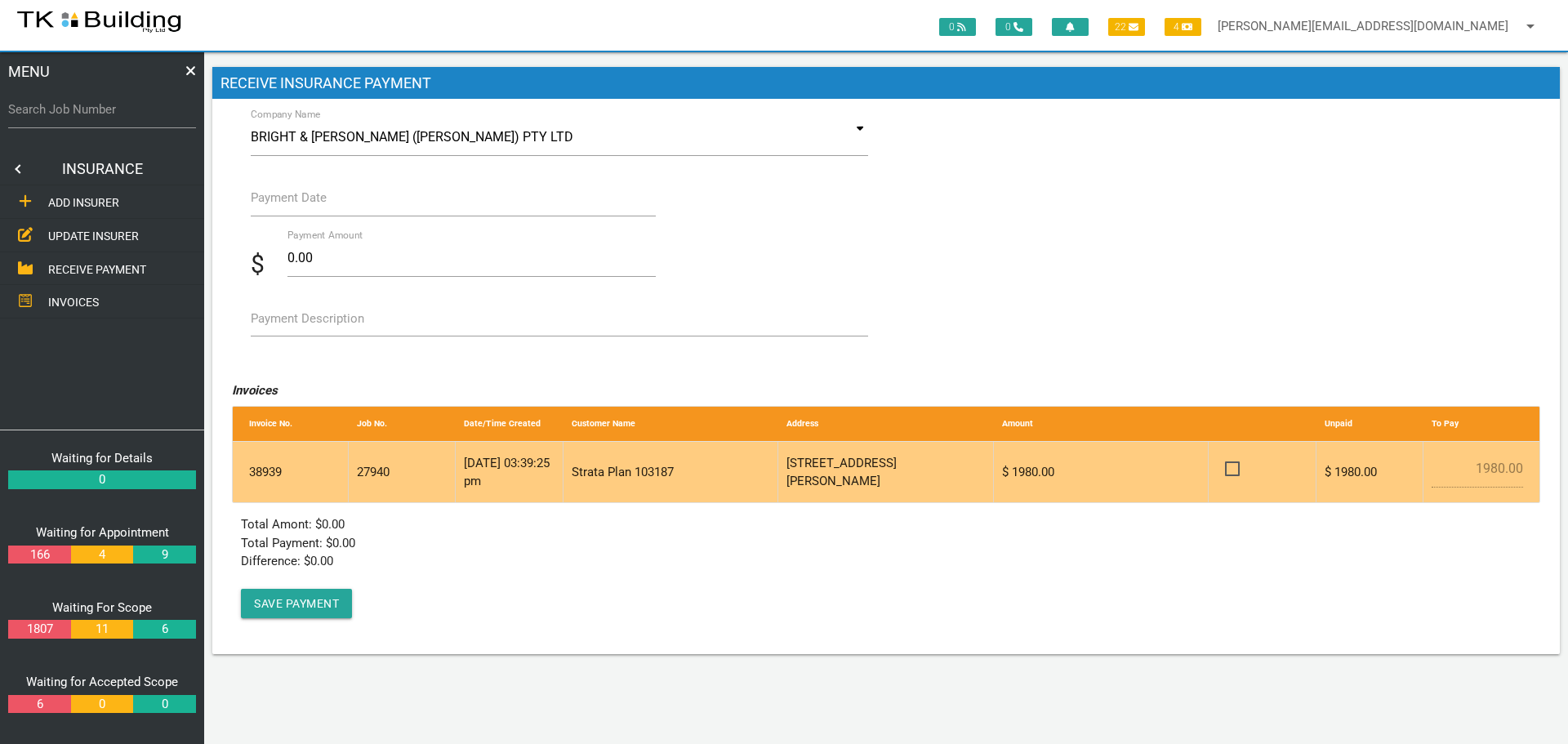
click at [1231, 467] on span at bounding box center [1240, 469] width 29 height 21
click at [1231, 467] on input "checkbox" at bounding box center [1231, 464] width 11 height 11
checkbox input "true"
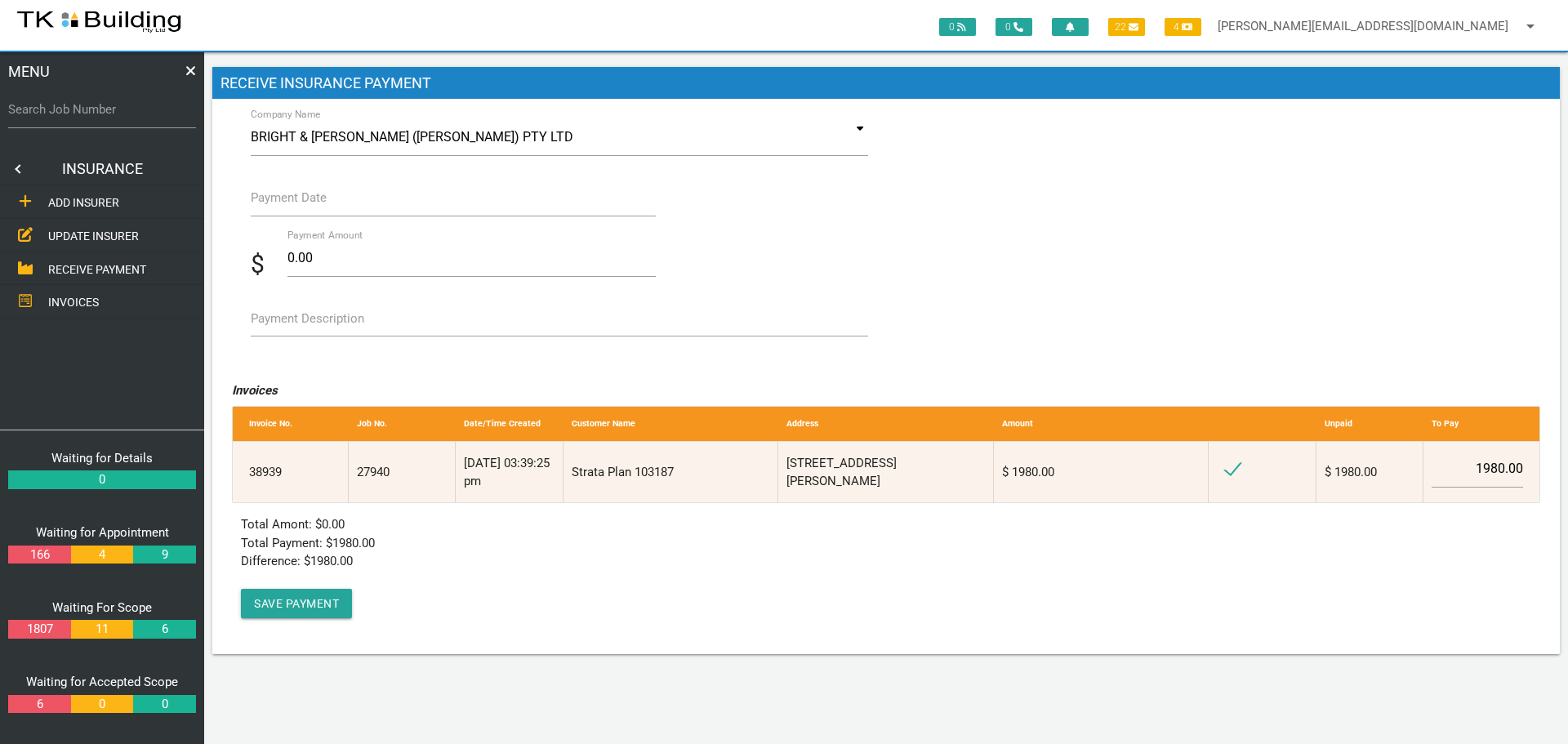
click at [269, 320] on label "Payment Description" at bounding box center [307, 319] width 113 height 19
click at [269, 320] on textarea "Payment Description" at bounding box center [559, 318] width 617 height 37
type textarea "Inv 38939"
click at [306, 202] on label "Payment Date" at bounding box center [289, 197] width 76 height 19
click at [306, 202] on input "Payment Date" at bounding box center [453, 198] width 405 height 38
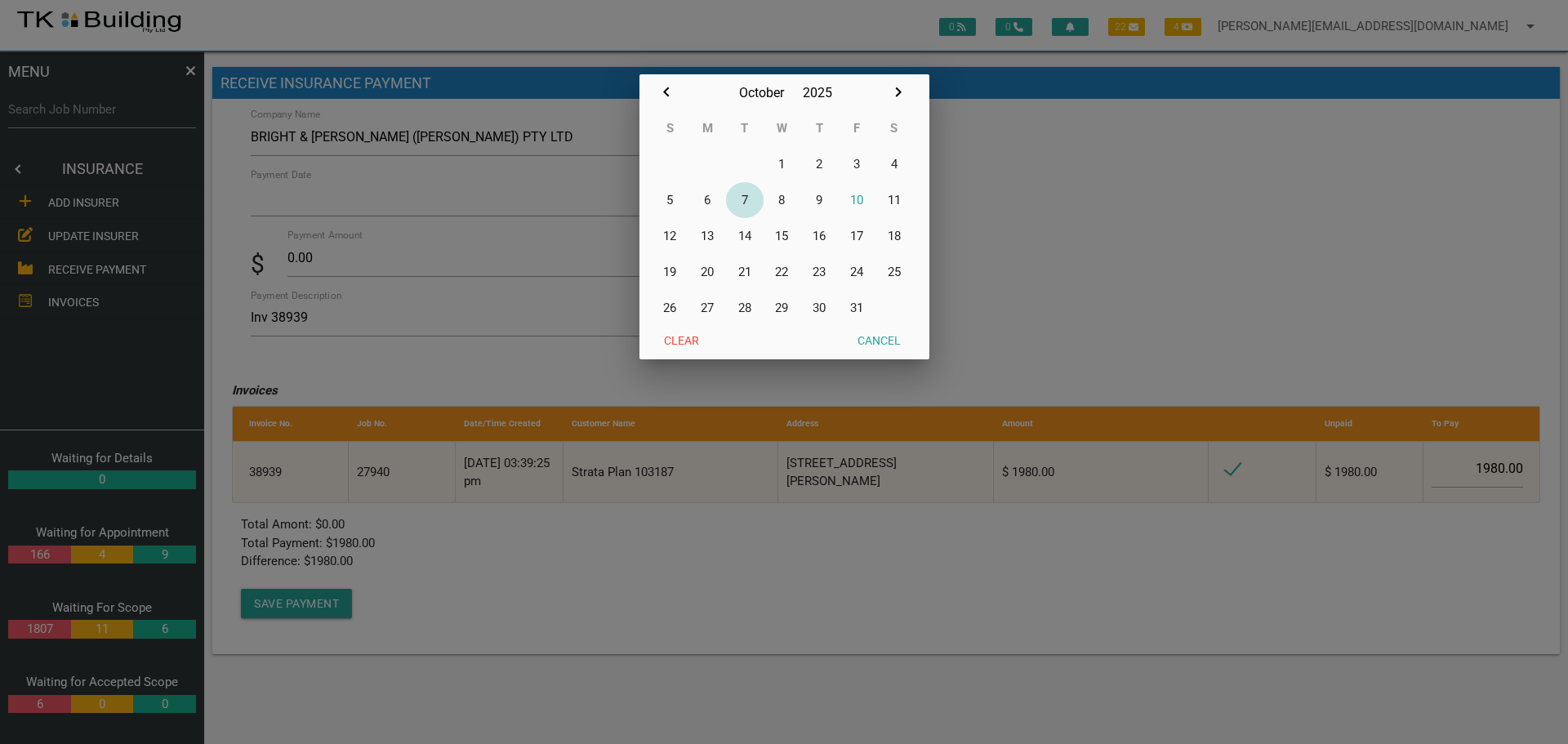
click at [748, 196] on button "7" at bounding box center [745, 200] width 38 height 36
type input "[DATE]"
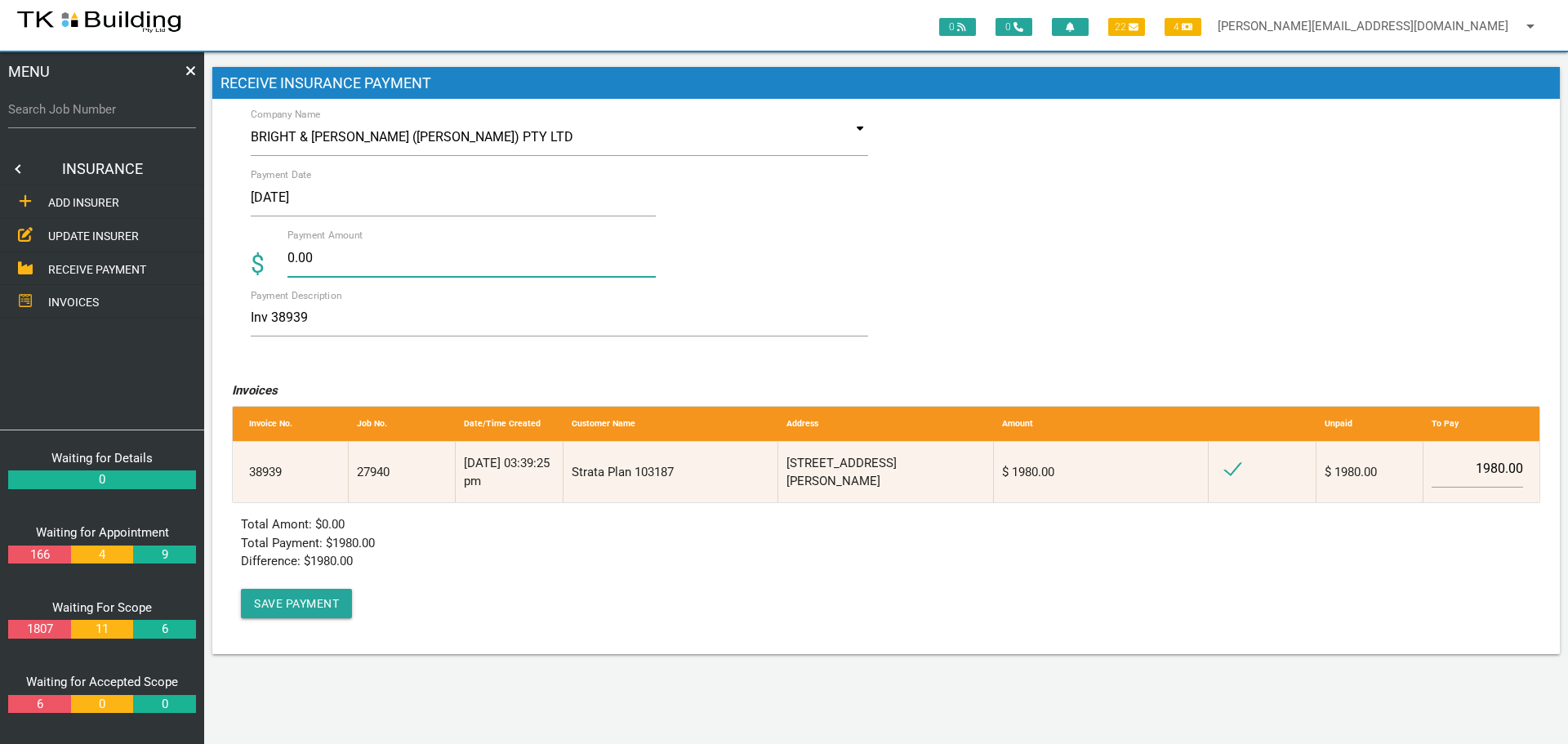
click at [341, 263] on input "0.00" at bounding box center [471, 258] width 368 height 38
type input "0"
type input "1980.00"
click at [478, 318] on textarea "Inv 38939" at bounding box center [559, 318] width 617 height 37
click at [307, 604] on button "Save Payment" at bounding box center [296, 604] width 111 height 29
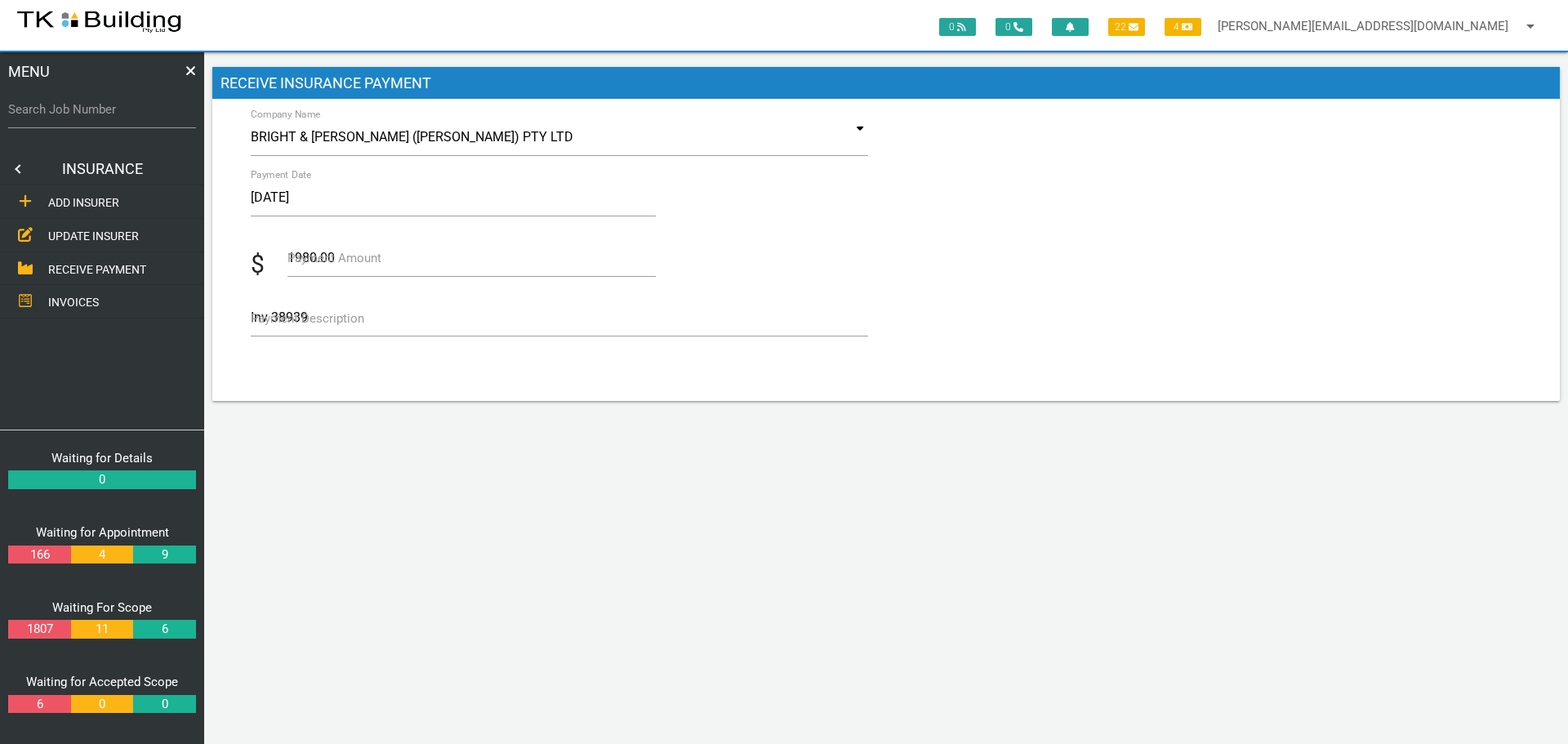
click at [113, 116] on label "Search Job Number" at bounding box center [102, 110] width 188 height 19
click at [113, 116] on input "Search Job Number" at bounding box center [102, 110] width 188 height 38
type input "27940"
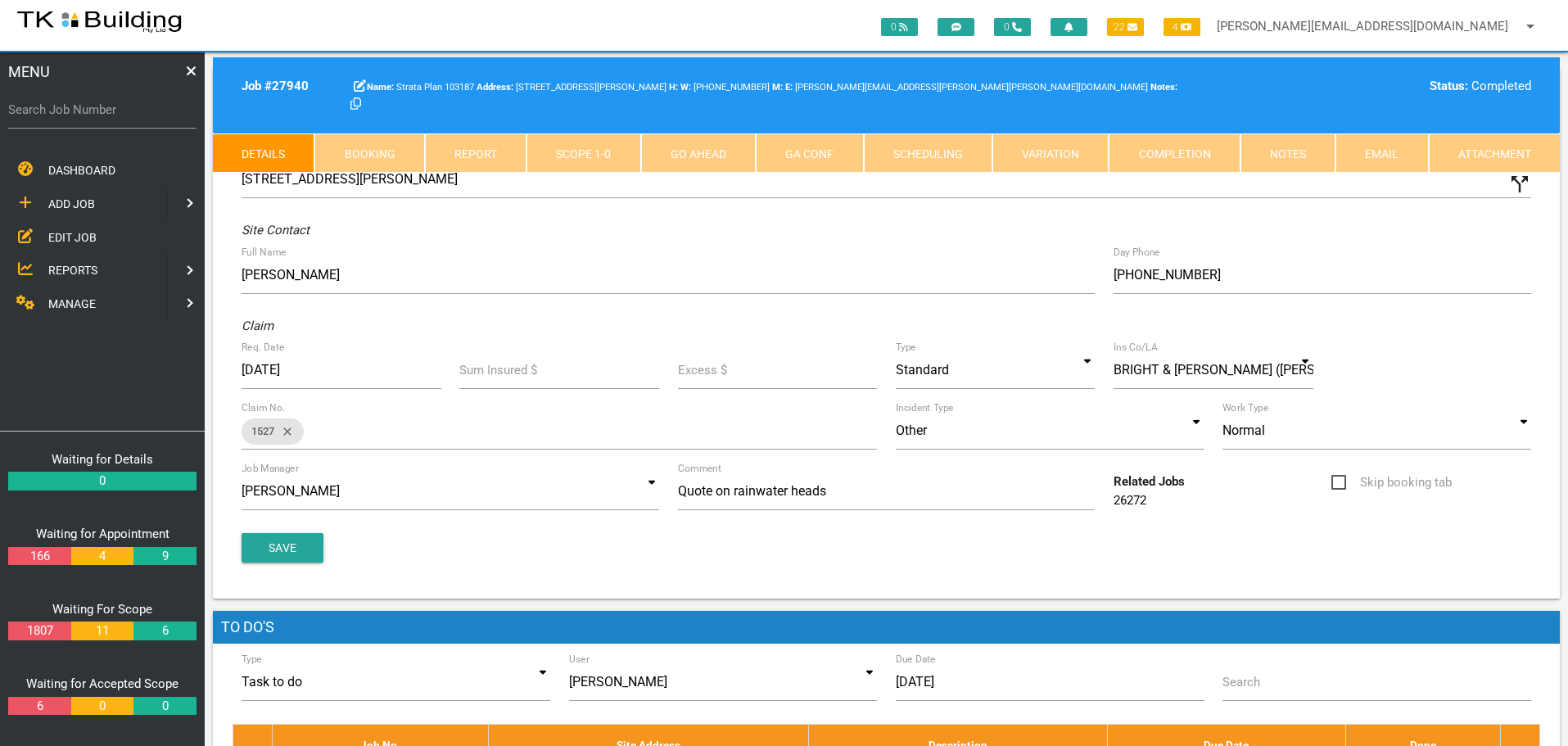
click at [1188, 152] on link "Completion" at bounding box center [1174, 152] width 131 height 39
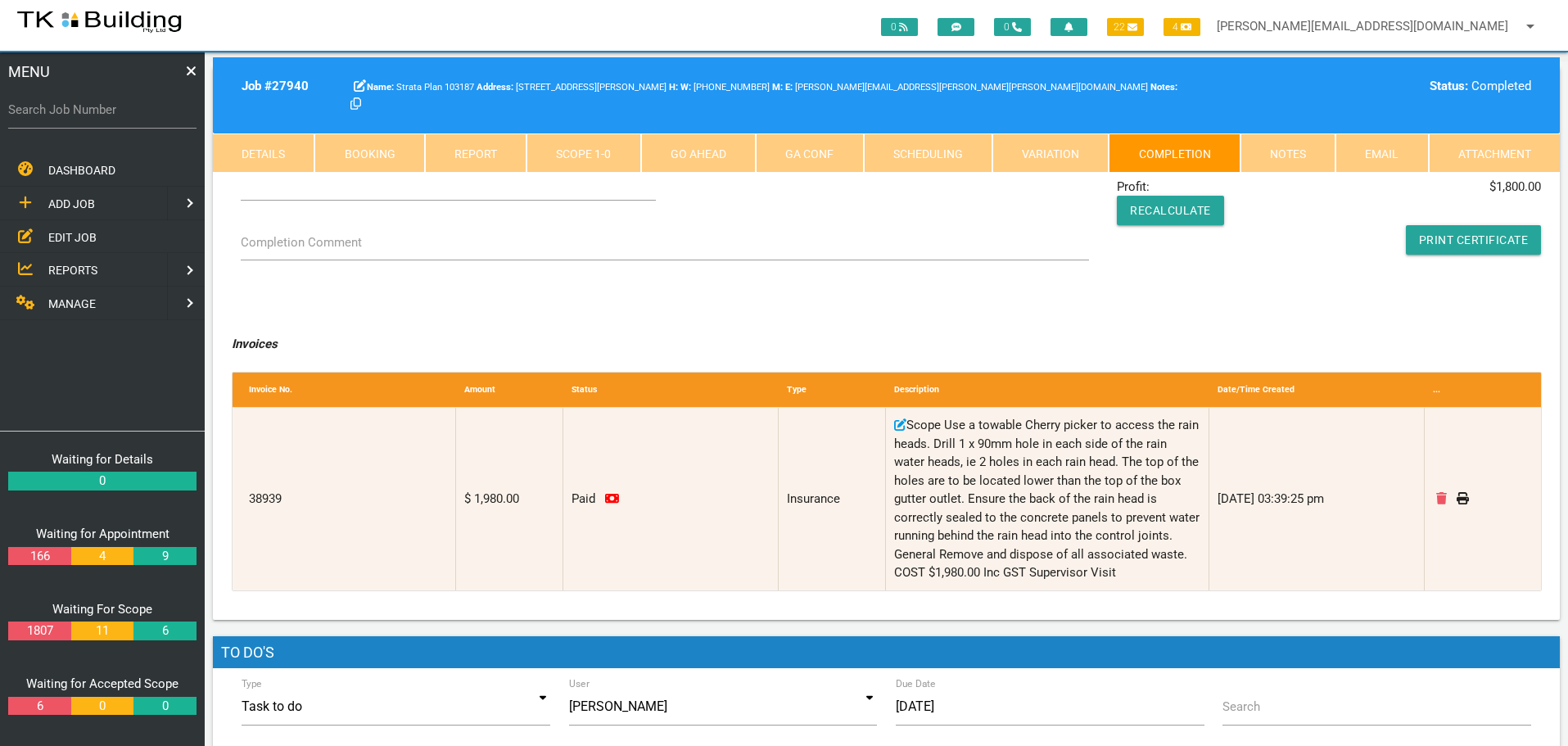
click at [1283, 147] on link "Notes" at bounding box center [1288, 152] width 95 height 39
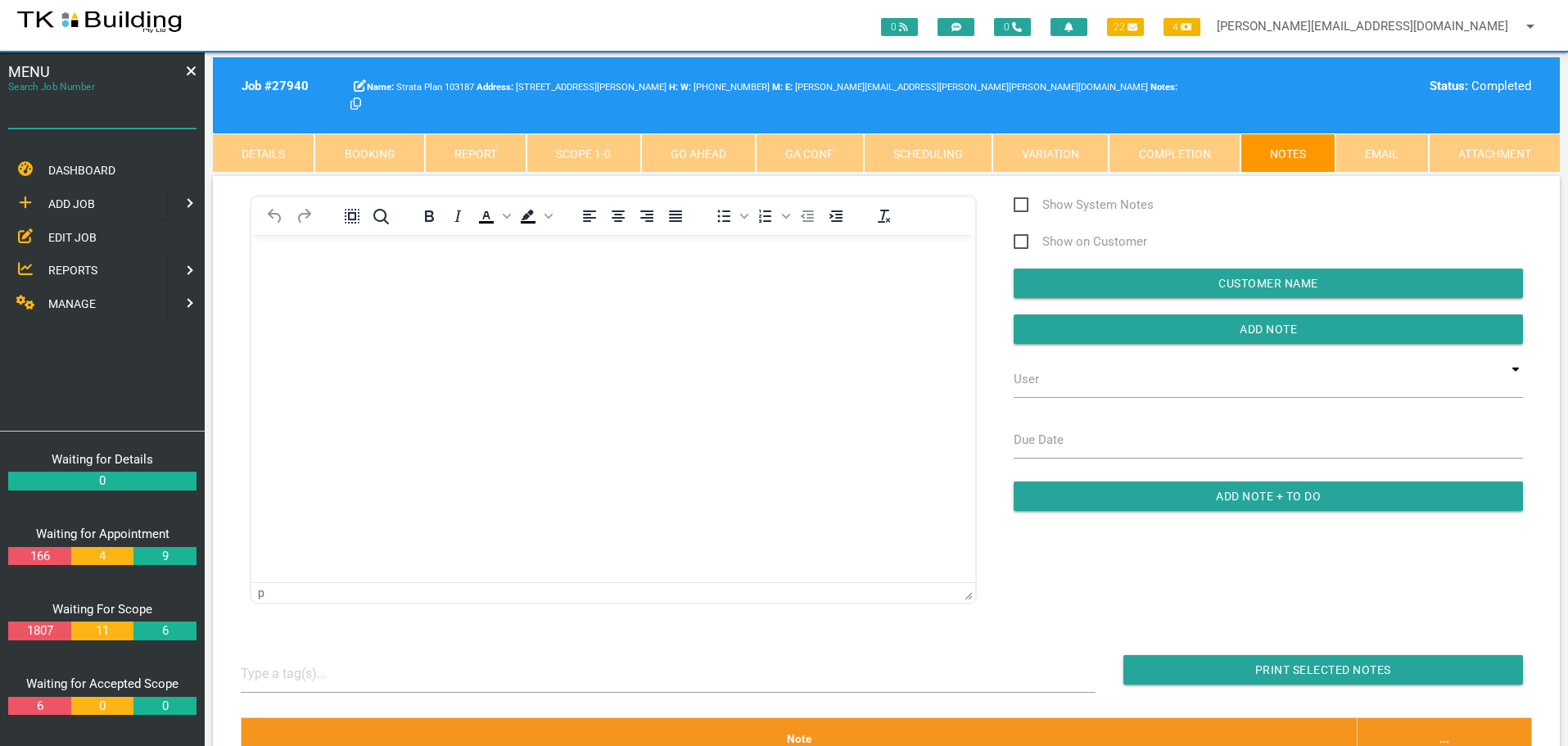
click at [71, 125] on input "Search Job Number" at bounding box center [103, 110] width 189 height 38
type input "27705"
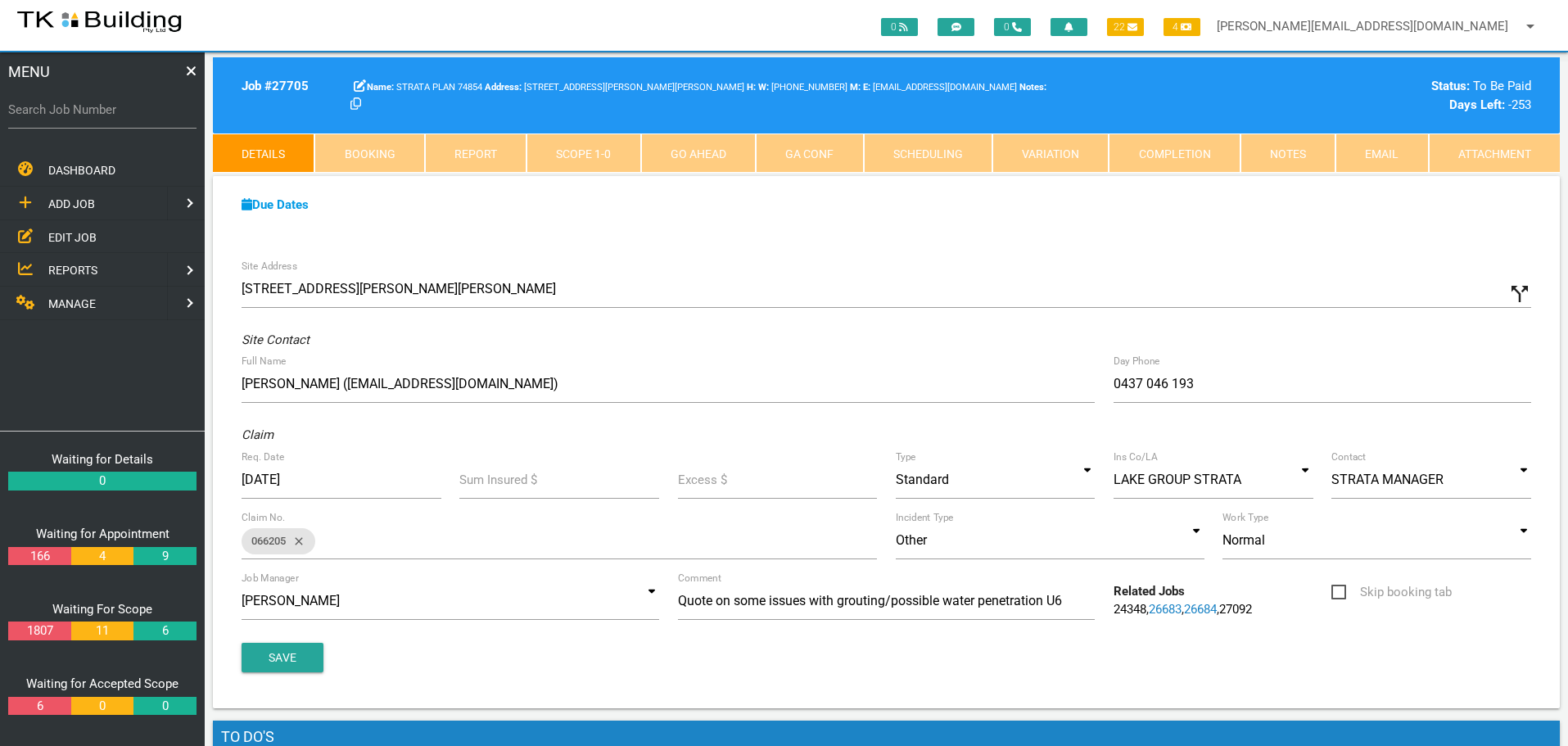
click at [1267, 152] on link "Notes" at bounding box center [1288, 152] width 95 height 39
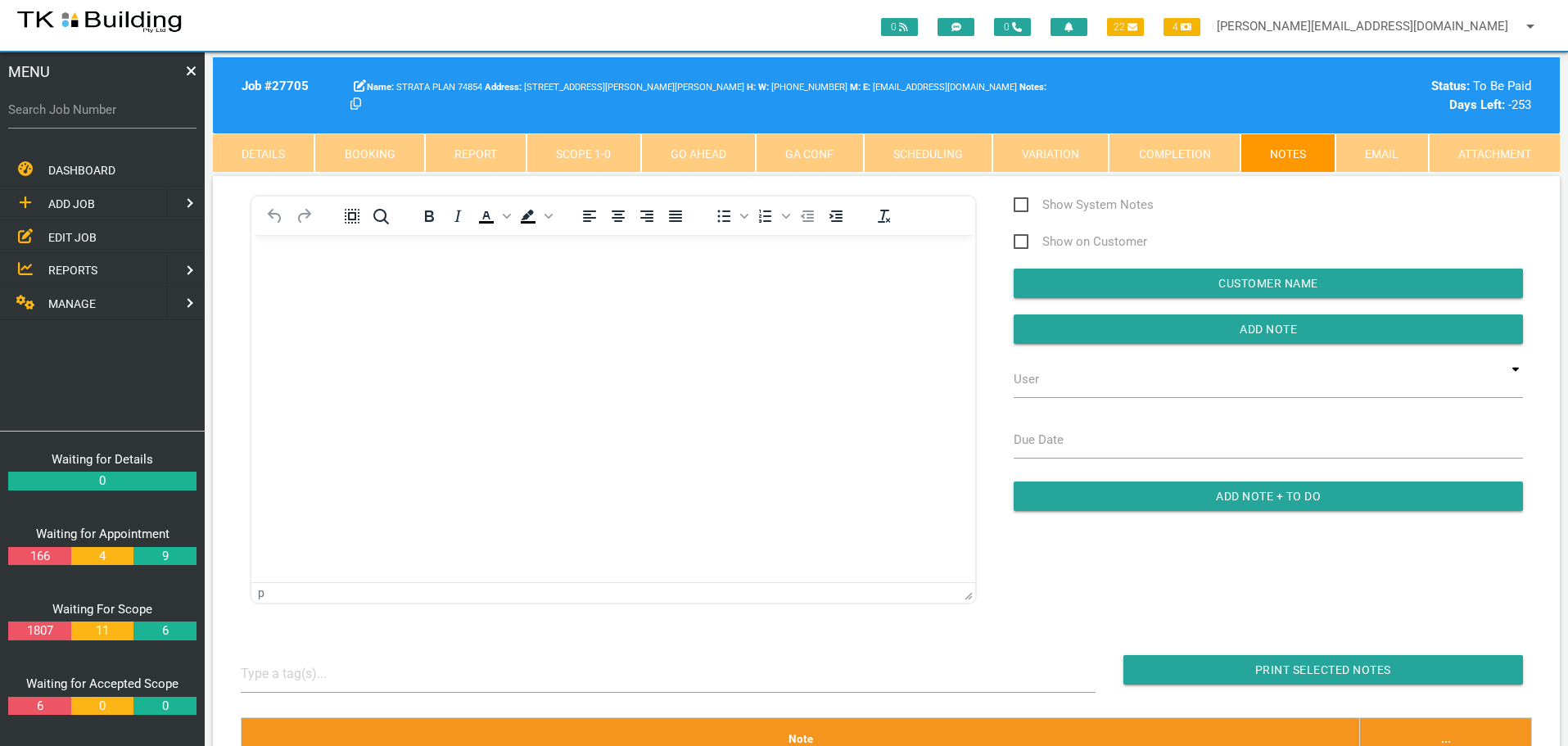
click at [300, 301] on body "Rich Text Area. Press ALT-0 for help." at bounding box center [613, 282] width 724 height 54
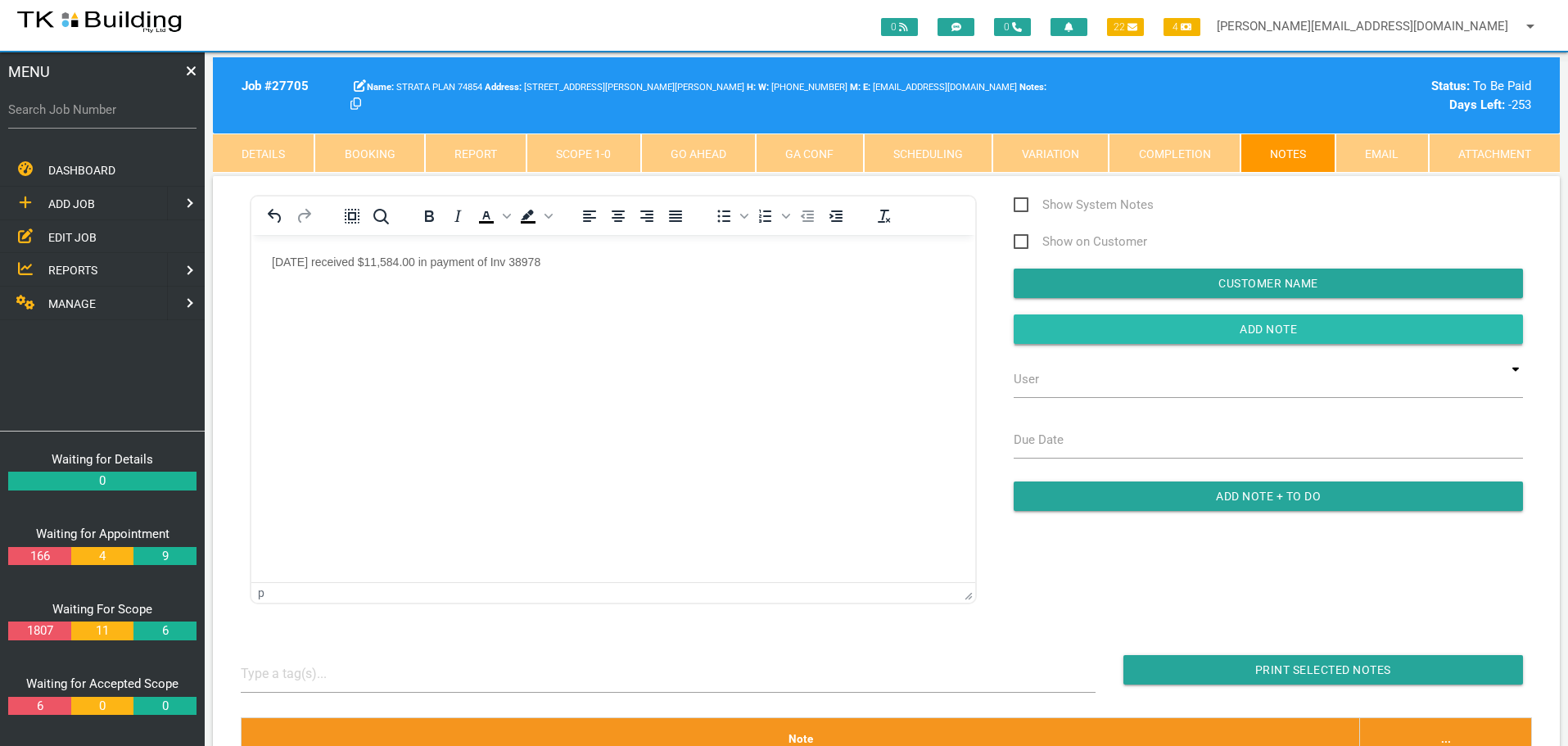
click at [1056, 327] on input "button" at bounding box center [1268, 329] width 509 height 29
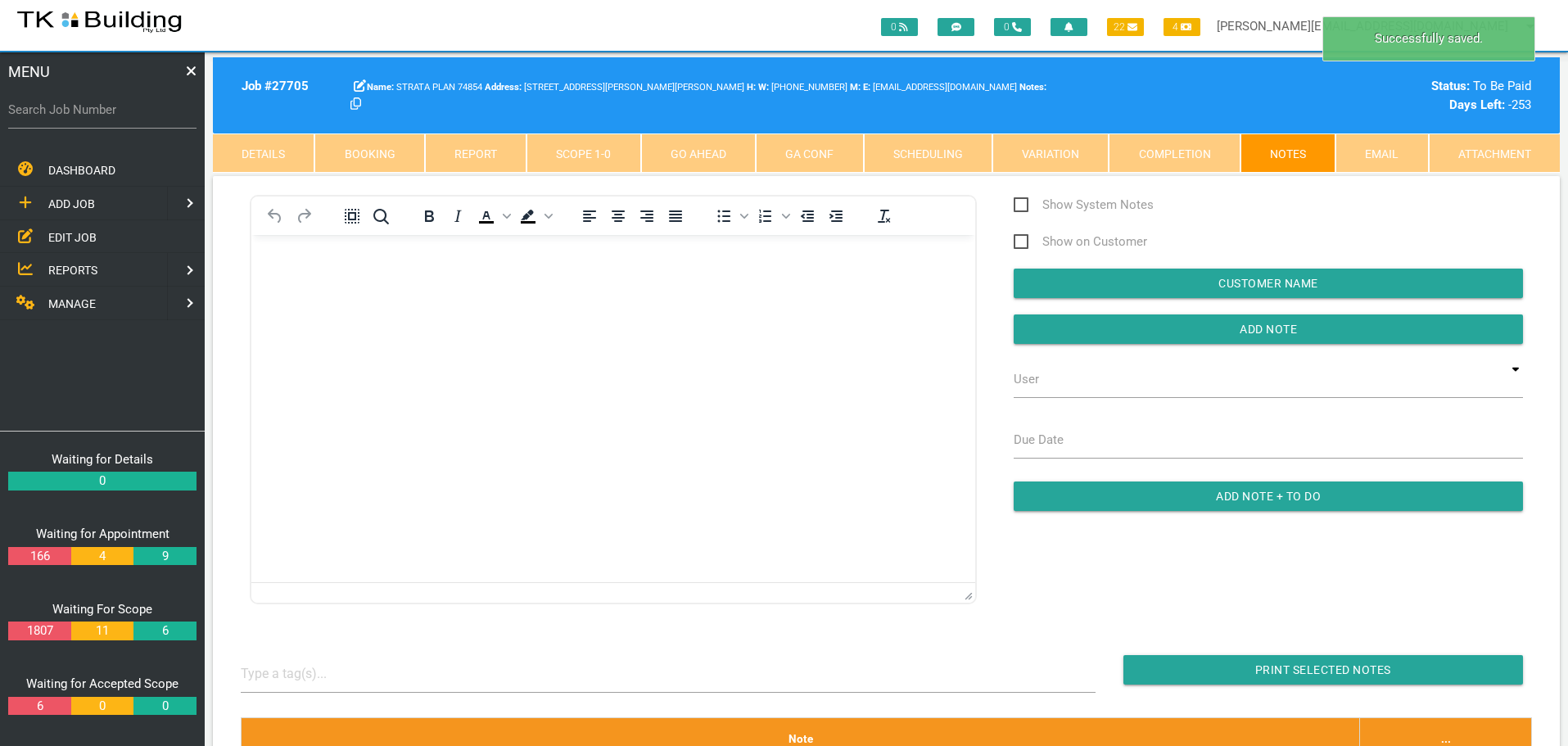
click at [93, 301] on span "MANAGE" at bounding box center [72, 304] width 47 height 13
click at [92, 237] on span "INSURANCE" at bounding box center [79, 237] width 63 height 13
click at [96, 267] on span "RECEIVE PAYMENT" at bounding box center [97, 270] width 98 height 13
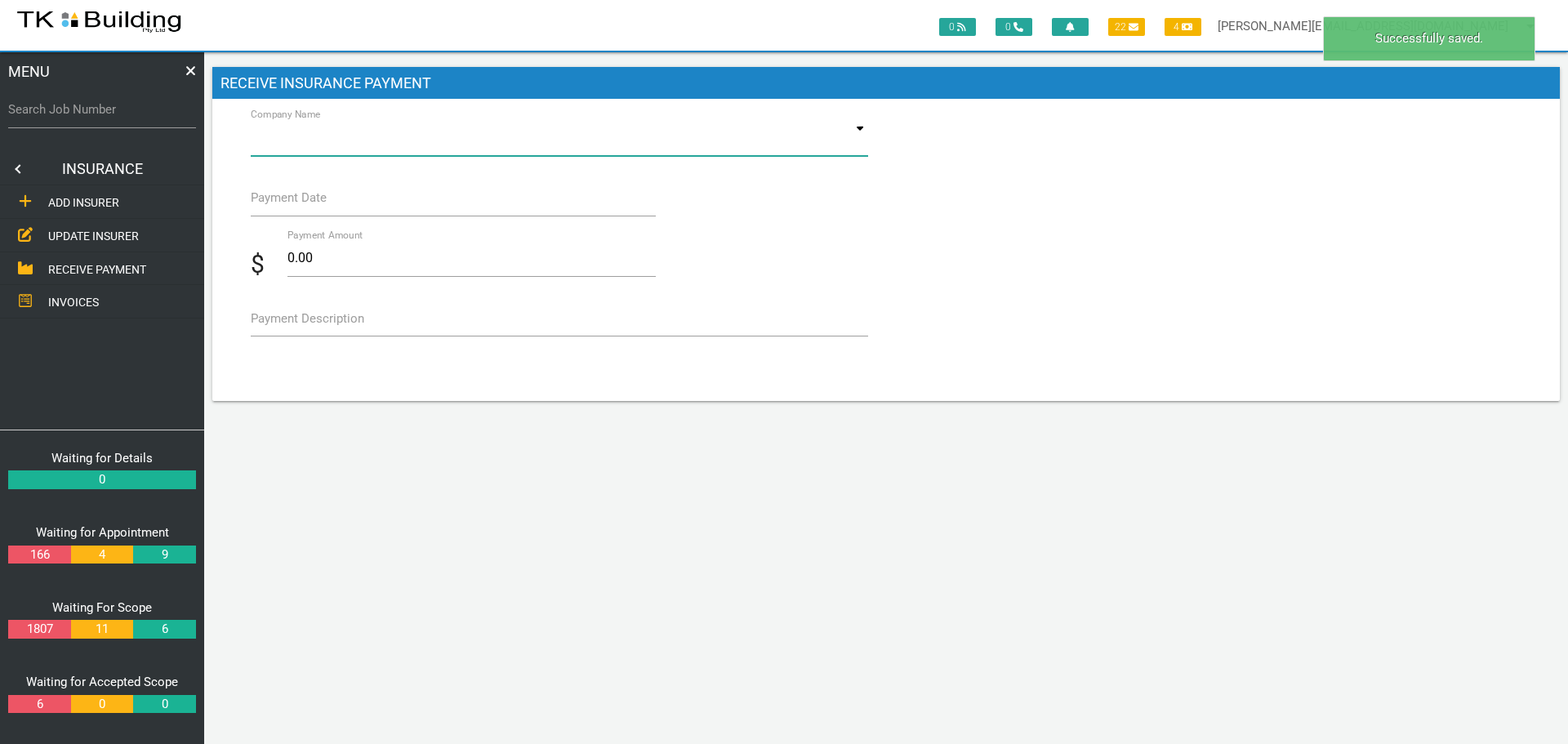
click at [571, 141] on input at bounding box center [559, 138] width 617 height 38
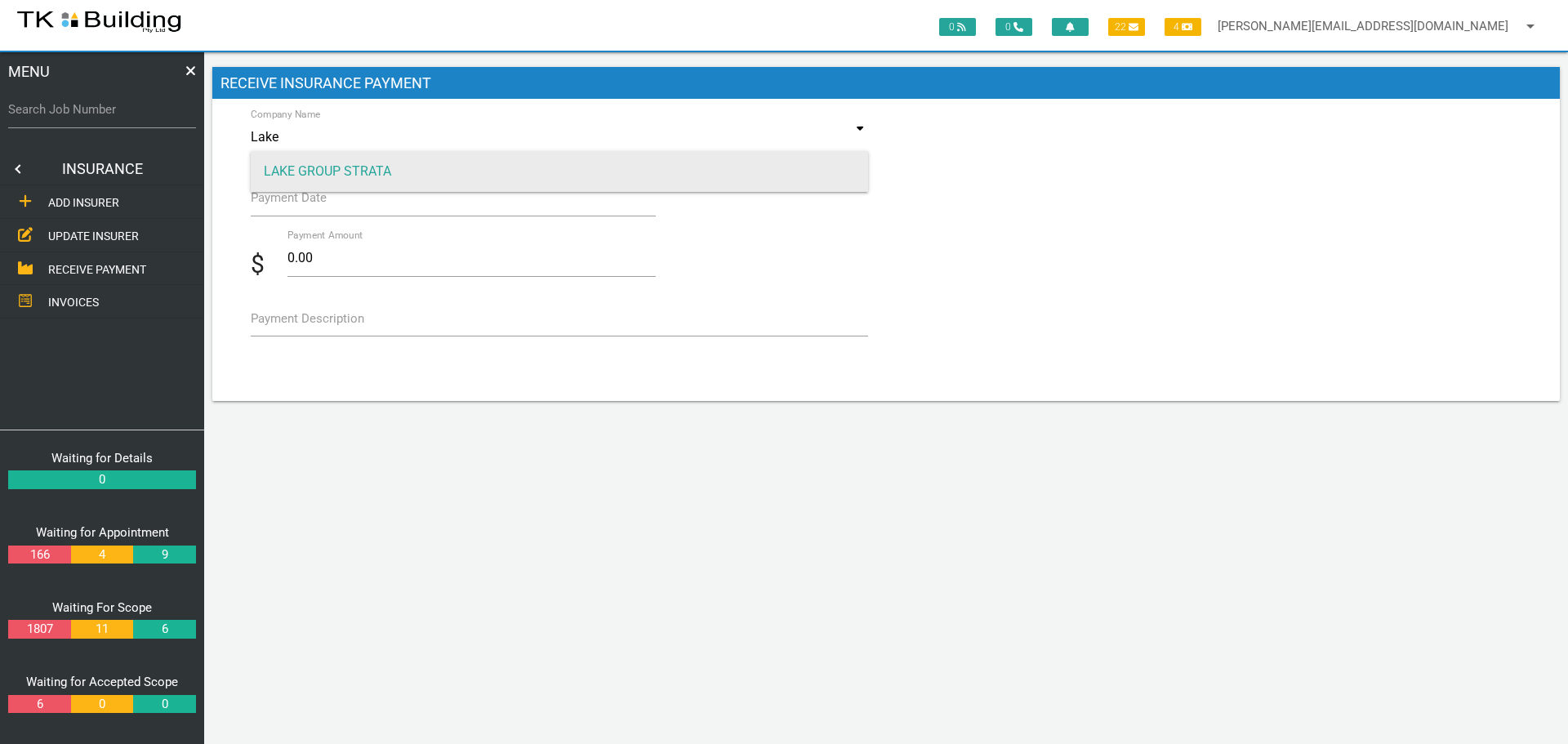
type input "Lake"
click at [552, 164] on span "LAKE GROUP STRATA" at bounding box center [559, 171] width 617 height 41
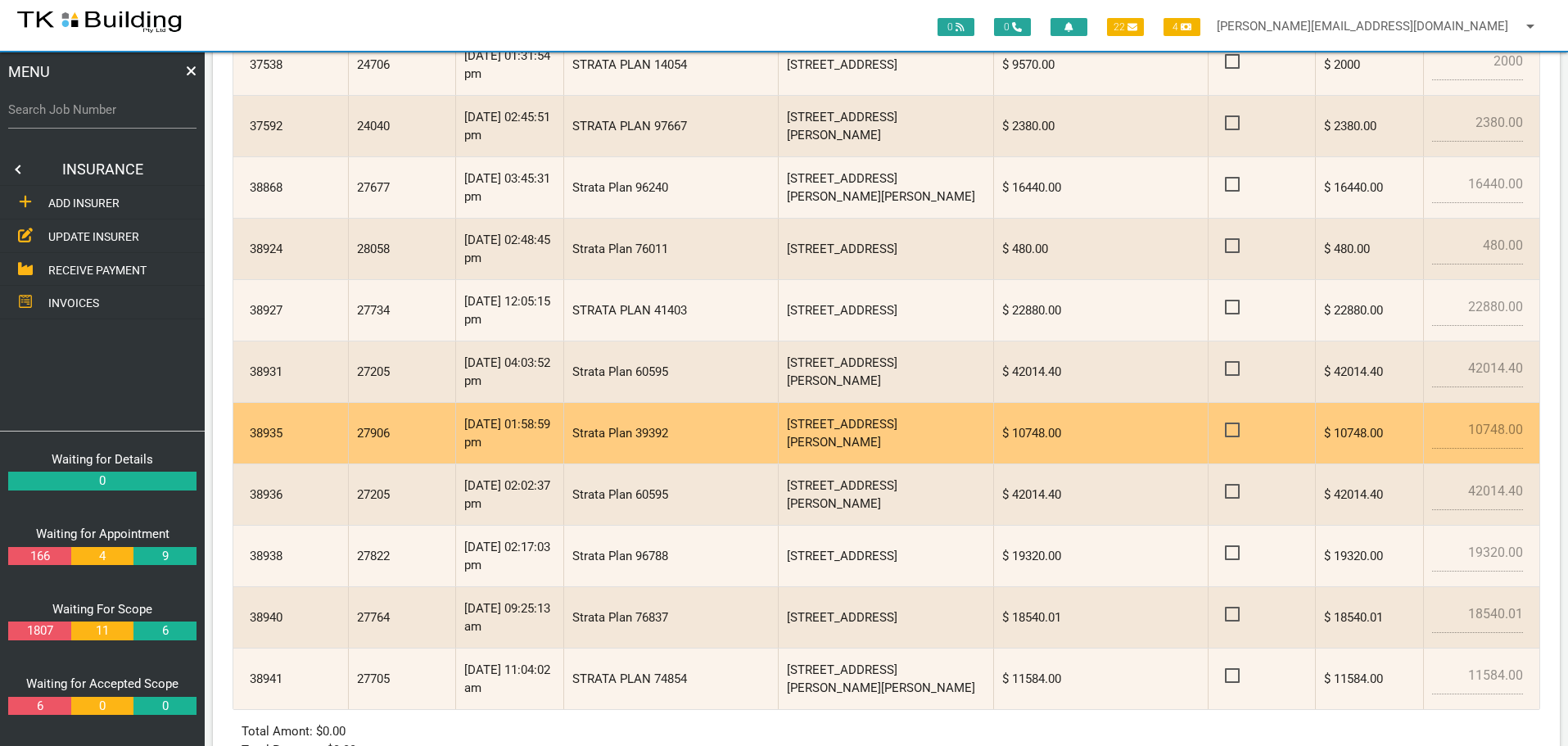
scroll to position [409, 0]
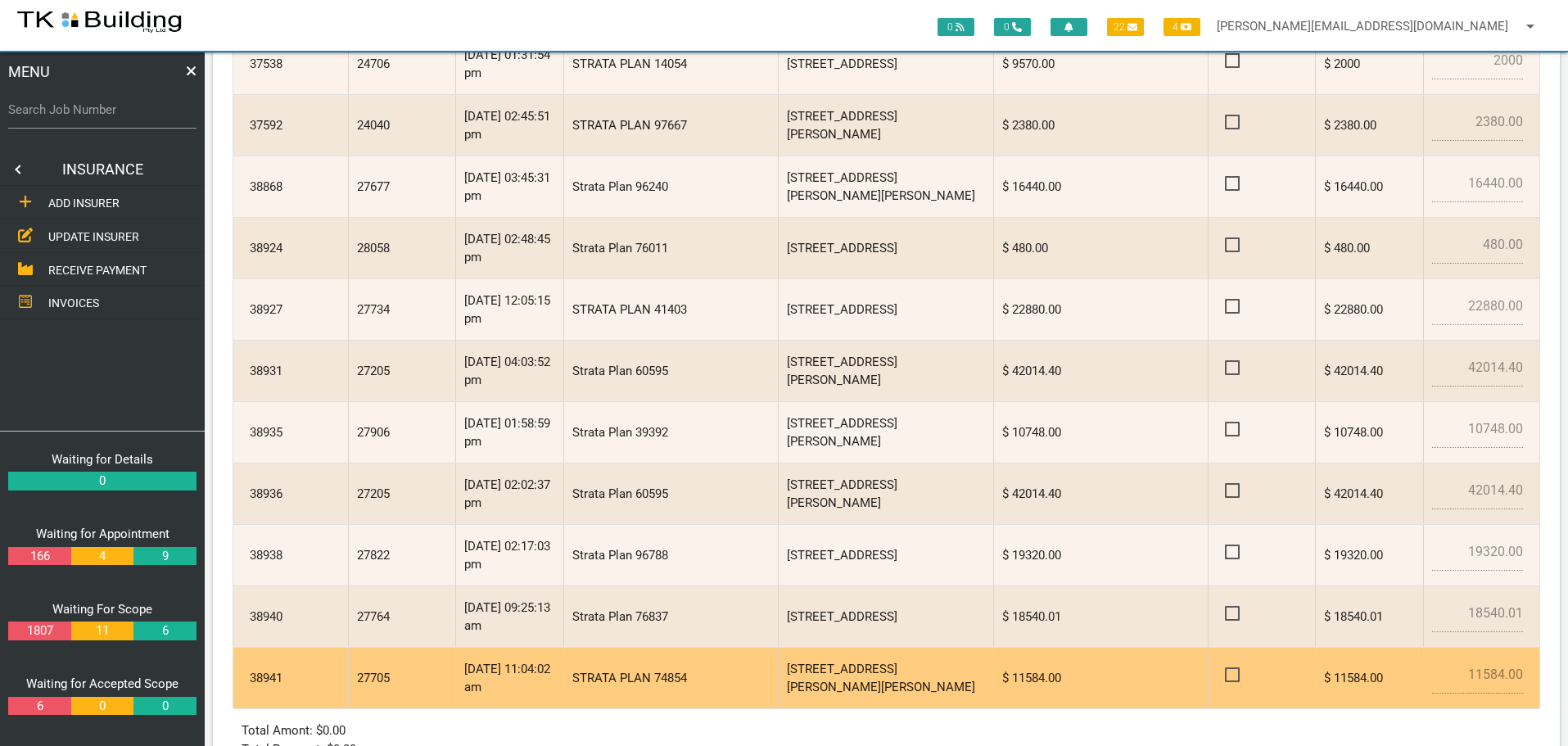
click at [1230, 673] on span at bounding box center [1240, 675] width 29 height 21
click at [1230, 673] on input "checkbox" at bounding box center [1230, 671] width 11 height 11
checkbox input "true"
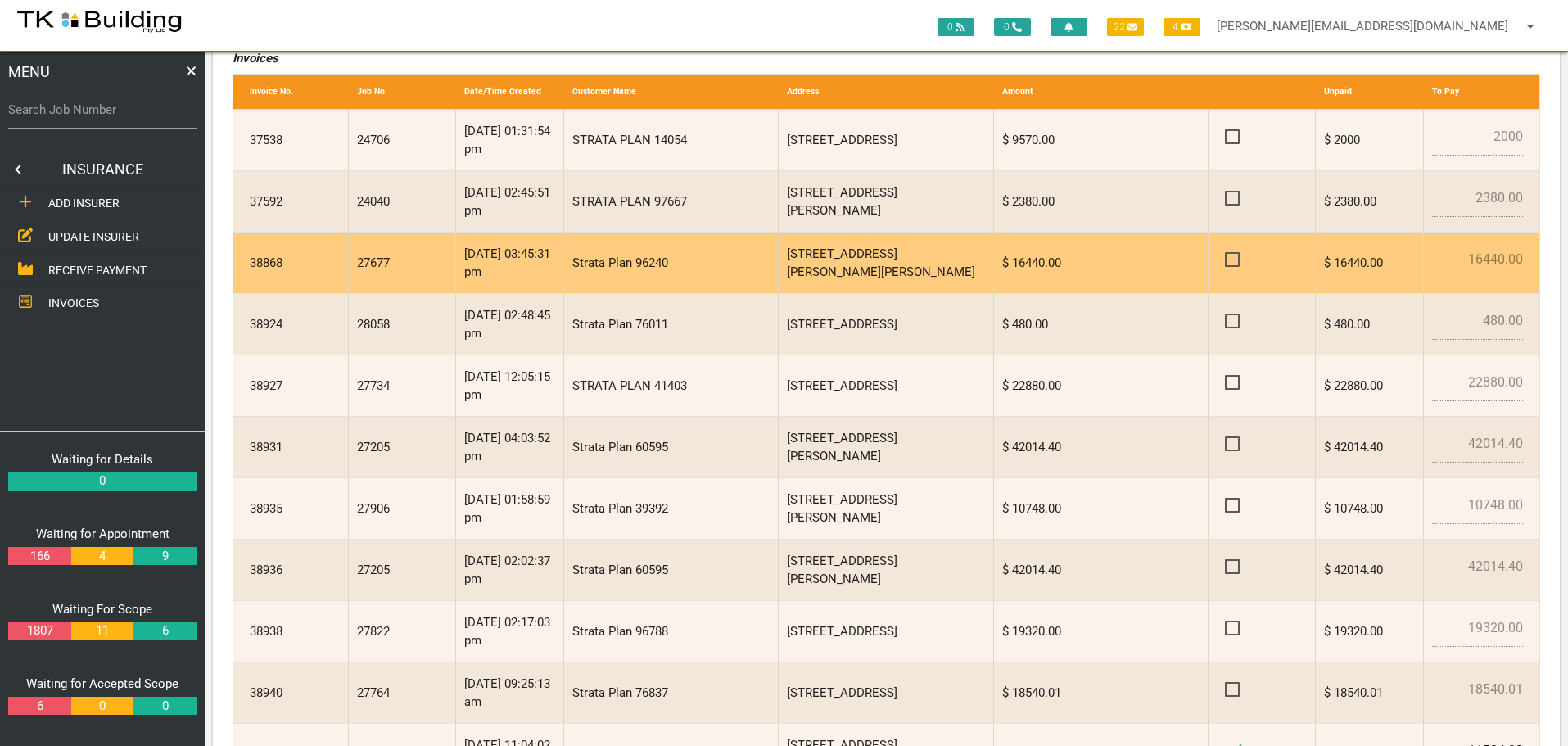
scroll to position [82, 0]
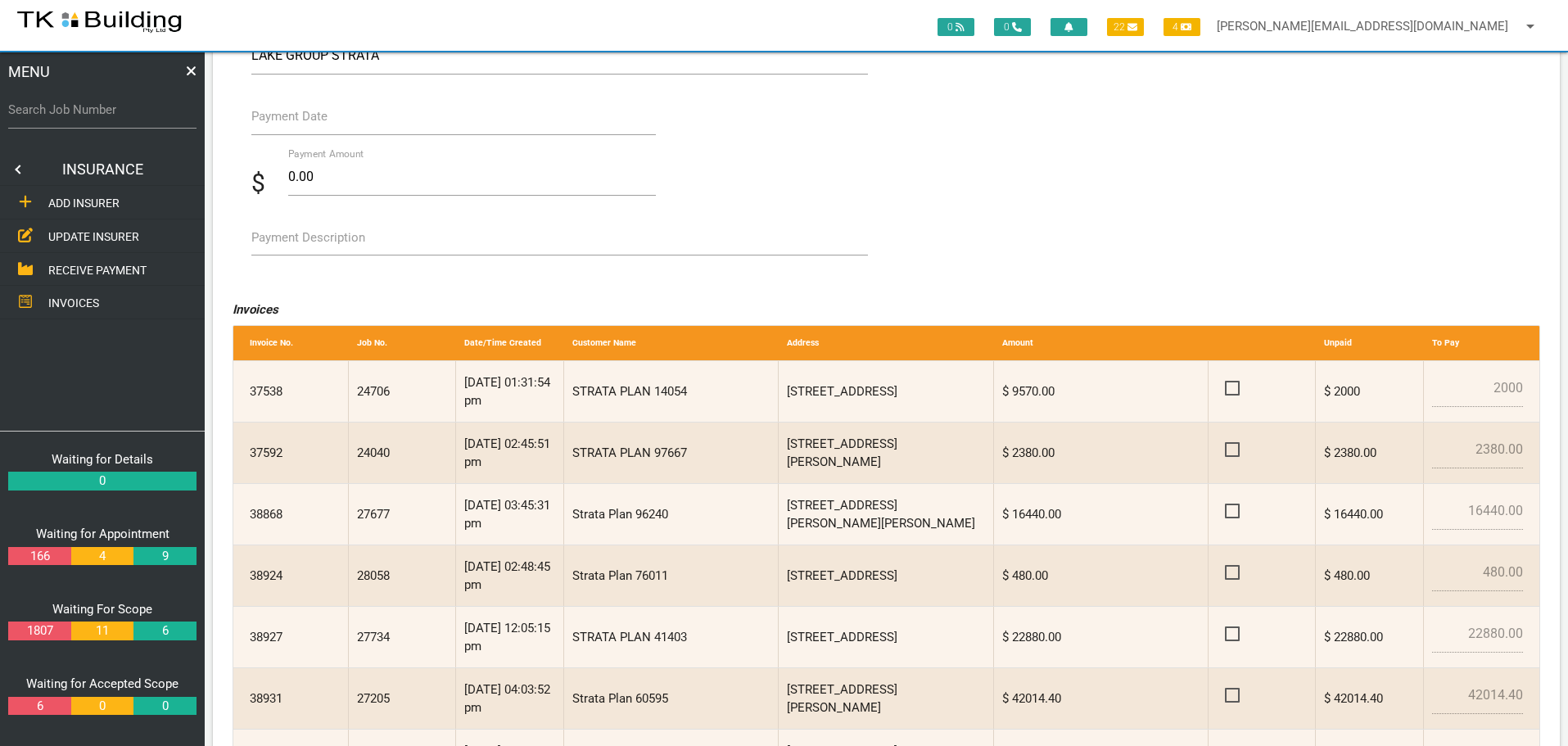
click at [296, 240] on label "Payment Description" at bounding box center [308, 238] width 113 height 19
click at [296, 240] on textarea "Payment Description" at bounding box center [560, 237] width 617 height 37
type textarea "Inv 38941"
click at [306, 123] on label "Payment Date" at bounding box center [289, 116] width 76 height 19
click at [306, 123] on input "Payment Date" at bounding box center [454, 116] width 406 height 38
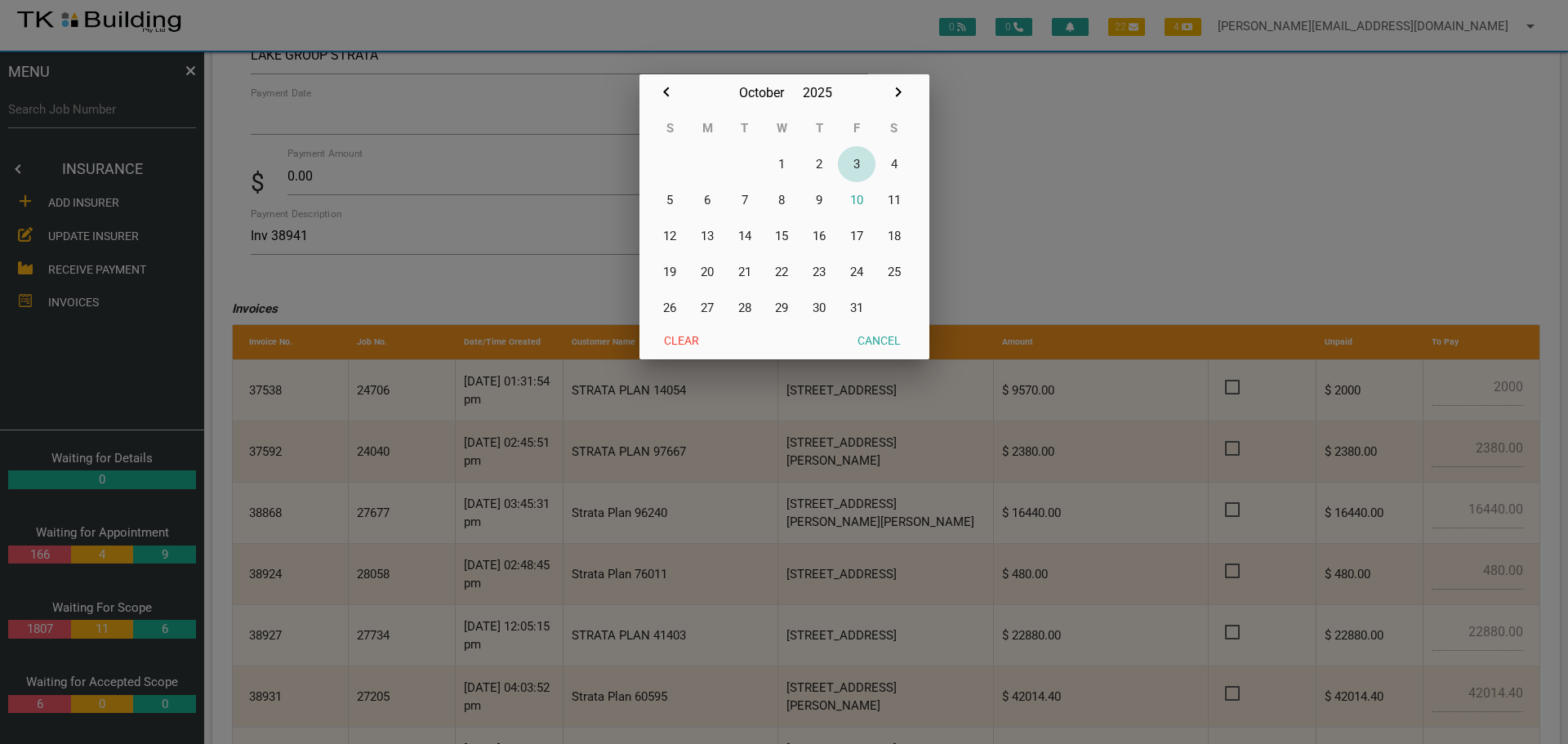
click at [858, 161] on button "3" at bounding box center [857, 165] width 38 height 36
type input "[DATE]"
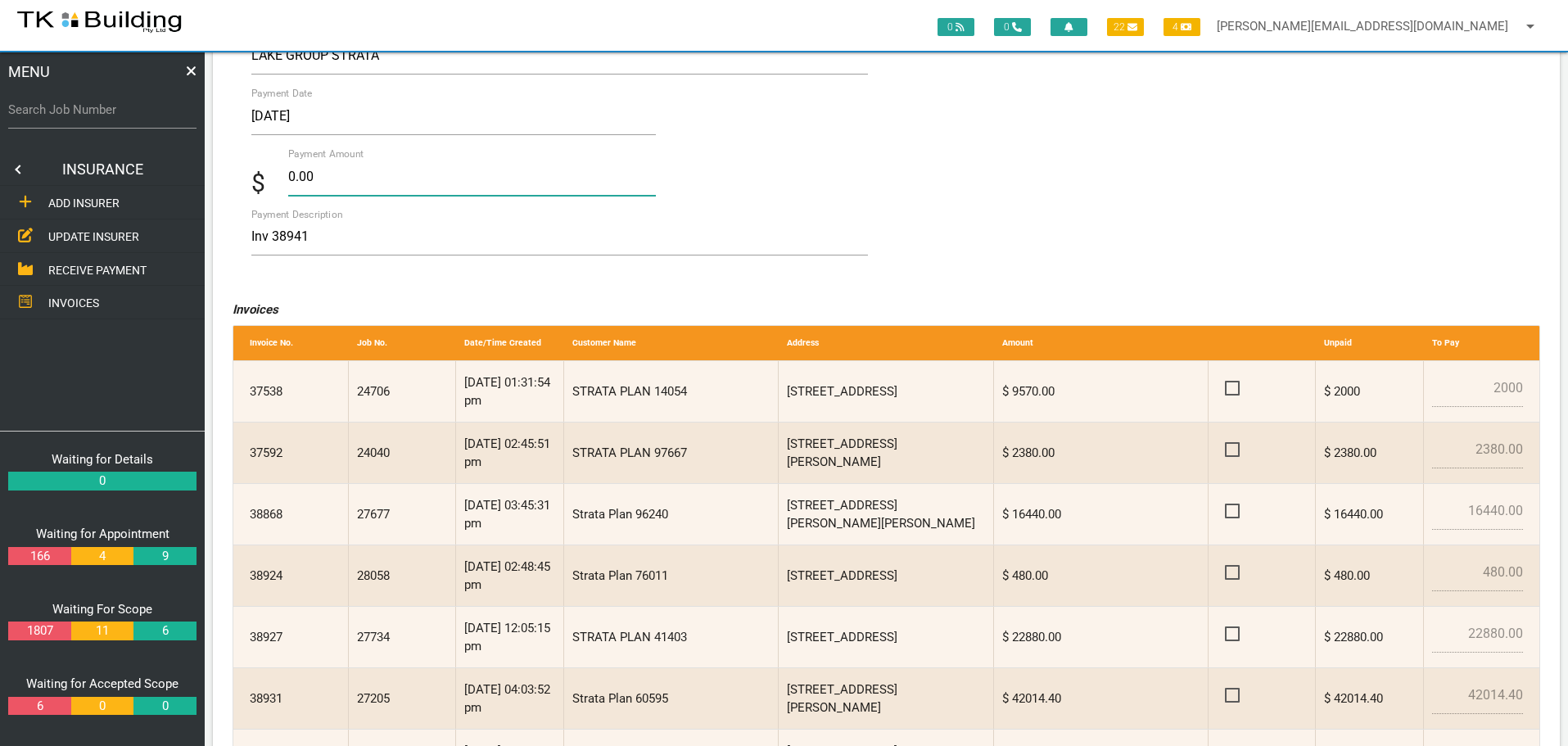
click at [337, 181] on input "0.00" at bounding box center [473, 177] width 368 height 38
type input "0"
type input "11584.00"
click at [445, 247] on textarea "Inv 38941" at bounding box center [560, 237] width 617 height 37
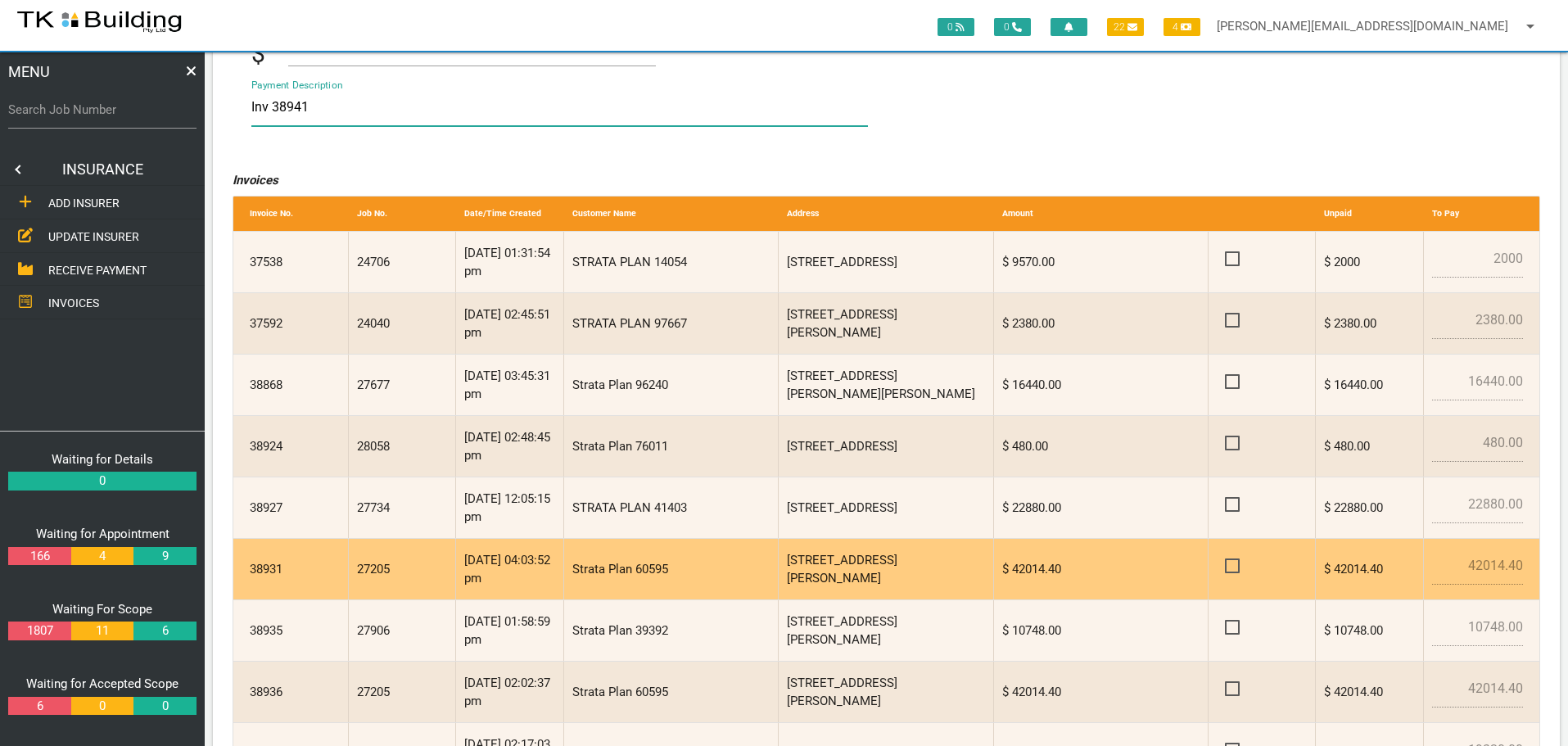
scroll to position [544, 0]
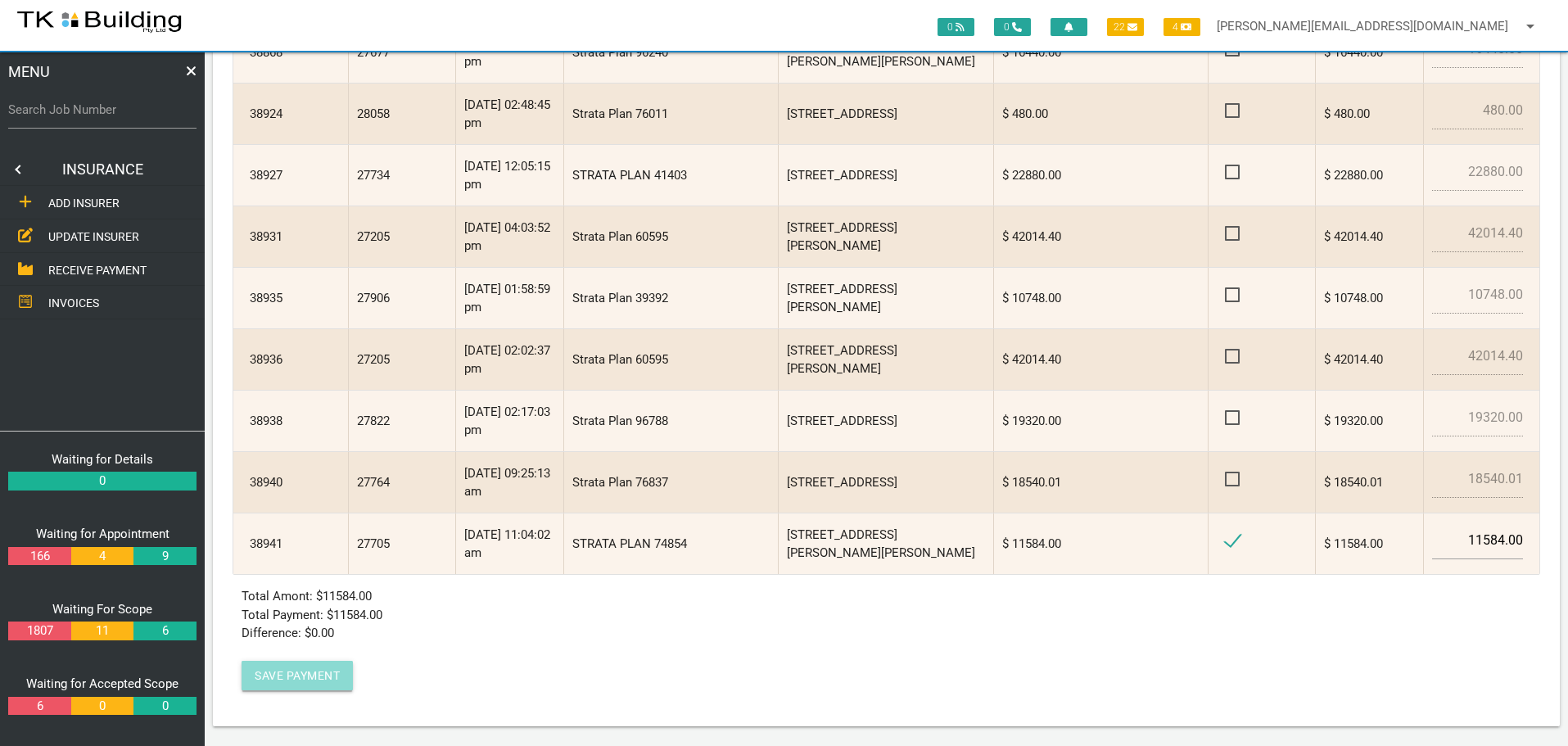
click at [276, 668] on button "Save Payment" at bounding box center [297, 675] width 112 height 29
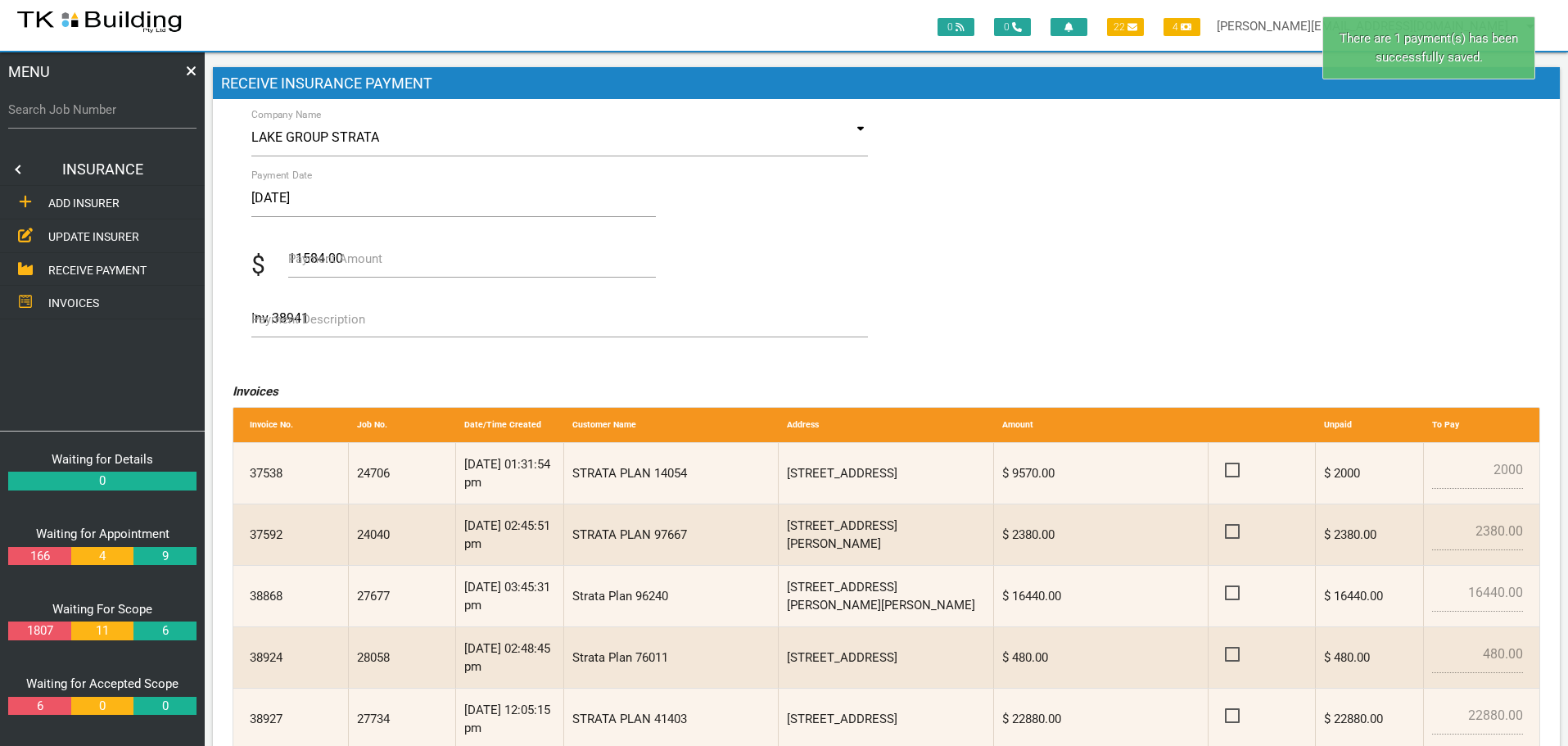
click at [64, 116] on label "Search Job Number" at bounding box center [103, 110] width 189 height 19
click at [64, 116] on input "Search Job Number" at bounding box center [103, 110] width 189 height 38
type input "27705"
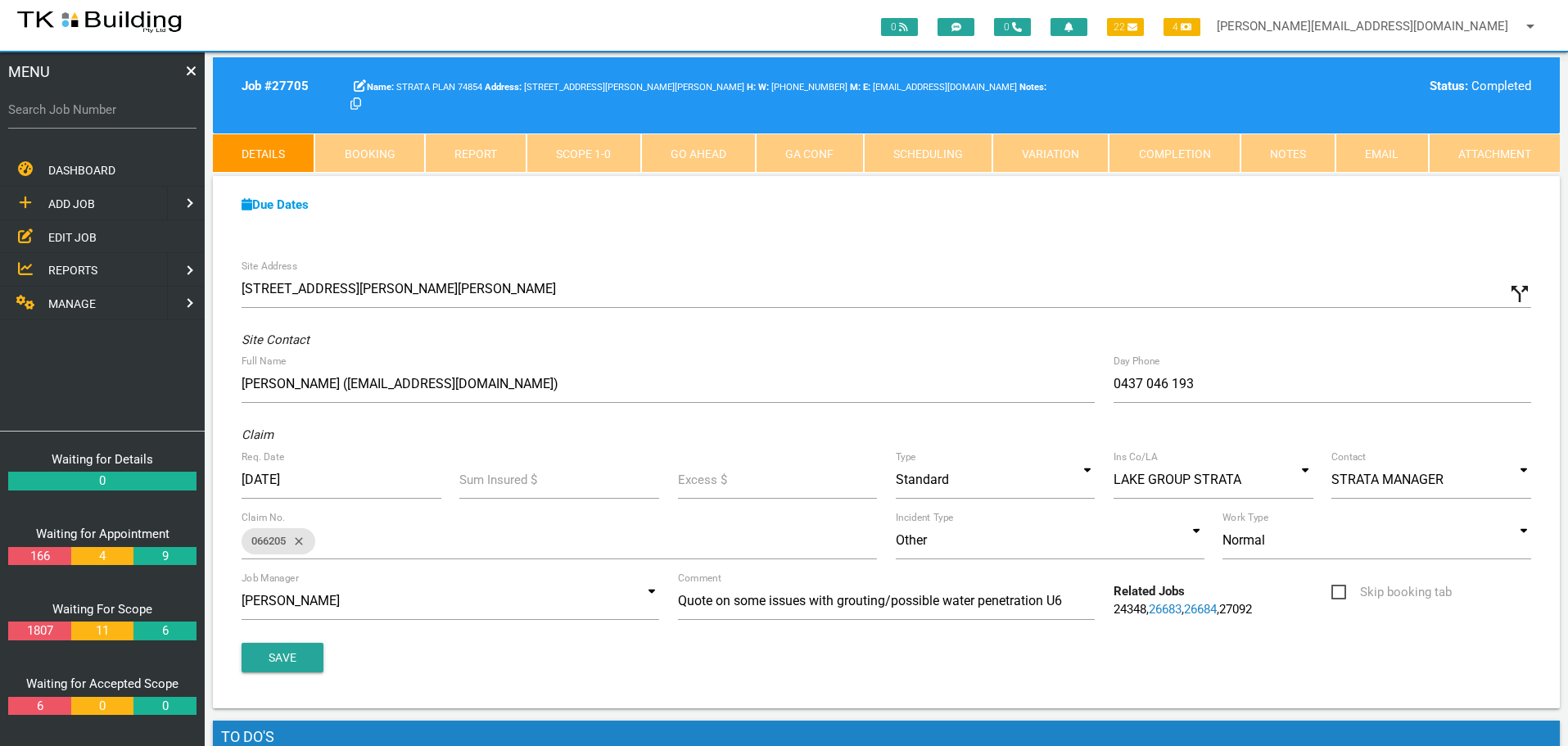
click at [1157, 152] on link "Completion" at bounding box center [1174, 152] width 131 height 39
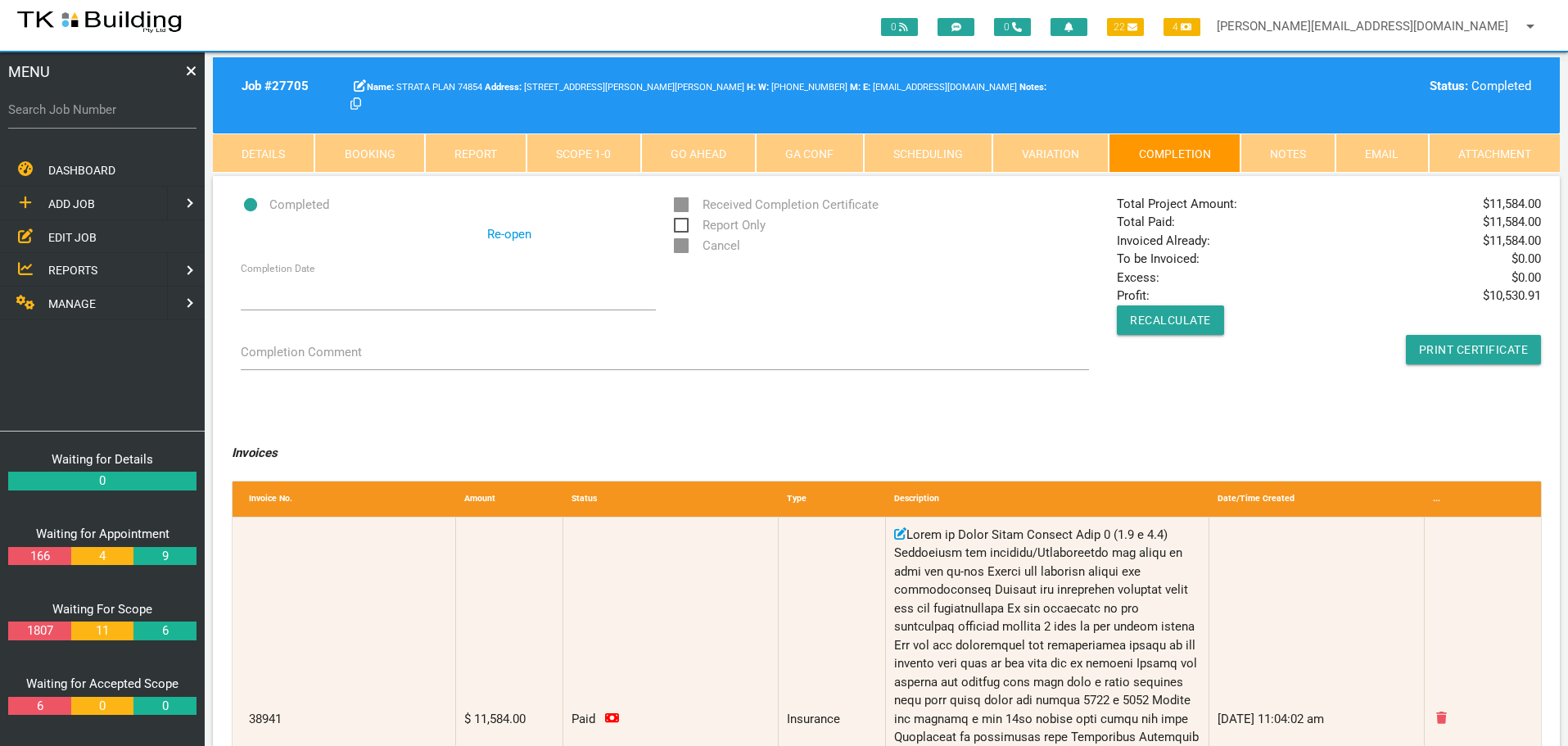
click at [1281, 152] on link "Notes" at bounding box center [1288, 152] width 95 height 39
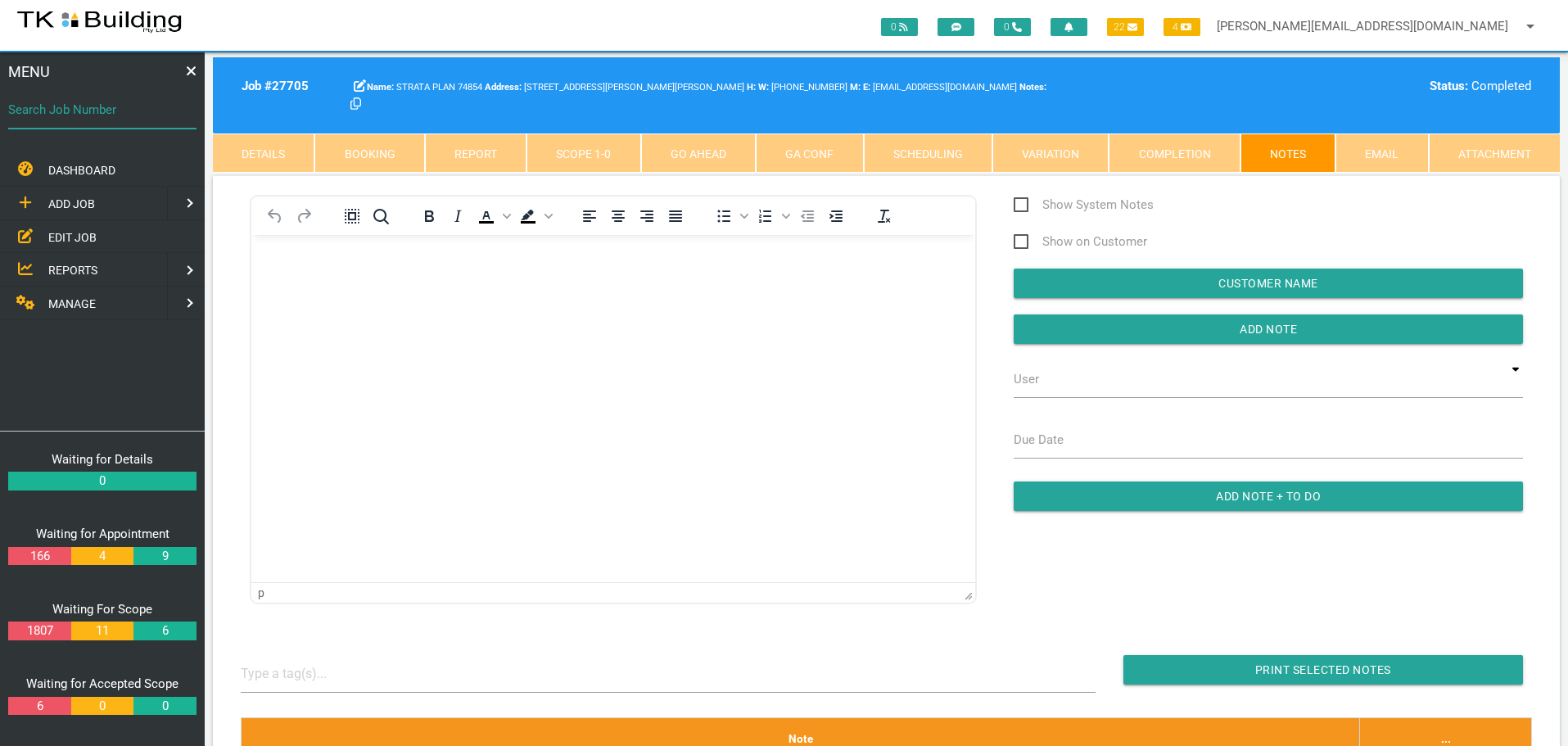
click at [86, 122] on input "Search Job Number" at bounding box center [103, 110] width 189 height 38
type input "28058"
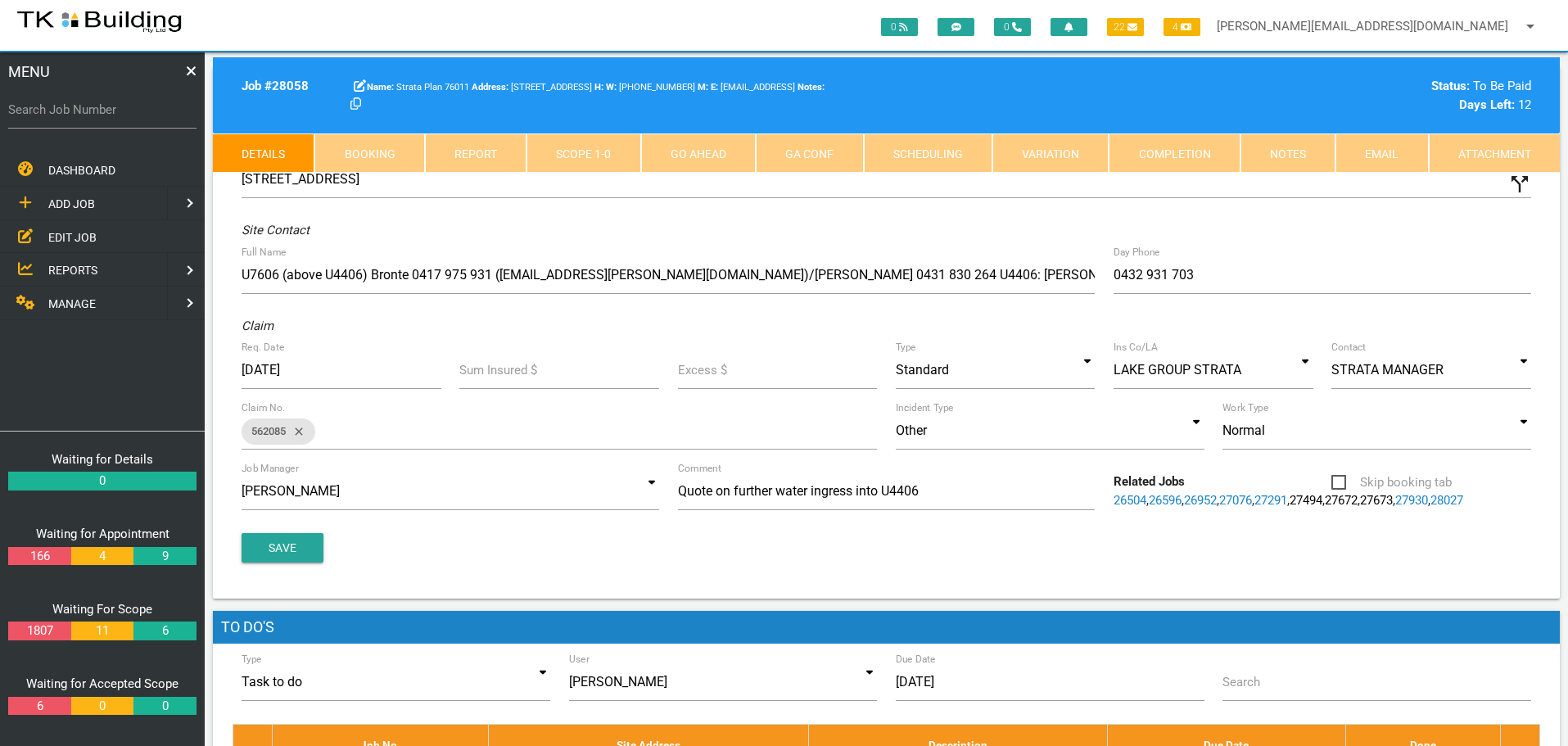
click at [1297, 160] on link "Notes" at bounding box center [1288, 152] width 95 height 39
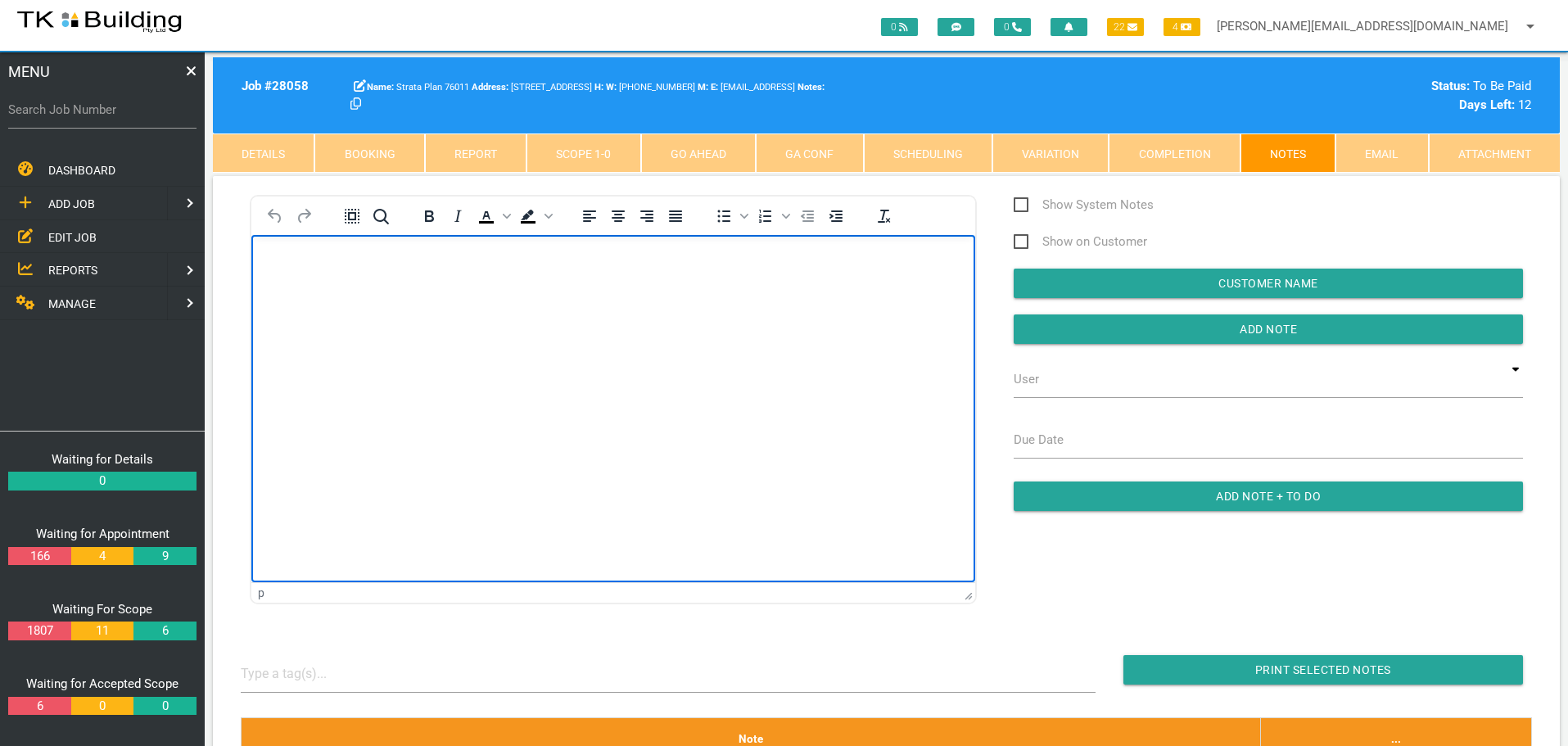
click at [327, 269] on body "Rich Text Area. Press ALT-0 for help." at bounding box center [613, 282] width 724 height 54
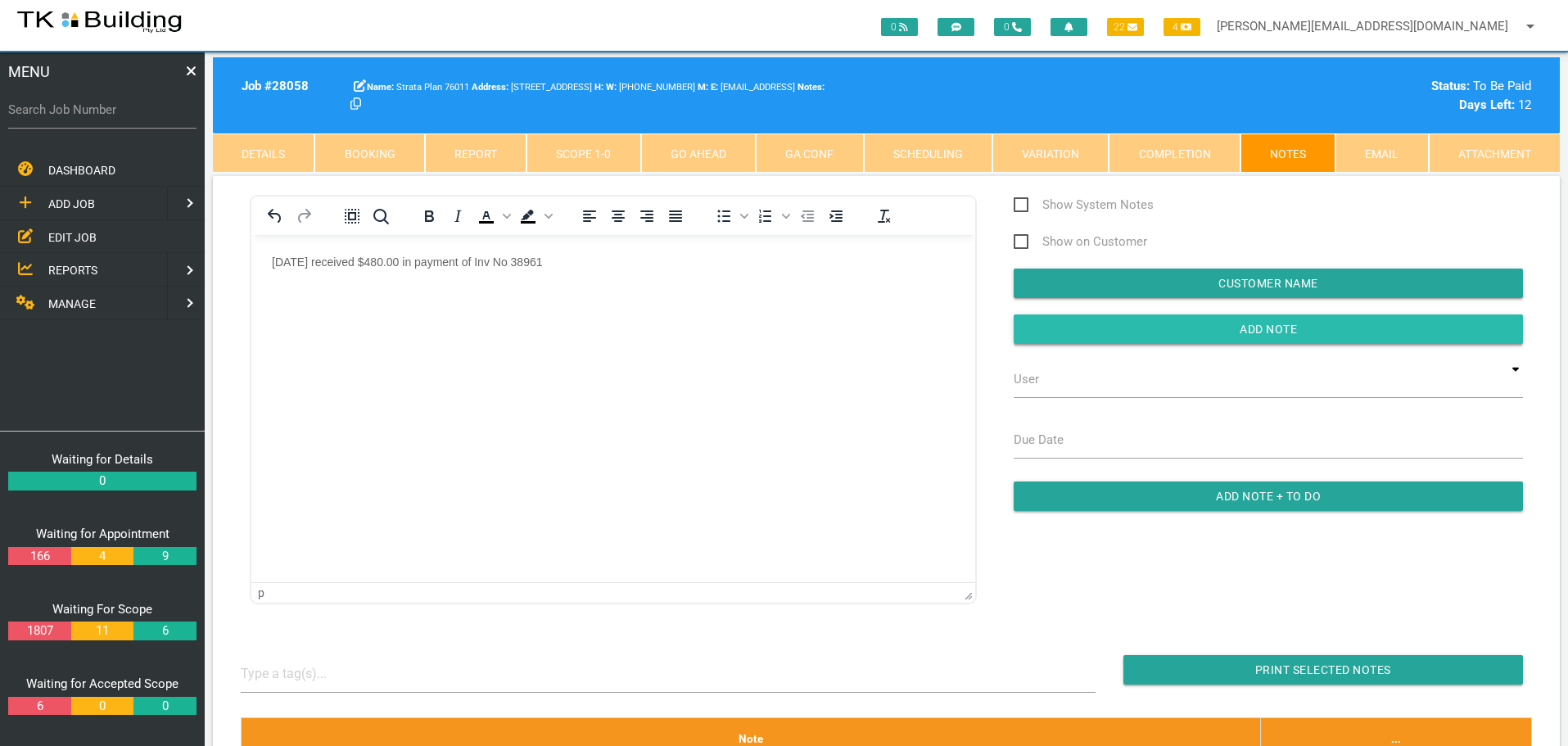
click at [1157, 329] on input "button" at bounding box center [1268, 329] width 509 height 29
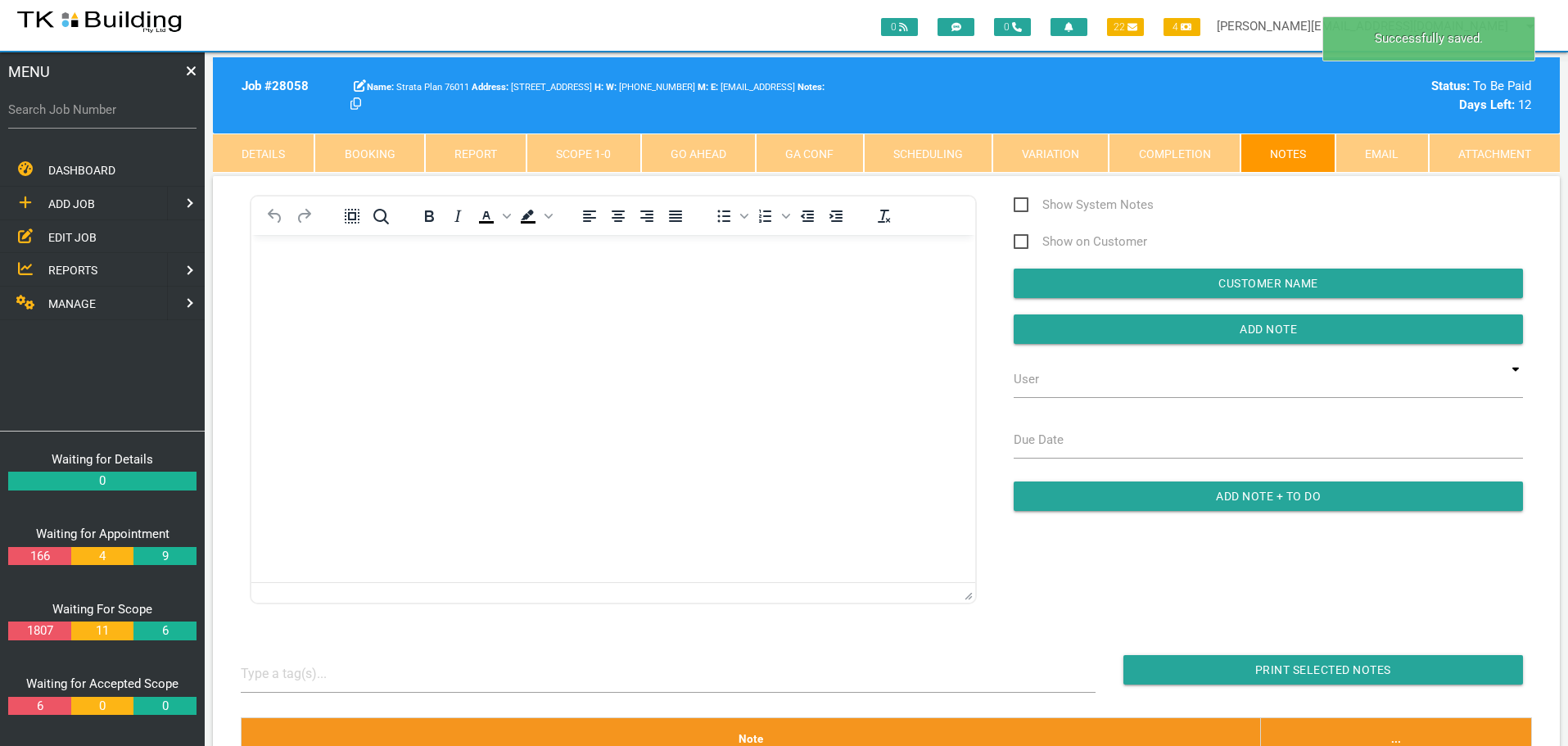
click at [67, 300] on span "MANAGE" at bounding box center [72, 304] width 47 height 13
click at [79, 236] on span "INSURANCE" at bounding box center [79, 237] width 63 height 13
click at [75, 268] on span "RECEIVE PAYMENT" at bounding box center [97, 270] width 98 height 13
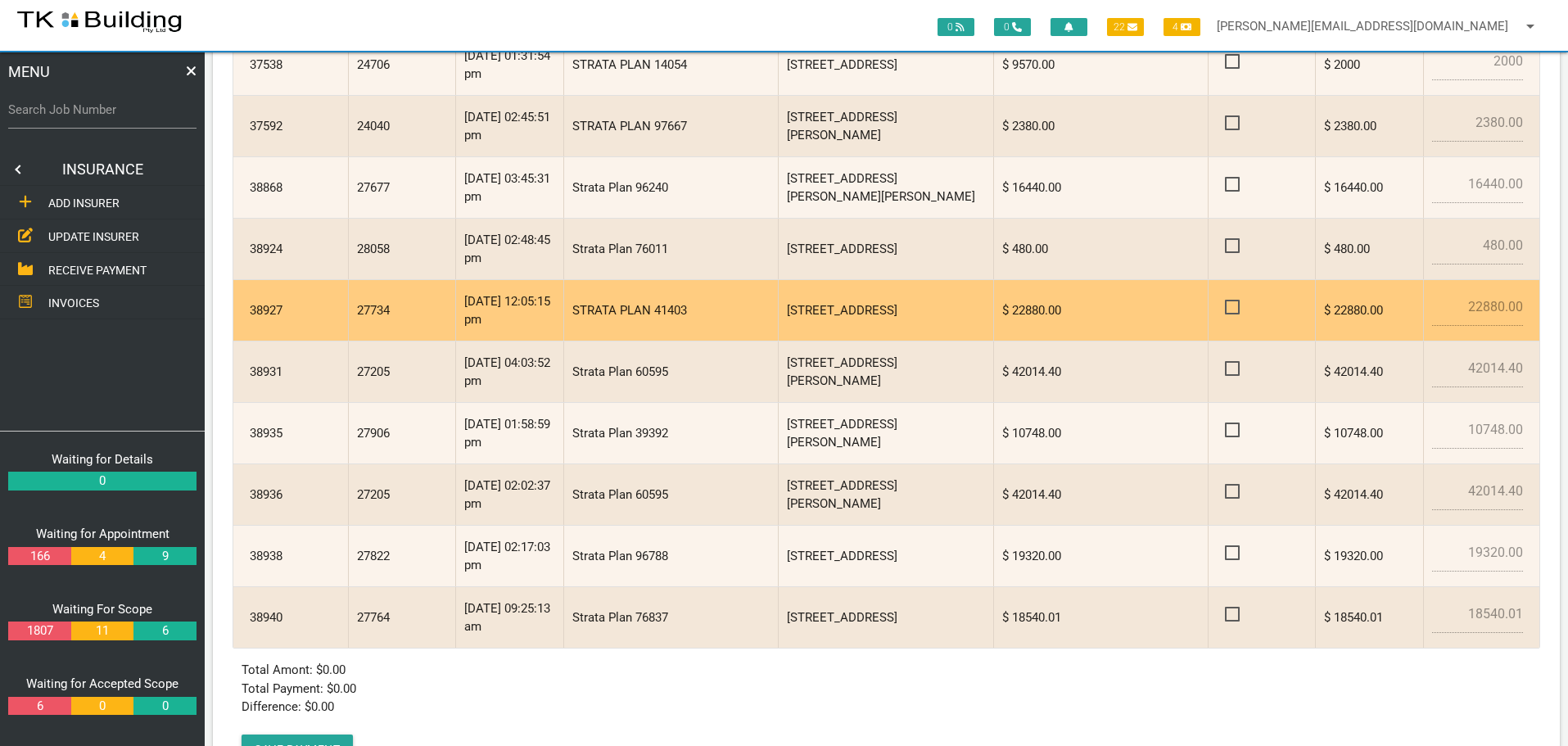
scroll to position [409, 0]
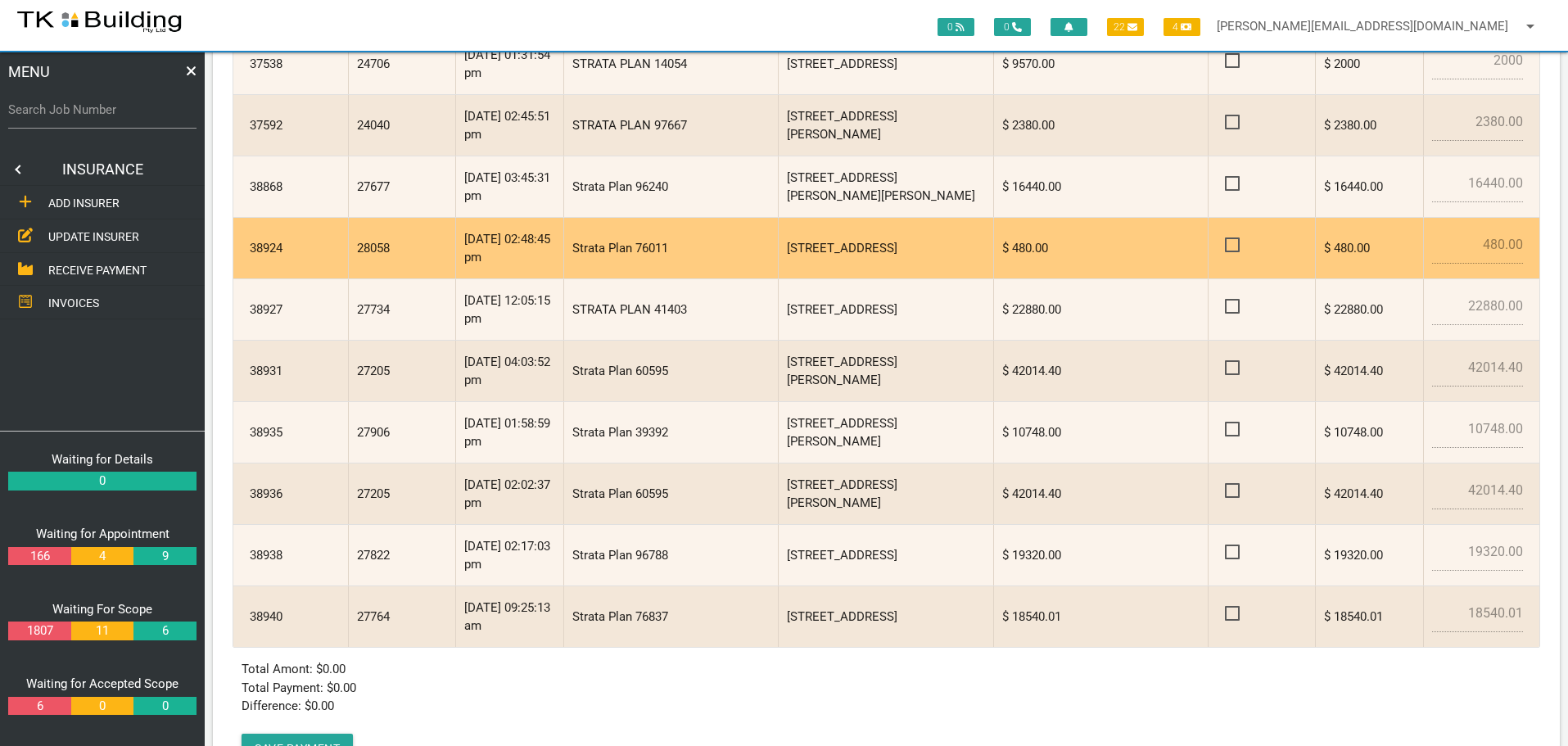
click at [1232, 243] on span at bounding box center [1240, 245] width 29 height 21
click at [1232, 243] on input "checkbox" at bounding box center [1230, 240] width 11 height 11
checkbox input "true"
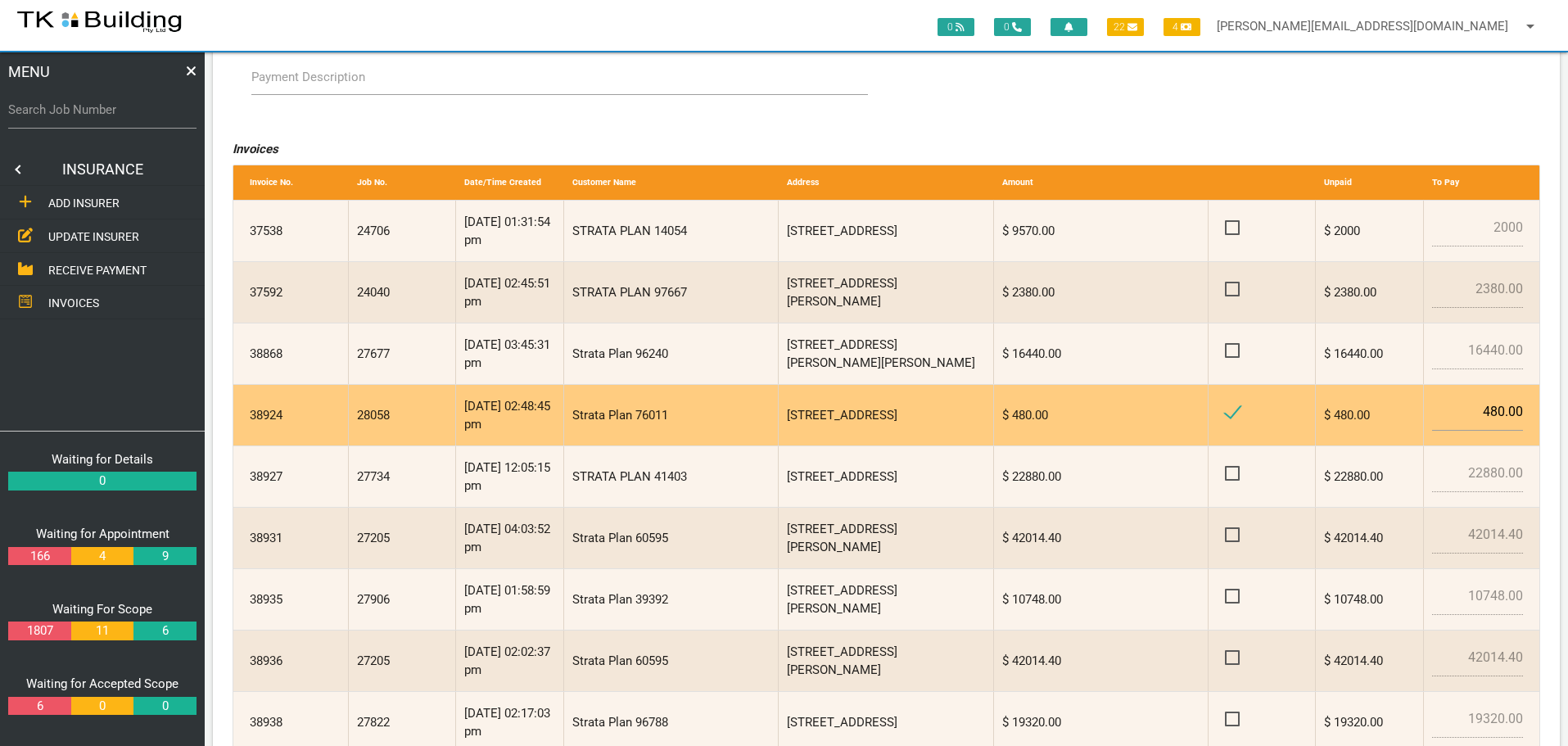
scroll to position [0, 0]
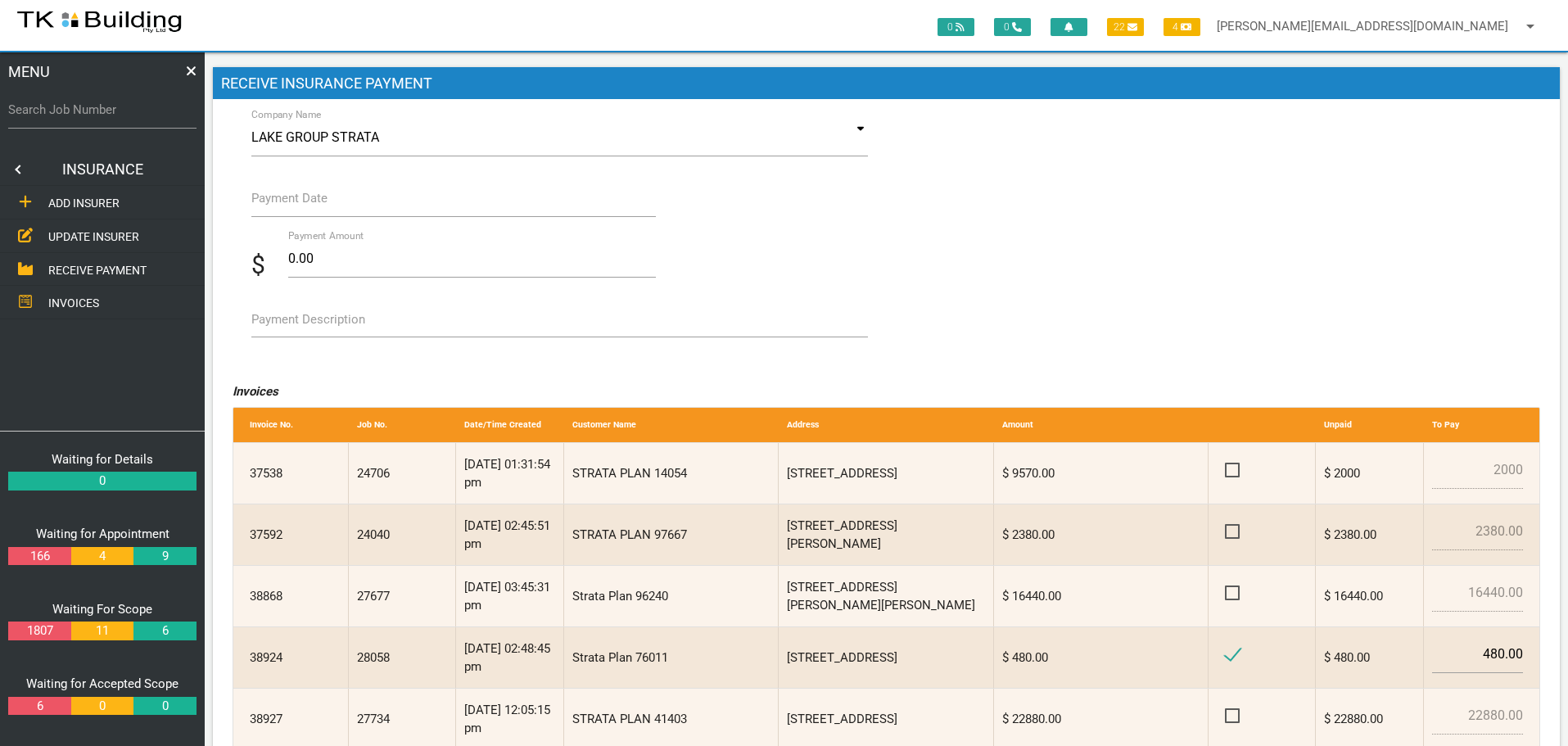
click at [285, 319] on label "Payment Description" at bounding box center [308, 319] width 113 height 19
click at [285, 319] on textarea "Payment Description" at bounding box center [560, 319] width 617 height 37
type textarea "Inv 38924"
click at [305, 211] on input "Payment Date" at bounding box center [454, 199] width 406 height 38
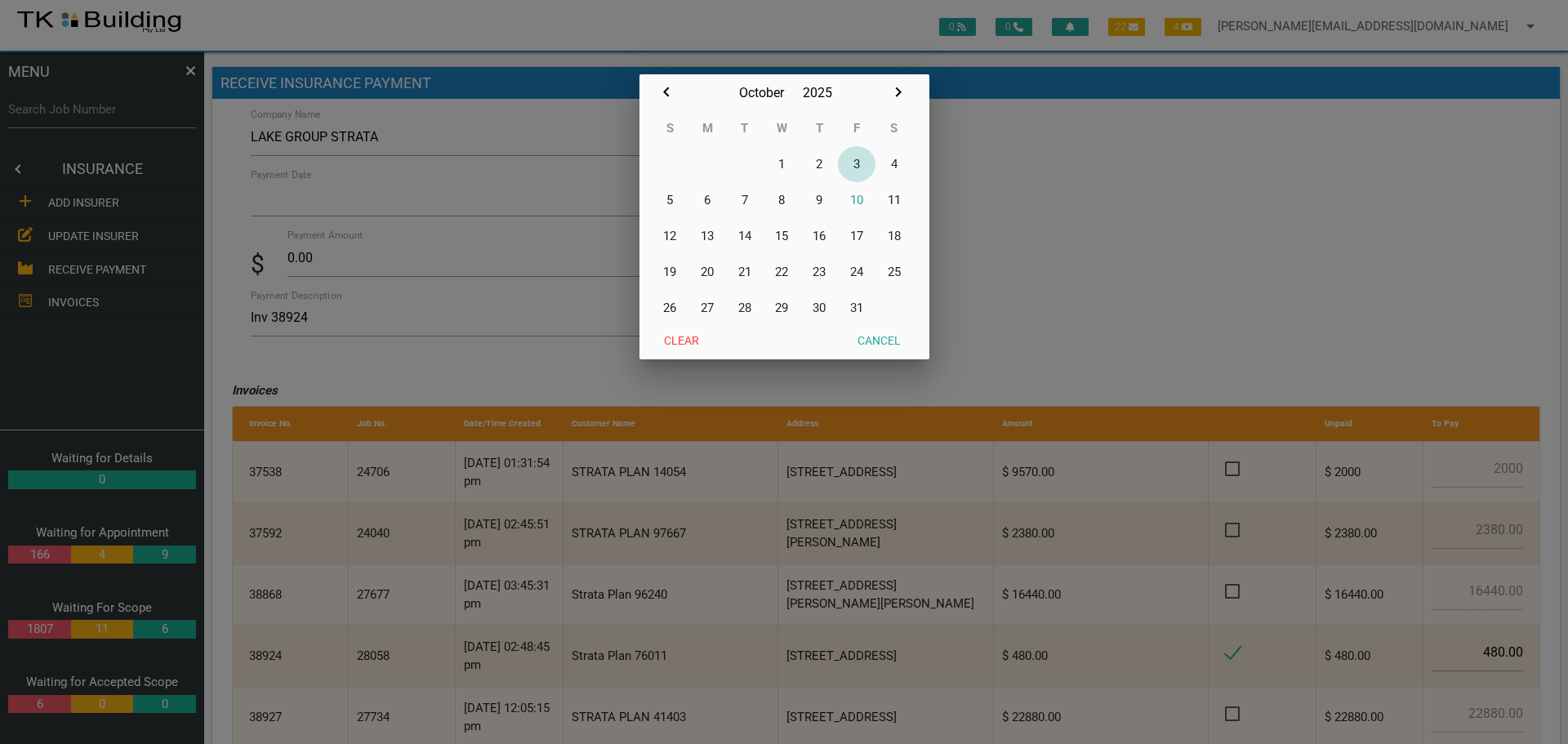
click at [858, 163] on button "3" at bounding box center [857, 165] width 38 height 36
type input "[DATE]"
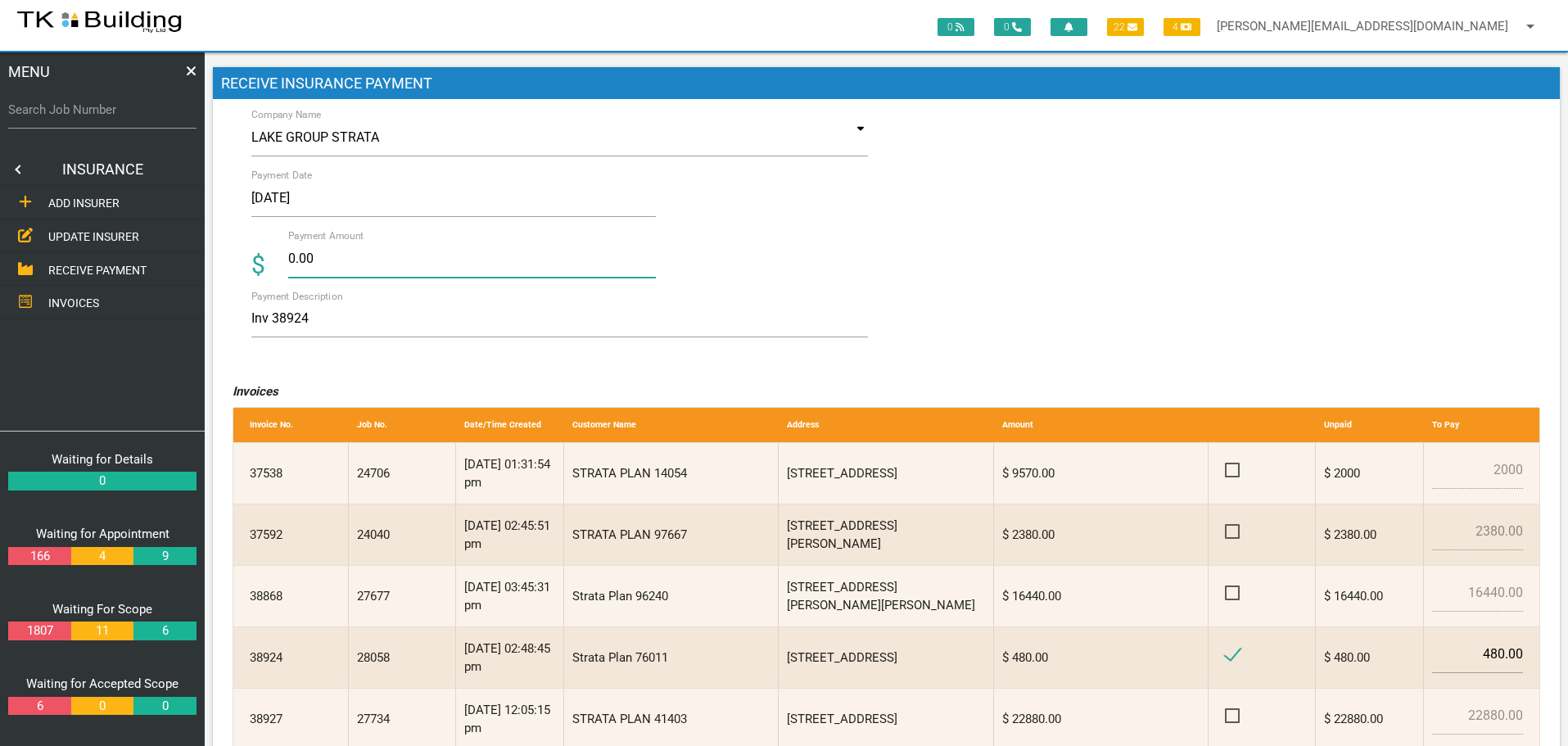
click at [323, 257] on input "0.00" at bounding box center [473, 259] width 368 height 38
type input "0"
type input "480.00"
click at [402, 325] on textarea "Inv 38924" at bounding box center [560, 319] width 617 height 37
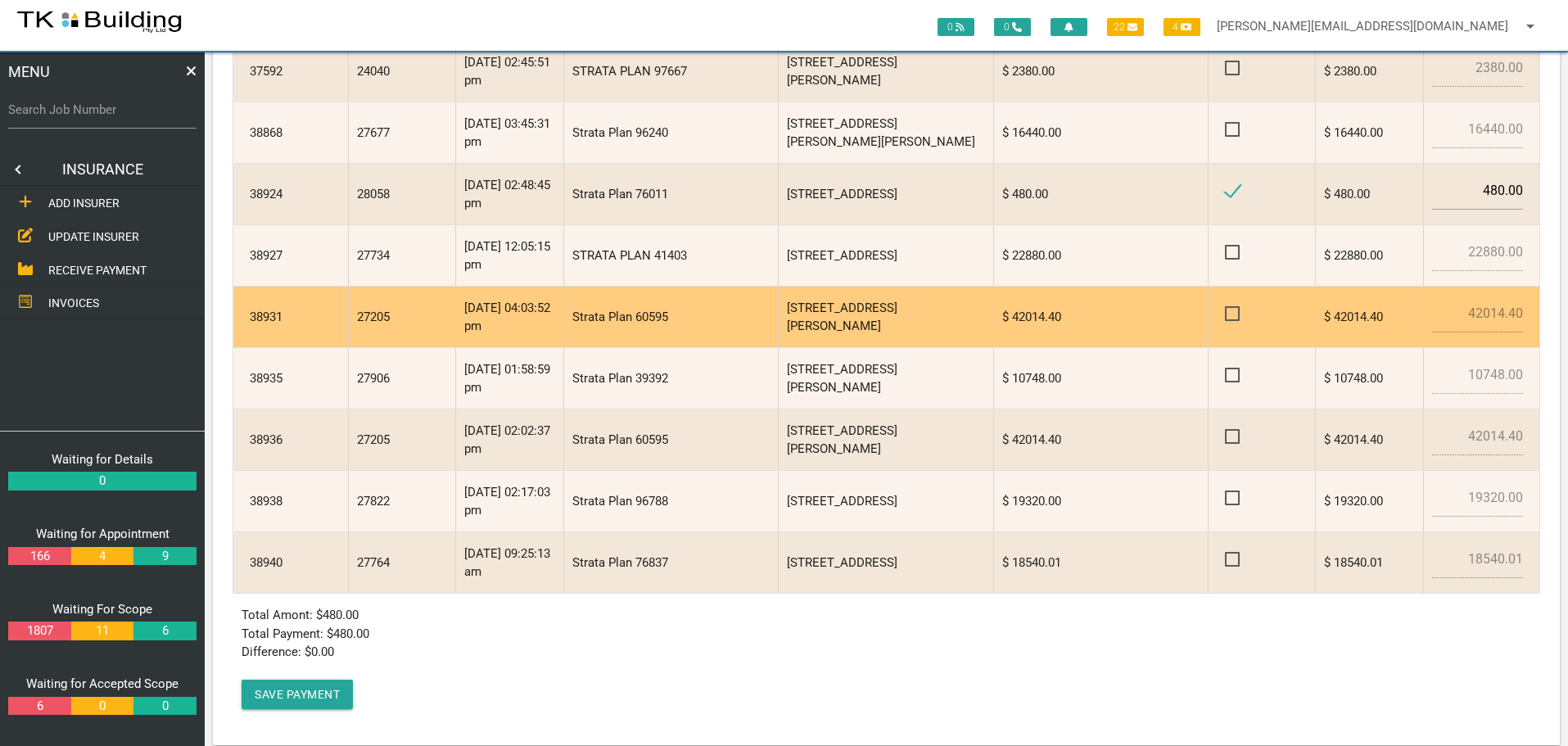
scroll to position [483, 0]
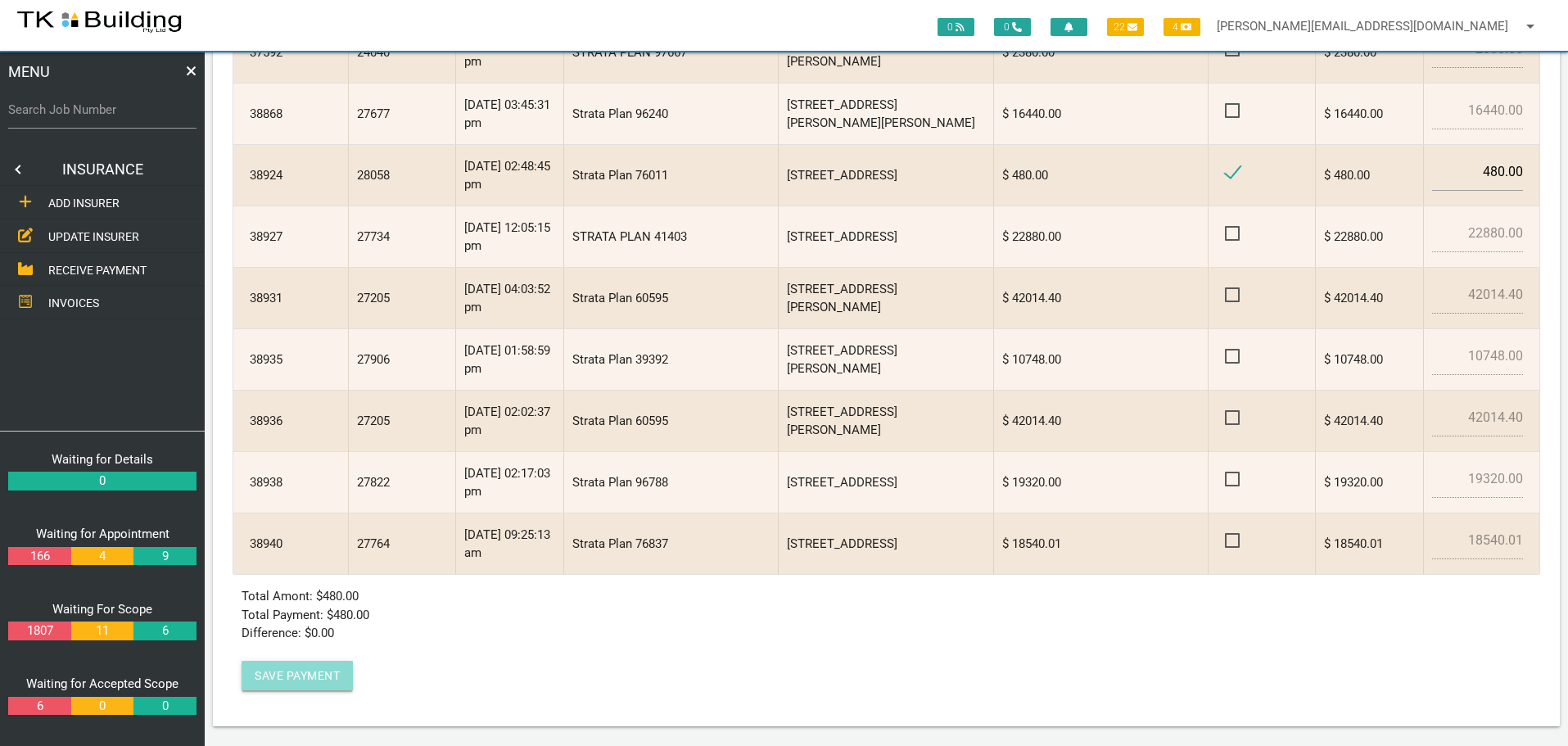
click at [308, 681] on button "Save Payment" at bounding box center [297, 675] width 112 height 29
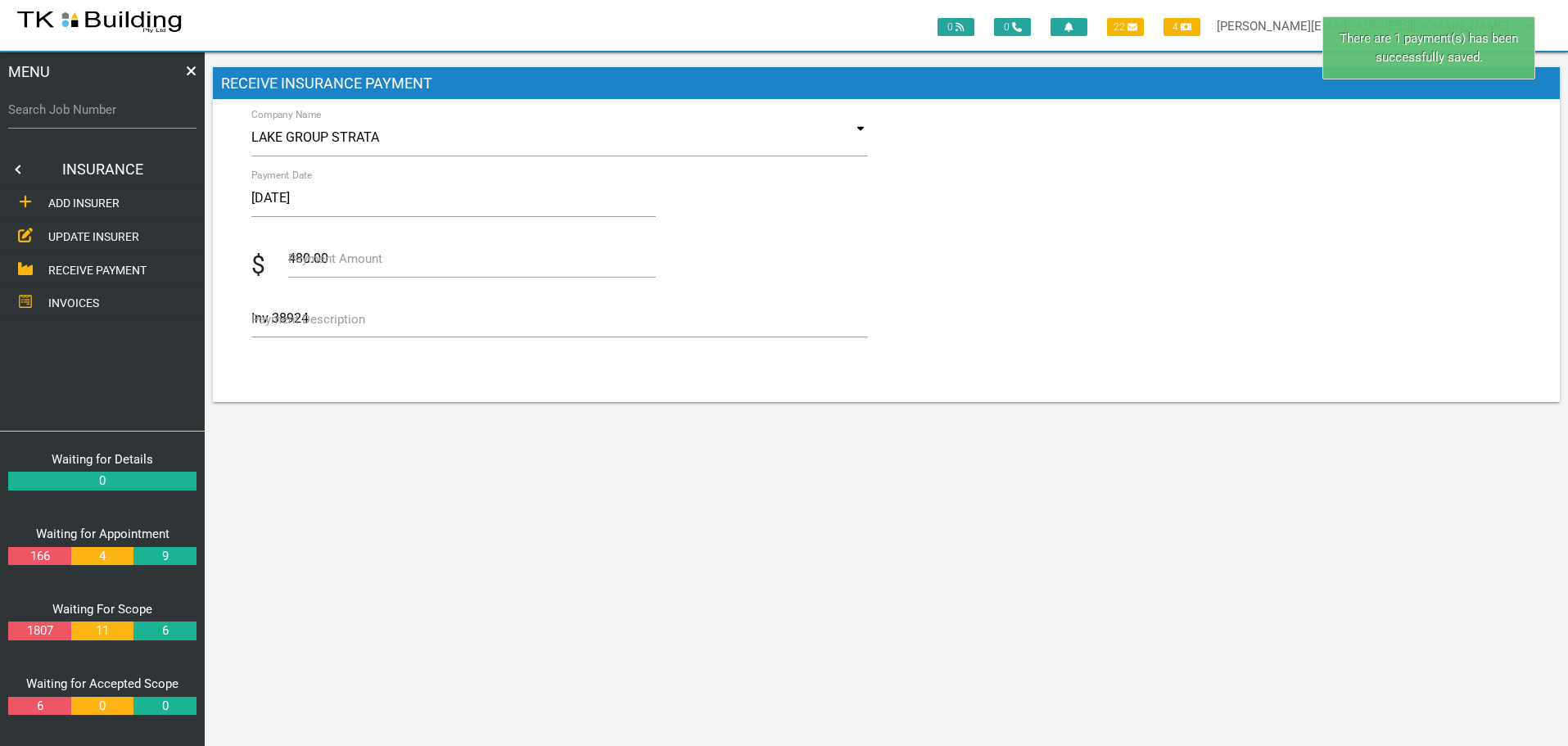
scroll to position [0, 0]
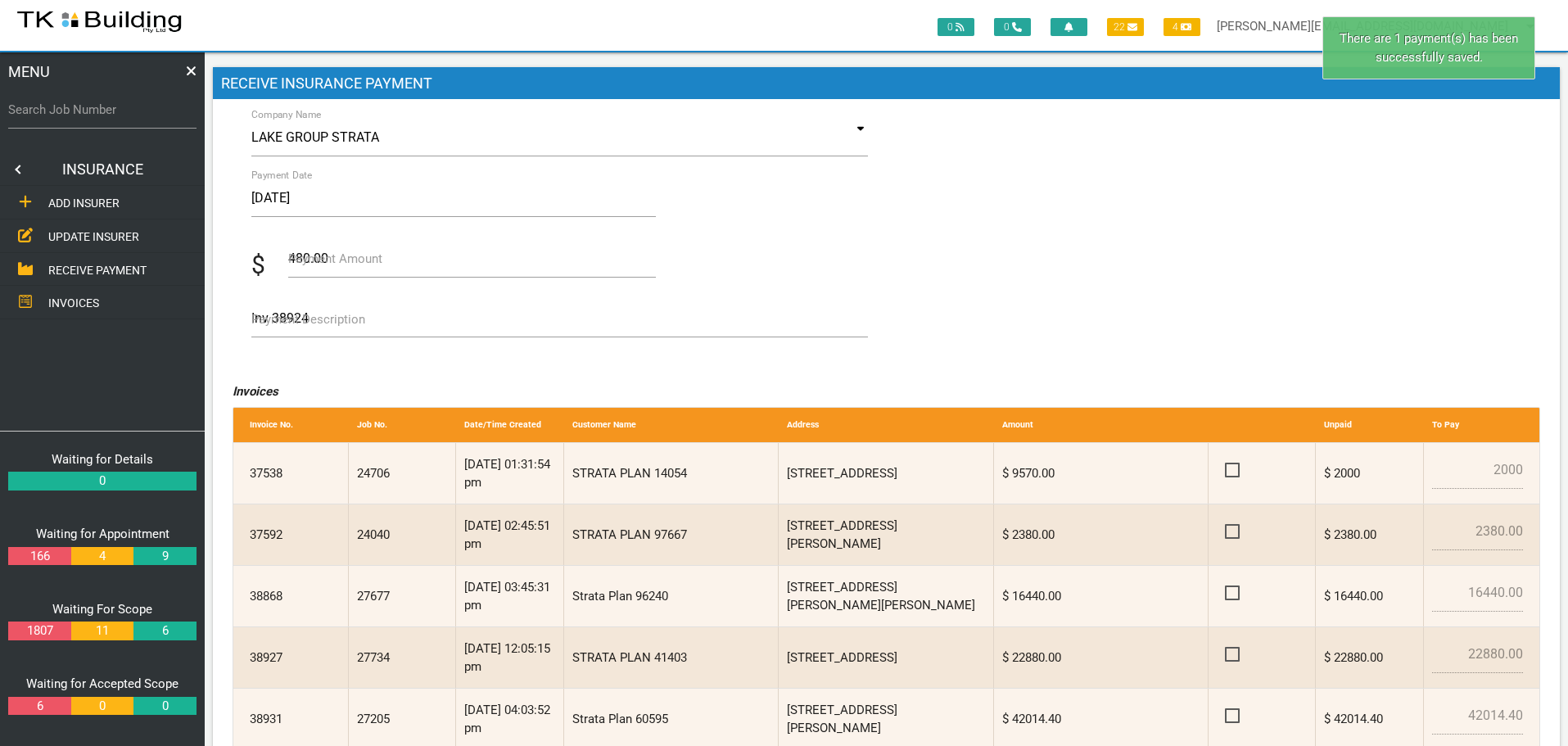
click at [77, 119] on label "Search Job Number" at bounding box center [103, 110] width 189 height 19
click at [77, 119] on input "Search Job Number" at bounding box center [103, 110] width 189 height 38
type input "28058"
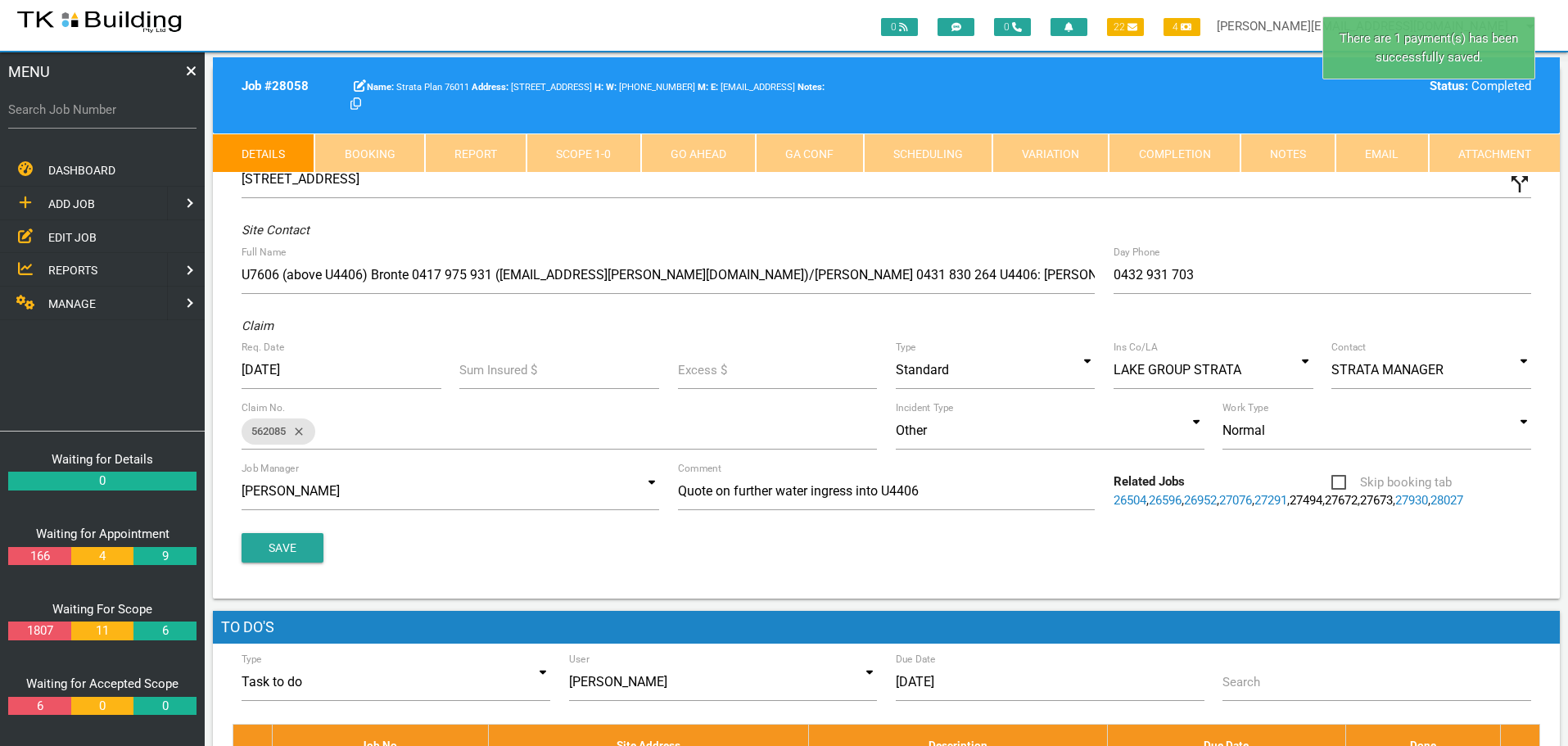
click at [1207, 148] on link "Completion" at bounding box center [1174, 152] width 131 height 39
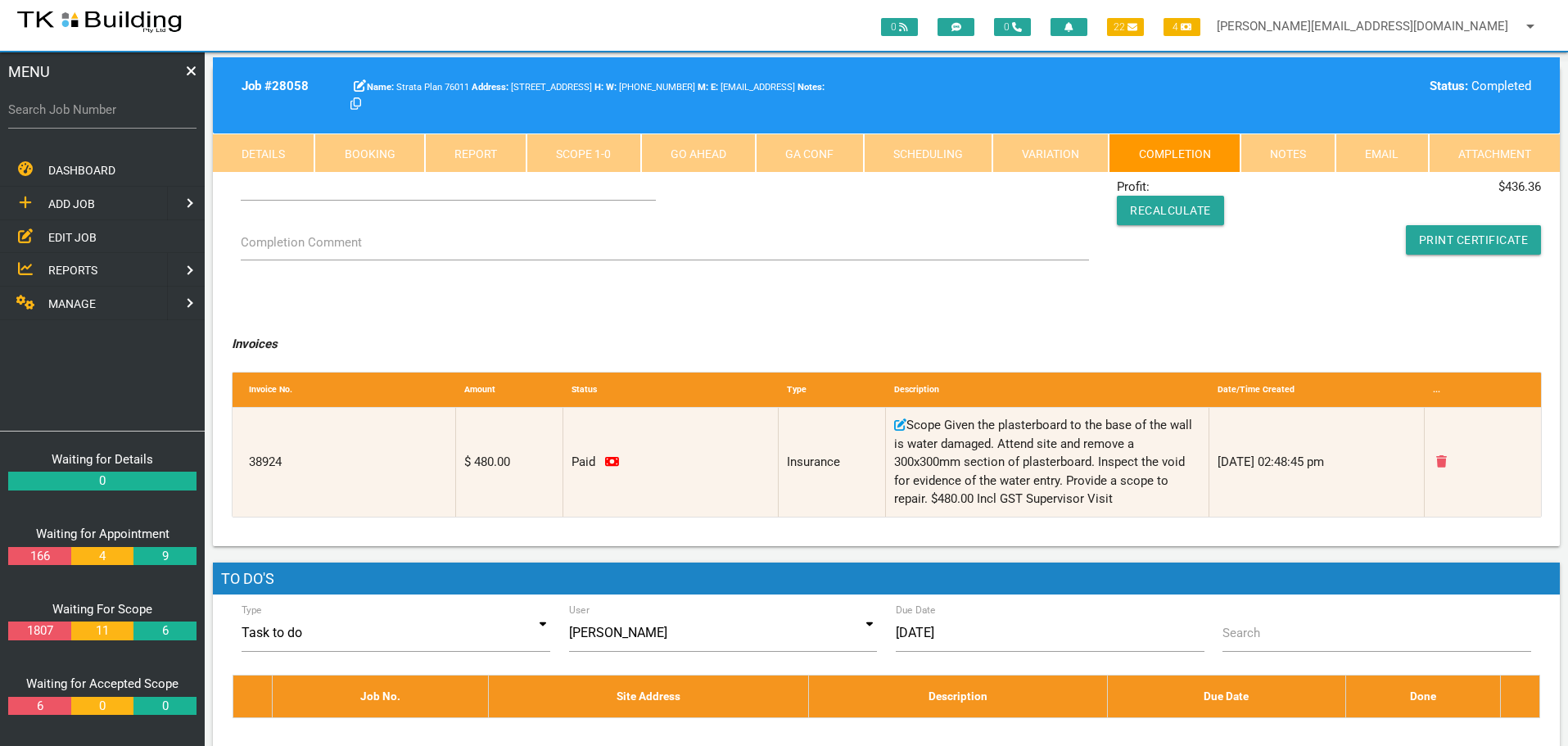
click at [1302, 156] on link "Notes" at bounding box center [1288, 152] width 95 height 39
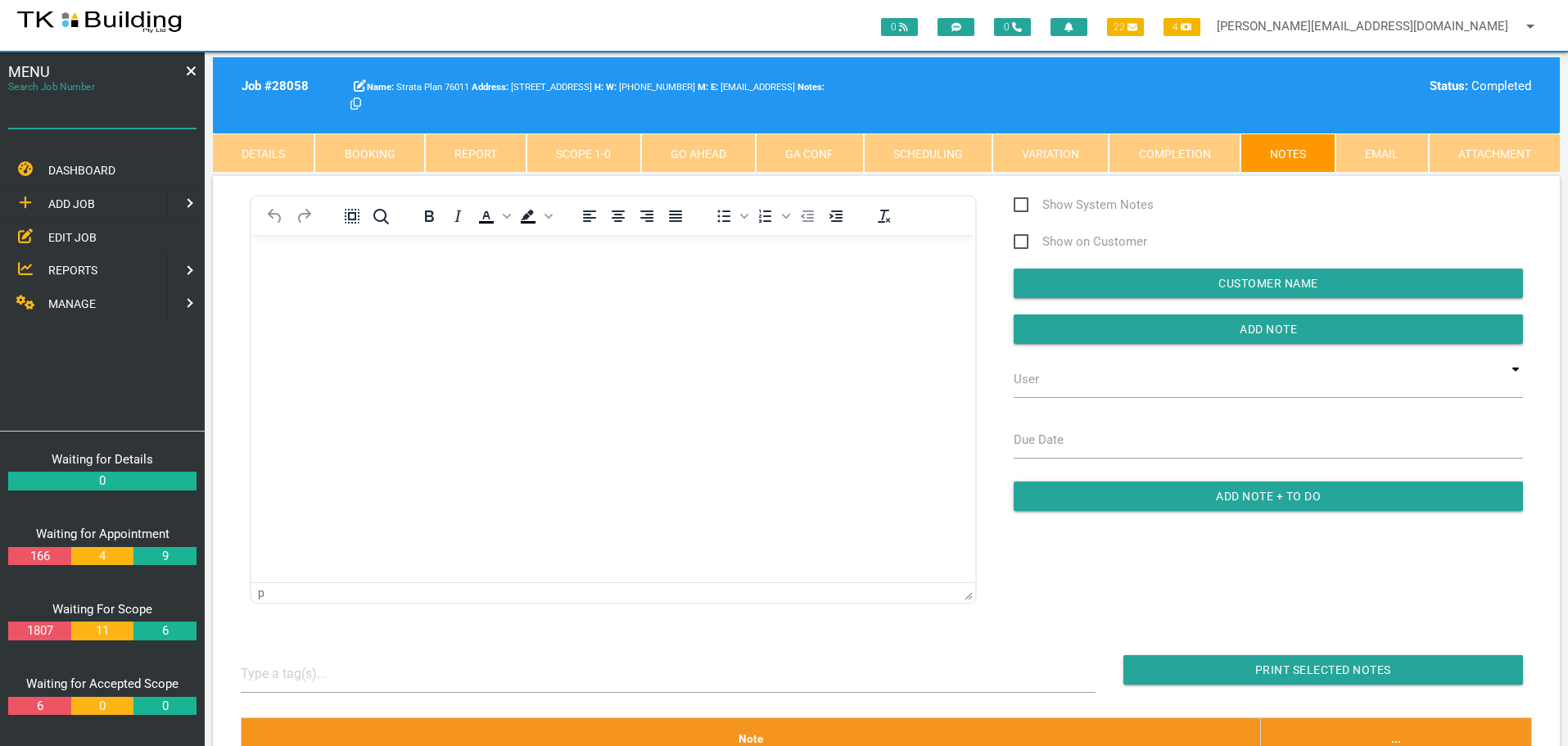
click at [139, 127] on input "Search Job Number" at bounding box center [103, 110] width 189 height 38
type input "27906"
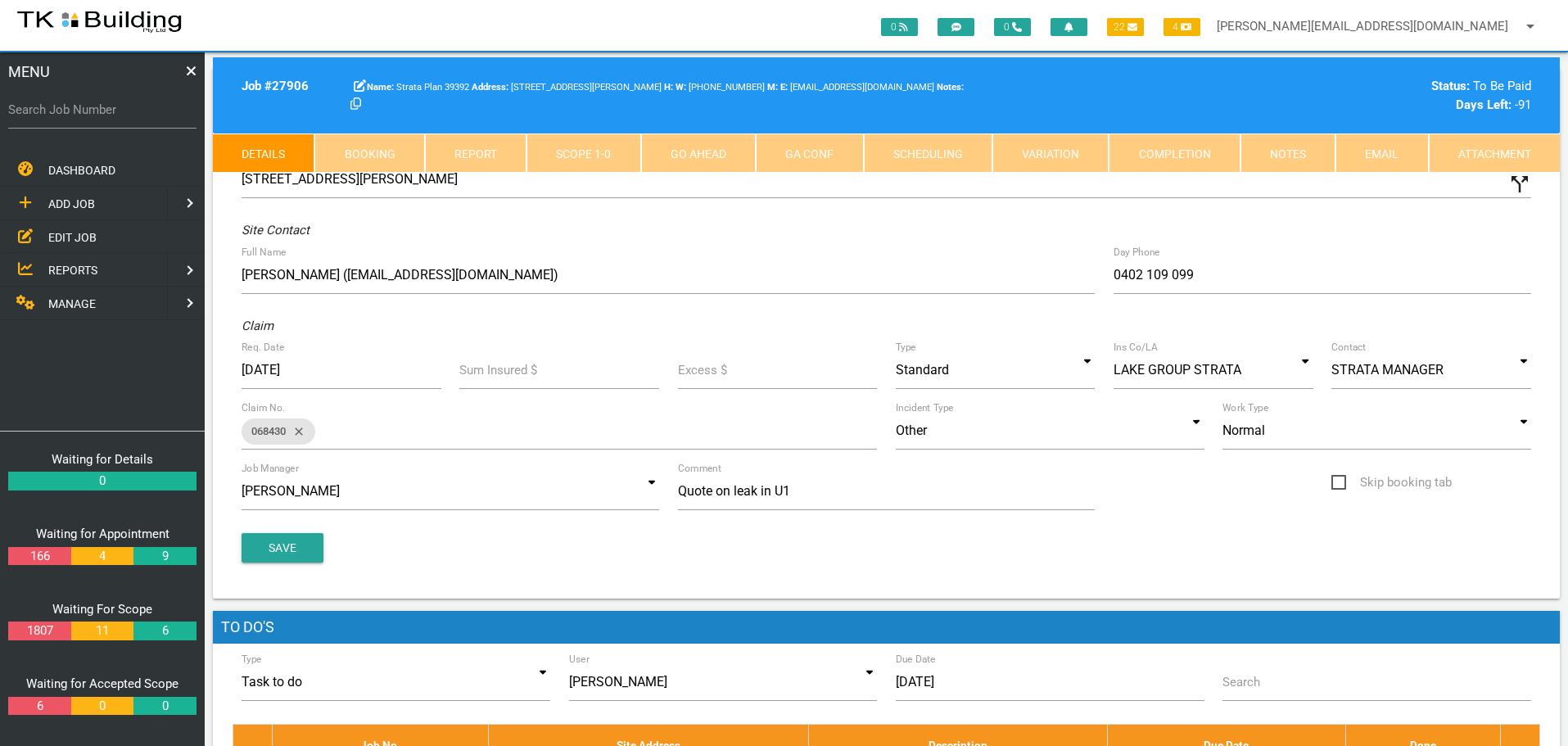
click at [1278, 143] on link "Notes" at bounding box center [1288, 152] width 95 height 39
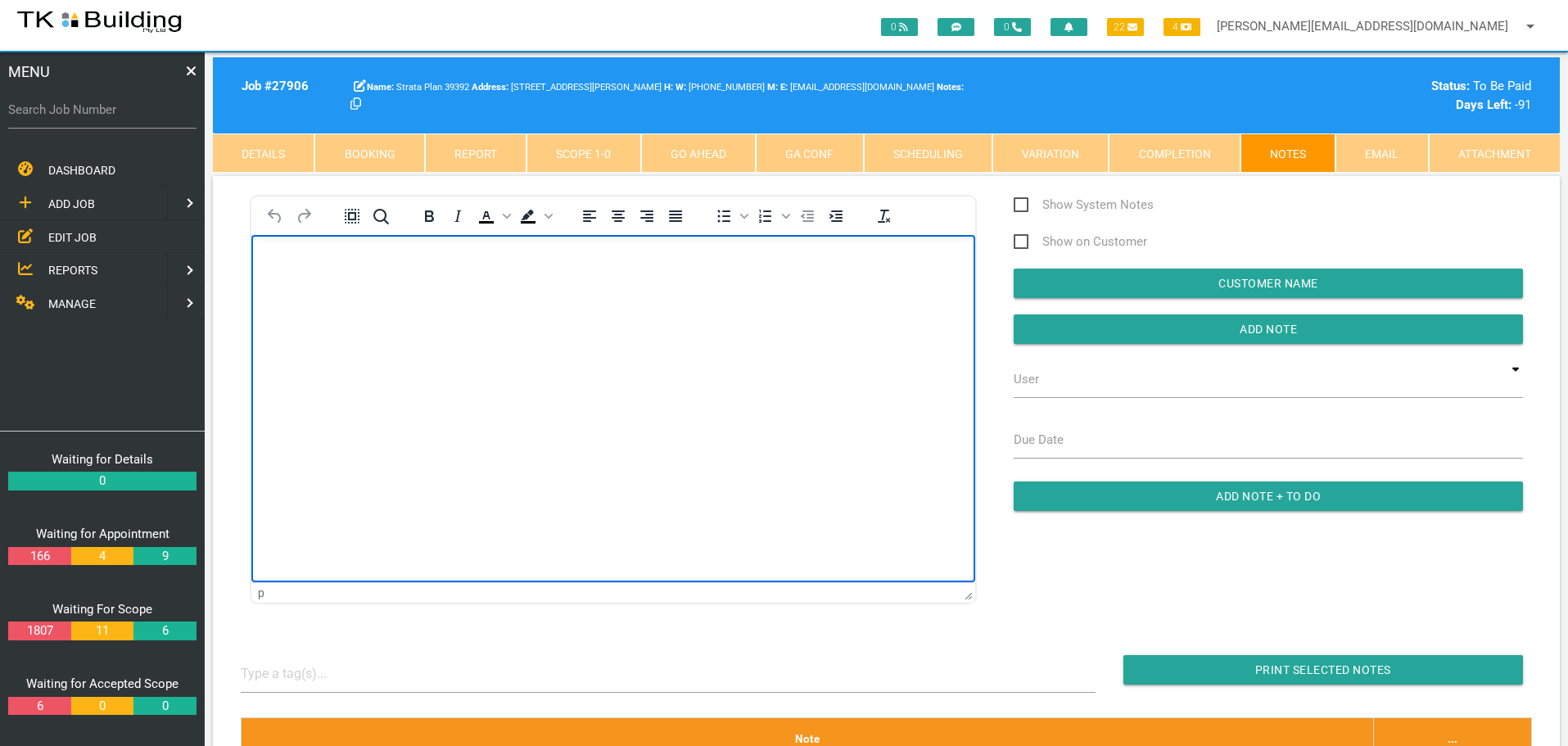
click at [288, 294] on body "Rich Text Area. Press ALT-0 for help." at bounding box center [613, 282] width 724 height 54
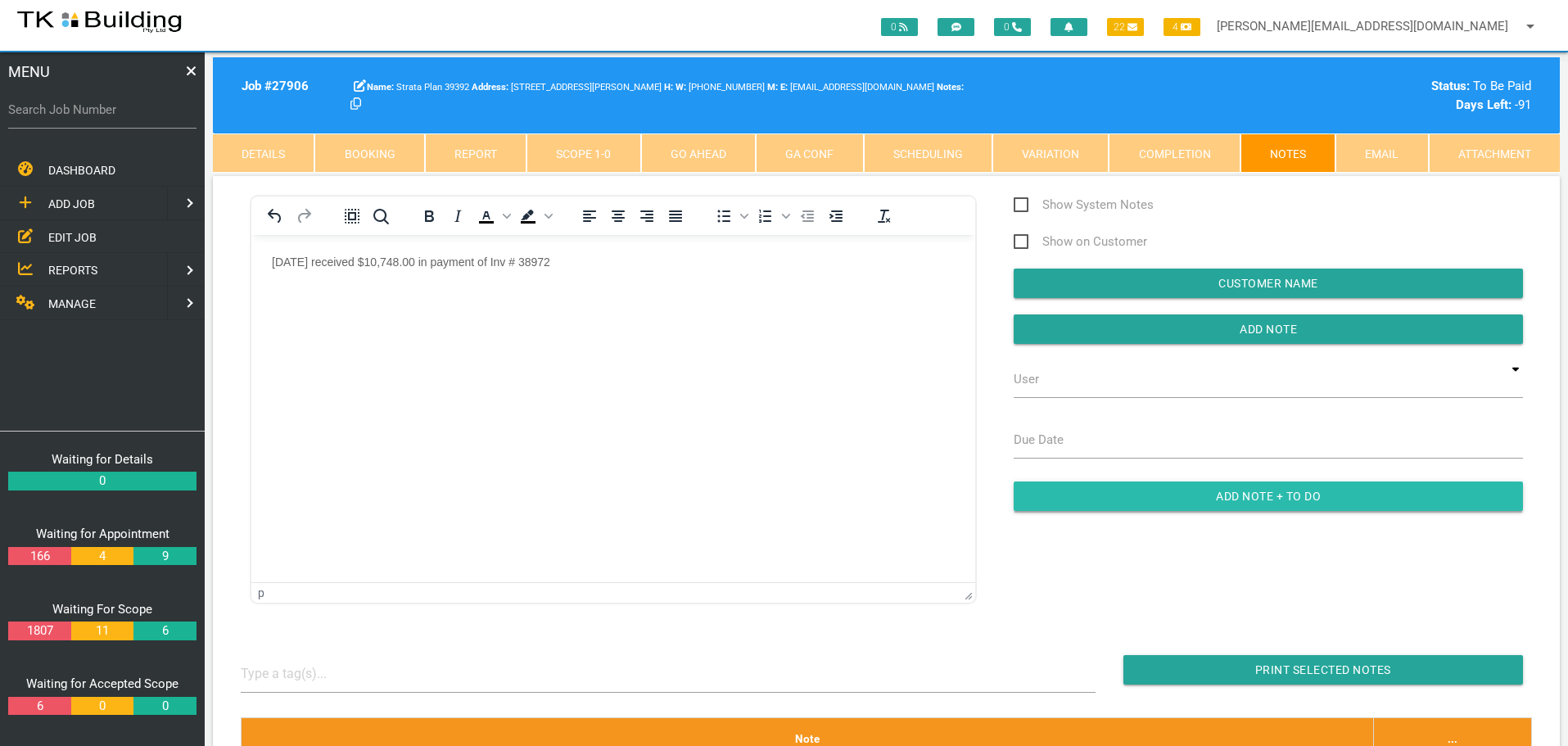
click at [1095, 495] on input "button" at bounding box center [1268, 496] width 509 height 29
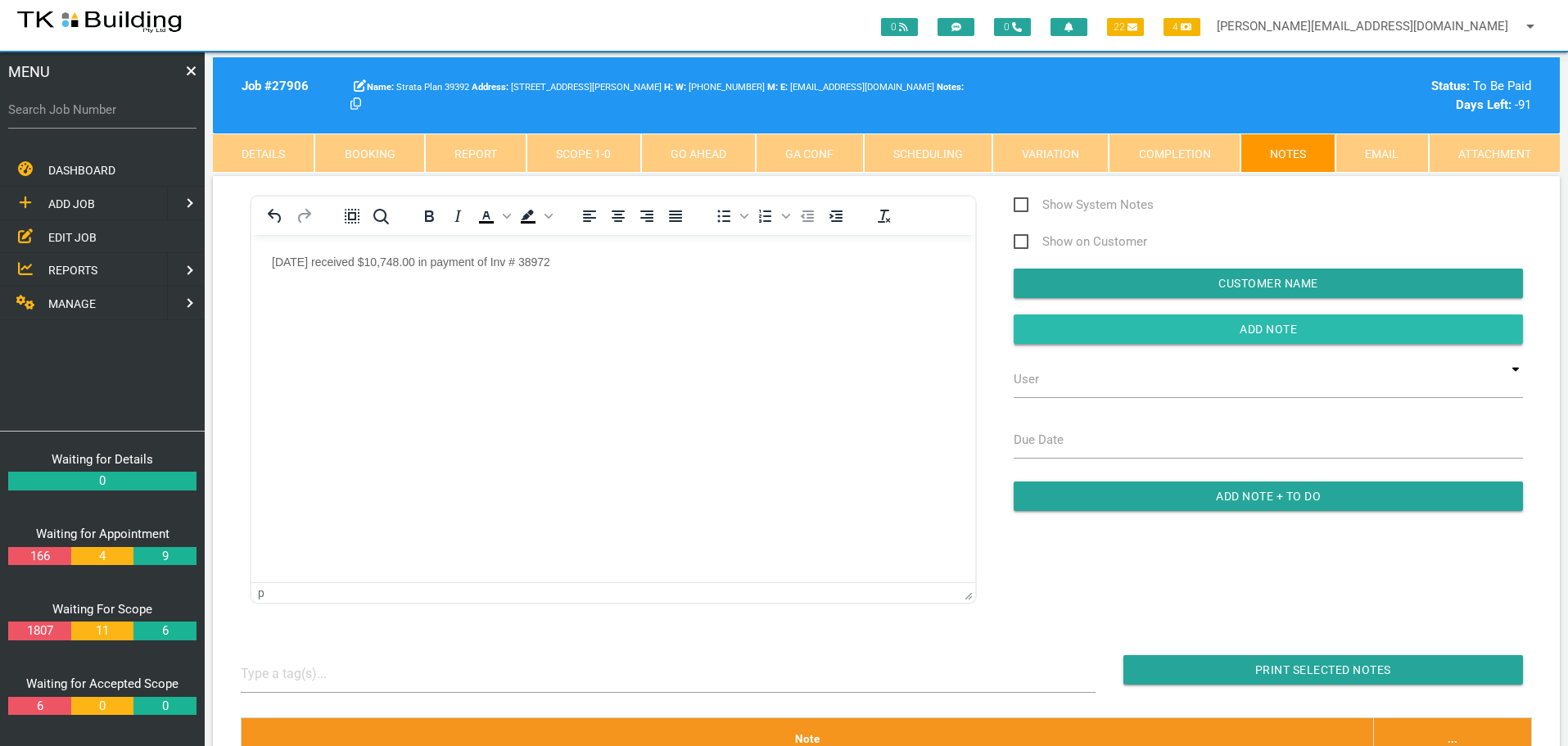
click at [1075, 325] on input "button" at bounding box center [1268, 329] width 509 height 29
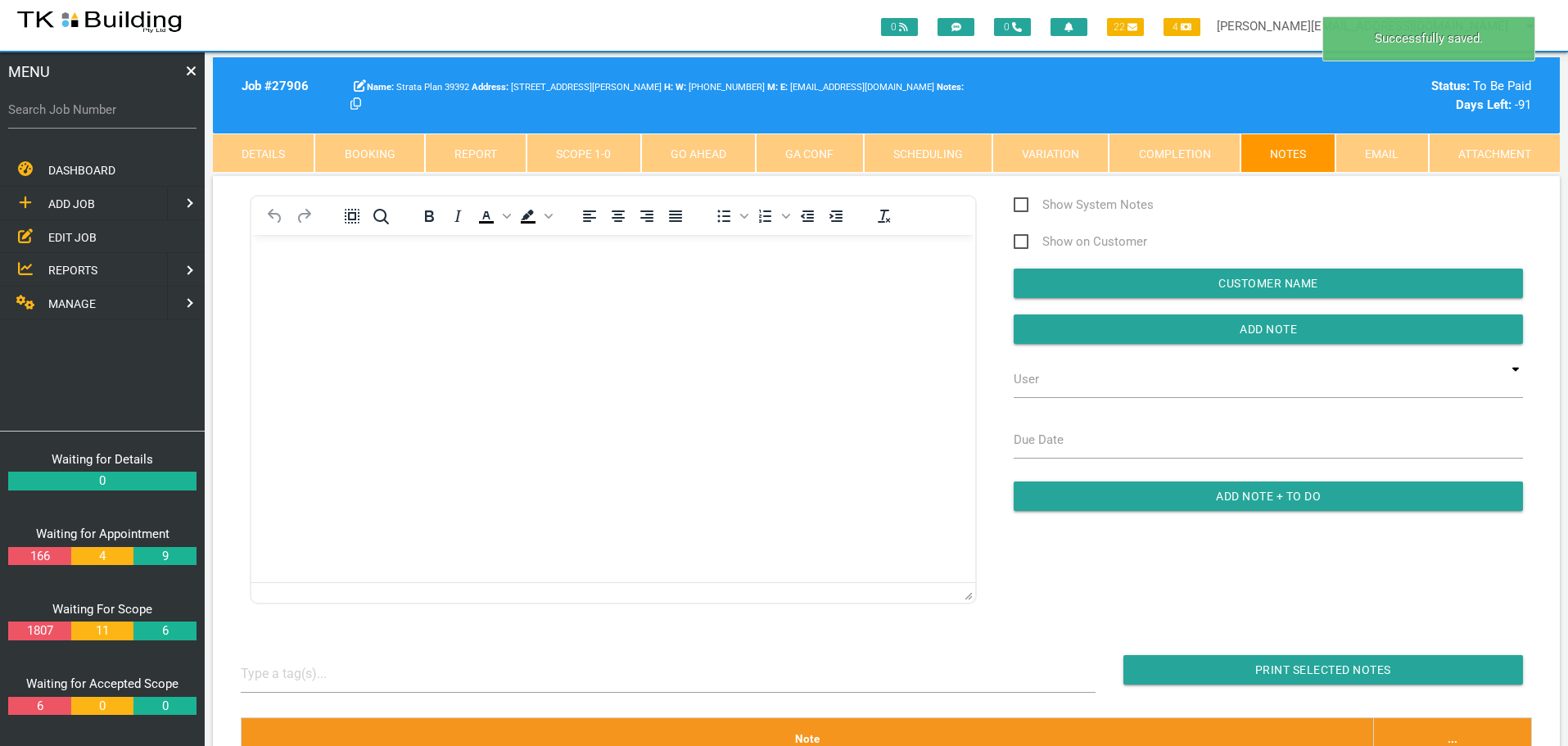
click at [72, 299] on span "MANAGE" at bounding box center [72, 304] width 47 height 13
click at [97, 236] on span "INSURANCE" at bounding box center [79, 237] width 63 height 13
click at [96, 267] on span "RECEIVE PAYMENT" at bounding box center [97, 270] width 98 height 13
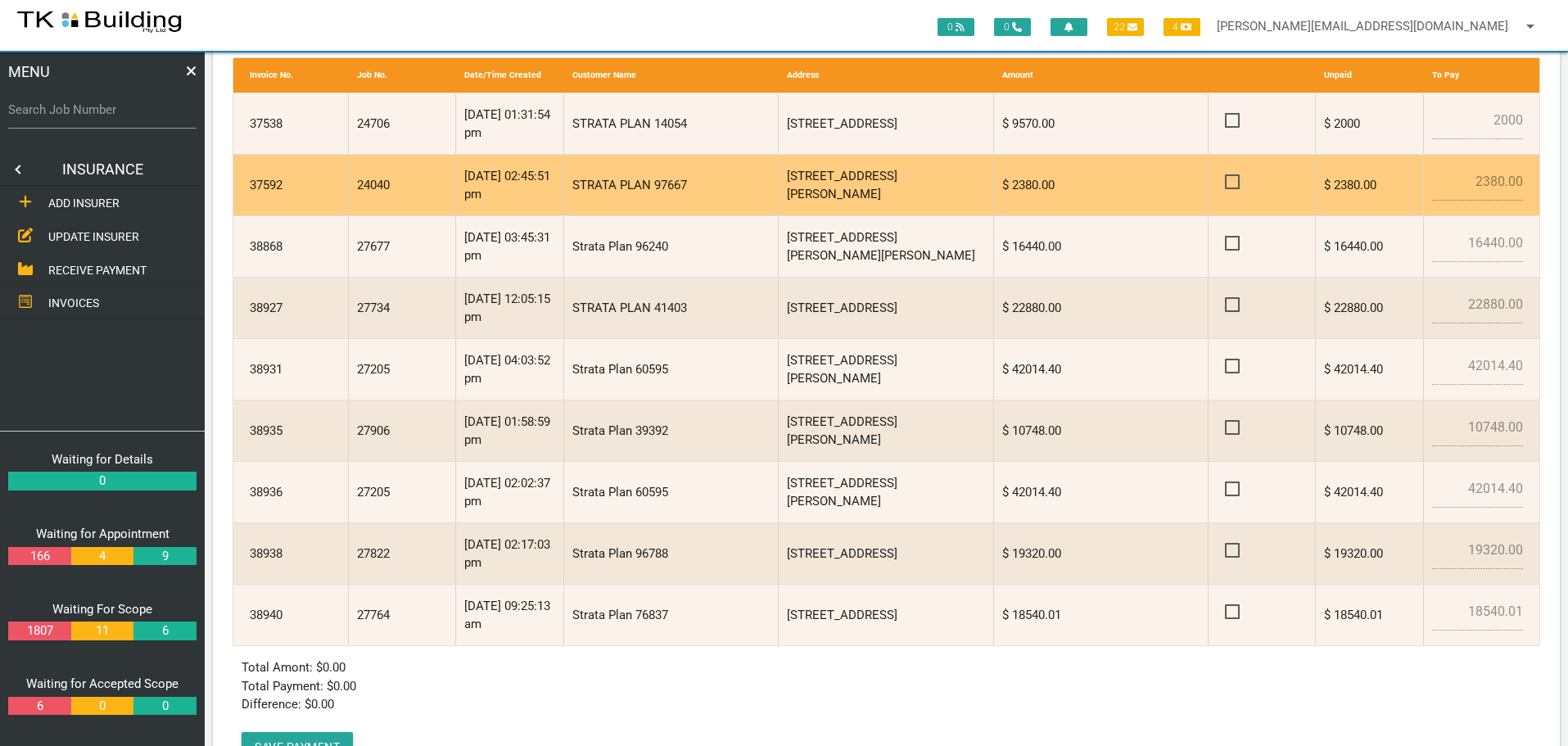
scroll to position [409, 0]
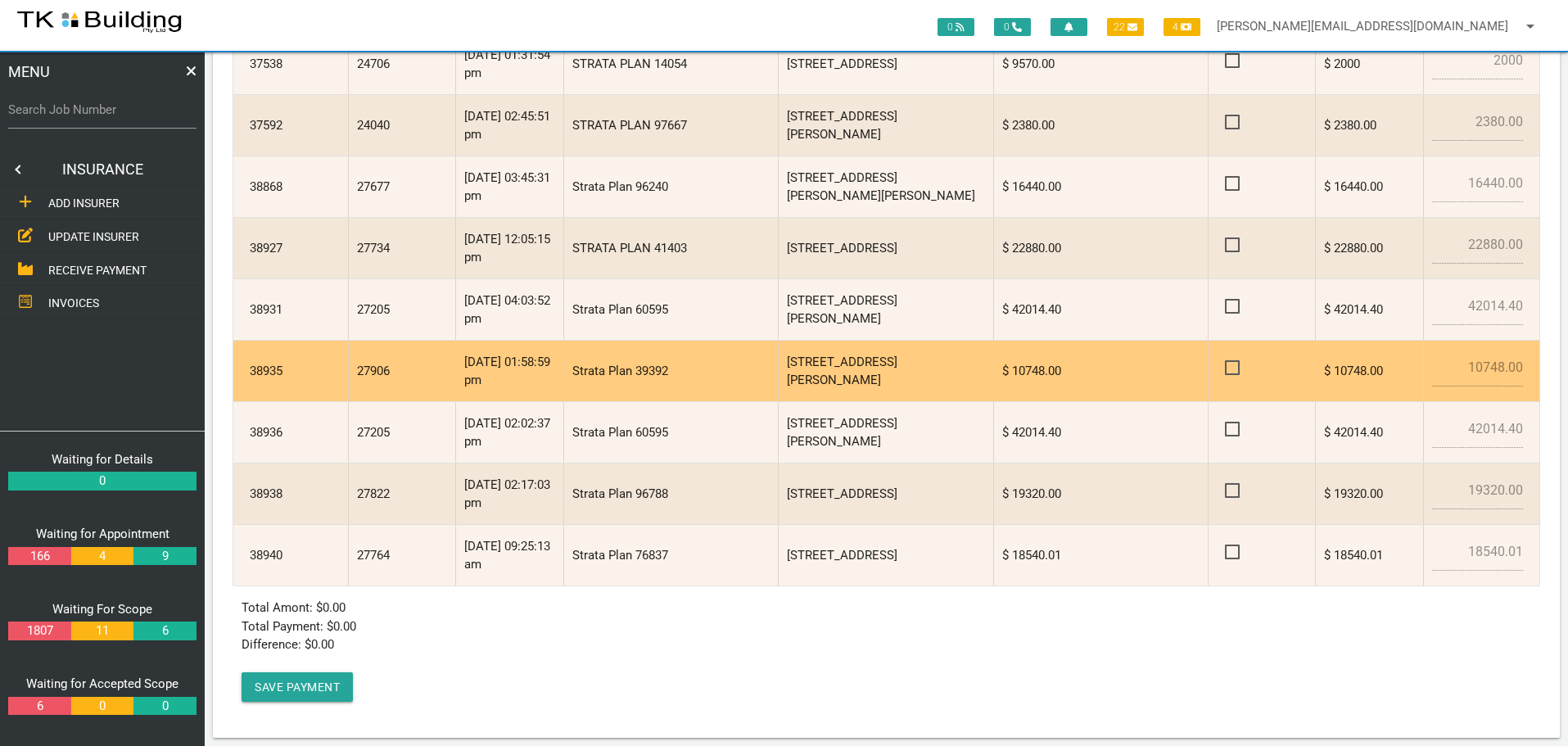
click at [1232, 363] on span at bounding box center [1240, 368] width 29 height 21
click at [1232, 363] on input "checkbox" at bounding box center [1230, 363] width 11 height 11
checkbox input "true"
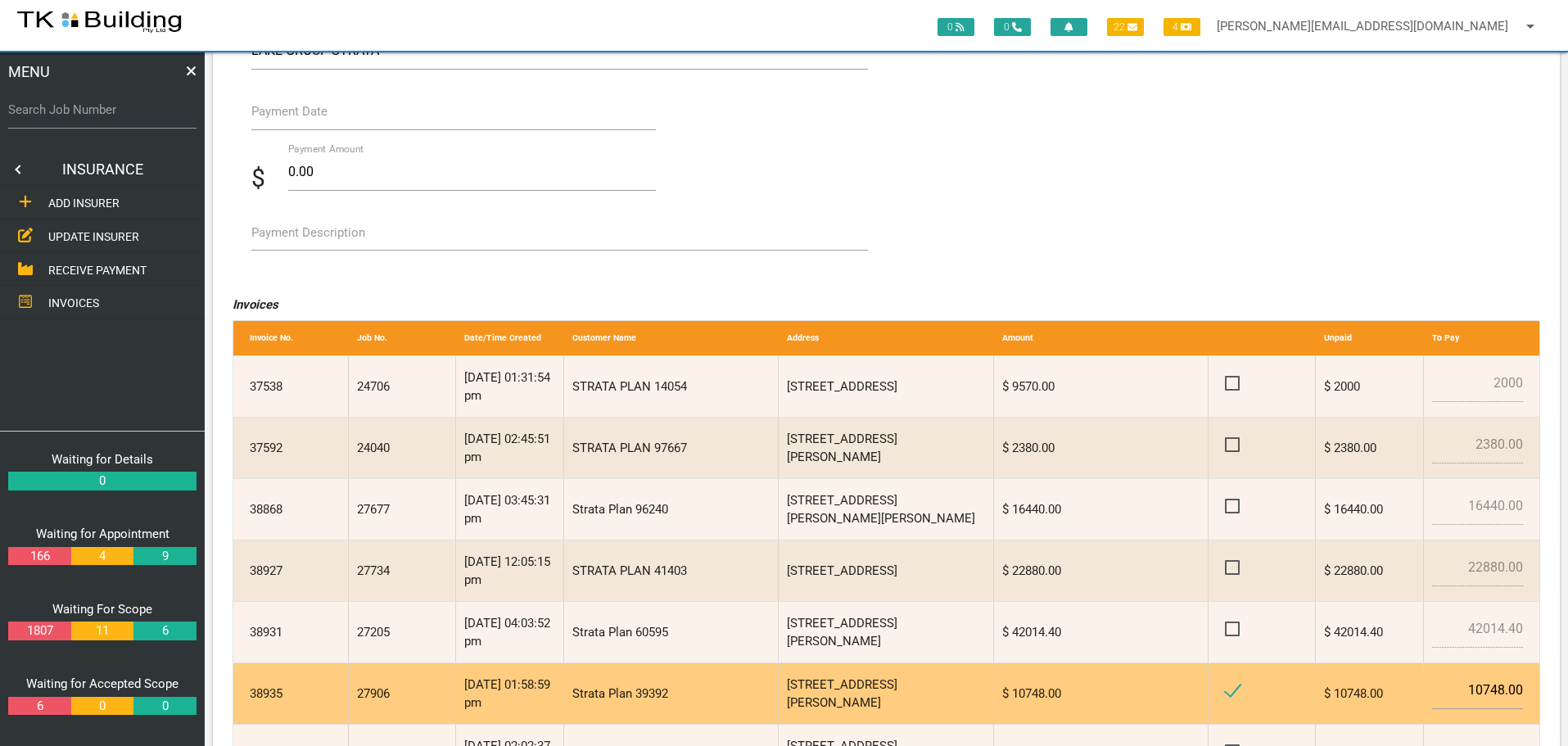
scroll to position [82, 0]
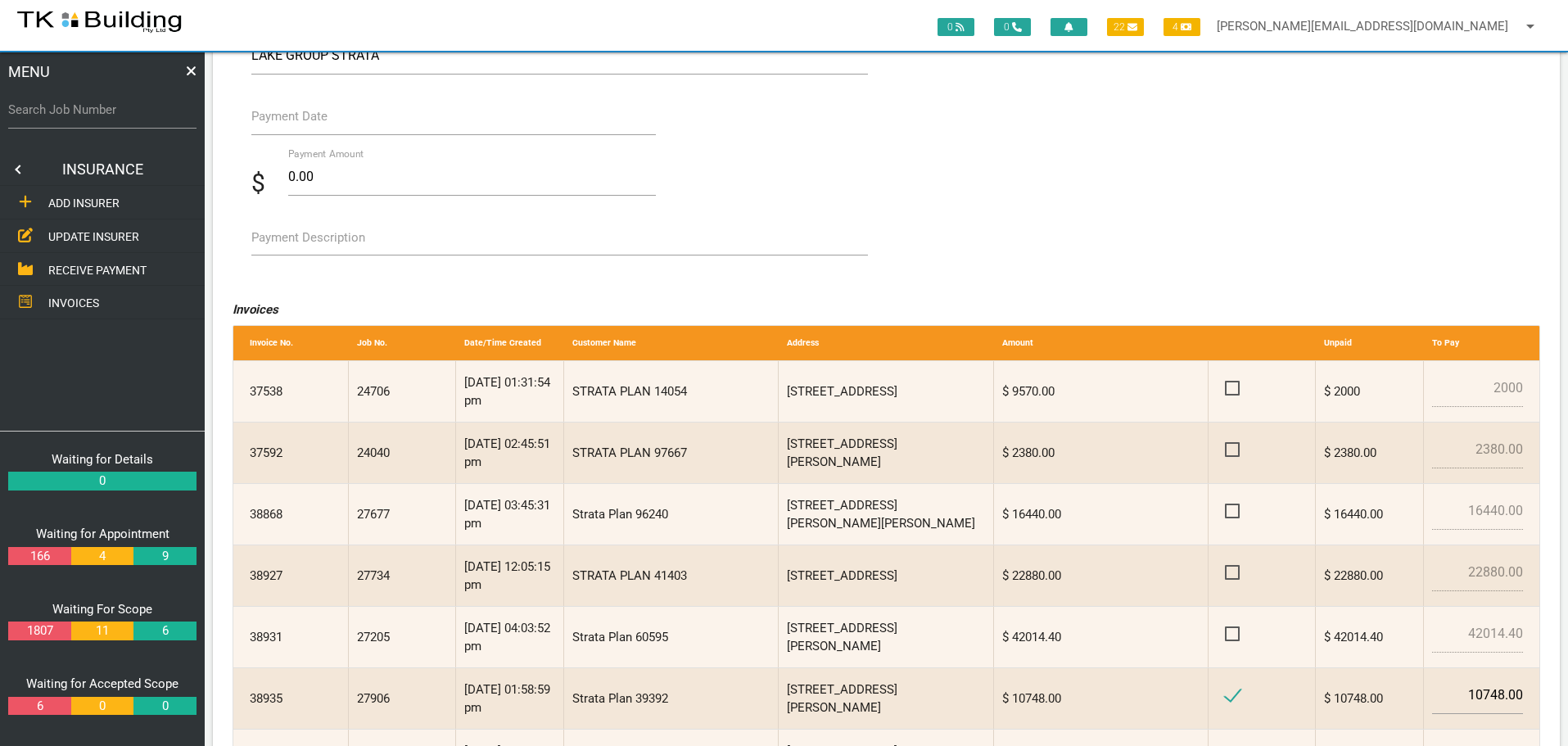
click at [309, 243] on label "Payment Description" at bounding box center [308, 238] width 113 height 19
click at [309, 243] on textarea "Payment Description" at bounding box center [560, 237] width 617 height 37
type textarea "Inv 38935"
click at [315, 119] on label "Payment Date" at bounding box center [289, 116] width 76 height 19
click at [315, 119] on input "Payment Date" at bounding box center [454, 116] width 406 height 38
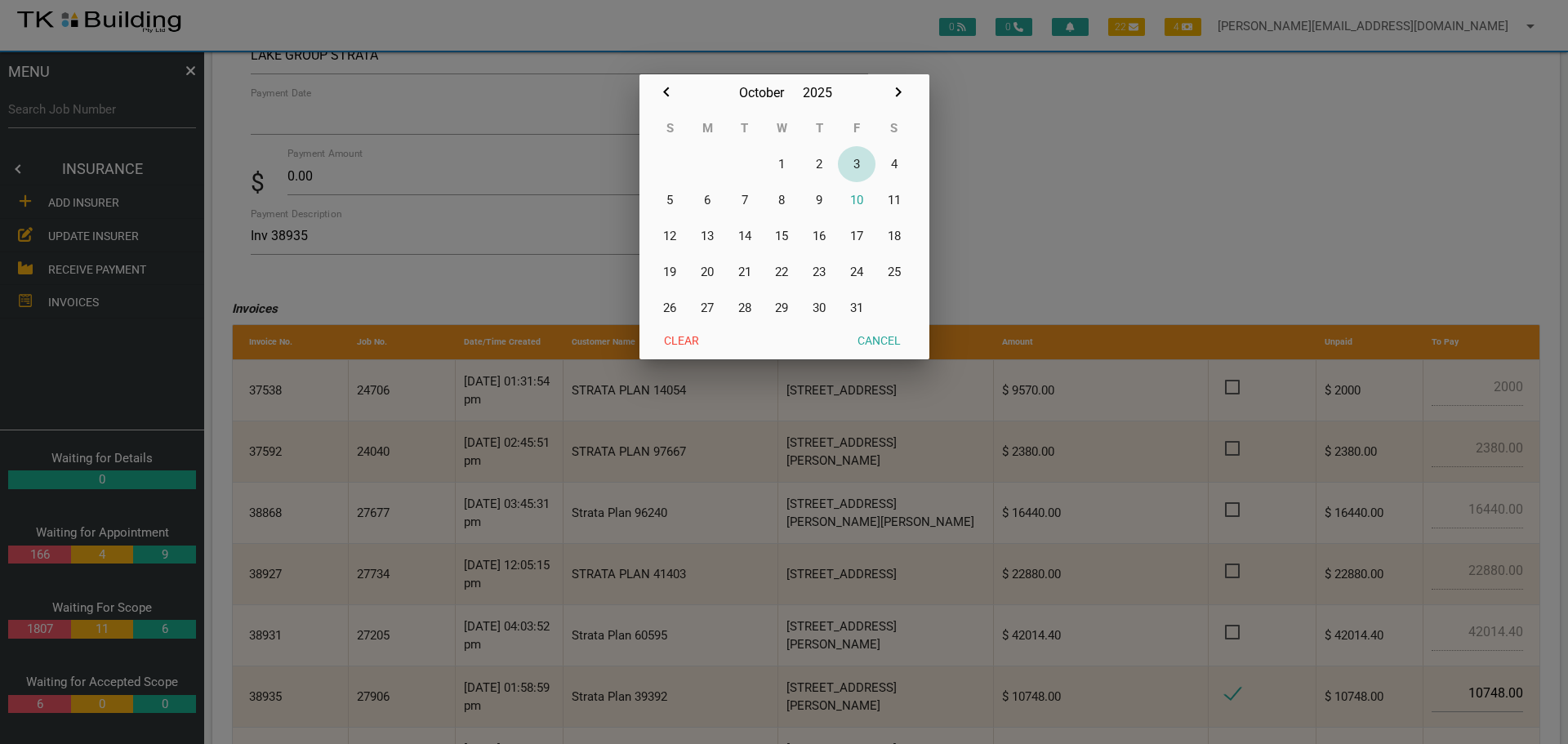
click at [859, 163] on button "3" at bounding box center [857, 165] width 38 height 36
type input "[DATE]"
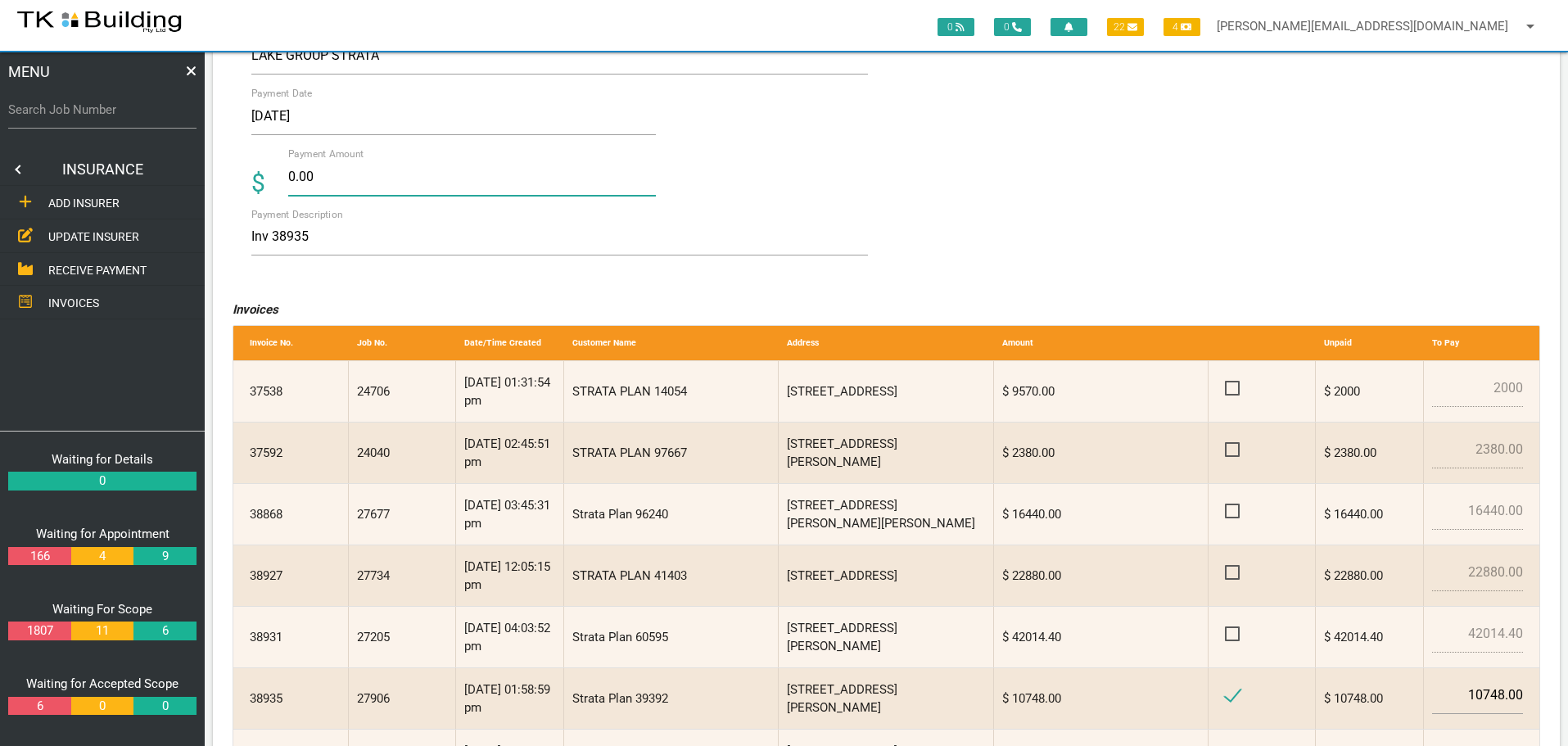
click at [318, 178] on input "0.00" at bounding box center [473, 177] width 368 height 38
type input "0"
type input "10748.00"
click at [466, 248] on textarea "Inv 38935" at bounding box center [560, 237] width 617 height 37
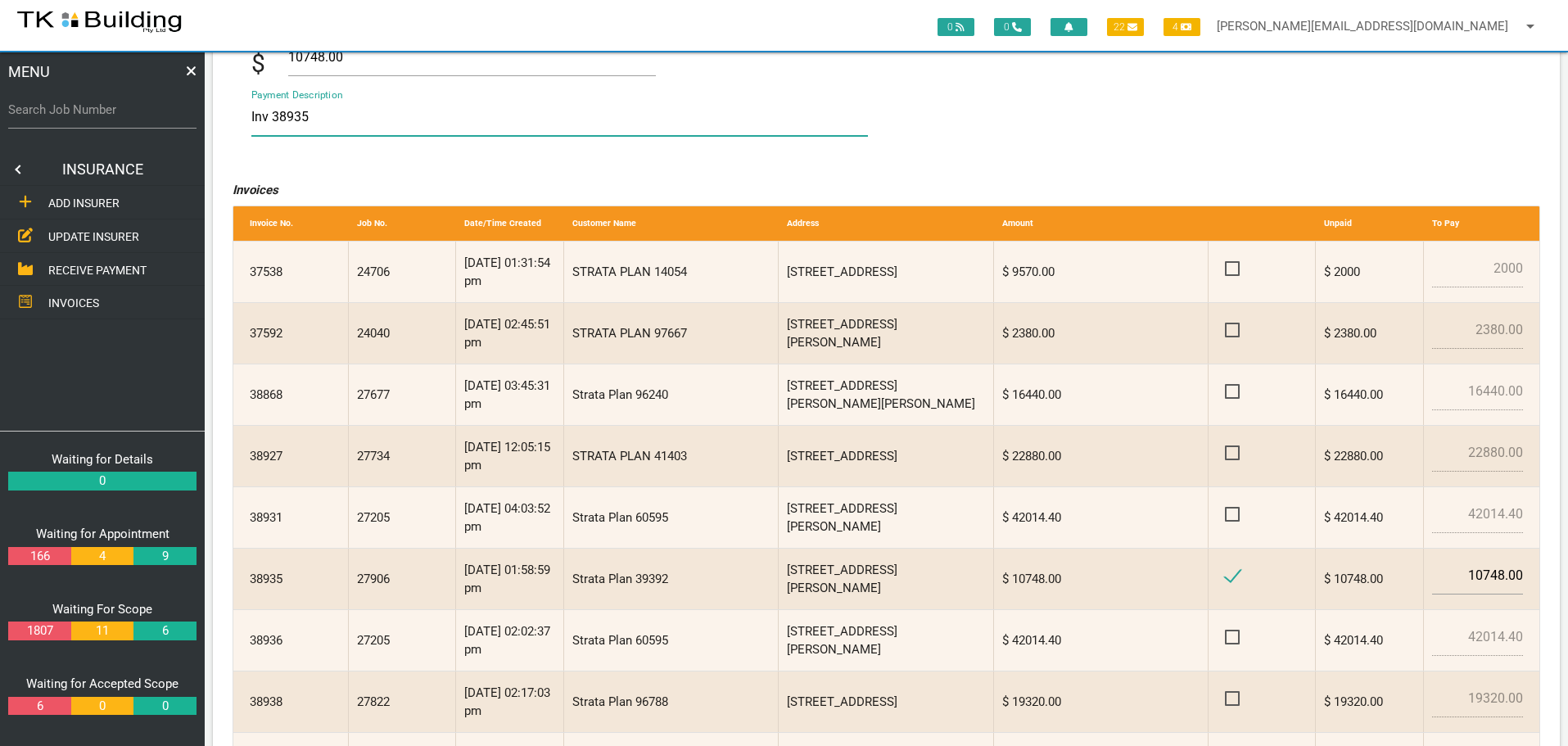
scroll to position [421, 0]
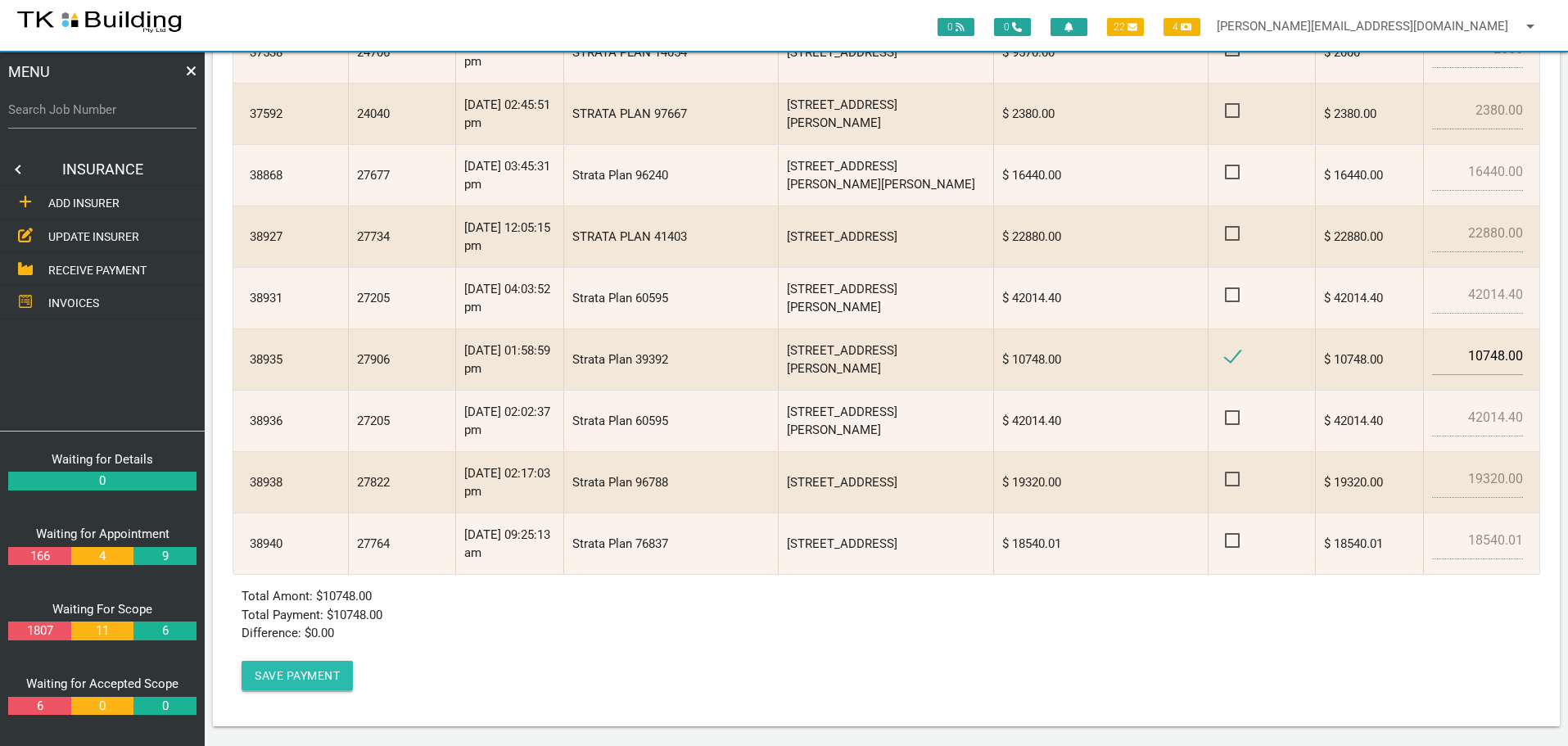
click at [293, 663] on button "Save Payment" at bounding box center [297, 675] width 112 height 29
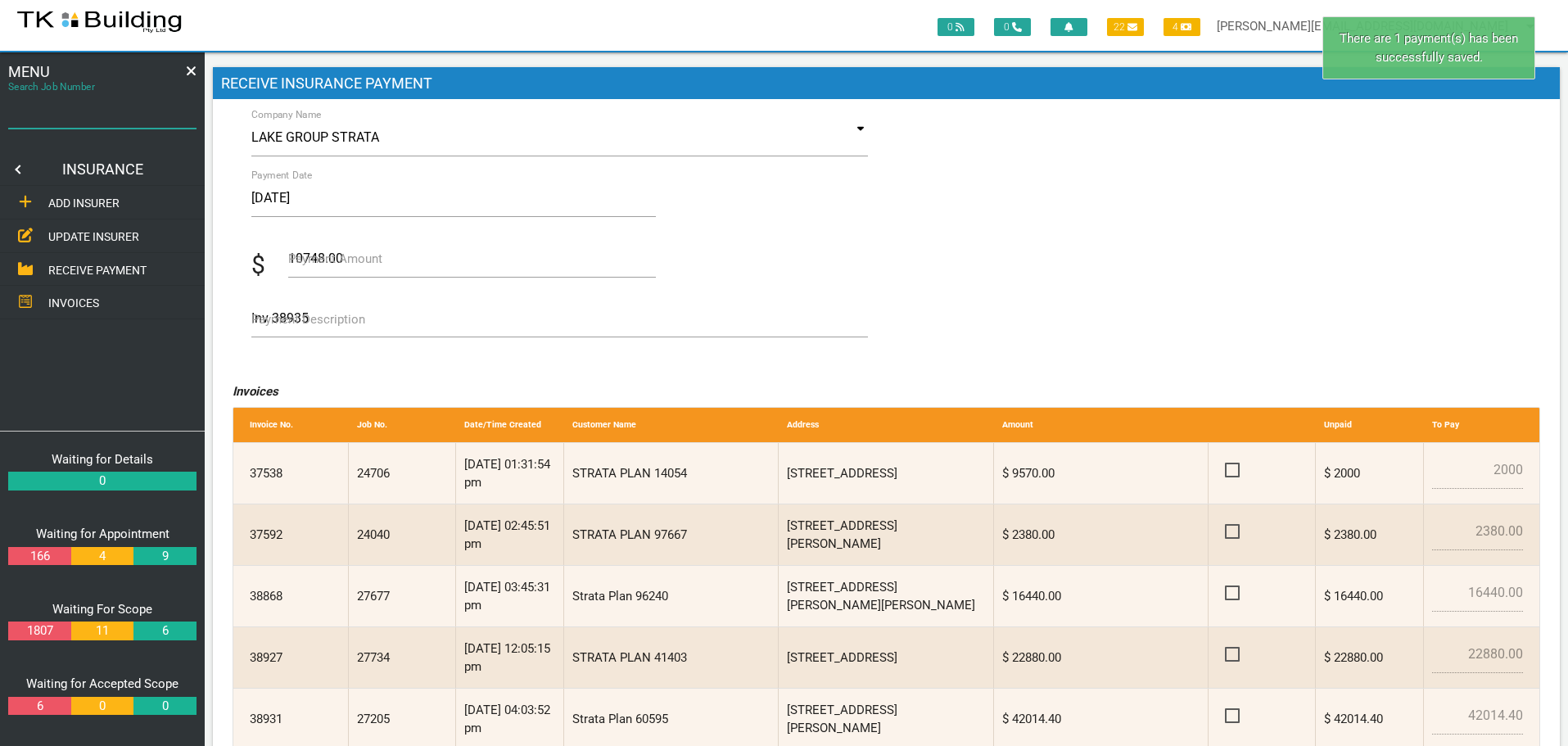
click at [69, 121] on input "Search Job Number" at bounding box center [103, 110] width 189 height 38
type input "27906"
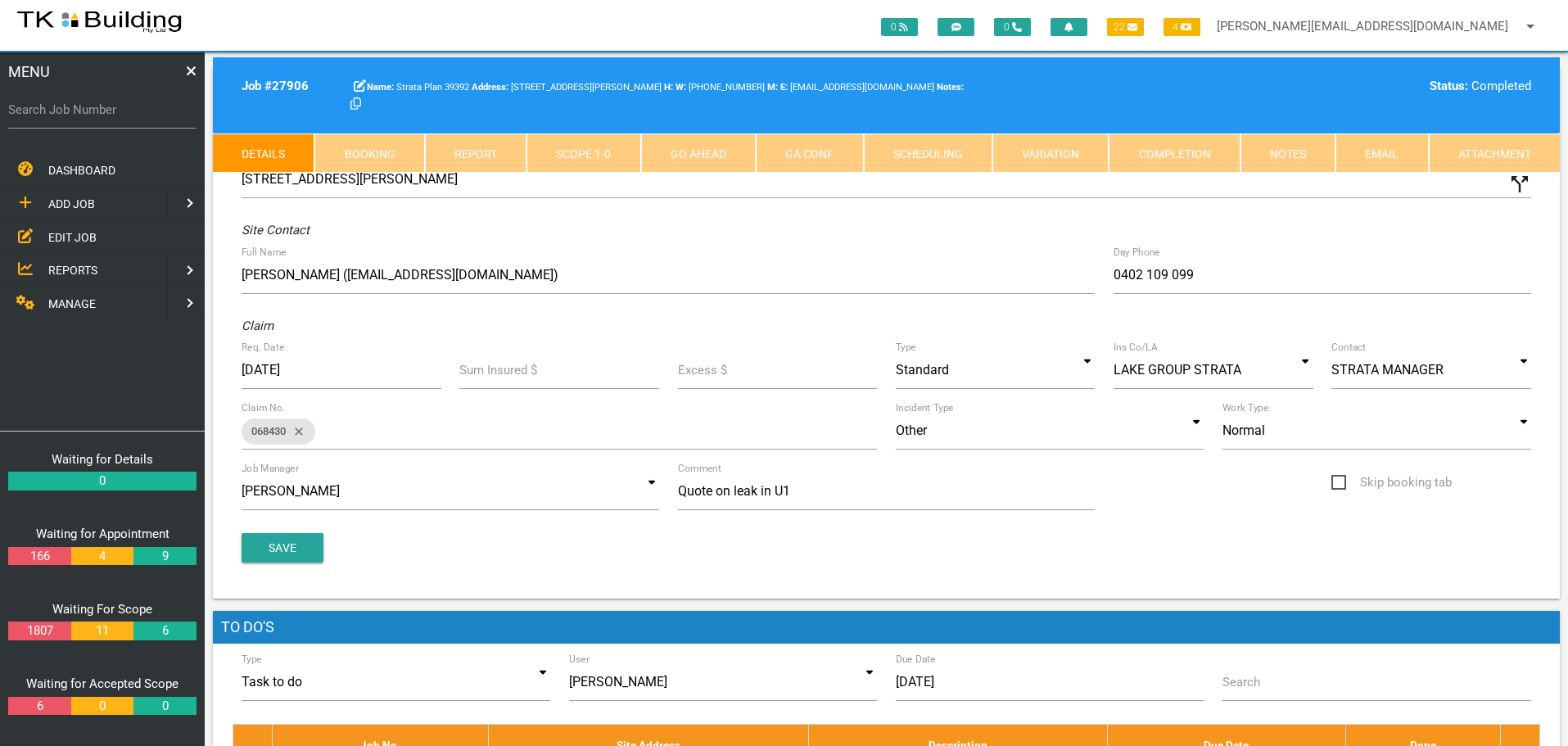
click at [1169, 155] on link "Completion" at bounding box center [1174, 152] width 131 height 39
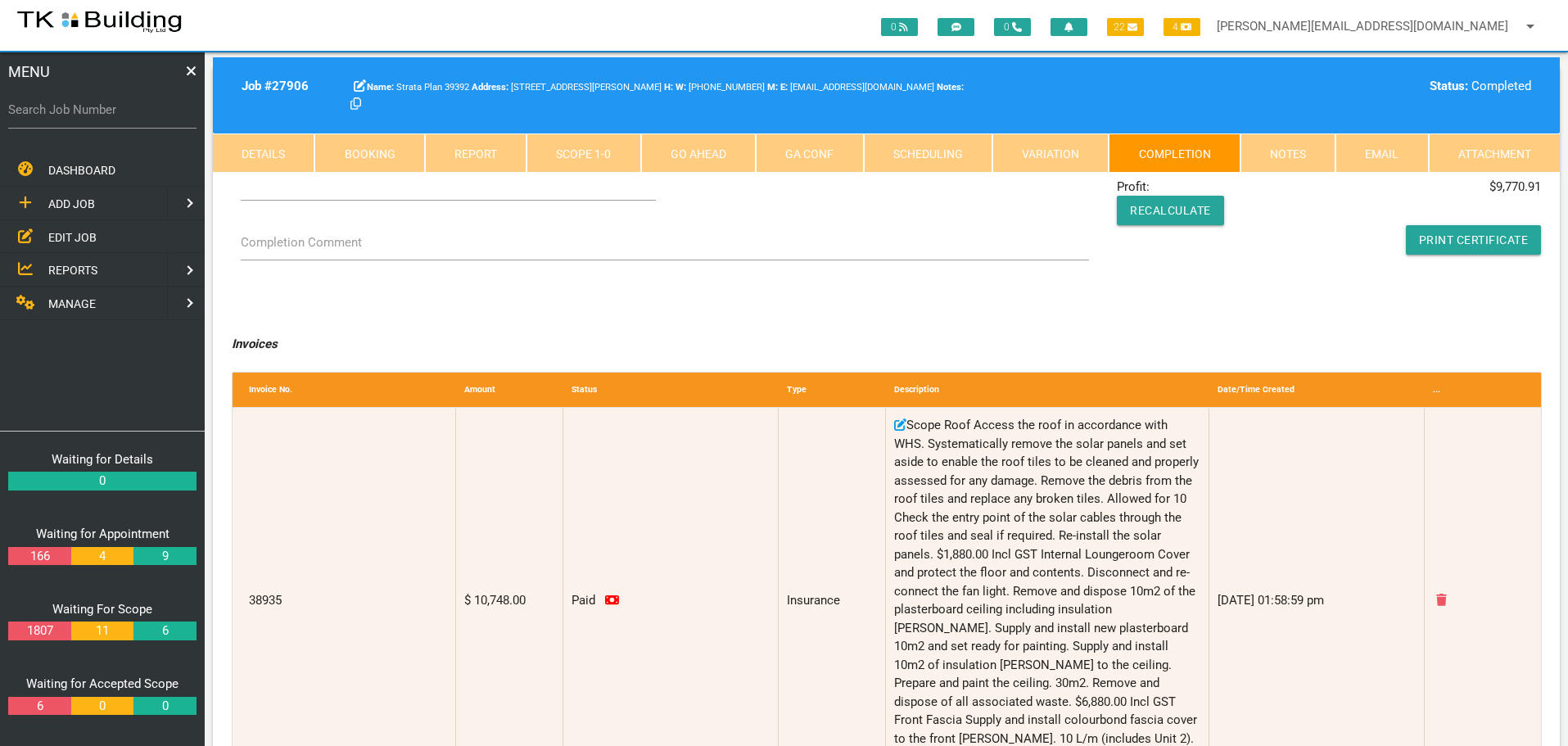
click at [1283, 147] on link "Notes" at bounding box center [1288, 152] width 95 height 39
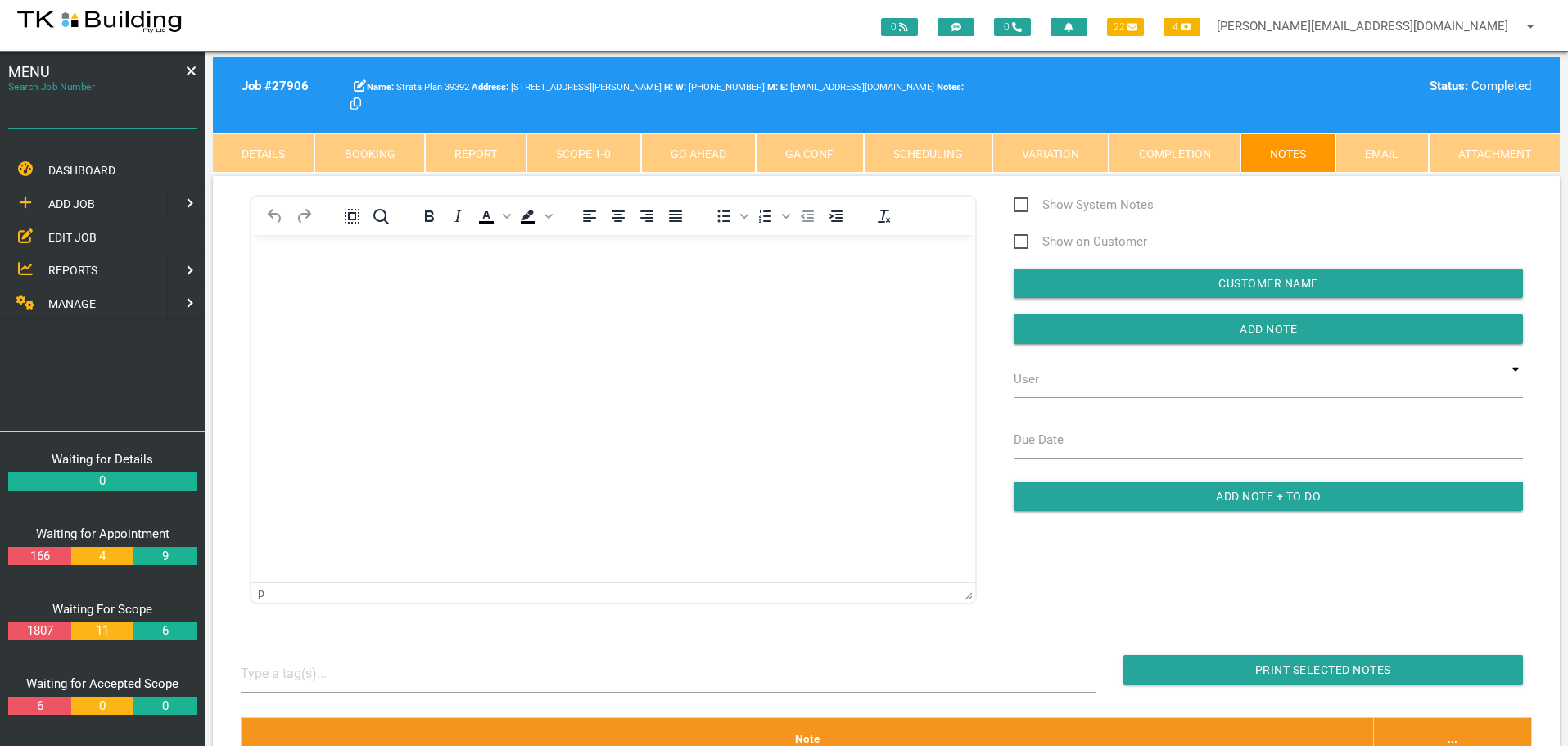
click at [97, 122] on input "Search Job Number" at bounding box center [103, 110] width 189 height 38
type input "28132"
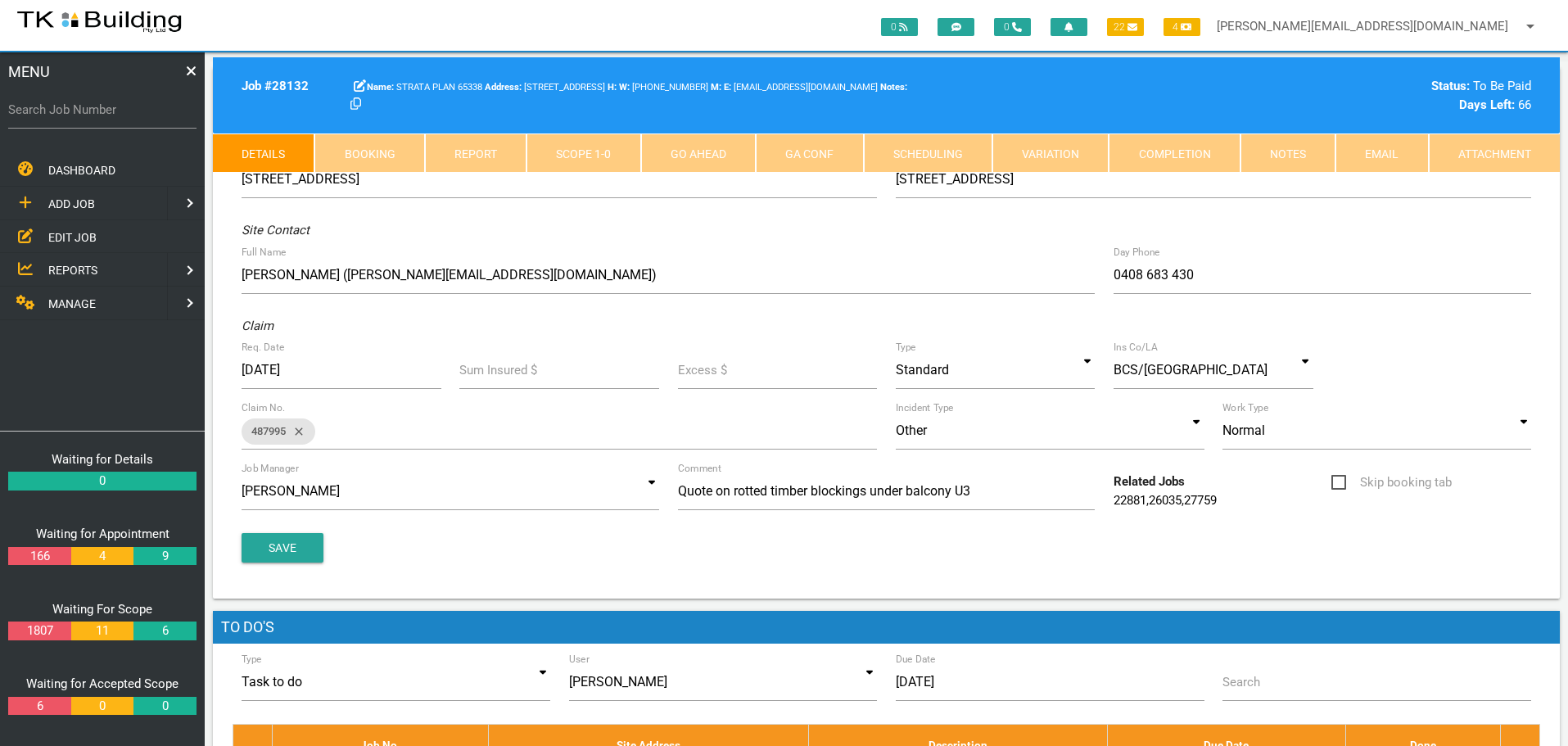
click at [1278, 161] on link "Notes" at bounding box center [1288, 152] width 95 height 39
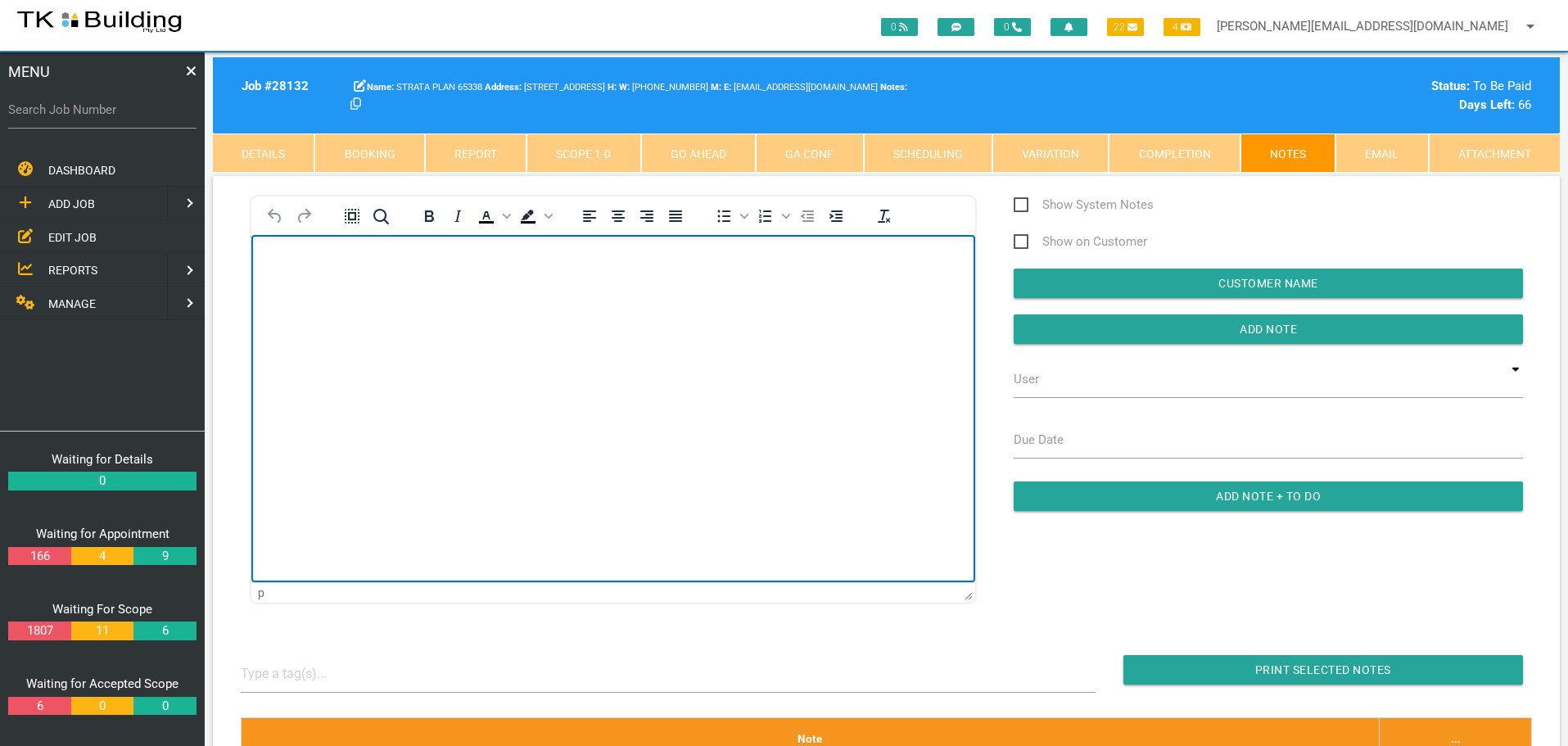
click at [317, 281] on body "Rich Text Area. Press ALT-0 for help." at bounding box center [613, 282] width 724 height 54
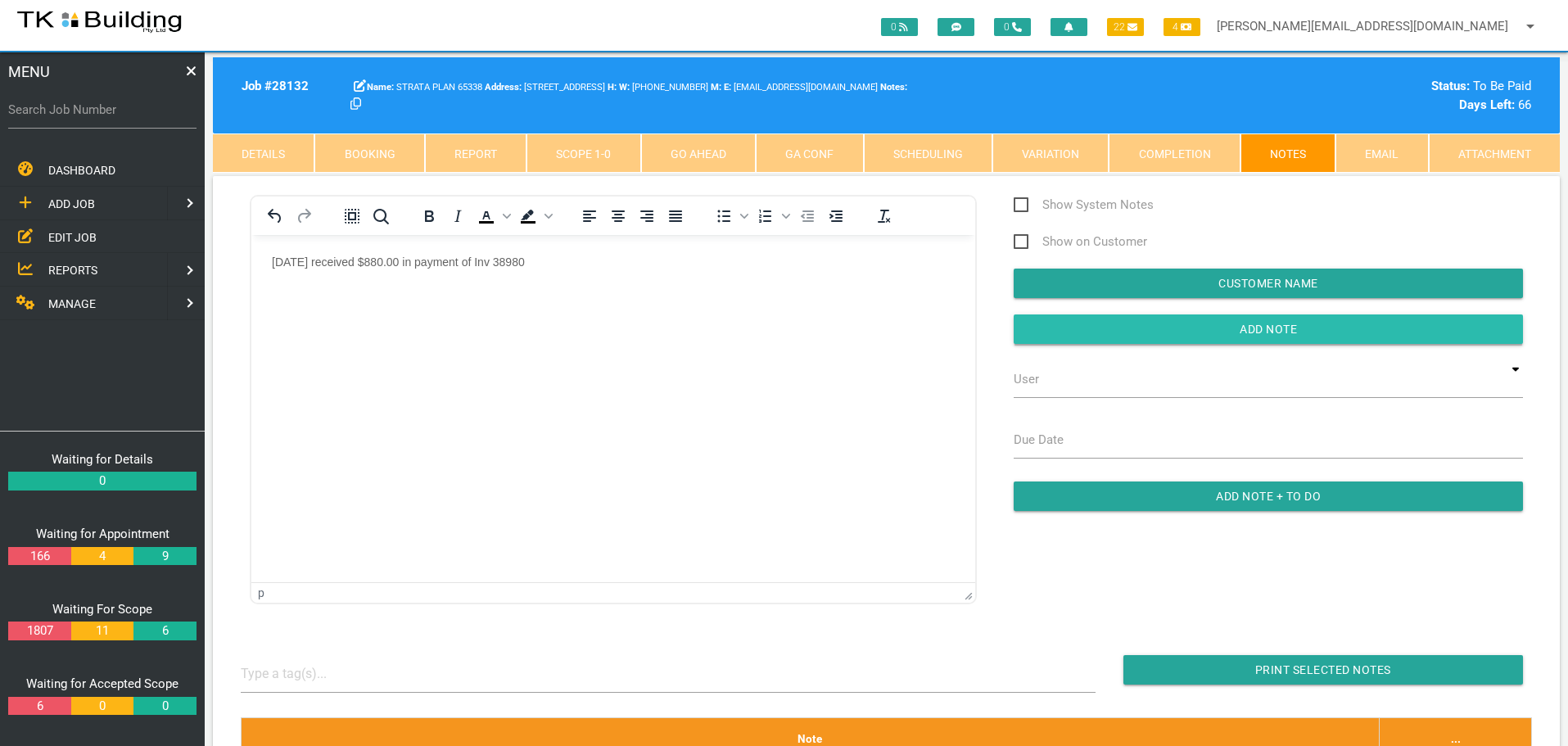
click at [1047, 336] on input "button" at bounding box center [1268, 329] width 509 height 29
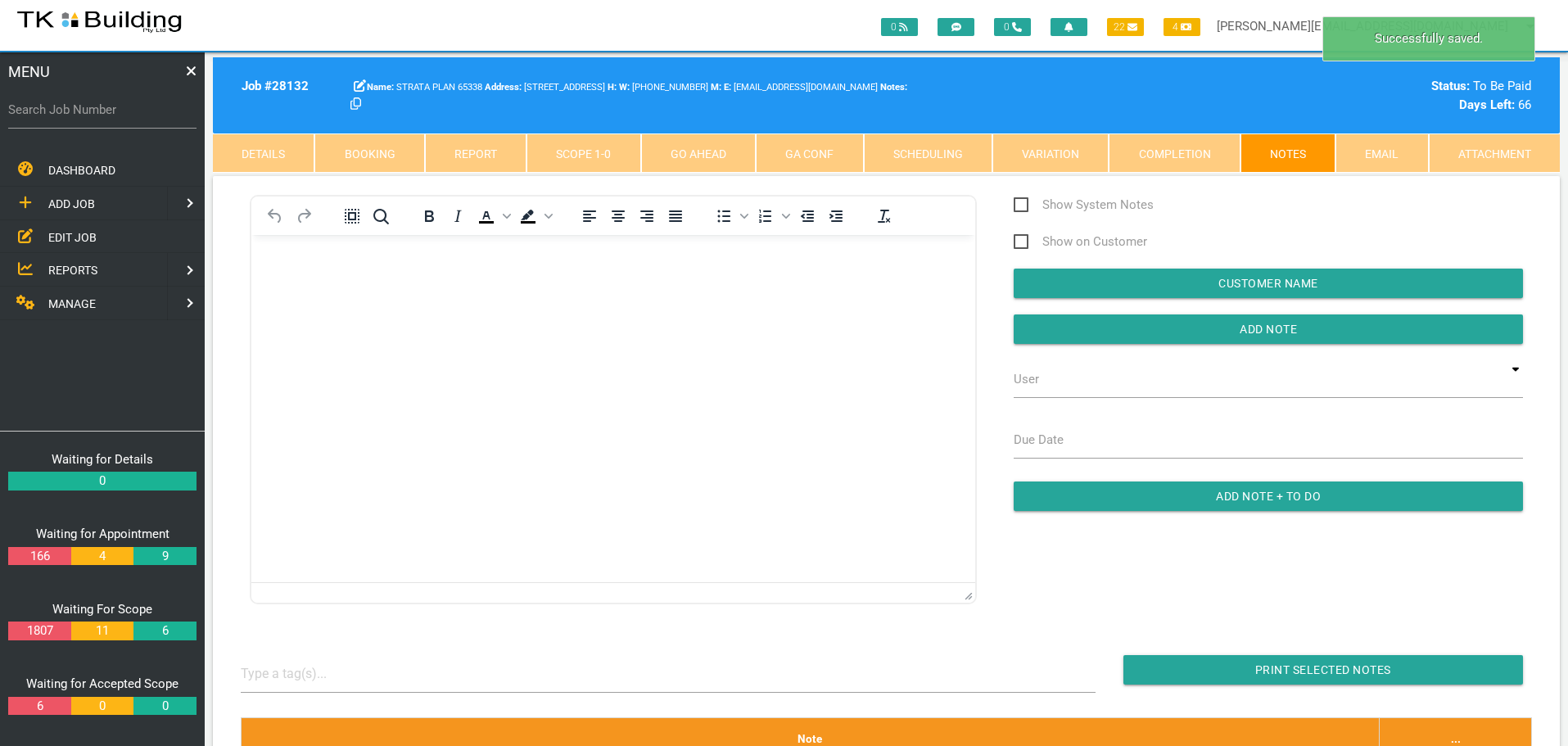
click at [74, 306] on span "MANAGE" at bounding box center [72, 304] width 47 height 13
click at [83, 236] on span "INSURANCE" at bounding box center [79, 237] width 63 height 13
click at [82, 271] on span "RECEIVE PAYMENT" at bounding box center [97, 270] width 98 height 13
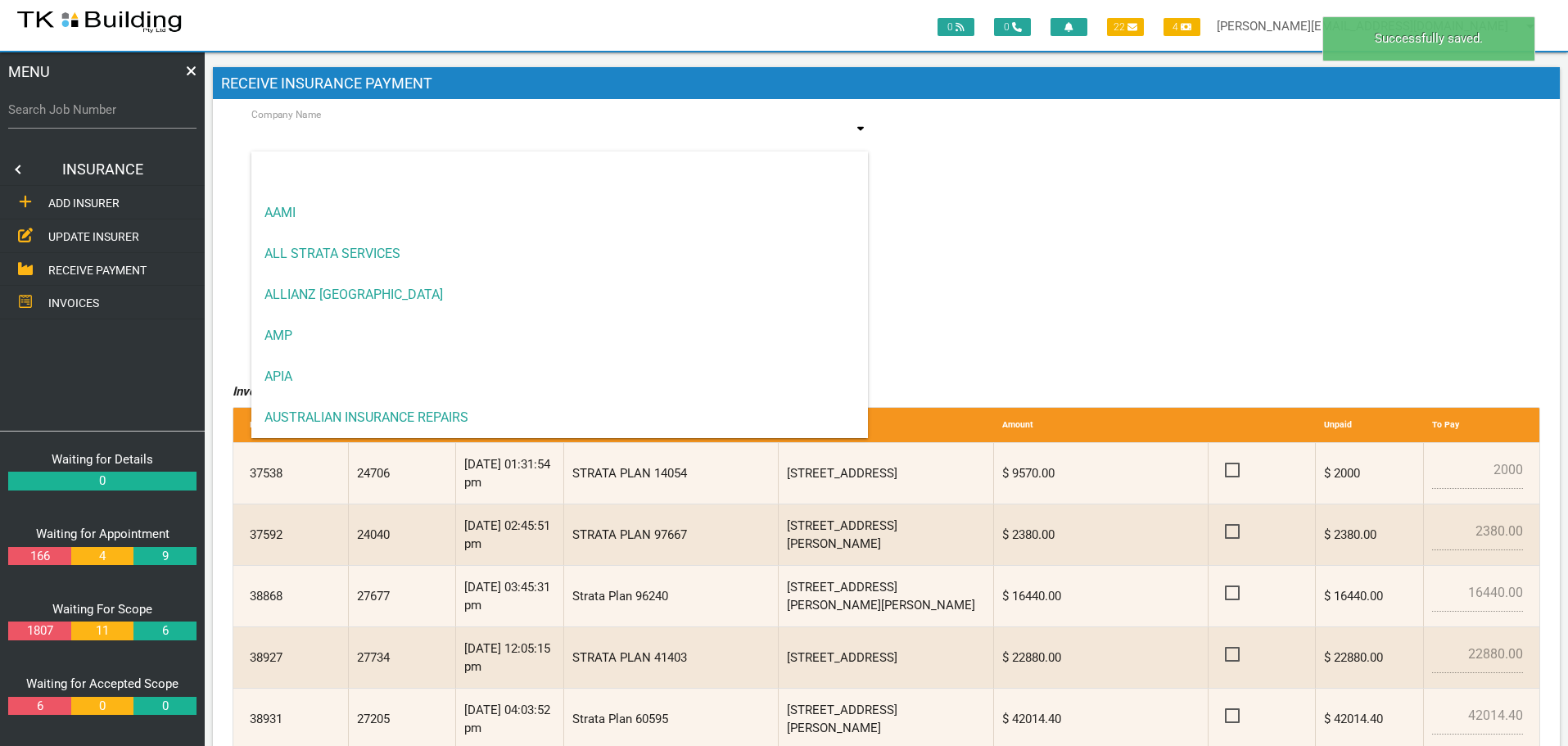
click at [444, 146] on input at bounding box center [560, 138] width 617 height 38
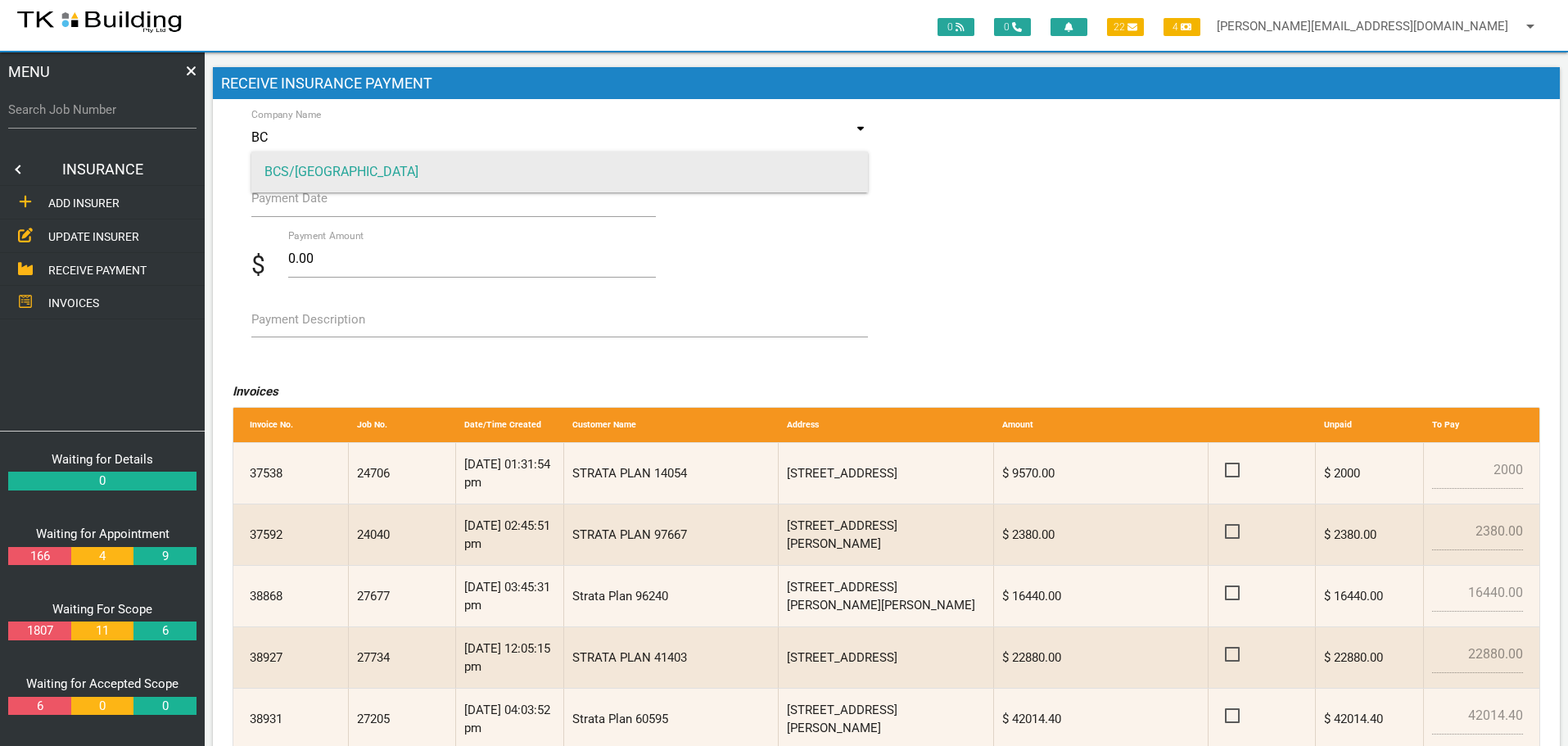
type input "BC"
click at [386, 171] on span "BCS/[GEOGRAPHIC_DATA]" at bounding box center [560, 172] width 617 height 41
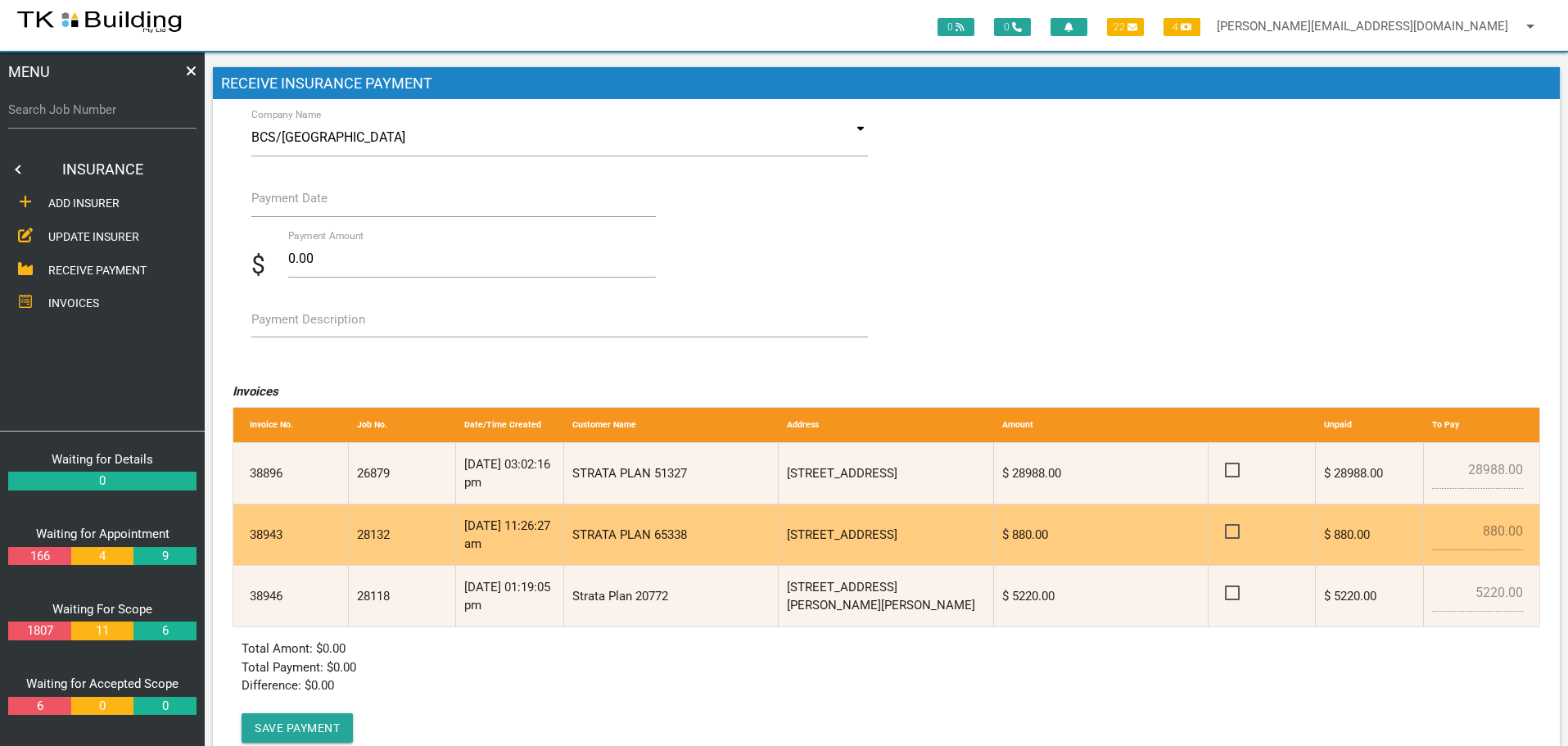
click at [1233, 529] on span at bounding box center [1240, 532] width 29 height 21
click at [1233, 529] on input "checkbox" at bounding box center [1230, 527] width 11 height 11
checkbox input "true"
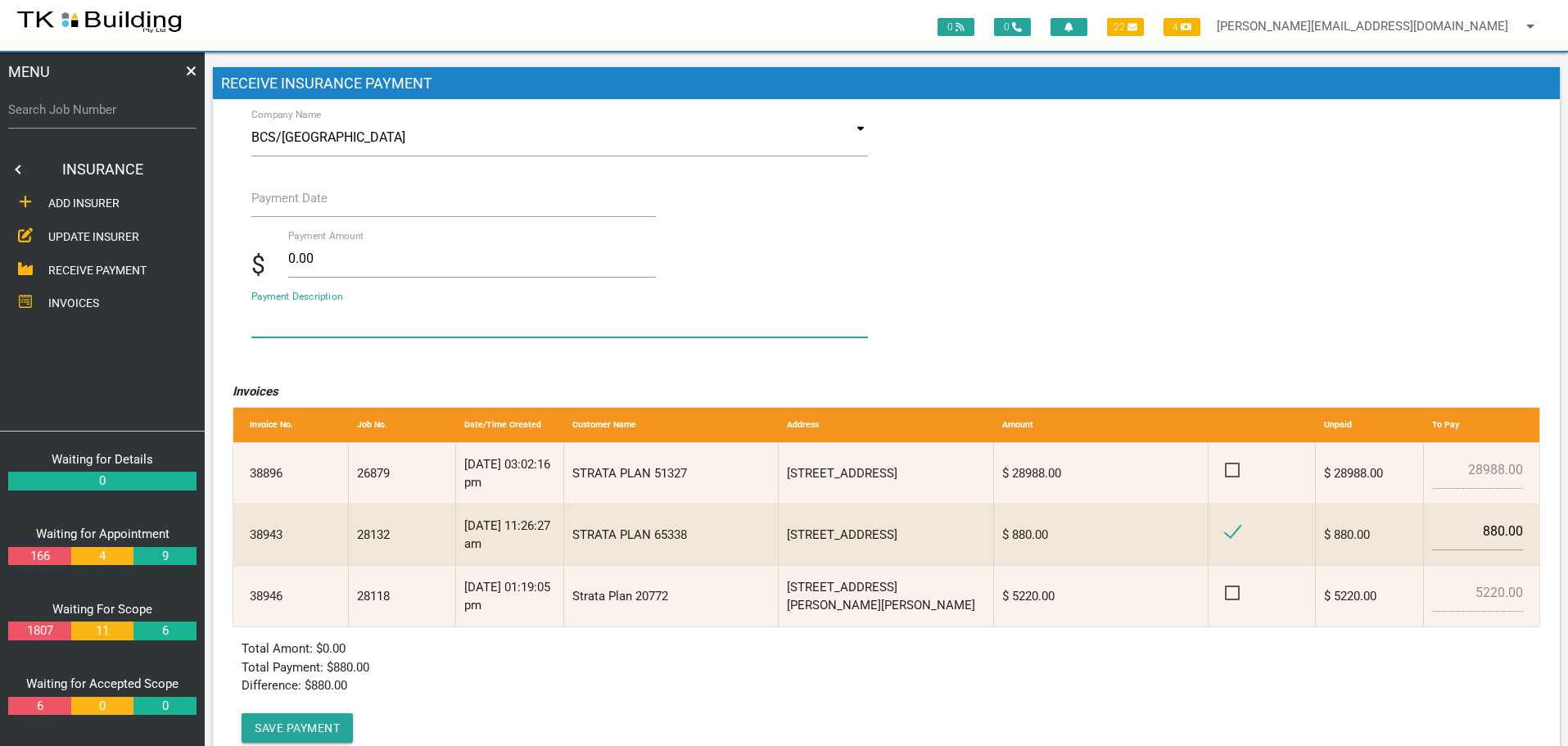
click at [309, 330] on textarea "Payment Description" at bounding box center [560, 319] width 617 height 37
type textarea "Inv 38943"
click at [303, 205] on label "Payment Date" at bounding box center [289, 198] width 76 height 19
click at [303, 205] on input "Payment Date" at bounding box center [454, 199] width 406 height 38
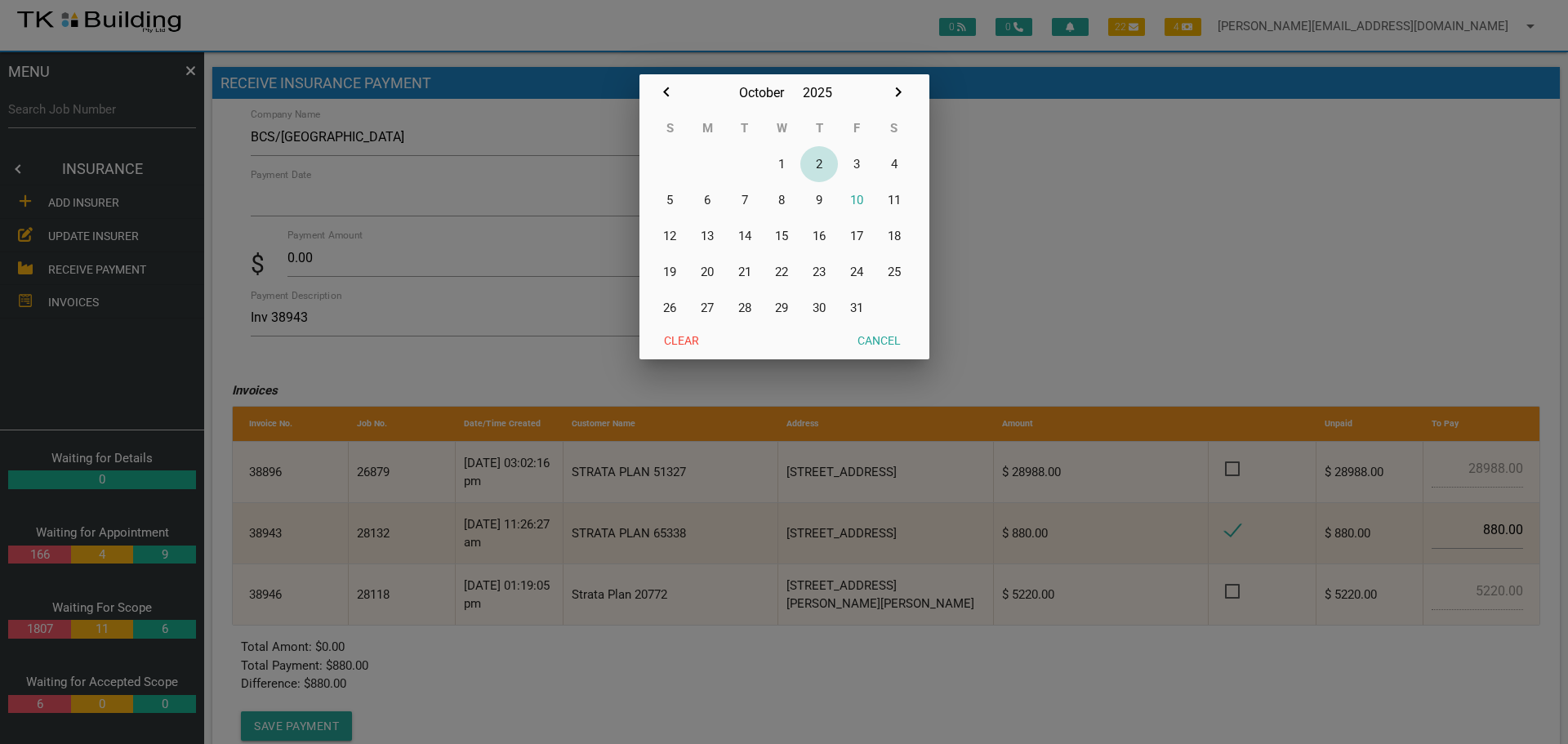
click at [817, 159] on button "2" at bounding box center [819, 165] width 38 height 36
type input "[DATE]"
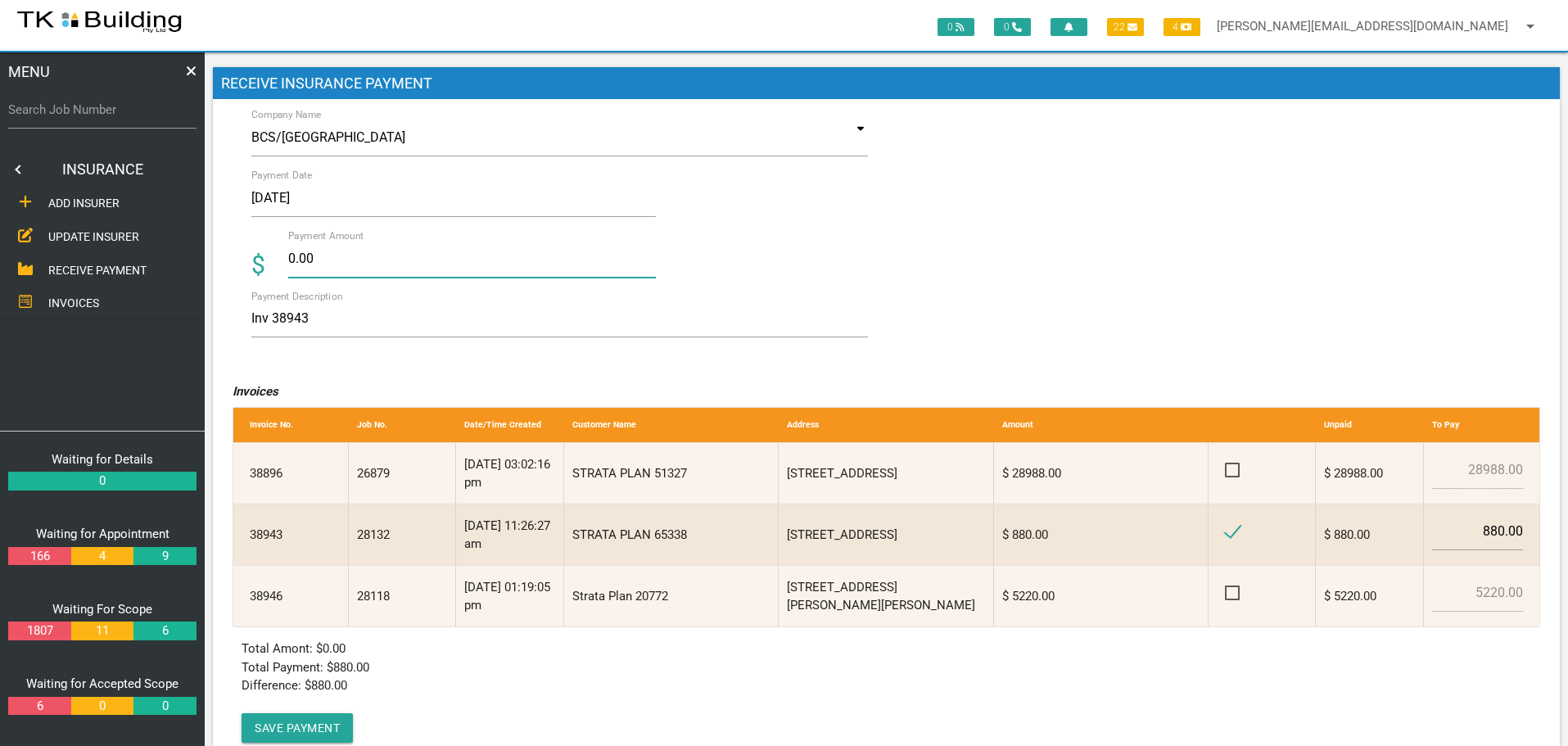
click at [328, 261] on input "0.00" at bounding box center [473, 259] width 368 height 38
type input "0"
type input "880.00"
click at [354, 329] on textarea "Inv 38943" at bounding box center [560, 319] width 617 height 37
click at [301, 721] on button "Save Payment" at bounding box center [297, 728] width 112 height 29
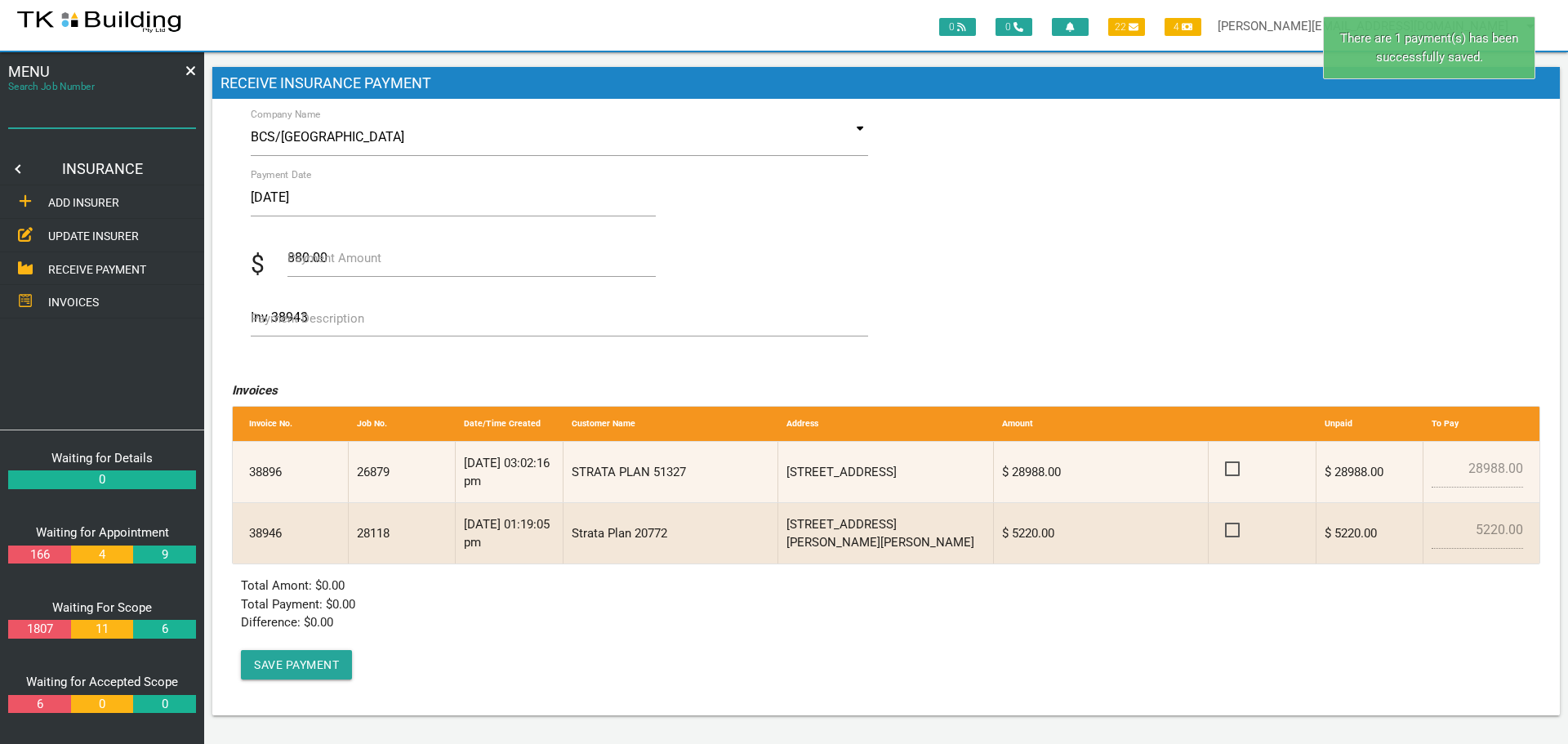
click at [78, 119] on input "Search Job Number" at bounding box center [102, 110] width 188 height 38
type input "28132"
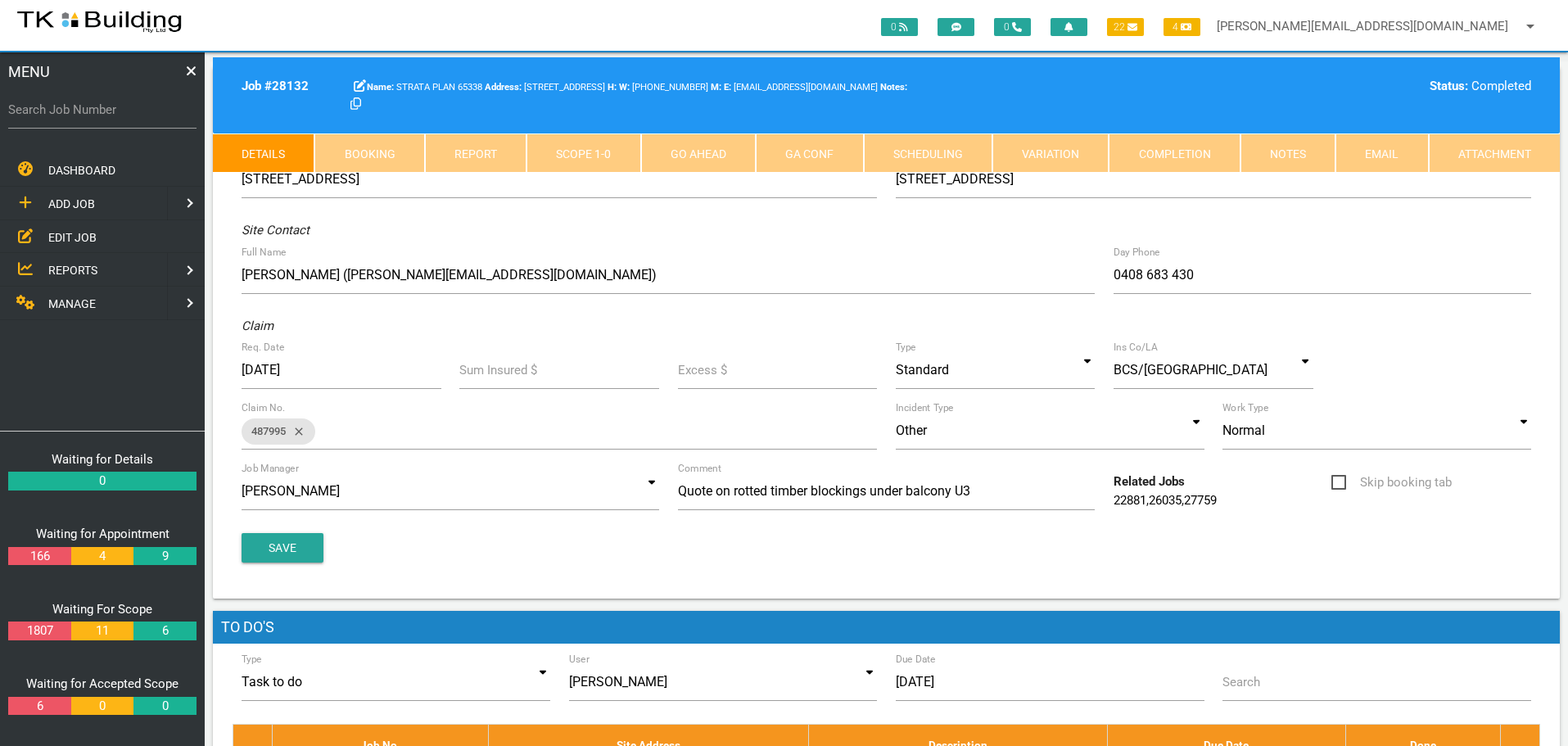
click at [1224, 151] on link "Completion" at bounding box center [1174, 152] width 131 height 39
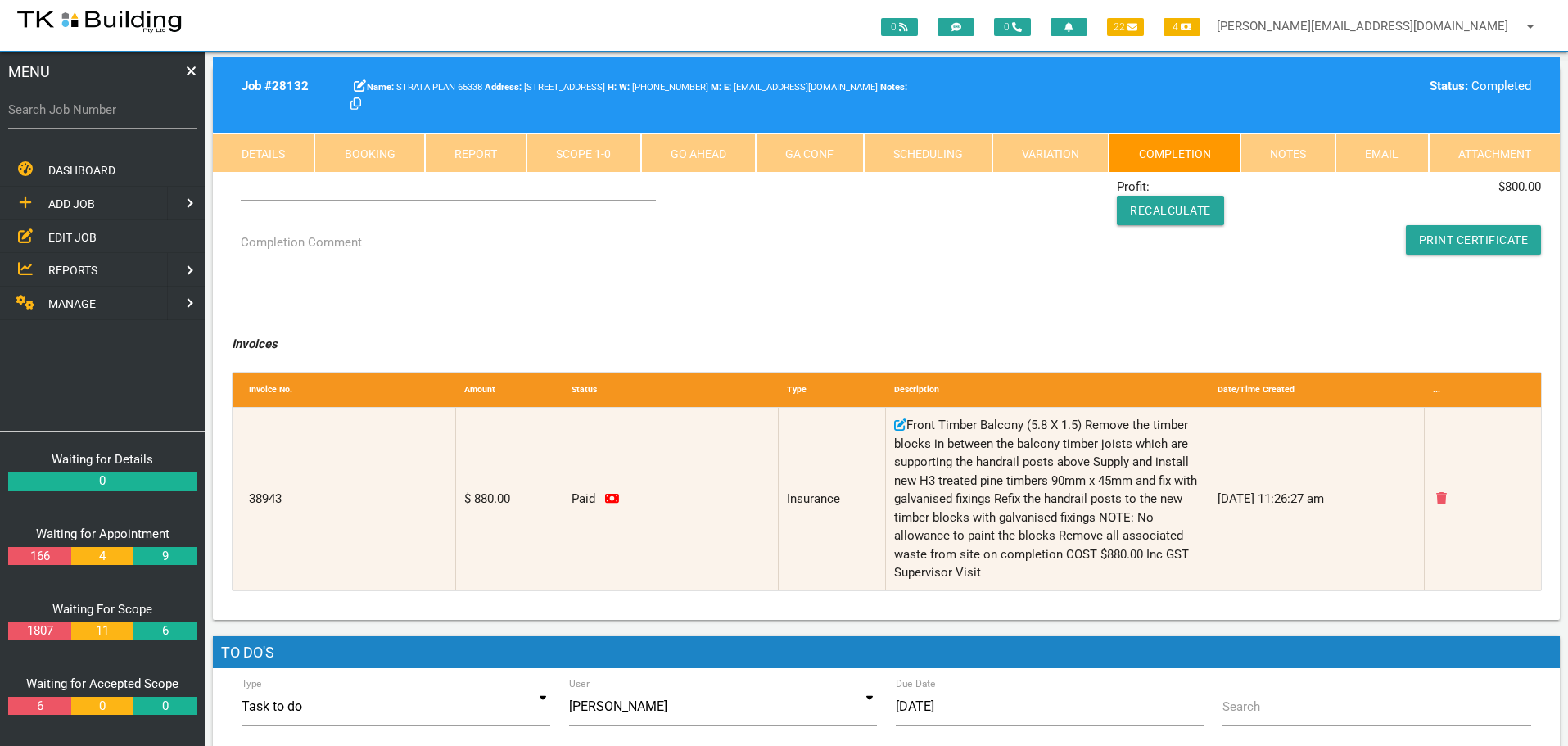
click at [1266, 157] on link "Notes" at bounding box center [1288, 152] width 95 height 39
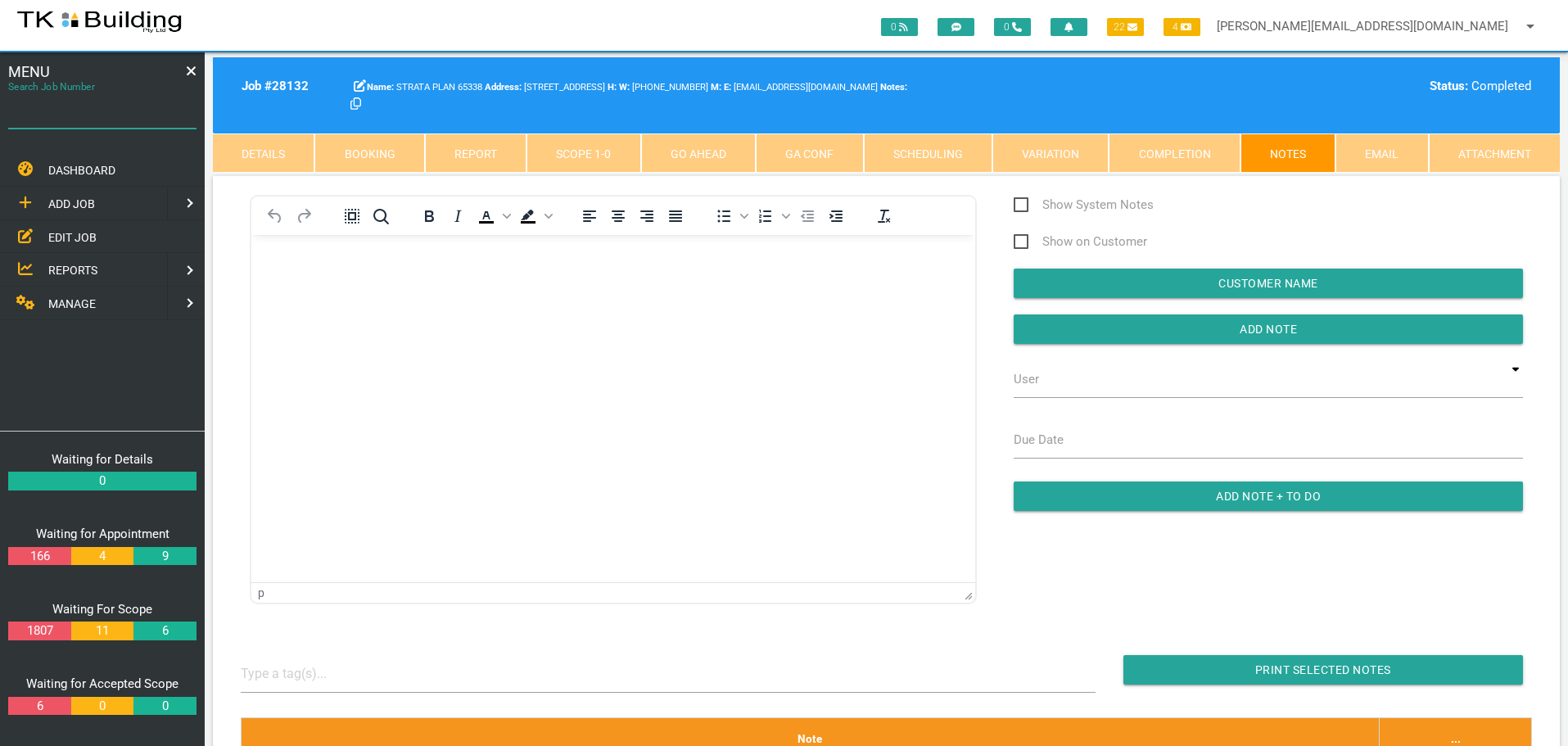
click at [115, 124] on input "Search Job Number" at bounding box center [103, 110] width 189 height 38
type input "28110"
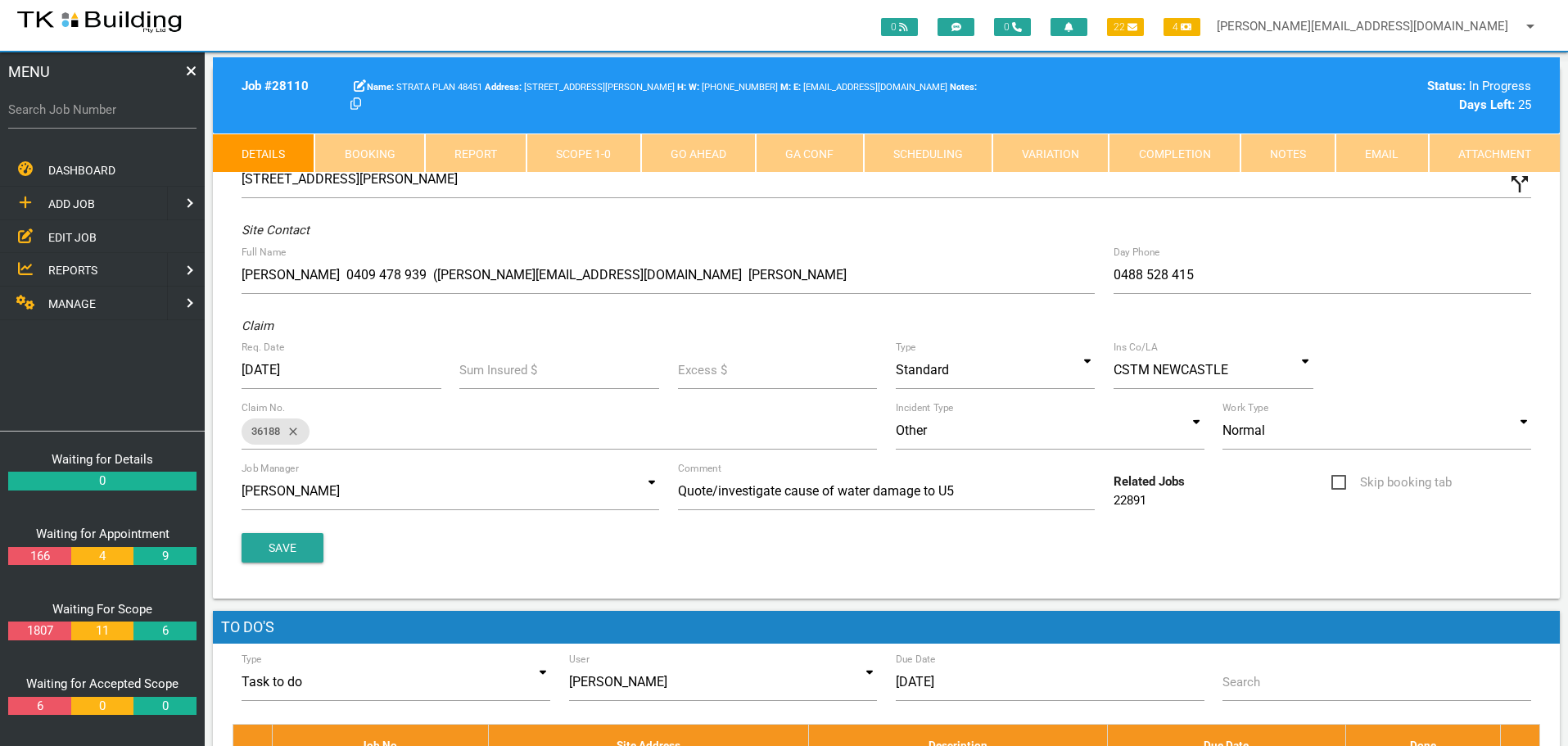
click at [1283, 151] on link "Notes" at bounding box center [1288, 152] width 95 height 39
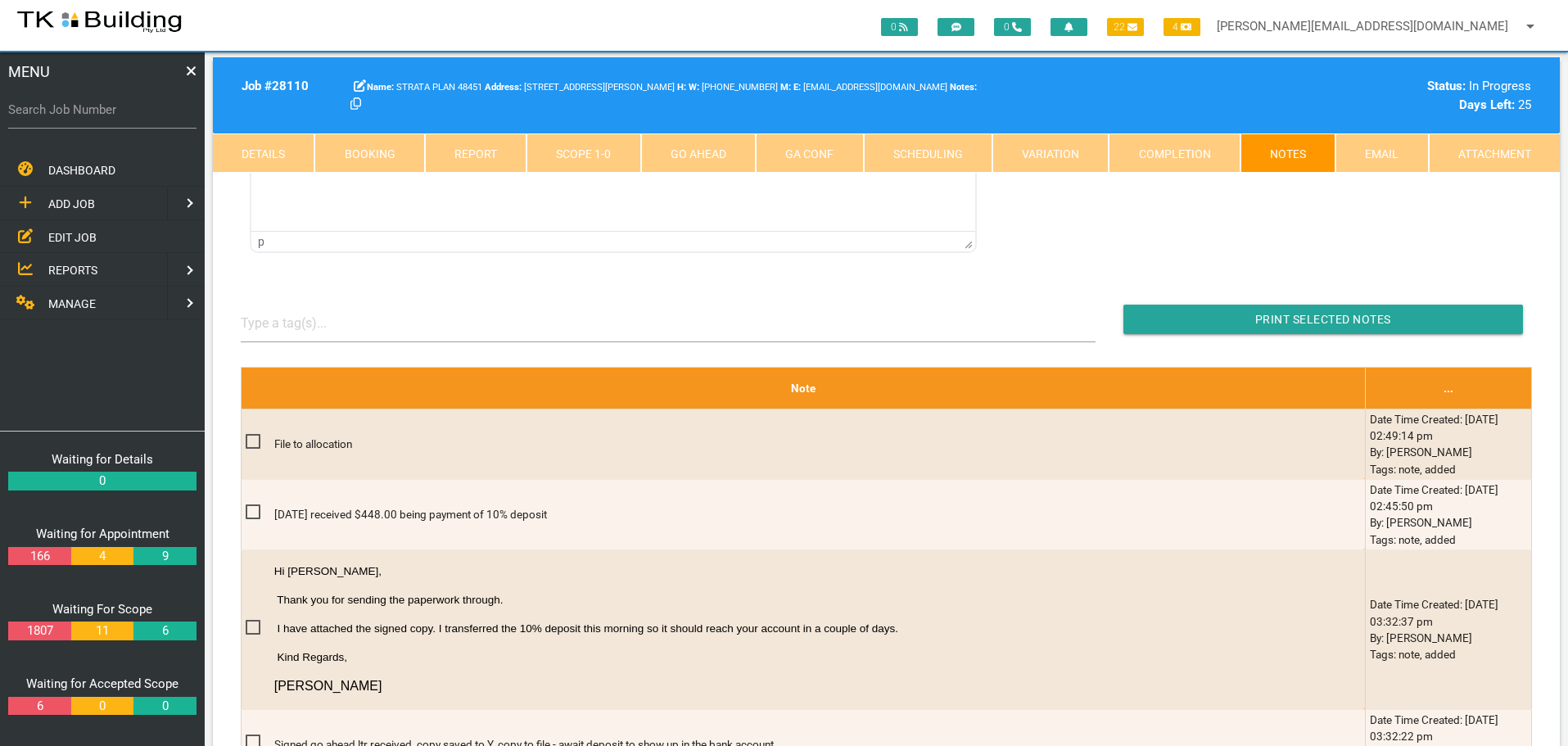
scroll to position [246, 0]
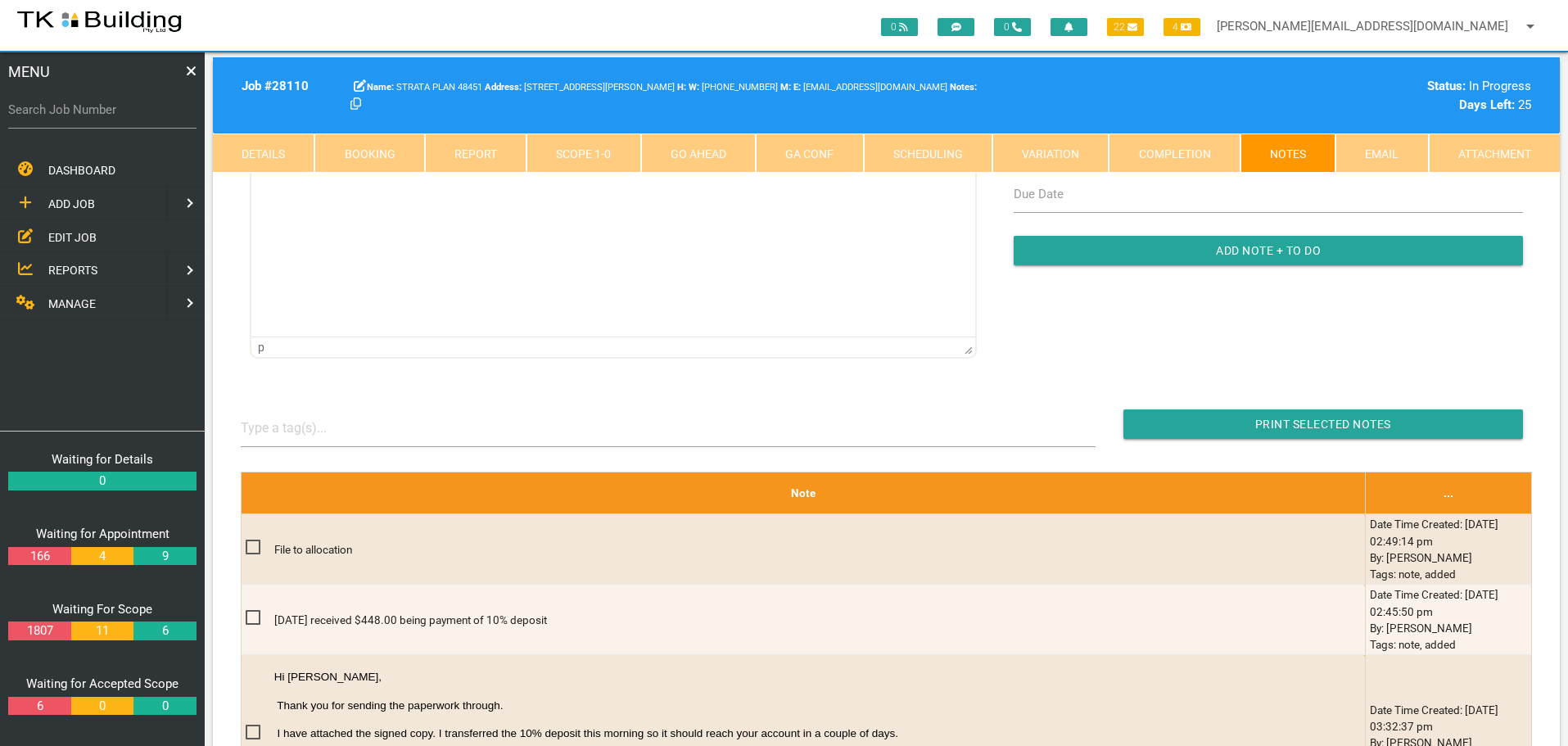
click at [1156, 151] on link "Completion" at bounding box center [1174, 152] width 131 height 39
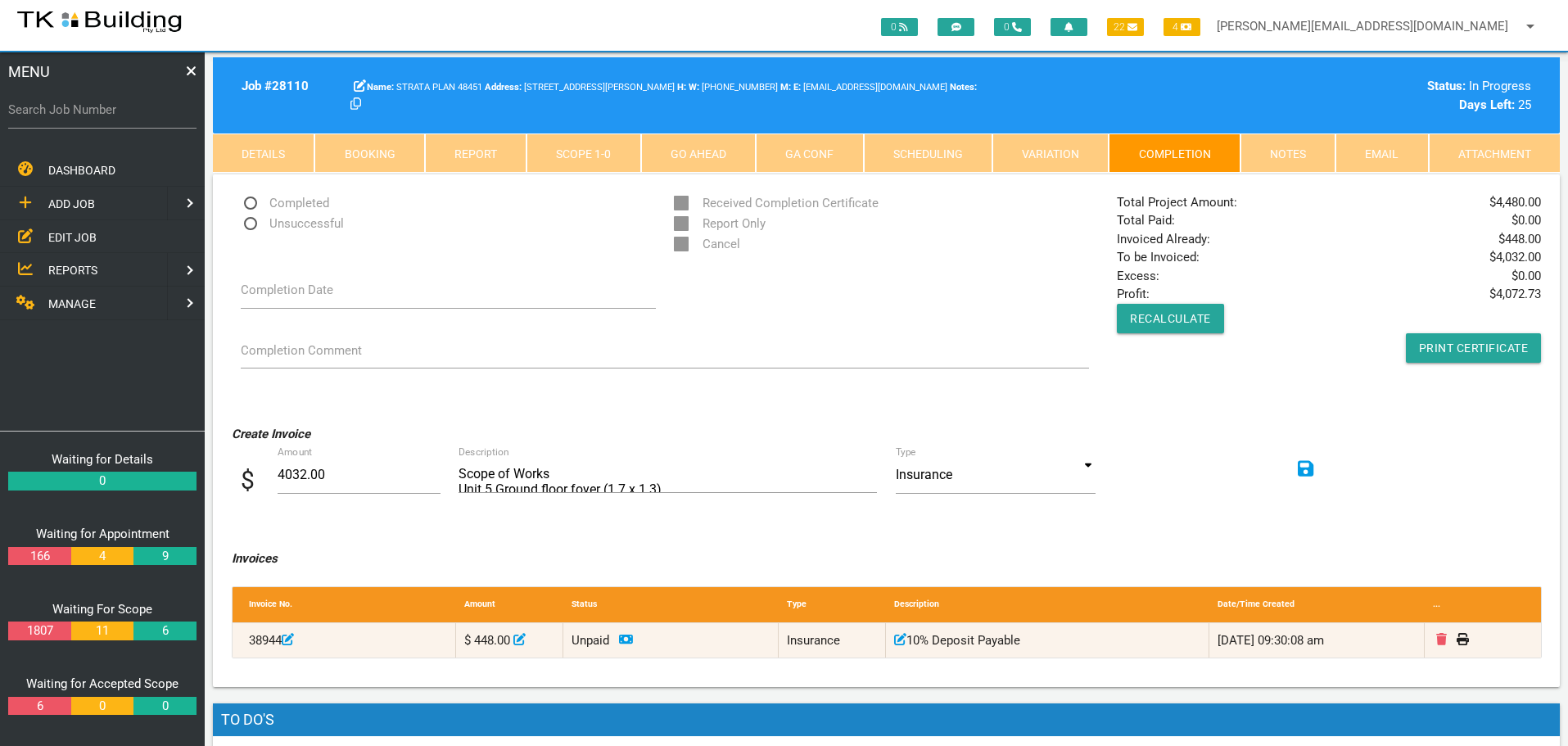
scroll to position [0, 0]
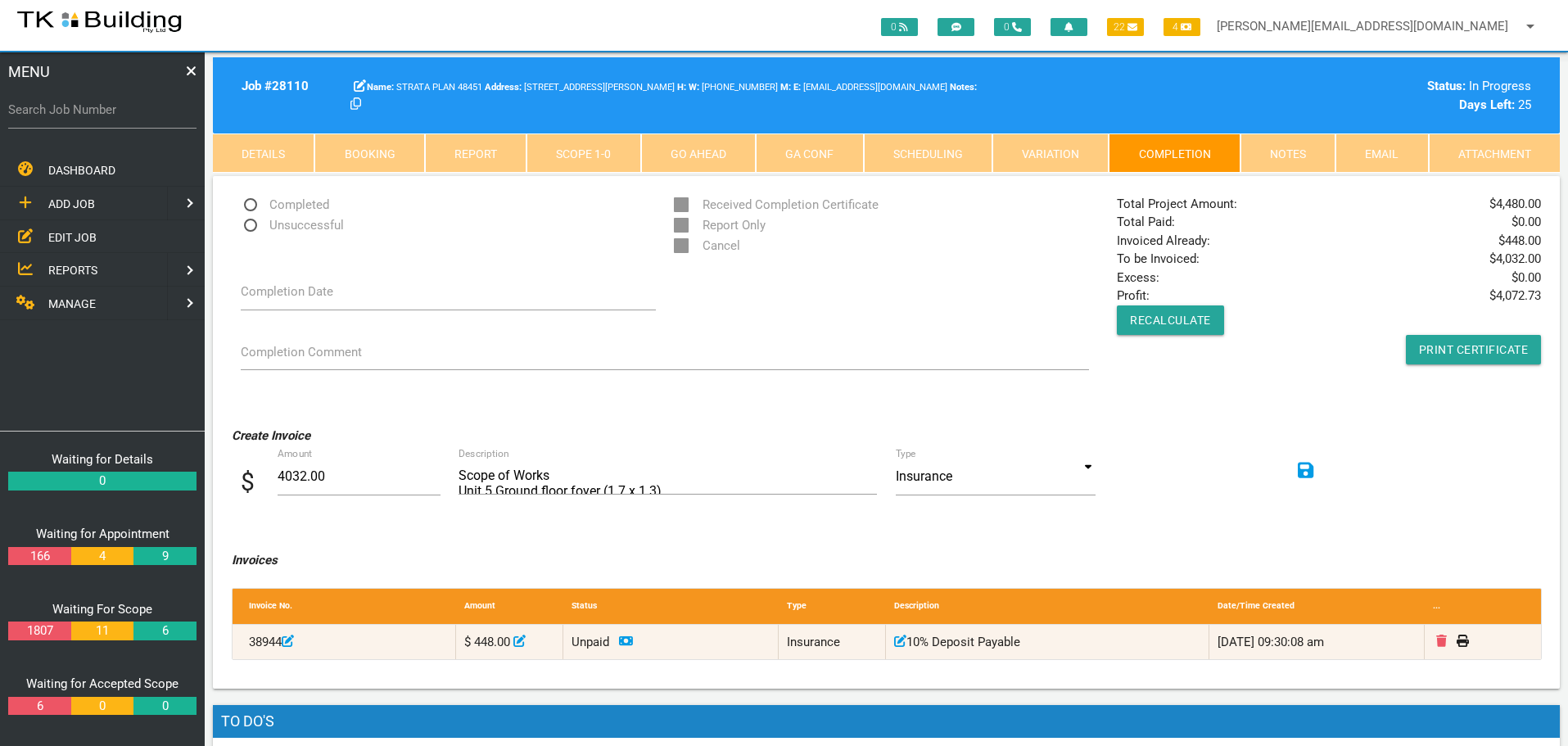
click at [1306, 470] on icon at bounding box center [1306, 470] width 16 height 16
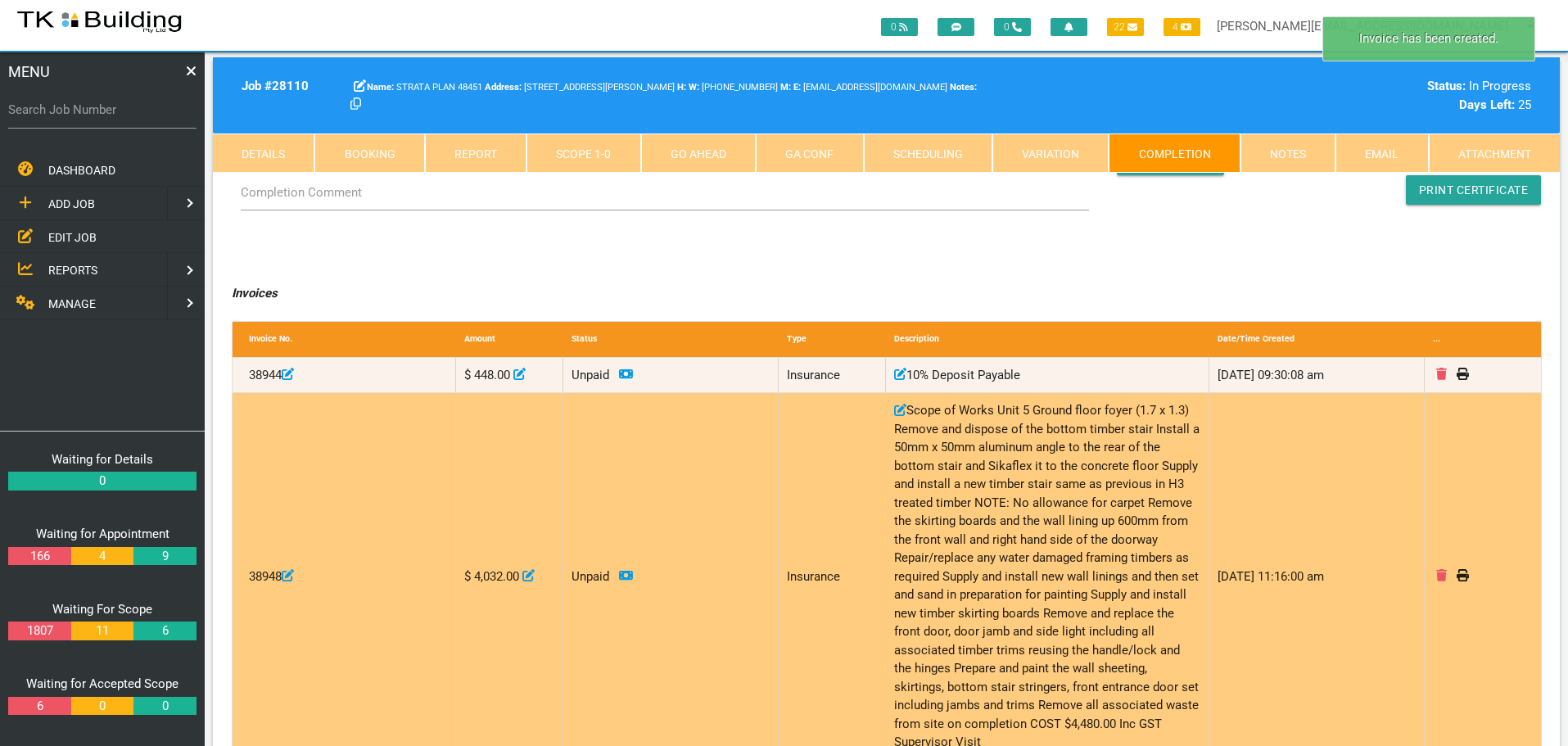
scroll to position [163, 0]
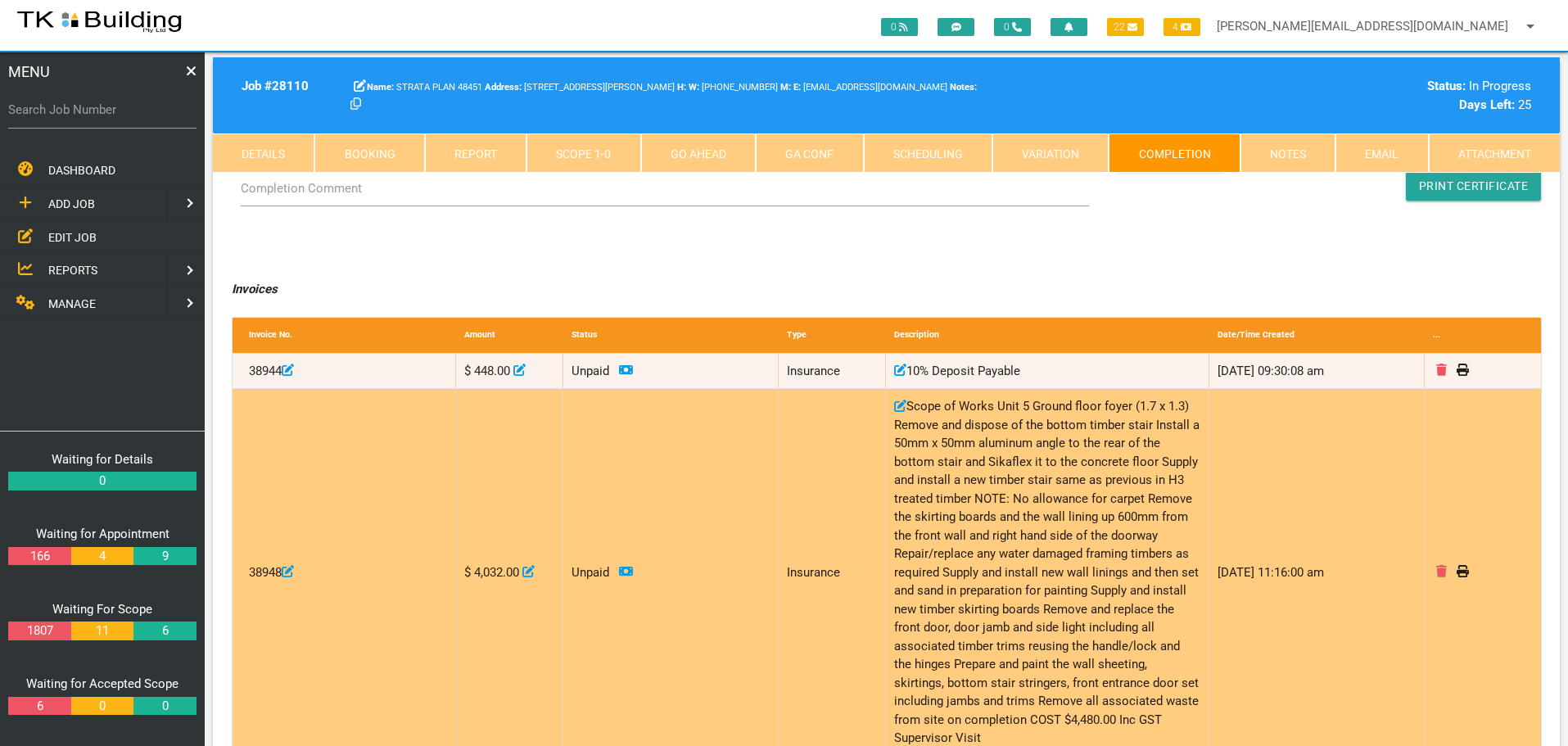
click at [1440, 565] on icon at bounding box center [1442, 572] width 11 height 13
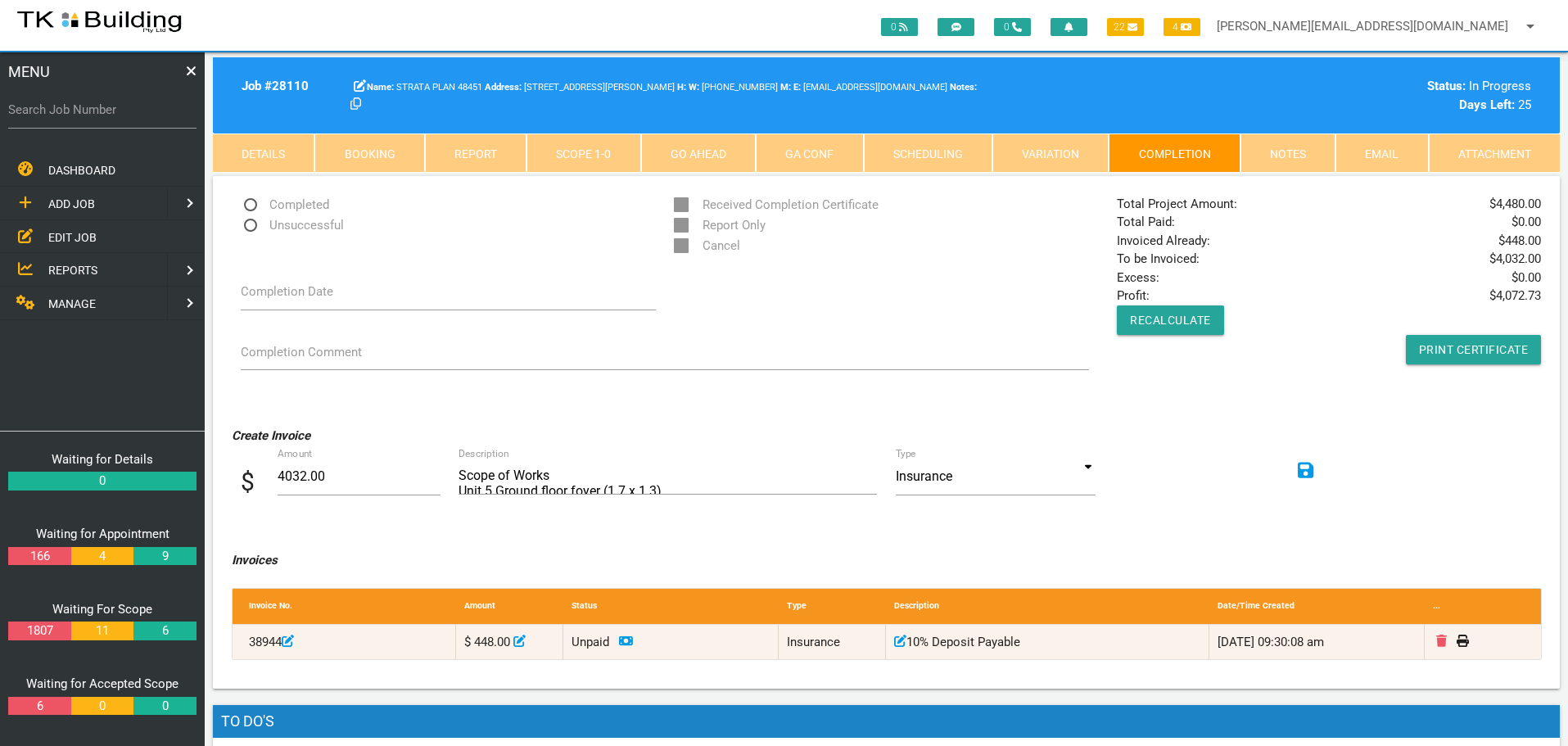
click at [78, 303] on span "MANAGE" at bounding box center [72, 304] width 47 height 13
click at [97, 238] on span "INSURANCE" at bounding box center [79, 237] width 63 height 13
click at [100, 264] on span "RECEIVE PAYMENT" at bounding box center [97, 270] width 98 height 13
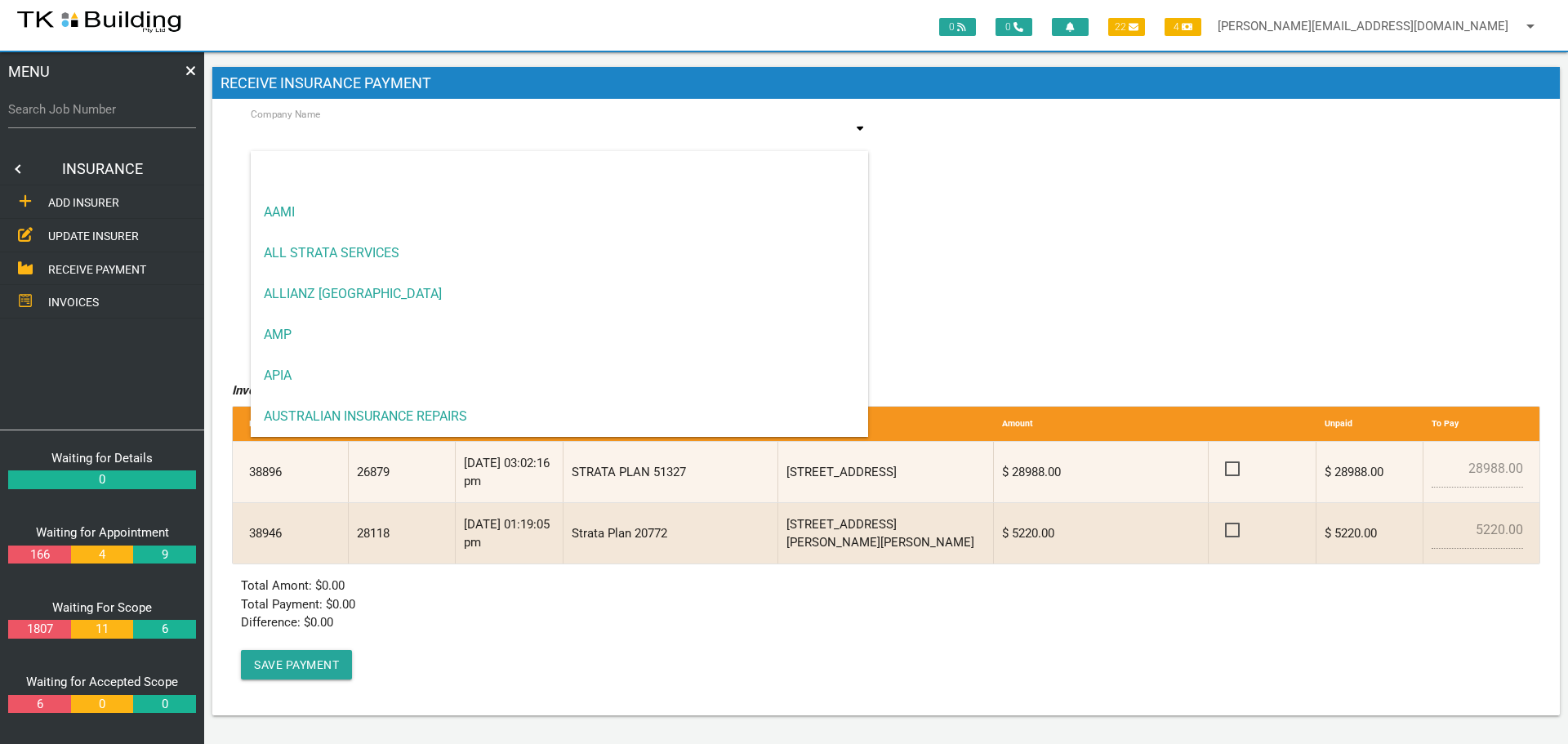
click at [376, 137] on input at bounding box center [559, 138] width 617 height 38
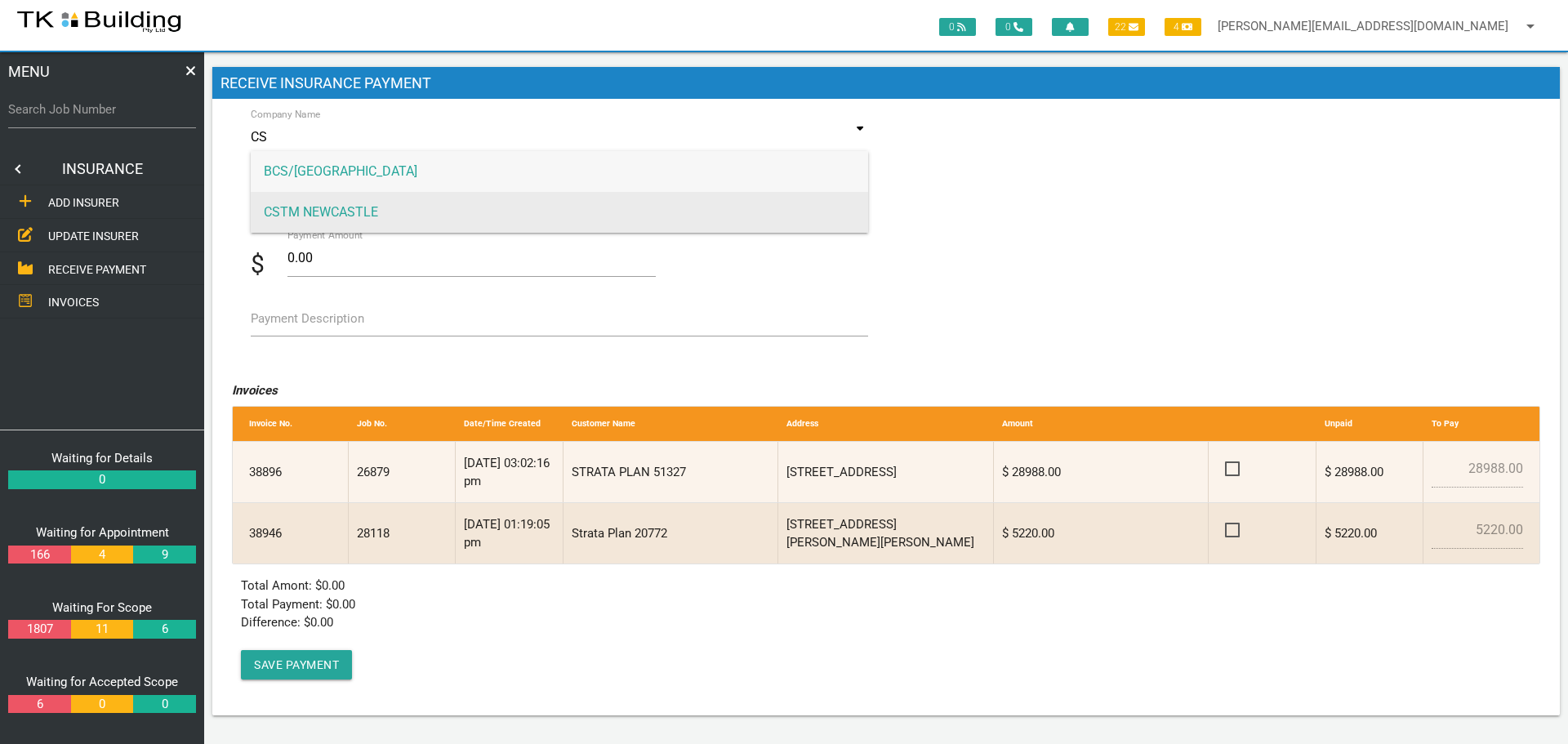
type input "CS"
click at [358, 210] on span "CSTM NEWCASTLE" at bounding box center [559, 212] width 617 height 41
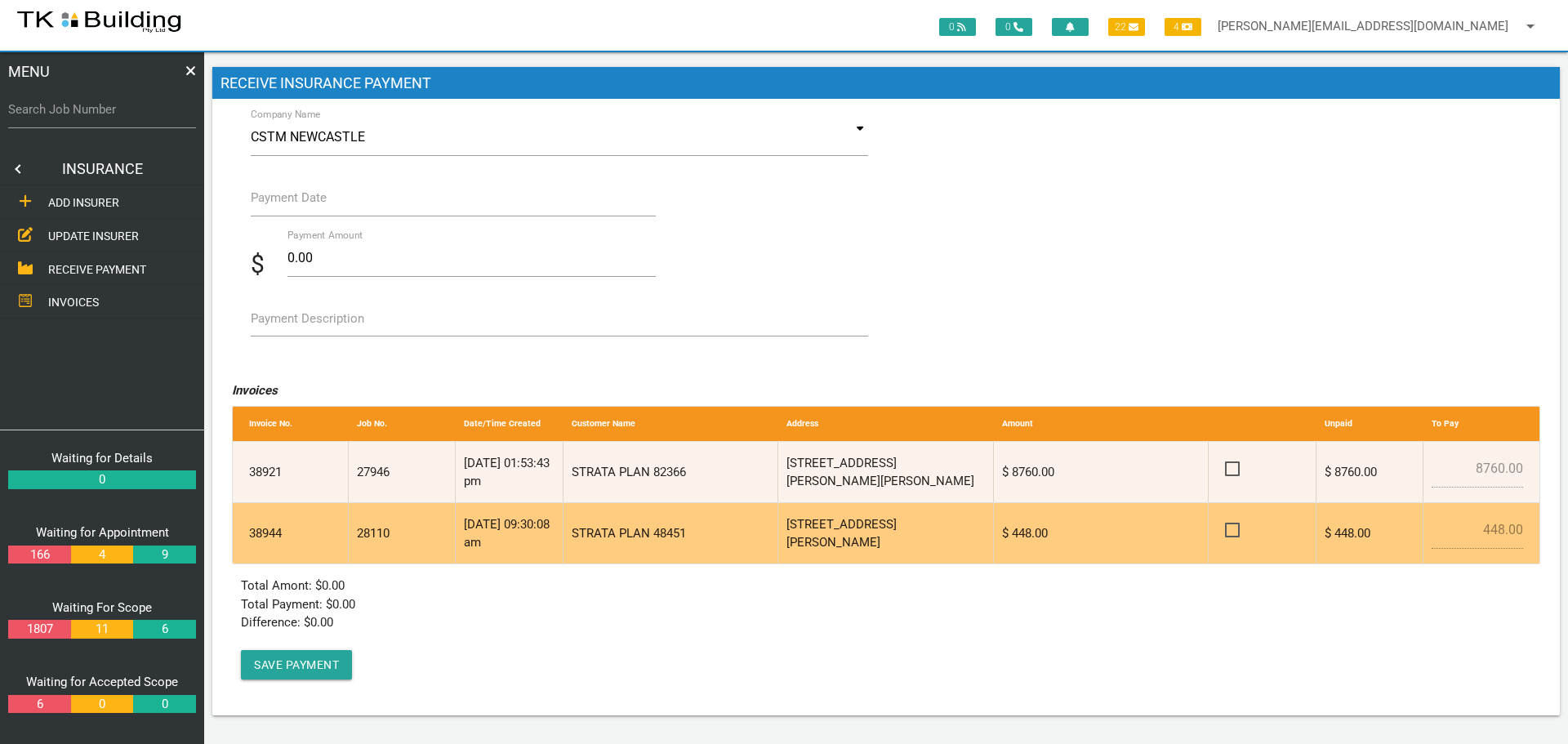
click at [1228, 527] on span at bounding box center [1240, 530] width 29 height 21
click at [1228, 527] on input "checkbox" at bounding box center [1231, 526] width 11 height 11
checkbox input "true"
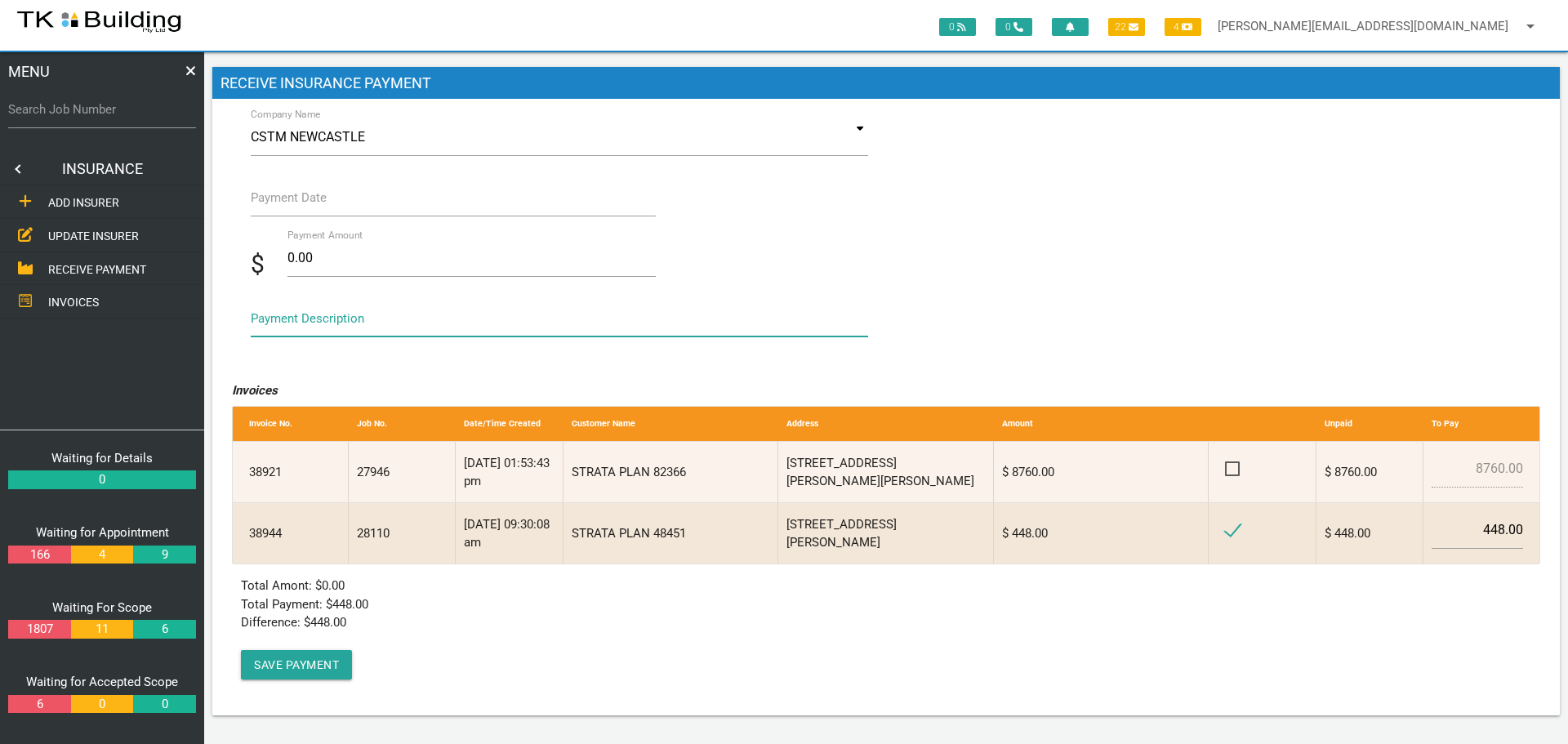
click at [272, 329] on textarea "Payment Description" at bounding box center [559, 318] width 617 height 37
type textarea "Inv 38944"
click at [280, 202] on label "Payment Date" at bounding box center [289, 197] width 76 height 19
click at [280, 202] on input "Payment Date" at bounding box center [453, 198] width 405 height 38
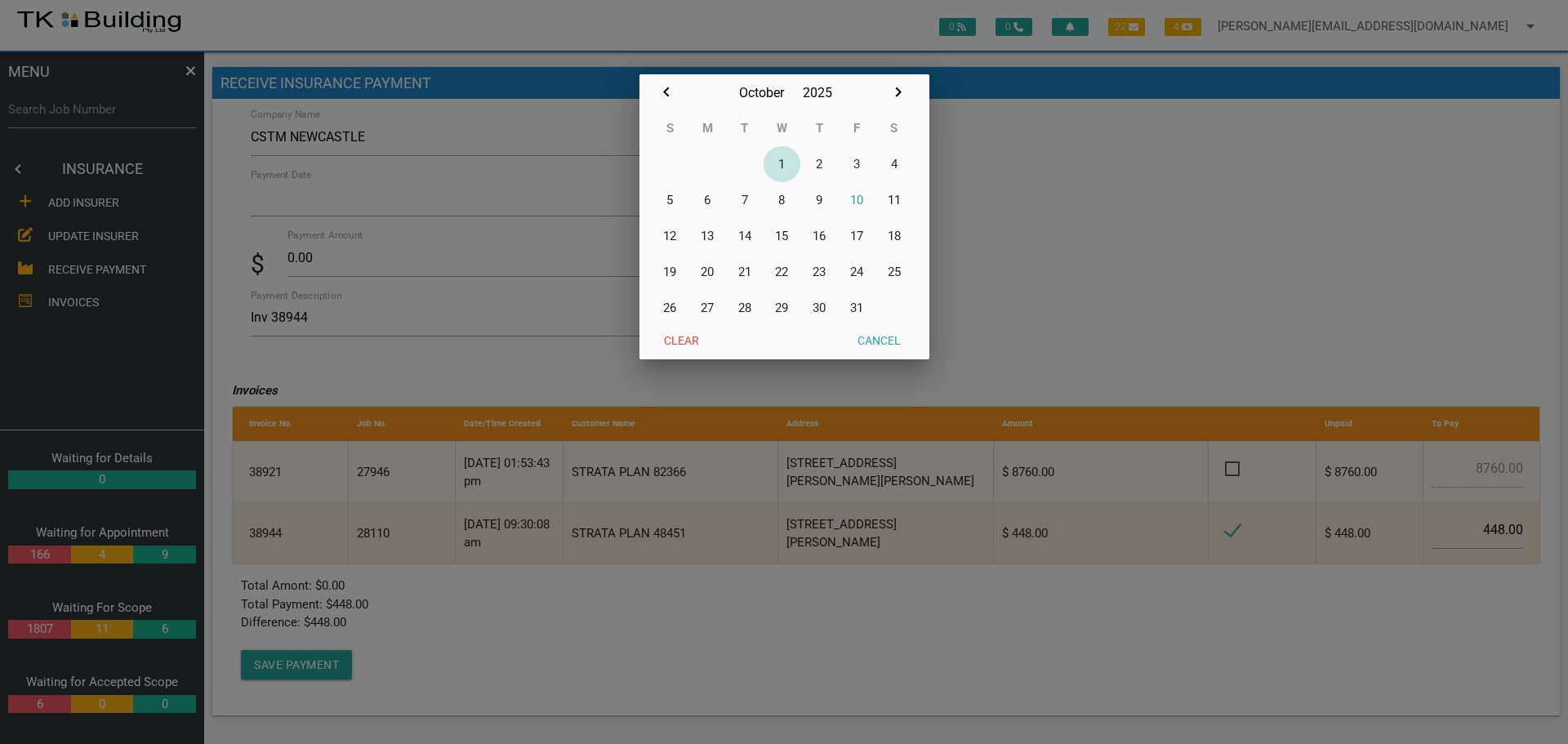
click at [782, 165] on button "1" at bounding box center [783, 165] width 38 height 36
type input "[DATE]"
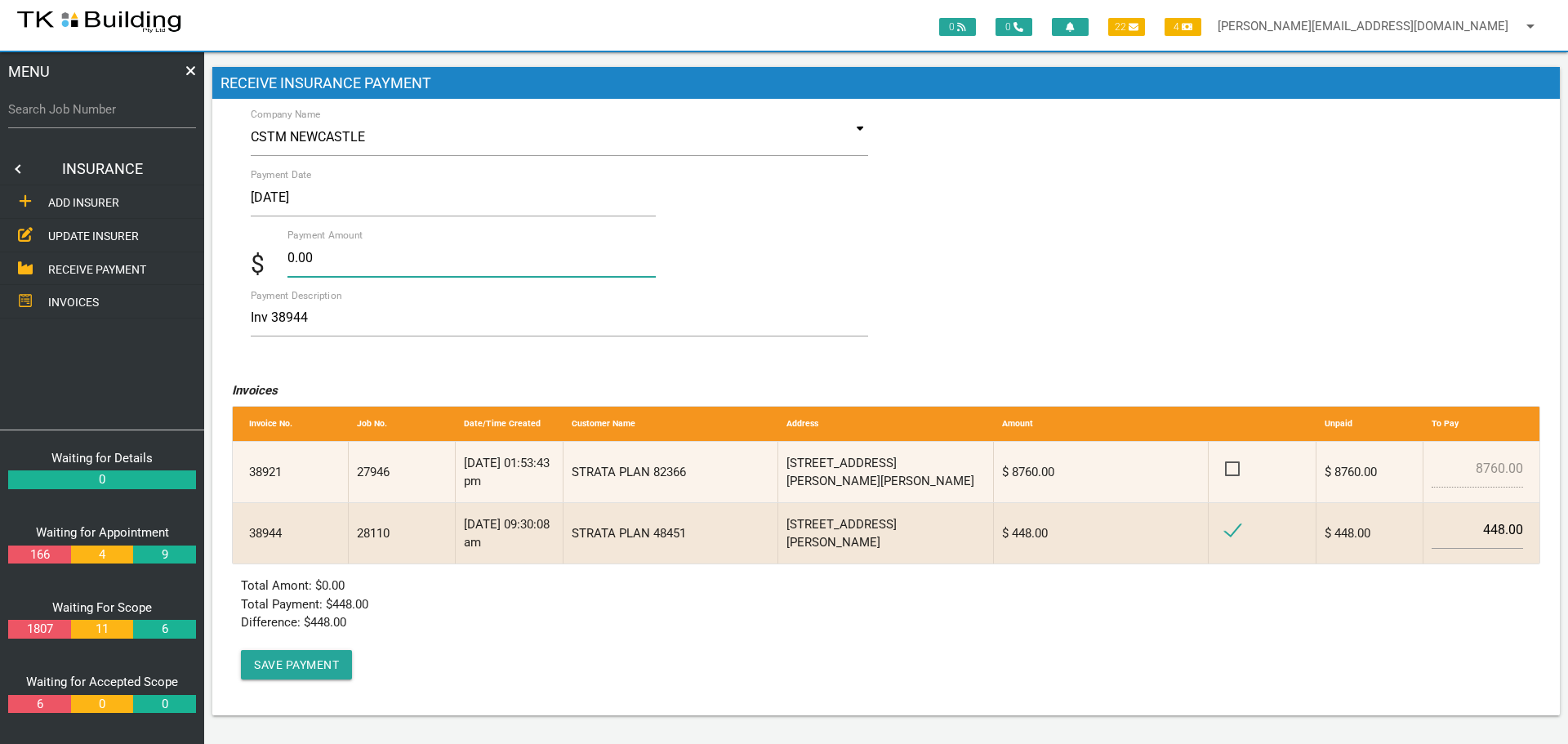
click at [335, 253] on input "0.00" at bounding box center [471, 258] width 368 height 38
type input "0"
type input "448.00"
click at [443, 330] on textarea "Inv 38944" at bounding box center [559, 318] width 617 height 37
click at [301, 662] on button "Save Payment" at bounding box center [296, 664] width 111 height 29
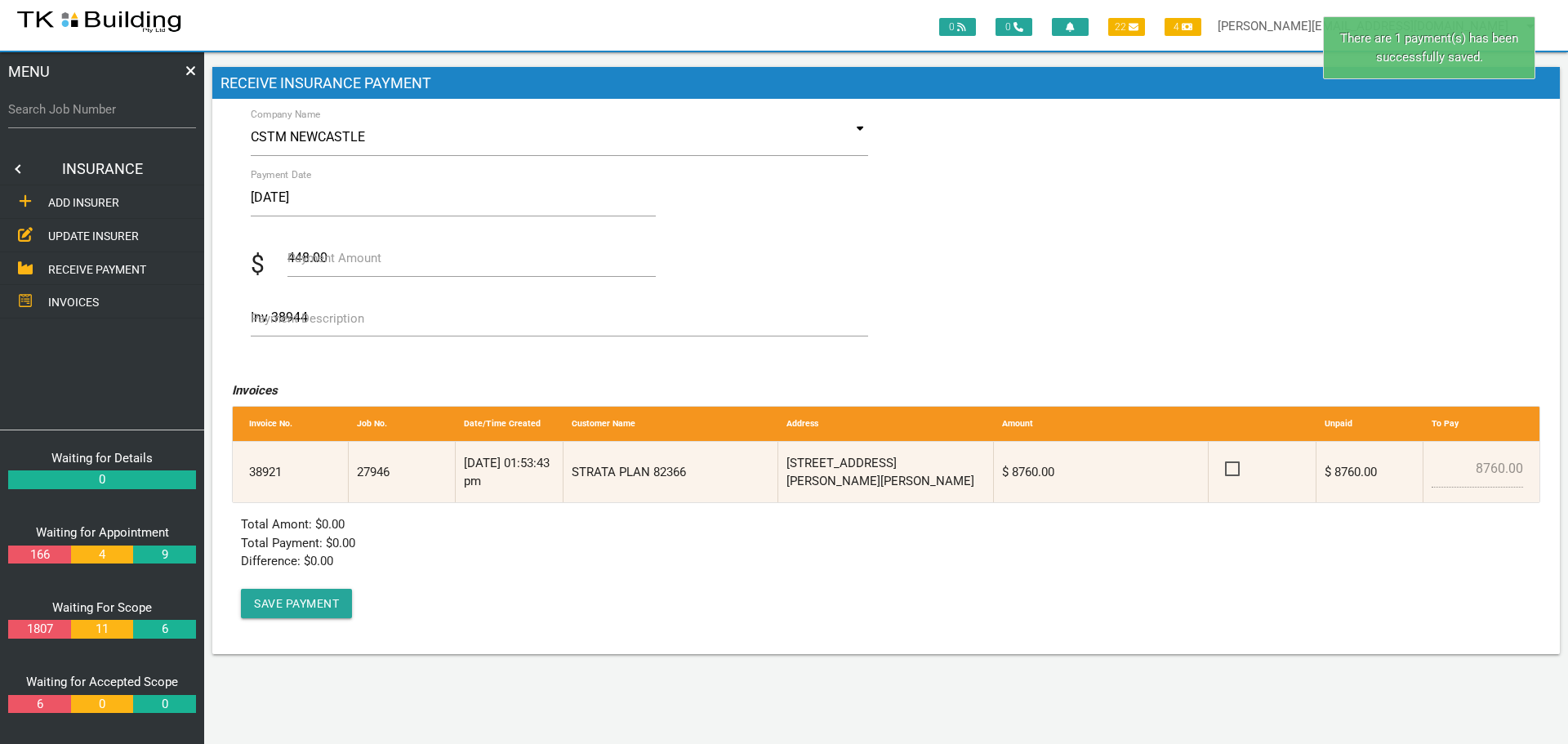
click at [81, 118] on label "Search Job Number" at bounding box center [102, 110] width 188 height 19
click at [81, 118] on input "Search Job Number" at bounding box center [102, 110] width 188 height 38
type input "28110"
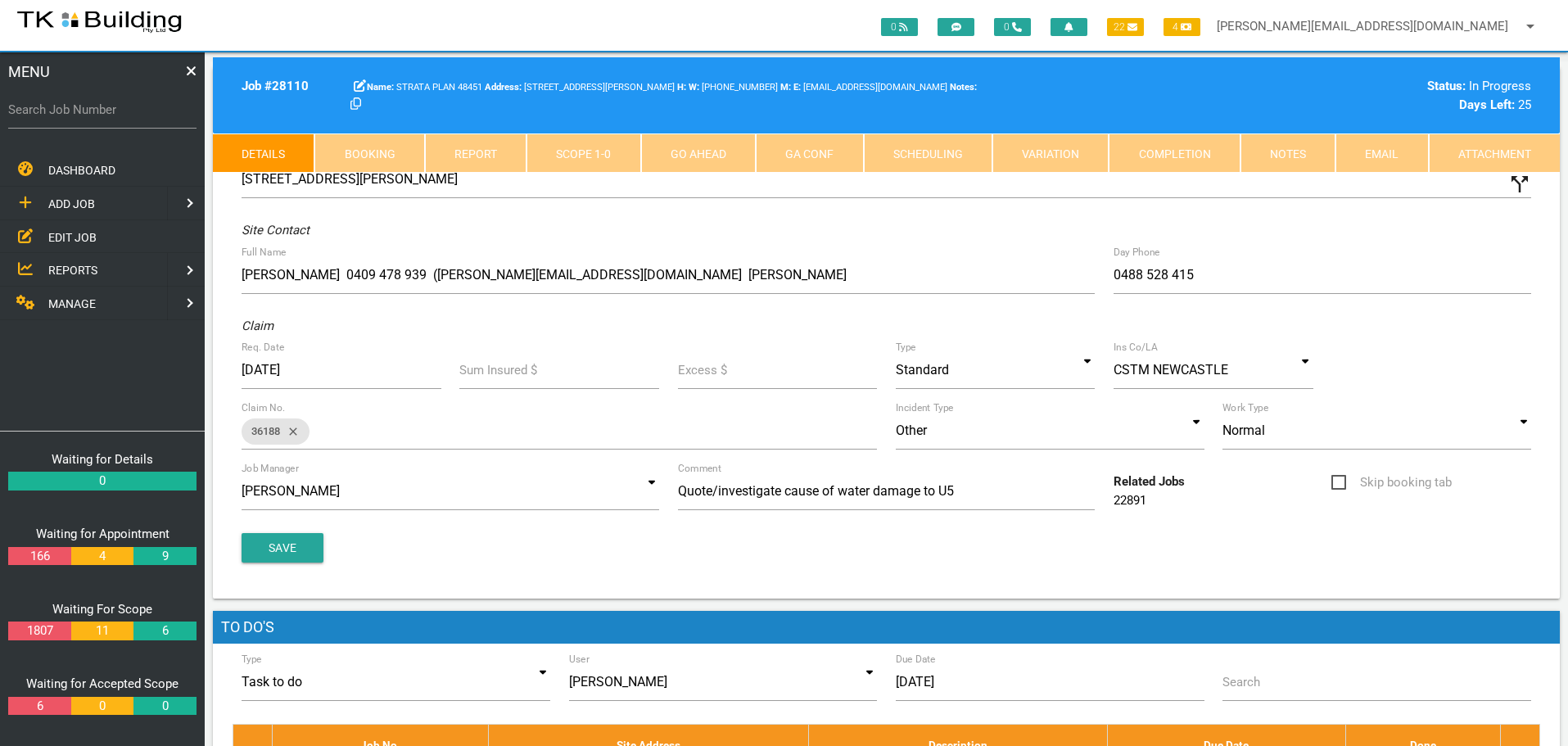
click at [1202, 158] on link "Completion" at bounding box center [1174, 152] width 131 height 39
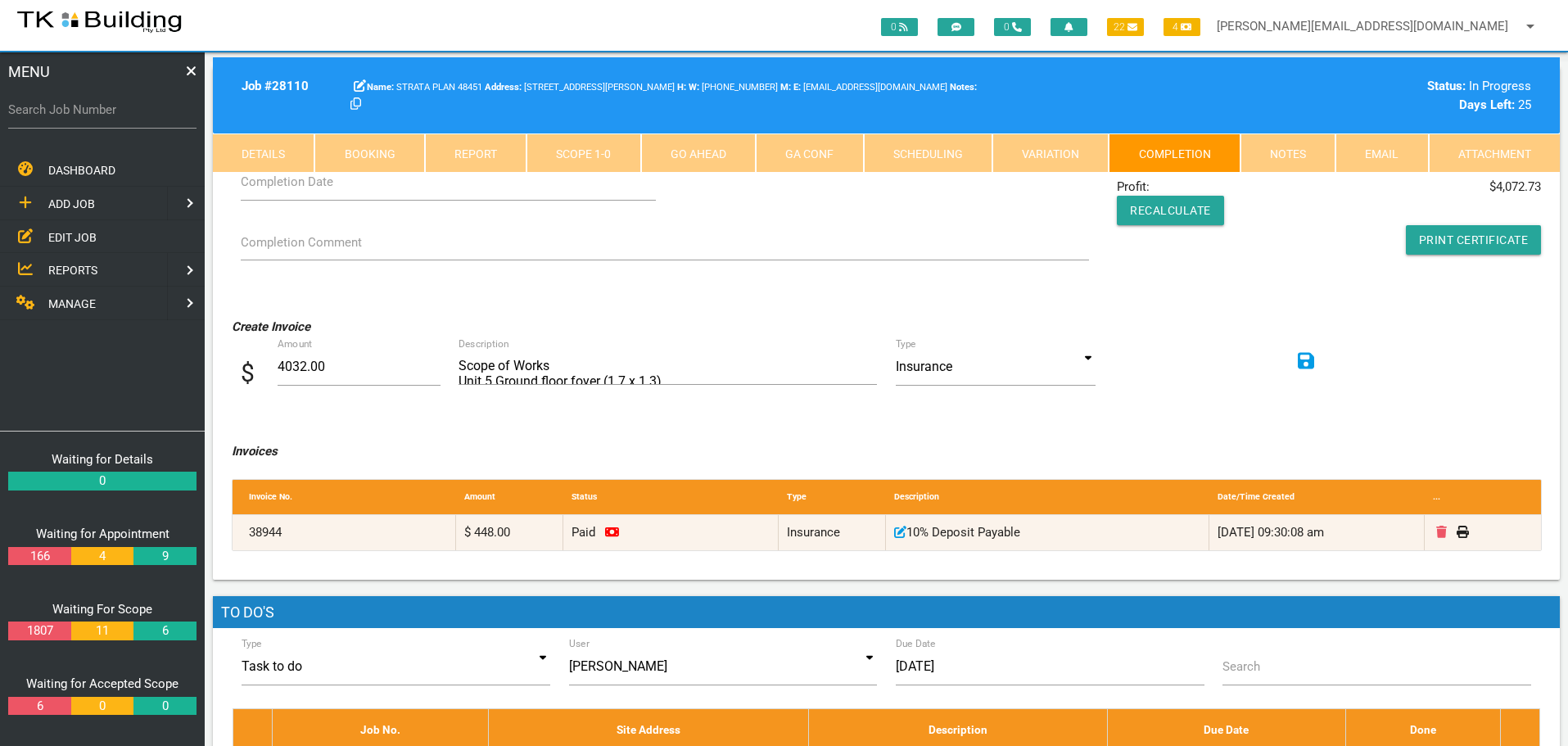
click at [1287, 142] on link "Notes" at bounding box center [1288, 152] width 95 height 39
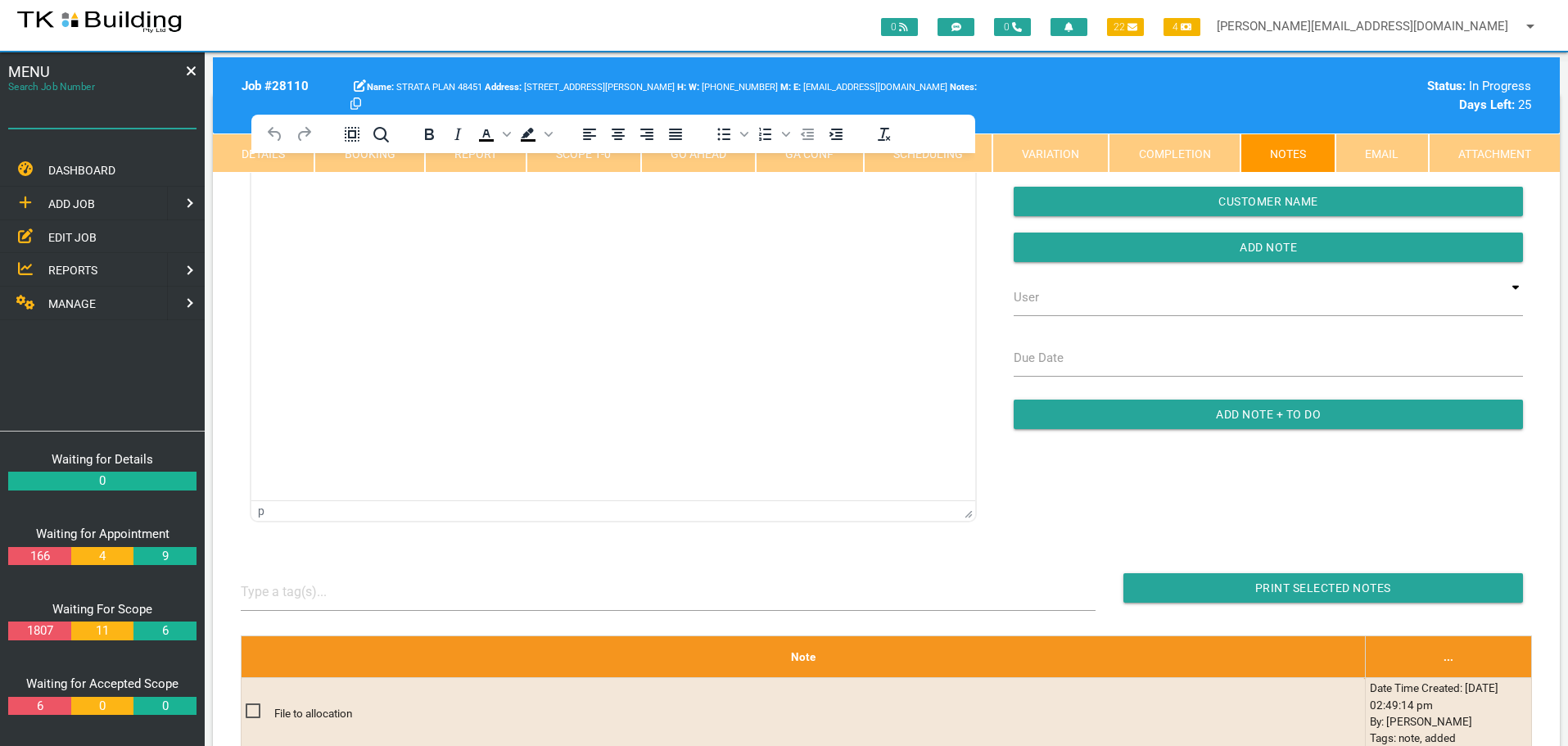
click at [115, 121] on input "Search Job Number" at bounding box center [103, 110] width 189 height 38
type input "27822"
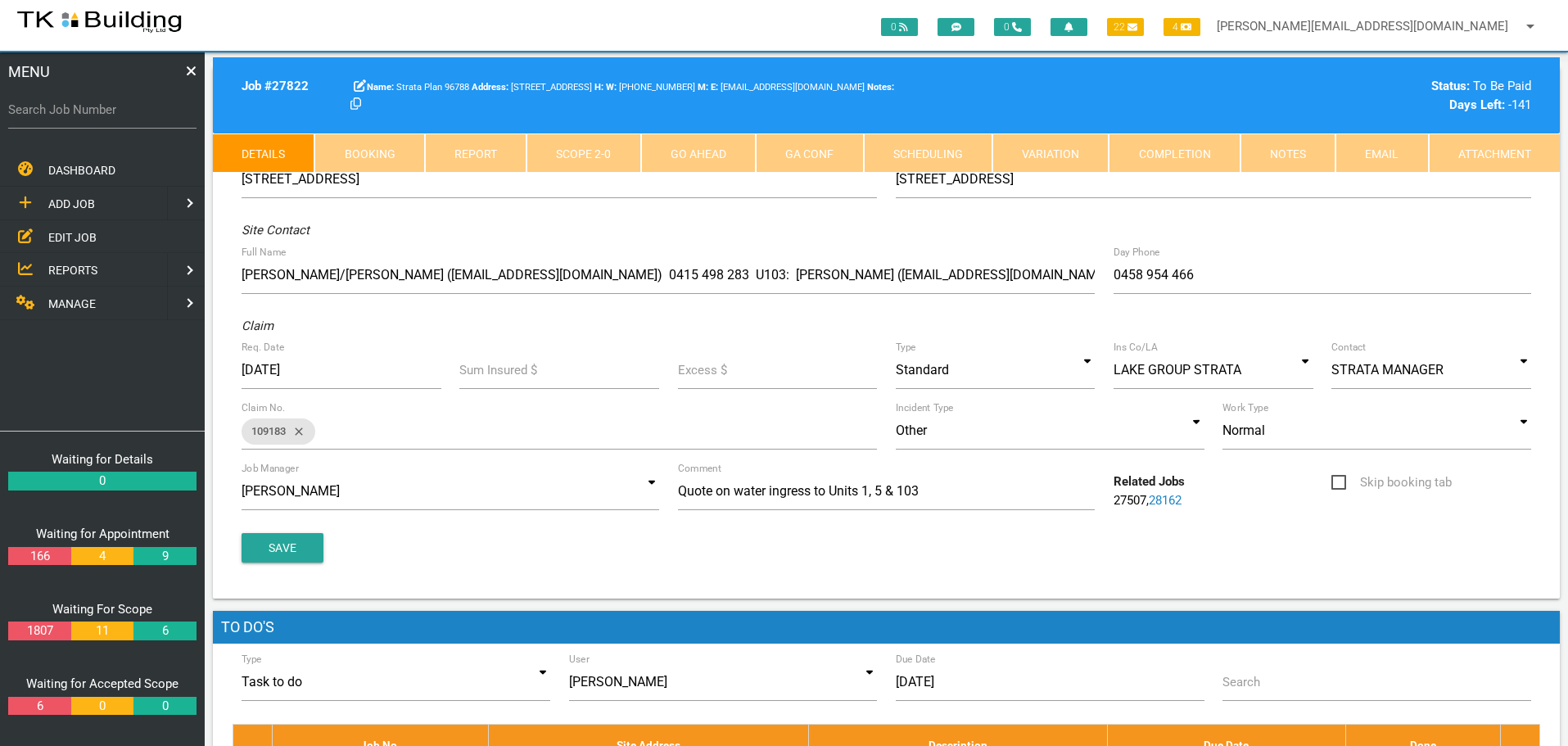
click at [1280, 151] on link "Notes" at bounding box center [1288, 152] width 95 height 39
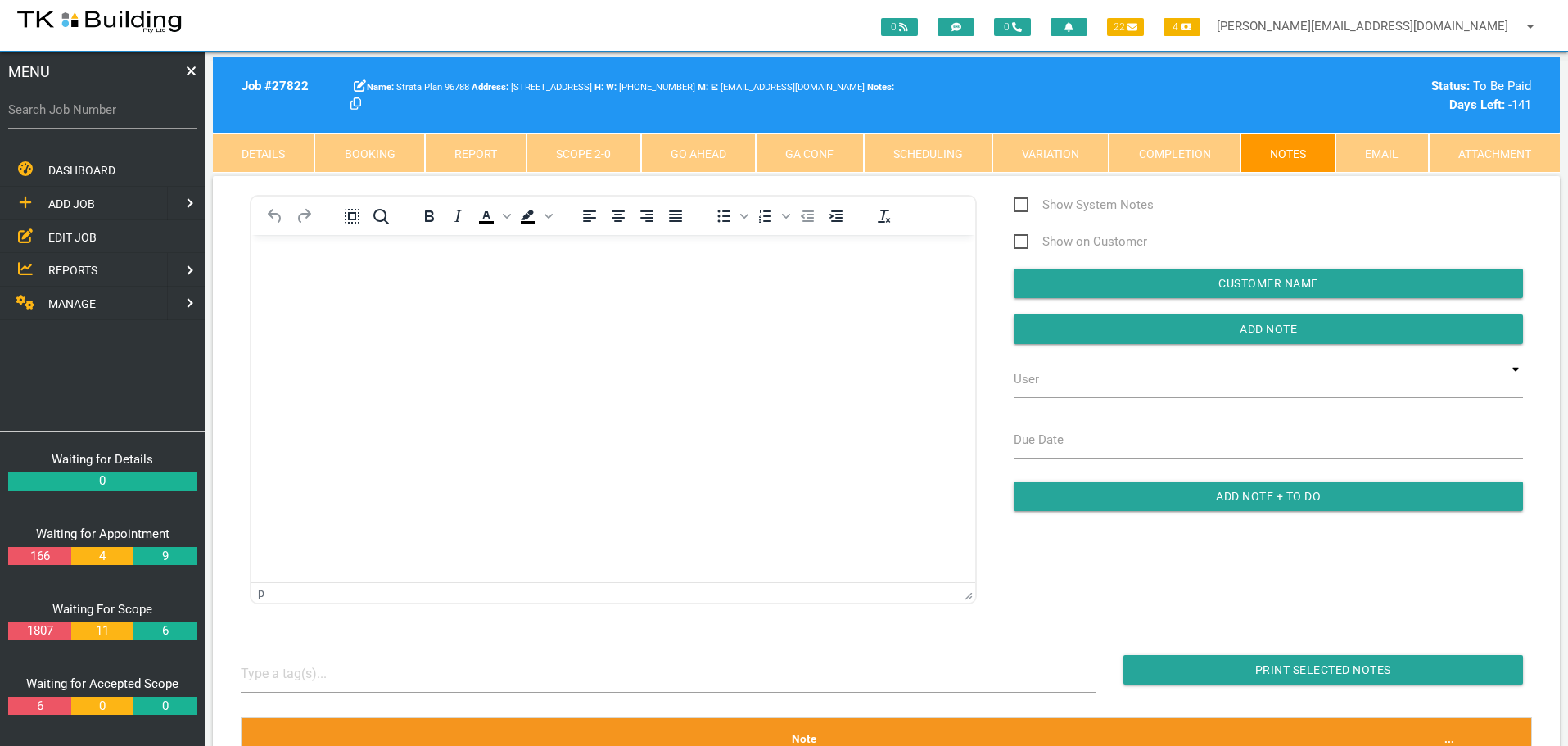
click at [313, 283] on body "Rich Text Area. Press ALT-0 for help." at bounding box center [613, 282] width 724 height 54
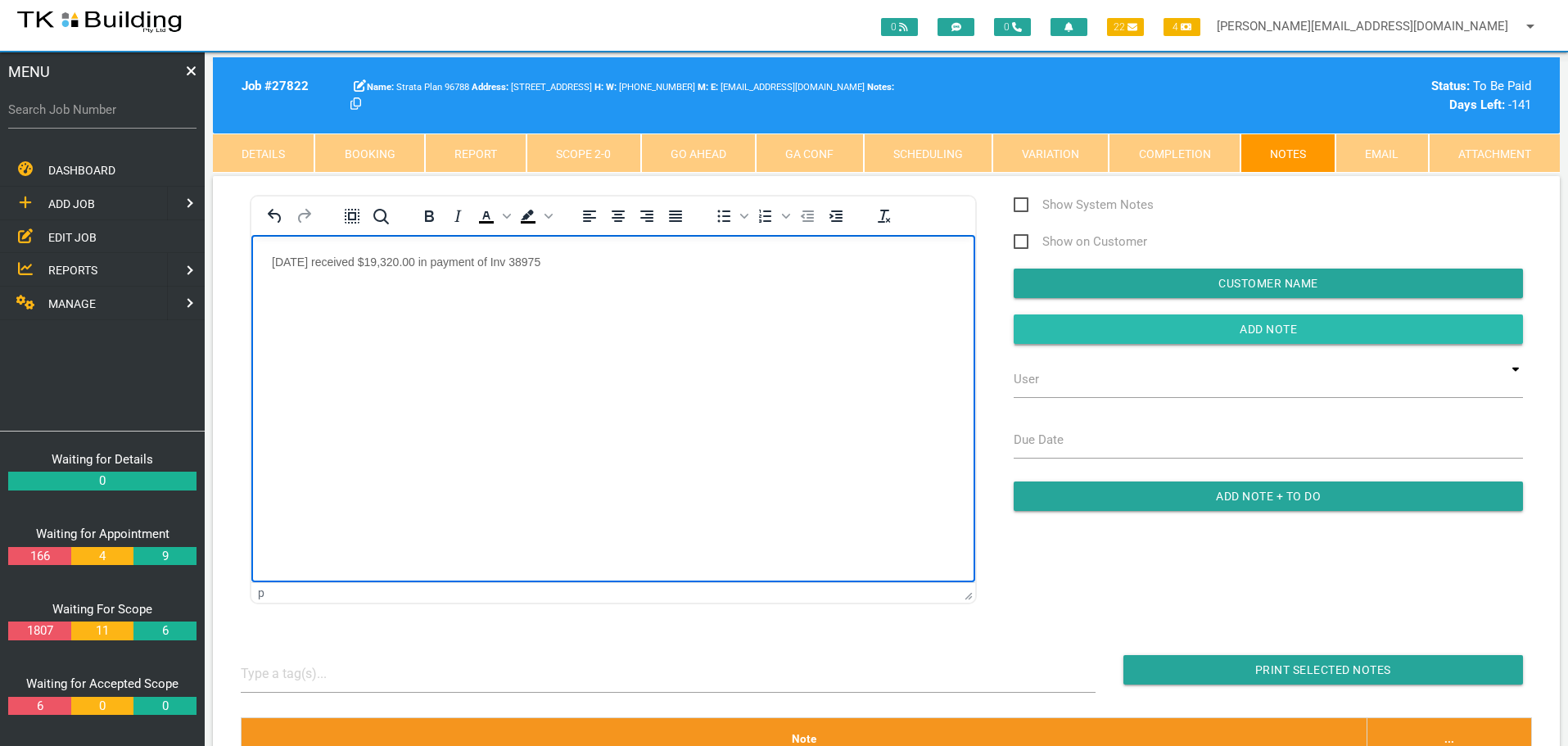
click at [1066, 325] on input "Add Note" at bounding box center [1268, 329] width 509 height 29
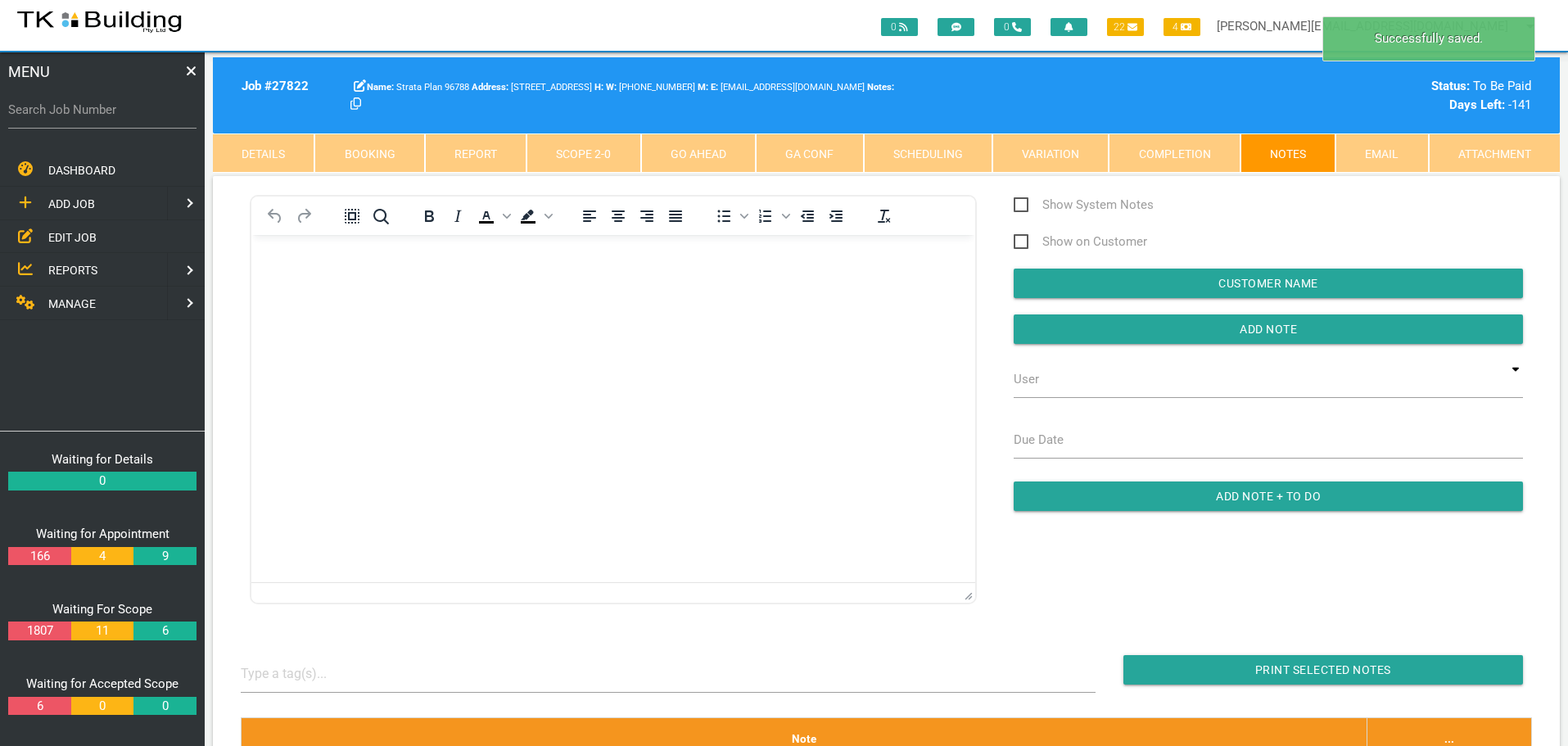
click at [74, 308] on span "MANAGE" at bounding box center [72, 304] width 47 height 13
click at [88, 236] on span "INSURANCE" at bounding box center [79, 237] width 63 height 13
click at [99, 273] on span "RECEIVE PAYMENT" at bounding box center [97, 270] width 98 height 13
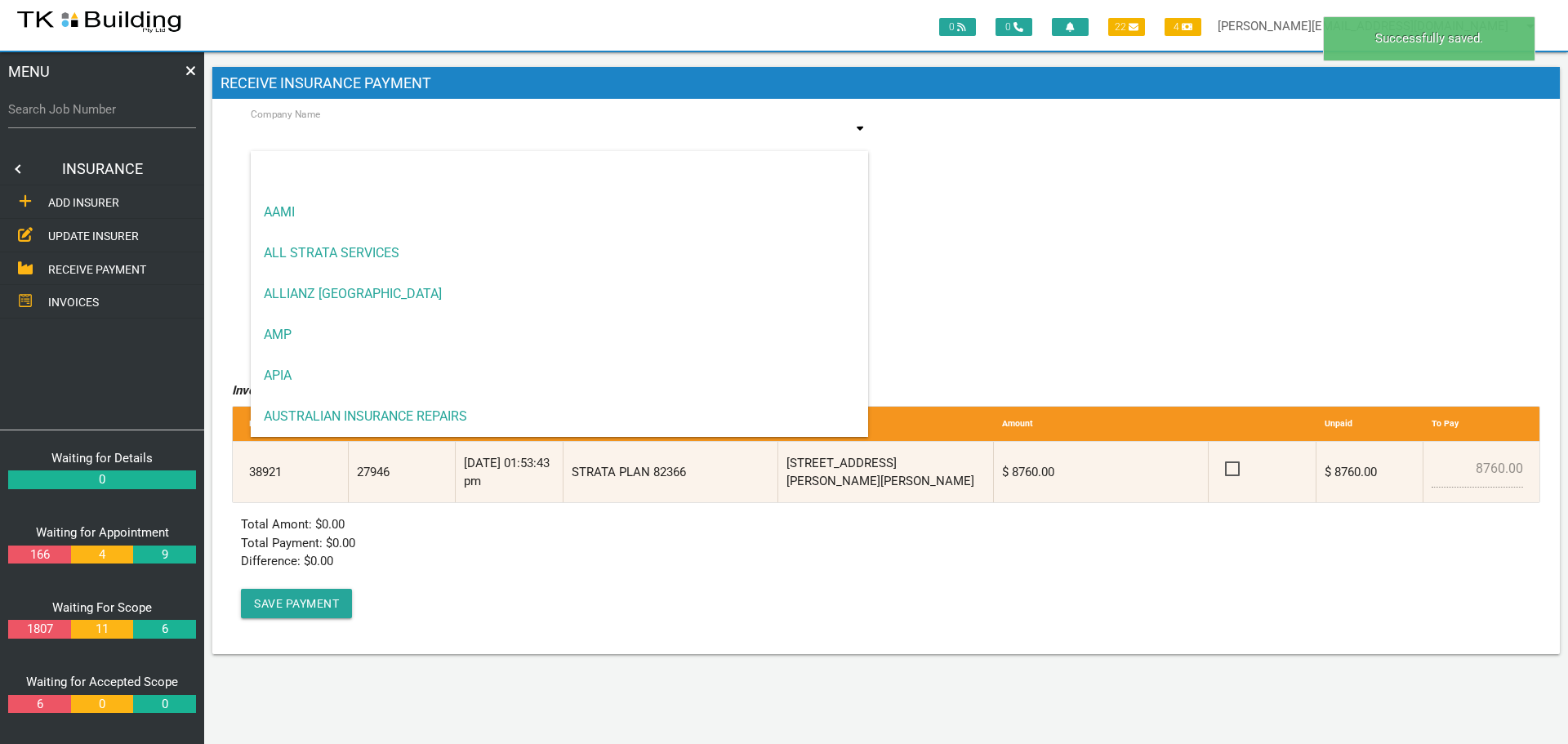
click at [460, 144] on input at bounding box center [559, 138] width 617 height 38
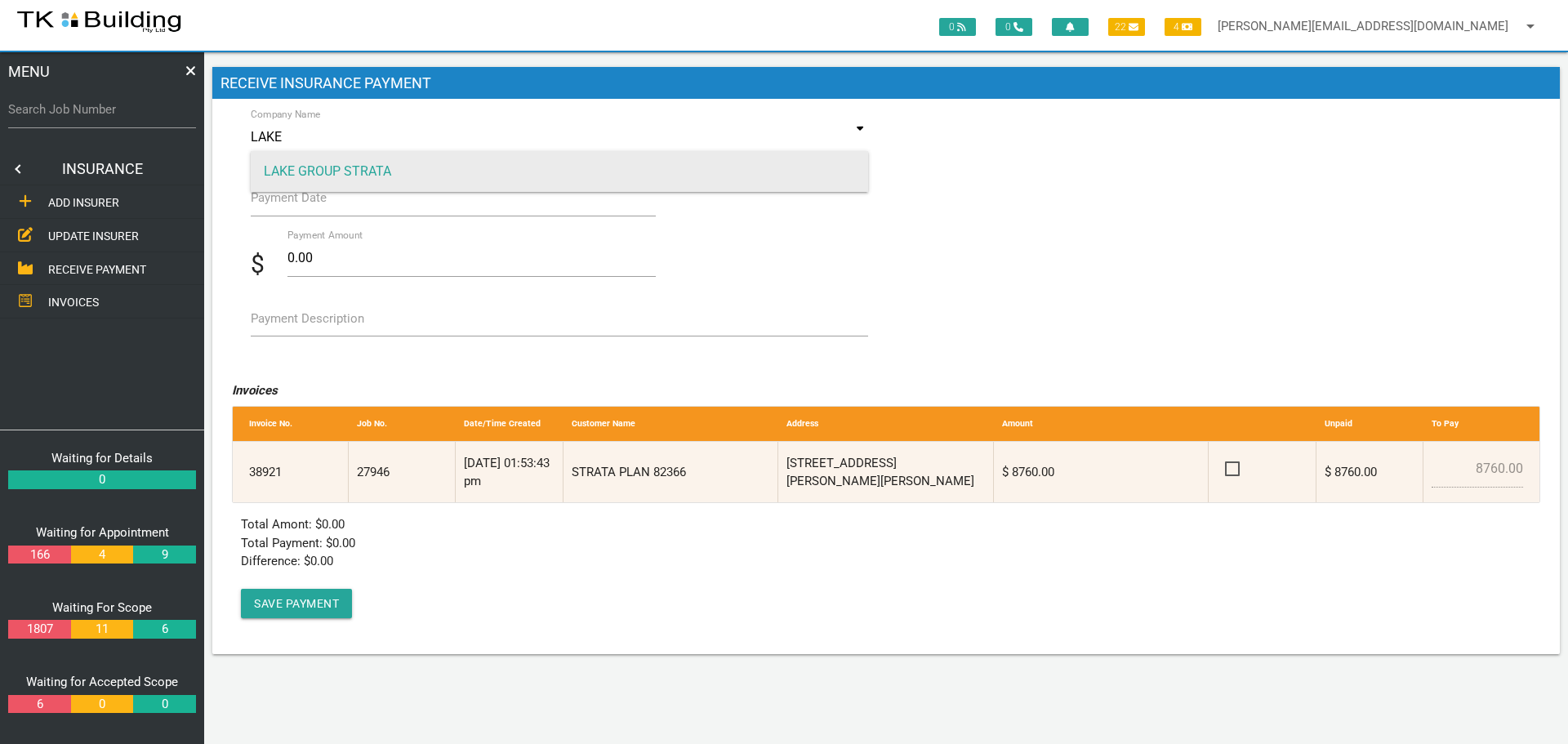
type input "LAKE"
click at [453, 165] on span "LAKE GROUP STRATA" at bounding box center [559, 171] width 617 height 41
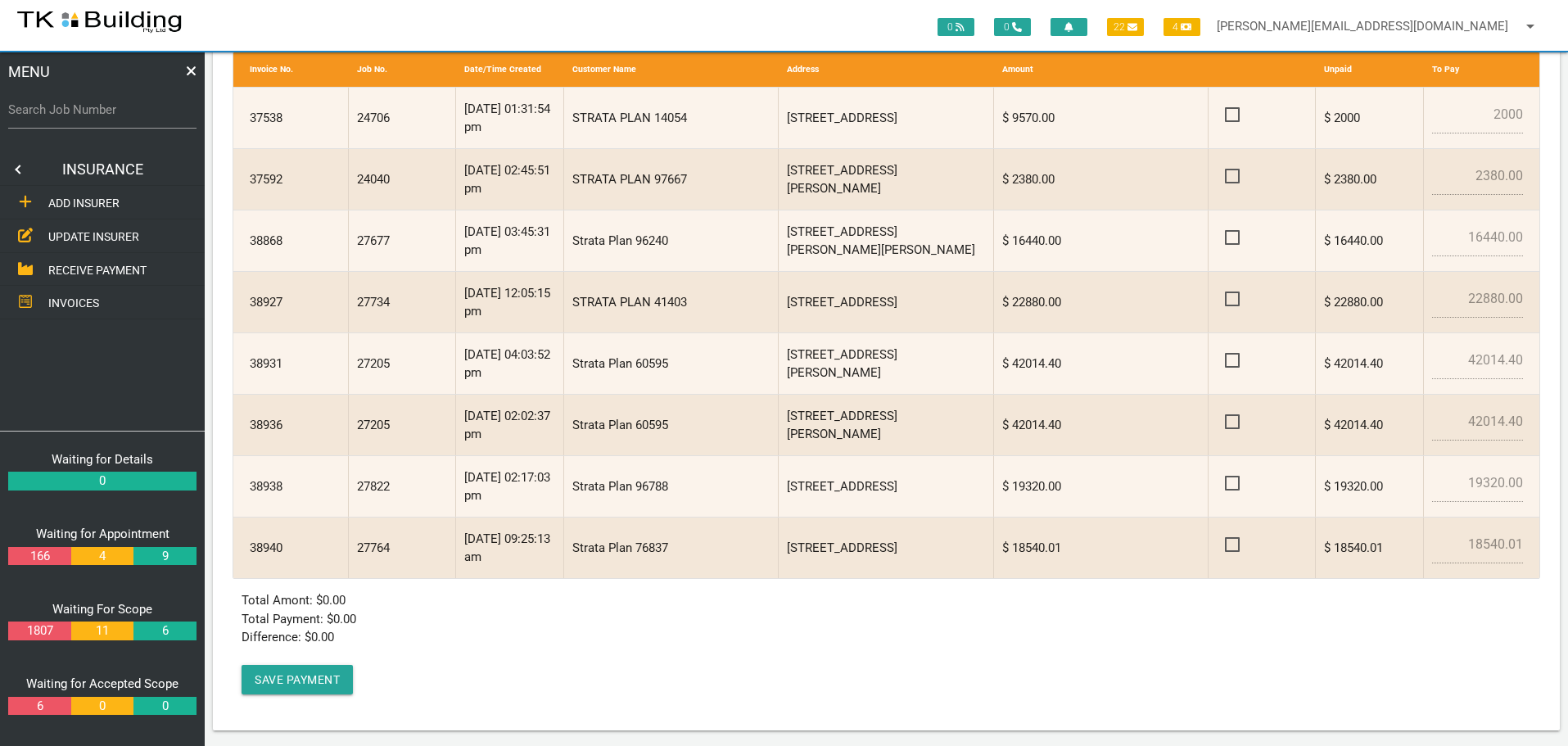
scroll to position [359, 0]
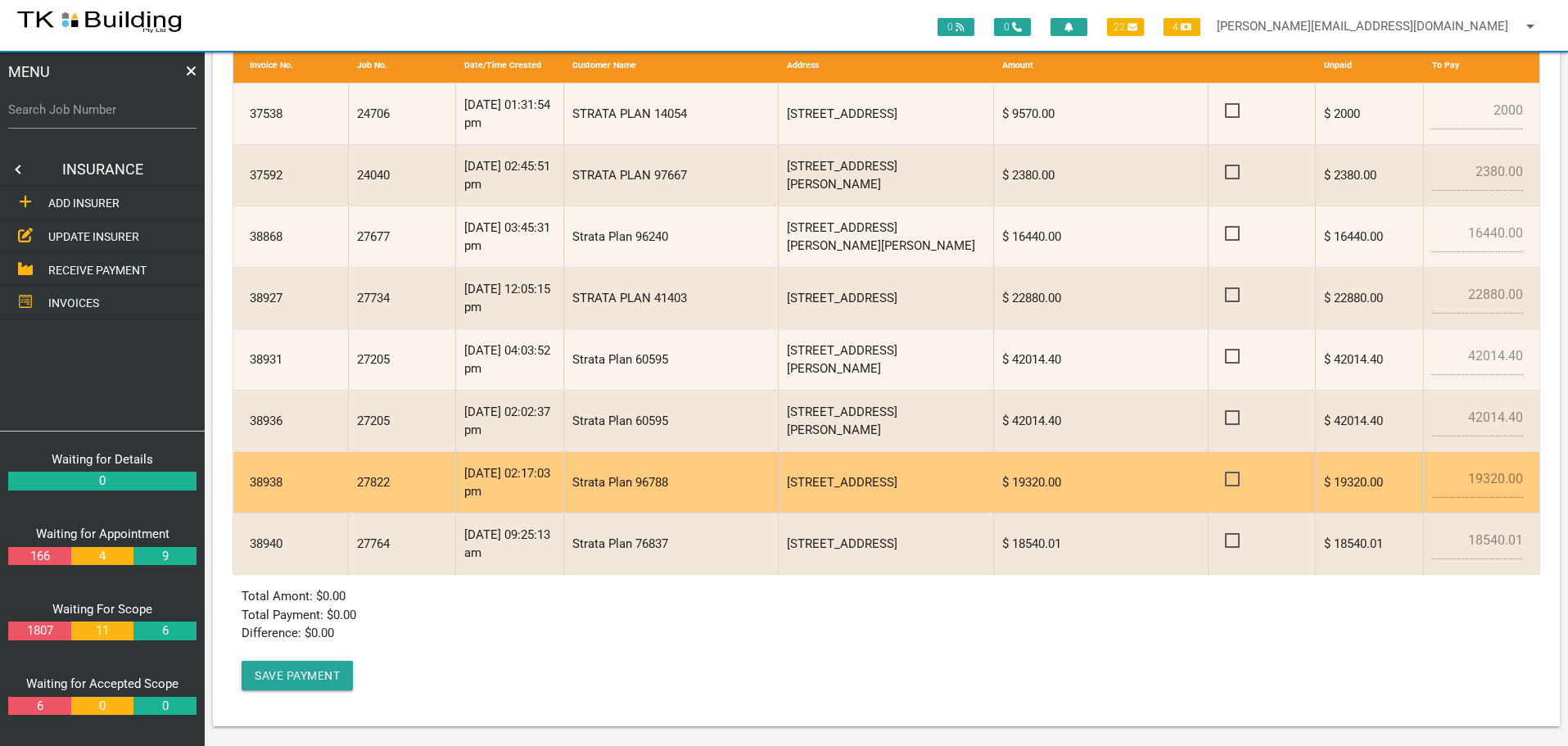
click at [1232, 480] on span at bounding box center [1240, 479] width 29 height 21
click at [1232, 480] on input "checkbox" at bounding box center [1230, 475] width 11 height 11
checkbox input "true"
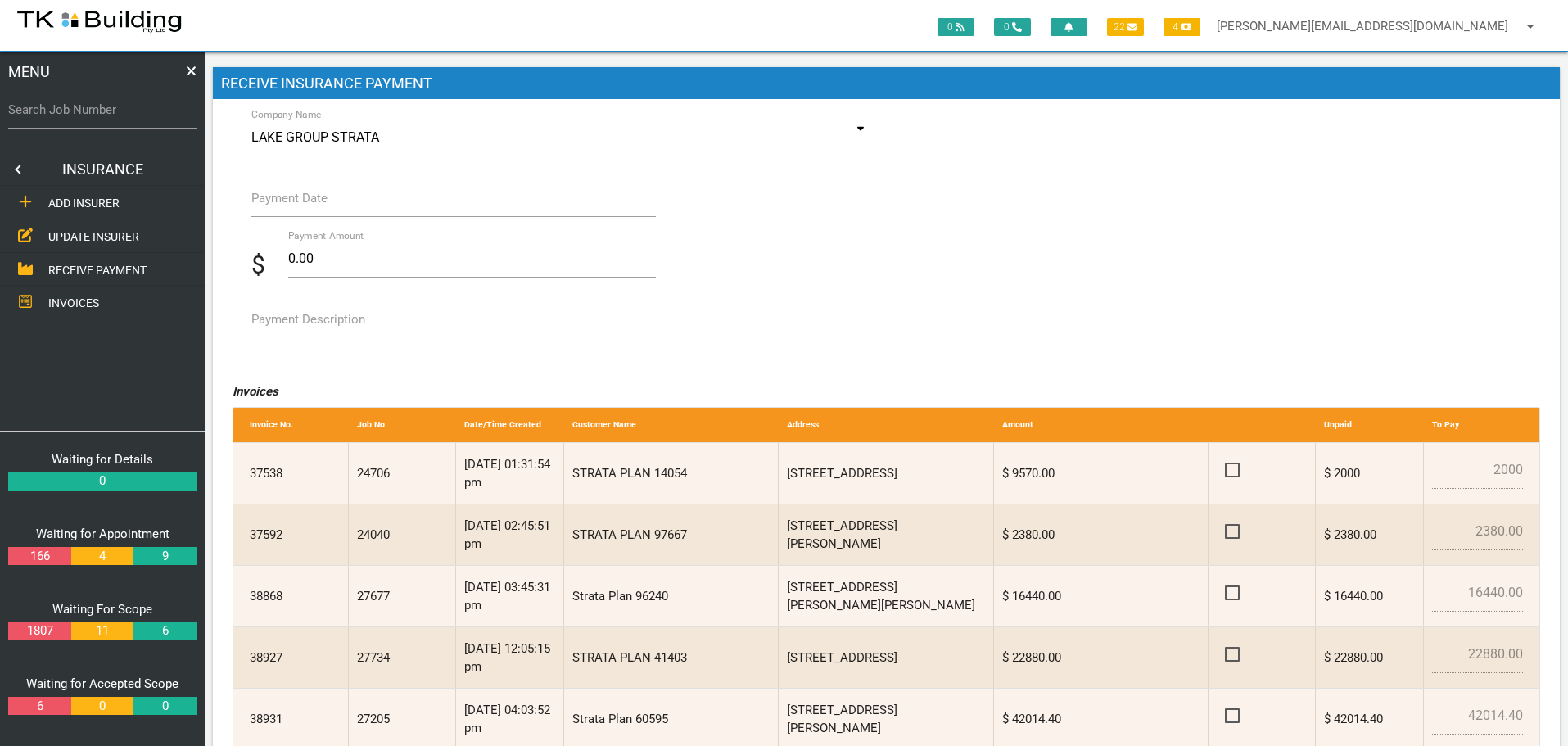
click at [307, 328] on label "Payment Description" at bounding box center [308, 319] width 113 height 19
click at [307, 328] on textarea "Payment Description" at bounding box center [560, 319] width 617 height 37
click at [273, 319] on textarea "iNV 38938" at bounding box center [560, 319] width 617 height 37
type textarea "Inv 38938"
click at [298, 204] on label "Payment Date" at bounding box center [289, 198] width 76 height 19
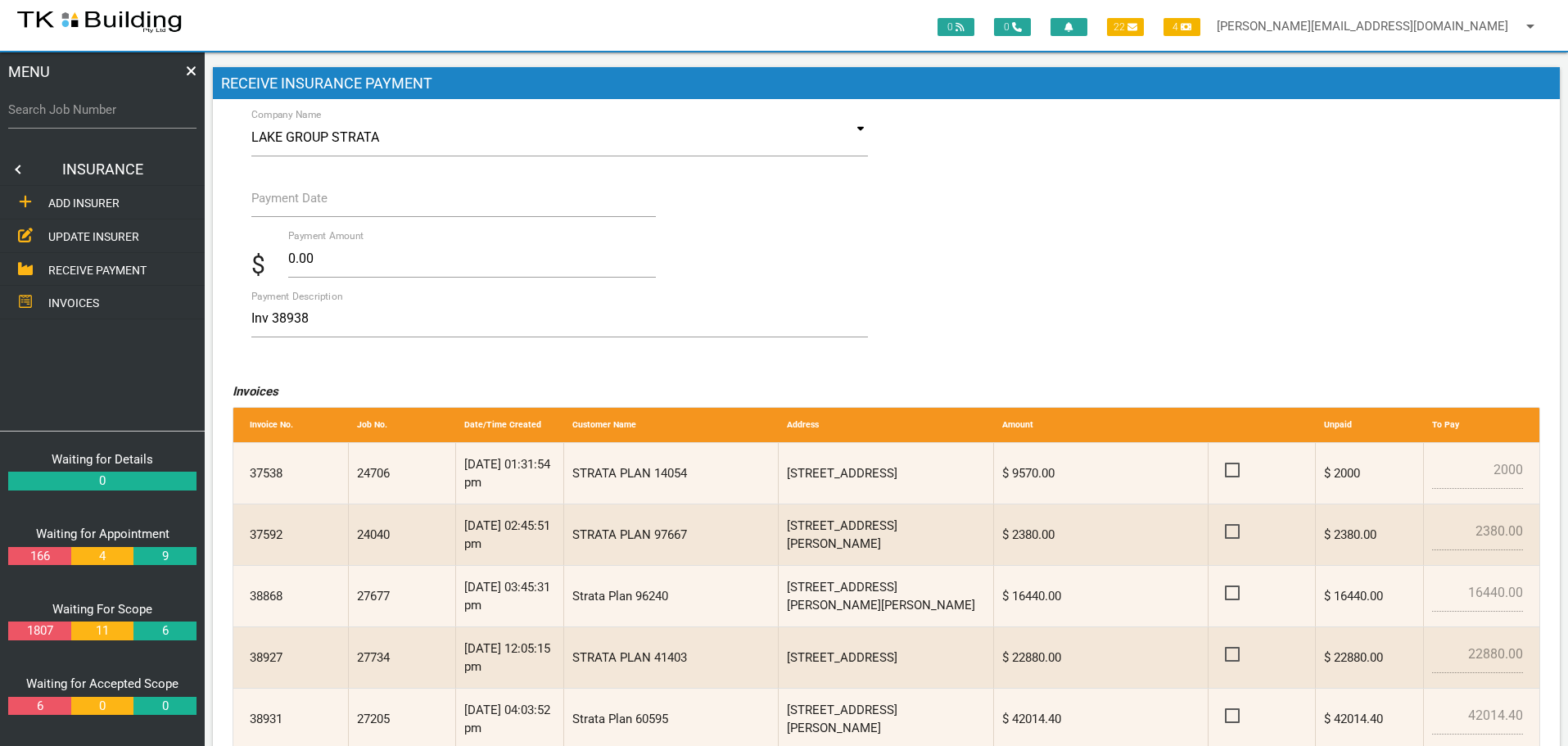
click at [298, 204] on input "Payment Date" at bounding box center [454, 199] width 406 height 38
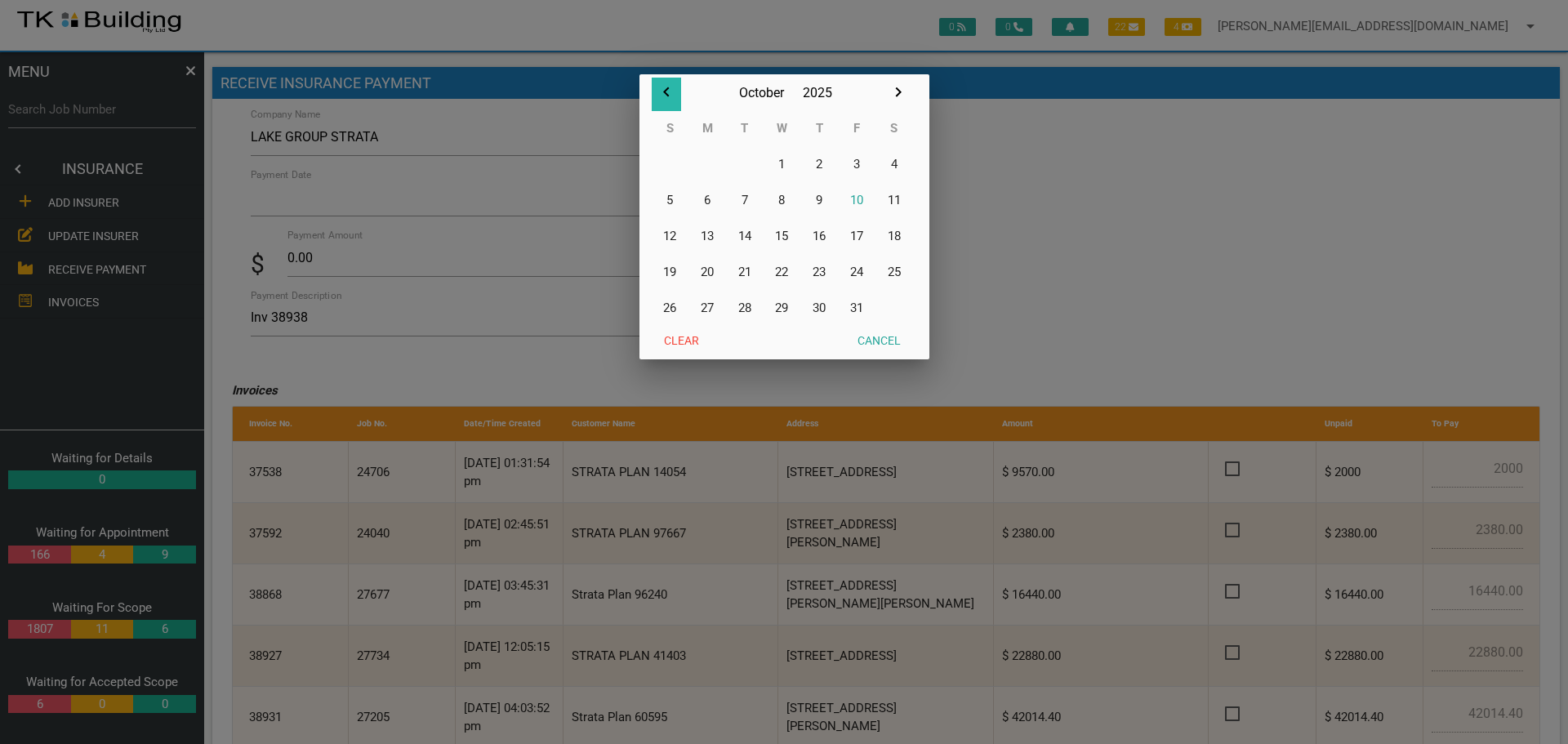
click at [665, 88] on icon "button" at bounding box center [667, 92] width 20 height 20
click at [744, 309] on button "30" at bounding box center [745, 308] width 38 height 36
type input "[DATE]"
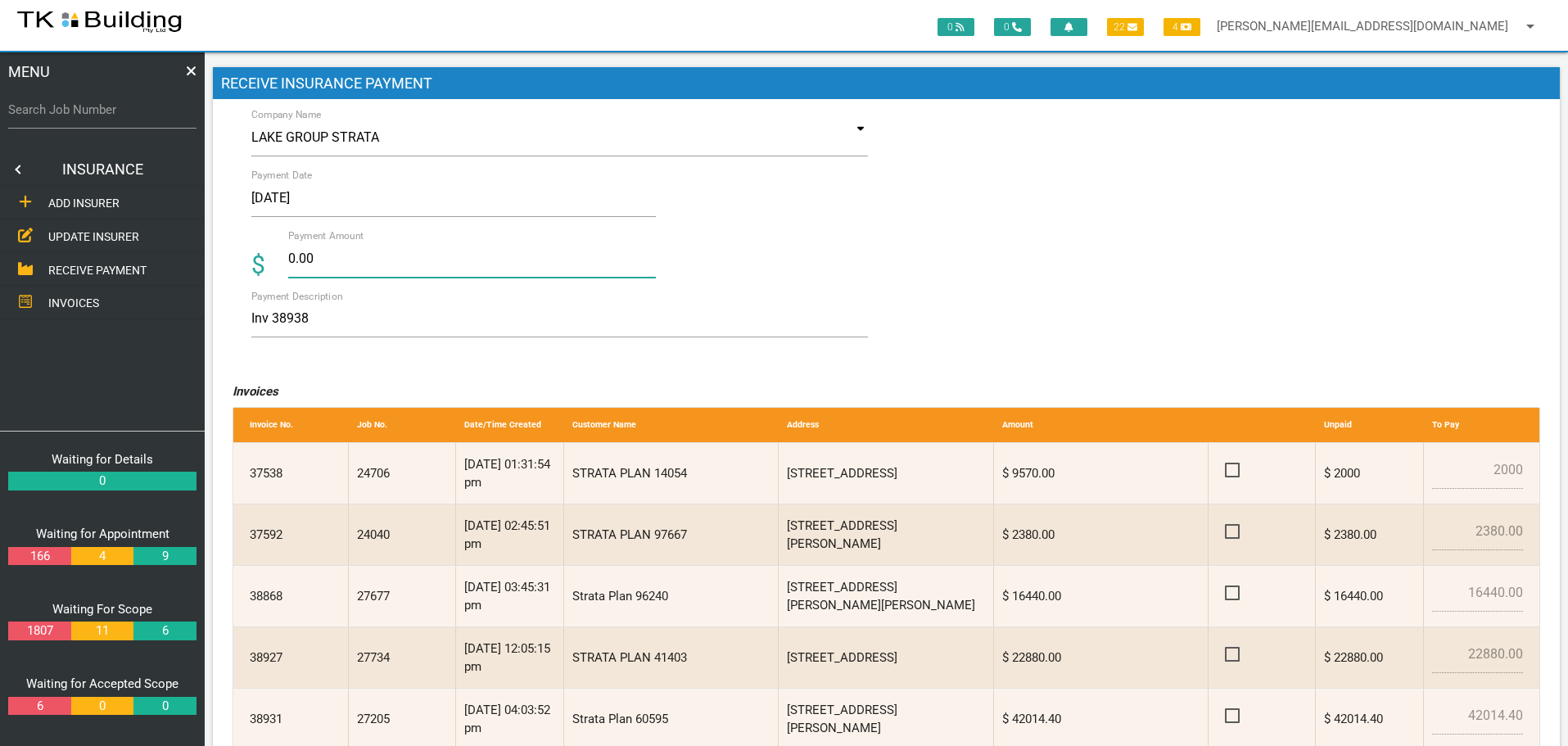
click at [348, 264] on input "0.00" at bounding box center [473, 259] width 368 height 38
type input "0"
type input "19320.00"
click at [501, 327] on textarea "Inv 38938" at bounding box center [560, 319] width 617 height 37
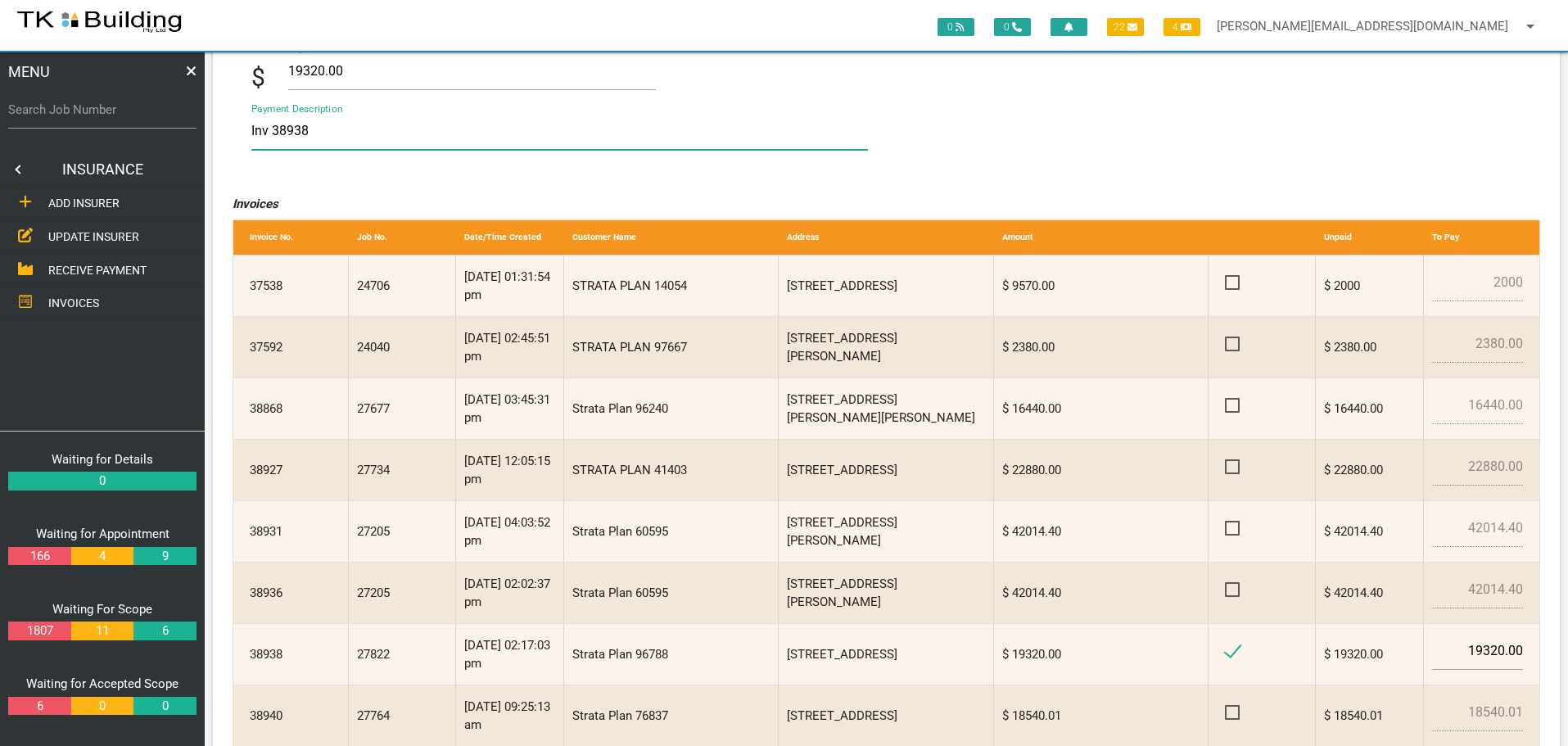
scroll to position [359, 0]
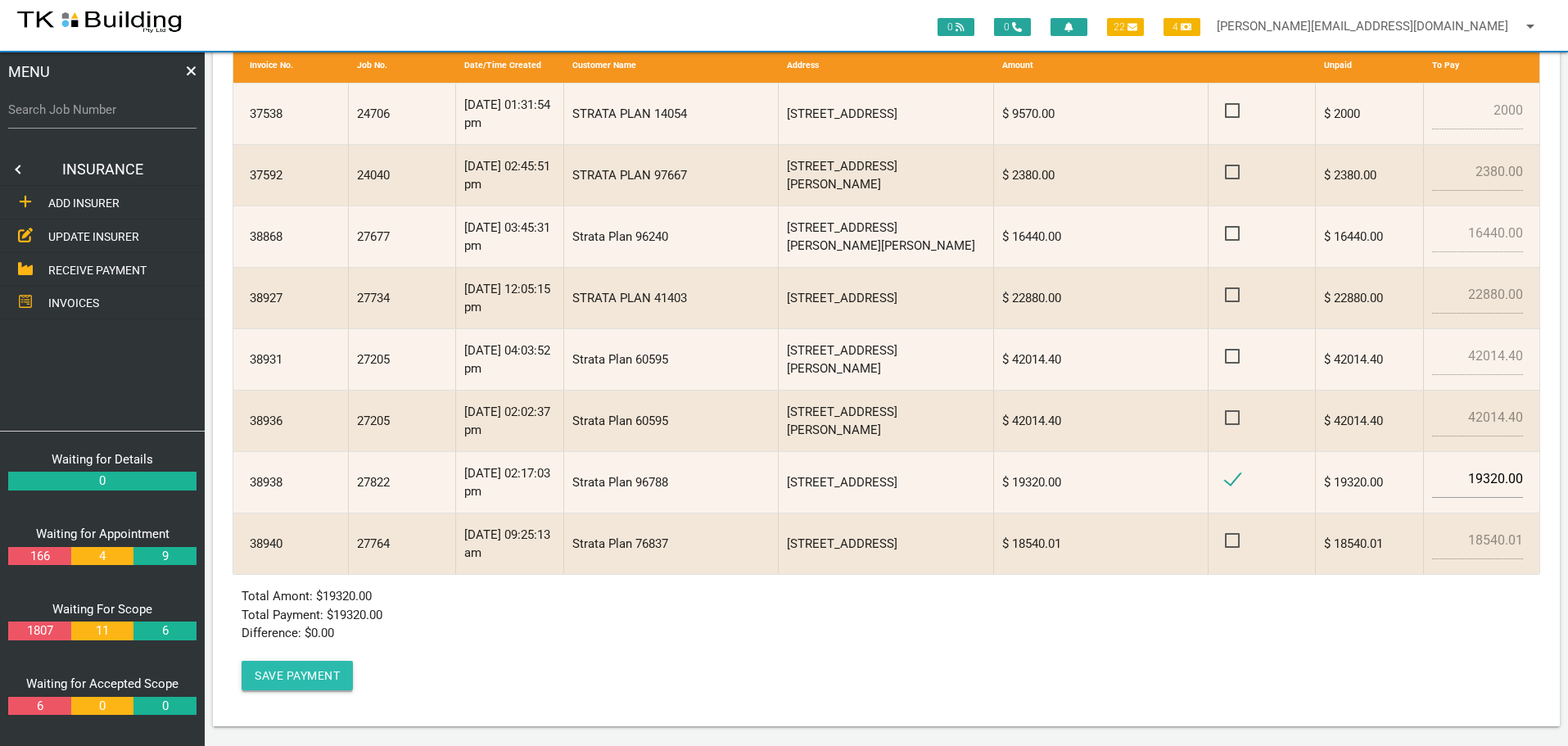
click at [270, 674] on button "Save Payment" at bounding box center [297, 675] width 112 height 29
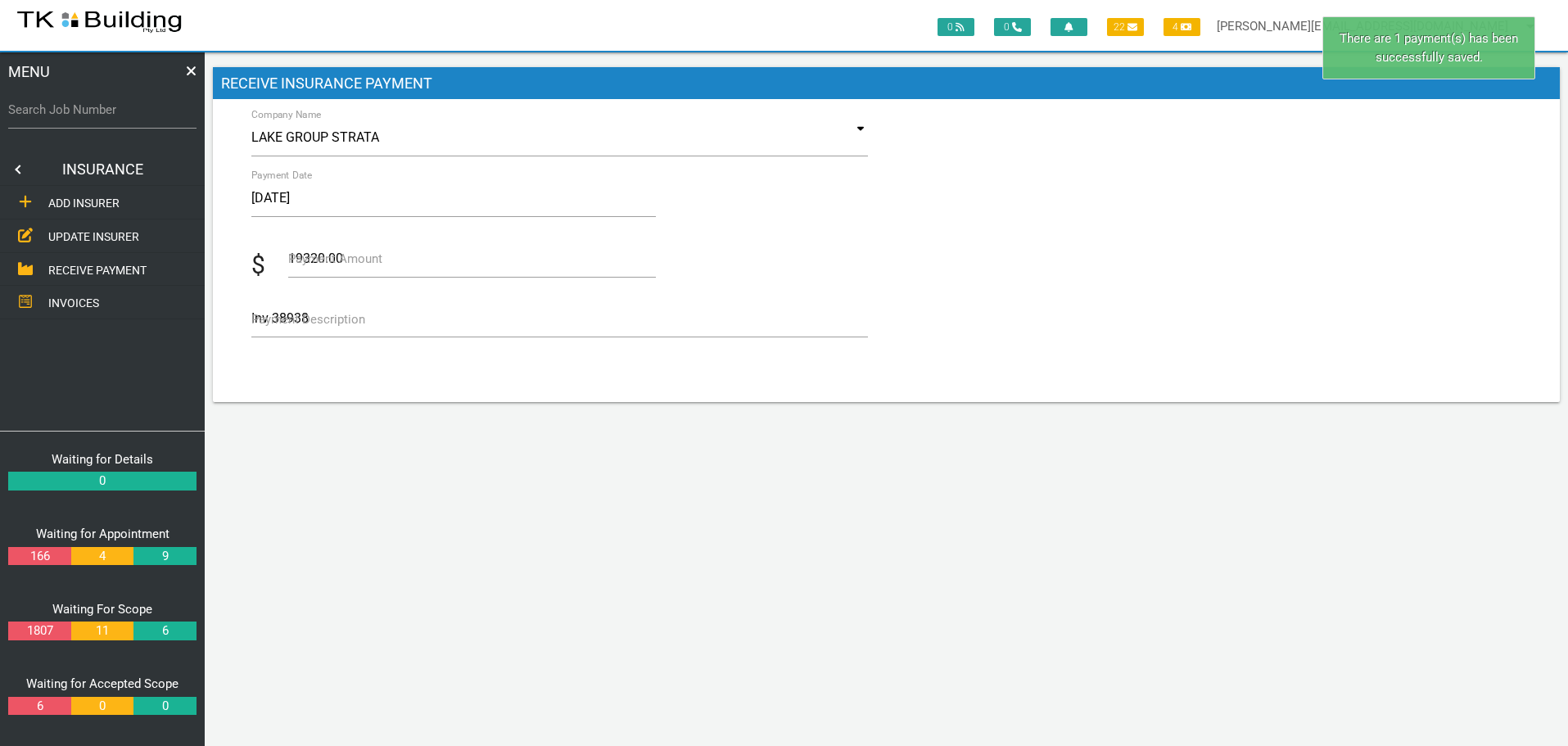
scroll to position [0, 0]
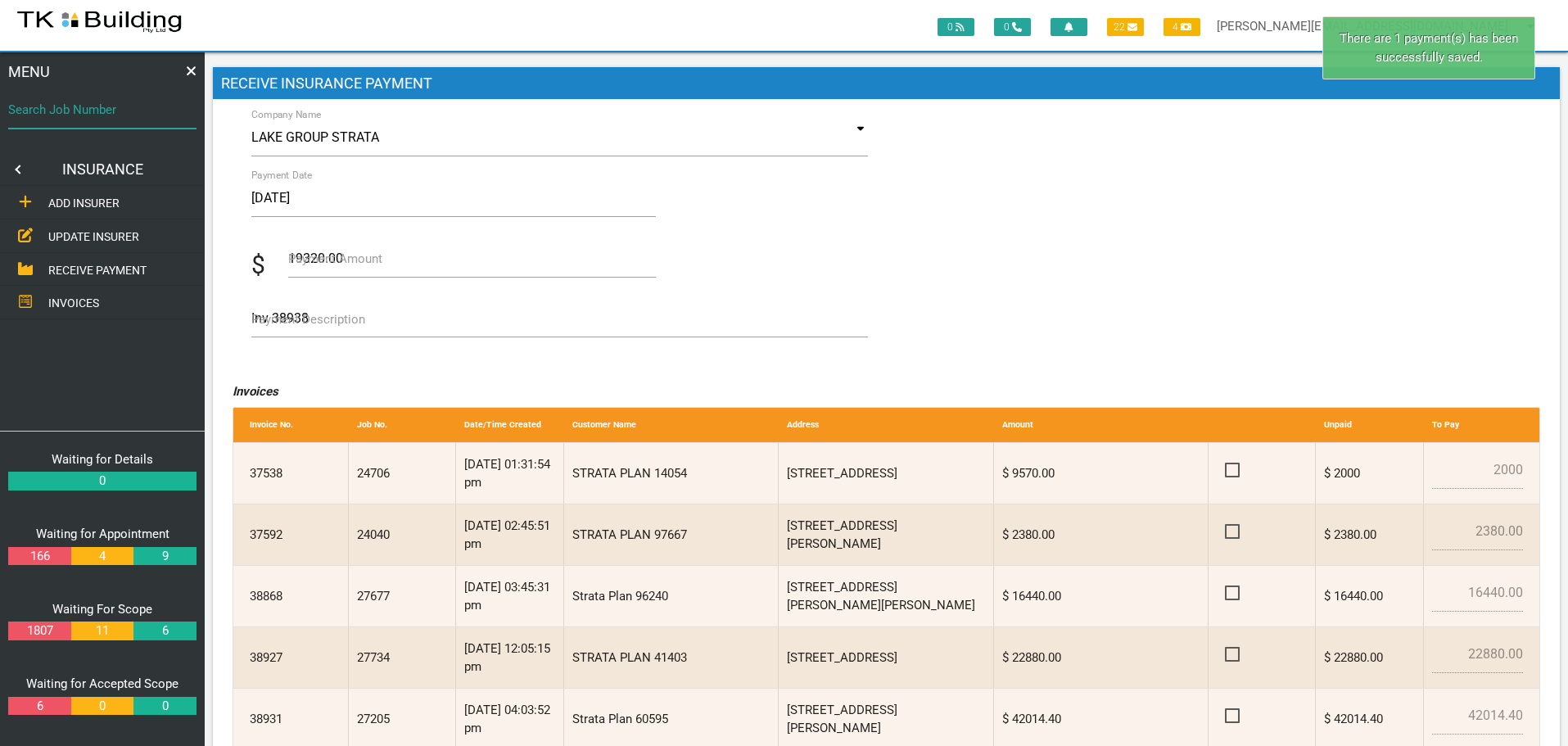
click at [86, 122] on input "Search Job Number" at bounding box center [103, 110] width 189 height 38
type input "27822"
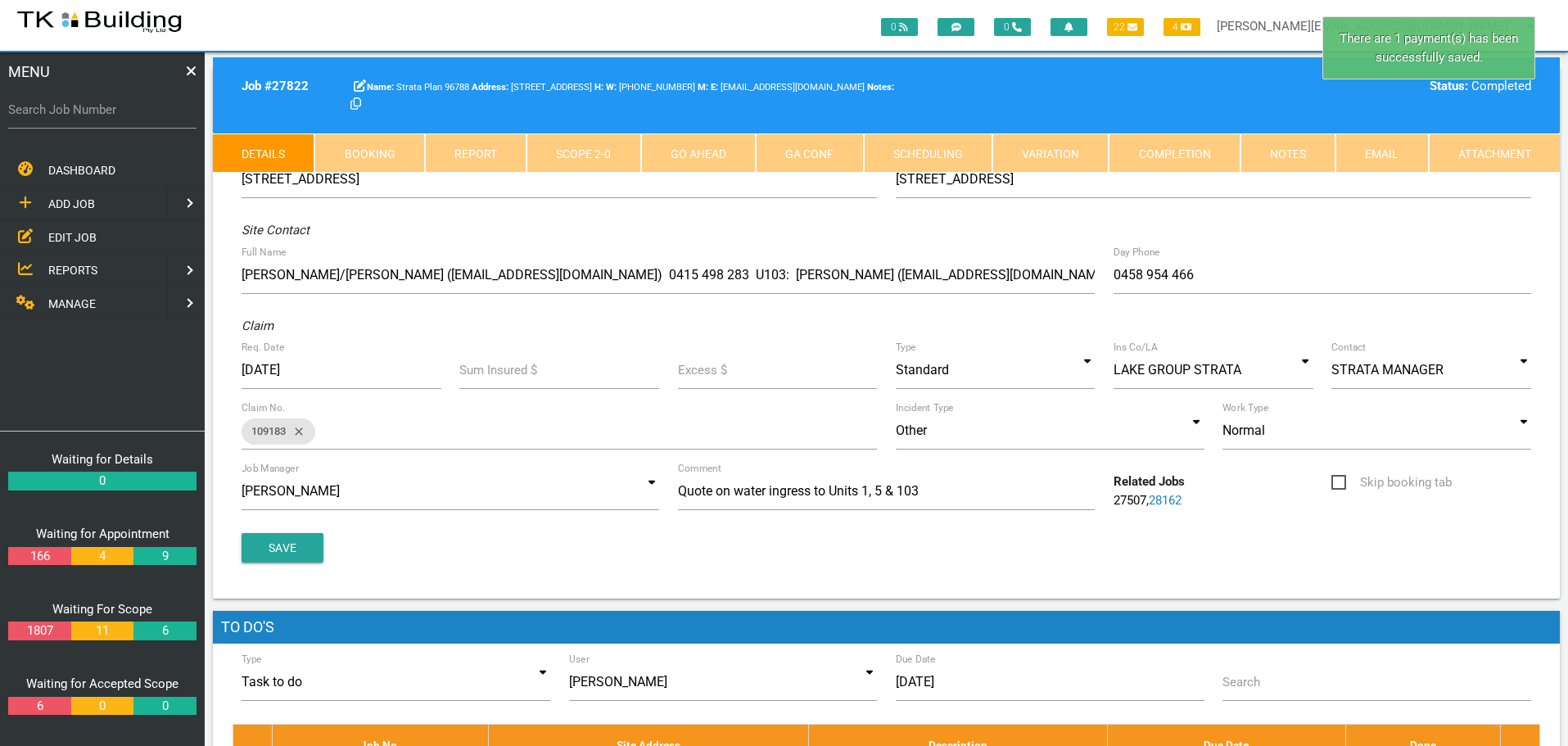
click at [1170, 148] on link "Completion" at bounding box center [1174, 152] width 131 height 39
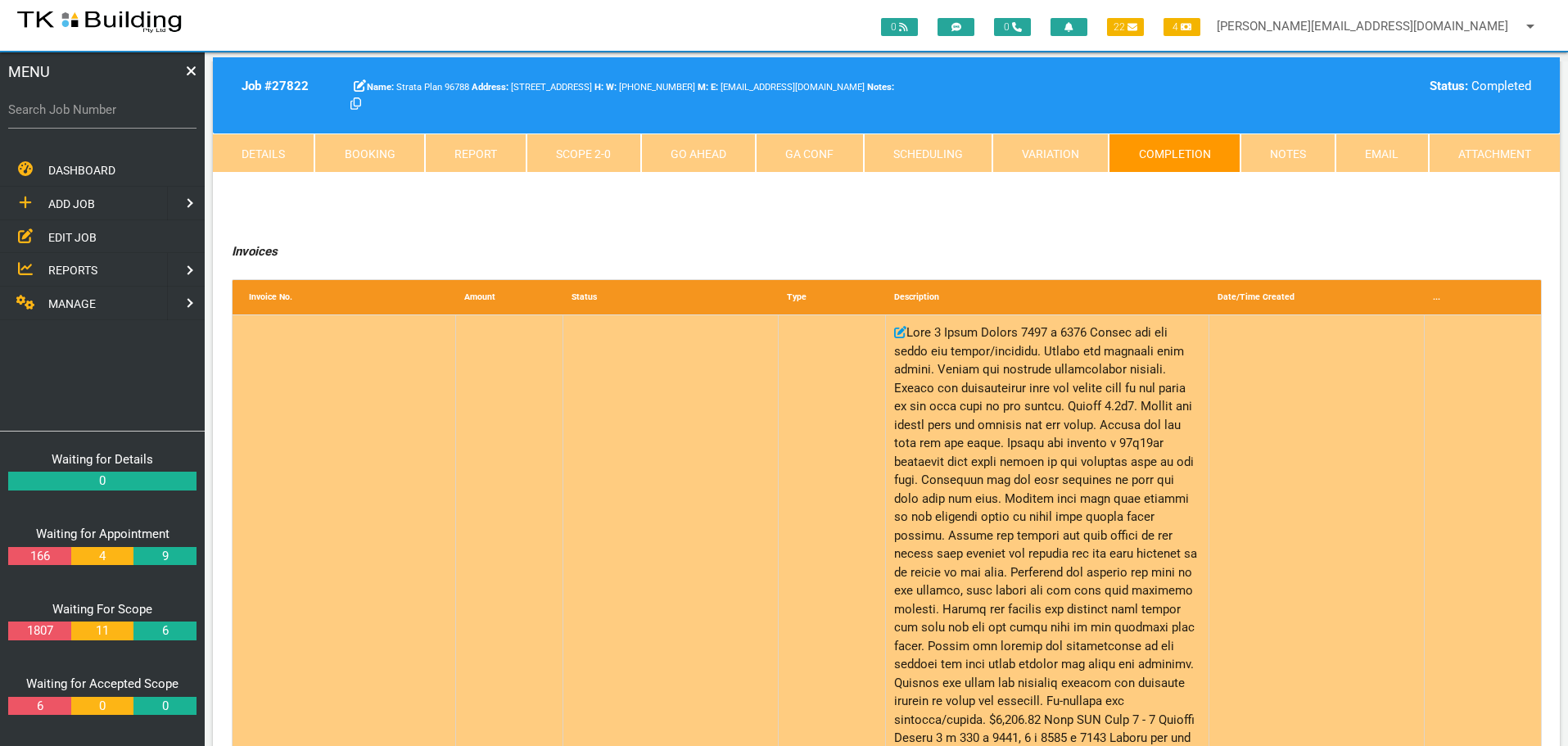
scroll to position [328, 0]
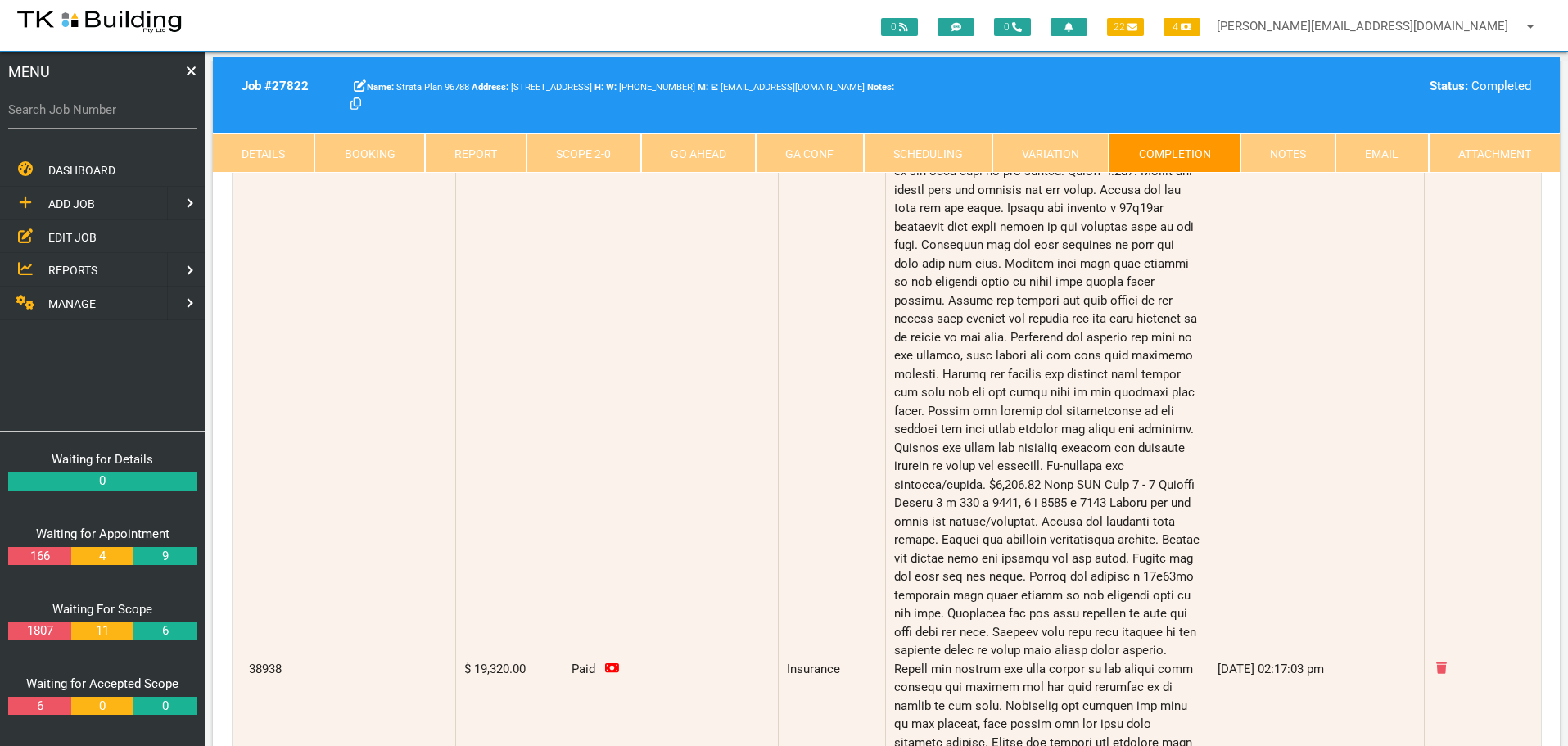
click at [1304, 142] on link "Notes" at bounding box center [1288, 152] width 95 height 39
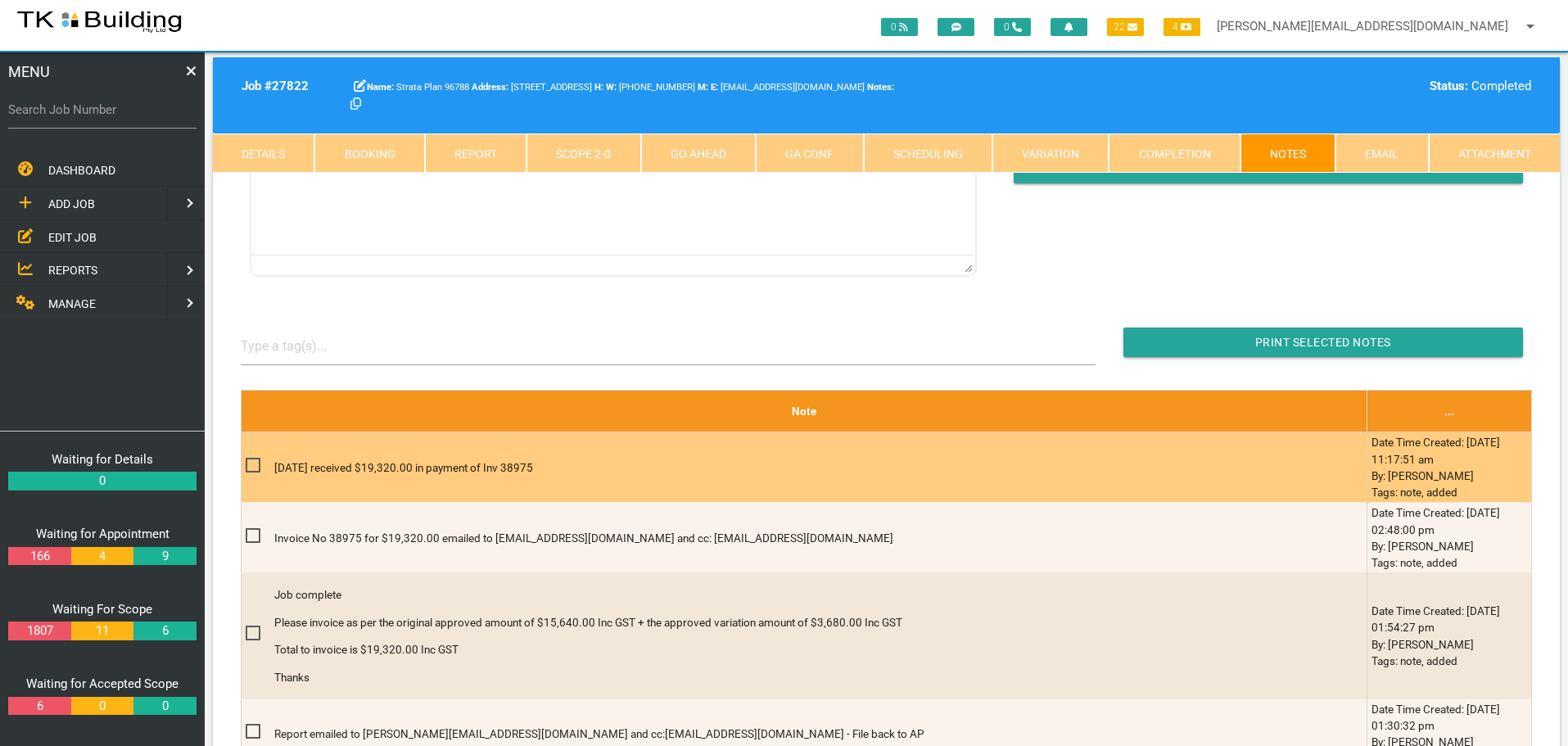
scroll to position [0, 0]
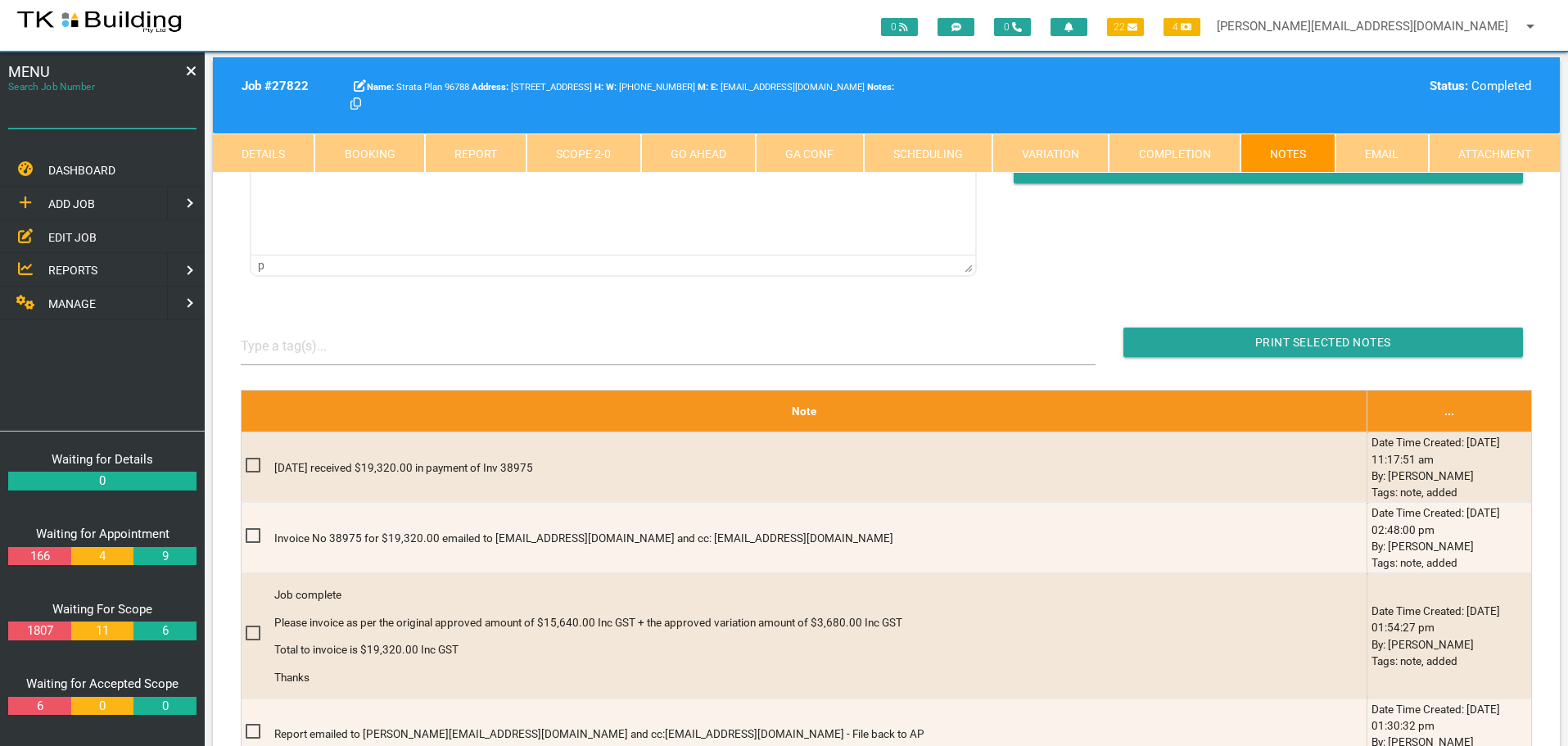
click at [112, 121] on input "Search Job Number" at bounding box center [103, 110] width 189 height 38
type input "26879"
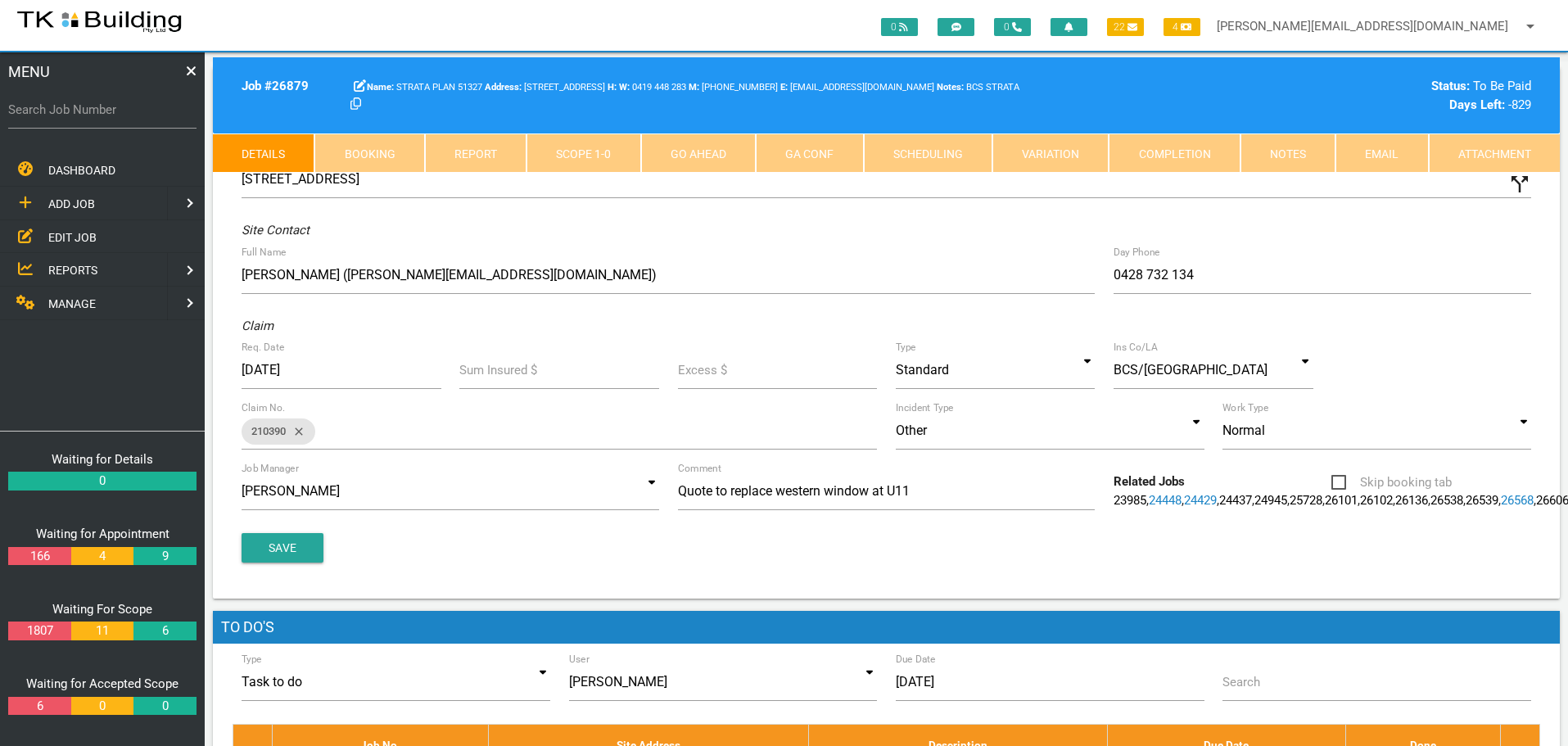
click at [1269, 158] on link "Notes" at bounding box center [1288, 152] width 95 height 39
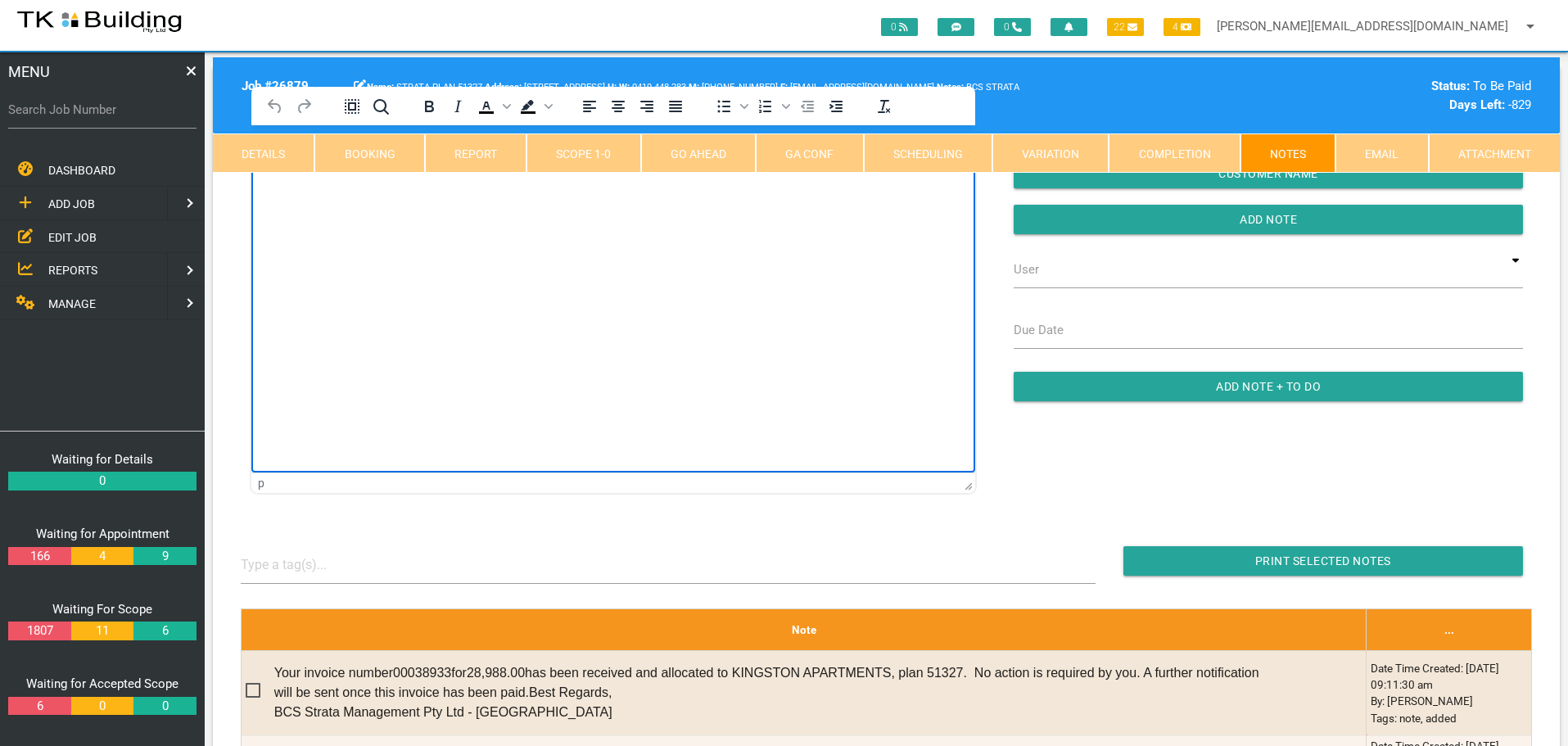
click at [323, 200] on html at bounding box center [613, 162] width 724 height 74
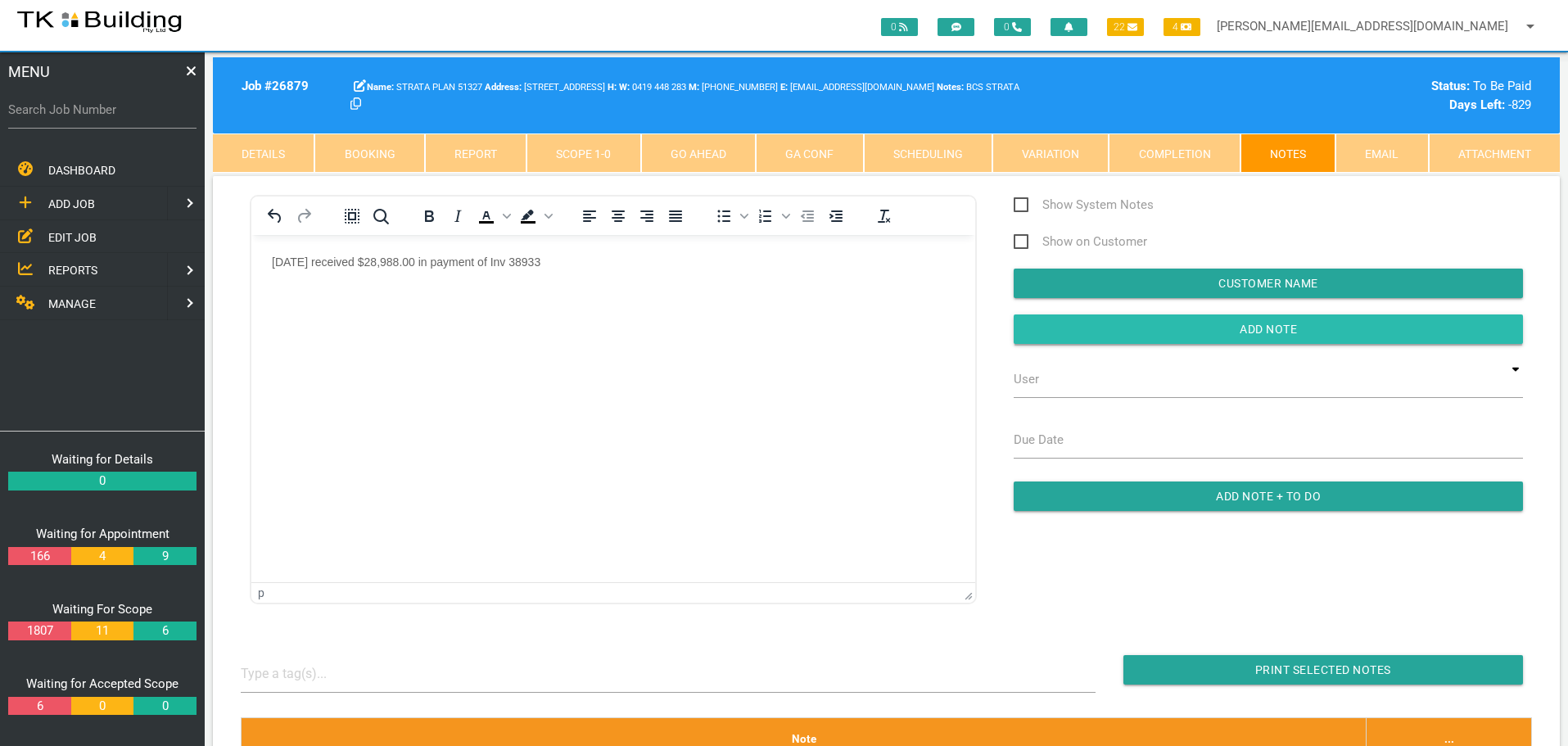
click at [1044, 322] on input "button" at bounding box center [1268, 329] width 509 height 29
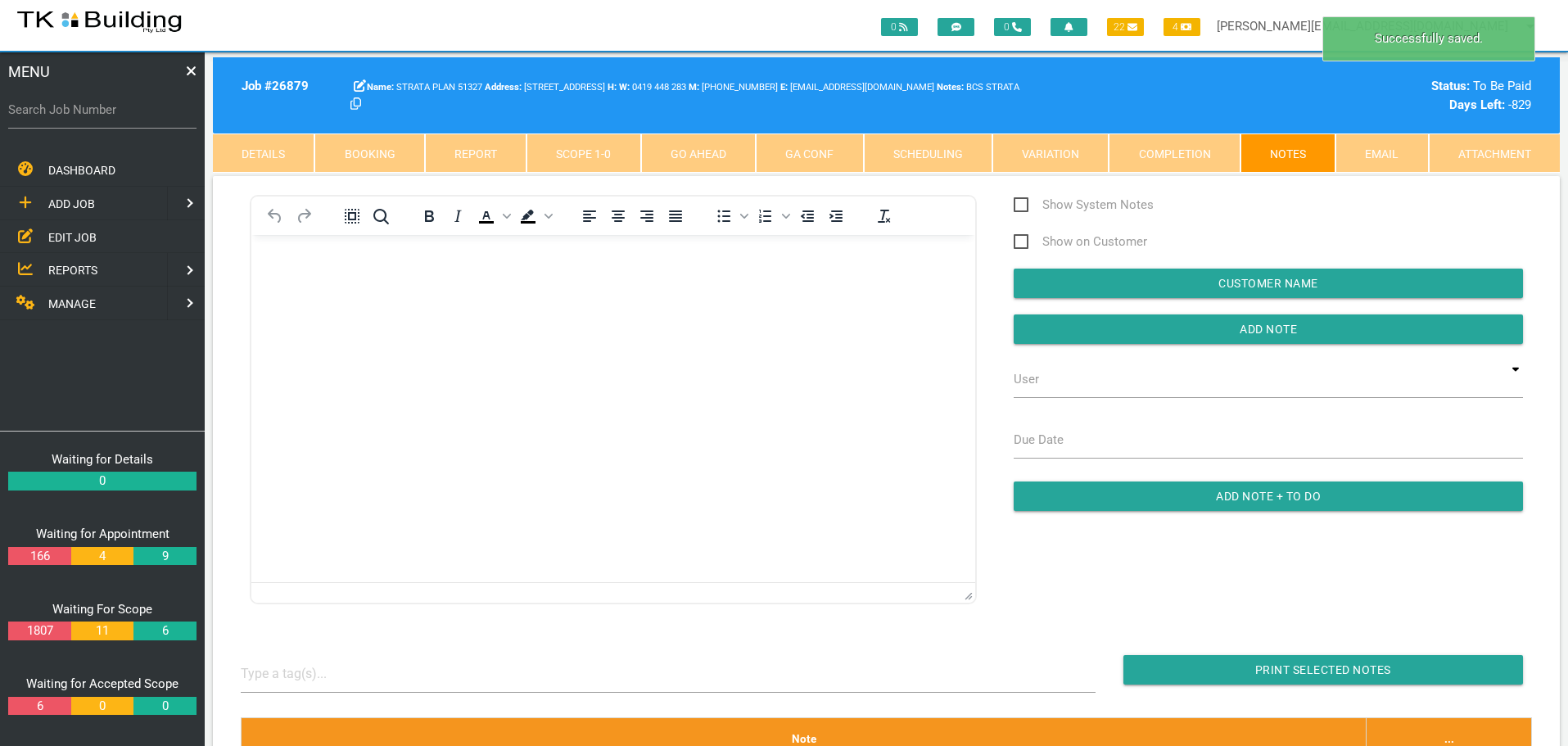
click at [72, 304] on span "MANAGE" at bounding box center [72, 304] width 47 height 13
click at [94, 231] on span "INSURANCE" at bounding box center [79, 237] width 63 height 13
click at [100, 270] on span "RECEIVE PAYMENT" at bounding box center [97, 270] width 98 height 13
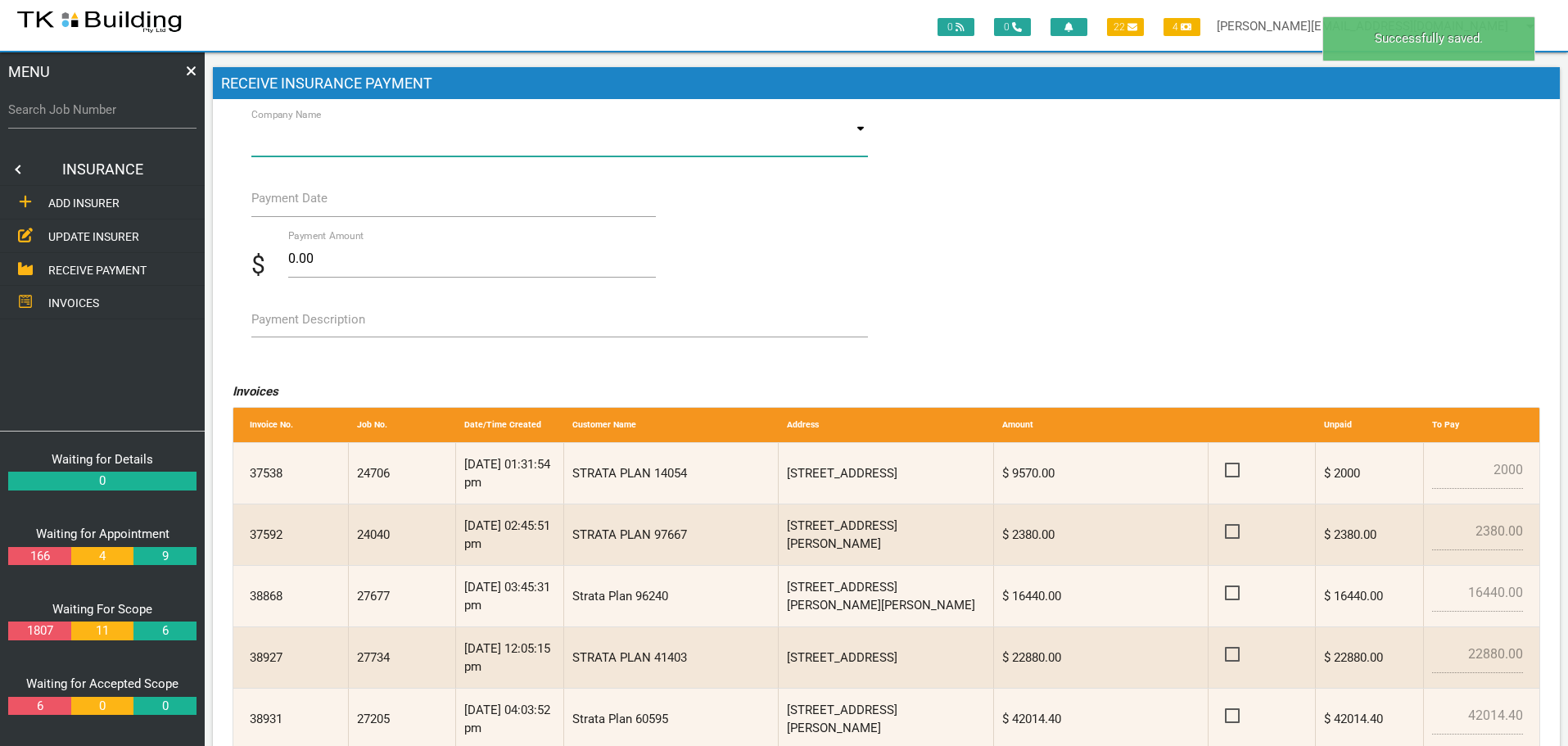
click at [407, 146] on input at bounding box center [560, 138] width 617 height 38
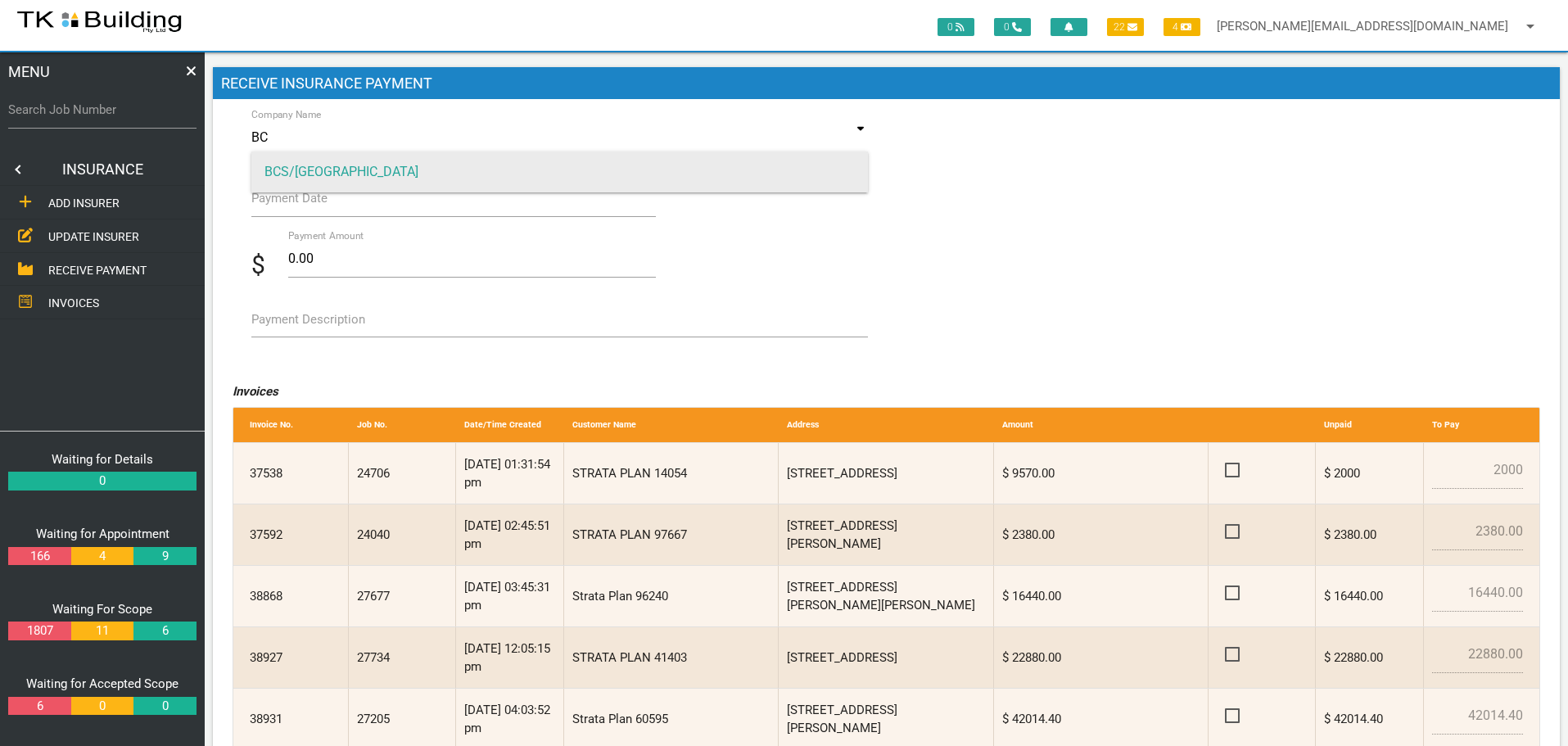
type input "BC"
click at [328, 175] on span "BCS/[GEOGRAPHIC_DATA]" at bounding box center [560, 172] width 617 height 41
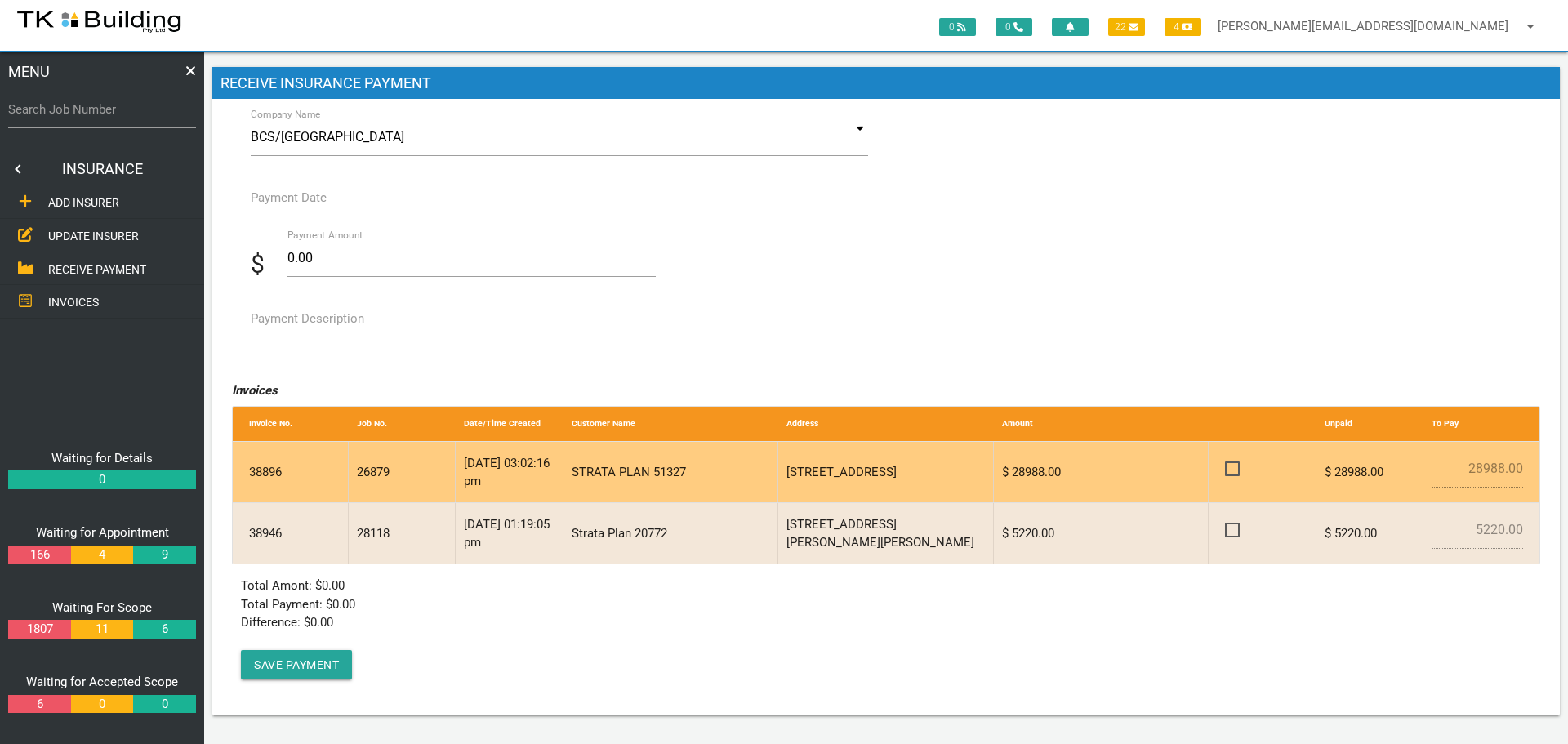
click at [1230, 468] on span at bounding box center [1240, 469] width 29 height 21
click at [1230, 468] on input "checkbox" at bounding box center [1231, 464] width 11 height 11
checkbox input "true"
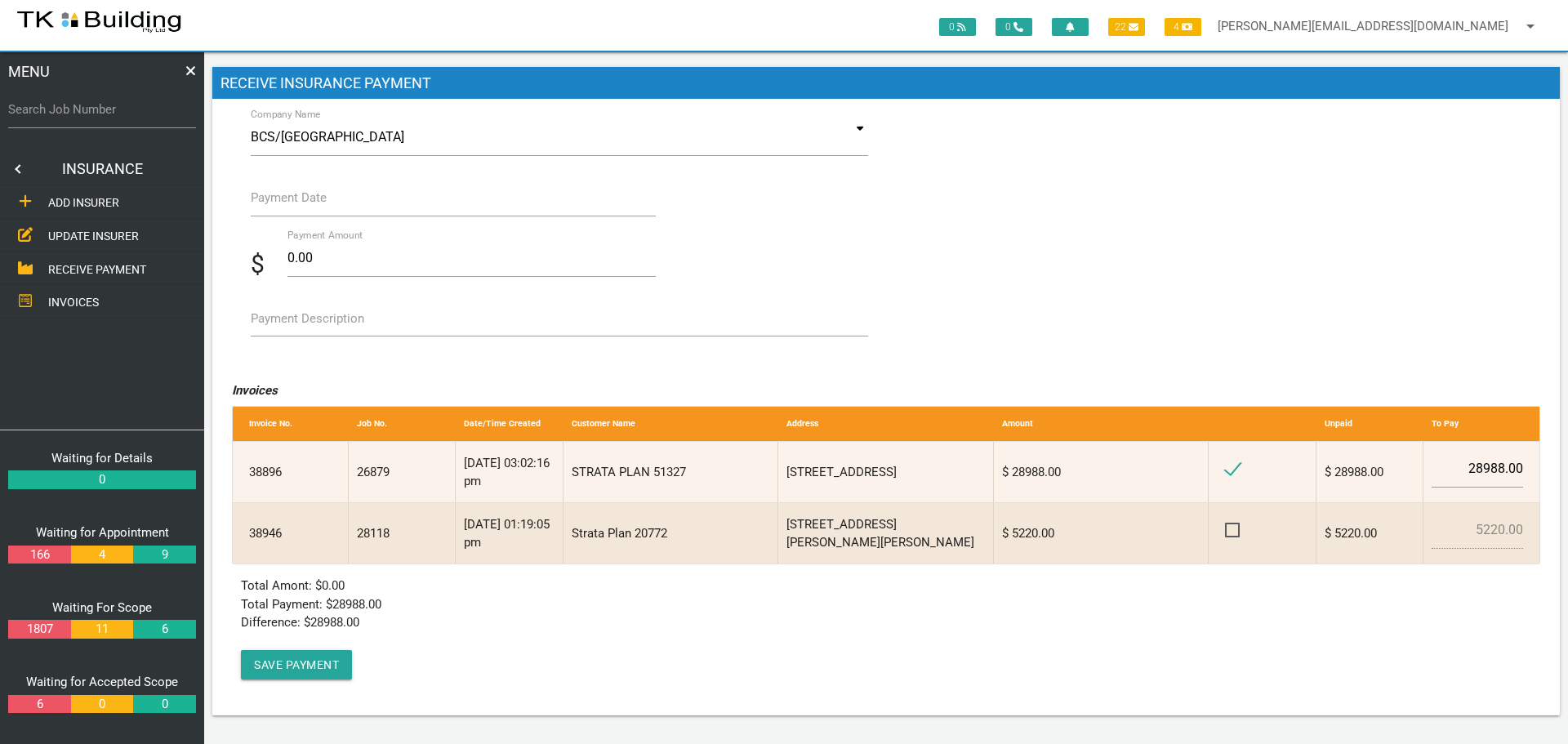
click at [280, 323] on label "Payment Description" at bounding box center [307, 319] width 113 height 19
click at [280, 323] on textarea "Payment Description" at bounding box center [559, 318] width 617 height 37
type textarea "Inv 38896"
click at [284, 205] on label "Payment Date" at bounding box center [289, 197] width 76 height 19
click at [284, 205] on input "Payment Date" at bounding box center [453, 198] width 405 height 38
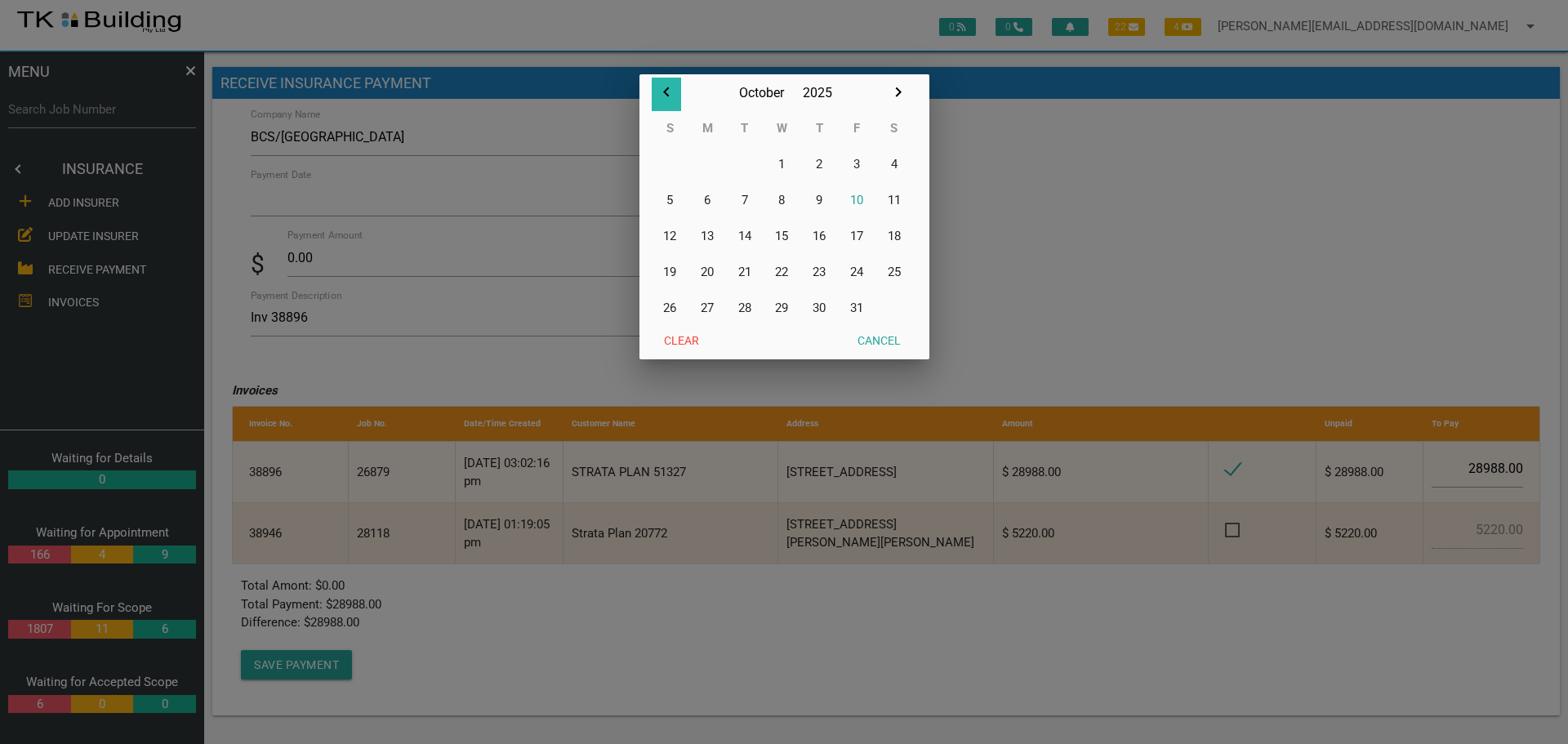
click at [663, 91] on icon "button" at bounding box center [667, 92] width 20 height 20
click at [749, 308] on button "30" at bounding box center [745, 308] width 38 height 36
type input "[DATE]"
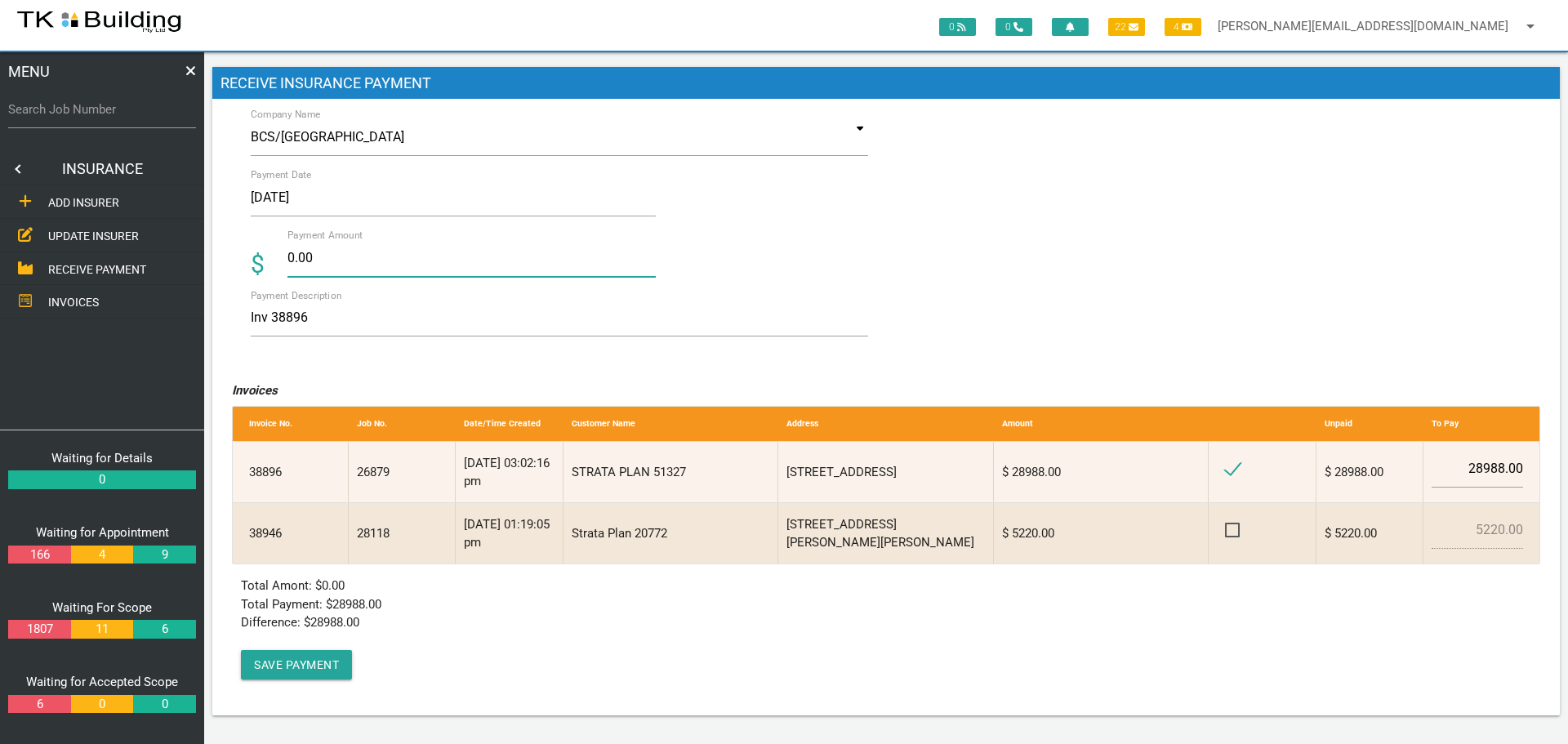
drag, startPoint x: 339, startPoint y: 263, endPoint x: 339, endPoint y: 287, distance: 24.0
click at [339, 268] on input "0.00" at bounding box center [471, 258] width 368 height 38
type input "0"
type input "28988.00"
click at [438, 316] on textarea "Inv 38896" at bounding box center [559, 318] width 617 height 37
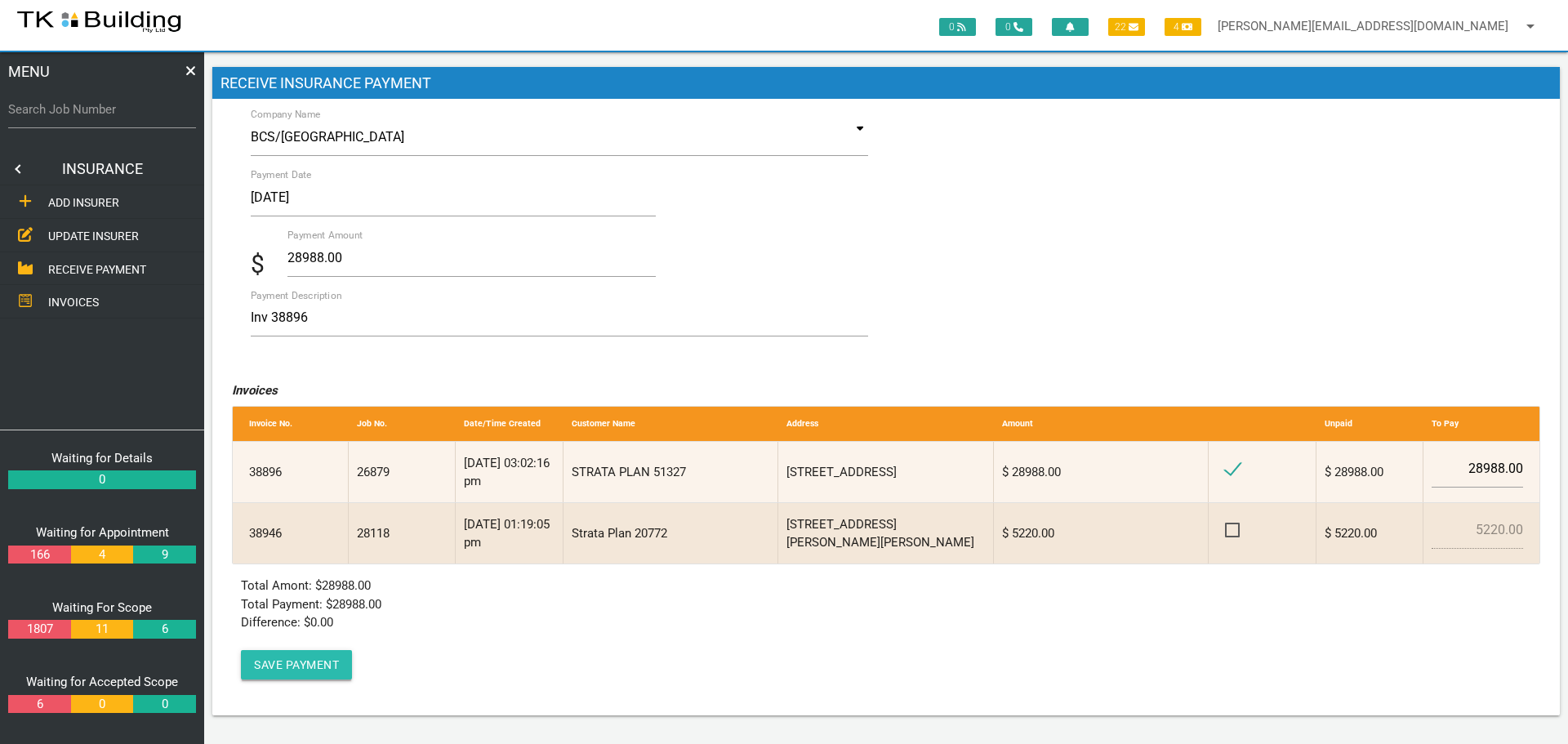
click at [312, 662] on button "Save Payment" at bounding box center [296, 664] width 111 height 29
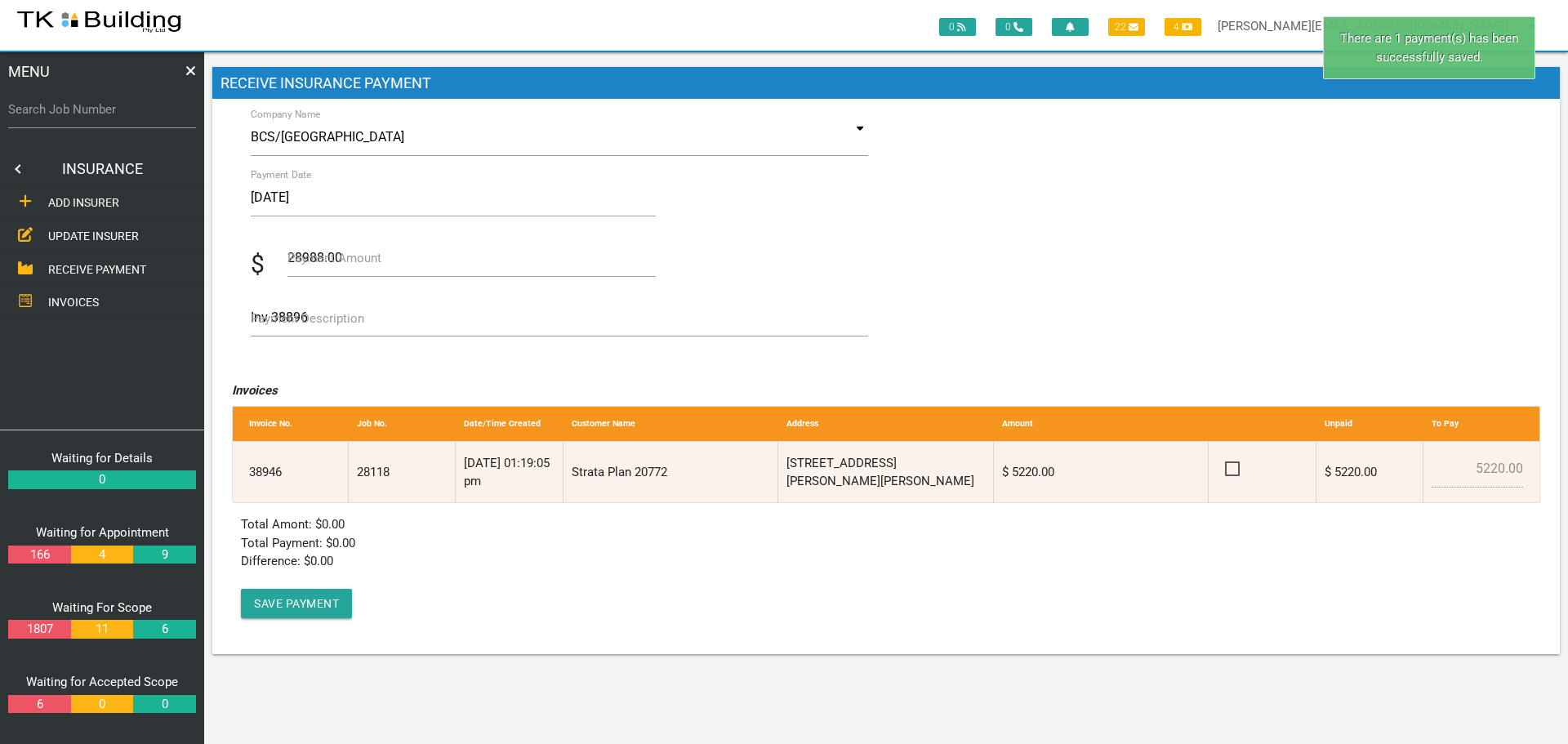
click at [108, 117] on label "Search Job Number" at bounding box center [102, 110] width 188 height 19
click at [108, 117] on input "Search Job Number" at bounding box center [102, 110] width 188 height 38
type input "26879"
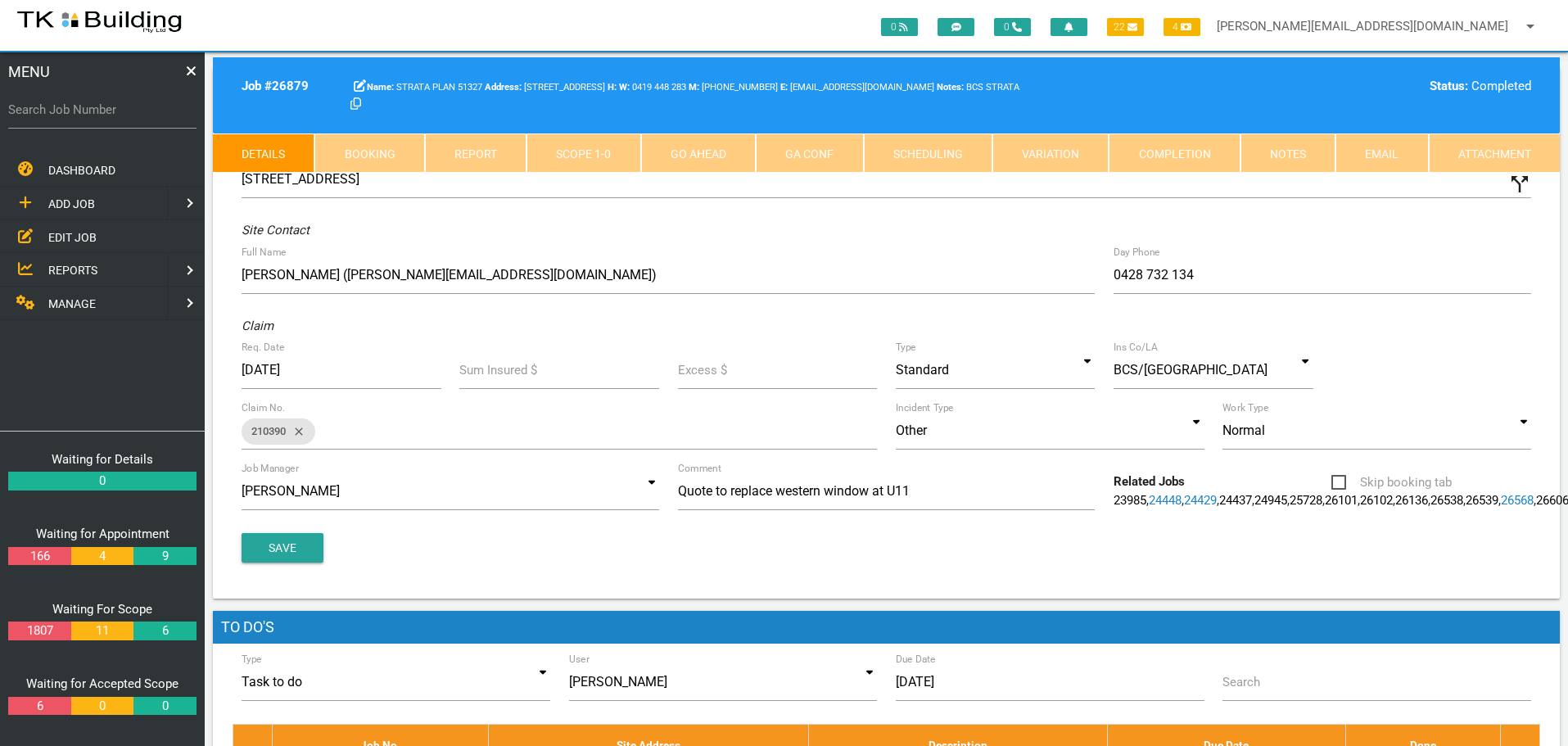
click at [1191, 153] on link "Completion" at bounding box center [1174, 152] width 131 height 39
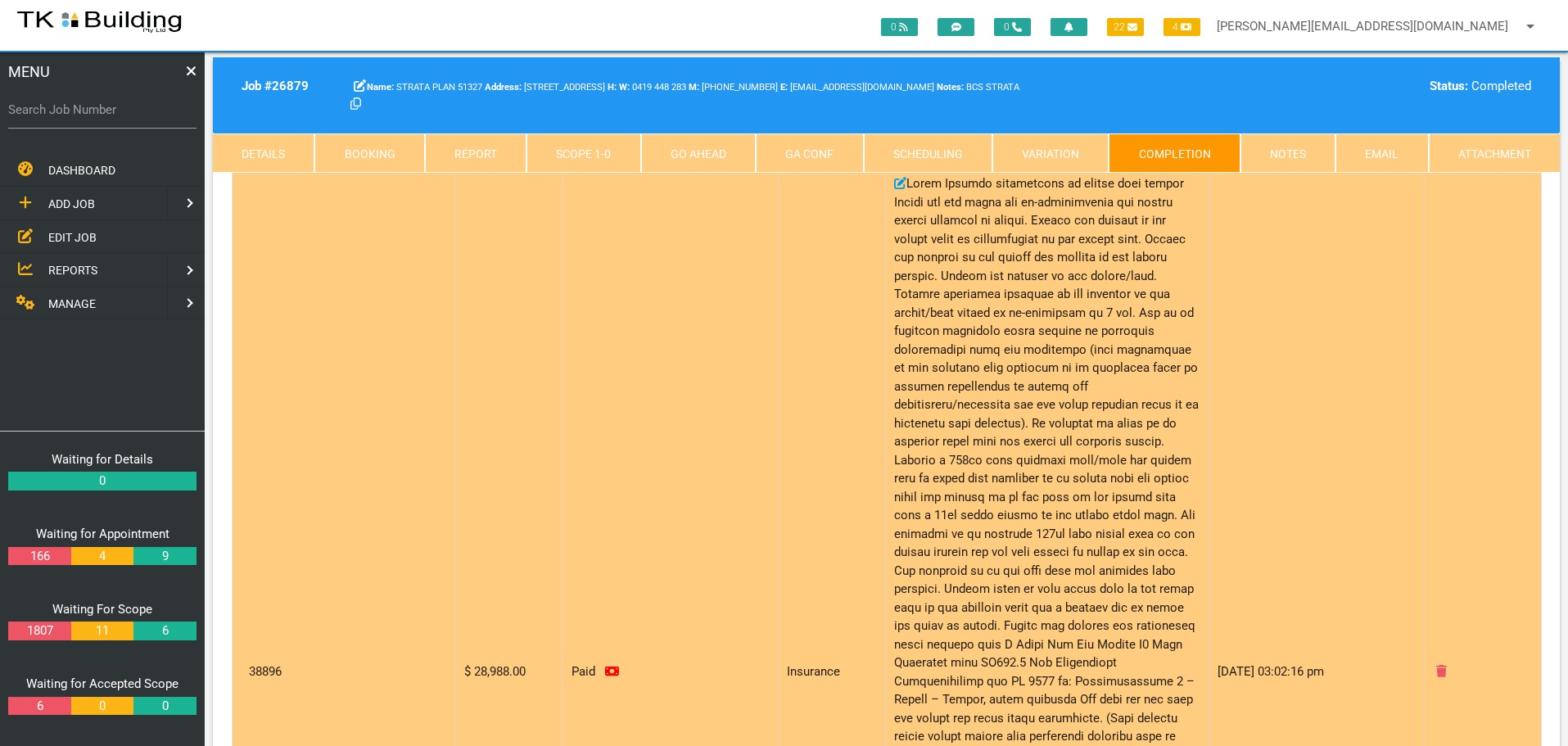
scroll to position [409, 0]
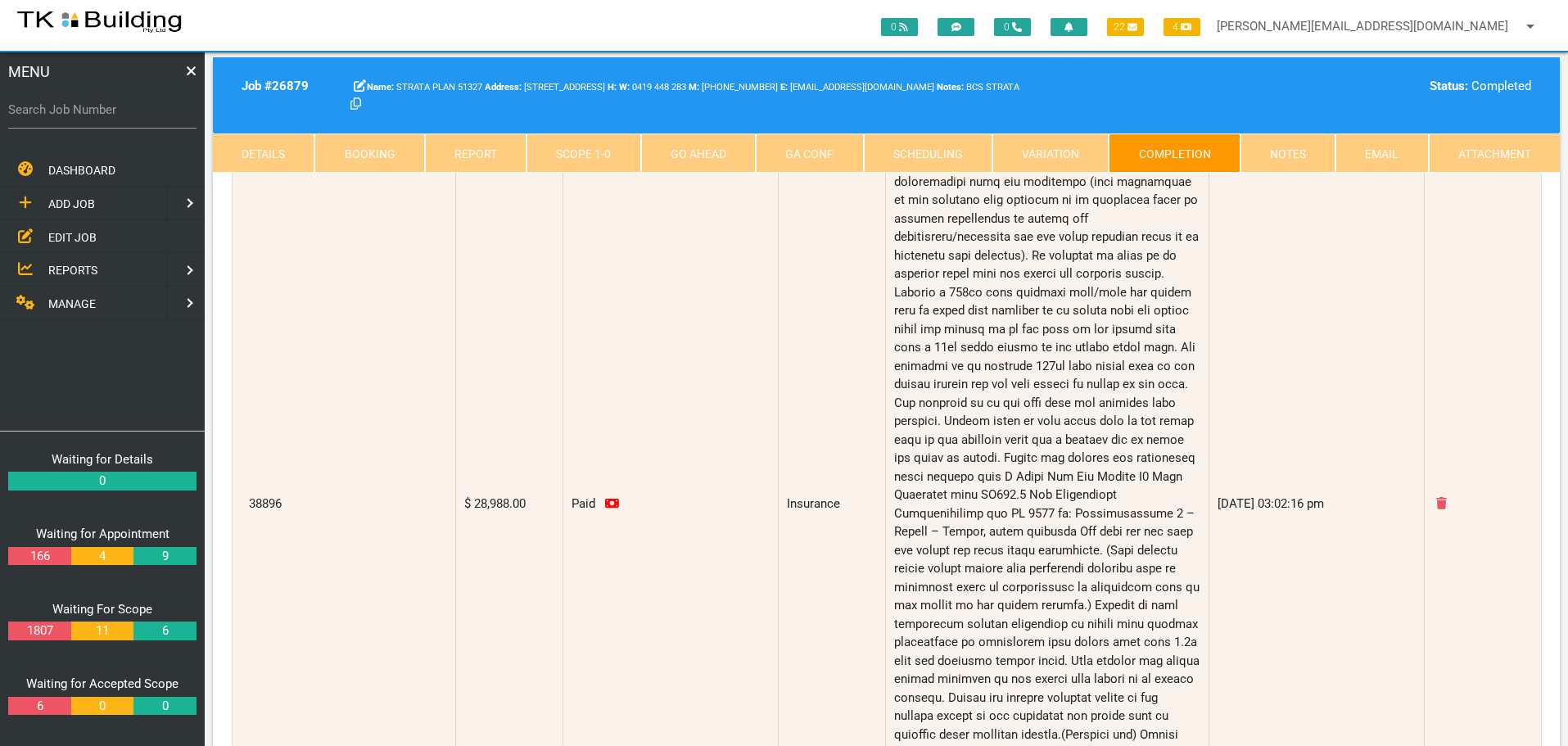
click at [1280, 151] on link "Notes" at bounding box center [1288, 152] width 95 height 39
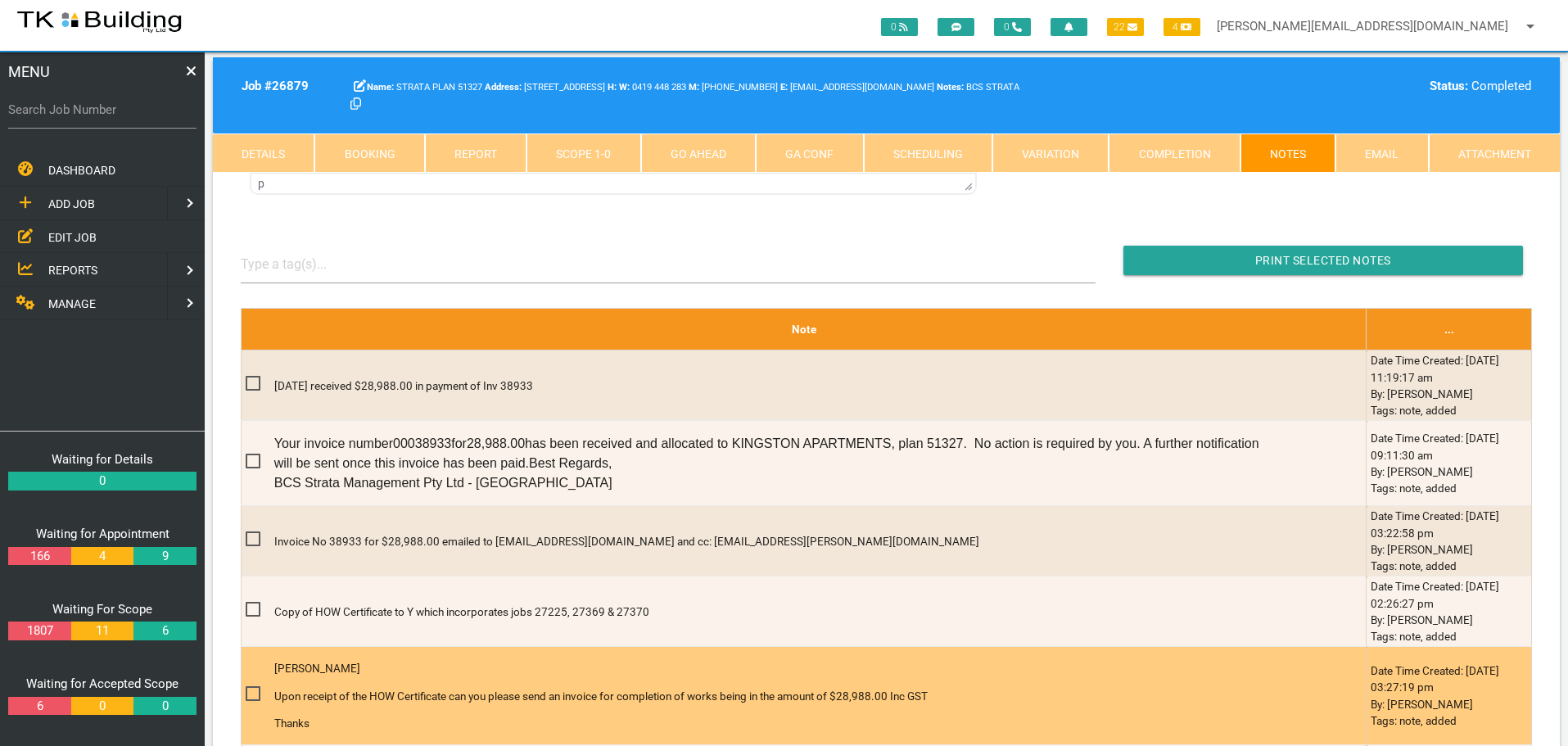
scroll to position [0, 0]
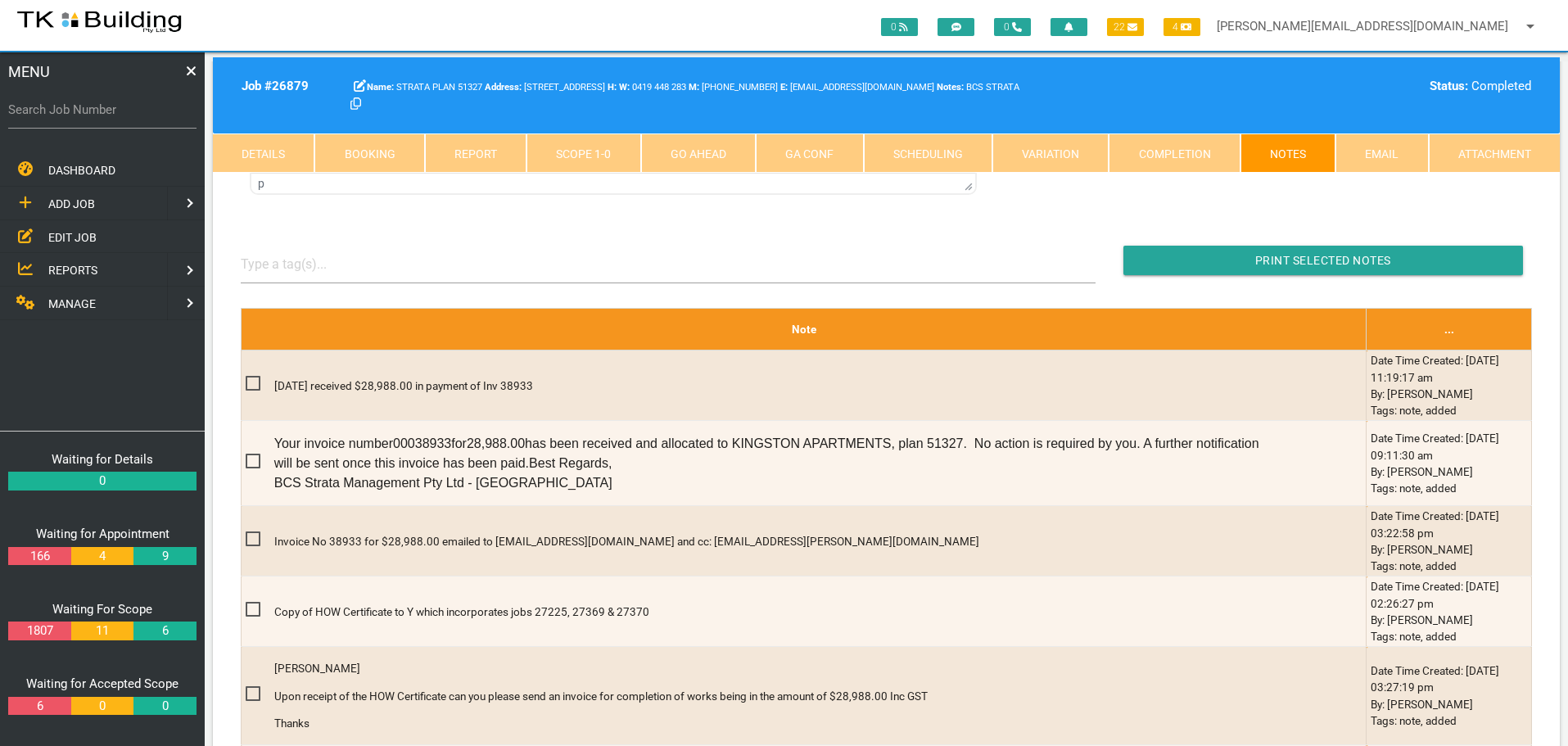
click at [96, 119] on label "Search Job Number" at bounding box center [103, 110] width 189 height 19
click at [96, 119] on input "Search Job Number" at bounding box center [103, 110] width 189 height 38
type input "27278"
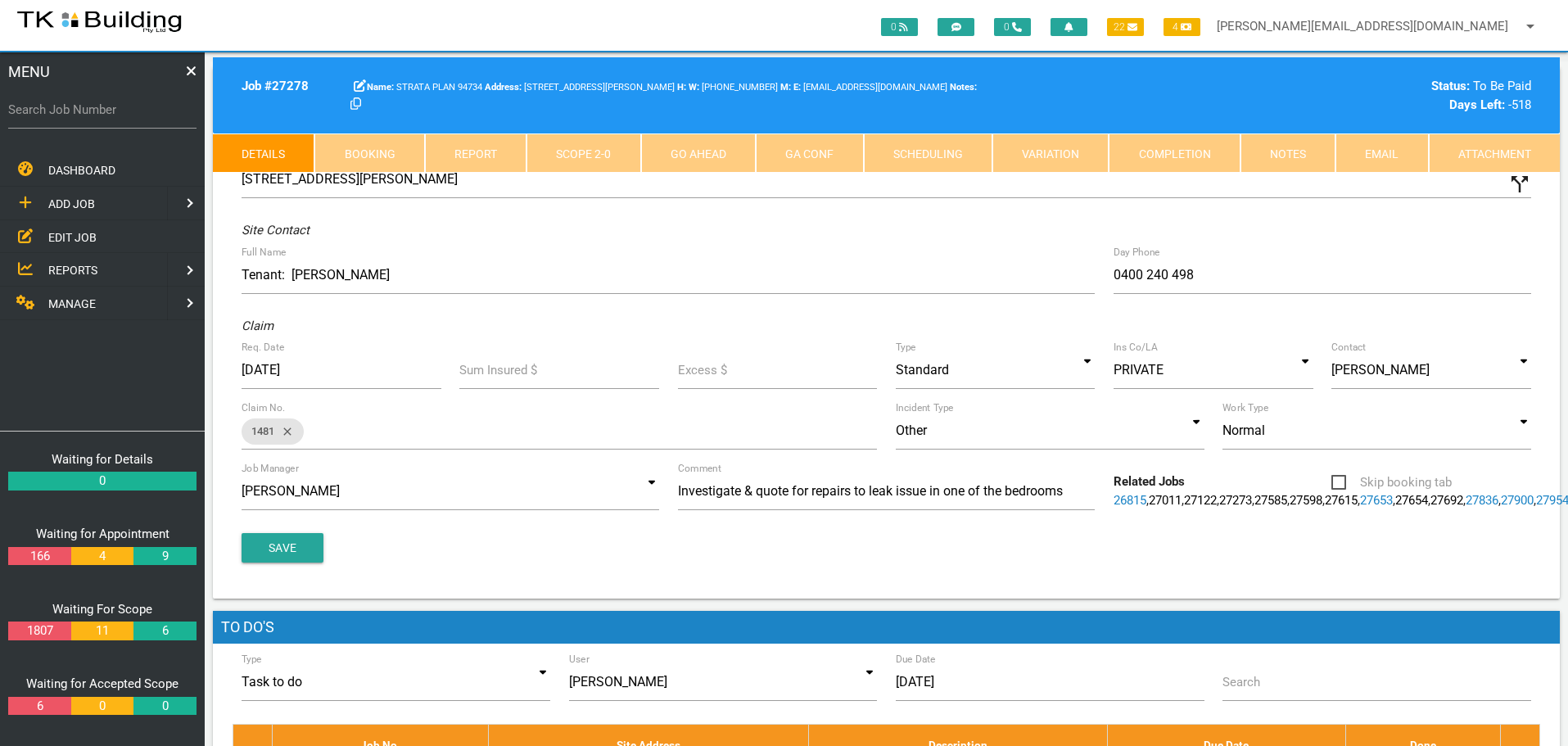
click at [1278, 163] on link "Notes" at bounding box center [1288, 152] width 95 height 39
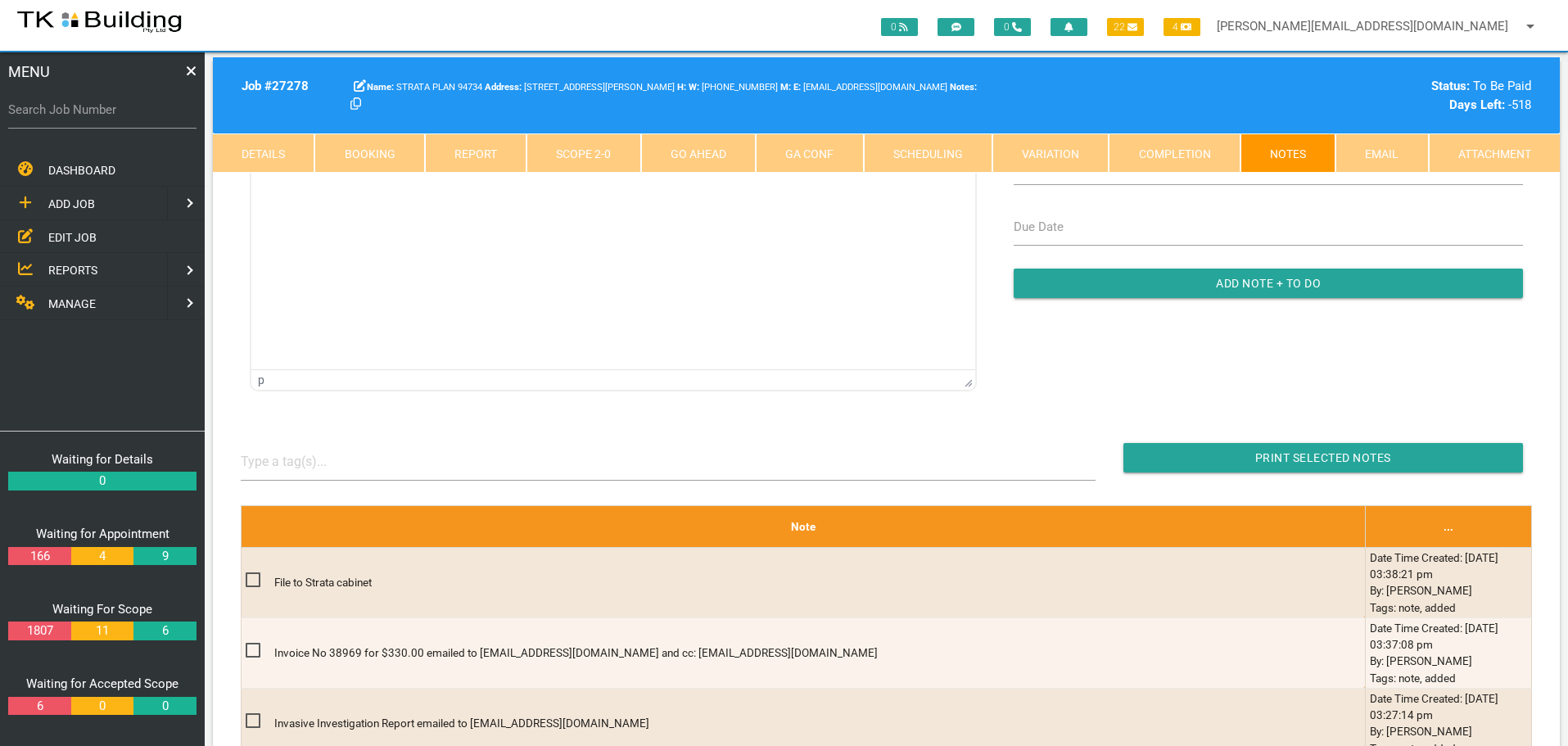
scroll to position [163, 0]
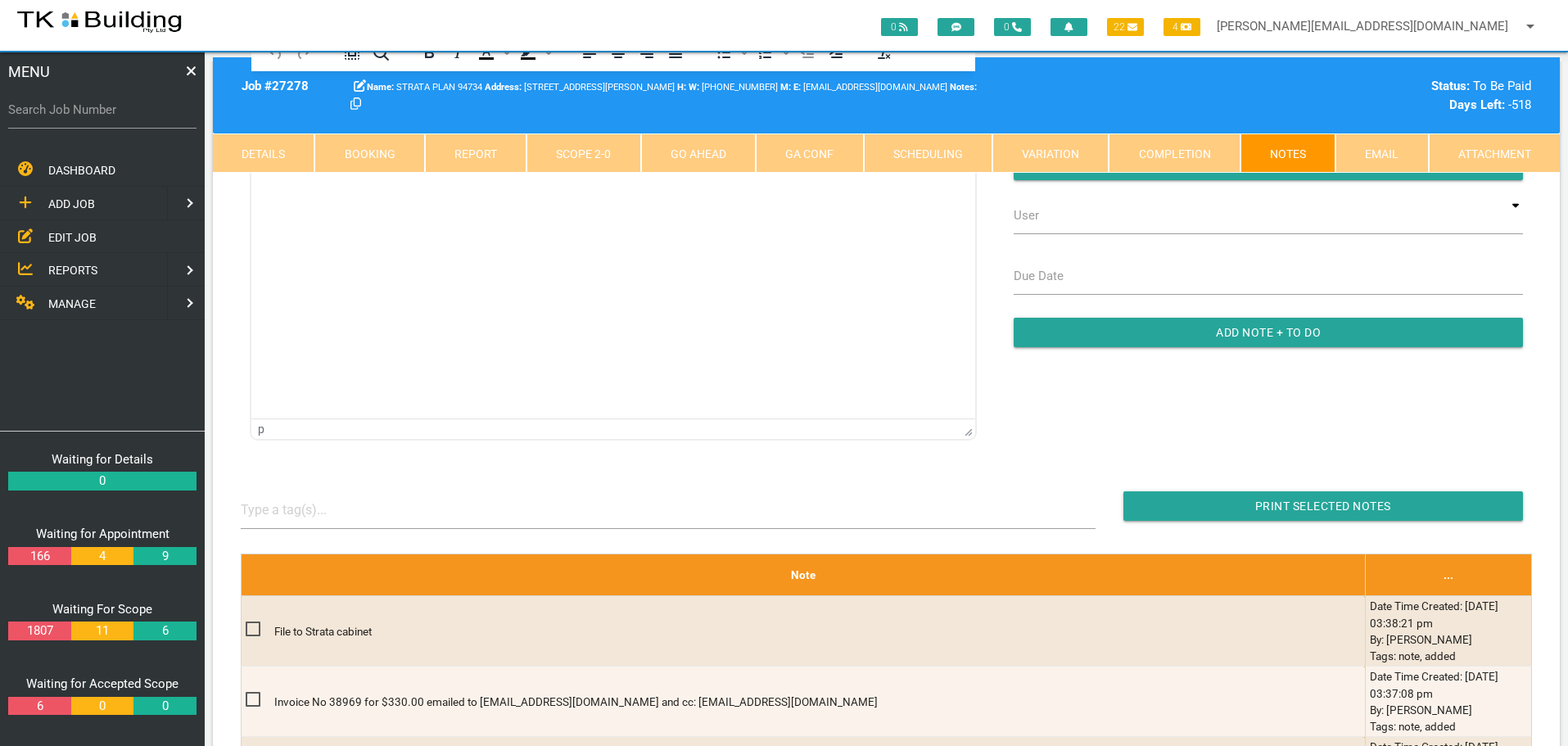
click at [307, 145] on html at bounding box center [613, 108] width 724 height 74
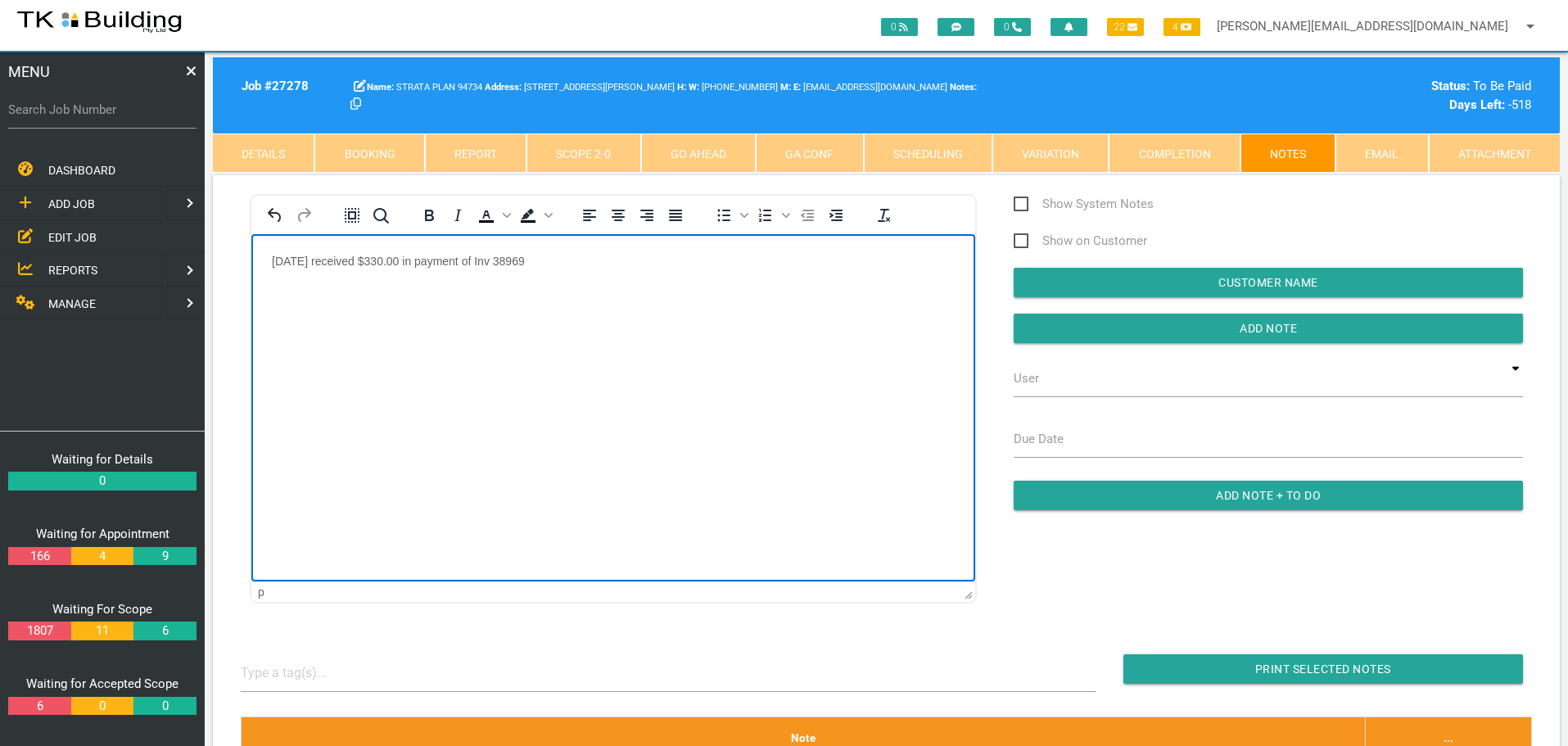
scroll to position [0, 0]
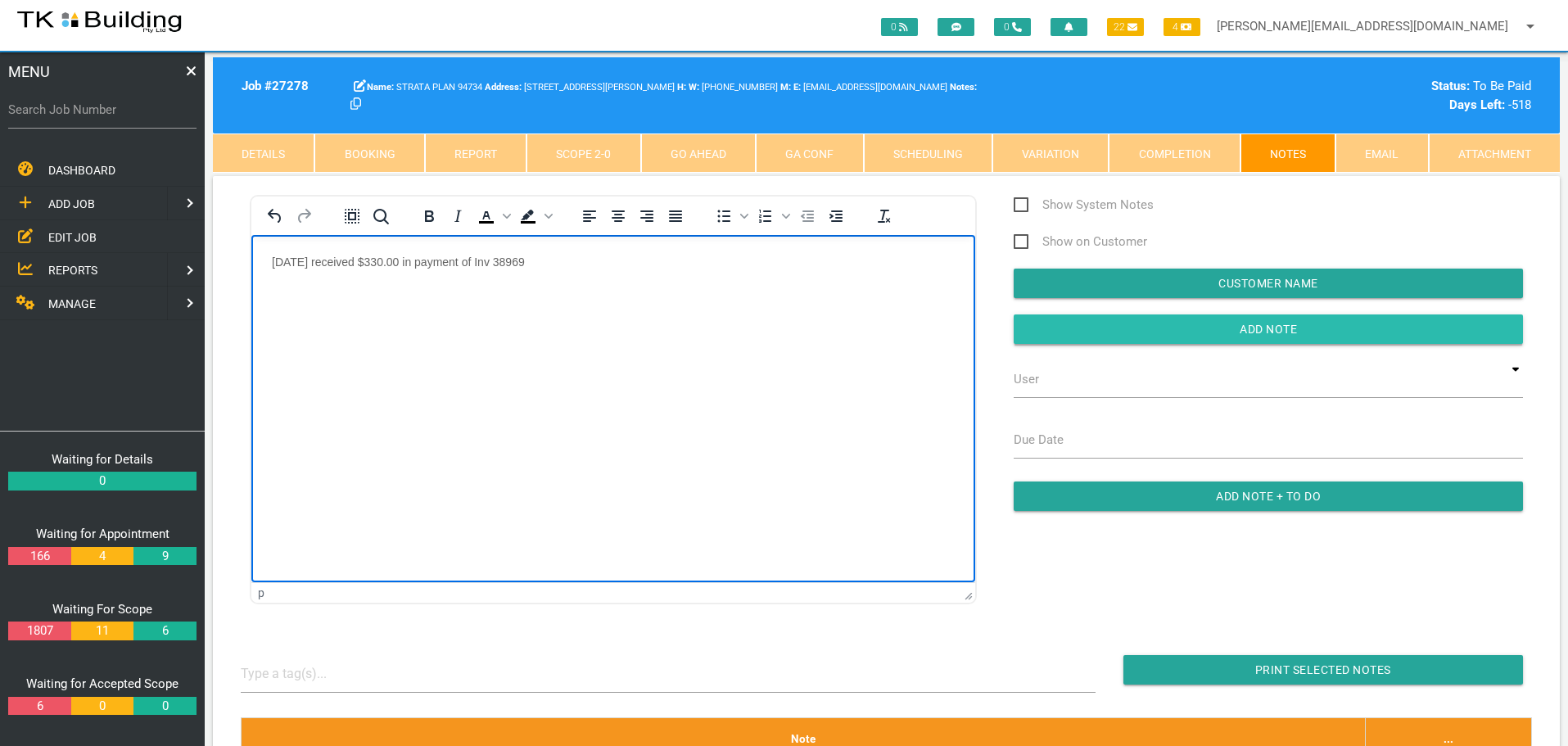
click at [1094, 324] on input "Add Note" at bounding box center [1268, 329] width 509 height 29
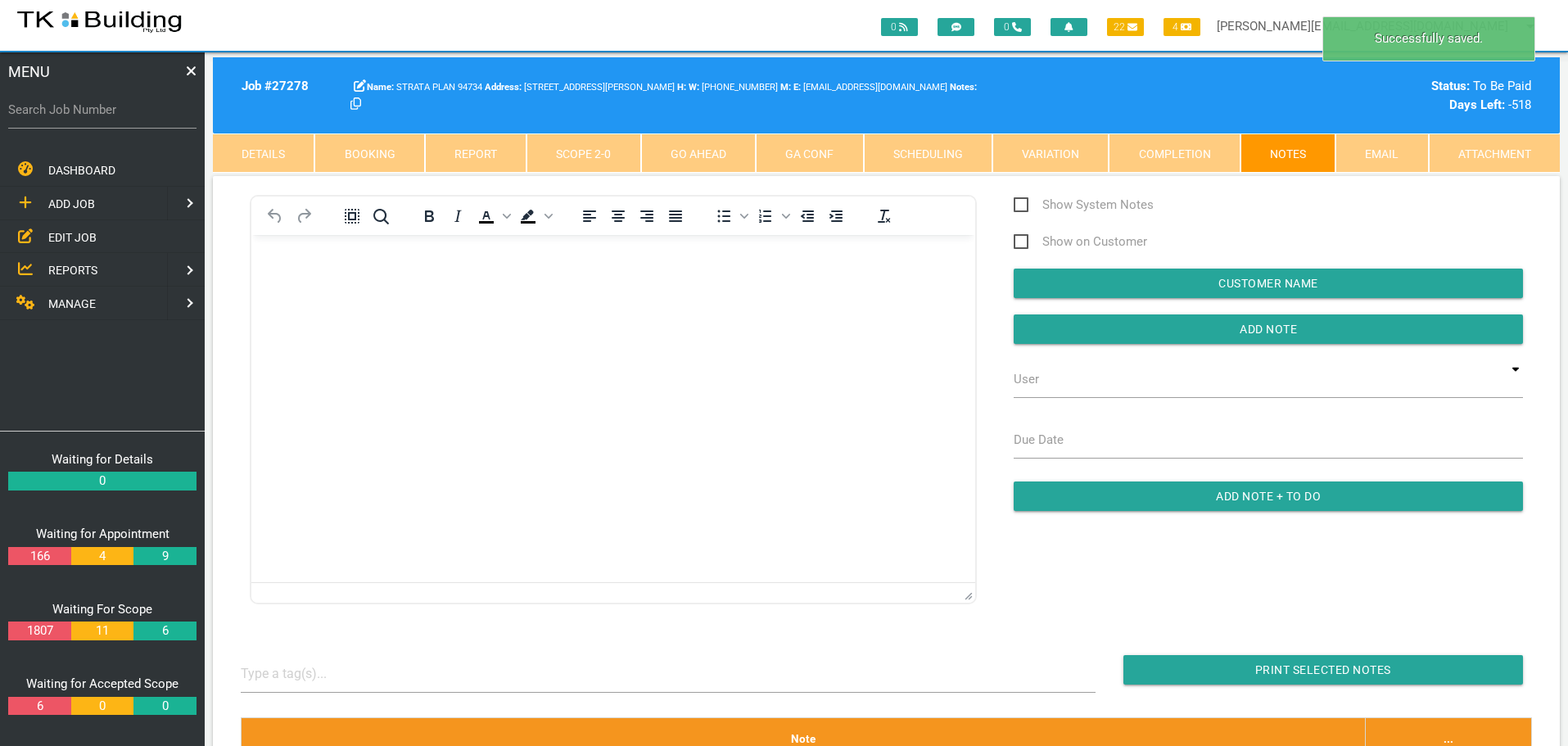
click at [93, 303] on span "MANAGE" at bounding box center [72, 304] width 47 height 13
click at [96, 235] on span "INSURANCE" at bounding box center [79, 237] width 63 height 13
click at [102, 268] on span "RECEIVE PAYMENT" at bounding box center [97, 270] width 98 height 13
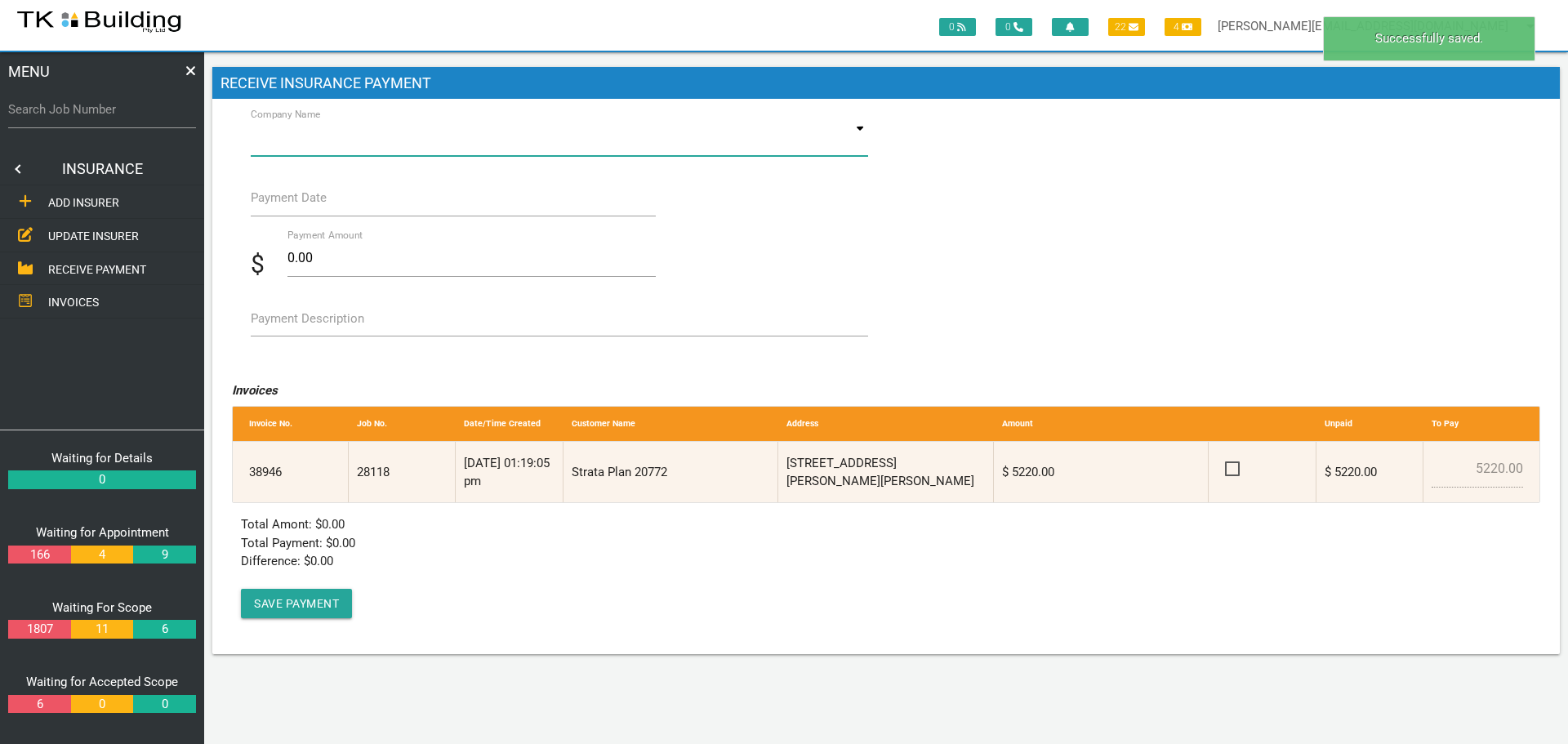
click at [462, 147] on input at bounding box center [559, 138] width 617 height 38
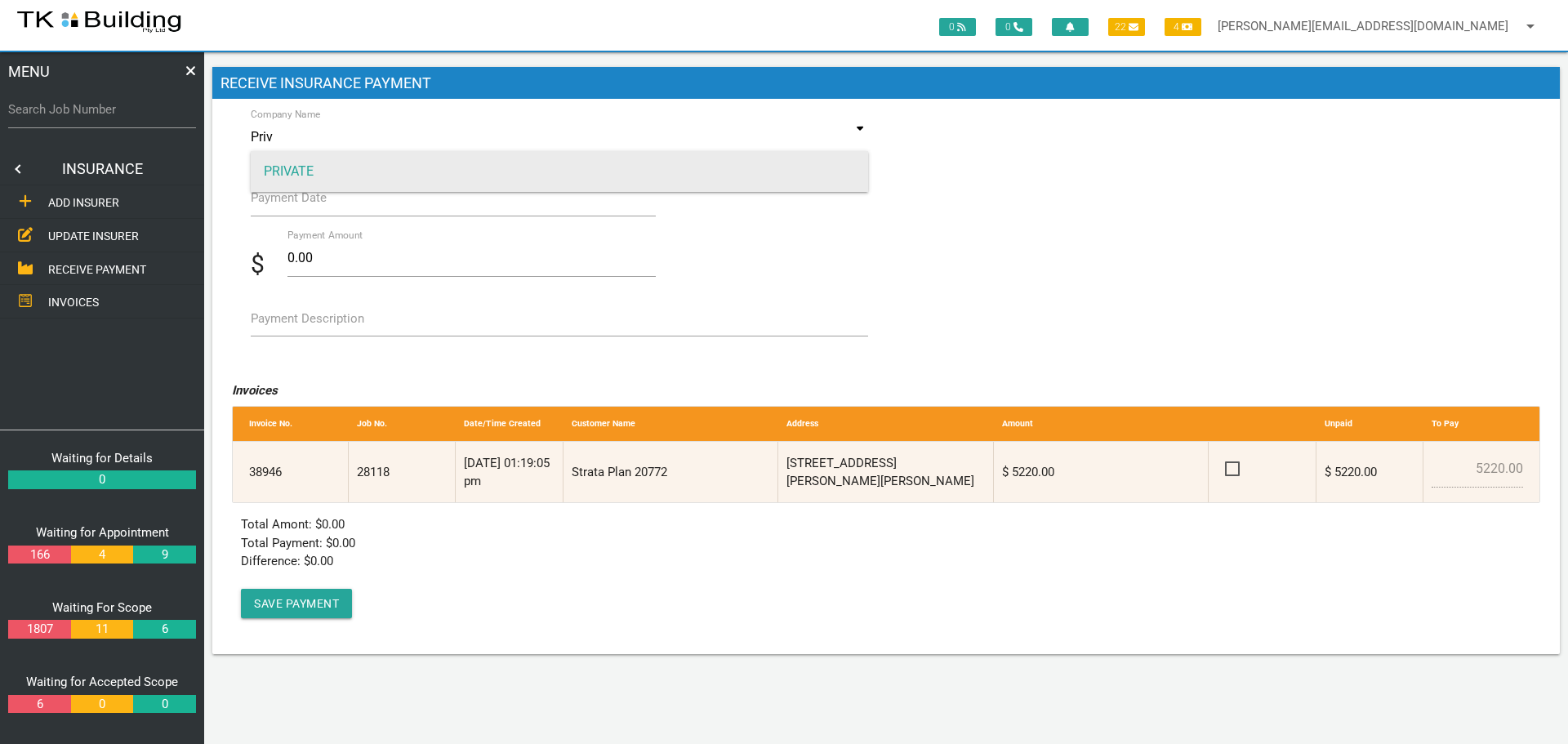
type input "Priv"
click at [432, 180] on span "PRIVATE" at bounding box center [559, 171] width 617 height 41
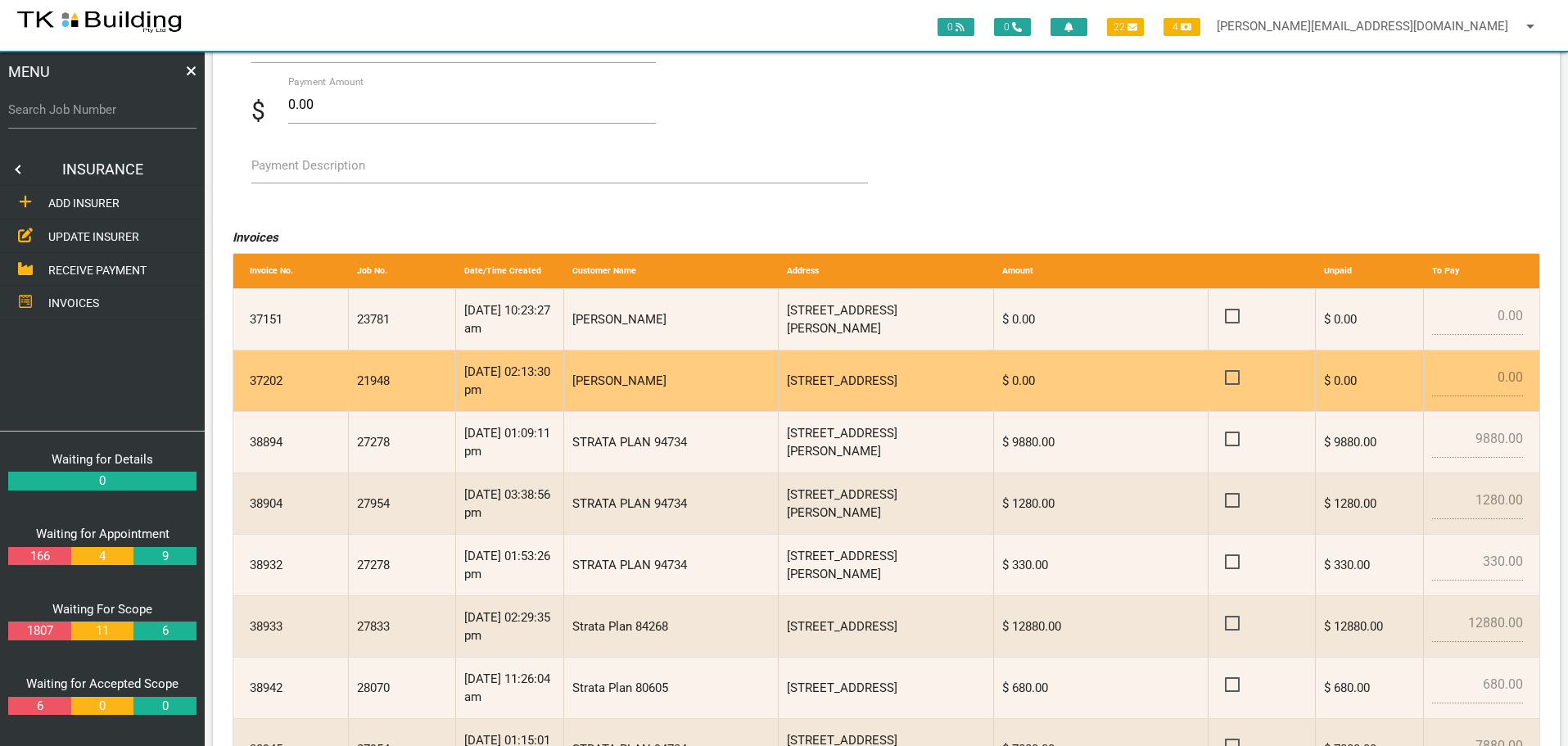
scroll to position [163, 0]
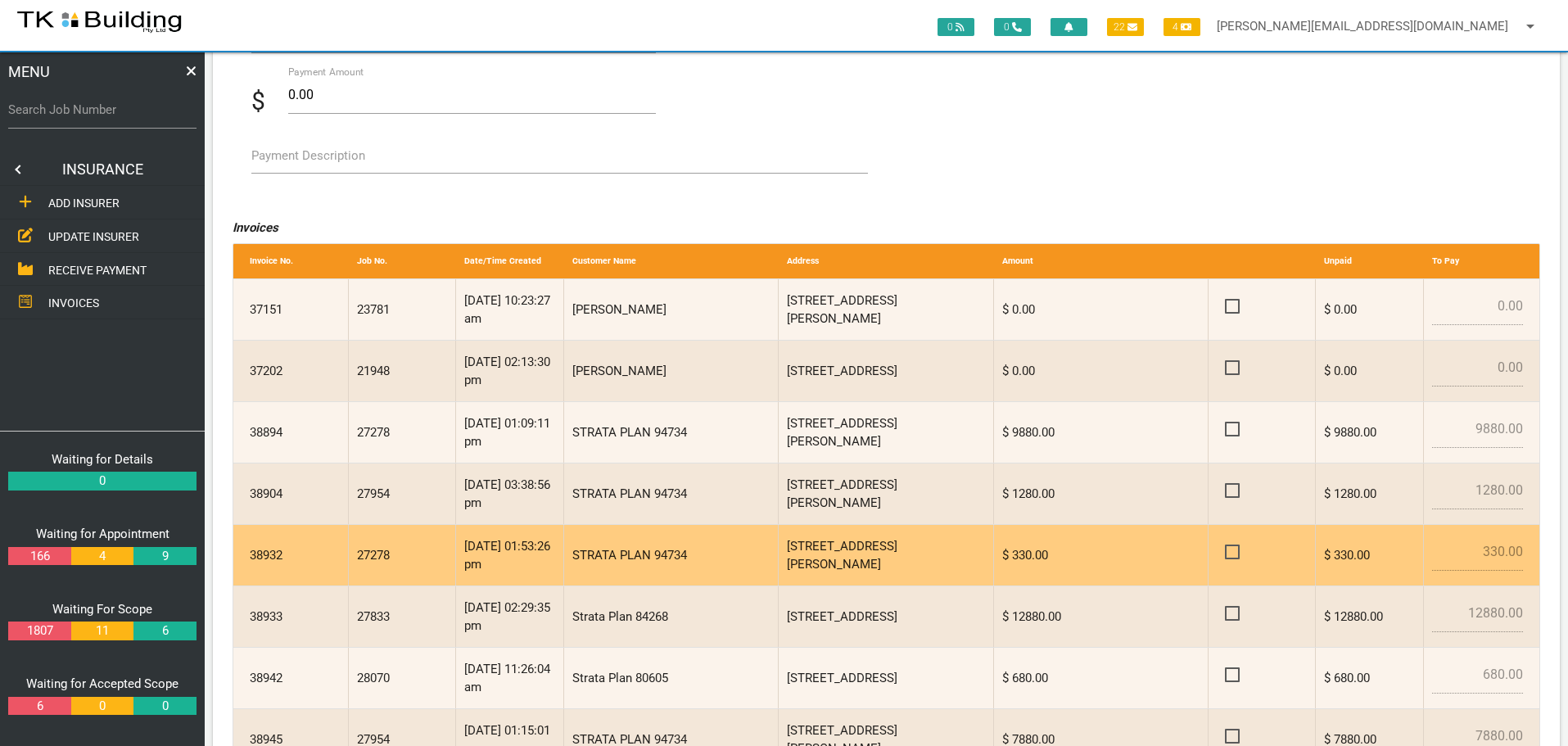
click at [1232, 550] on span at bounding box center [1240, 552] width 29 height 21
click at [1232, 550] on input "checkbox" at bounding box center [1230, 547] width 11 height 11
checkbox input "true"
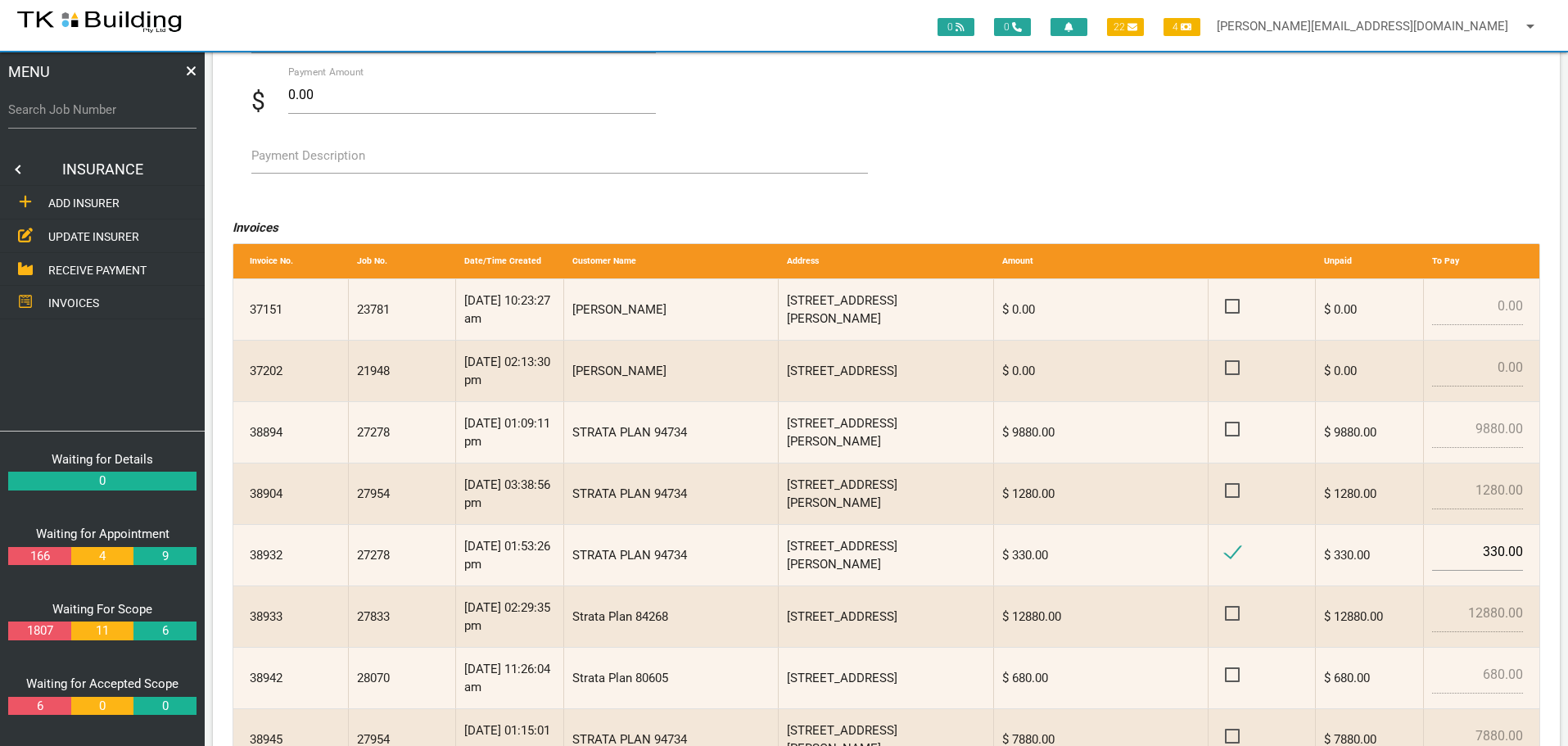
click at [286, 162] on label "Payment Description" at bounding box center [308, 156] width 113 height 19
click at [286, 162] on textarea "Payment Description" at bounding box center [560, 155] width 617 height 37
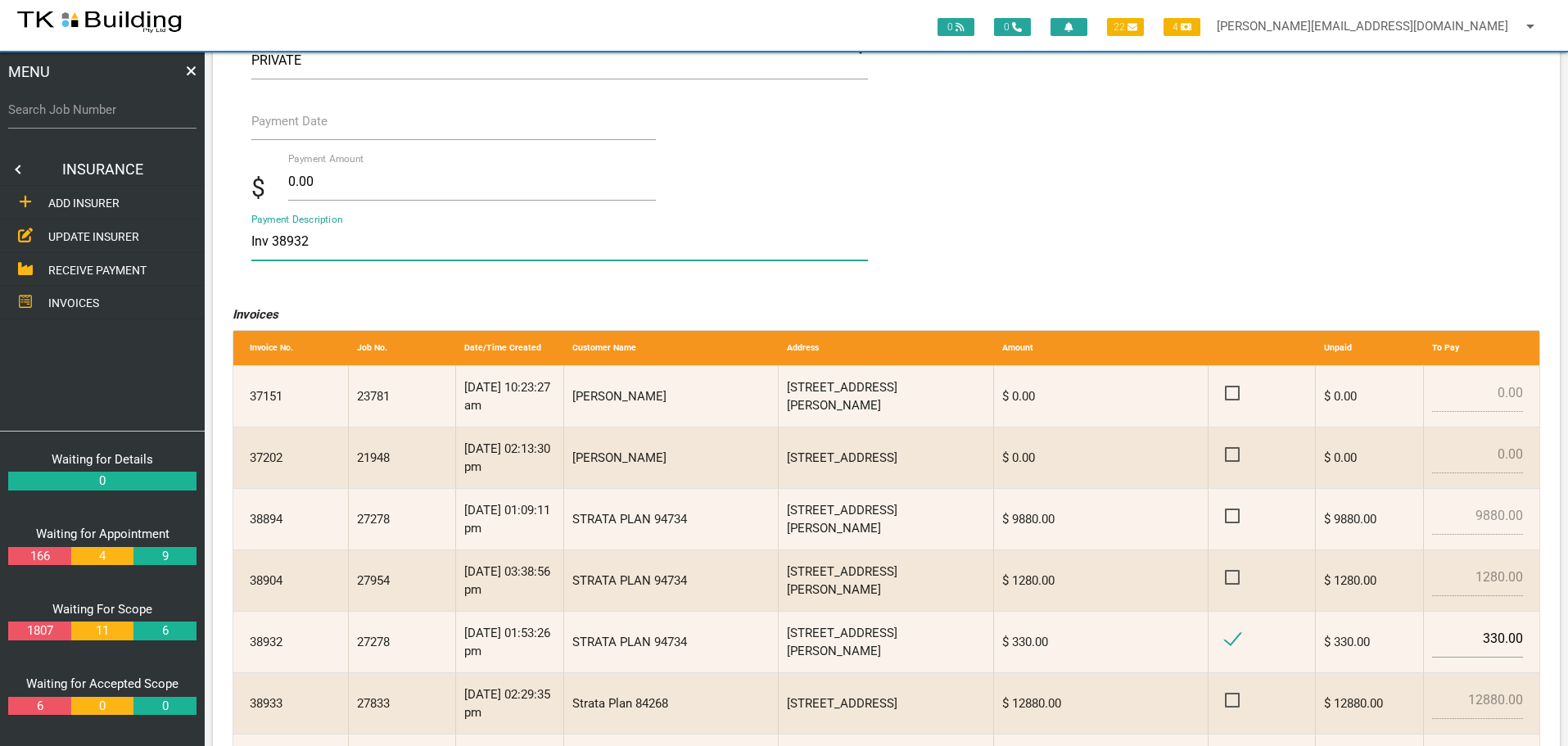
scroll to position [0, 0]
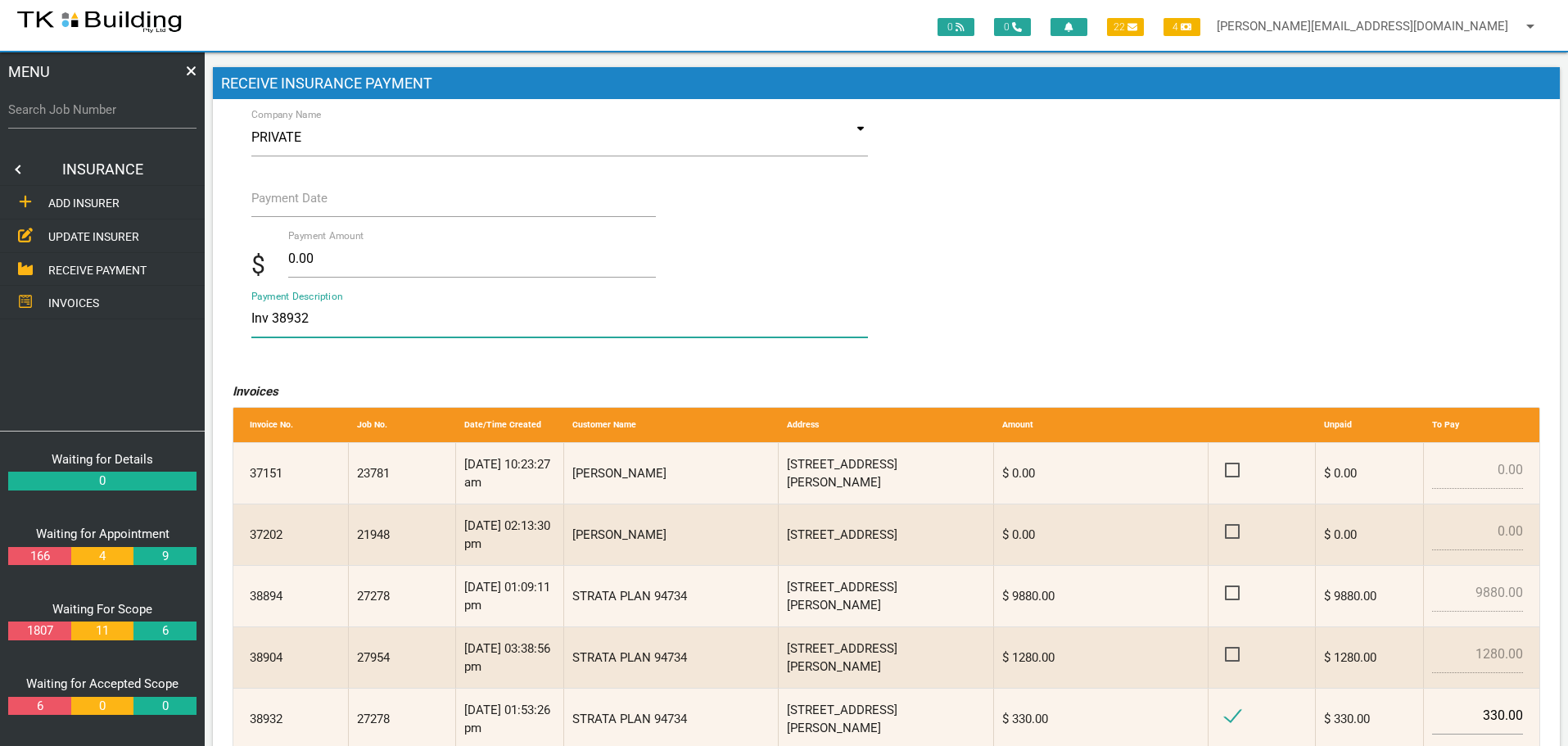
type textarea "Inv 38932"
click at [275, 209] on input "Payment Date" at bounding box center [454, 199] width 406 height 38
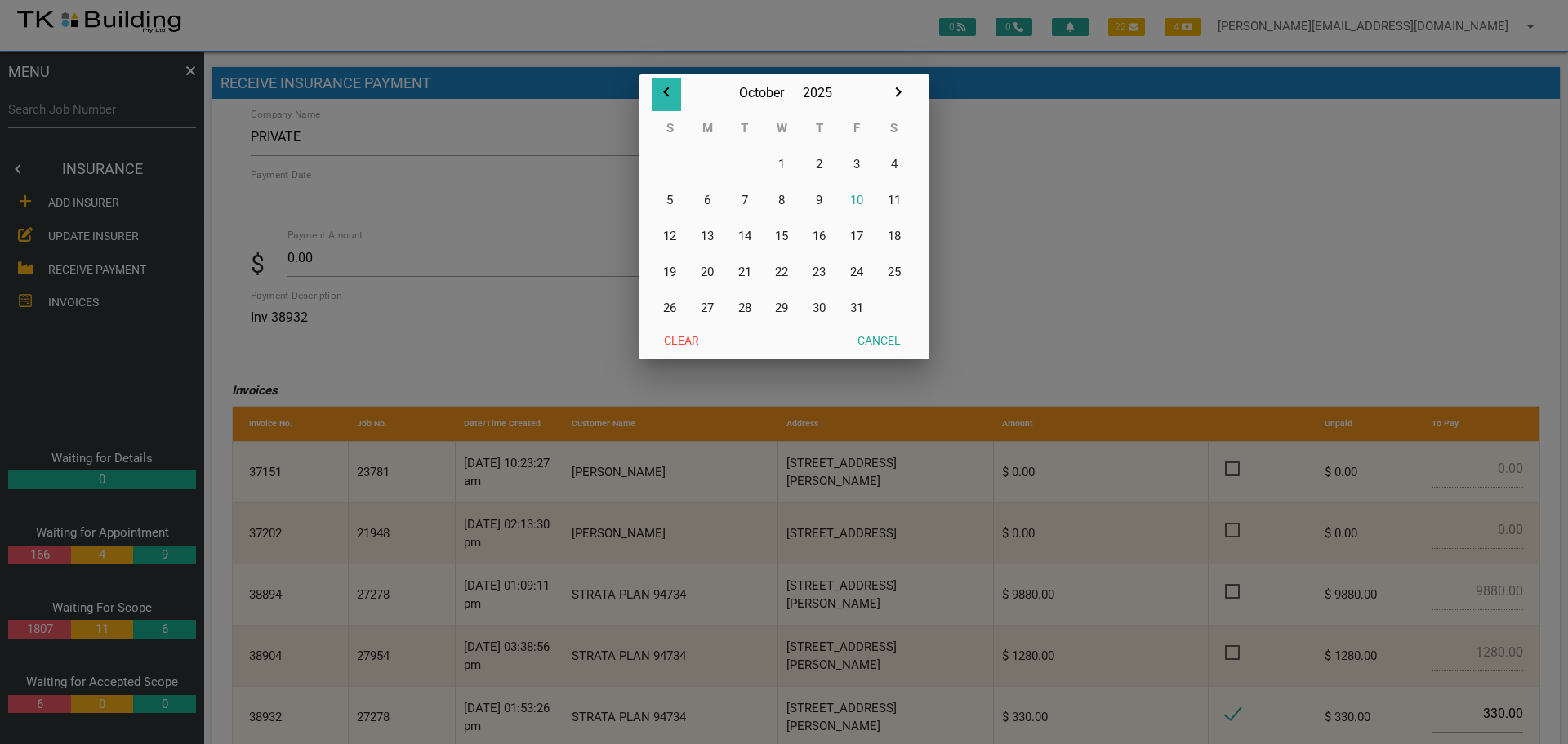
click at [662, 89] on icon "button" at bounding box center [667, 92] width 20 height 20
click at [746, 302] on button "30" at bounding box center [745, 308] width 38 height 36
type input "[DATE]"
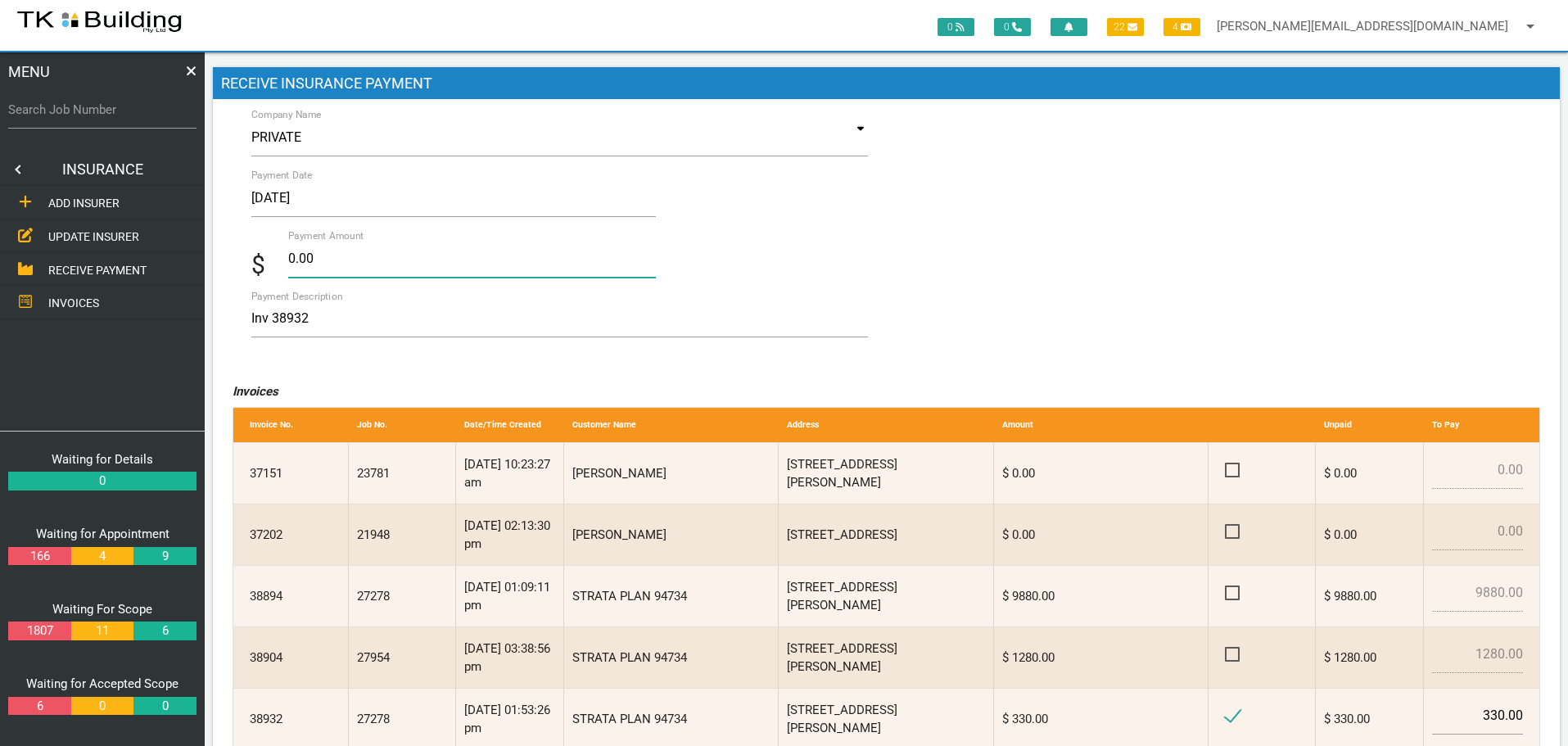
click at [323, 259] on input "0.00" at bounding box center [473, 259] width 368 height 38
type input "0"
type input "330.00"
click at [424, 319] on textarea "Inv 38932" at bounding box center [560, 319] width 617 height 37
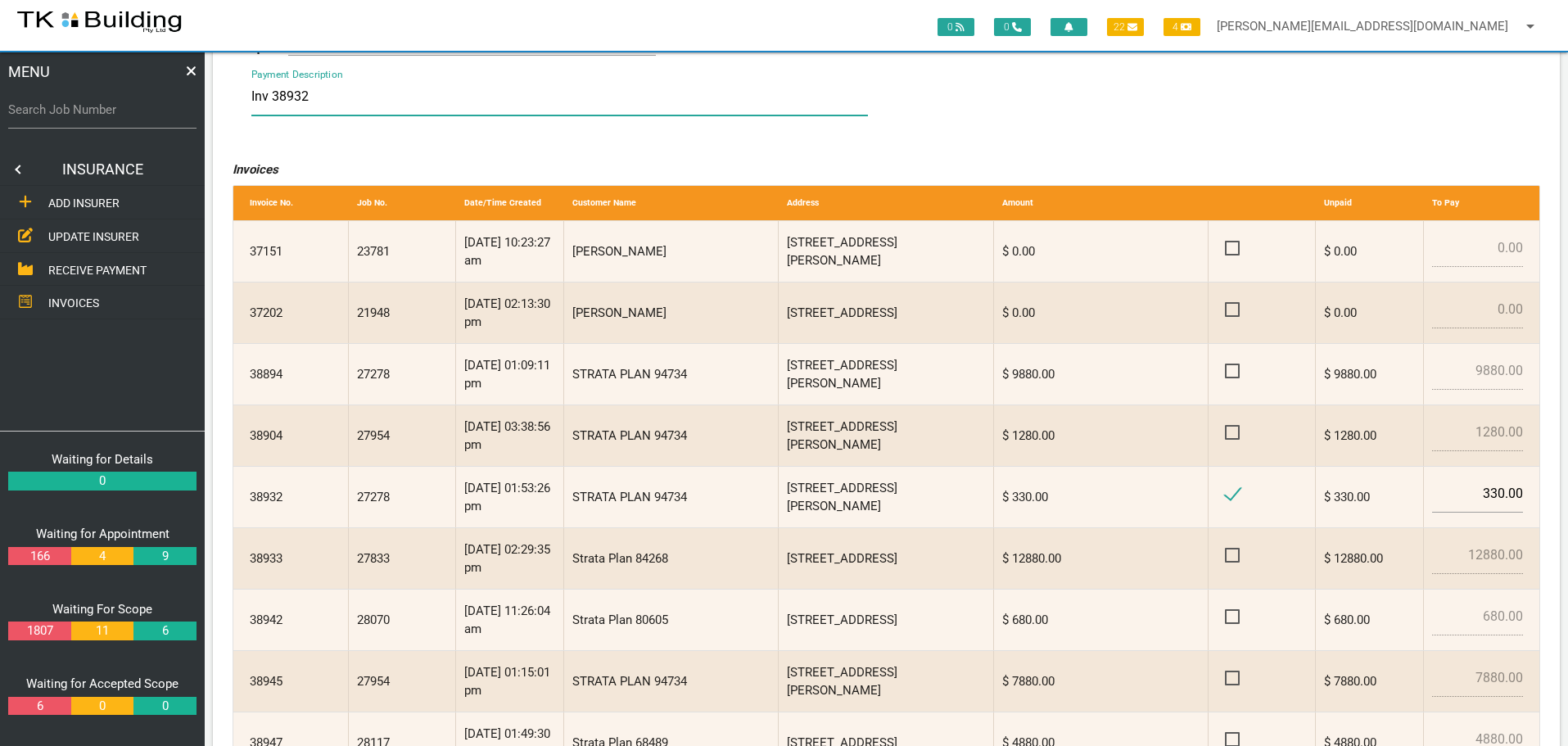
scroll to position [421, 0]
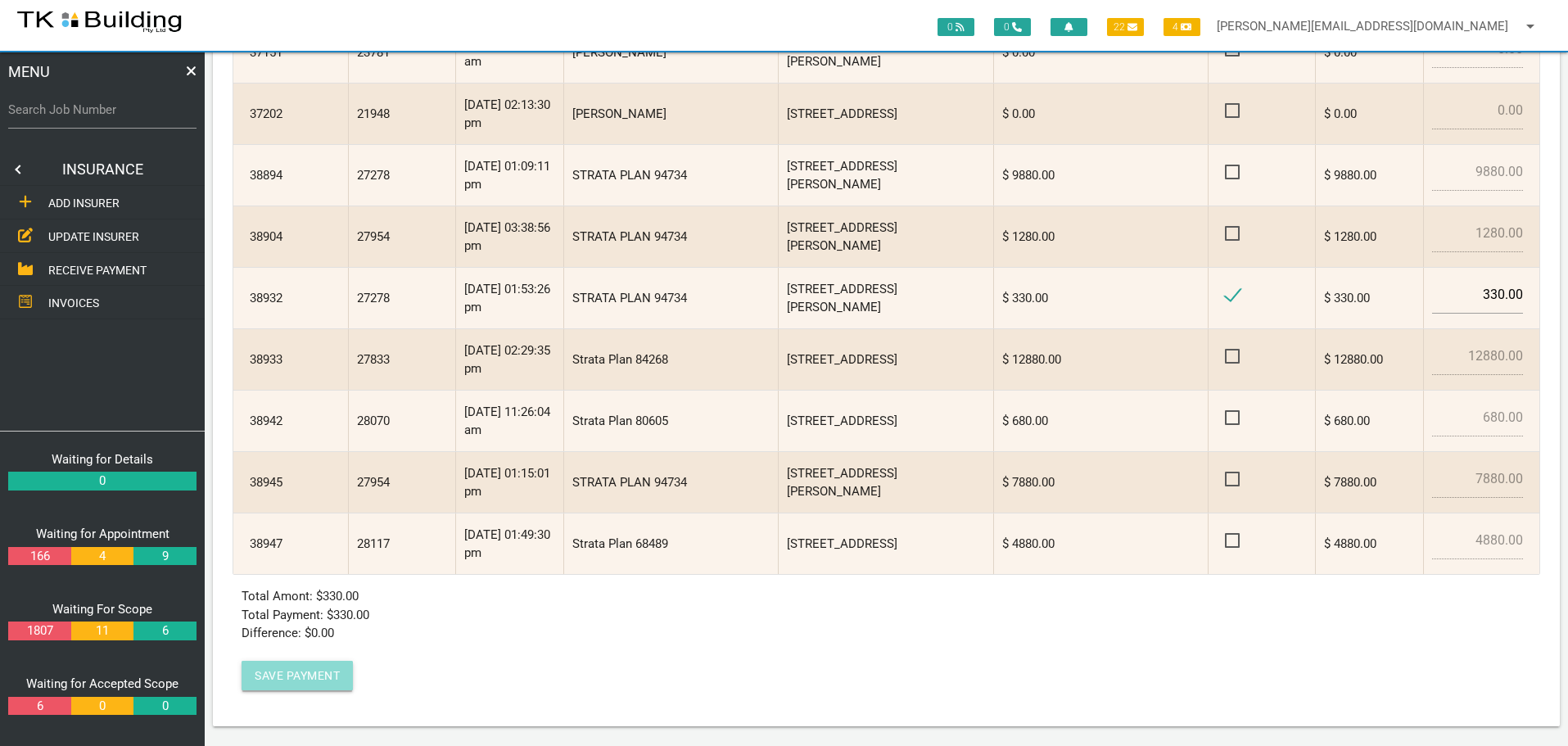
click at [298, 684] on button "Save Payment" at bounding box center [297, 675] width 112 height 29
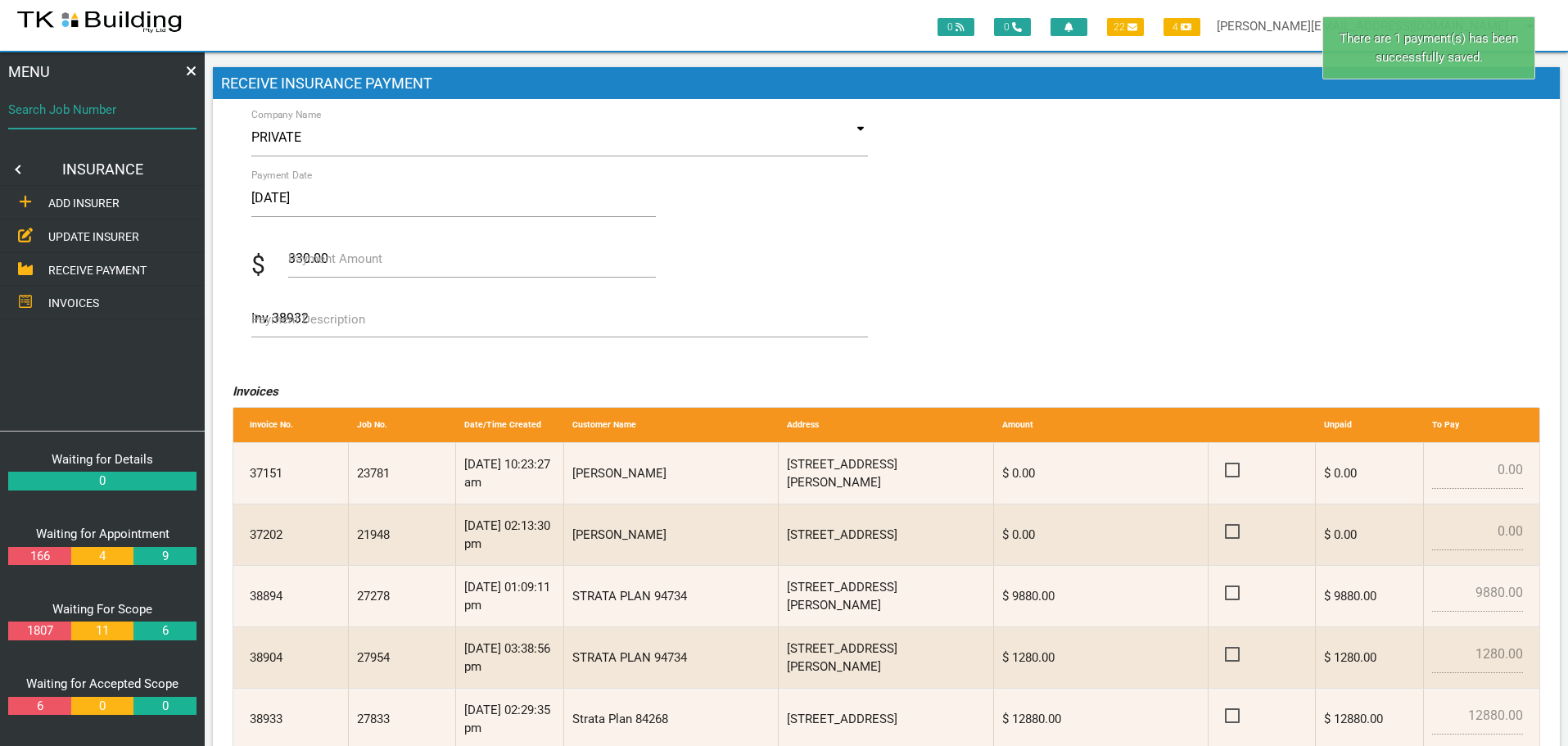
click at [78, 121] on input "Search Job Number" at bounding box center [103, 110] width 189 height 38
type input "27278"
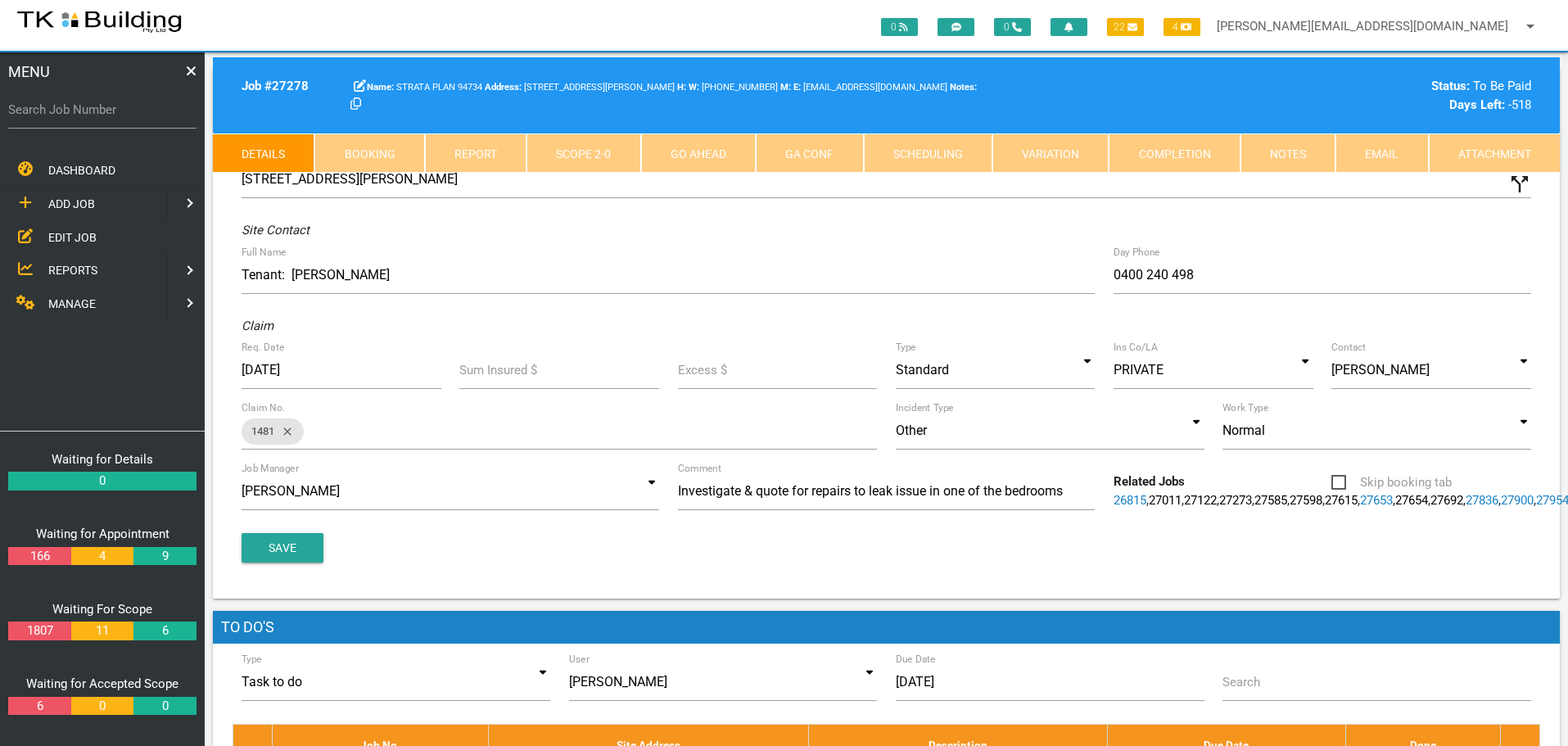
click at [1200, 150] on link "Completion" at bounding box center [1174, 152] width 131 height 39
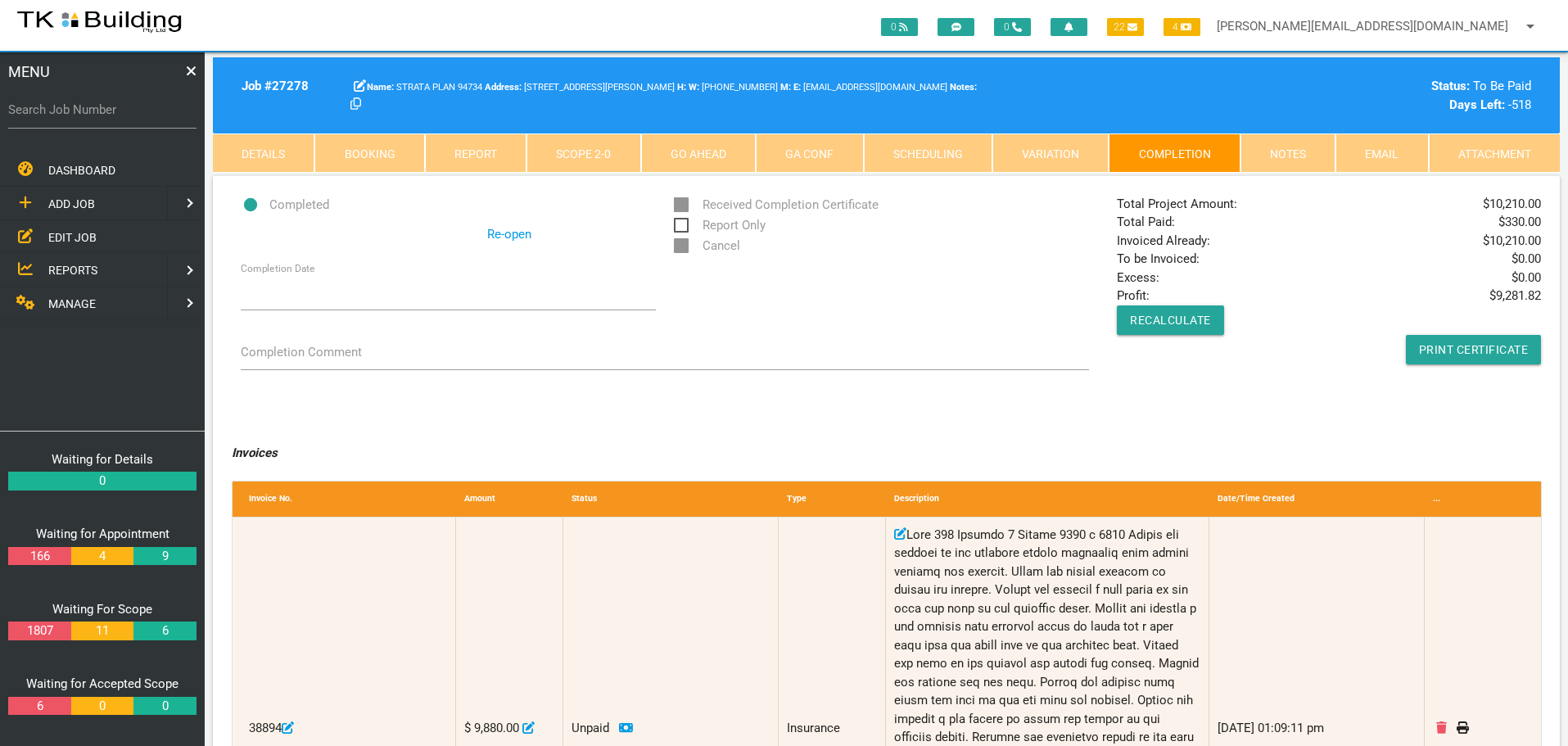
click at [1276, 148] on link "Notes" at bounding box center [1288, 152] width 95 height 39
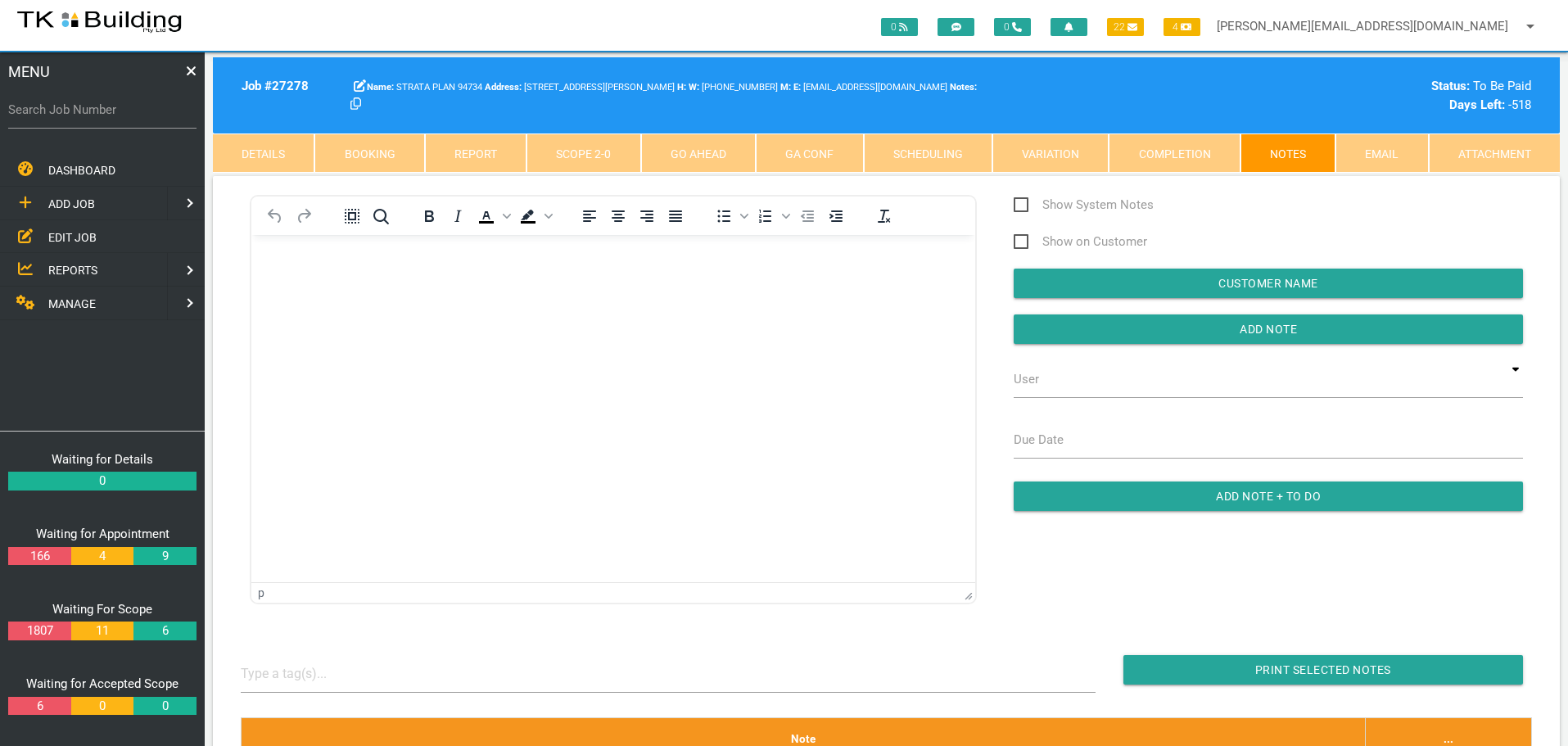
click at [118, 115] on label "Search Job Number" at bounding box center [103, 110] width 189 height 19
click at [118, 115] on input "Search Job Number" at bounding box center [103, 110] width 189 height 38
type input "27833"
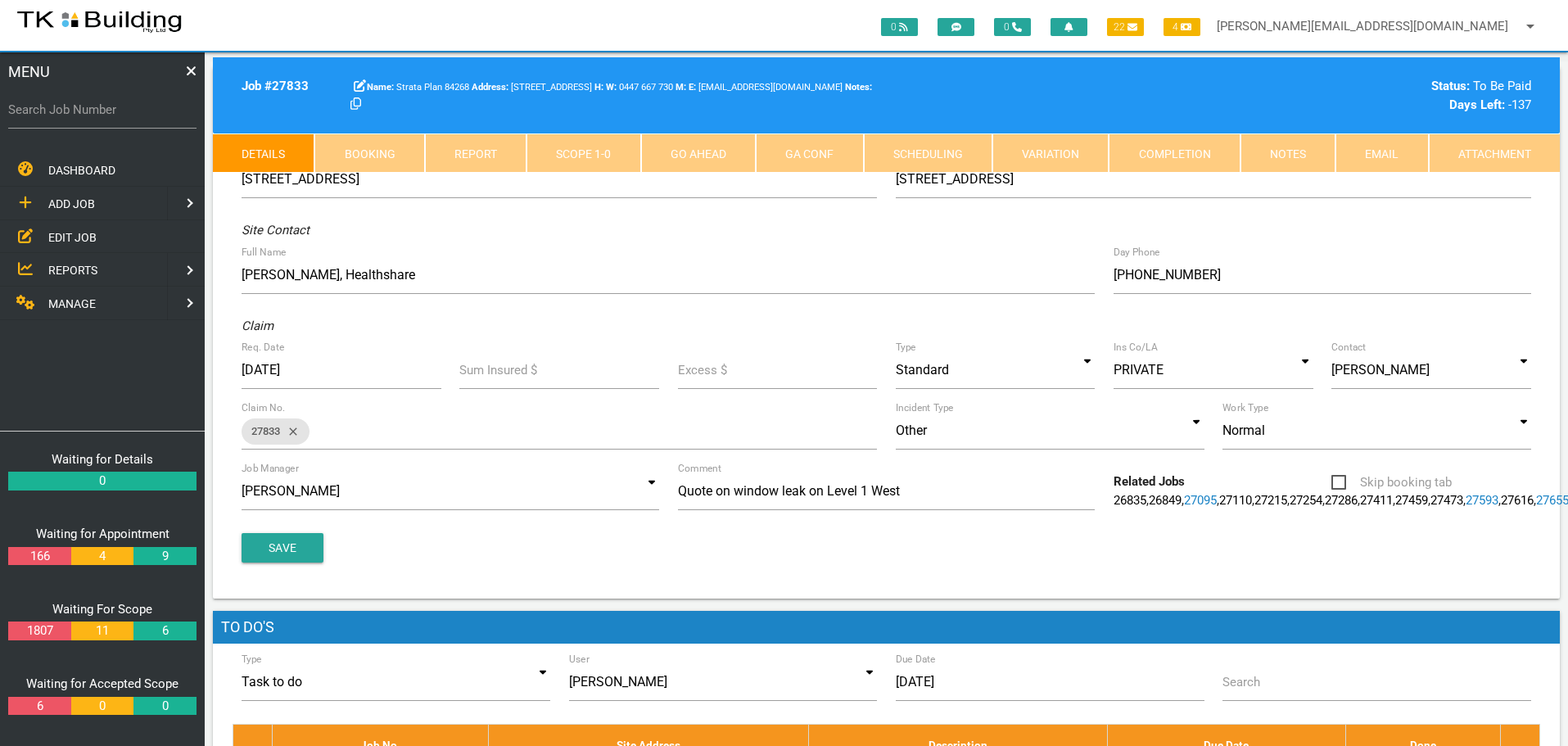
click at [1259, 150] on link "Notes" at bounding box center [1288, 152] width 95 height 39
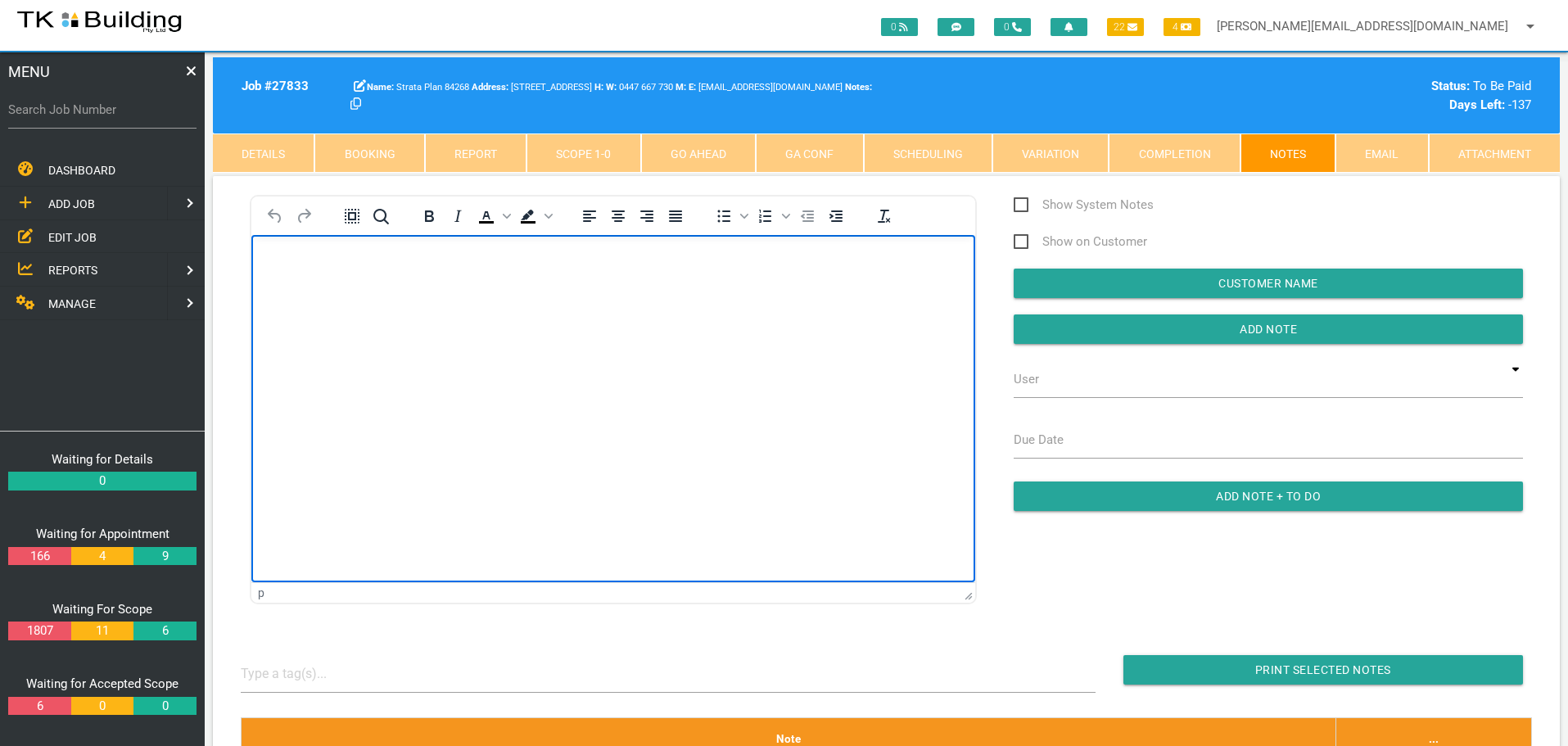
click at [263, 264] on body "Rich Text Area. Press ALT-0 for help." at bounding box center [613, 282] width 724 height 54
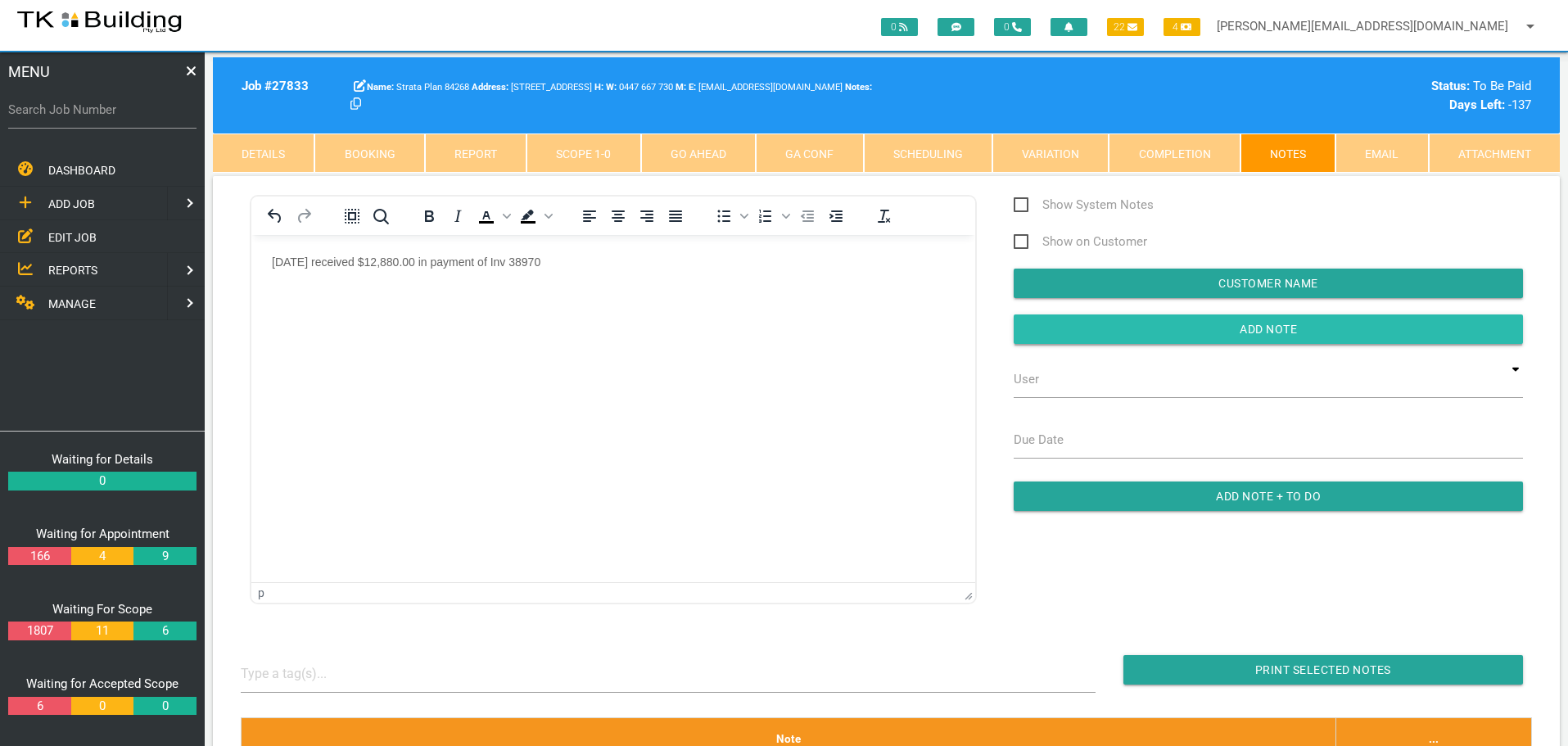
click at [1040, 326] on input "button" at bounding box center [1268, 329] width 509 height 29
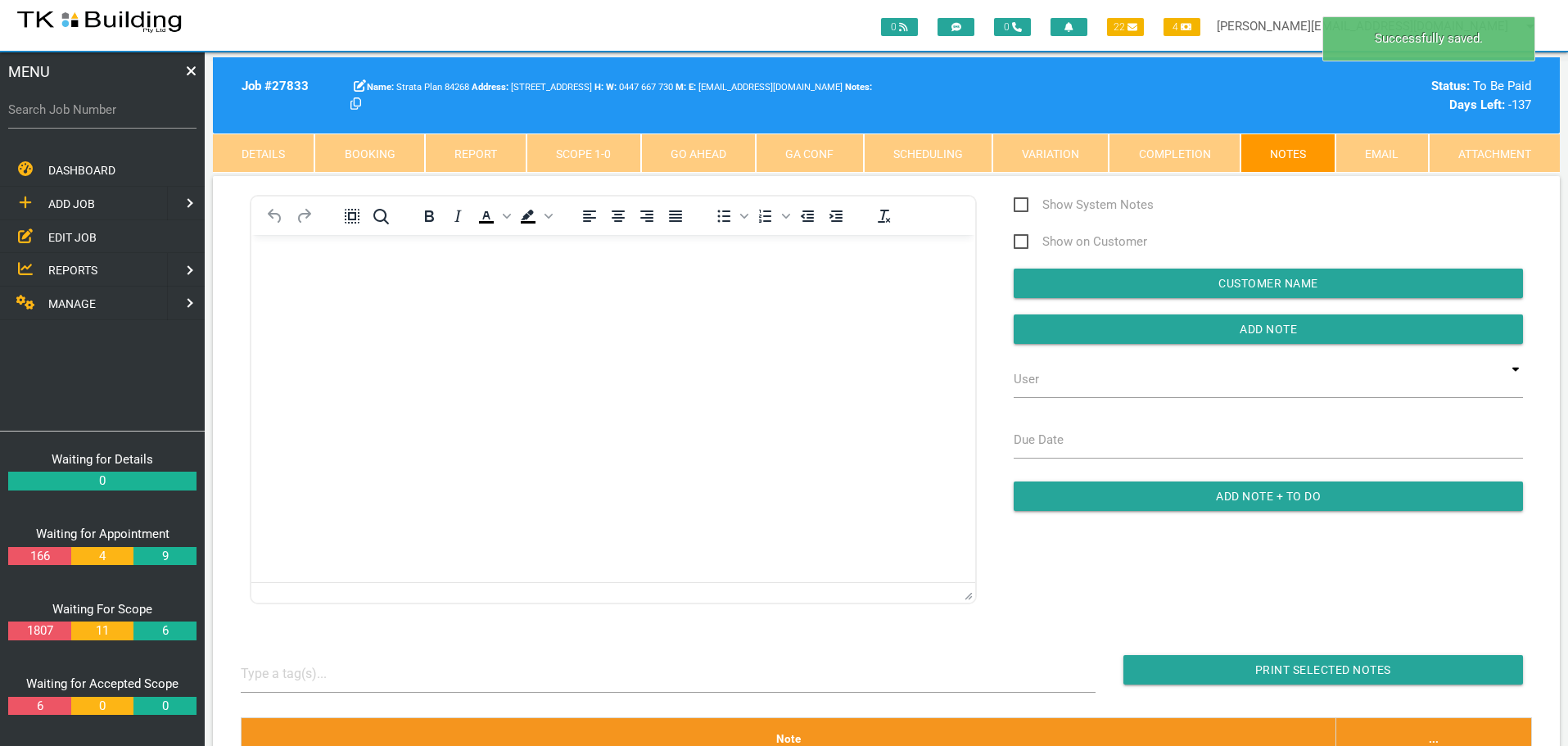
click at [68, 305] on span "MANAGE" at bounding box center [72, 304] width 47 height 13
click at [83, 232] on span "INSURANCE" at bounding box center [79, 237] width 63 height 13
click at [89, 273] on span "RECEIVE PAYMENT" at bounding box center [97, 270] width 98 height 13
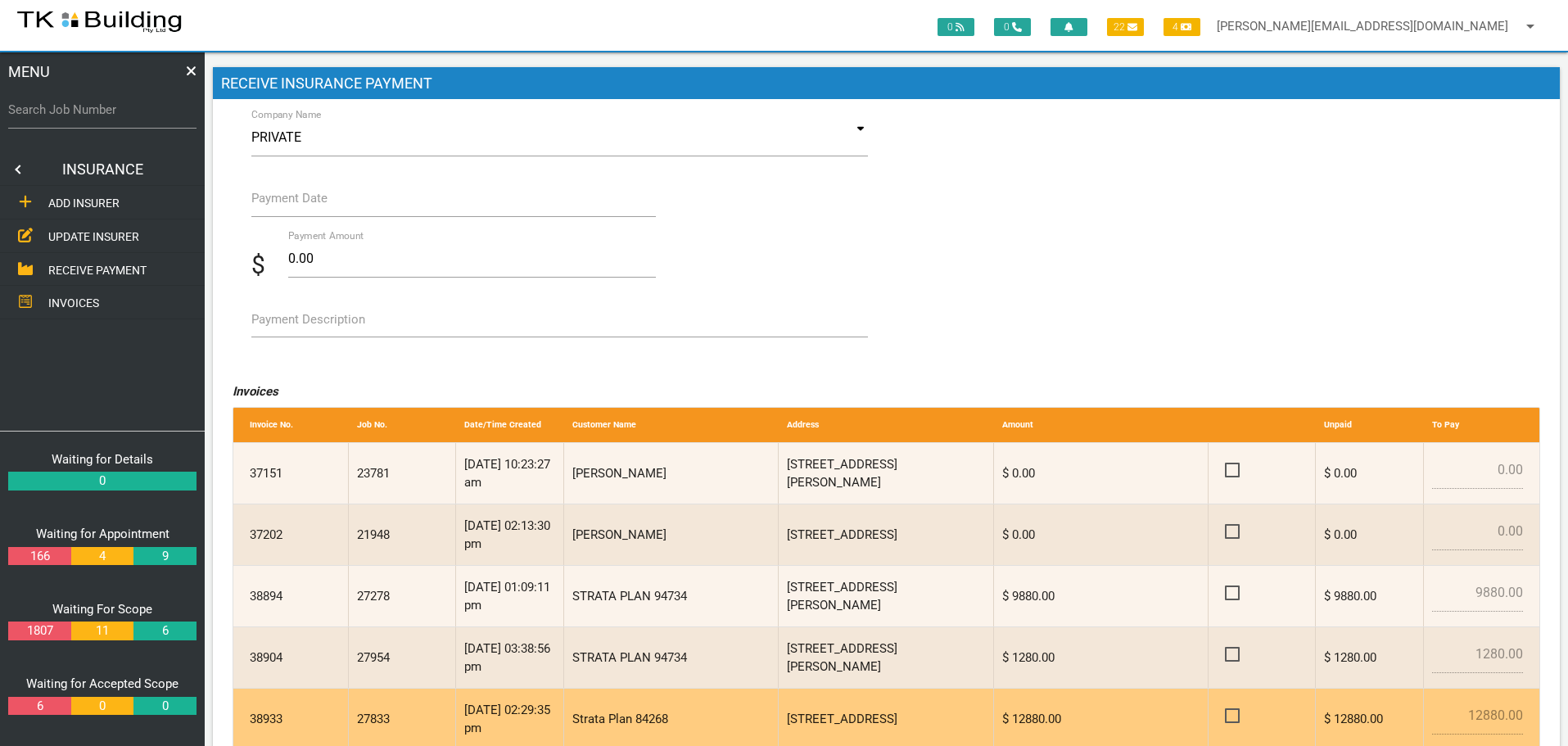
click at [1232, 712] on span at bounding box center [1240, 716] width 29 height 21
click at [1232, 712] on input "checkbox" at bounding box center [1230, 712] width 11 height 11
checkbox input "true"
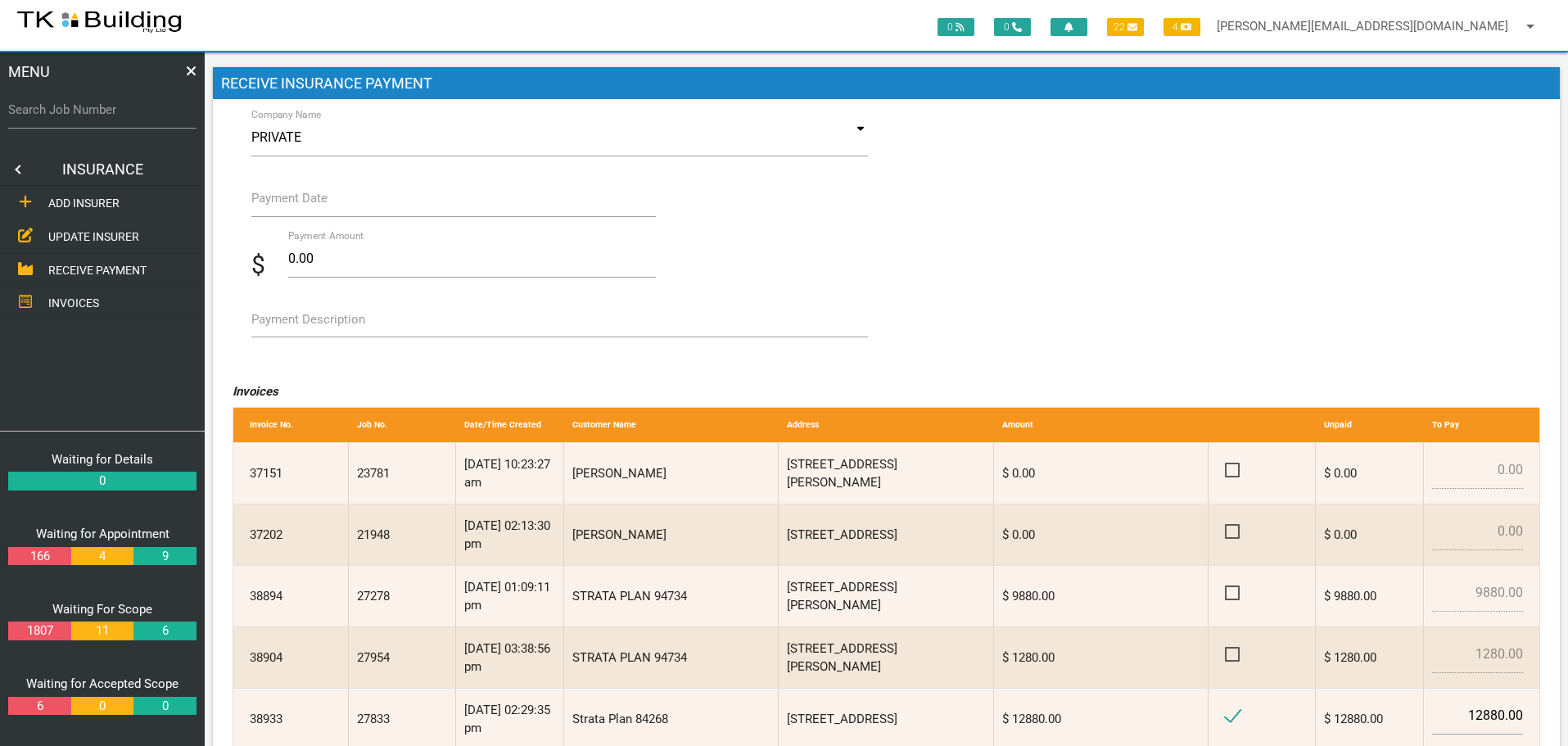
click at [267, 321] on label "Payment Description" at bounding box center [308, 319] width 113 height 19
click at [267, 321] on textarea "Payment Description" at bounding box center [560, 319] width 617 height 37
type textarea "Inv 38933"
click at [322, 207] on label "Payment Date" at bounding box center [289, 198] width 76 height 19
click at [322, 207] on input "Payment Date" at bounding box center [454, 199] width 406 height 38
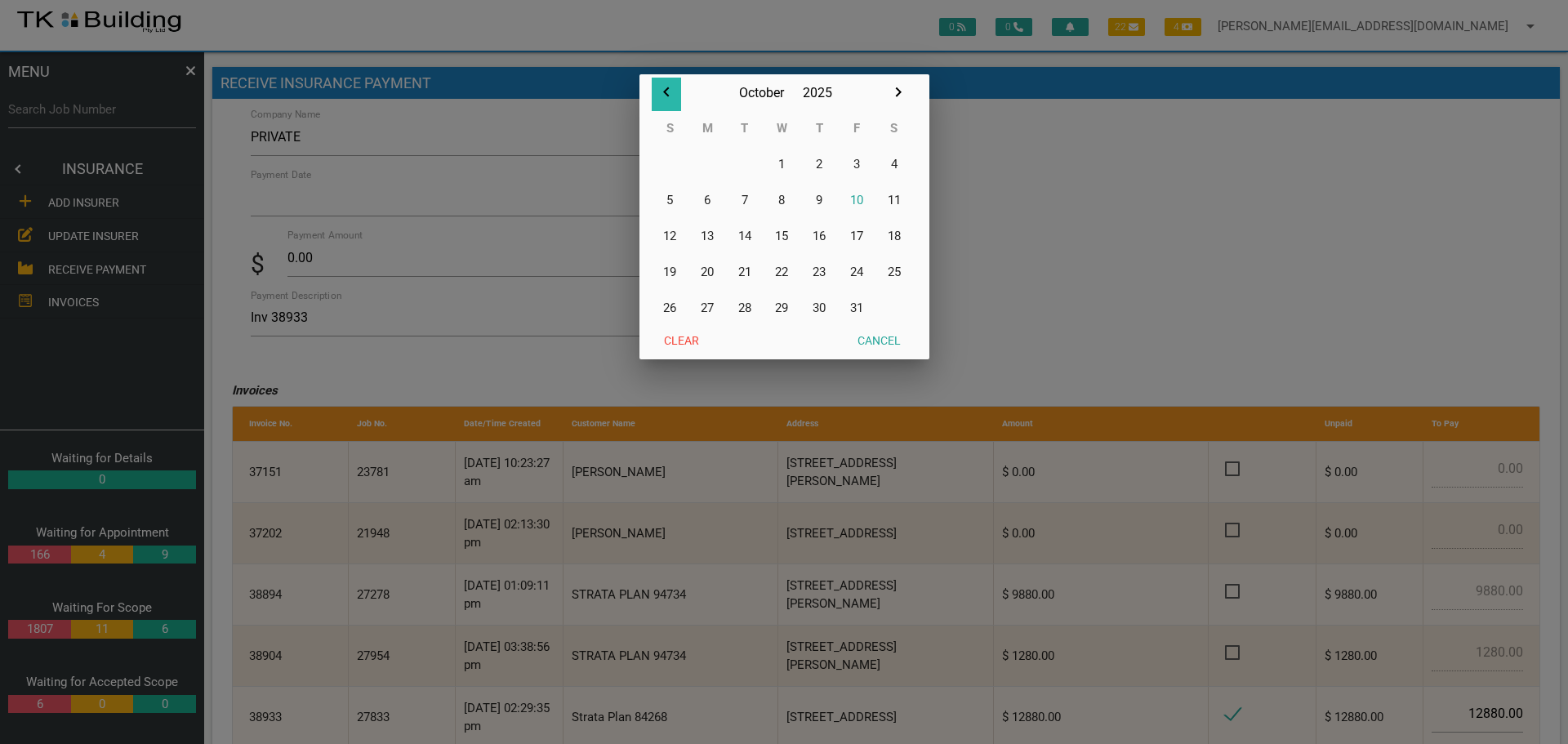
click at [666, 89] on icon "button" at bounding box center [666, 92] width 5 height 10
click at [748, 306] on button "30" at bounding box center [745, 308] width 38 height 36
type input "[DATE]"
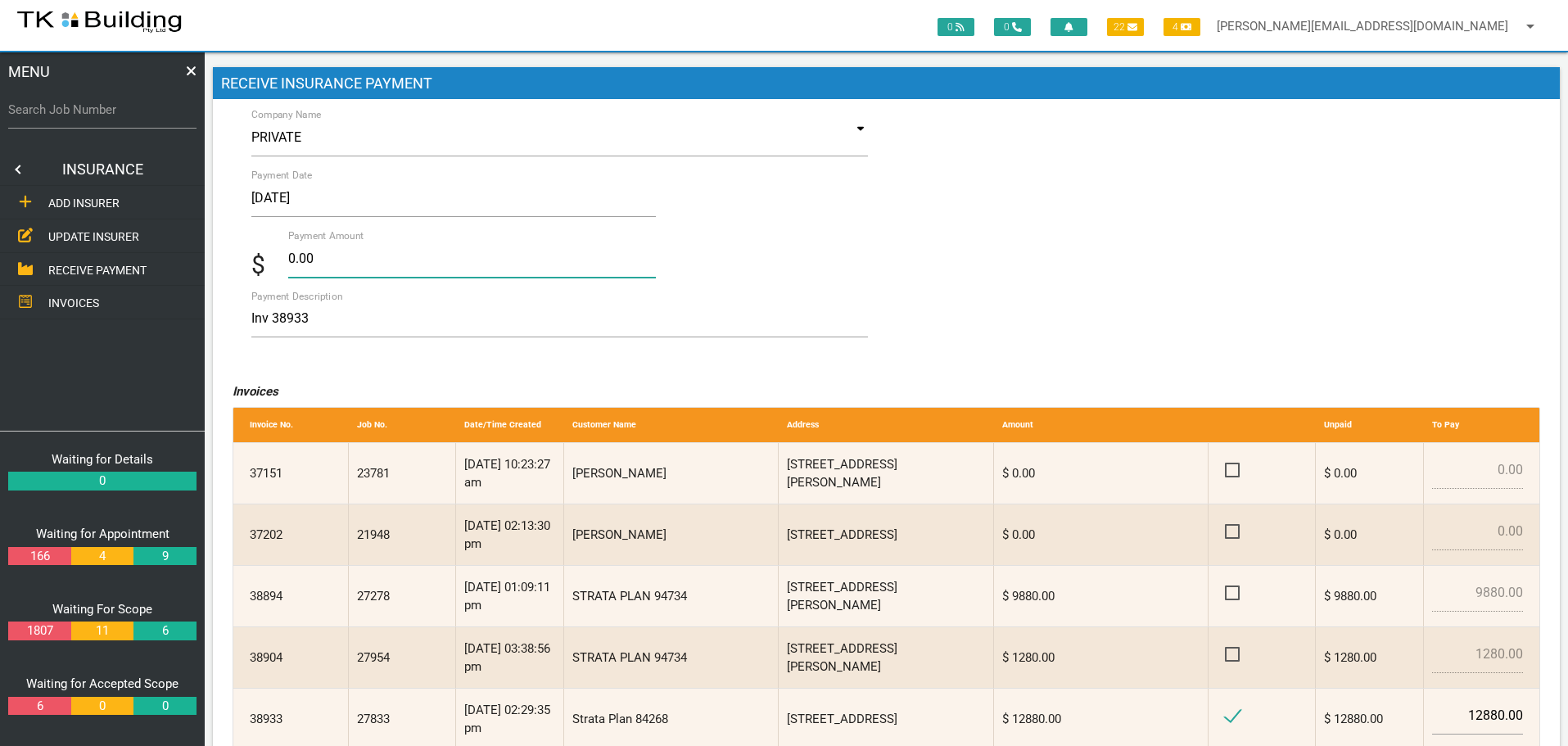
click at [342, 260] on input "0.00" at bounding box center [473, 259] width 368 height 38
type input "0"
type input "12880.00"
click at [365, 318] on textarea "Inv 38933" at bounding box center [560, 319] width 617 height 37
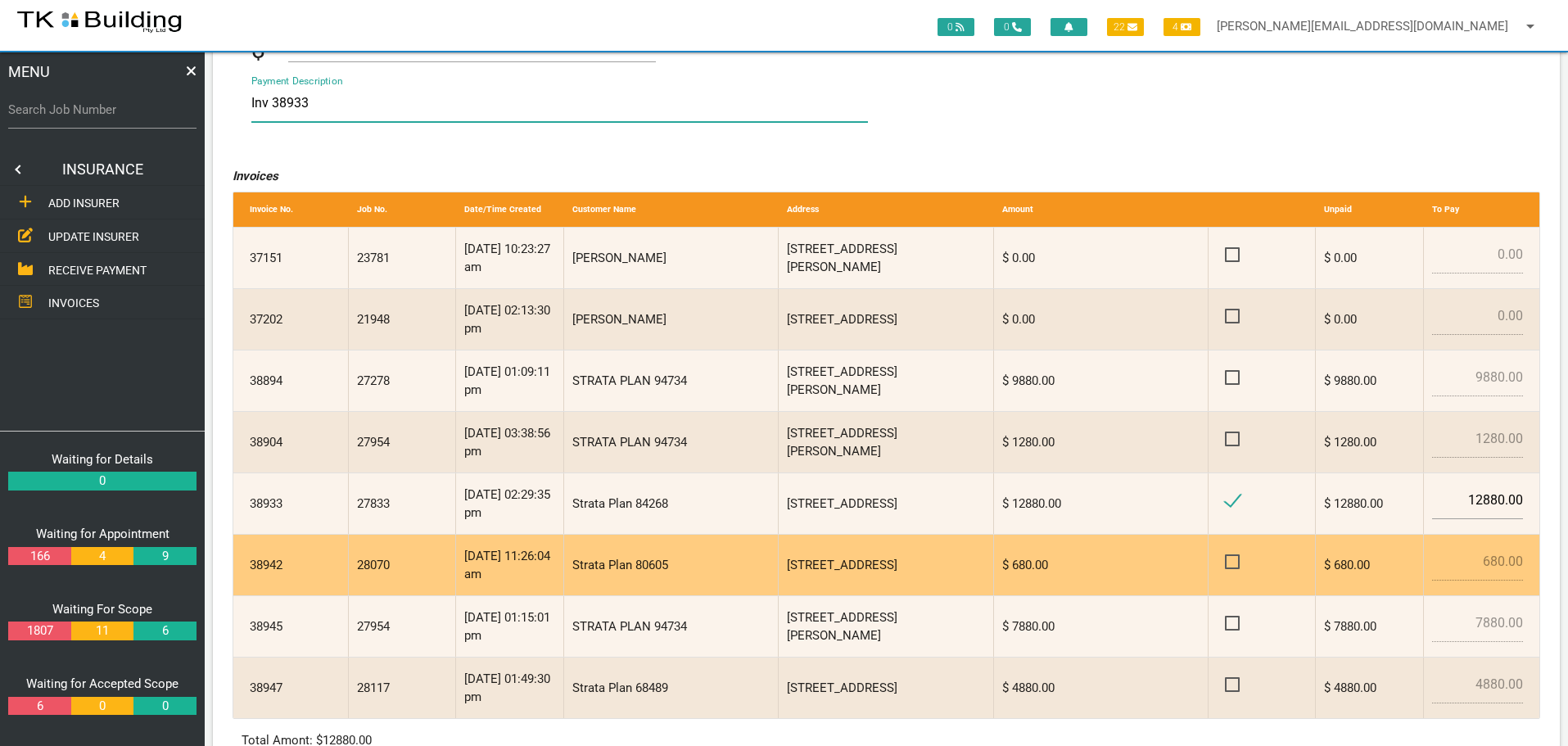
scroll to position [359, 0]
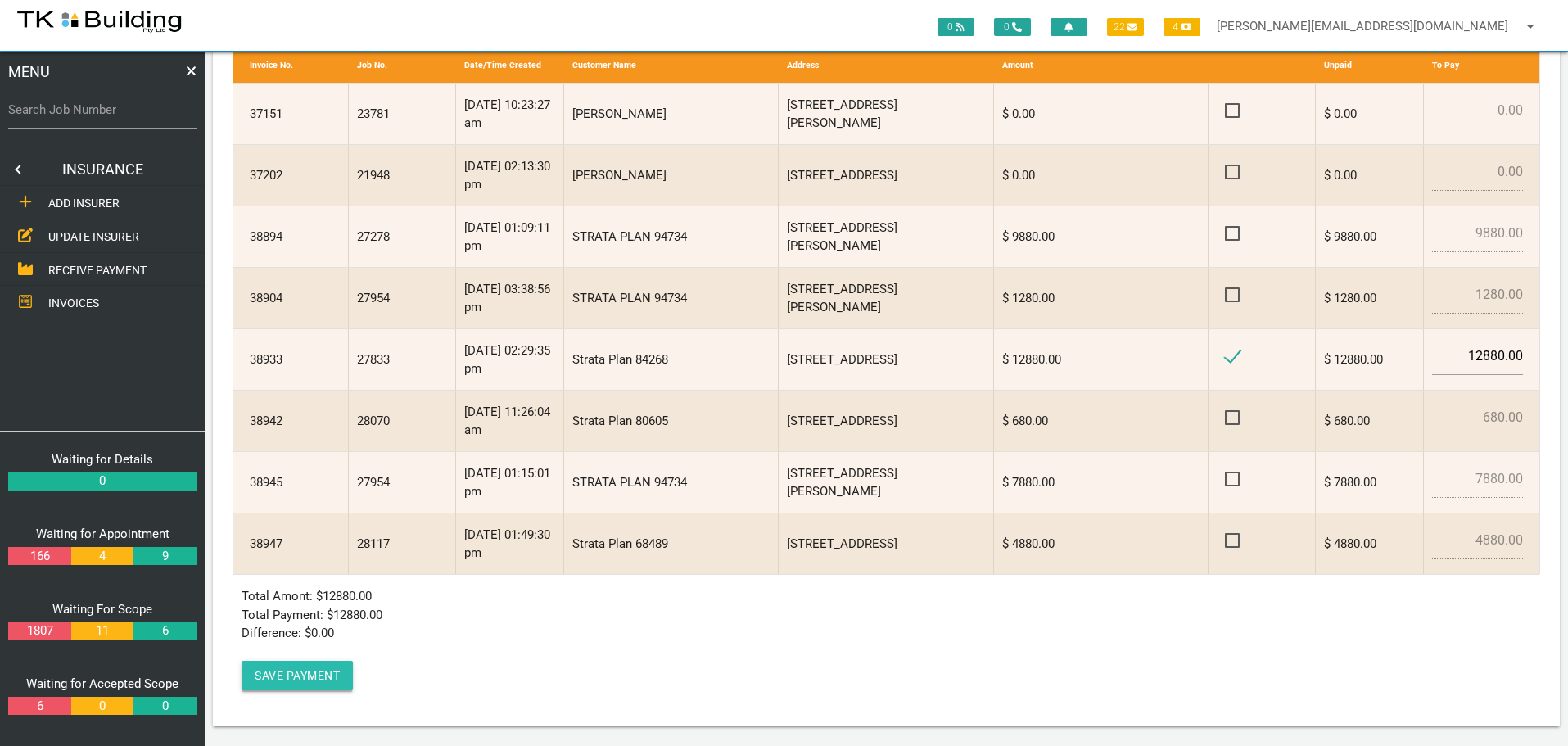
click at [275, 676] on button "Save Payment" at bounding box center [297, 675] width 112 height 29
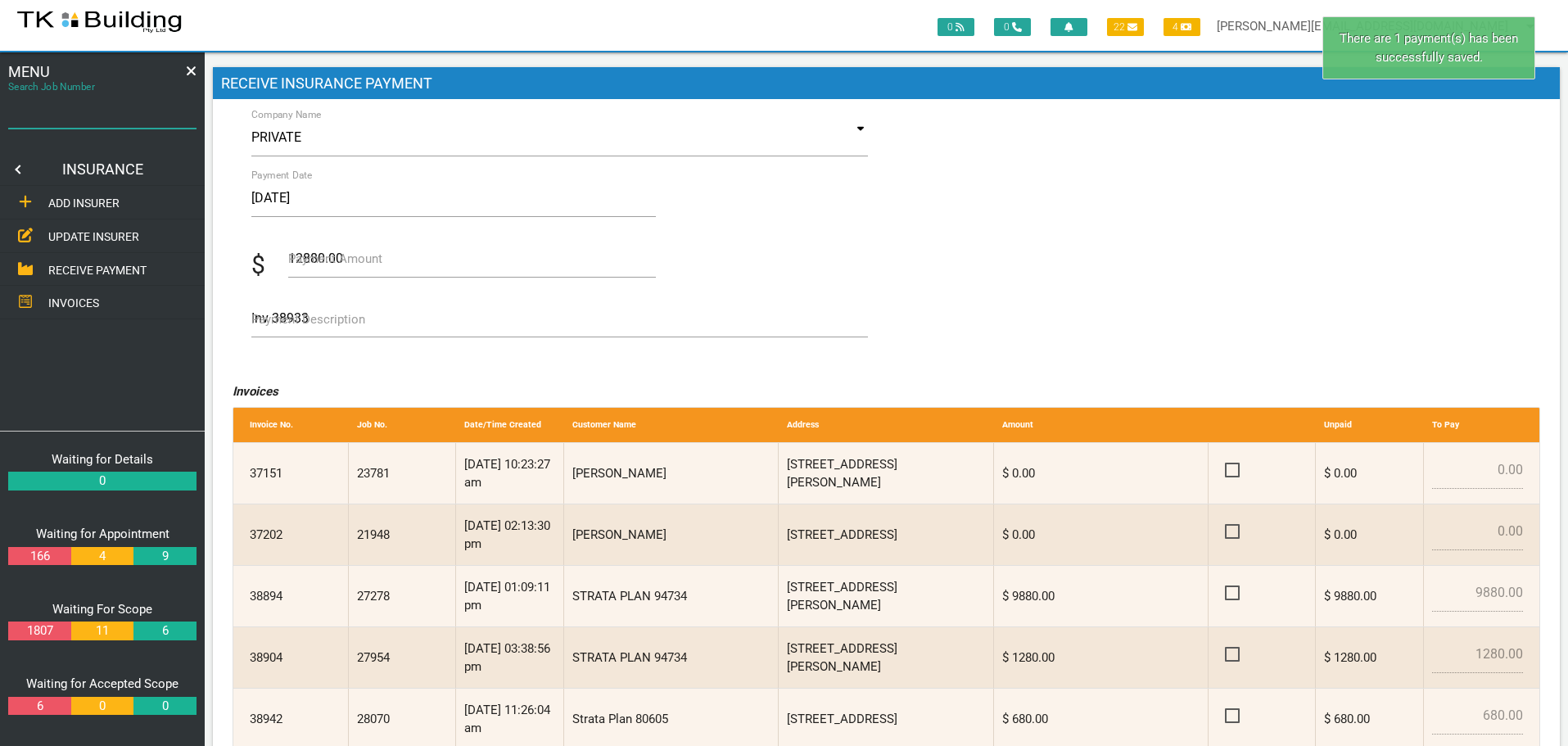
click at [90, 120] on input "Search Job Number" at bounding box center [103, 110] width 189 height 38
type input "27833"
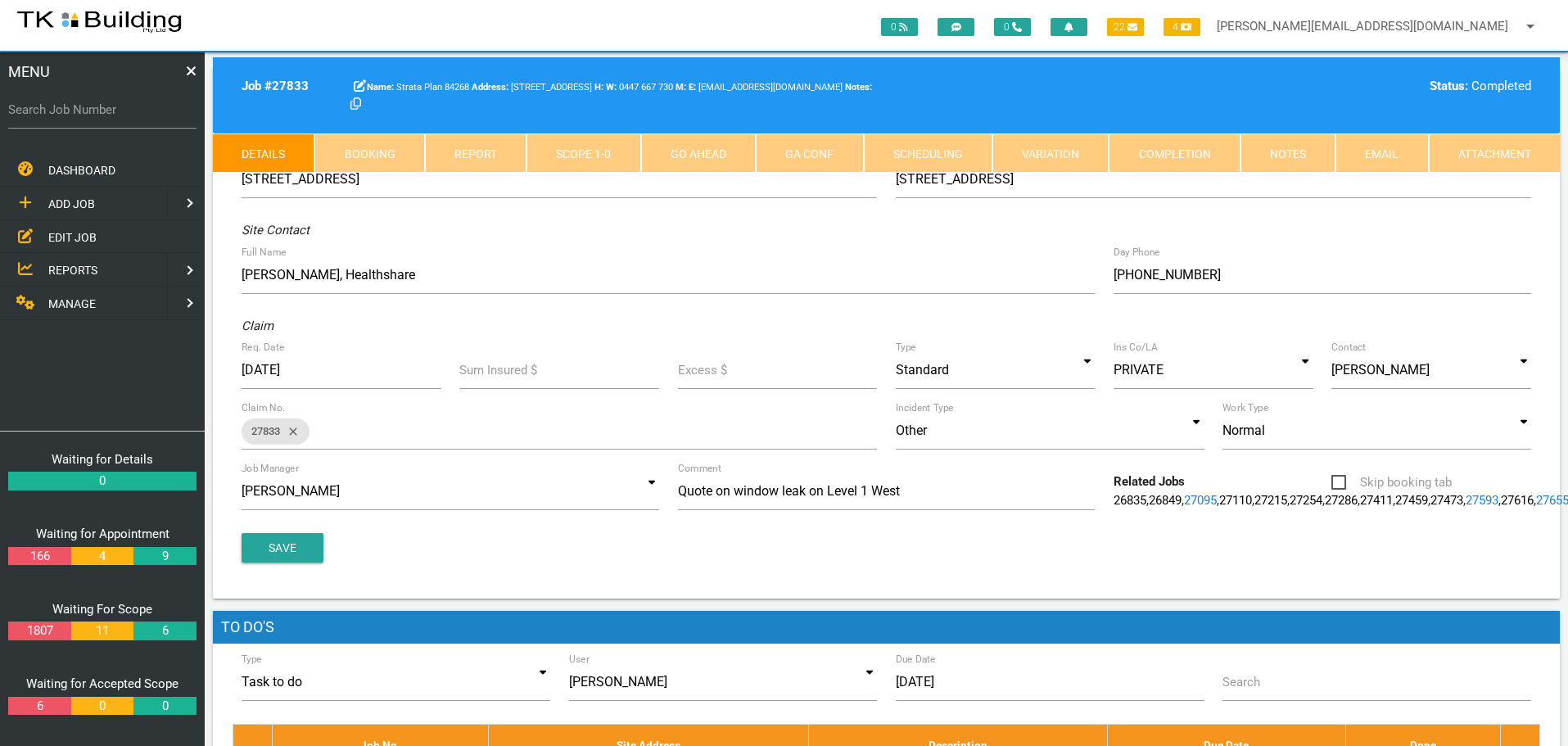
click at [1162, 154] on link "Completion" at bounding box center [1174, 152] width 131 height 39
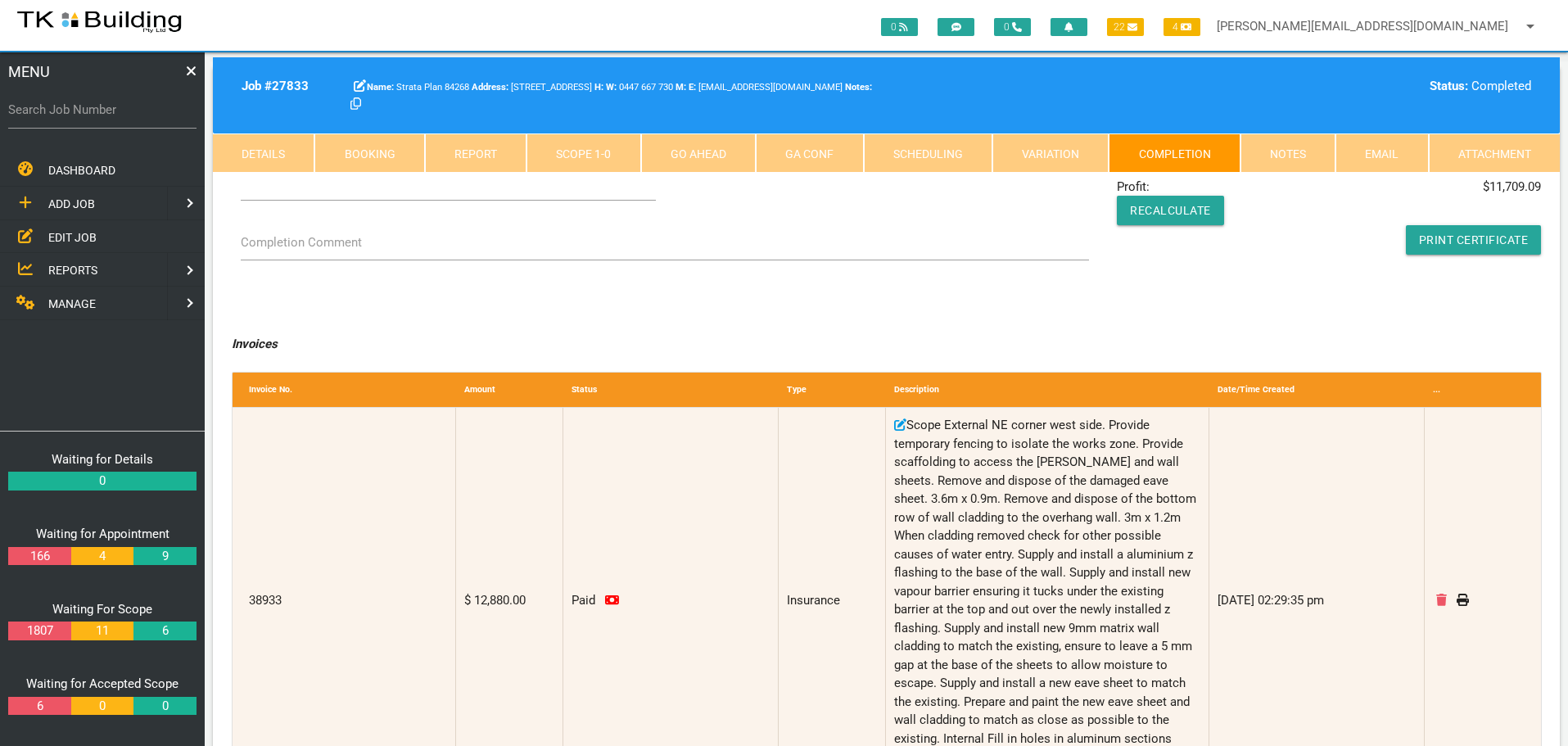
click at [1287, 155] on link "Notes" at bounding box center [1288, 152] width 95 height 39
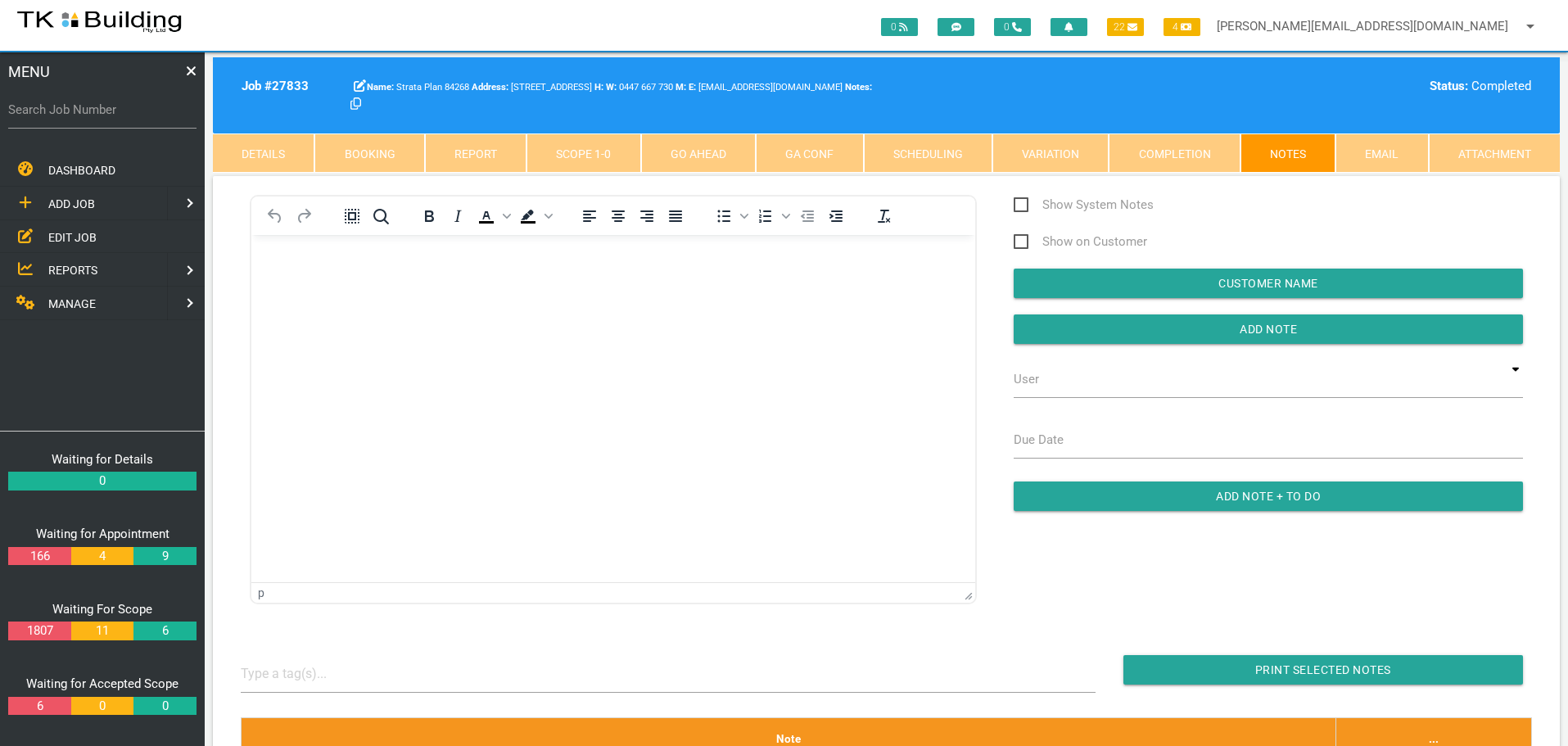
click at [61, 119] on label "Search Job Number" at bounding box center [103, 110] width 189 height 19
click at [61, 119] on input "Search Job Number" at bounding box center [103, 110] width 189 height 38
type input "27734"
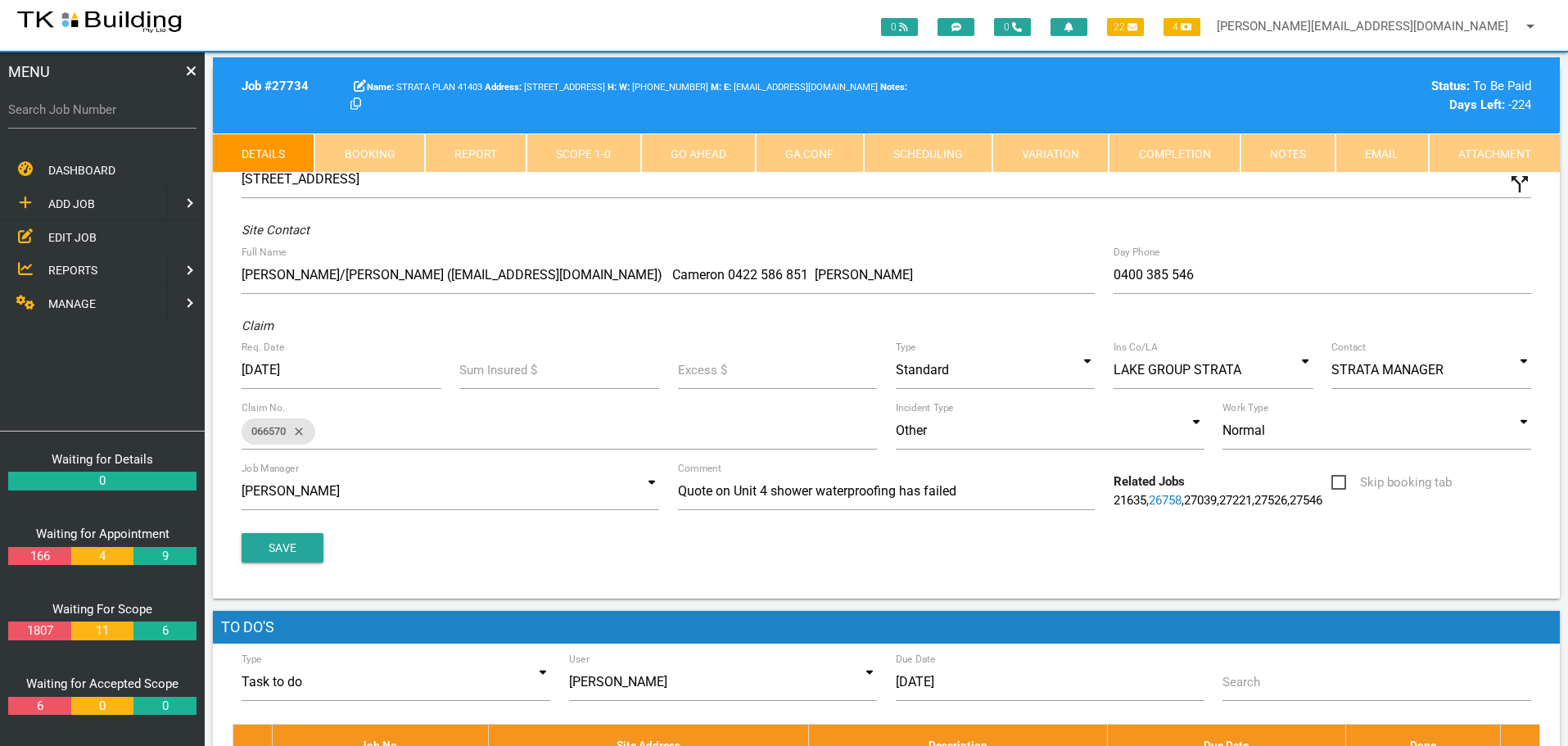
click at [1271, 152] on link "Notes" at bounding box center [1288, 152] width 95 height 39
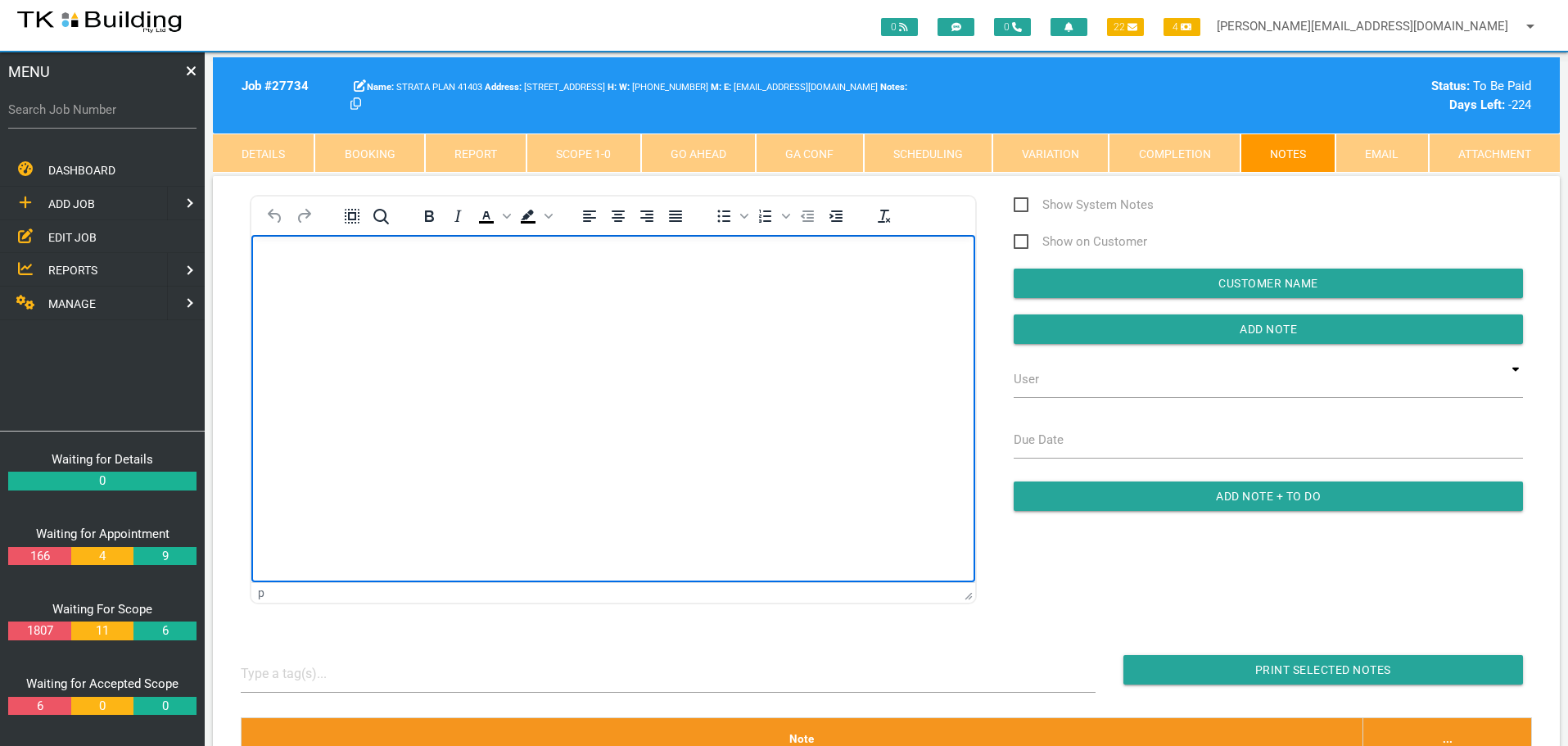
click at [316, 289] on body "Rich Text Area. Press ALT-0 for help." at bounding box center [613, 282] width 724 height 54
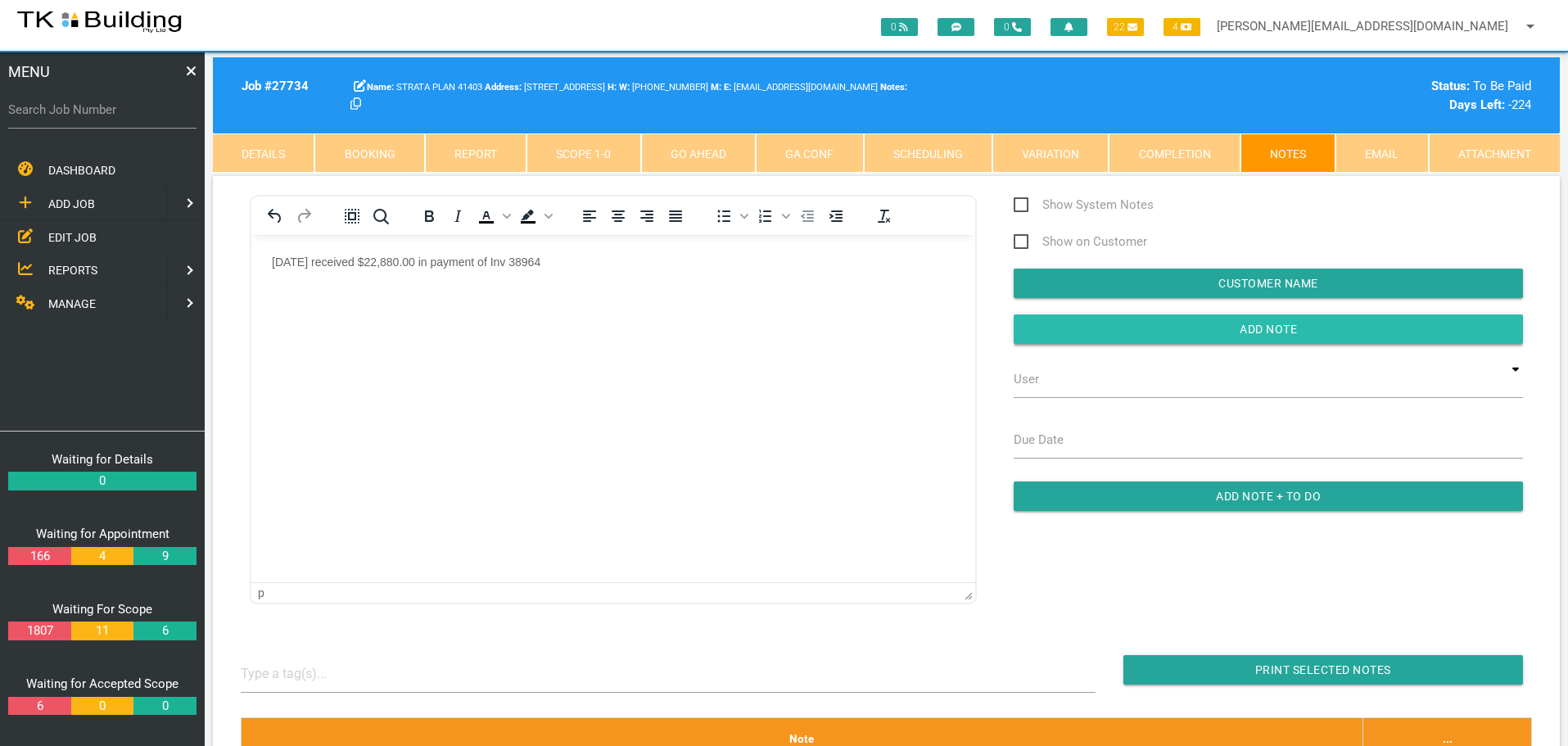
click at [1067, 325] on input "button" at bounding box center [1268, 329] width 509 height 29
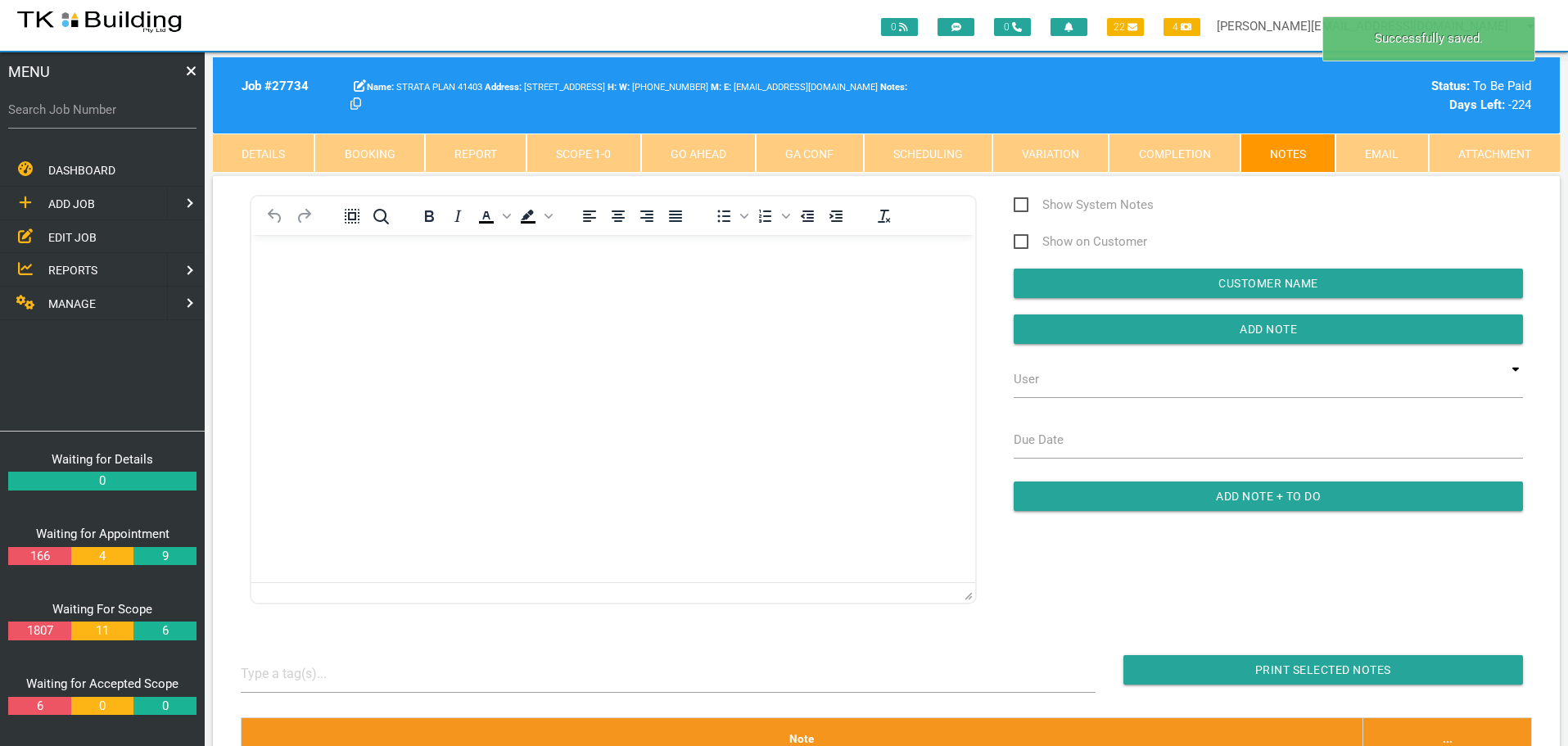
click at [79, 305] on span "MANAGE" at bounding box center [72, 304] width 47 height 13
click at [78, 232] on span "INSURANCE" at bounding box center [79, 237] width 63 height 13
click at [74, 267] on span "RECEIVE PAYMENT" at bounding box center [97, 270] width 98 height 13
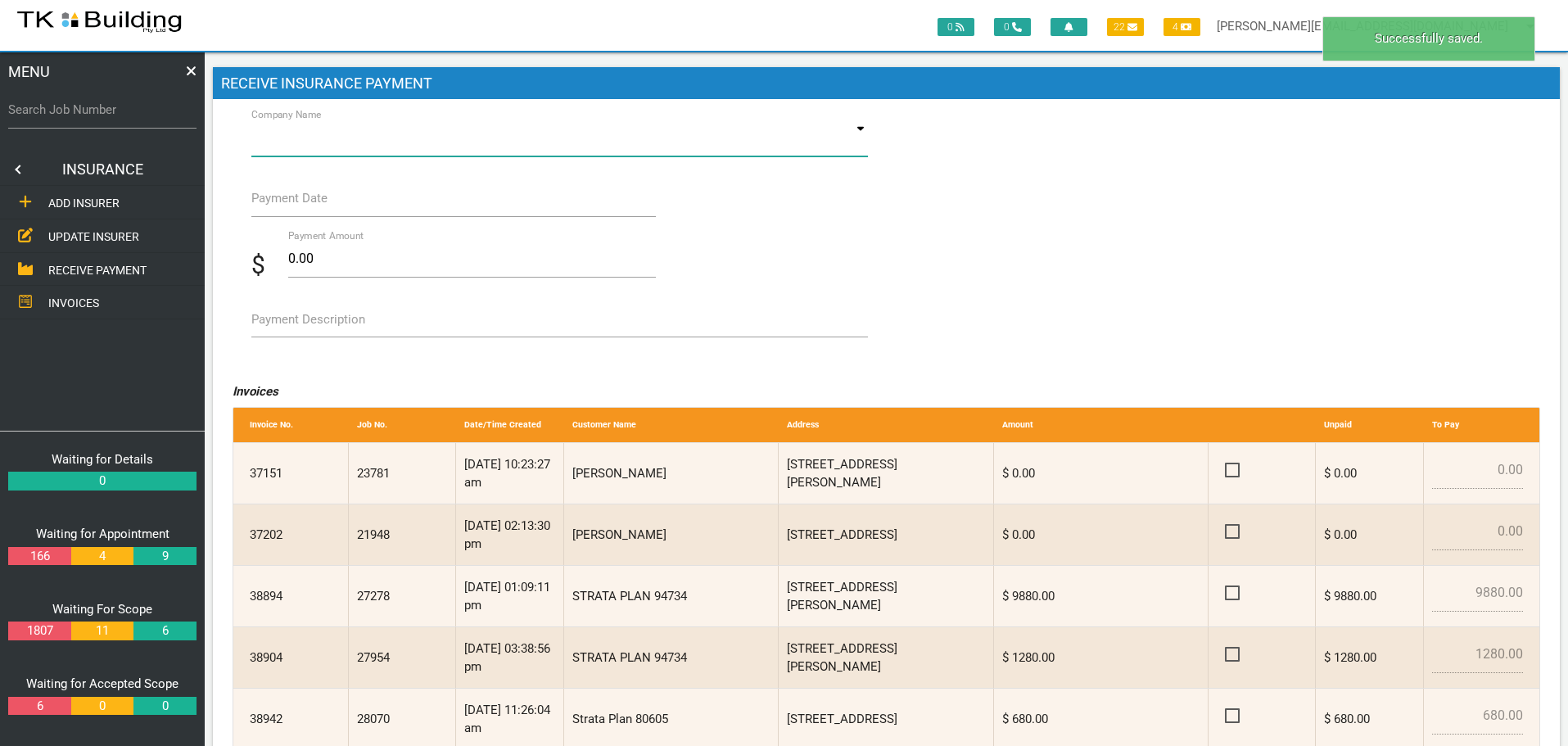
click at [345, 140] on input at bounding box center [560, 138] width 617 height 38
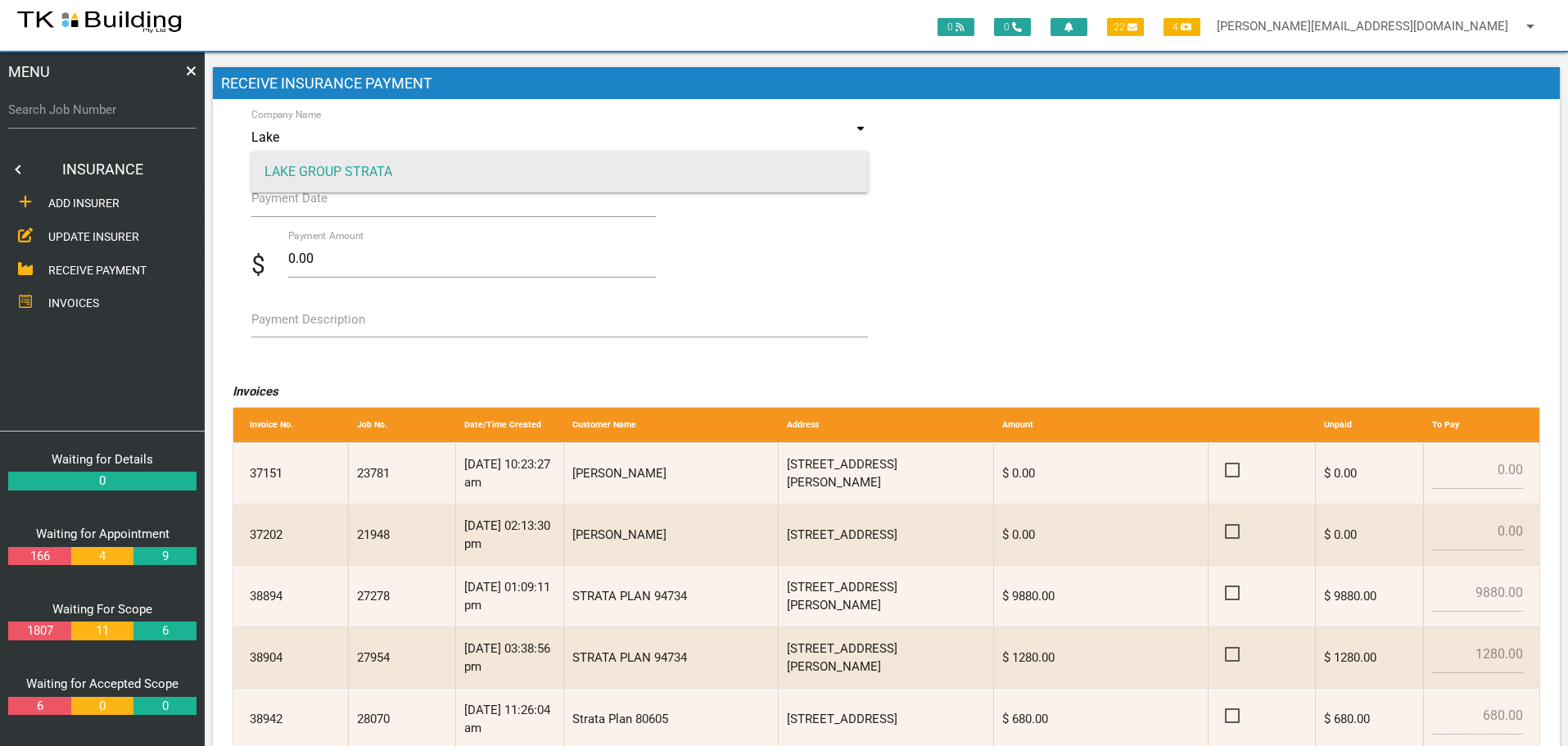
type input "Lake"
click at [340, 166] on span "LAKE GROUP STRATA" at bounding box center [560, 172] width 617 height 41
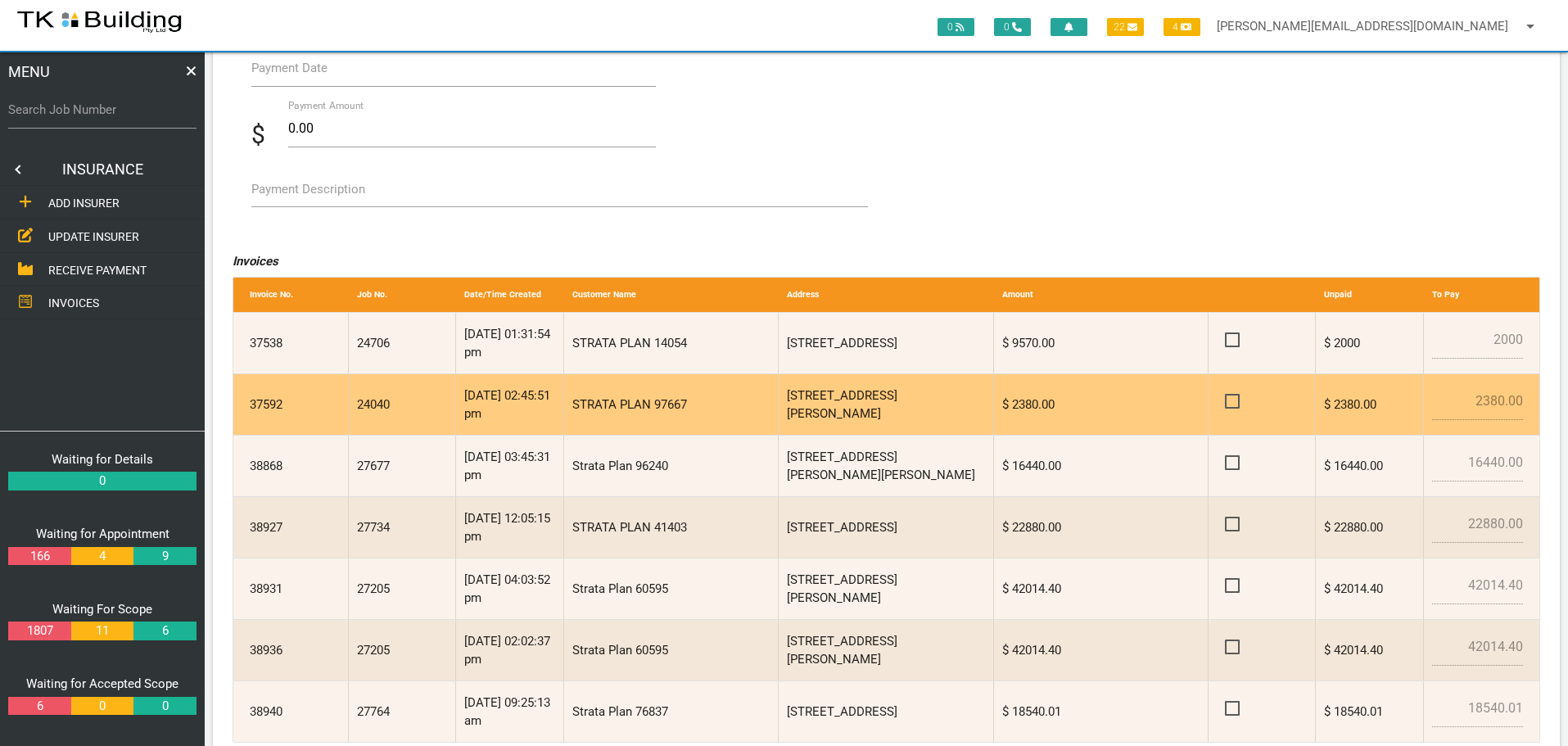
scroll to position [163, 0]
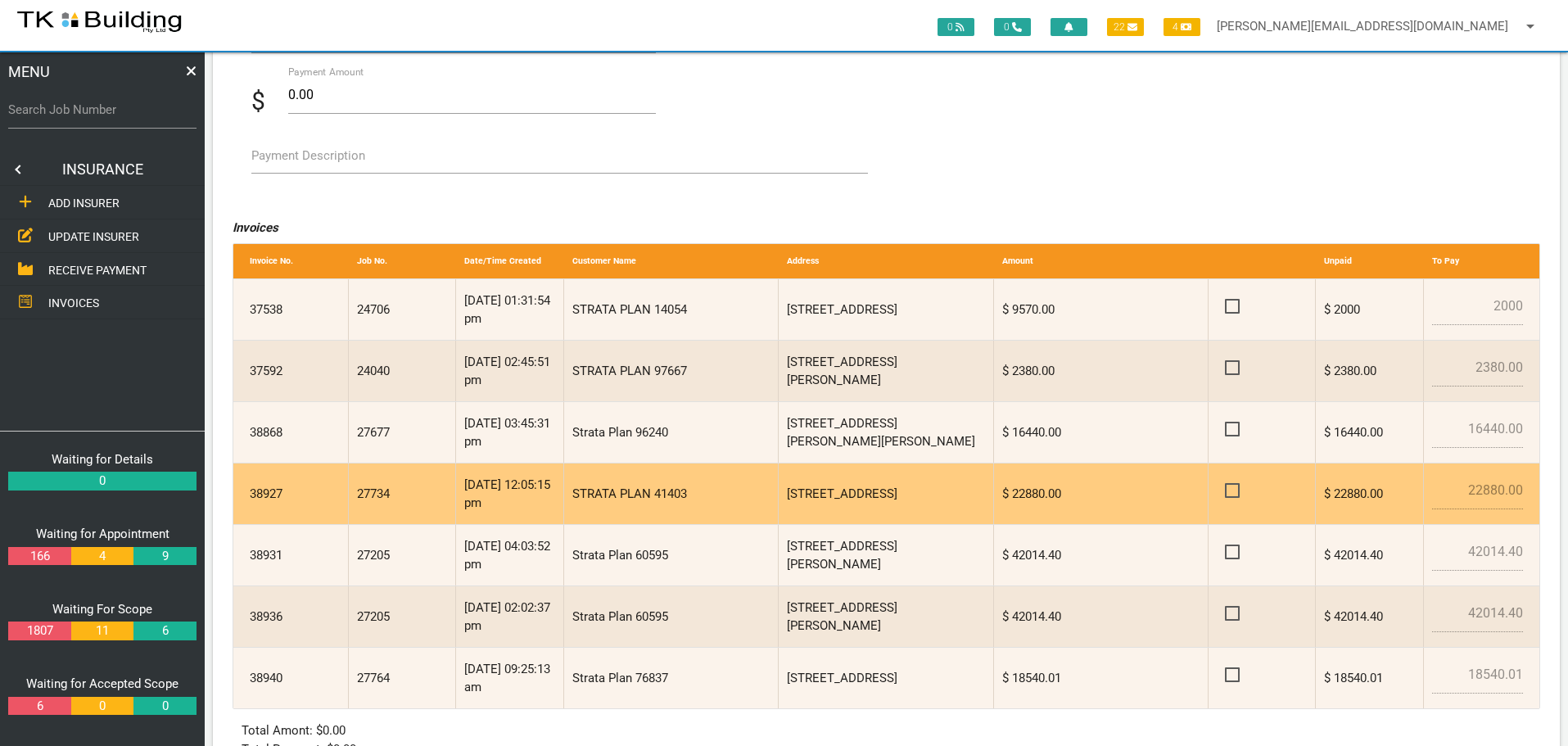
click at [1236, 492] on span at bounding box center [1240, 491] width 29 height 21
click at [1236, 491] on input "checkbox" at bounding box center [1230, 486] width 11 height 11
checkbox input "true"
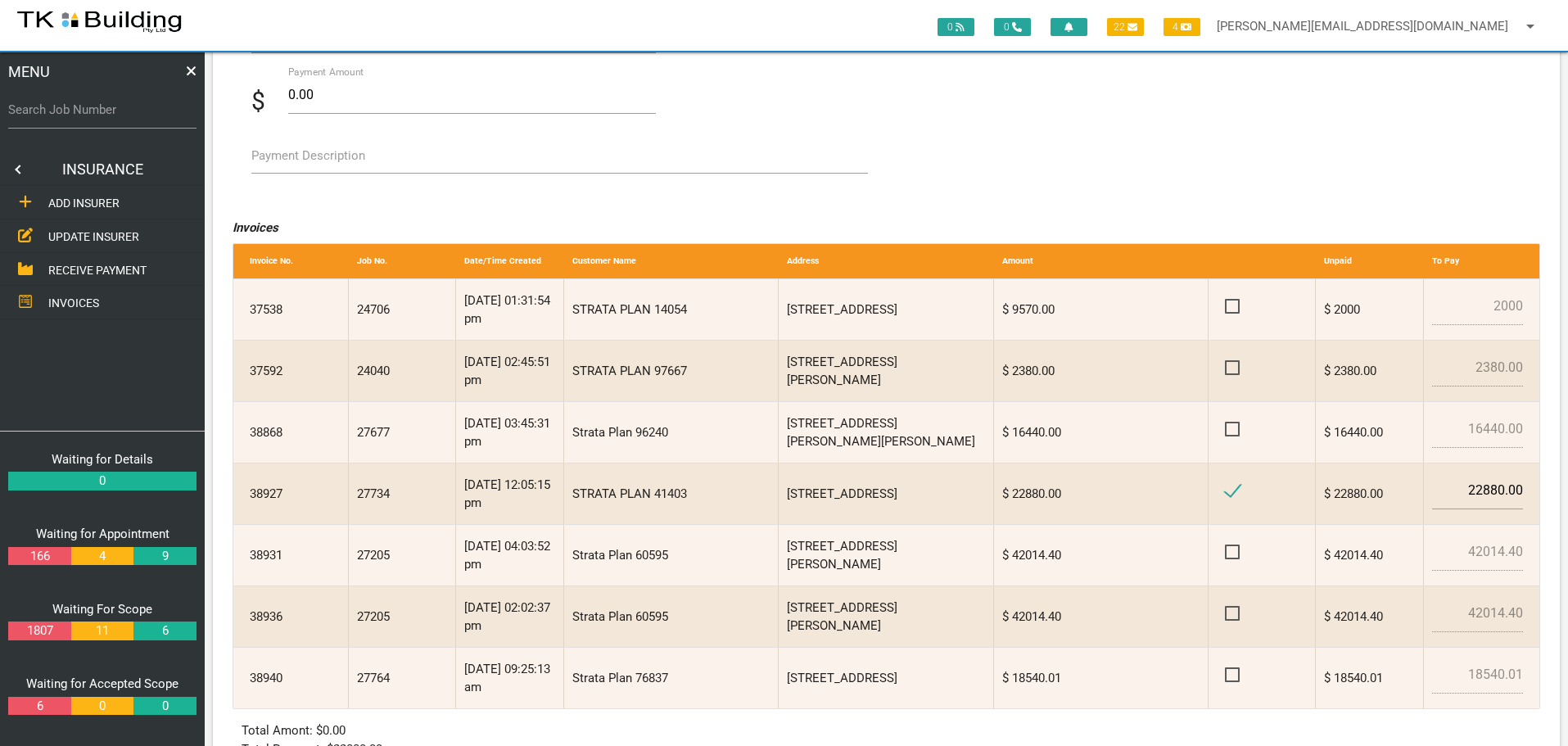
click at [273, 157] on label "Payment Description" at bounding box center [308, 156] width 113 height 19
click at [273, 157] on textarea "Payment Description" at bounding box center [560, 155] width 617 height 37
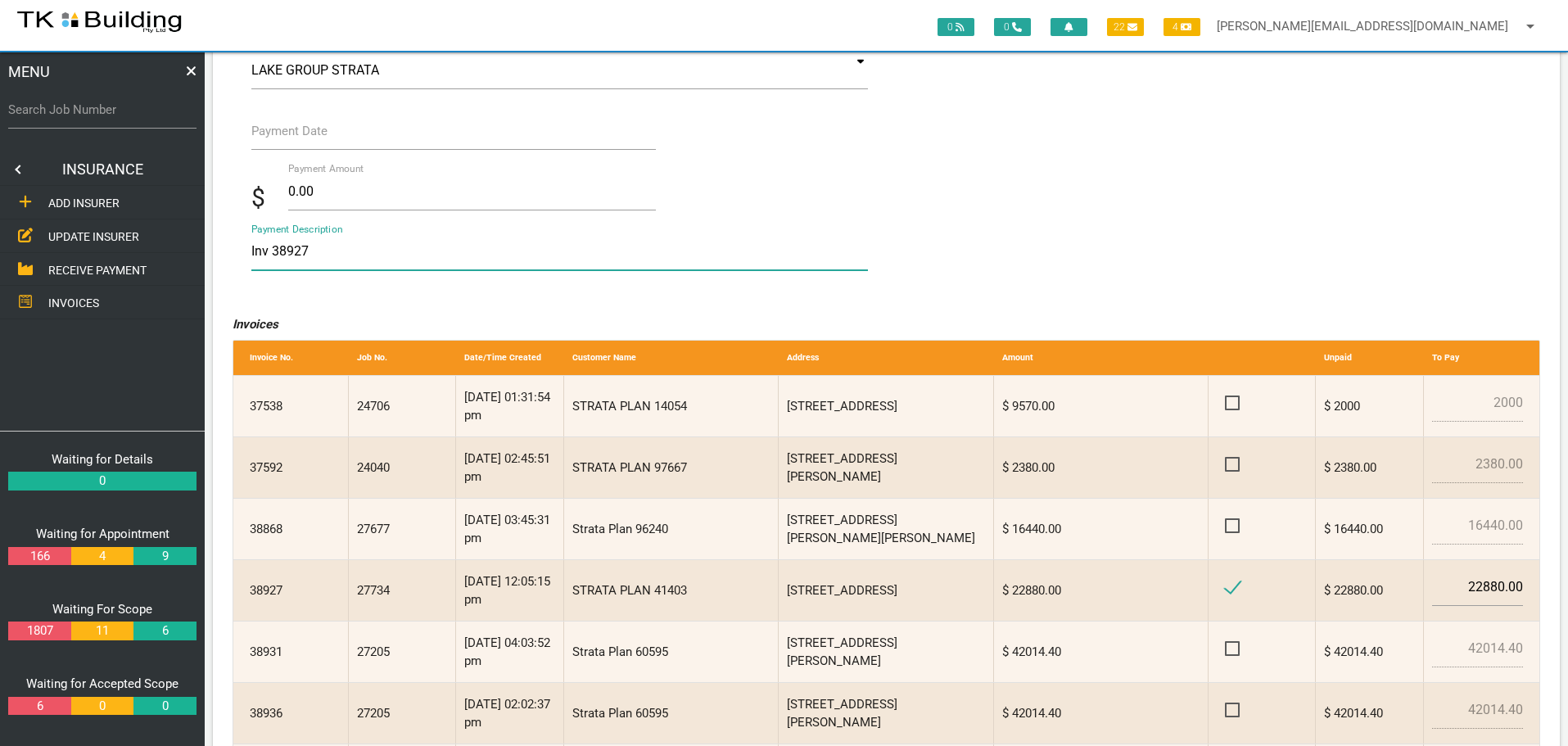
scroll to position [0, 0]
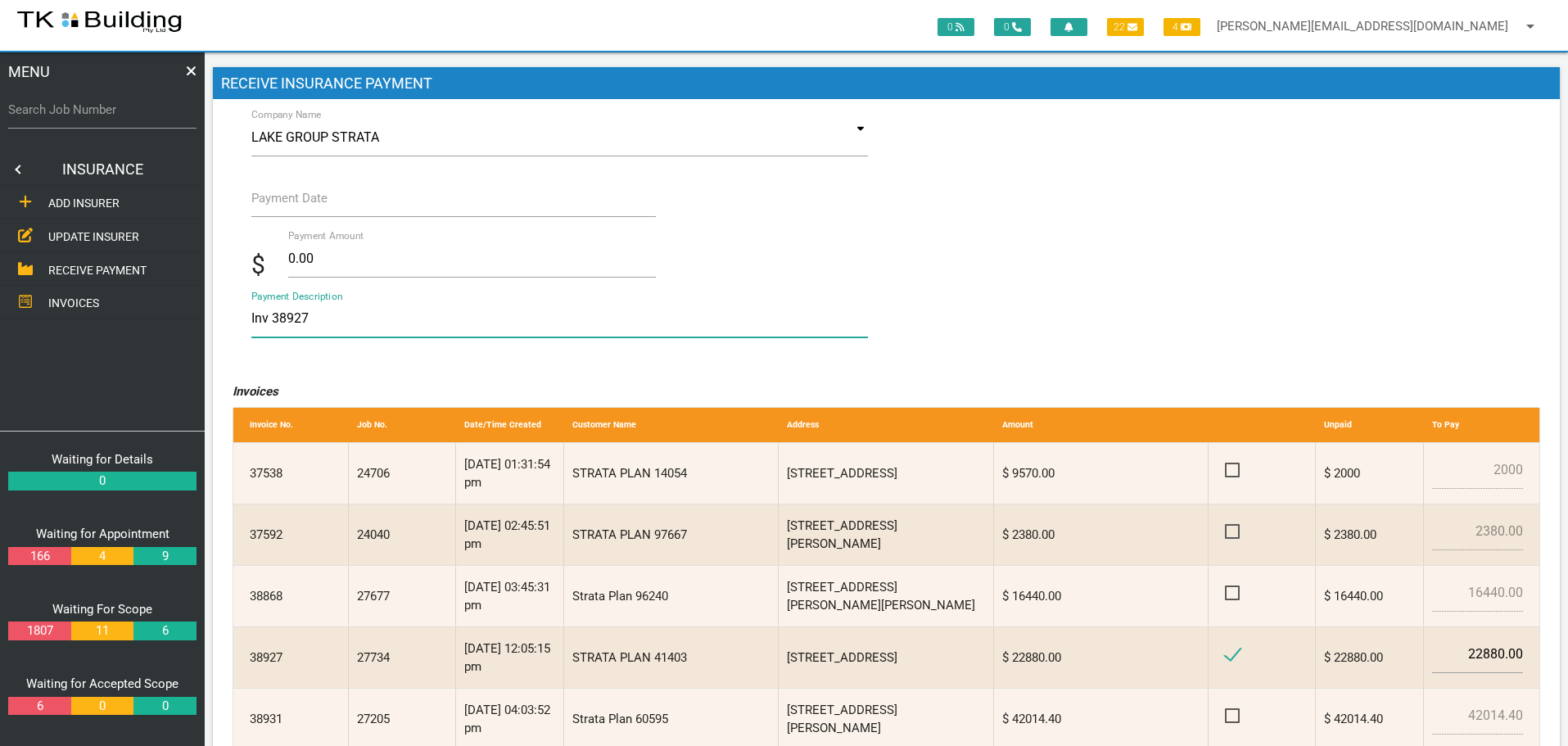
type textarea "Inv 38927"
click at [300, 205] on label "Payment Date" at bounding box center [289, 198] width 76 height 19
click at [300, 205] on input "Payment Date" at bounding box center [454, 199] width 406 height 38
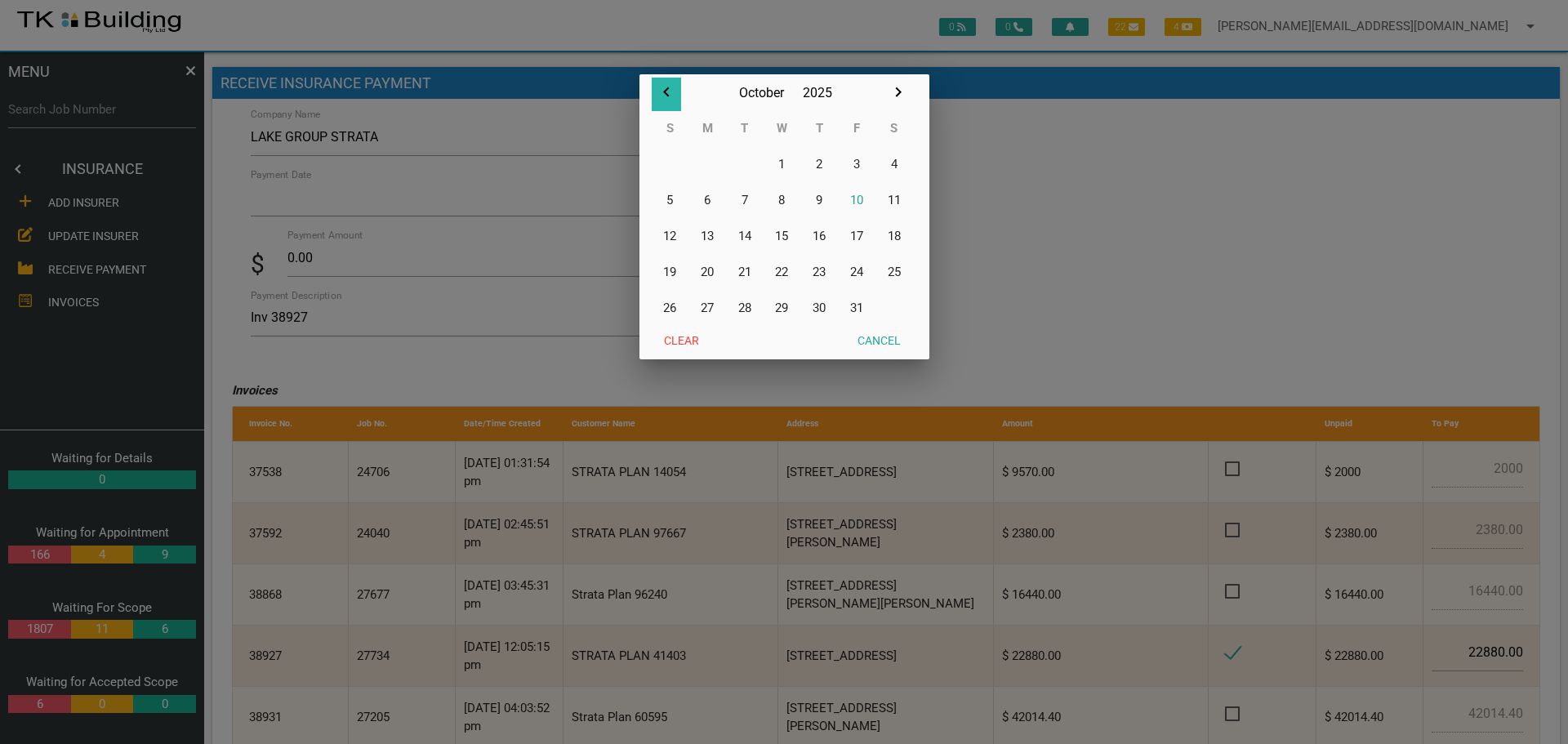
click at [664, 88] on icon "button" at bounding box center [667, 92] width 20 height 20
click at [858, 267] on button "26" at bounding box center [857, 272] width 38 height 36
type input "[DATE]"
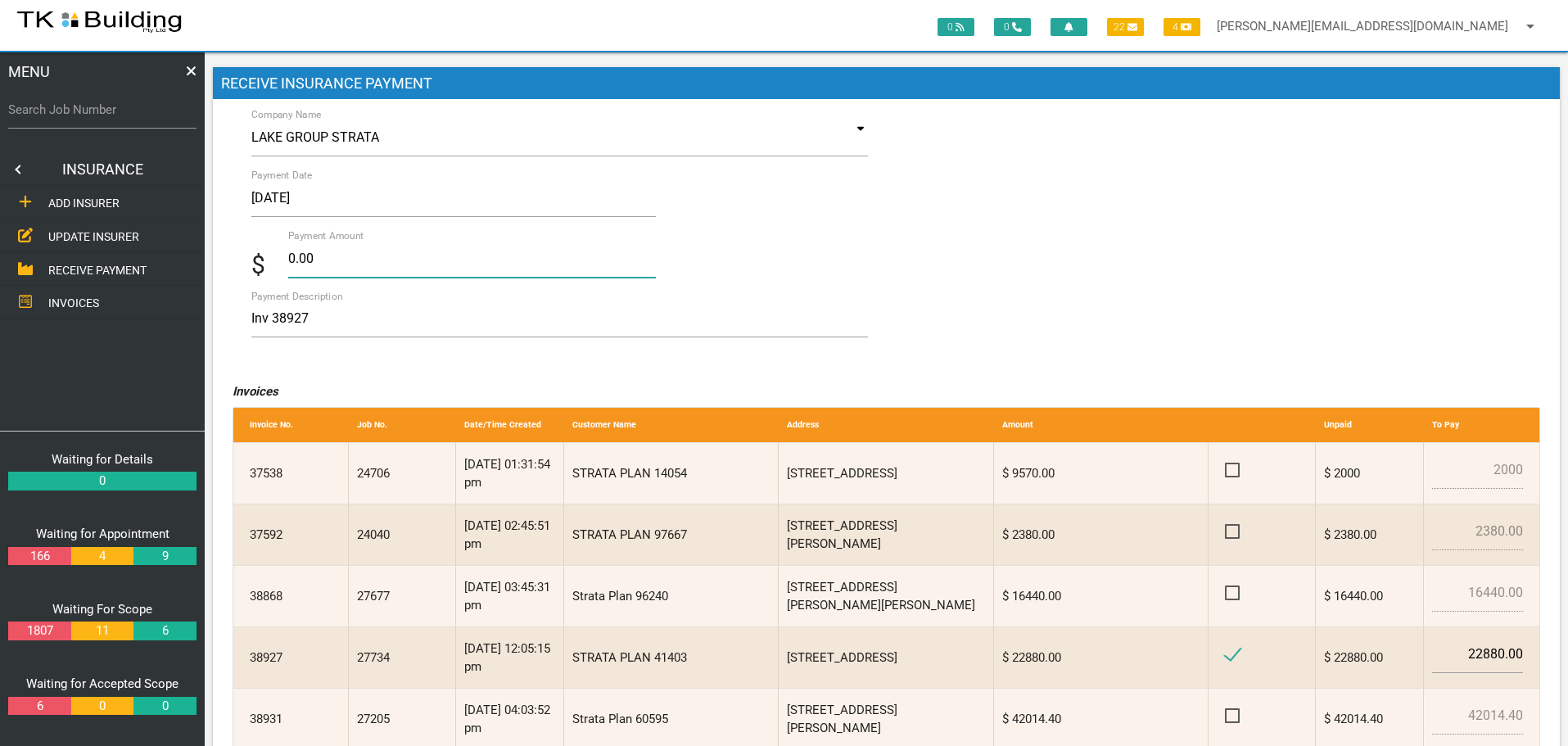
click at [362, 263] on input "0.00" at bounding box center [473, 259] width 368 height 38
type input "0"
type input "22880.00"
click at [411, 314] on textarea "Inv 38927" at bounding box center [560, 319] width 617 height 37
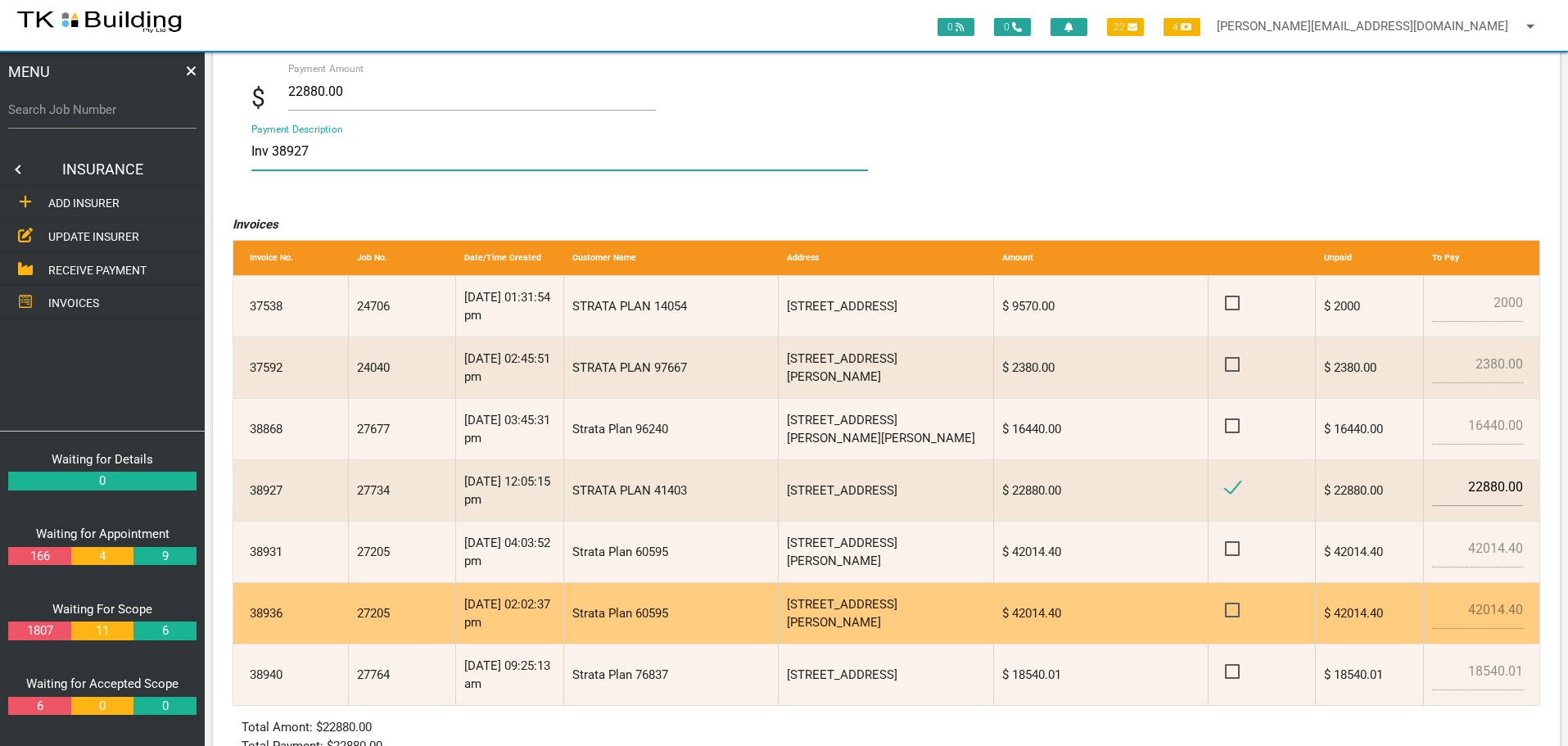
scroll to position [298, 0]
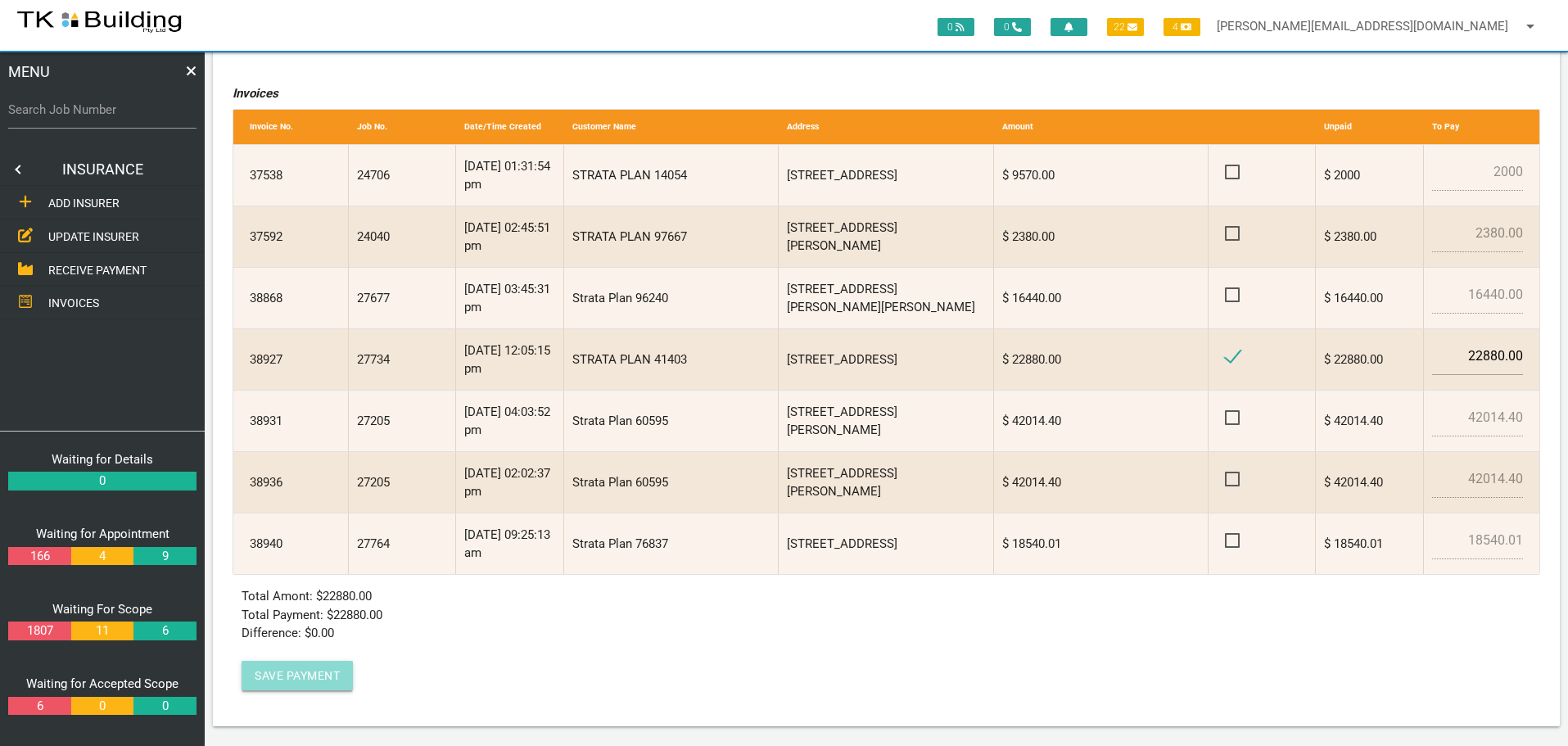
click at [299, 673] on button "Save Payment" at bounding box center [297, 675] width 112 height 29
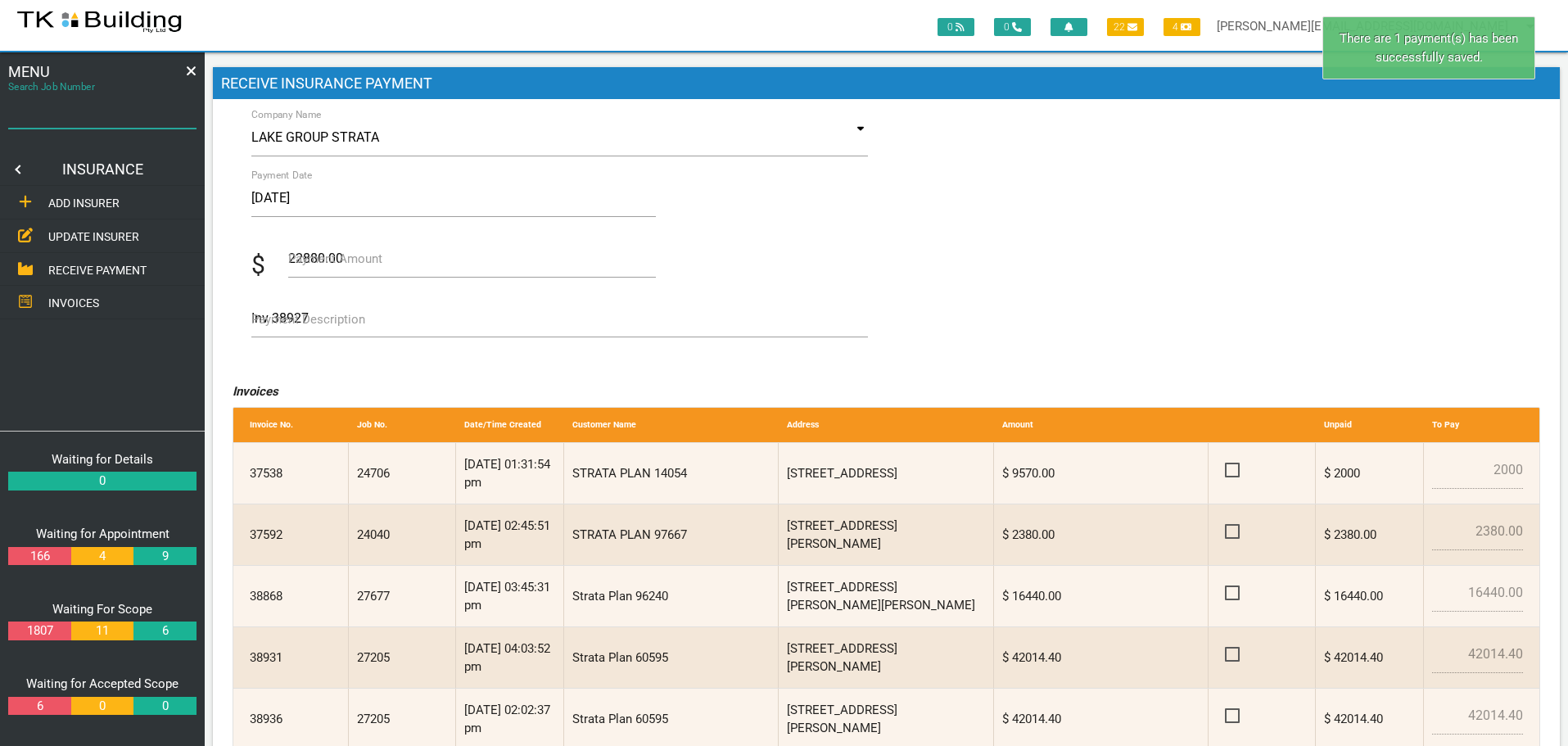
click at [112, 121] on input "Search Job Number" at bounding box center [103, 110] width 189 height 38
type input "27734"
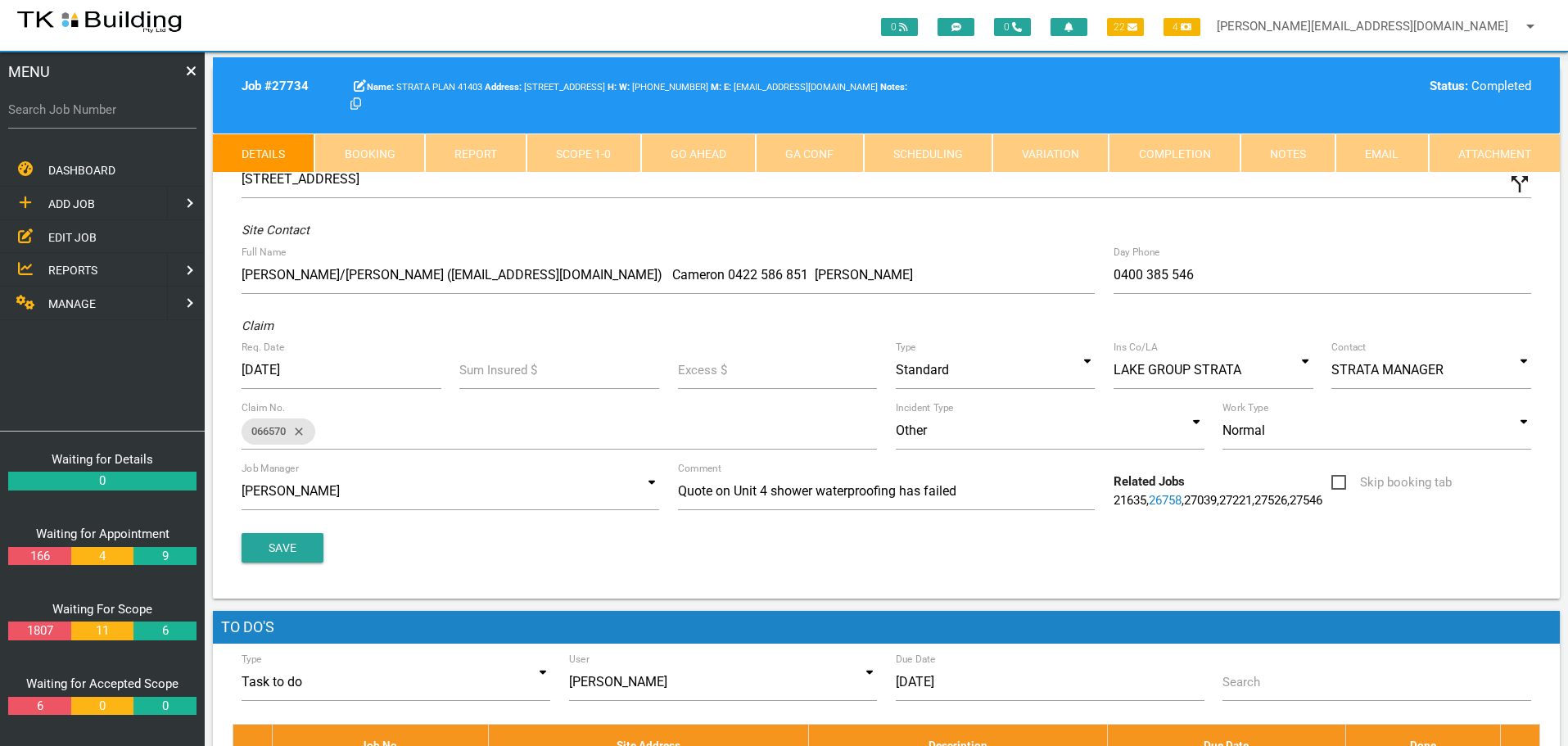
click at [1192, 152] on link "Completion" at bounding box center [1174, 152] width 131 height 39
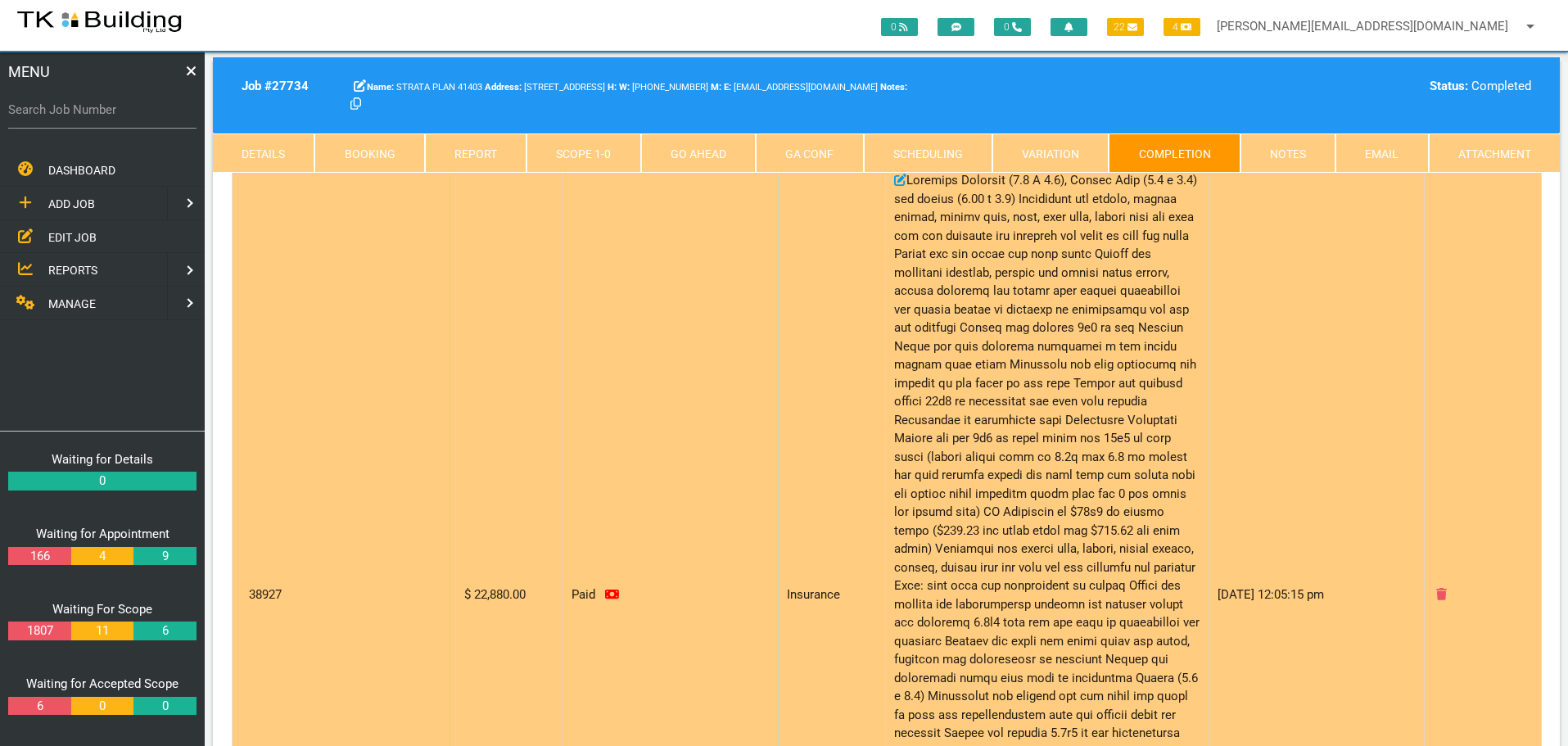
scroll to position [246, 0]
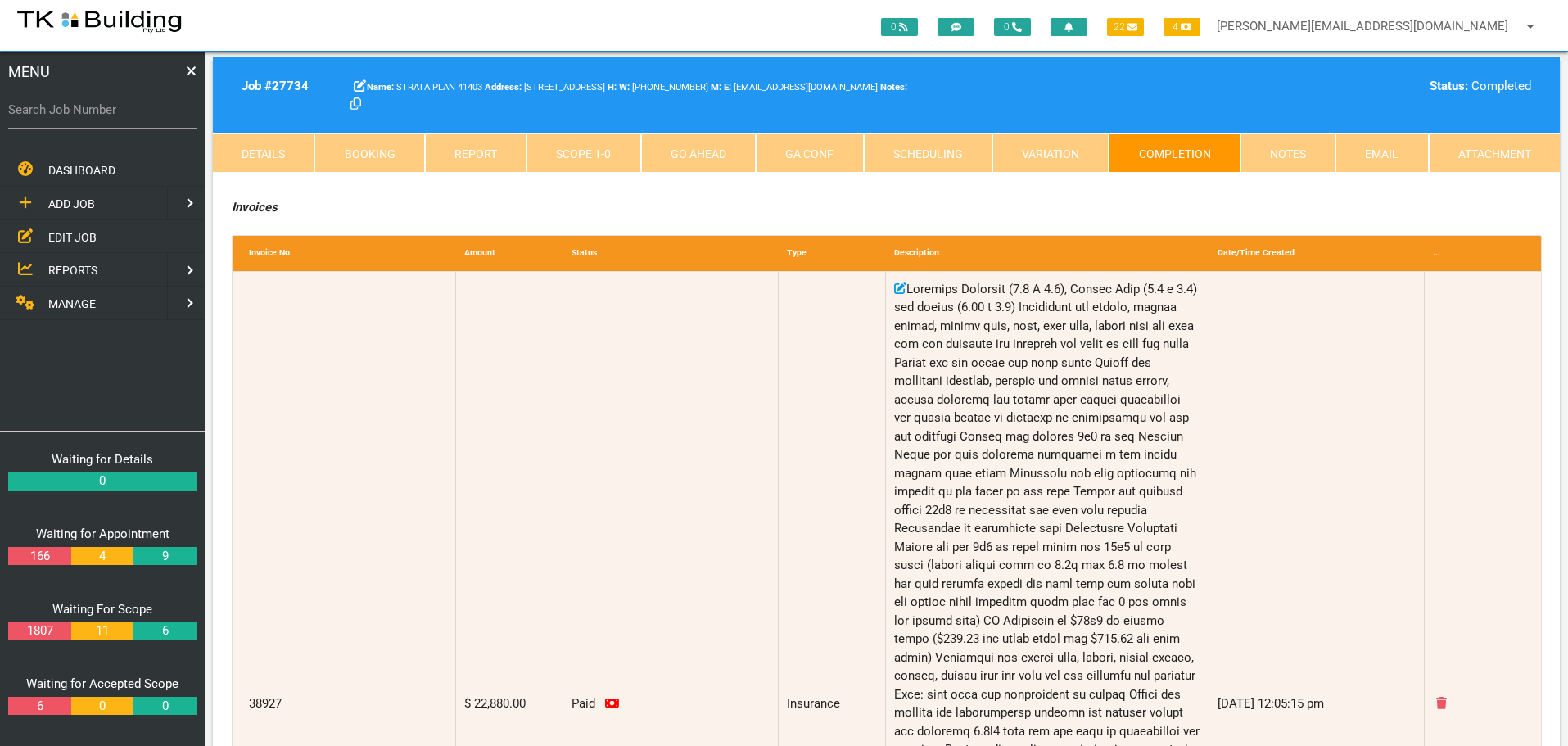
click at [1294, 148] on link "Notes" at bounding box center [1288, 152] width 95 height 39
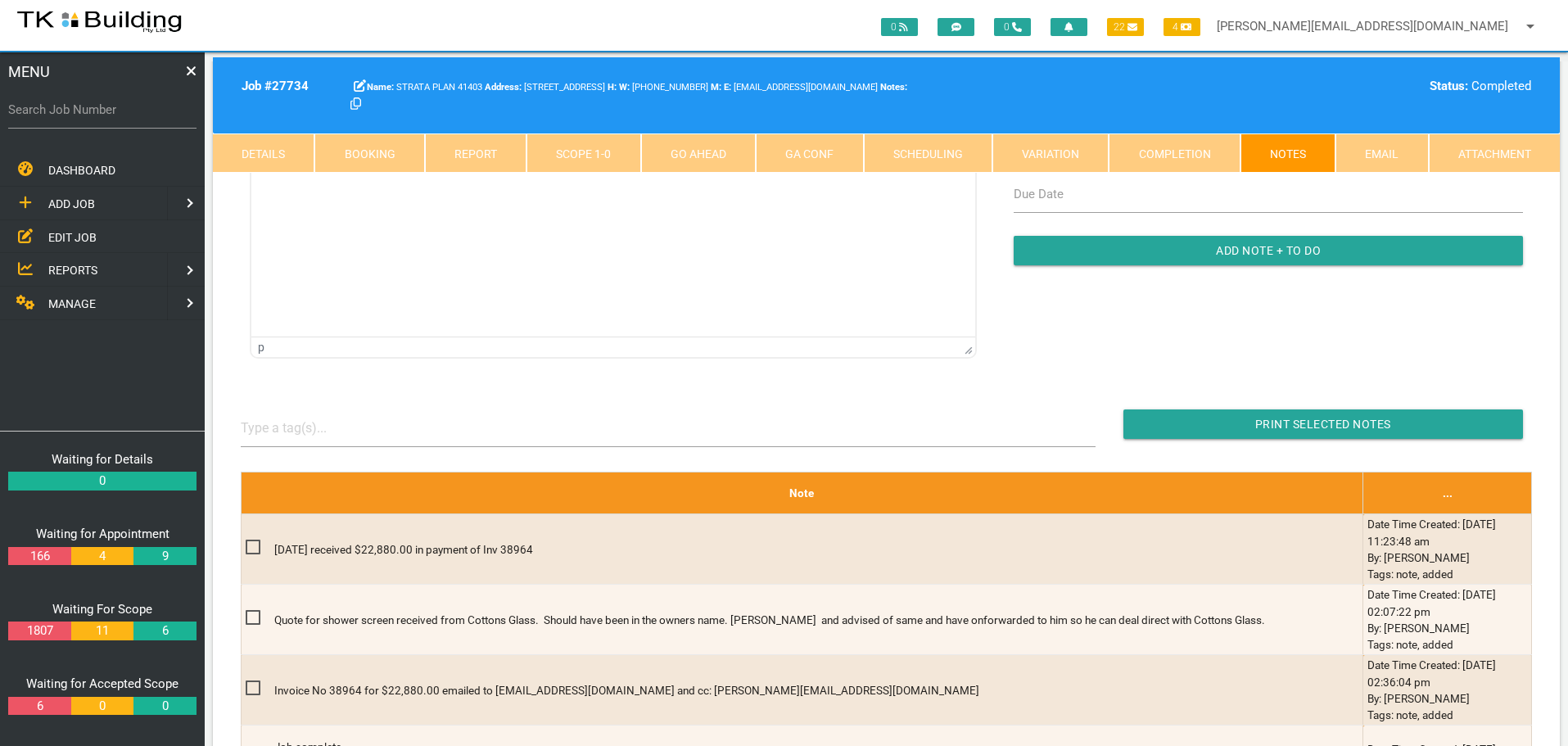
scroll to position [0, 0]
click at [113, 118] on label "Search Job Number" at bounding box center [103, 110] width 189 height 19
click at [113, 118] on input "Search Job Number" at bounding box center [103, 110] width 189 height 38
type input "27764"
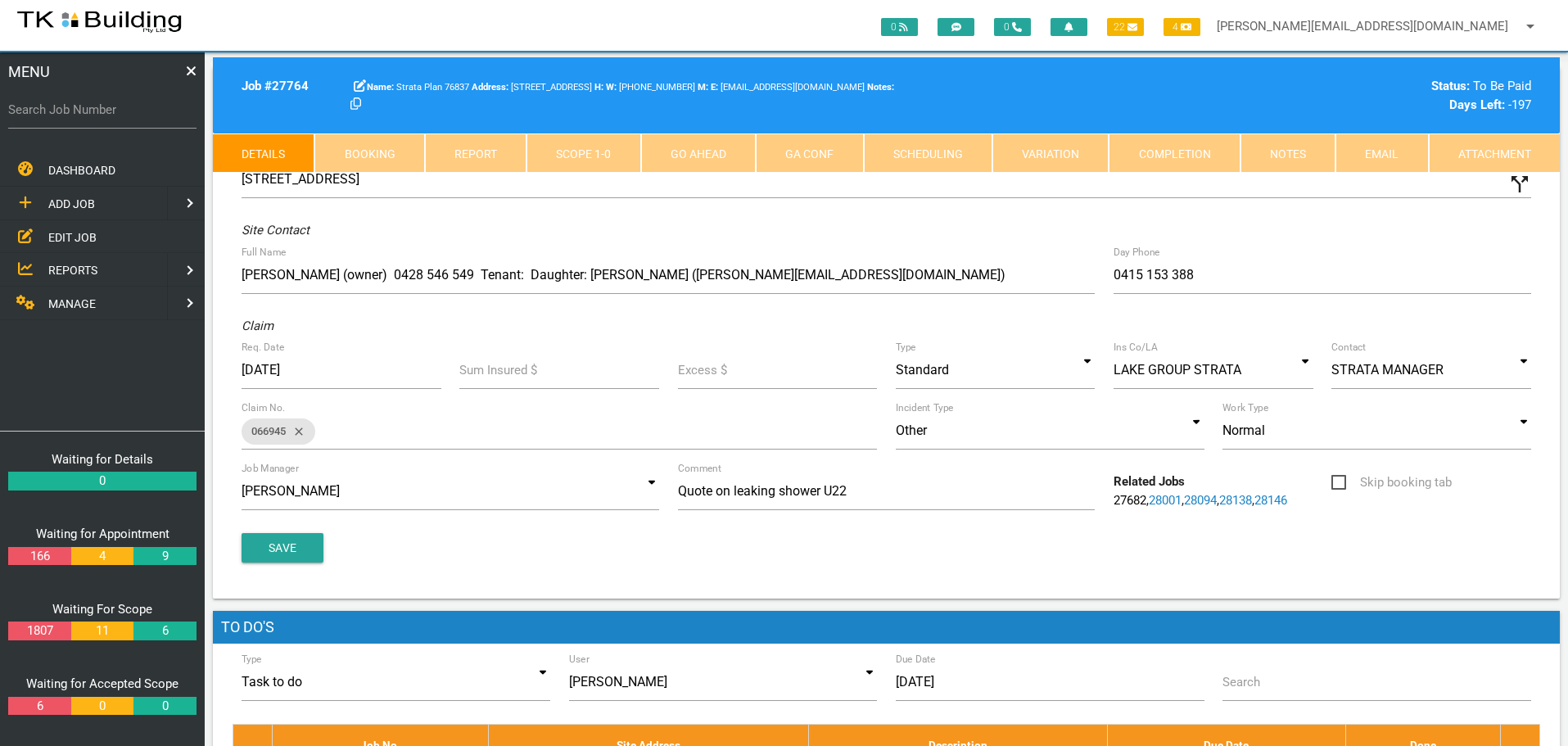
click at [1277, 155] on link "Notes" at bounding box center [1288, 152] width 95 height 39
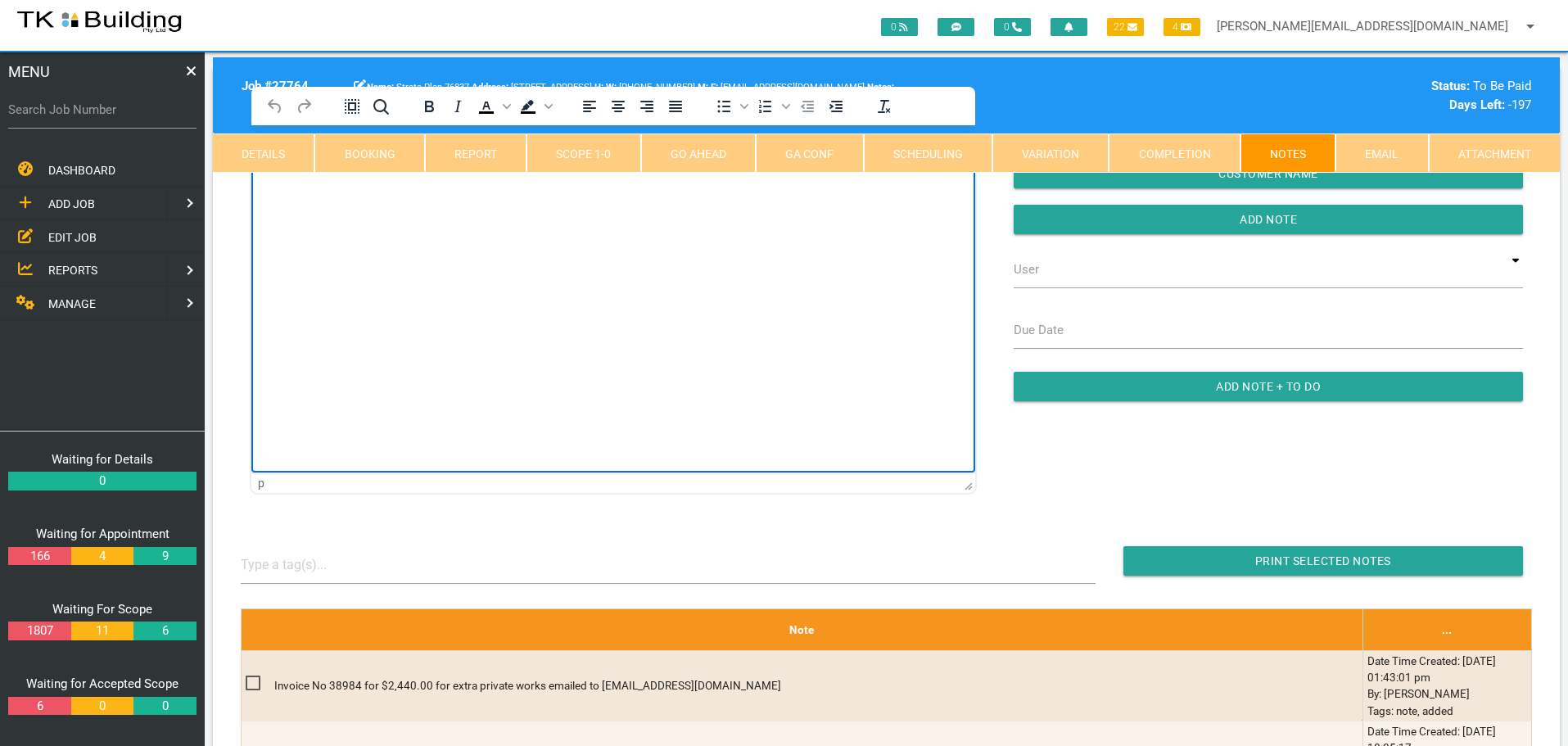
click at [313, 200] on html at bounding box center [613, 162] width 724 height 74
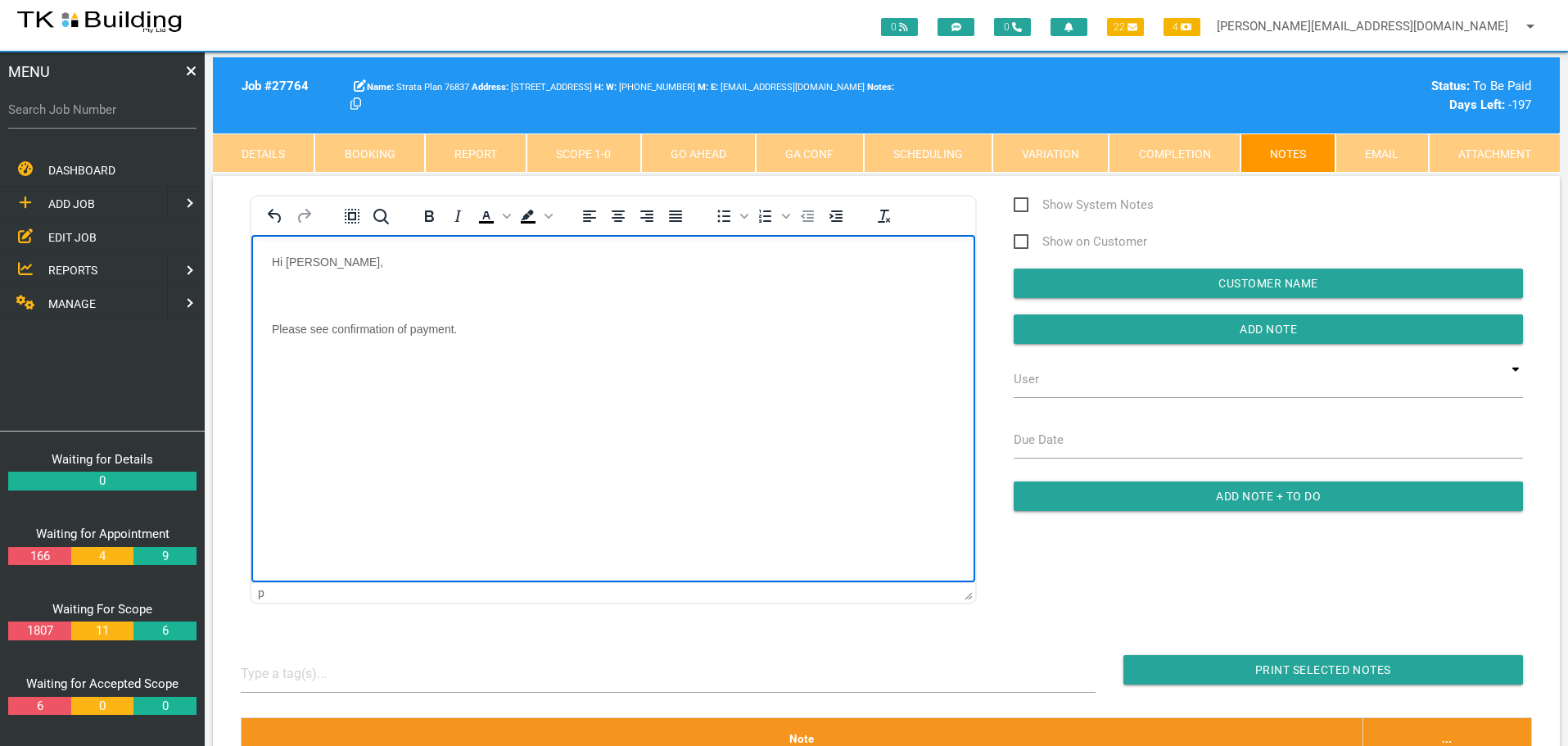
click at [299, 283] on body "Hi [PERSON_NAME], Please see confirmation of payment." at bounding box center [613, 316] width 724 height 122
click at [517, 297] on p "Please see confirmation of payment." at bounding box center [613, 295] width 683 height 13
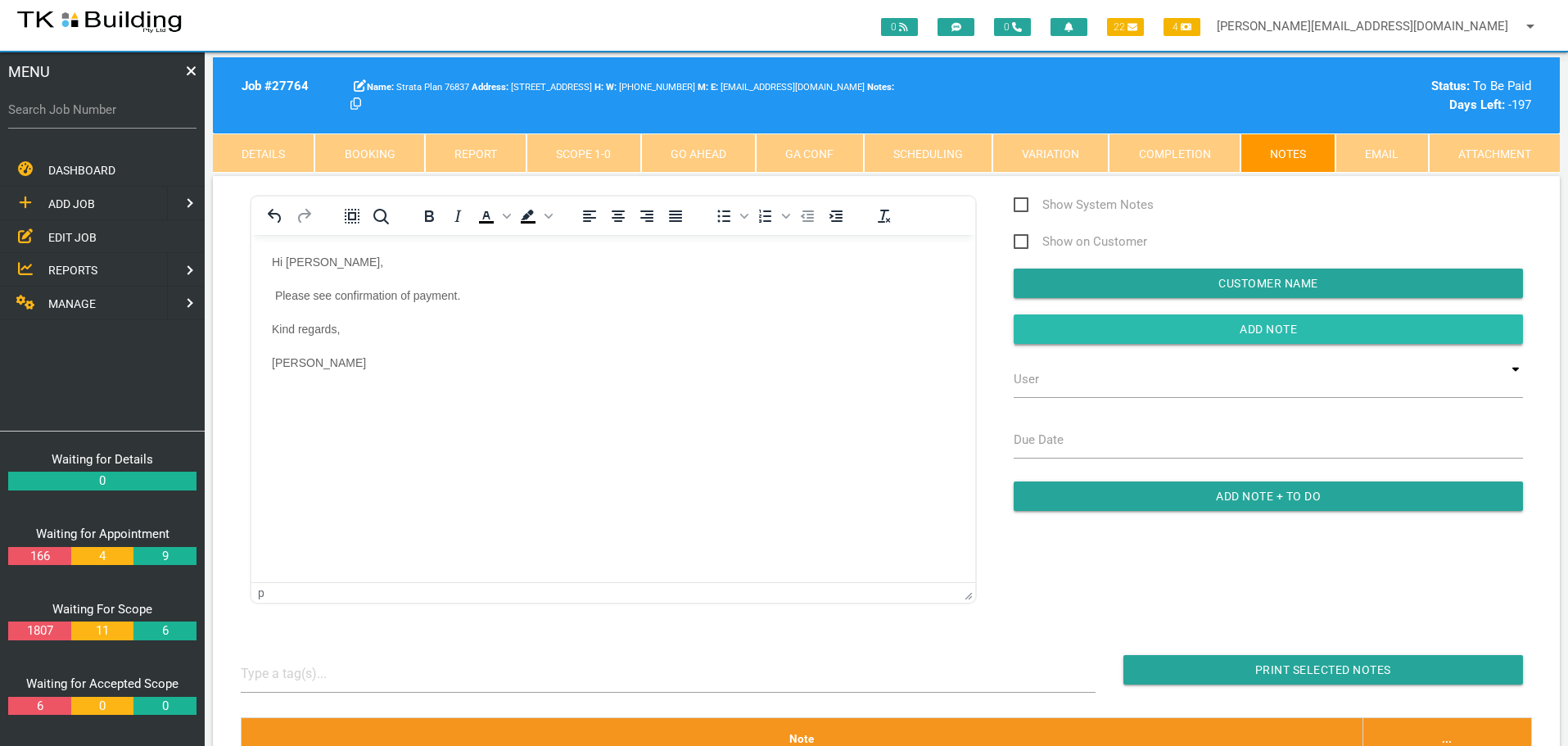
drag, startPoint x: 1071, startPoint y: 330, endPoint x: 1041, endPoint y: 339, distance: 31.3
click at [1065, 333] on input "button" at bounding box center [1268, 329] width 509 height 29
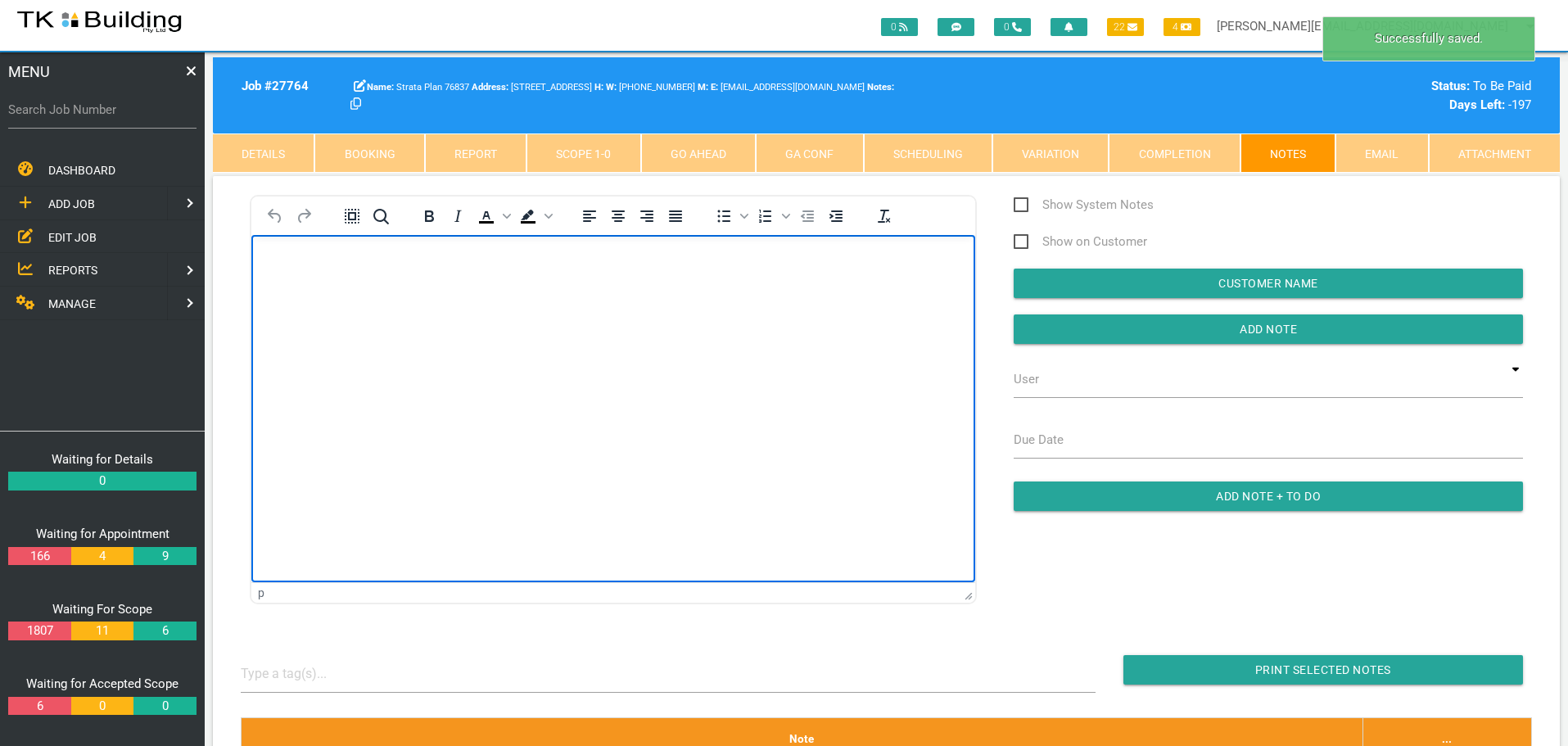
click at [310, 268] on body "Rich Text Area. Press ALT-0 for help." at bounding box center [613, 282] width 724 height 54
click at [65, 236] on span "EDIT JOB" at bounding box center [72, 237] width 48 height 13
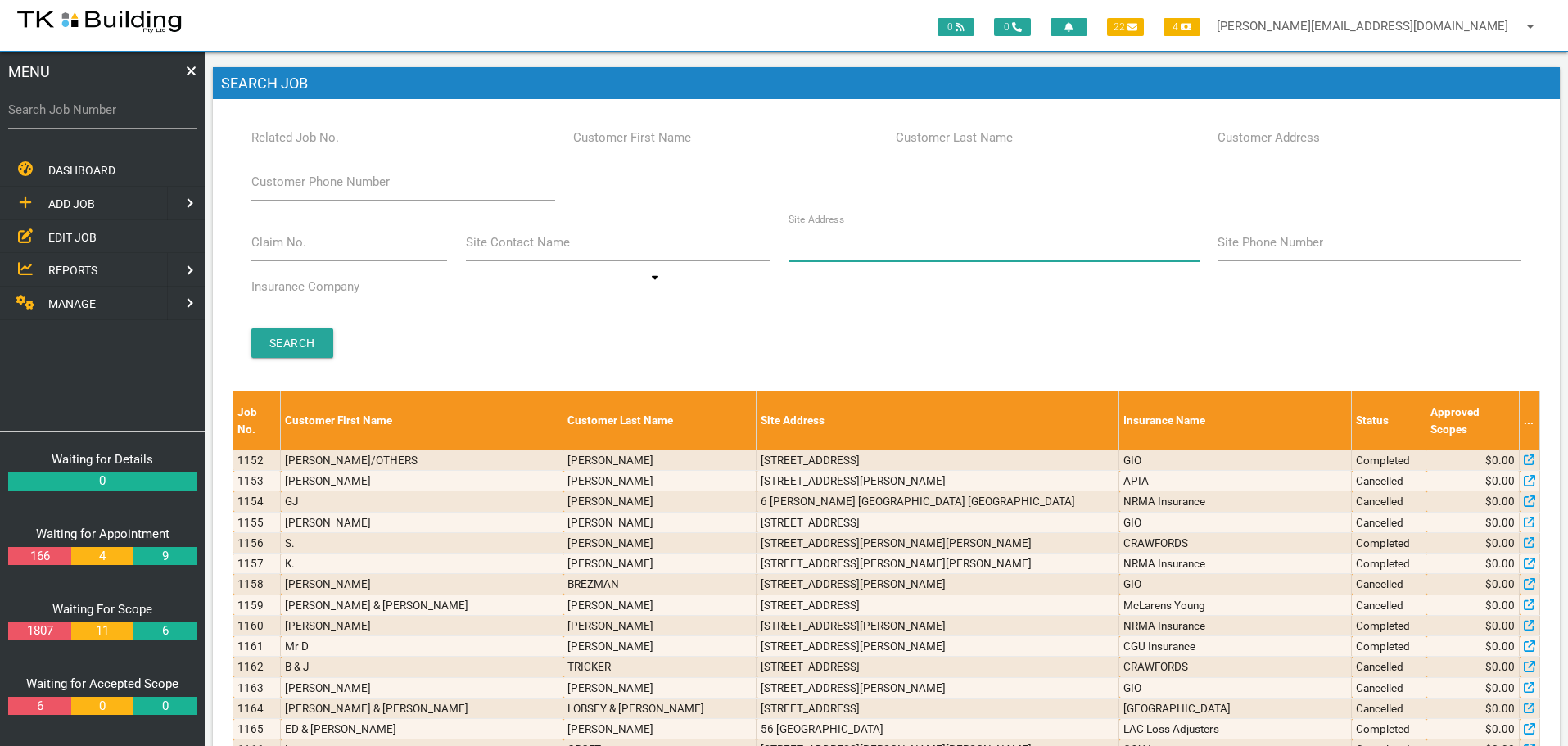
click at [880, 251] on input "Site Address" at bounding box center [994, 242] width 411 height 38
type input "74 [PERSON_NAME]"
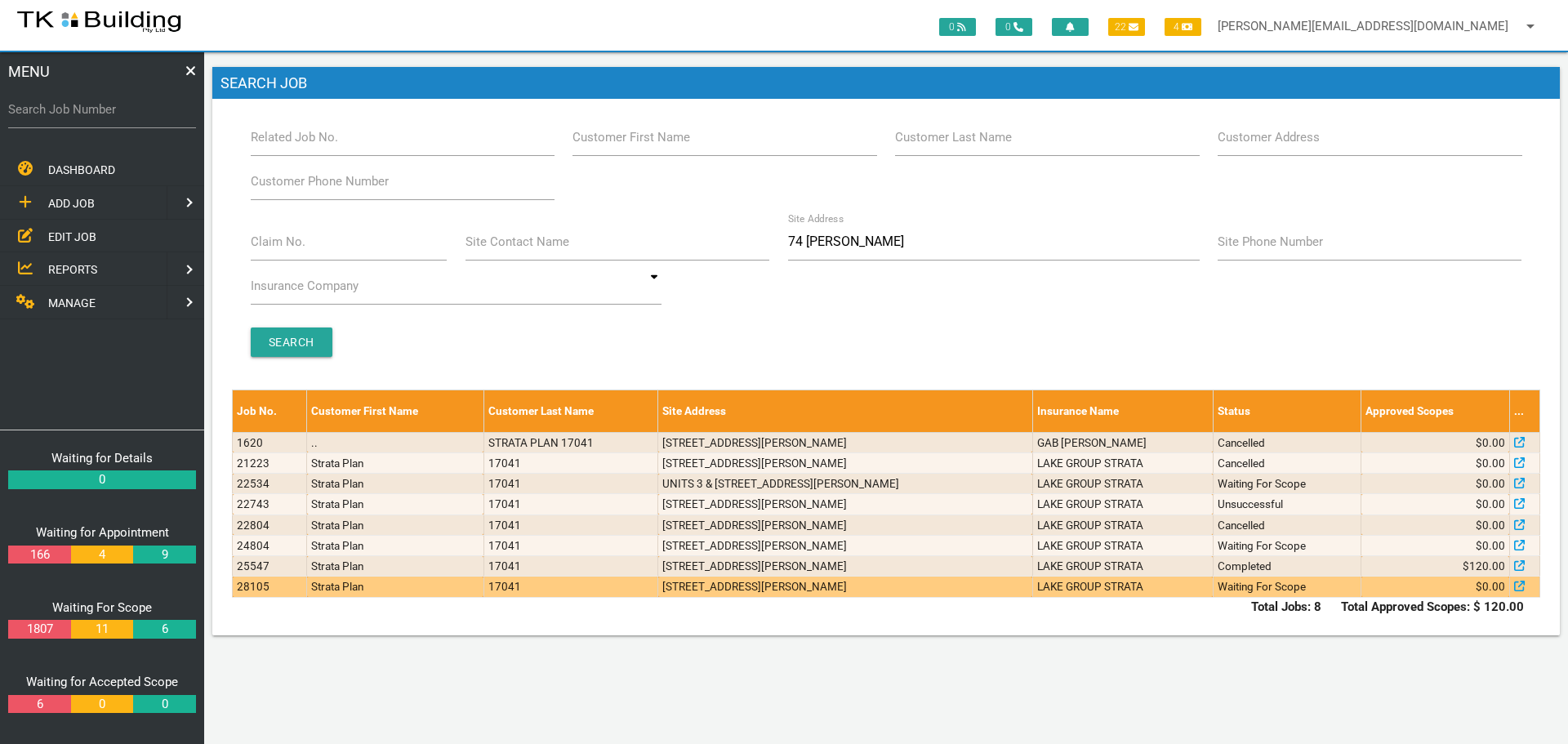
click at [932, 589] on td "[STREET_ADDRESS][PERSON_NAME]" at bounding box center [845, 587] width 375 height 21
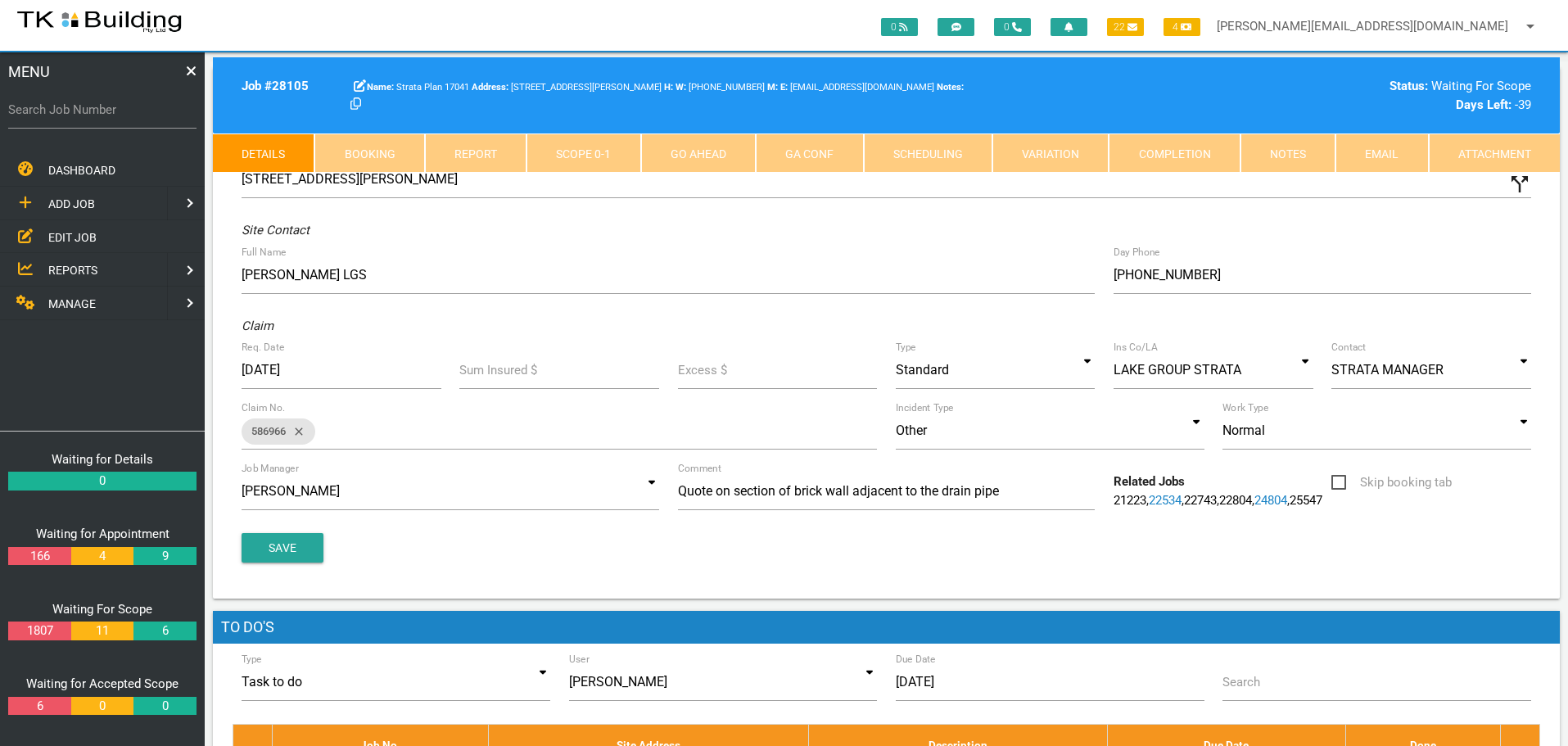
click at [1280, 151] on link "Notes" at bounding box center [1288, 152] width 95 height 39
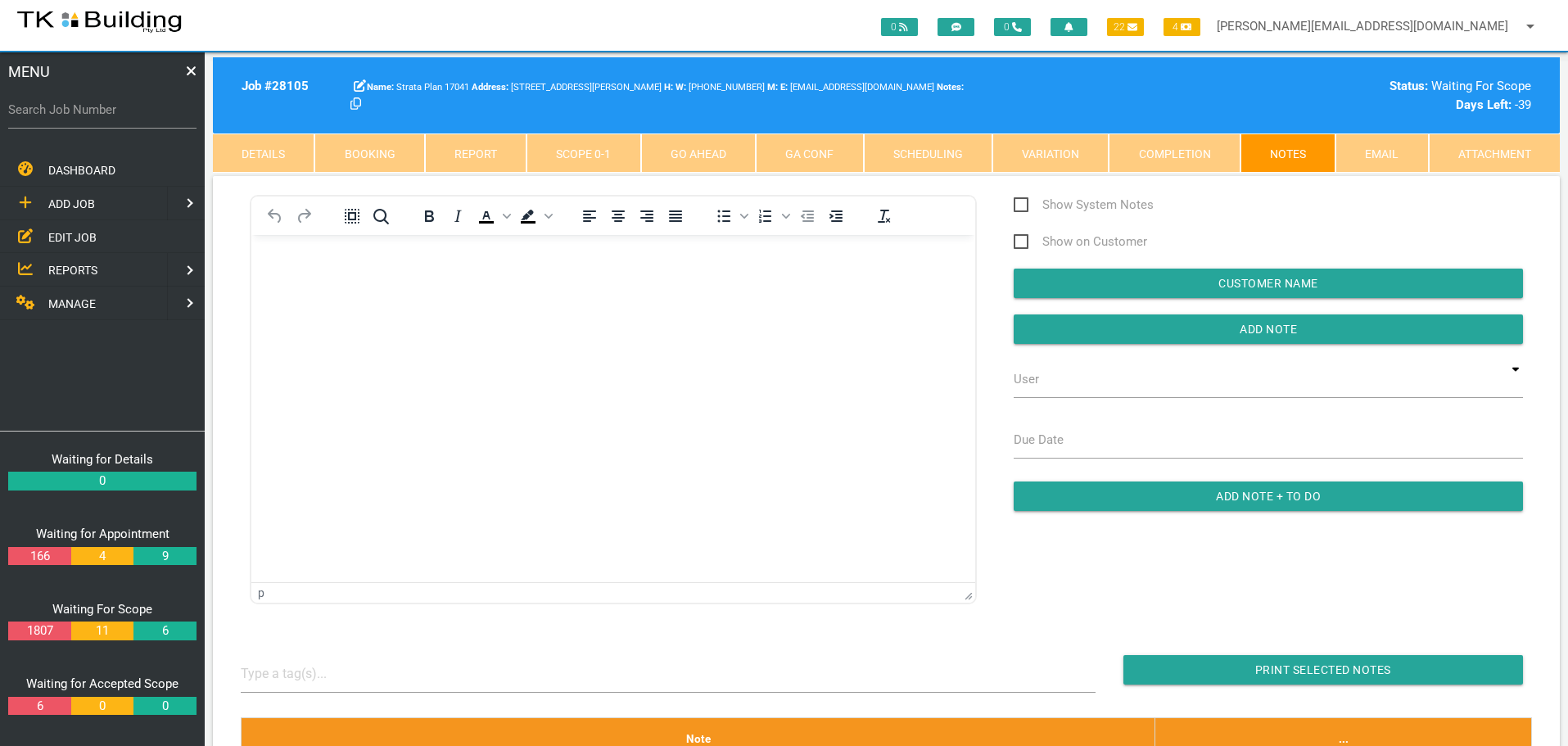
click at [290, 263] on p "Rich Text Area. Press ALT-0 for help." at bounding box center [613, 261] width 683 height 13
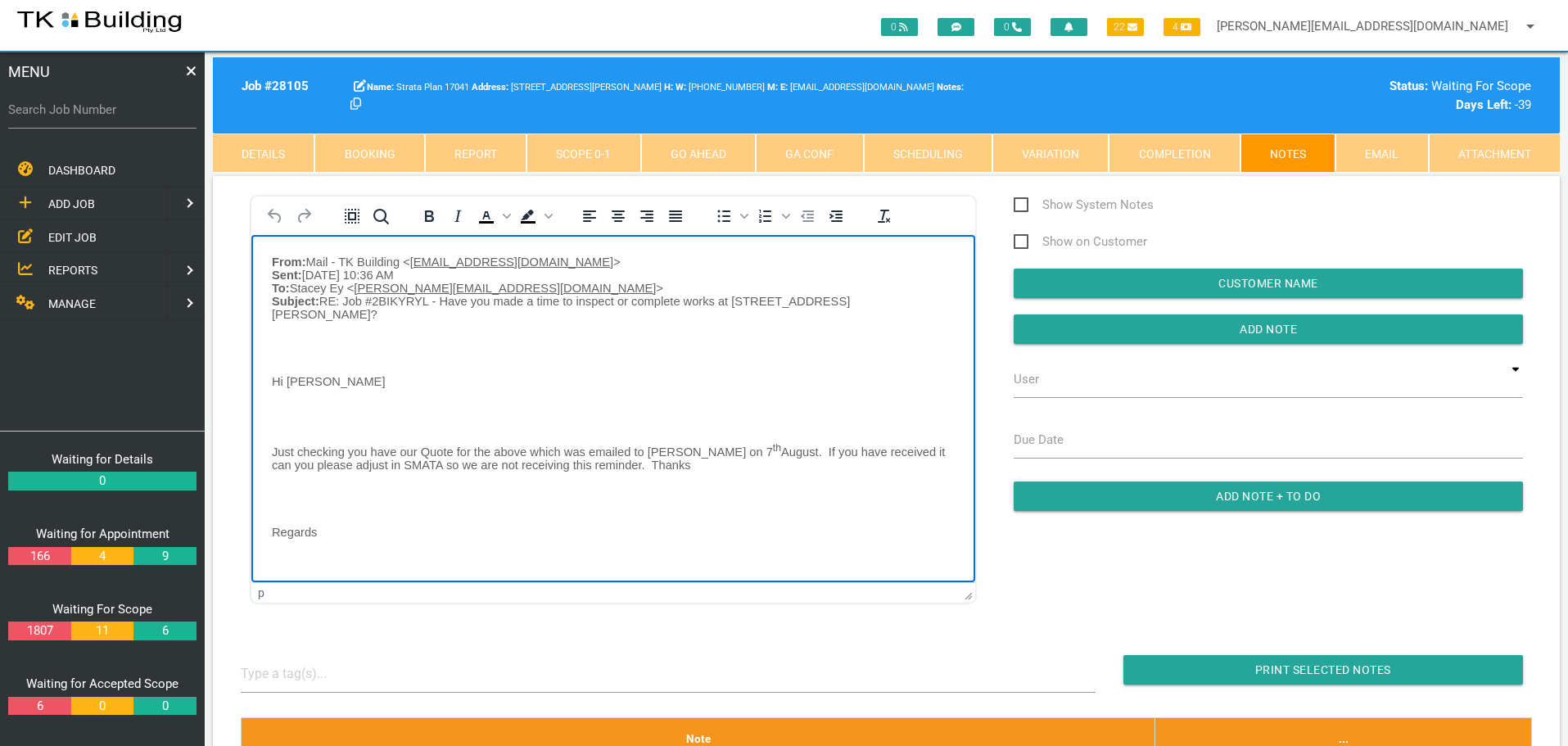
scroll to position [118, 0]
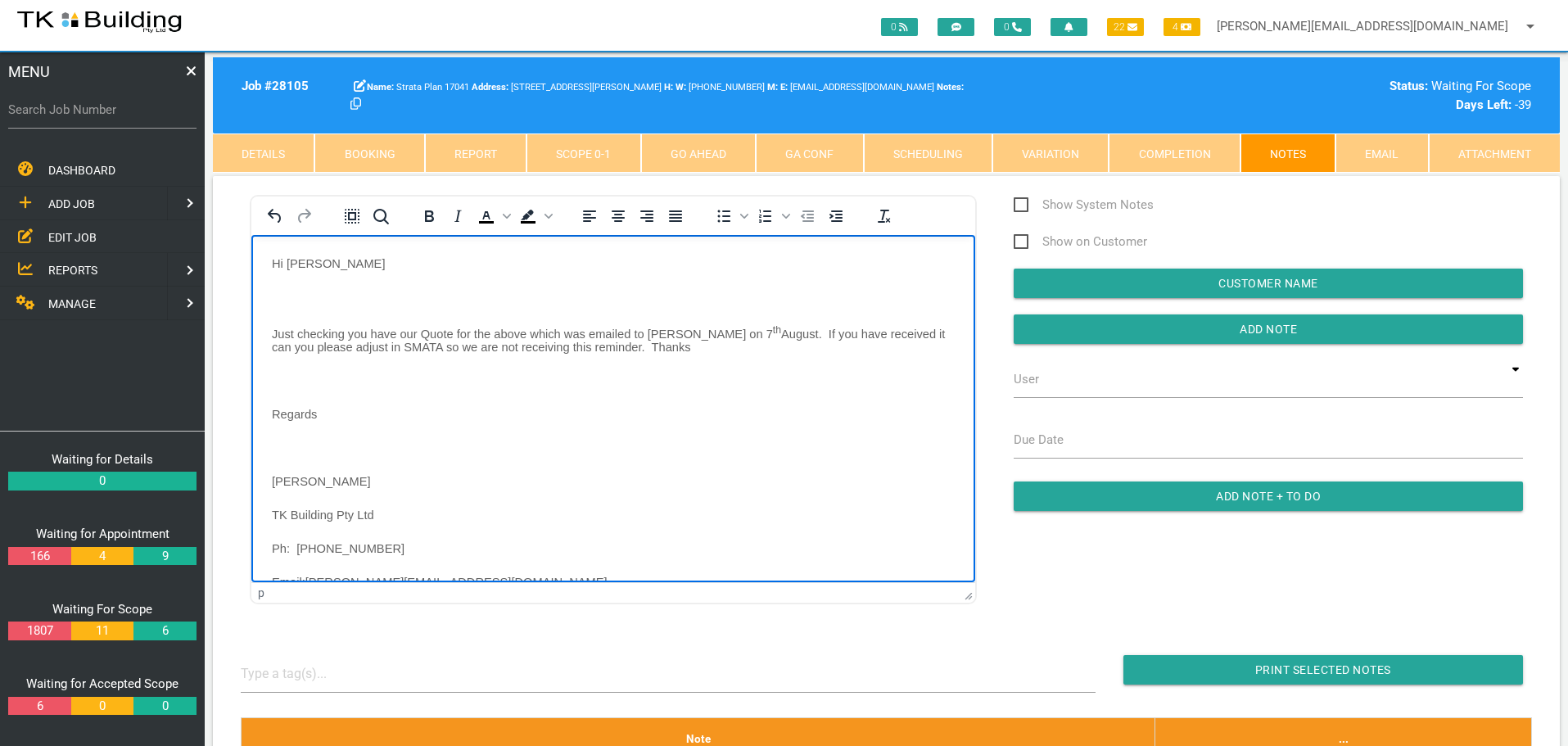
click at [279, 281] on body "From: Mail - TK Building < [EMAIL_ADDRESS][DOMAIN_NAME] > Sent: [DATE] 10:36 AM…" at bounding box center [613, 383] width 724 height 492
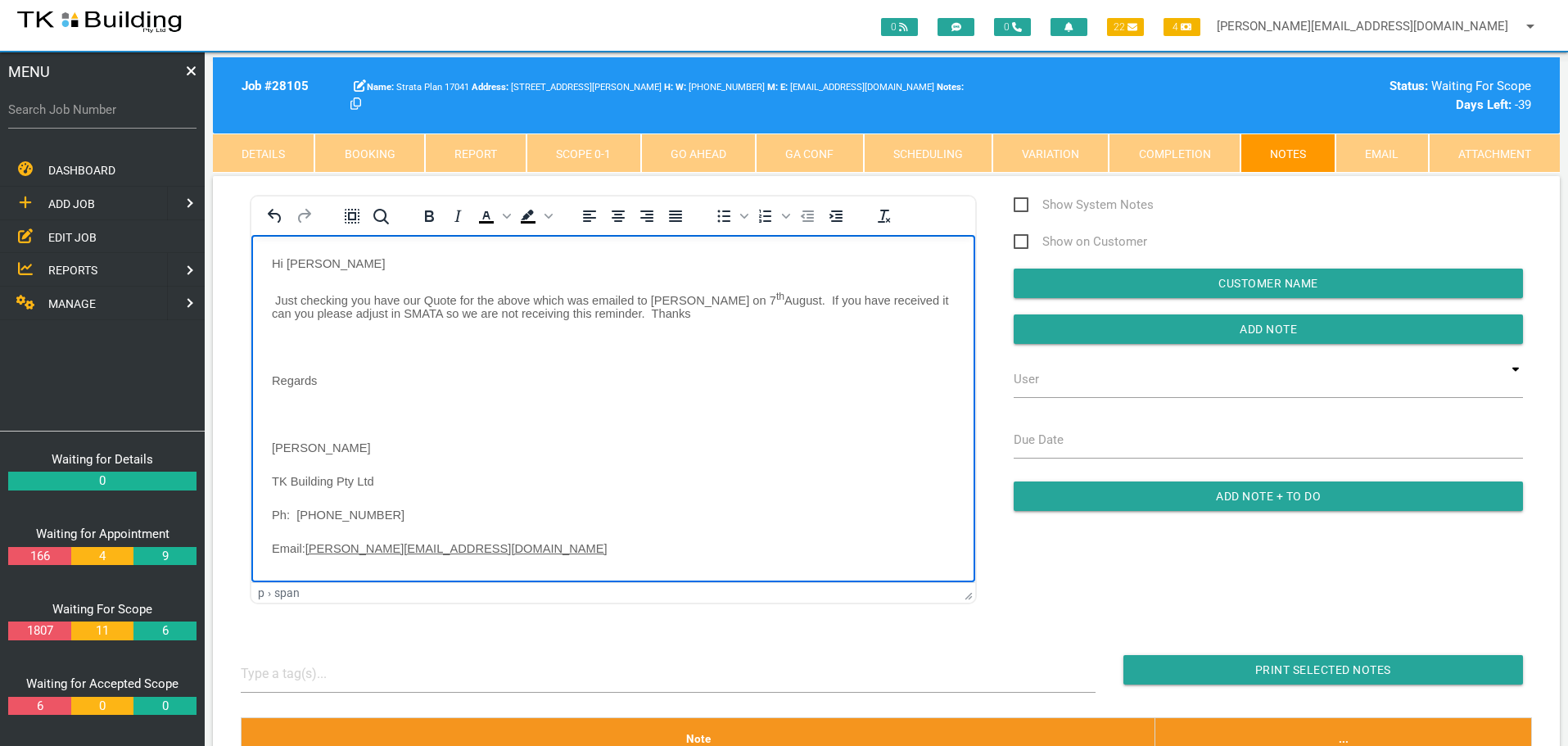
click at [279, 329] on body "From: Mail - TK Building < [EMAIL_ADDRESS][DOMAIN_NAME] > Sent: [DATE] 10:36 AM…" at bounding box center [613, 366] width 724 height 458
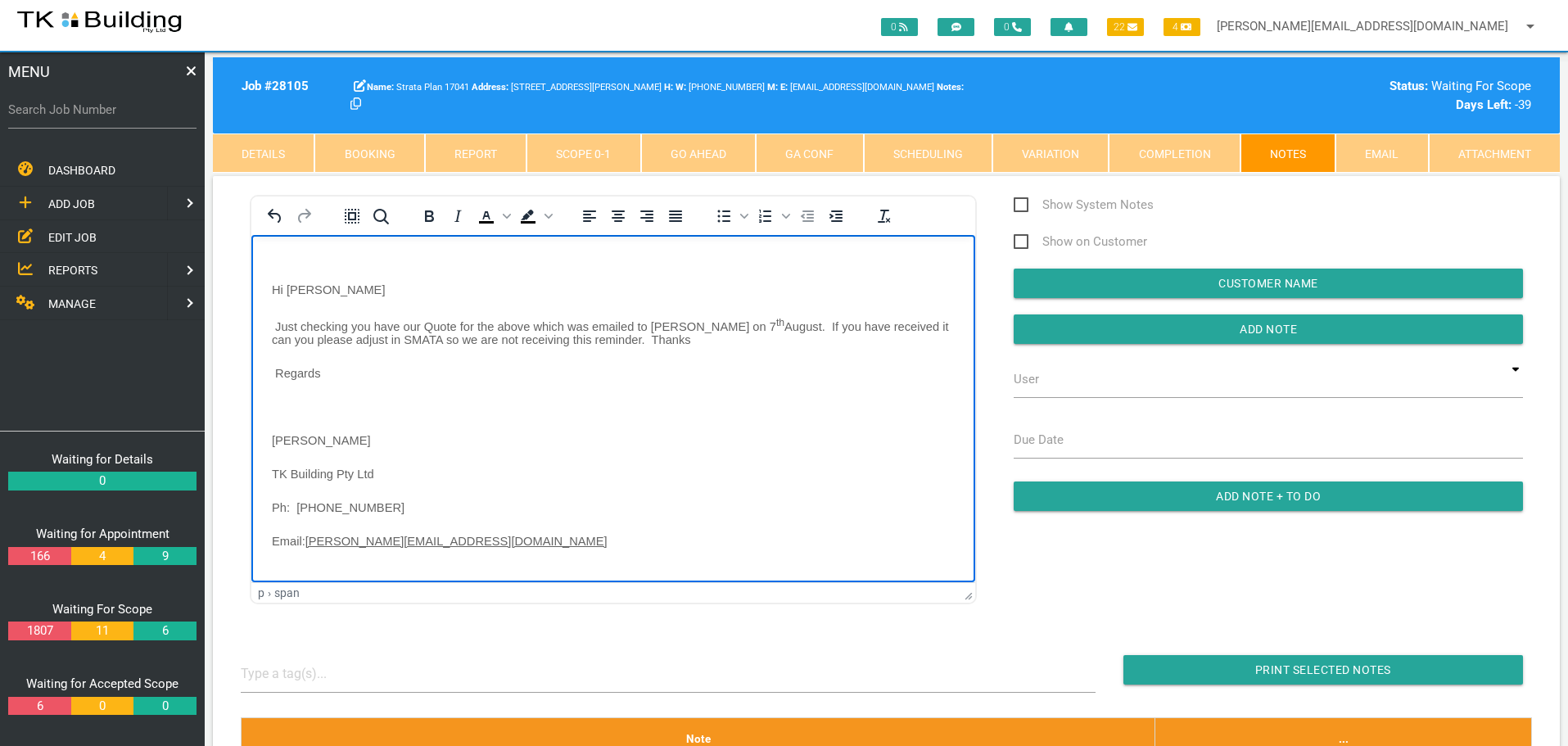
click at [281, 399] on p "Rich Text Area. Press ALT-0 for help." at bounding box center [613, 406] width 683 height 13
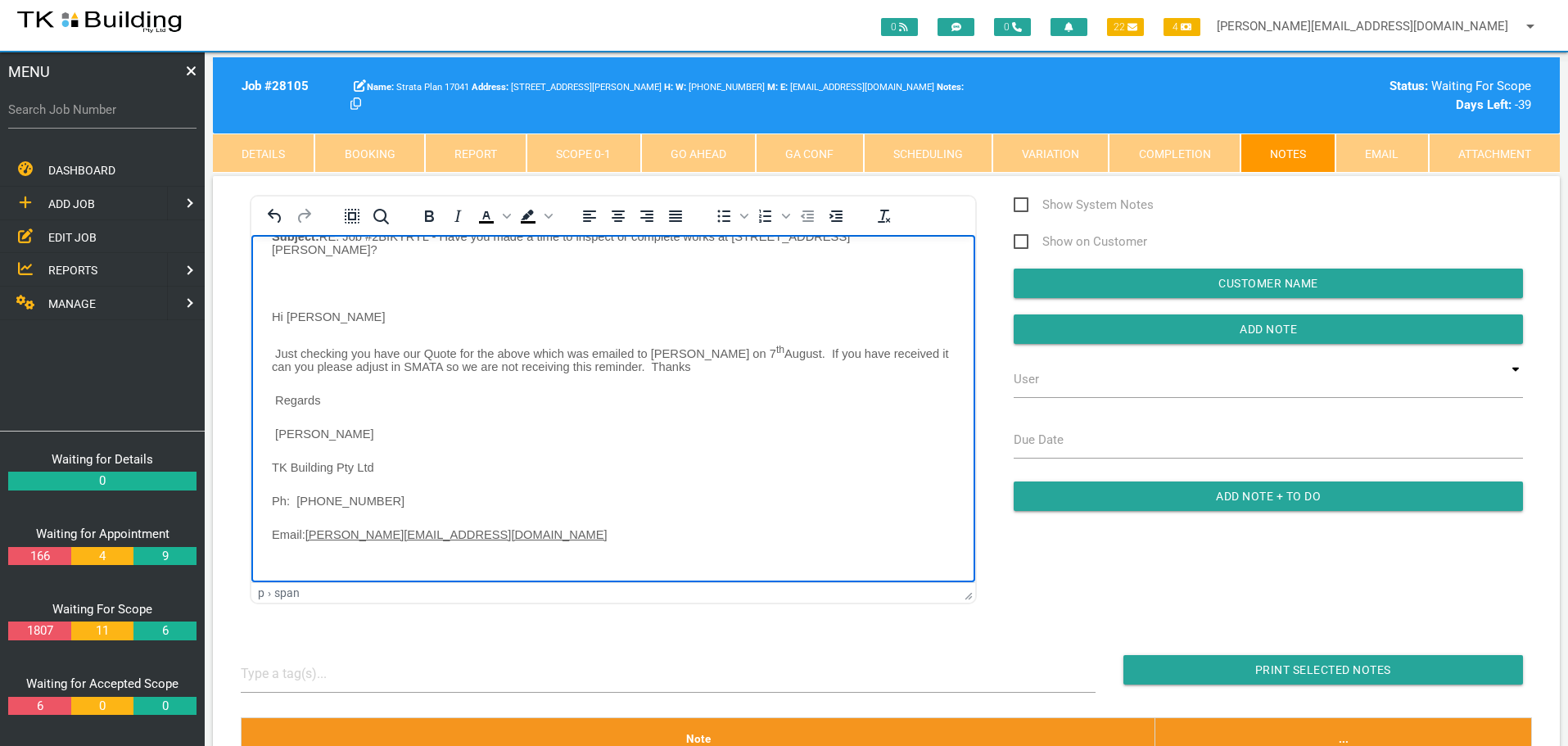
scroll to position [58, 0]
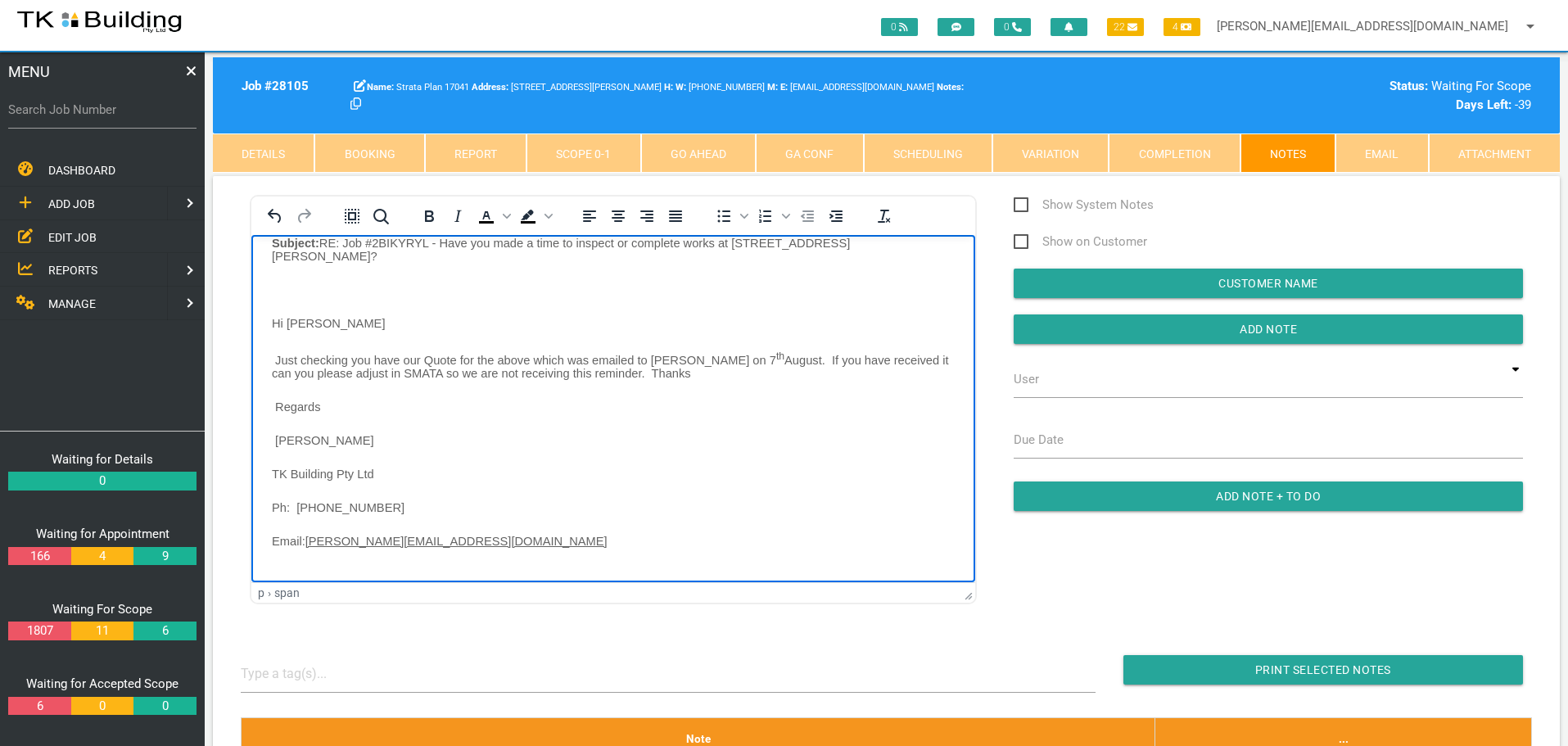
click at [290, 273] on body "From: Mail - TK Building < [EMAIL_ADDRESS][DOMAIN_NAME] > Sent: [DATE] 10:36 AM…" at bounding box center [613, 392] width 724 height 391
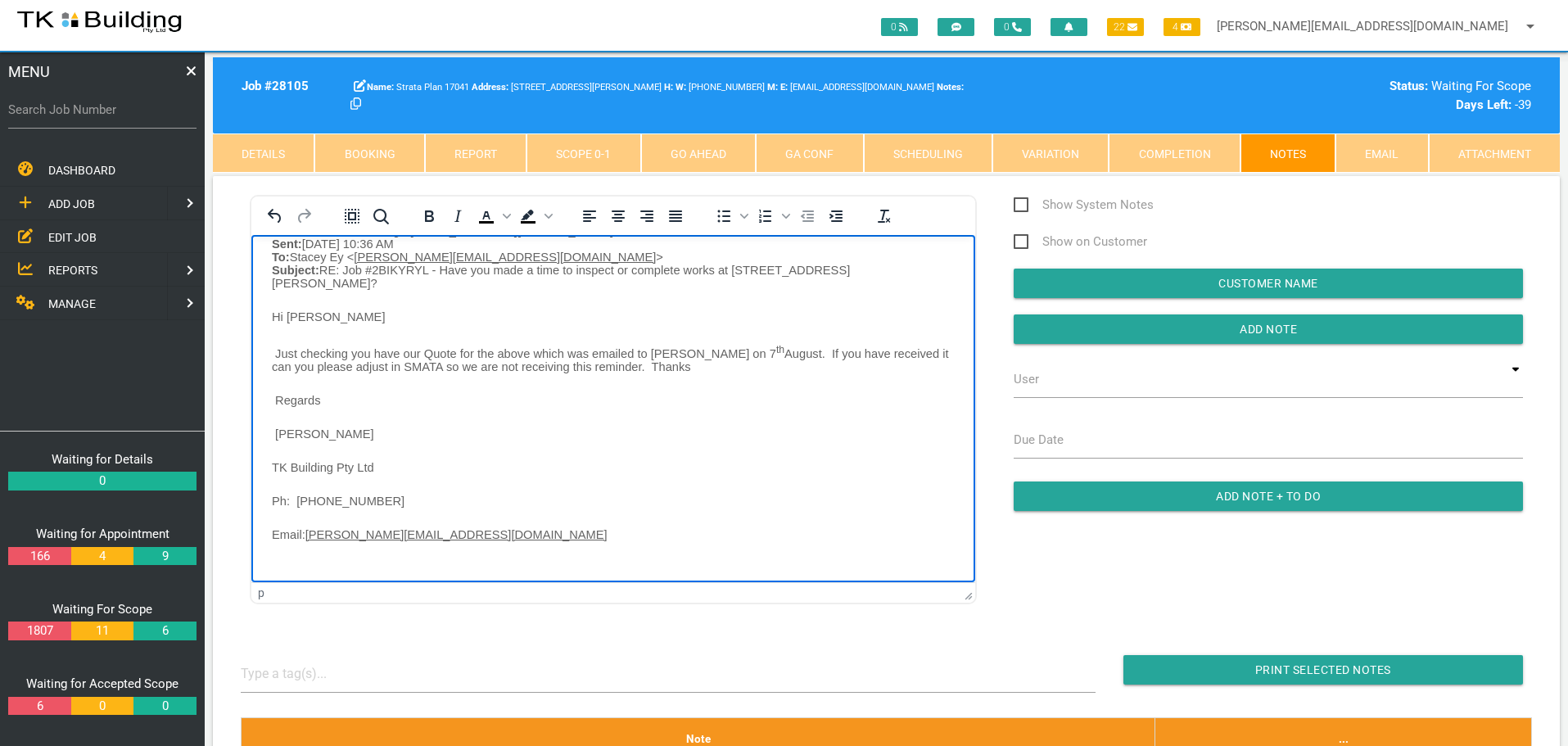
scroll to position [25, 0]
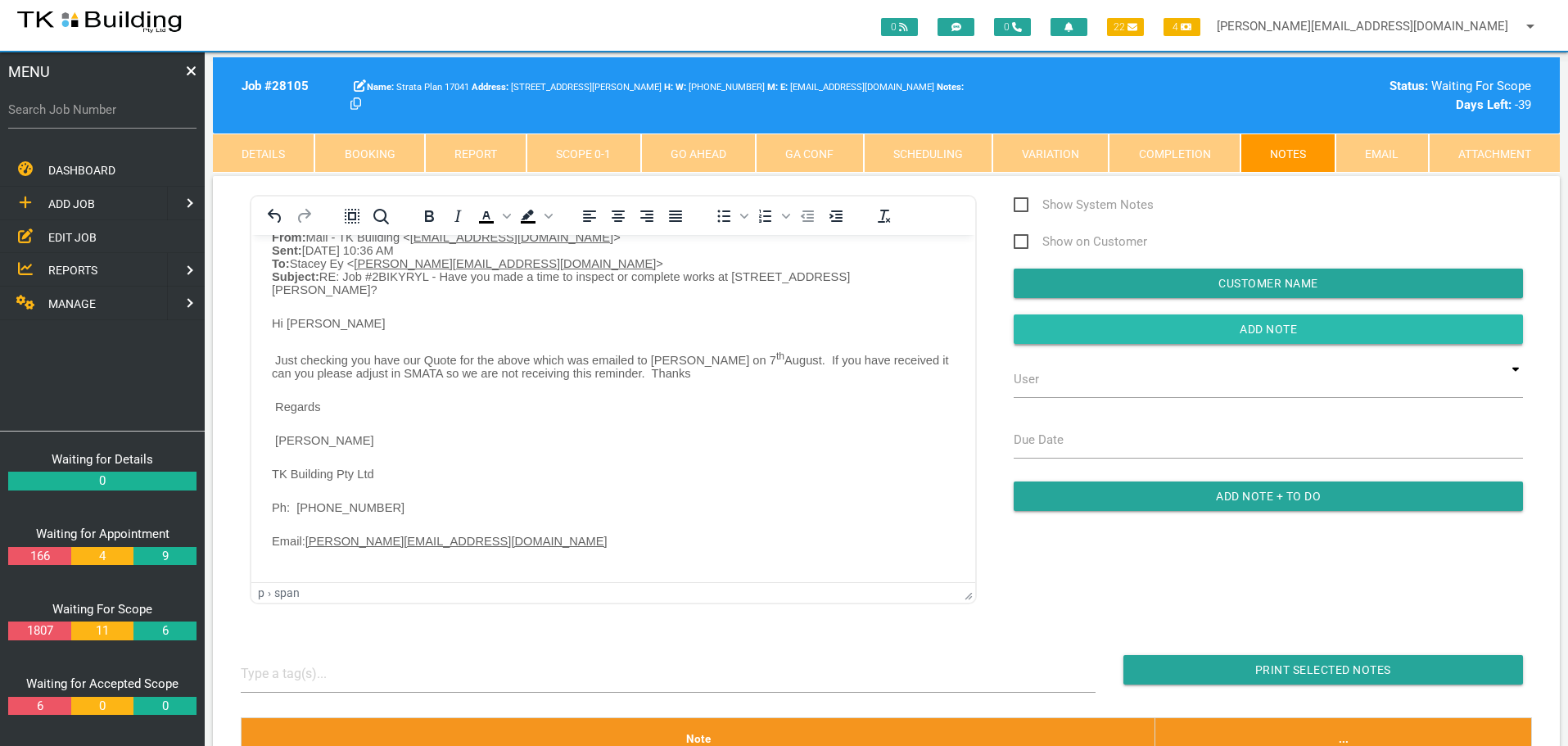
click at [1038, 334] on input "button" at bounding box center [1268, 329] width 509 height 29
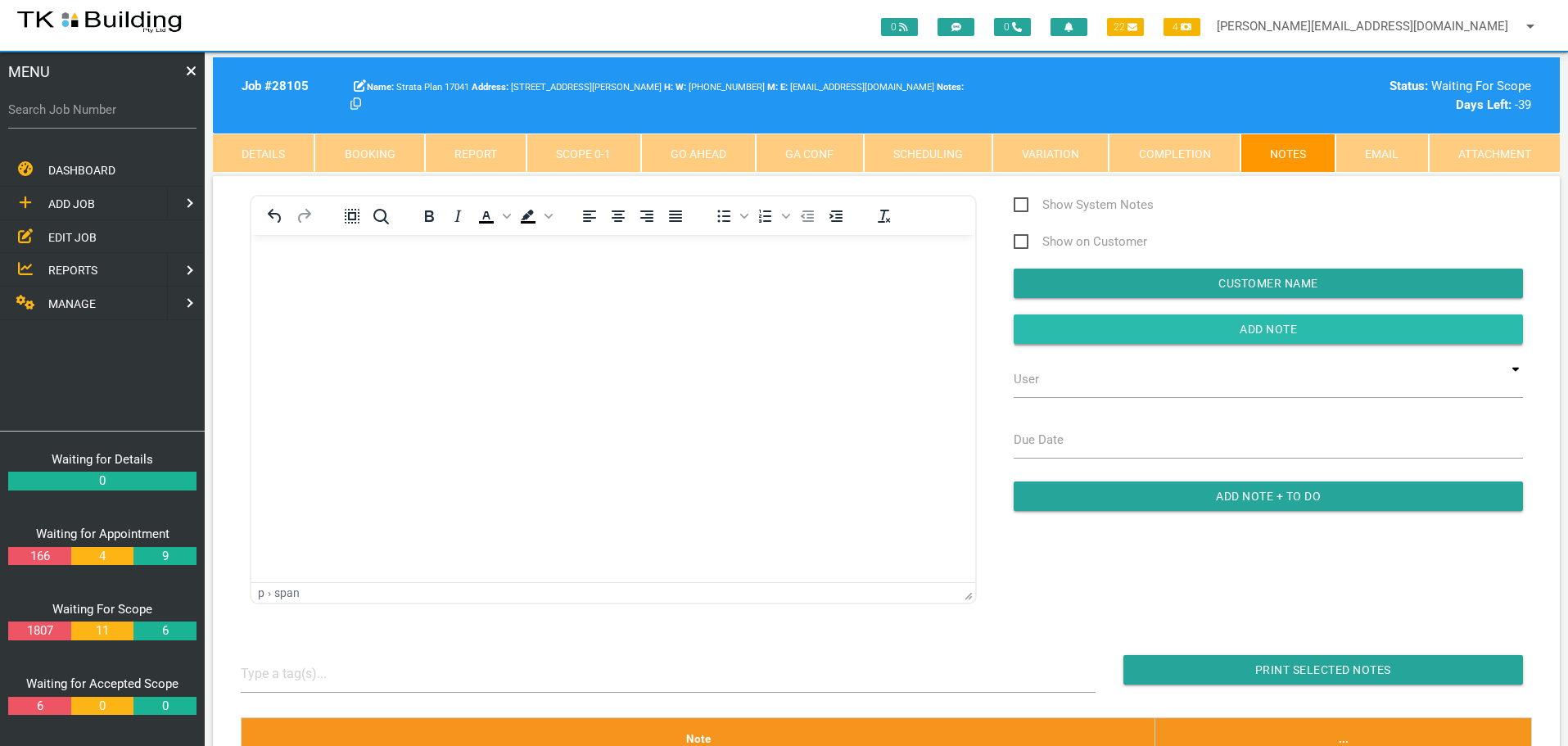
scroll to position [0, 0]
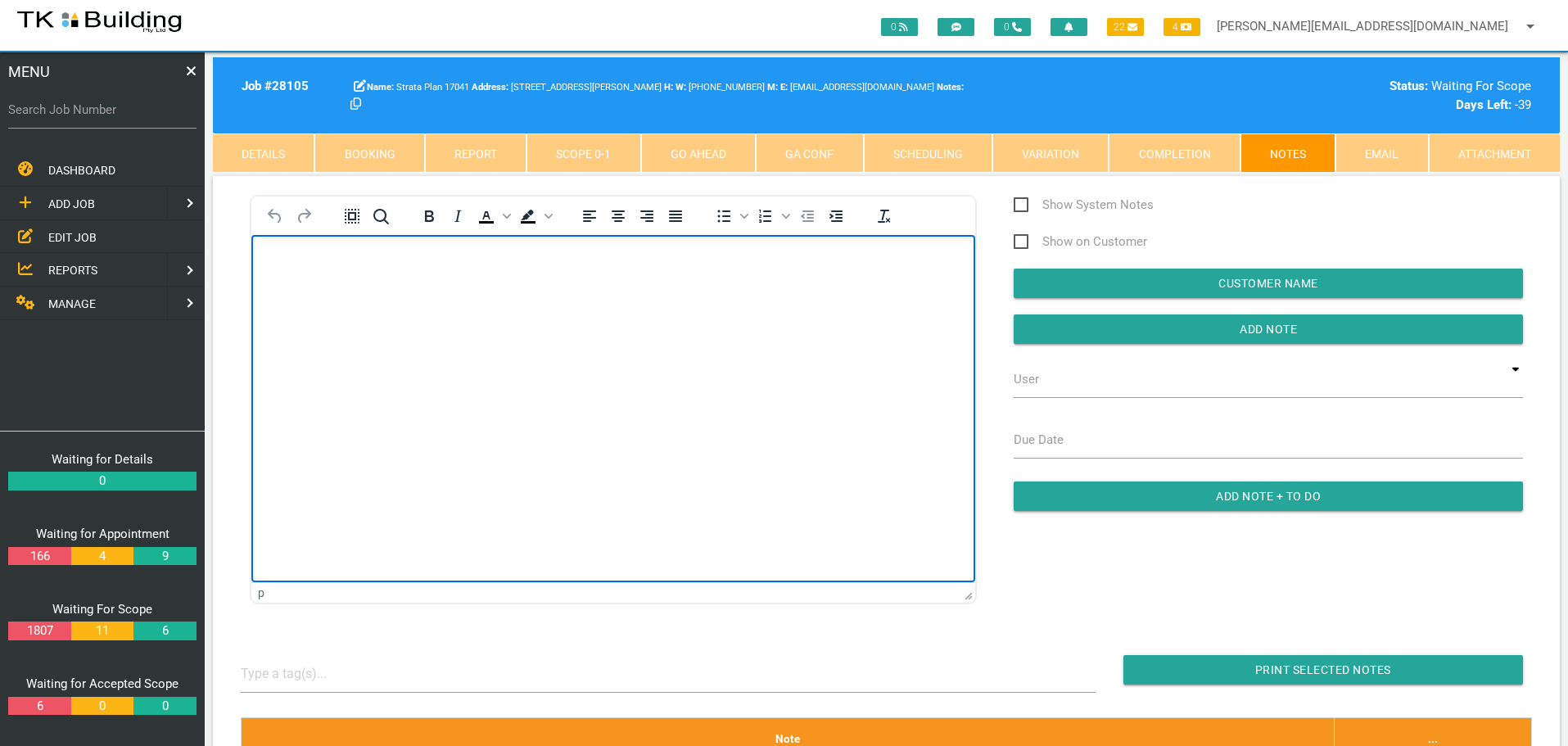
click at [281, 249] on html at bounding box center [613, 271] width 724 height 74
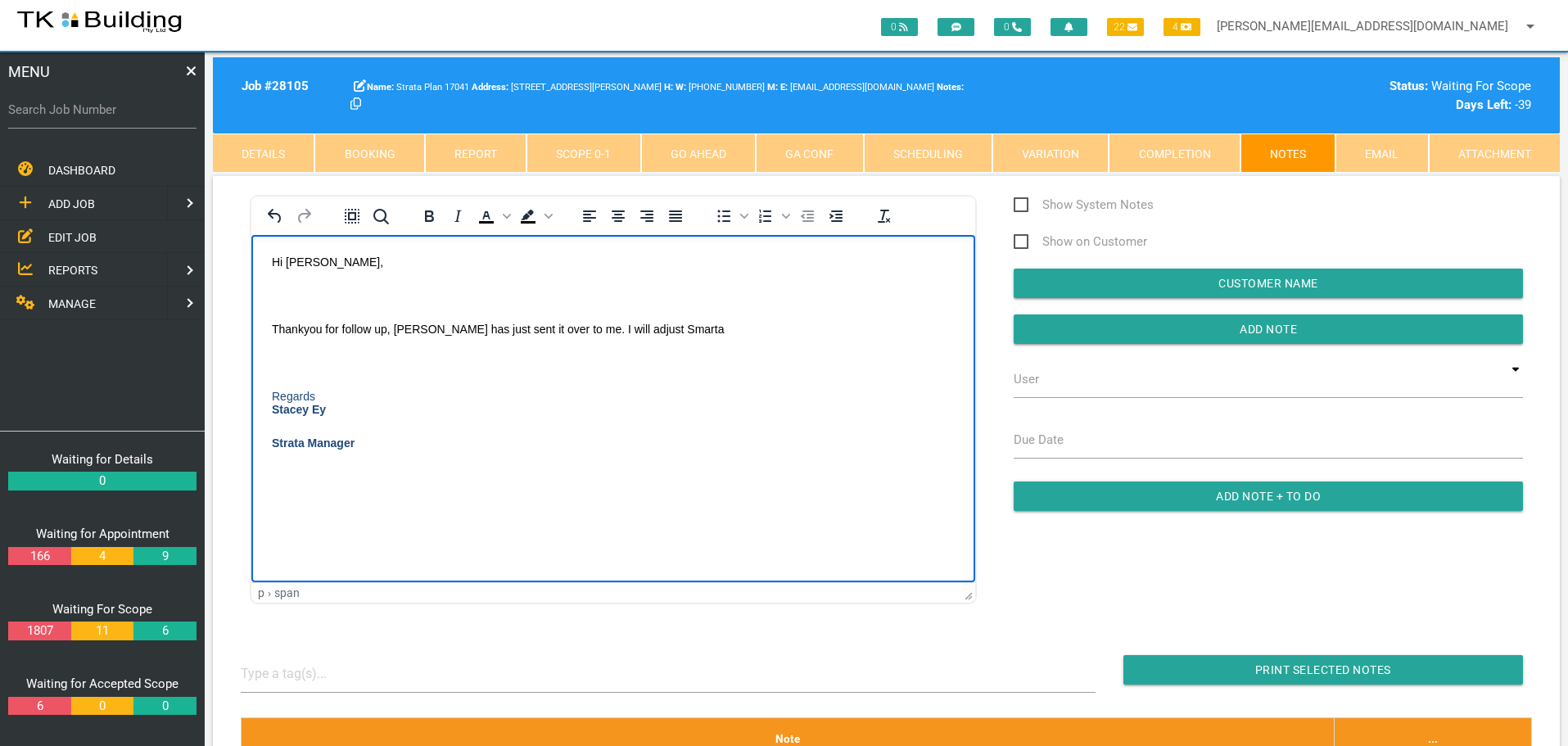
click at [289, 292] on p "Rich Text Area. Press ALT-0 for help." at bounding box center [613, 295] width 683 height 13
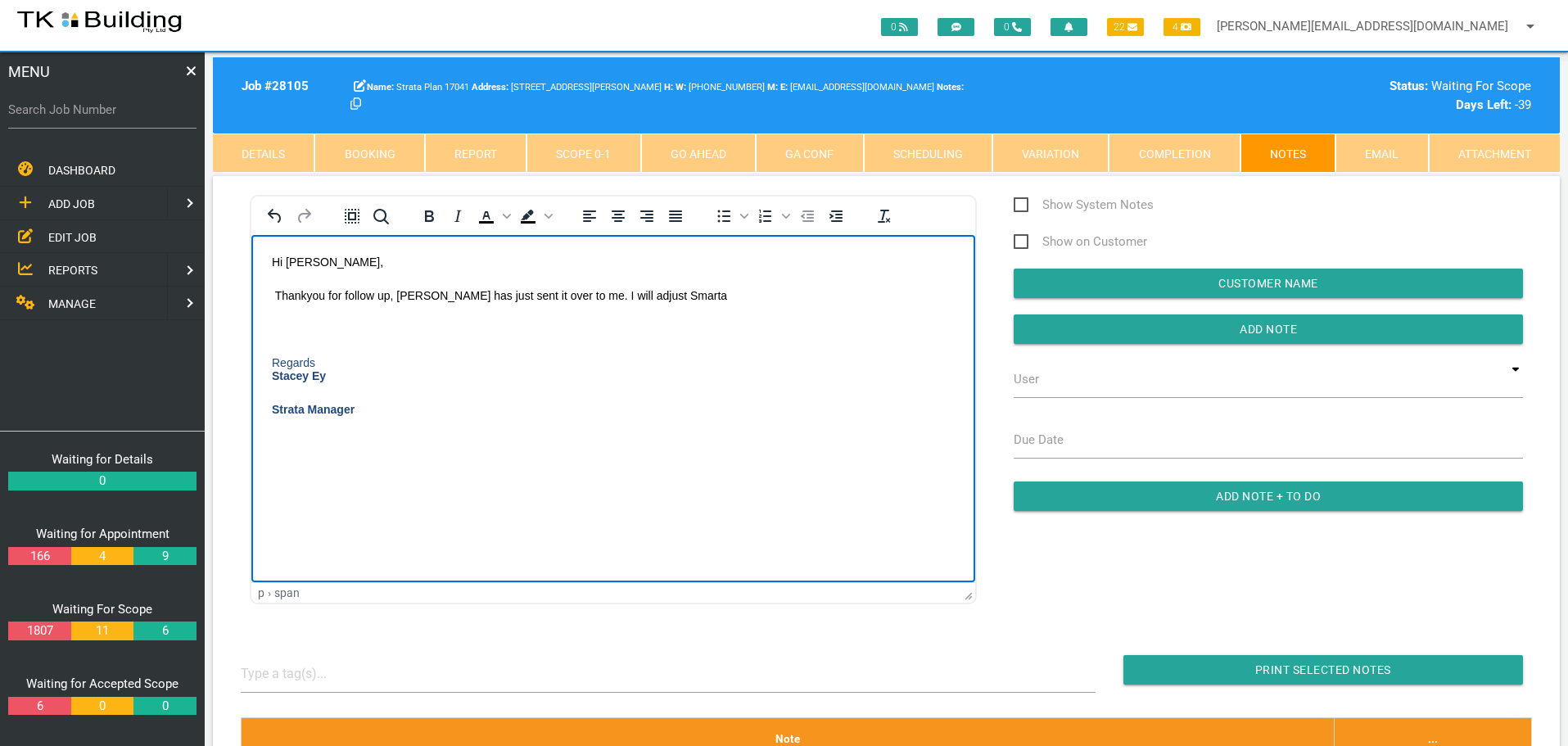
click at [287, 320] on body "Hi [PERSON_NAME], Thankyou for follow up, [PERSON_NAME] has just sent it over t…" at bounding box center [613, 356] width 724 height 201
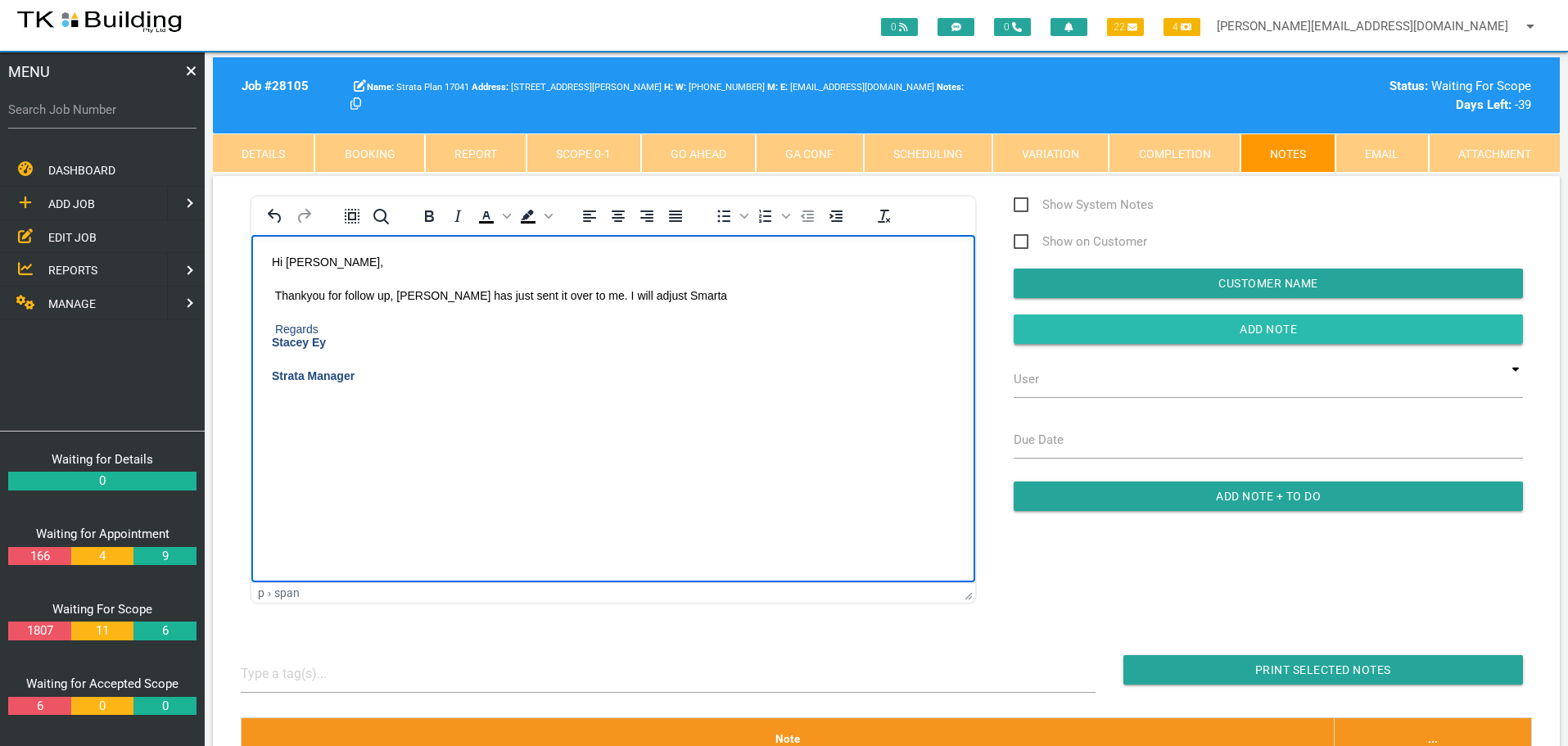
click at [1057, 328] on input "Add Note" at bounding box center [1268, 329] width 509 height 29
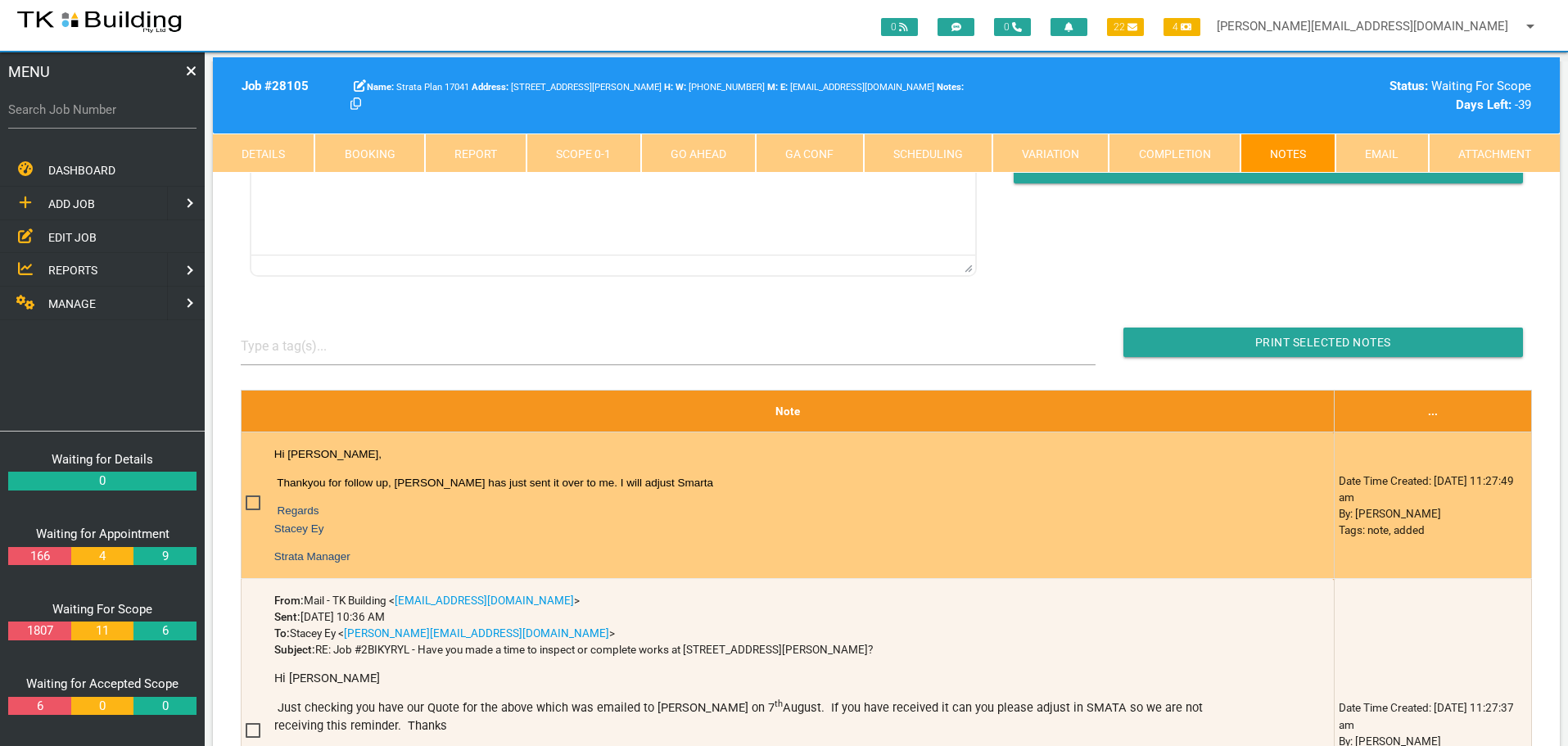
scroll to position [409, 0]
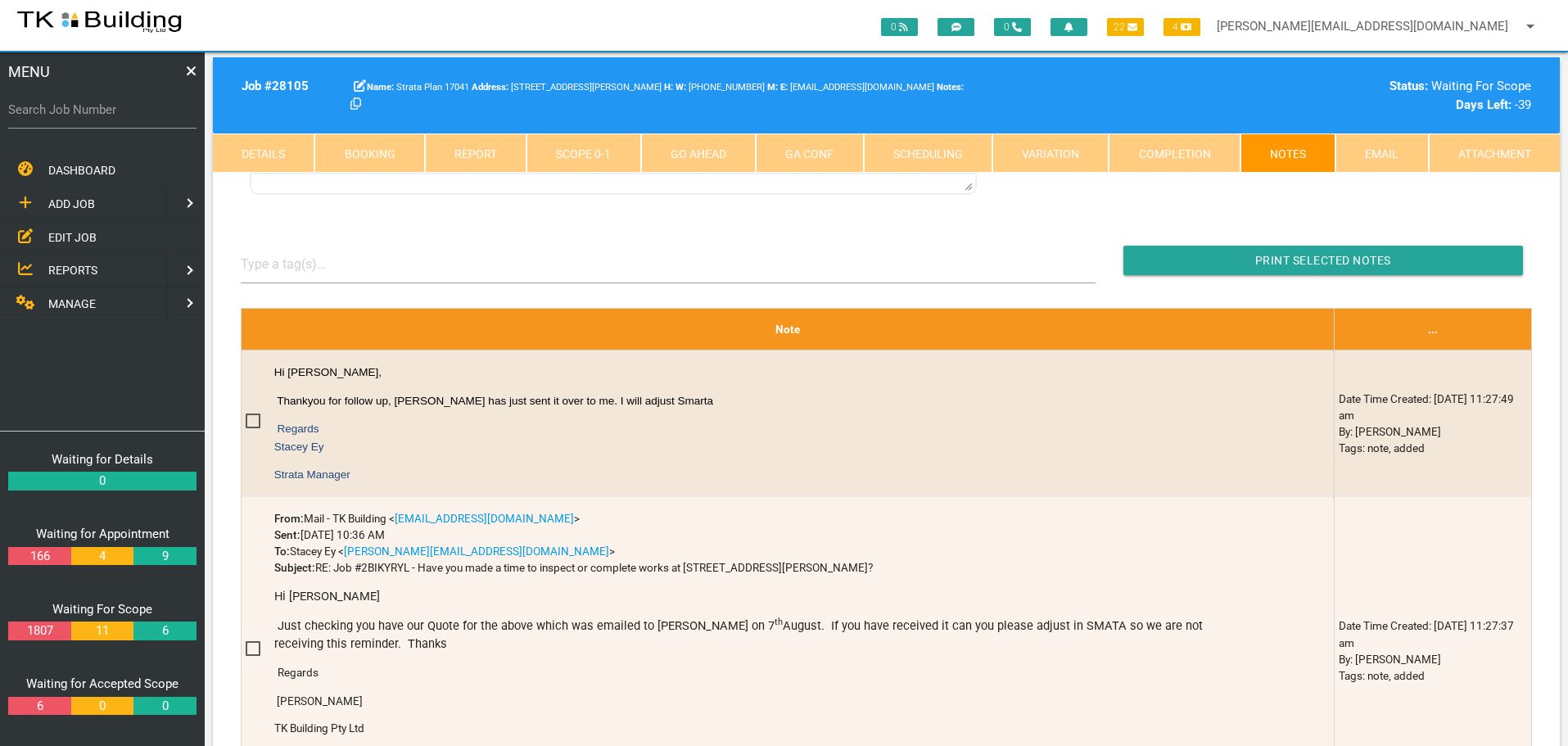
click at [72, 238] on span "EDIT JOB" at bounding box center [72, 237] width 48 height 13
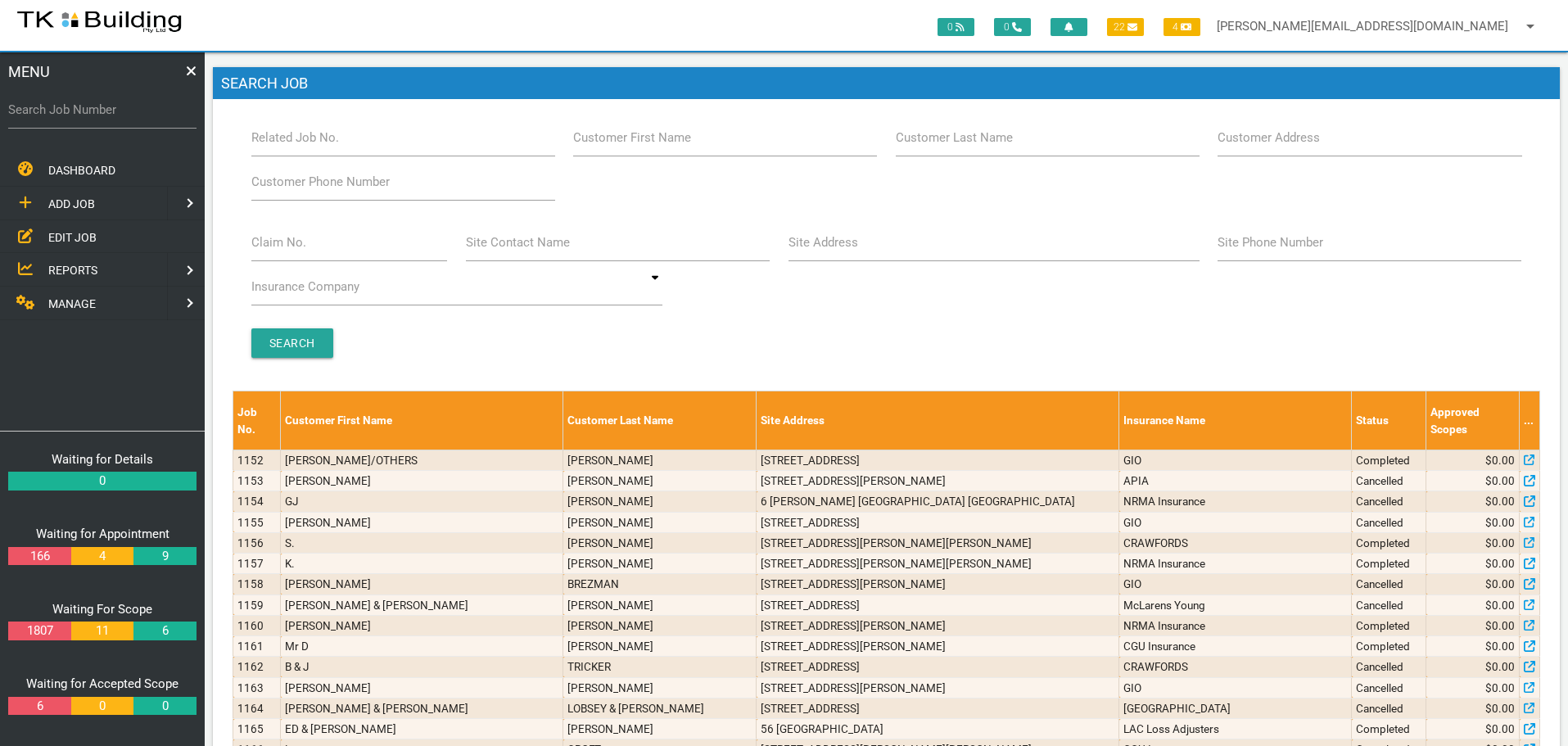
click at [952, 147] on label "Customer Last Name" at bounding box center [954, 138] width 117 height 19
click at [952, 147] on input "Customer Last Name" at bounding box center [1047, 138] width 304 height 38
type input "105667"
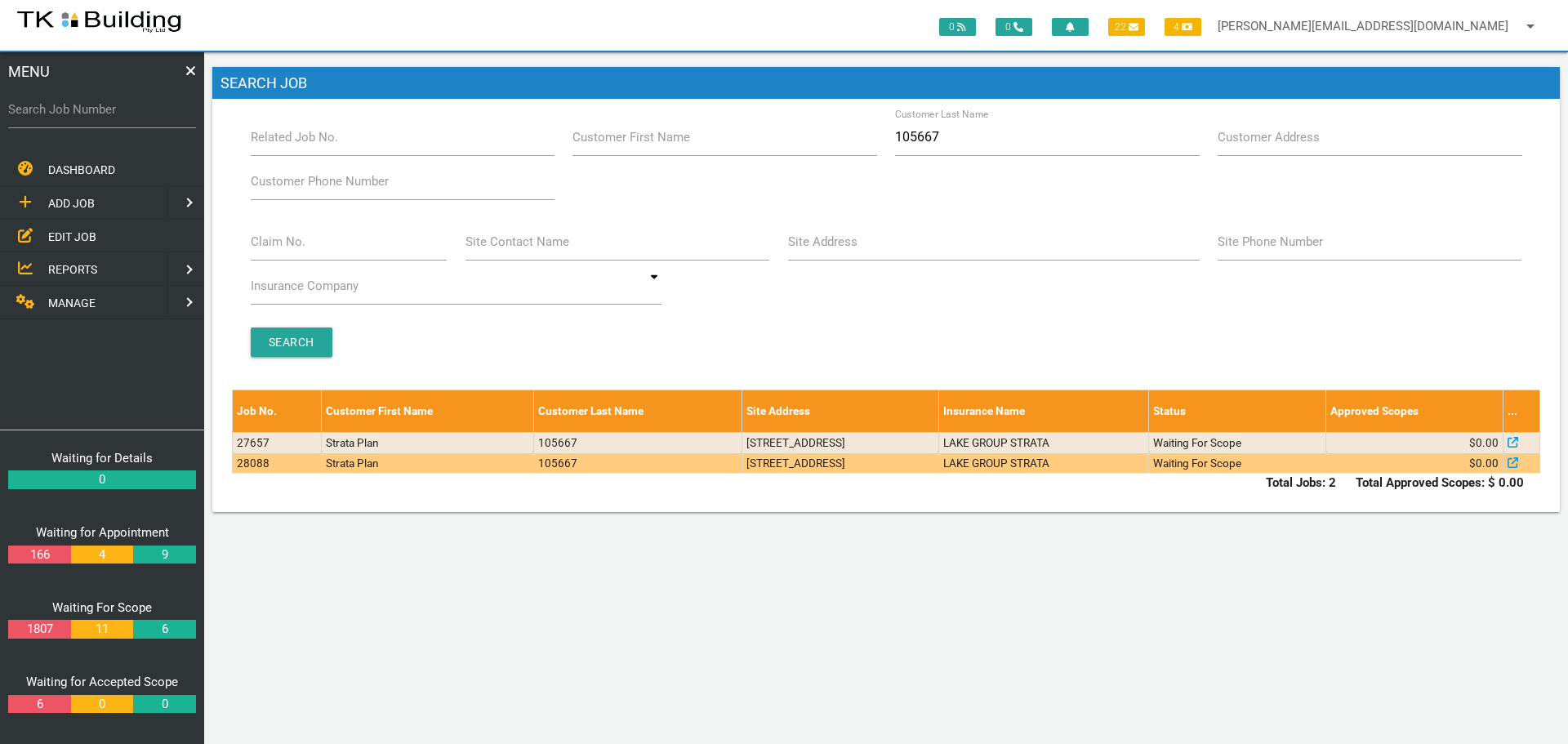
click at [938, 459] on td "[STREET_ADDRESS]" at bounding box center [839, 463] width 196 height 21
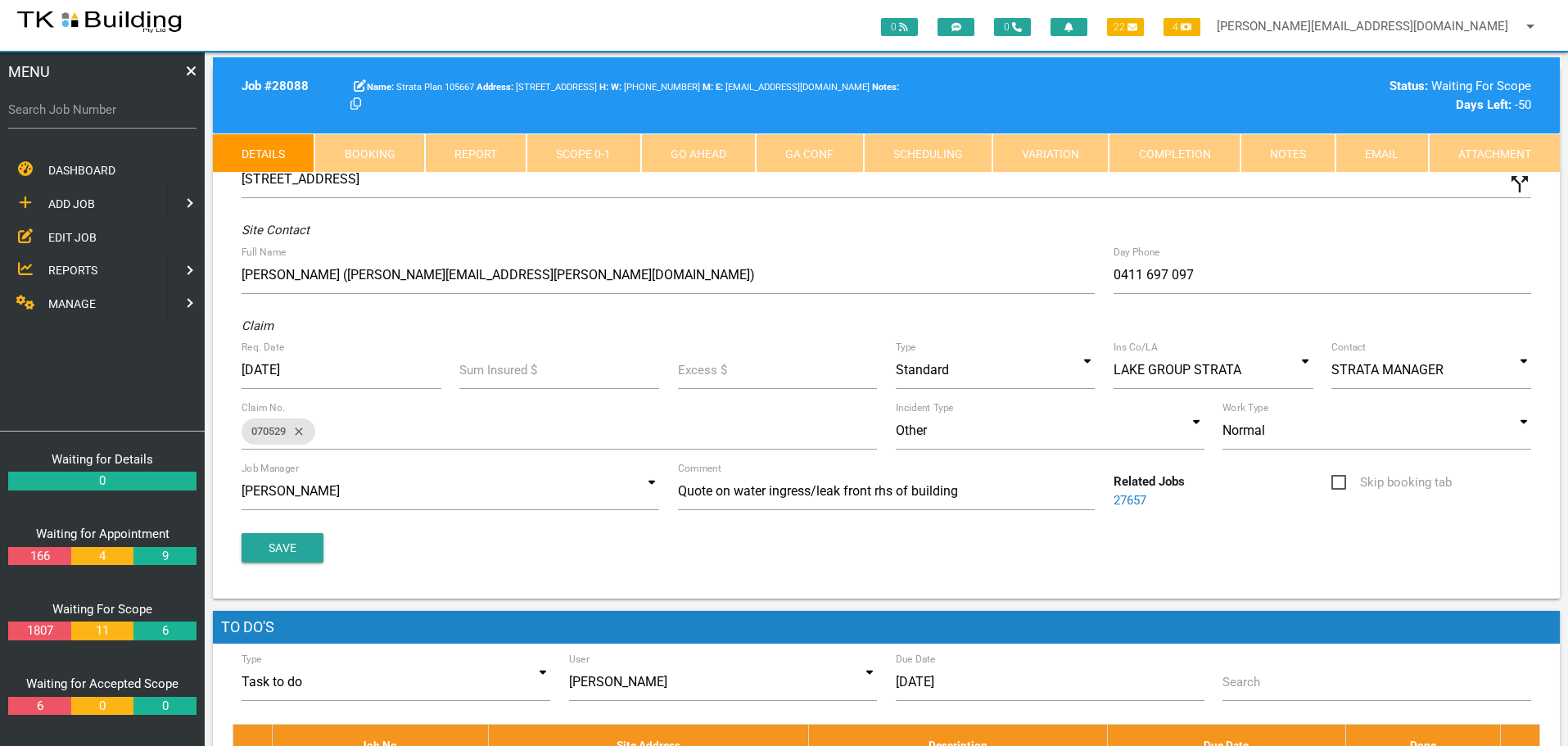
click at [1289, 155] on link "Notes" at bounding box center [1288, 152] width 95 height 39
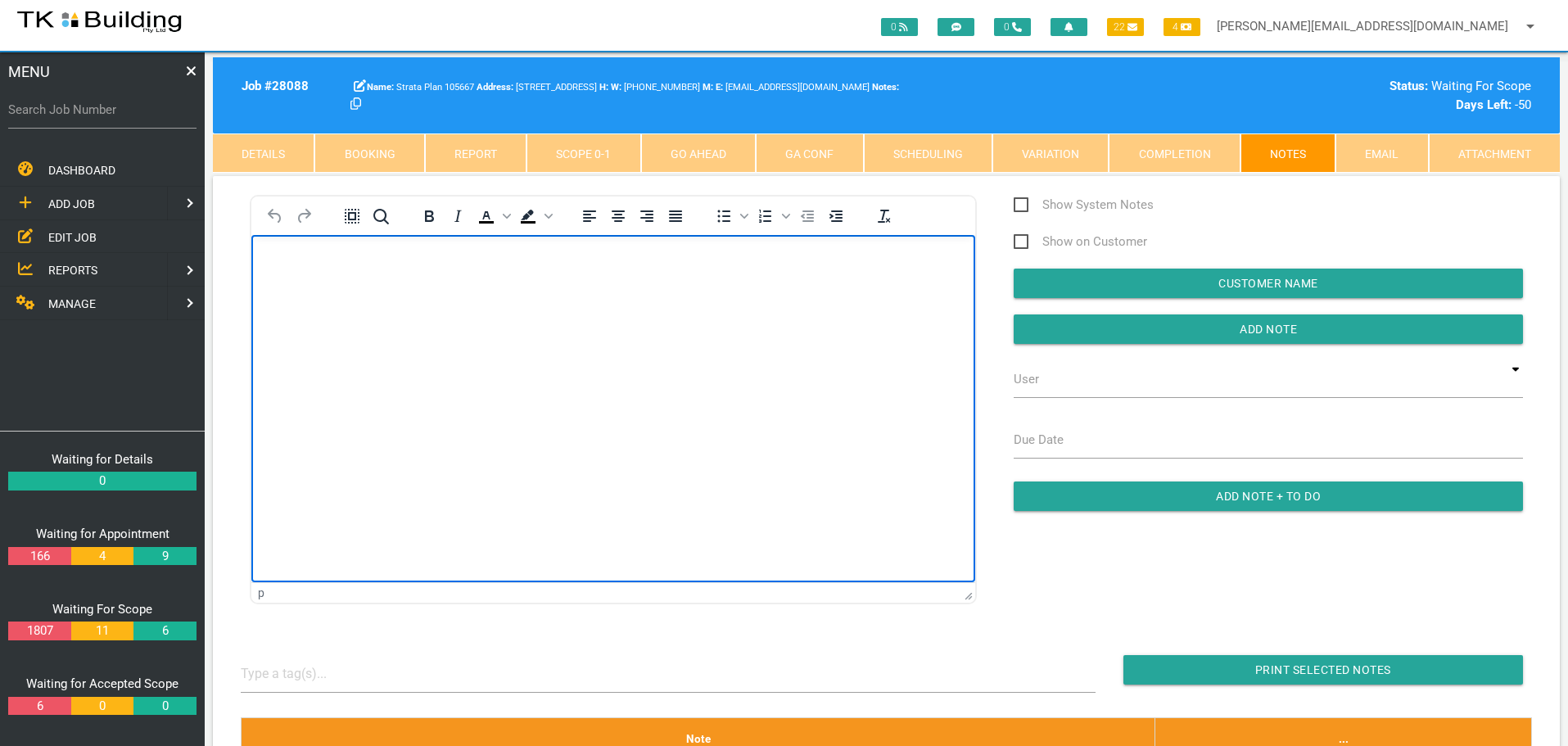
click at [358, 287] on body "Rich Text Area. Press ALT-0 for help." at bounding box center [613, 282] width 724 height 54
click at [306, 283] on body "Rich Text Area. Press ALT-0 for help." at bounding box center [613, 282] width 724 height 54
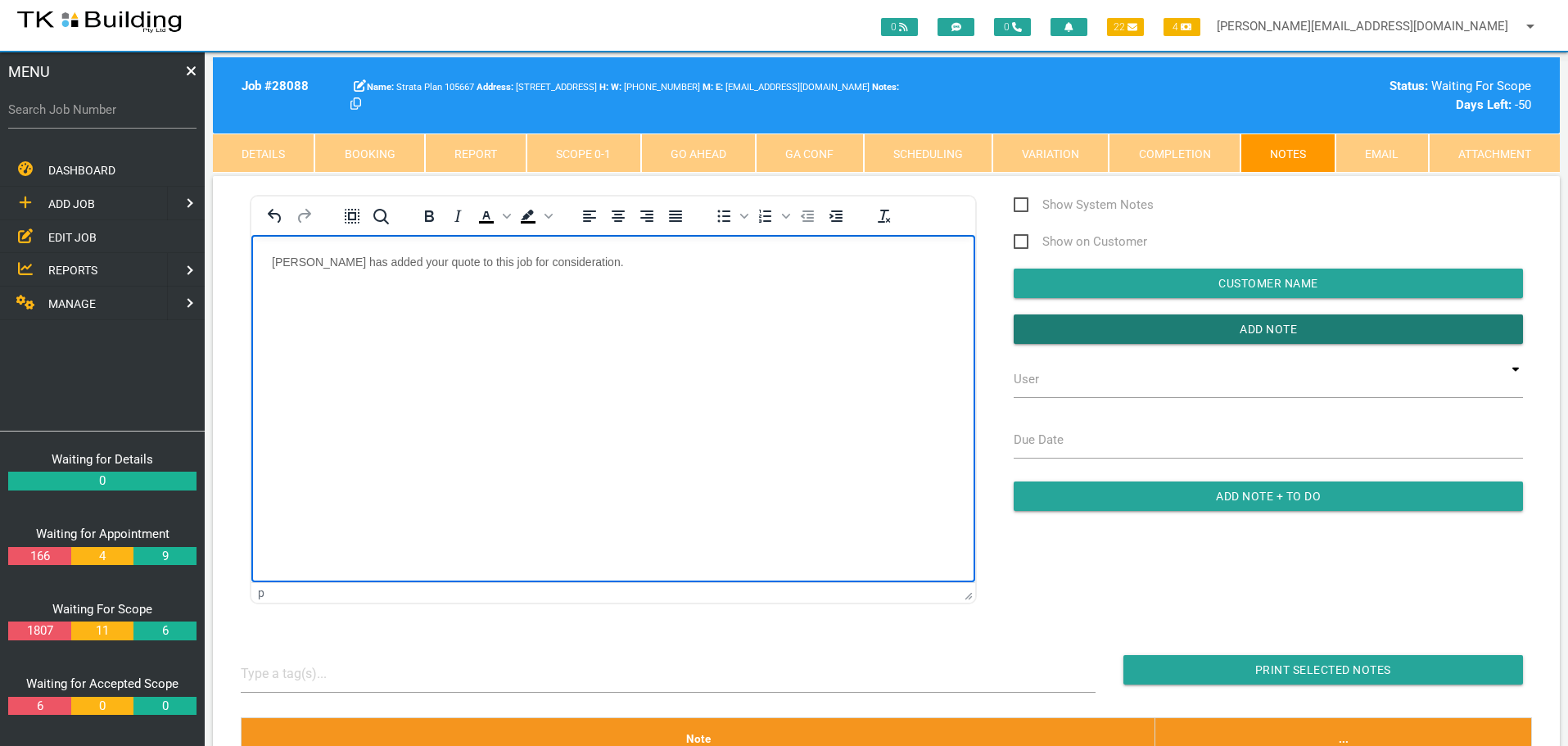
drag, startPoint x: 1060, startPoint y: 325, endPoint x: 1004, endPoint y: 328, distance: 56.1
click at [1060, 325] on input "Add Note" at bounding box center [1268, 329] width 509 height 29
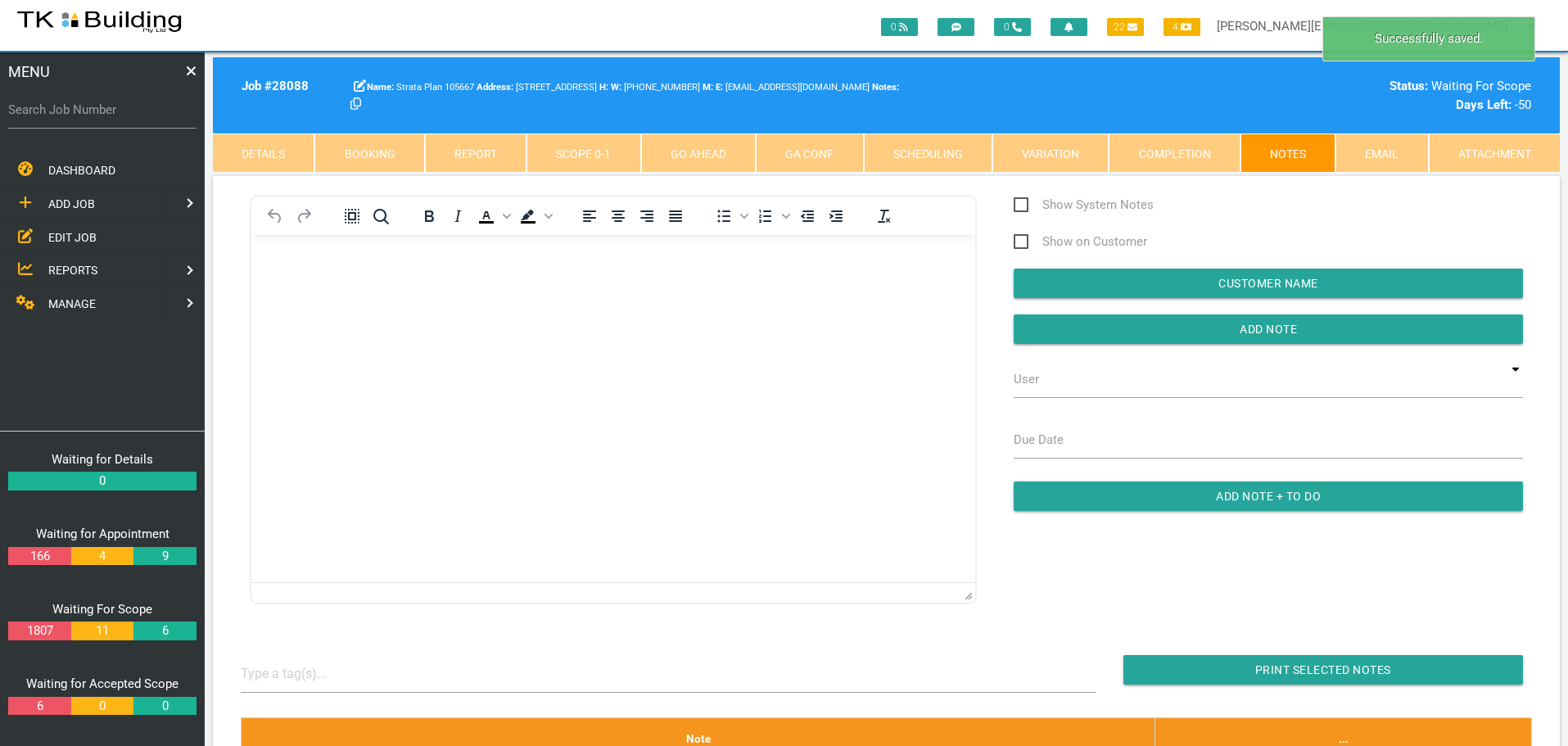
click at [307, 272] on body "Rich Text Area. Press ALT-0 for help." at bounding box center [613, 282] width 724 height 54
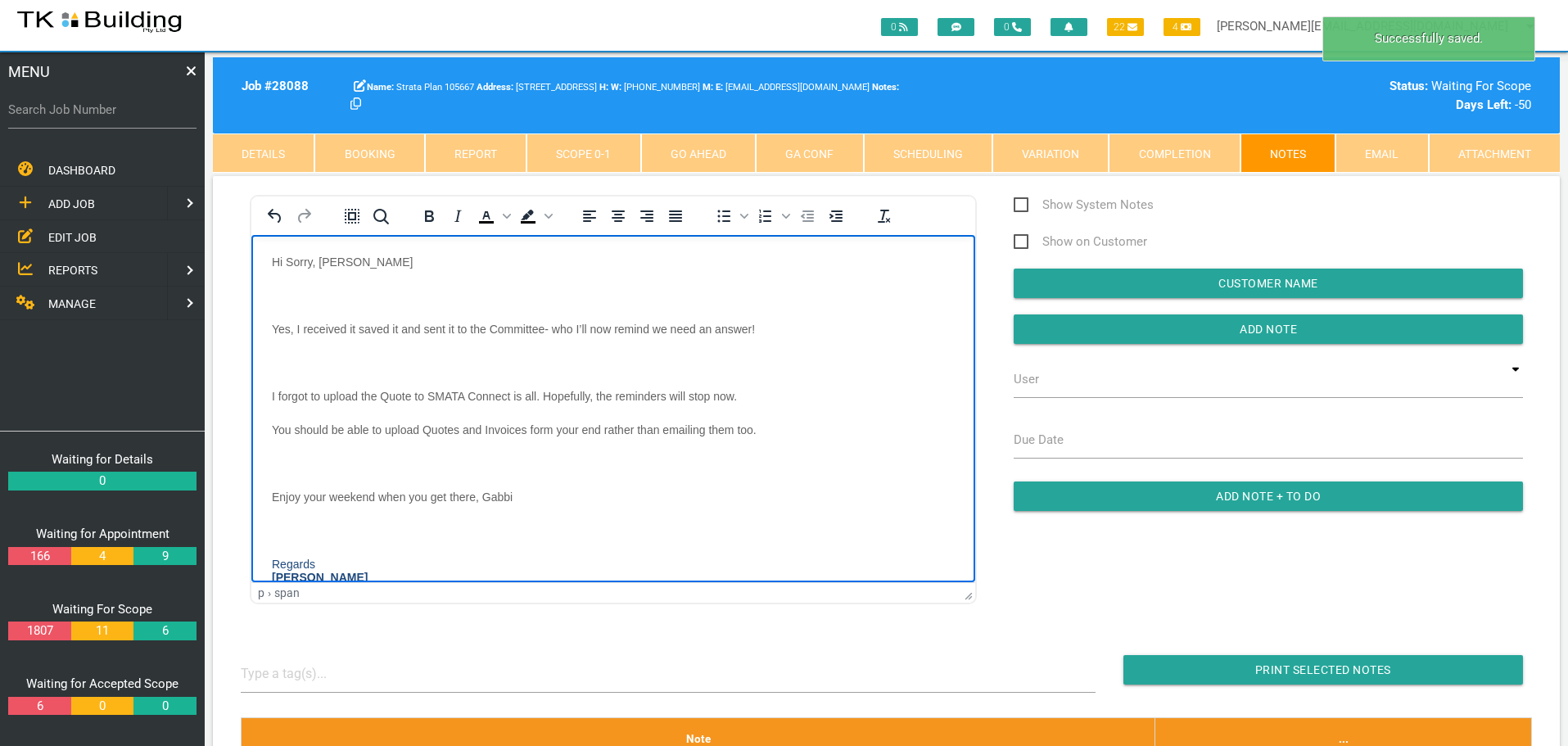
click at [289, 281] on body "Hi Sorry, [PERSON_NAME] Yes, I received it saved it and sent it to the Committe…" at bounding box center [613, 456] width 724 height 403
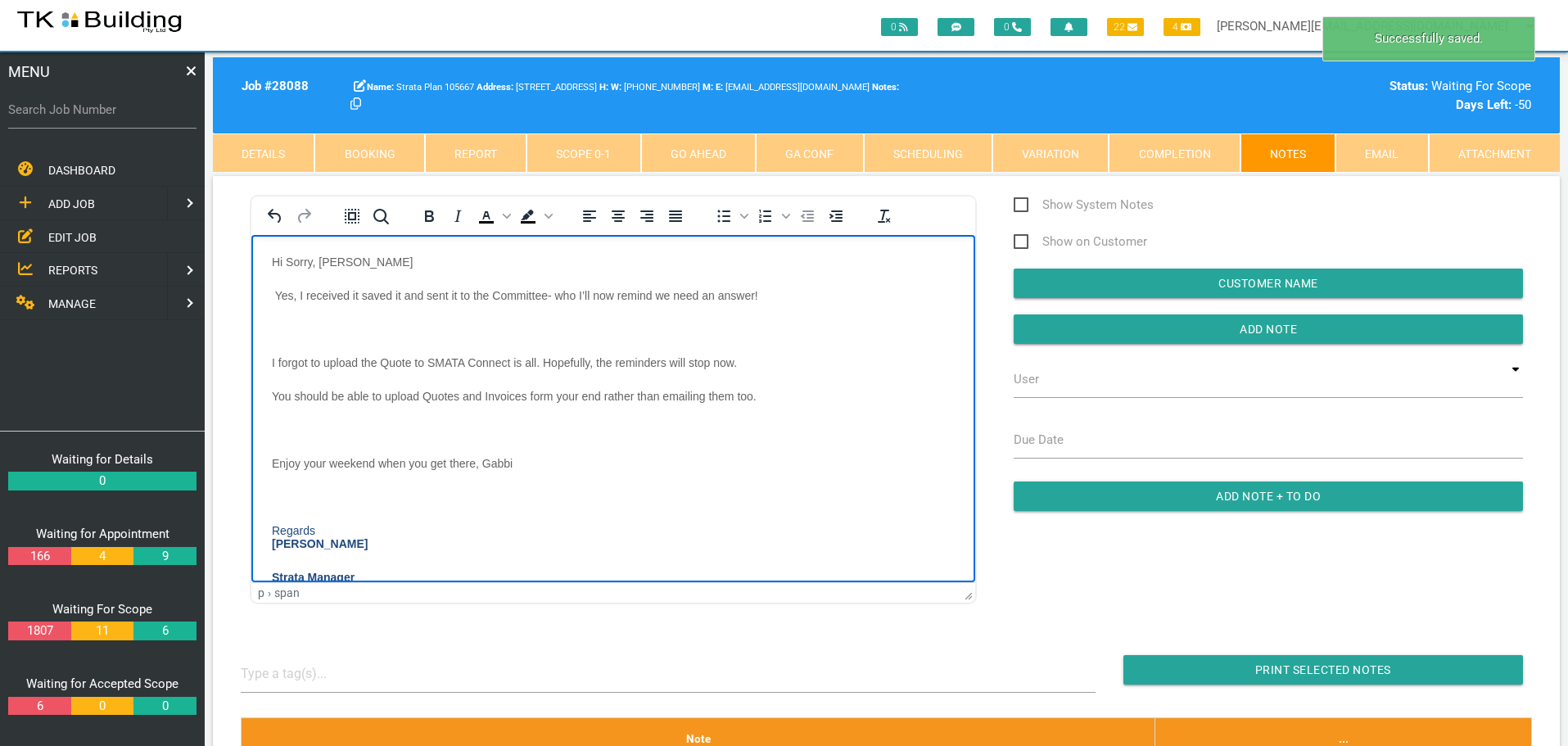
click at [285, 320] on body "Hi Sorry, [PERSON_NAME] Yes, I received it saved it and sent it to the Committe…" at bounding box center [613, 439] width 724 height 369
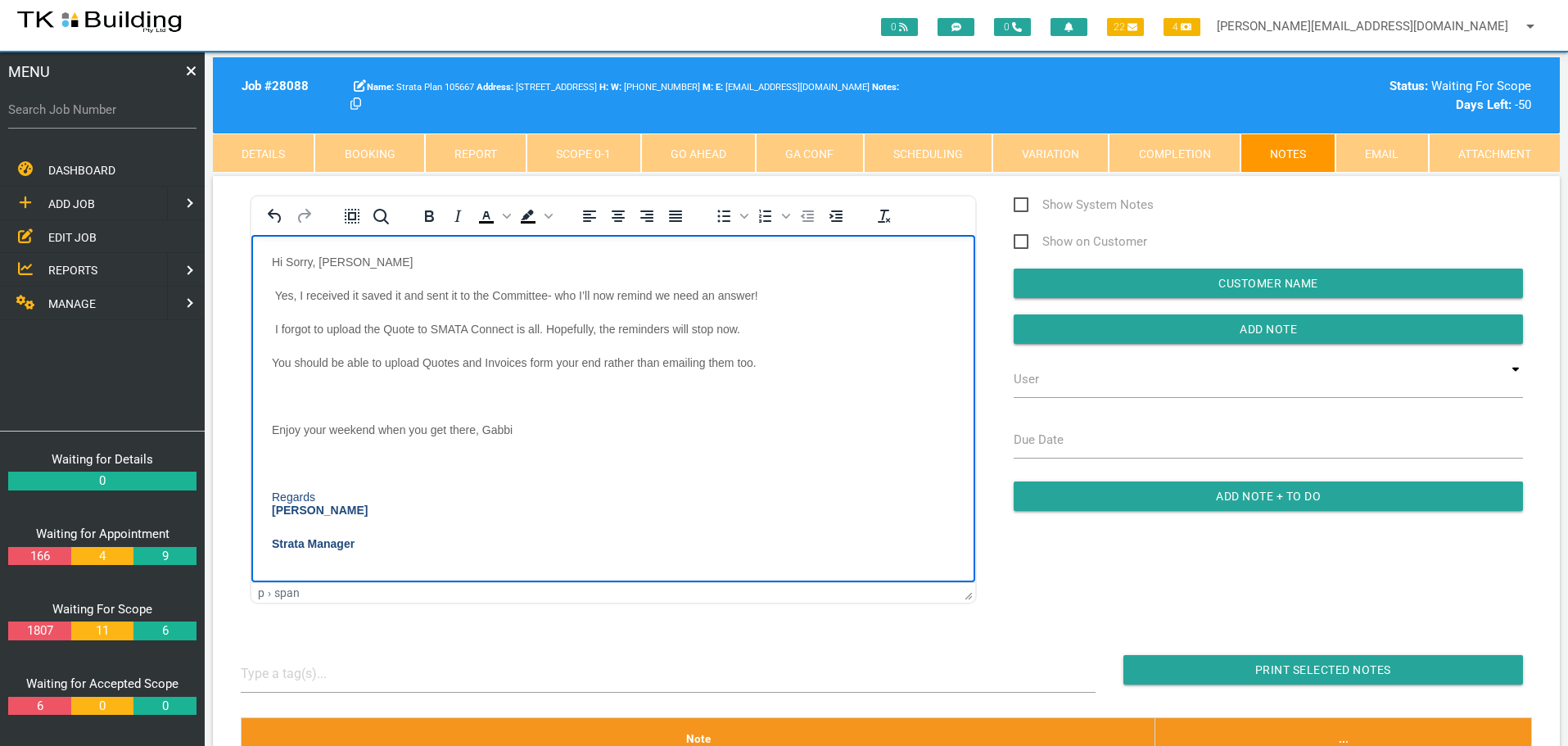
click at [288, 385] on body "Hi Sorry, [PERSON_NAME] Yes, I received it saved it and sent it to the Committe…" at bounding box center [613, 423] width 724 height 336
click at [279, 423] on p "Rich Text Area. Press ALT-0 for help." at bounding box center [613, 429] width 683 height 13
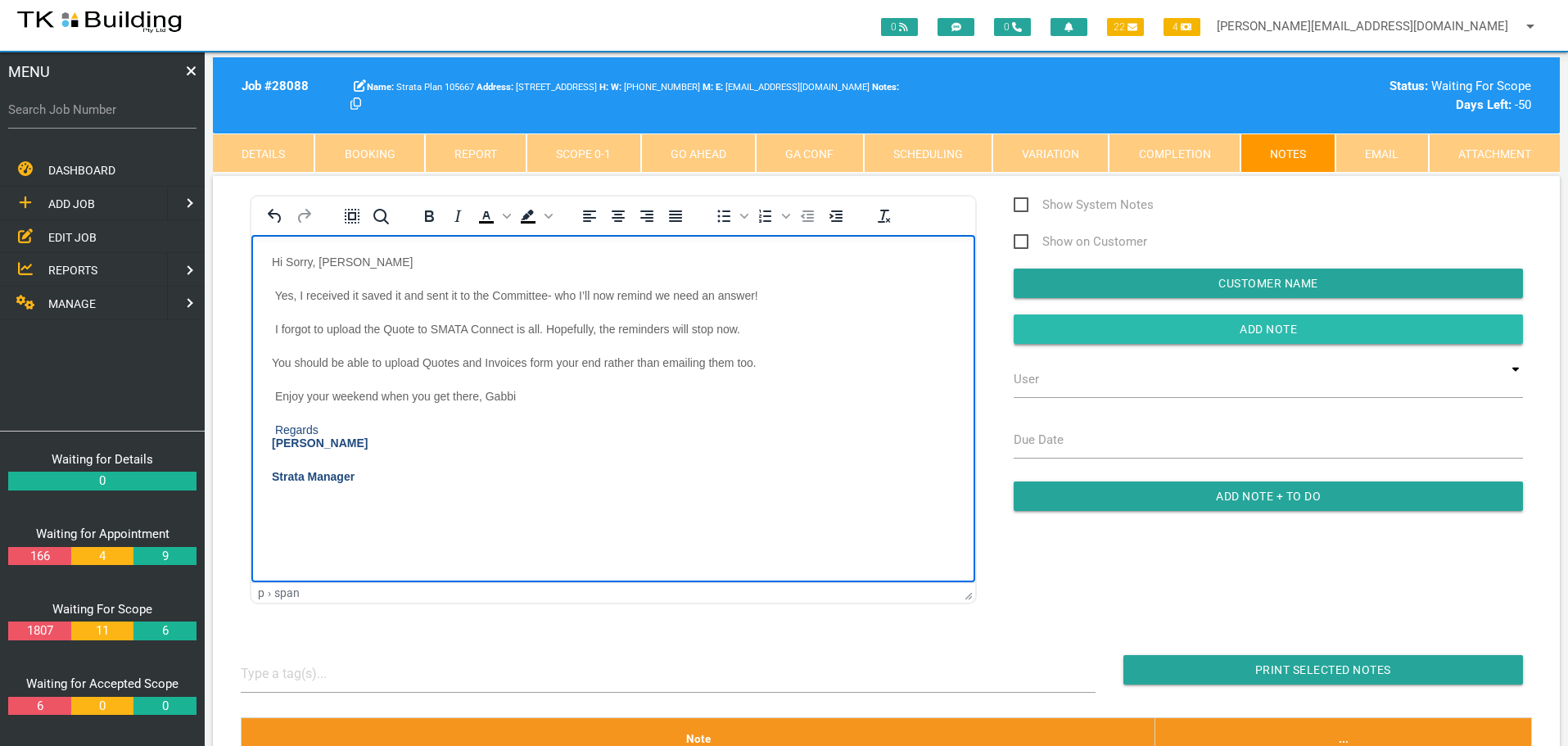
click at [1040, 329] on input "Add Note" at bounding box center [1268, 329] width 509 height 29
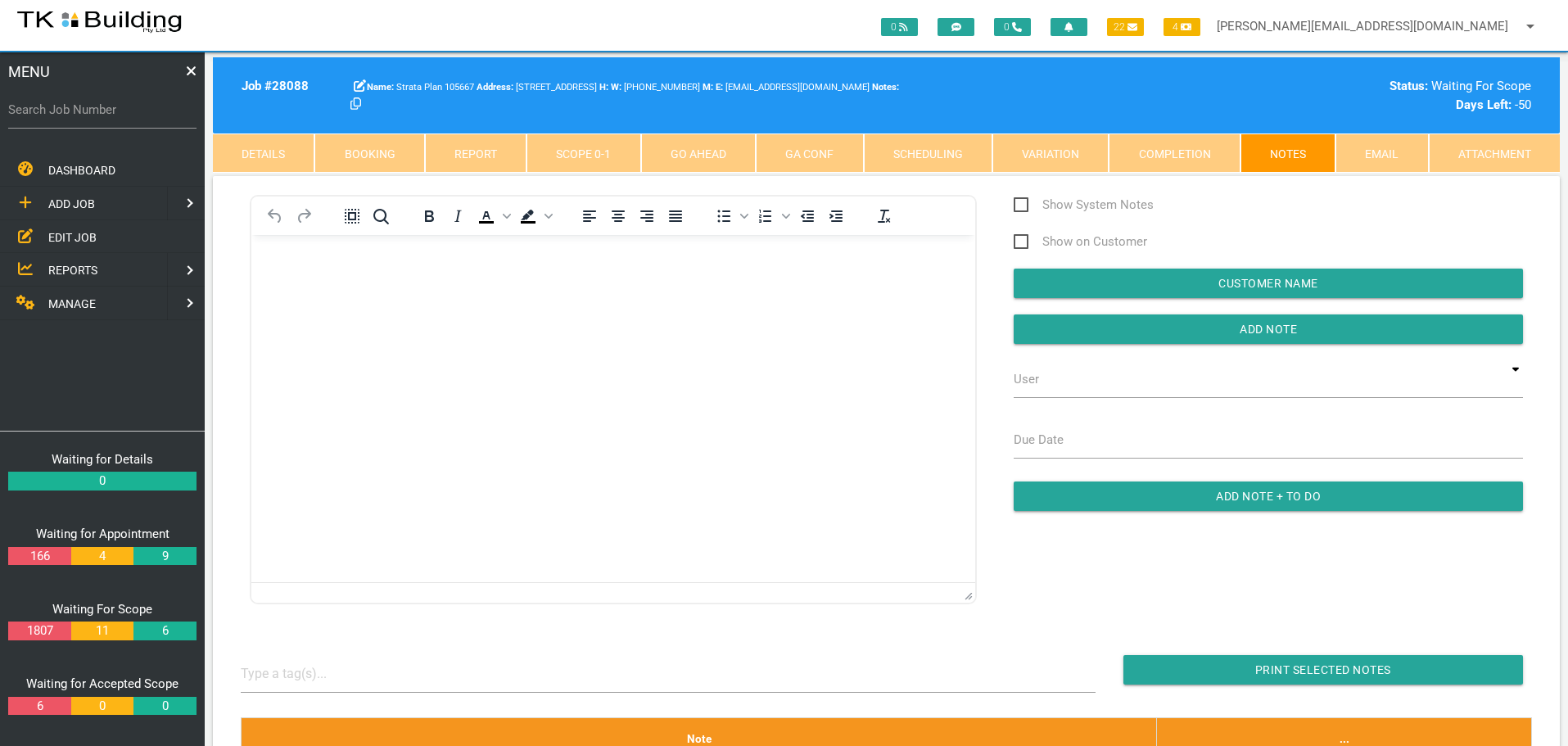
click at [126, 116] on label "Search Job Number" at bounding box center [103, 110] width 189 height 19
click at [126, 116] on input "Search Job Number" at bounding box center [103, 110] width 189 height 38
type input "28055"
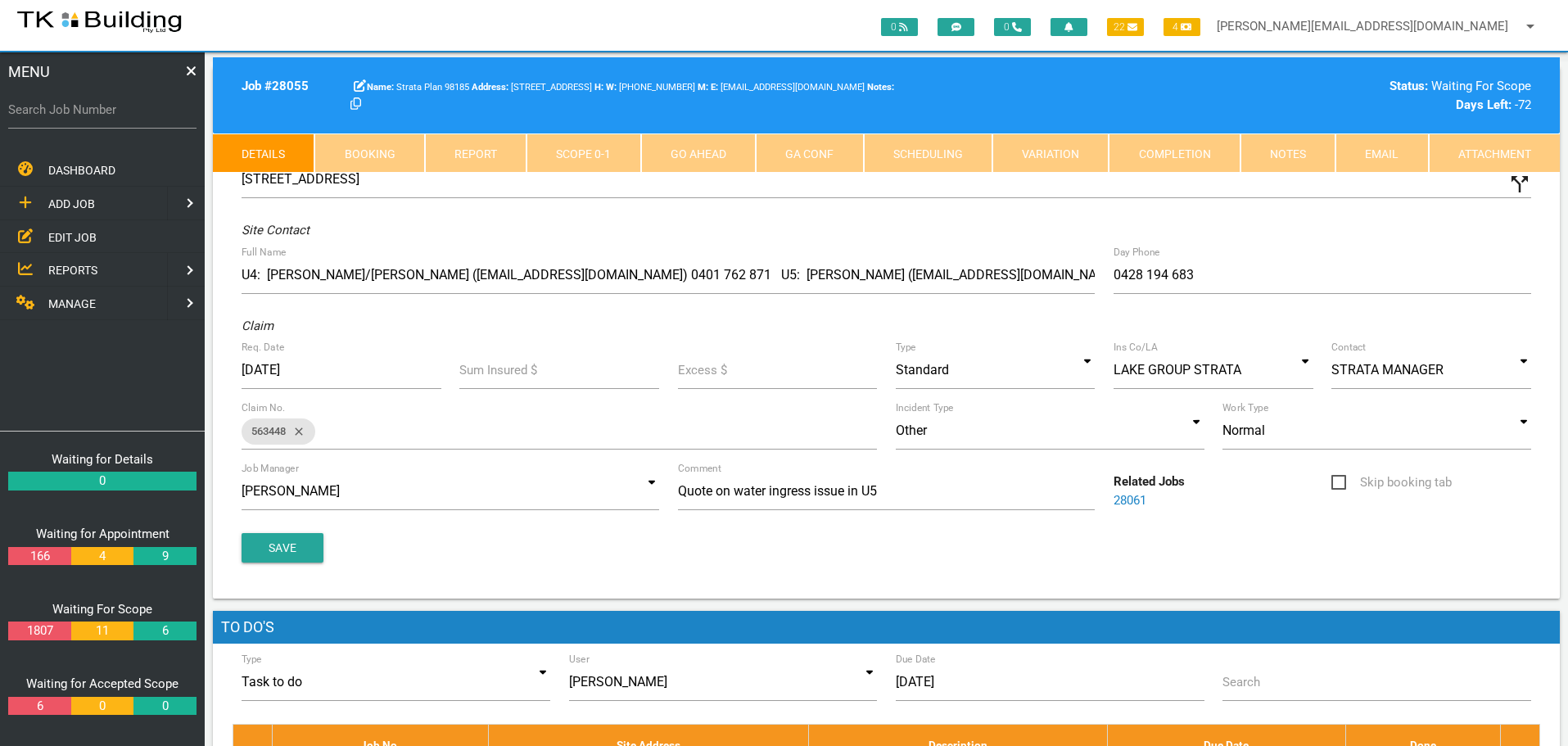
click at [1308, 147] on link "Notes" at bounding box center [1288, 152] width 95 height 39
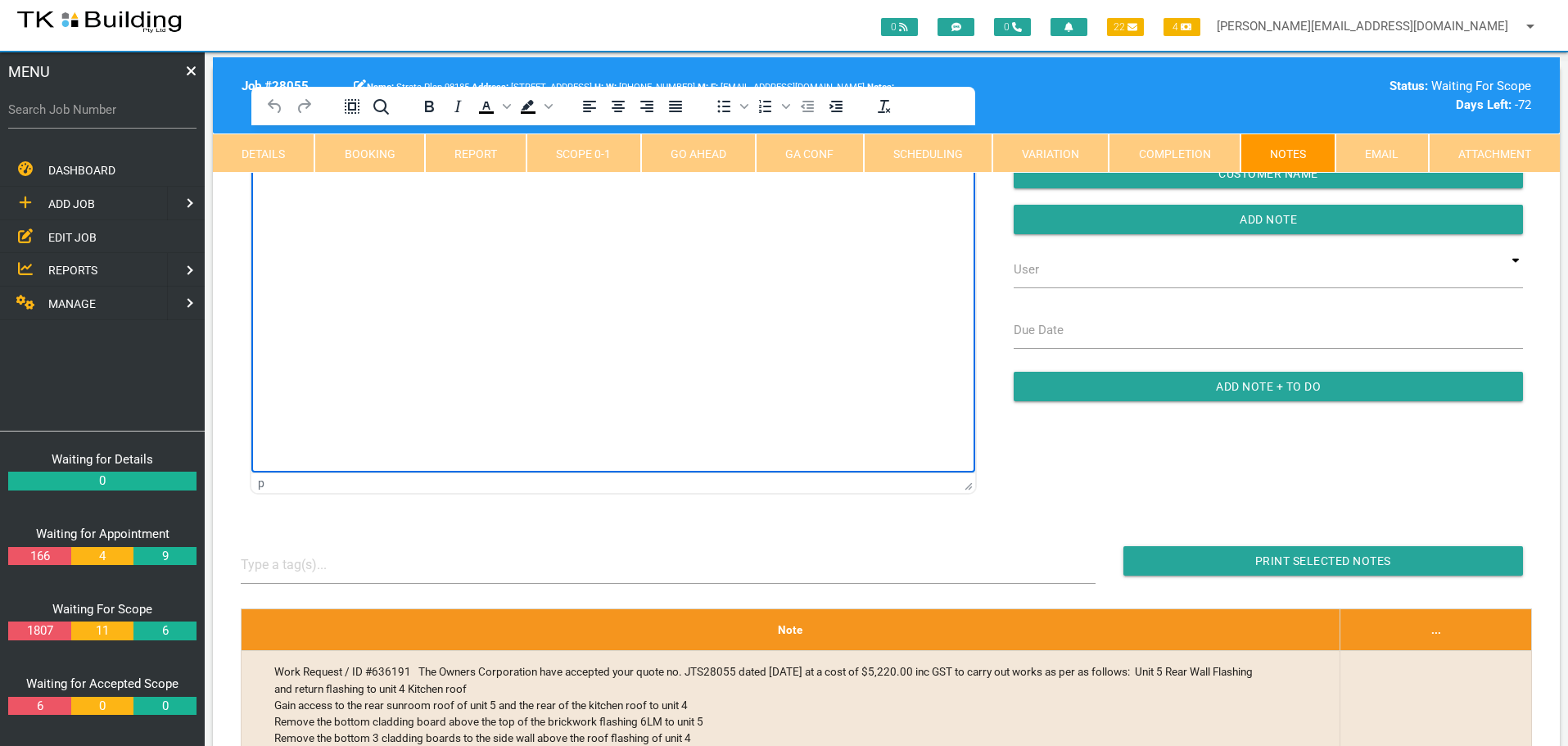
click at [308, 200] on html at bounding box center [613, 162] width 724 height 74
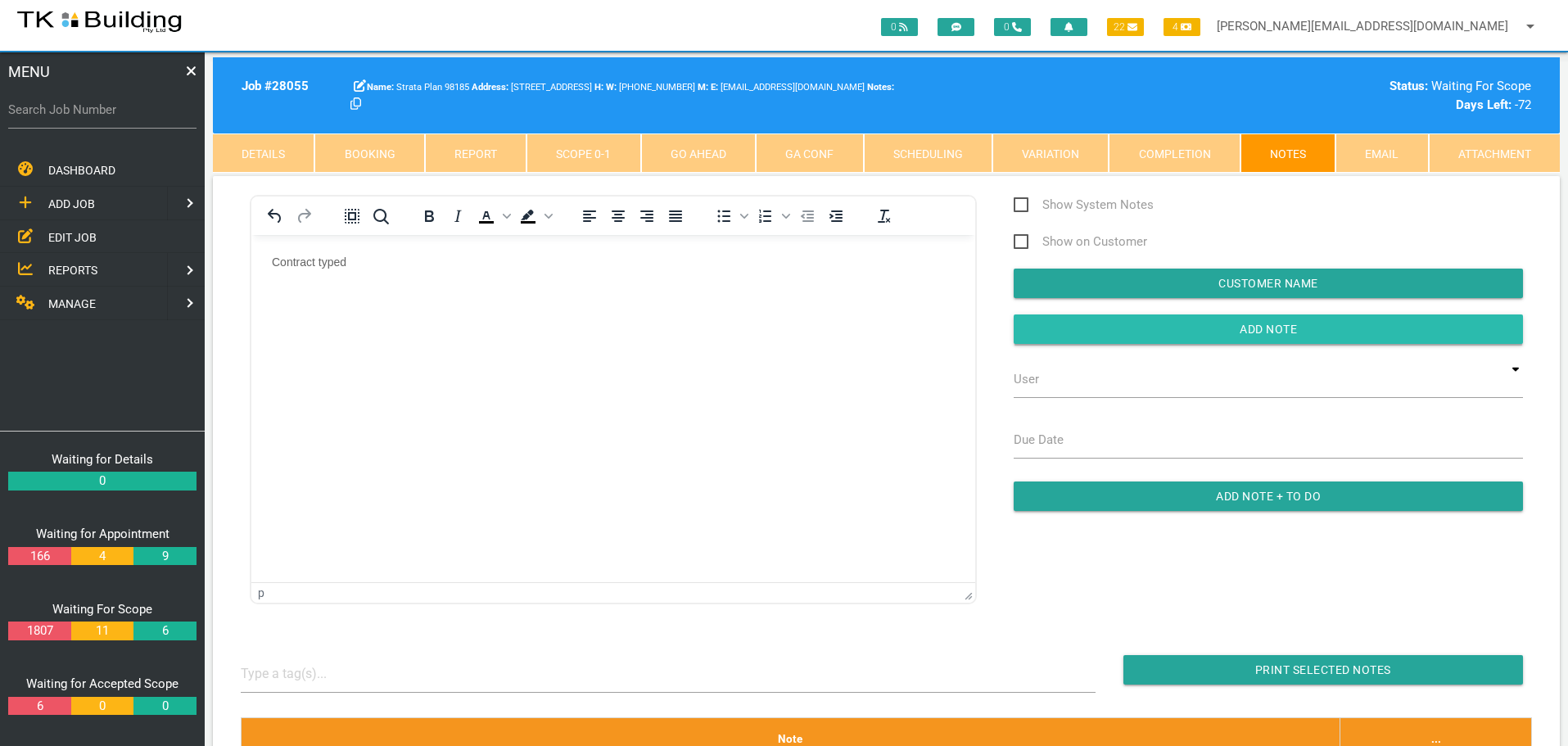
click at [1093, 333] on input "button" at bounding box center [1268, 329] width 509 height 29
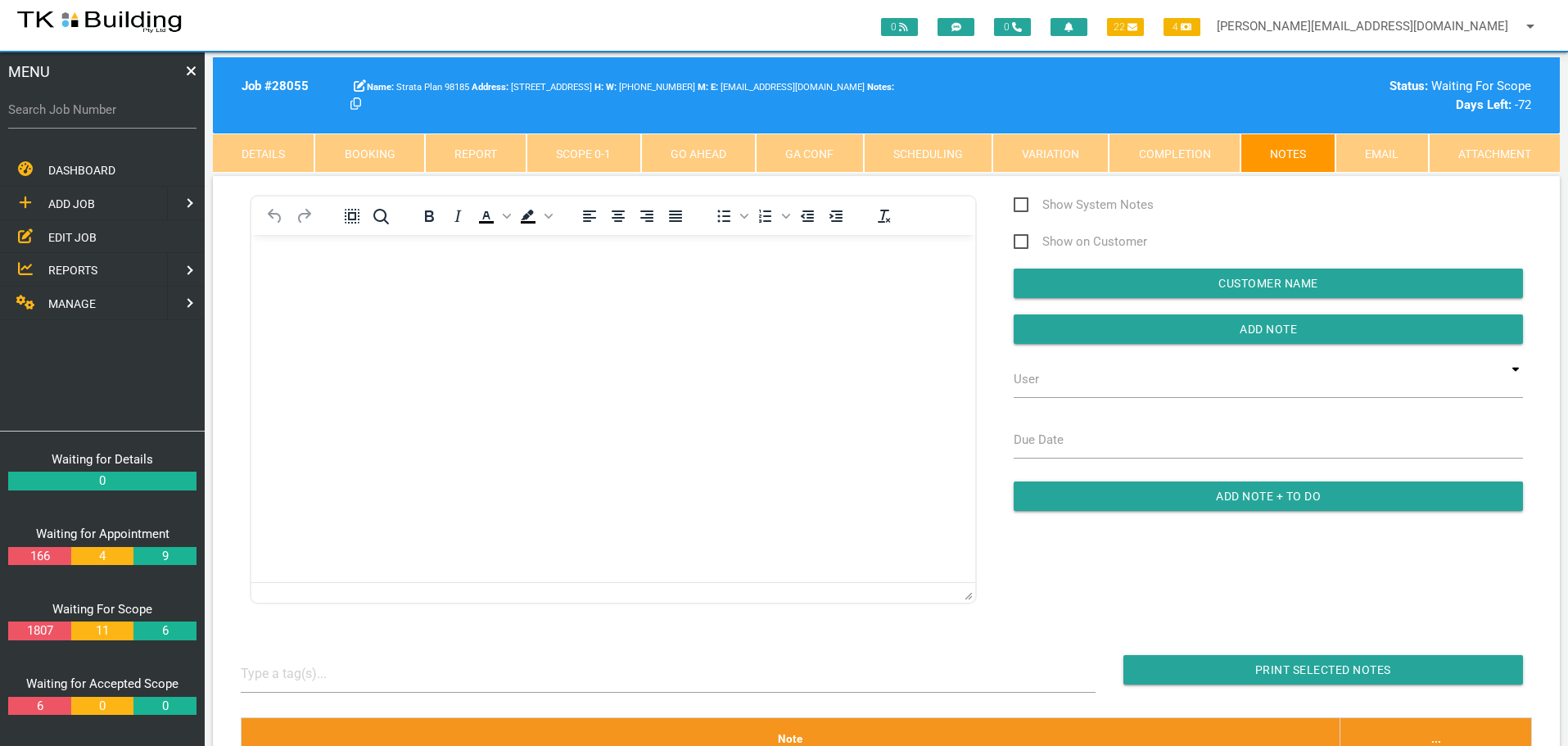
click at [63, 113] on label "Search Job Number" at bounding box center [103, 110] width 189 height 19
click at [63, 113] on input "Search Job Number" at bounding box center [103, 110] width 189 height 38
type input "27653"
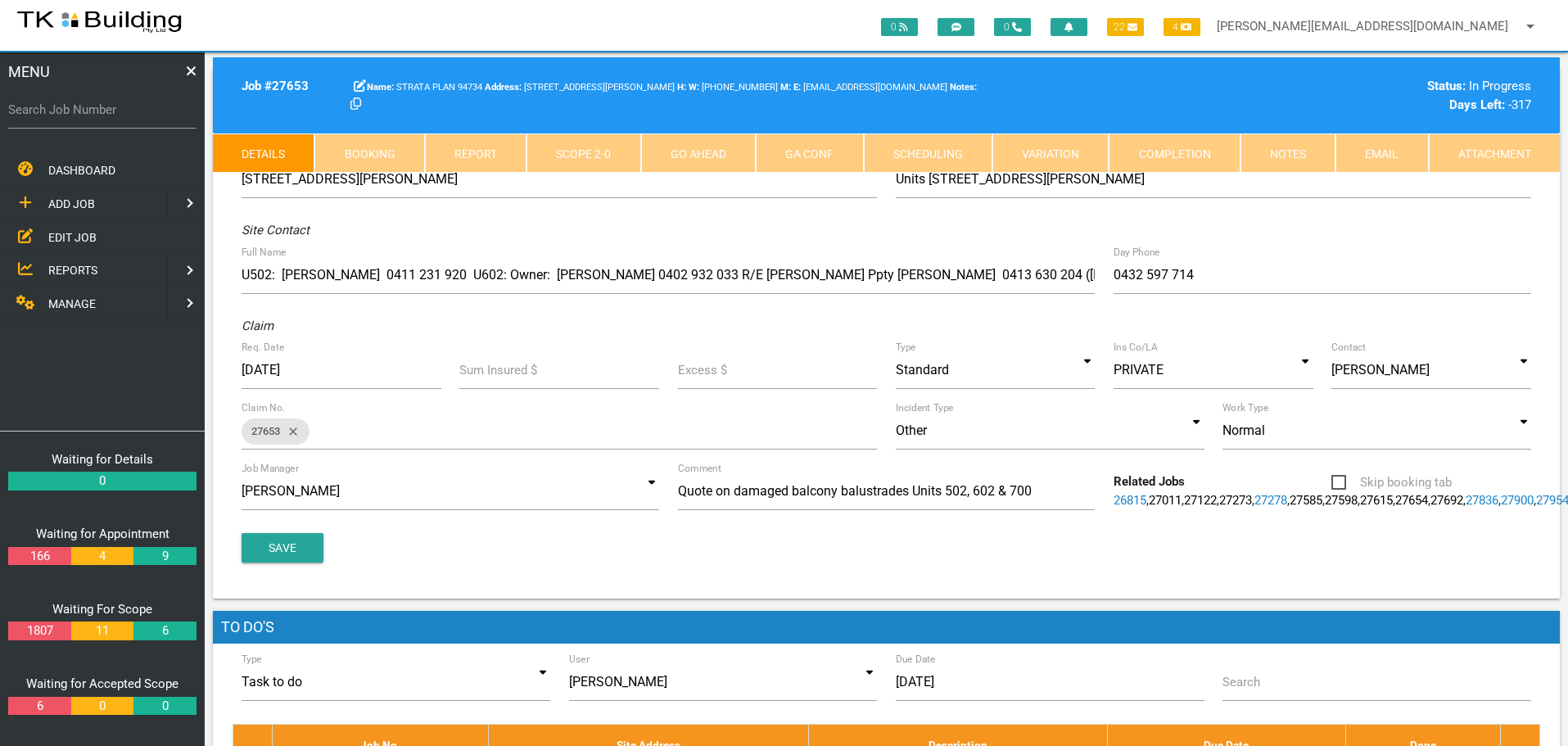
click at [374, 155] on link "Booking" at bounding box center [369, 152] width 110 height 39
select select "9"
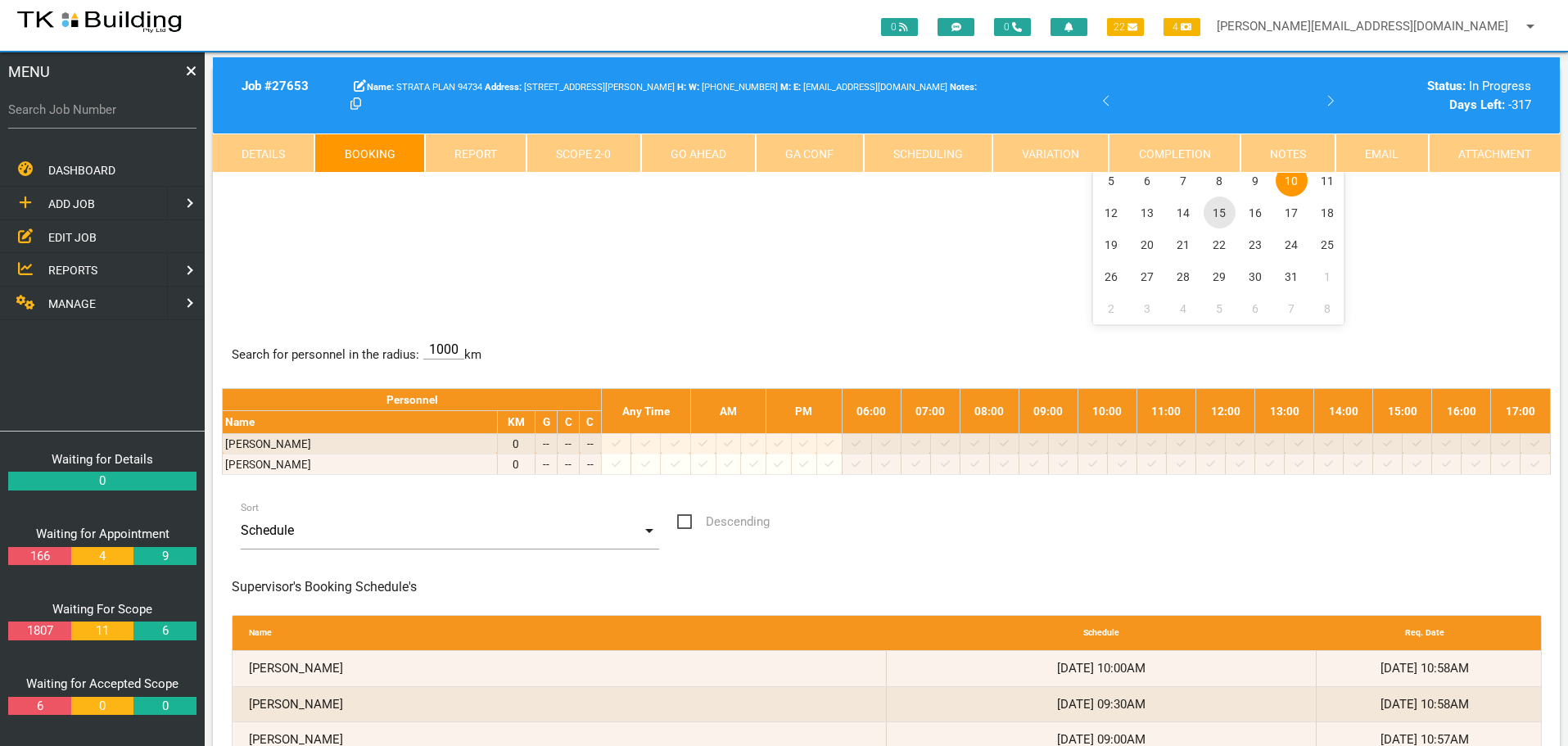
click at [1223, 217] on span "15" at bounding box center [1220, 212] width 32 height 32
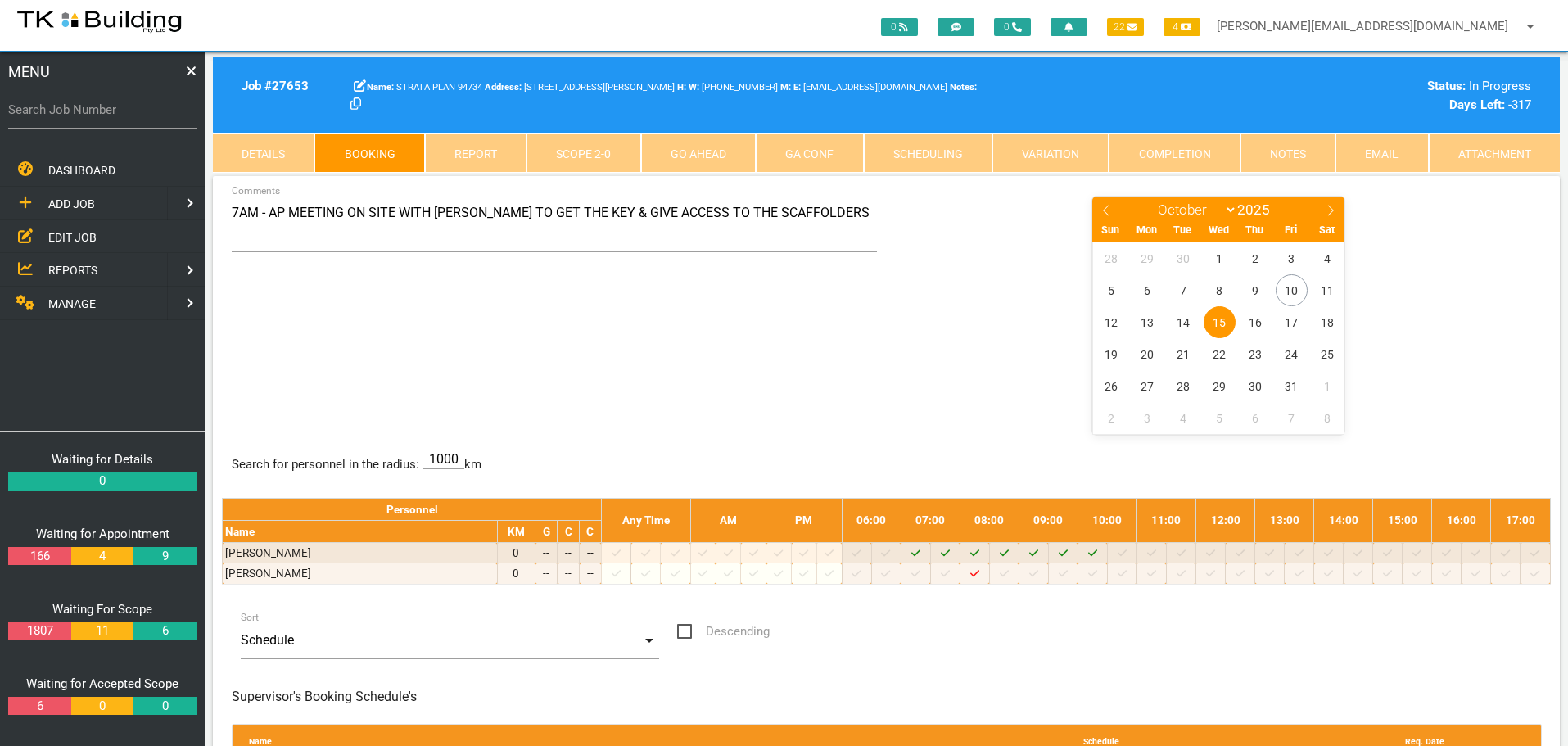
click at [140, 118] on label "Search Job Number" at bounding box center [103, 110] width 189 height 19
click at [140, 118] on input "Search Job Number" at bounding box center [103, 110] width 189 height 38
type input "27205"
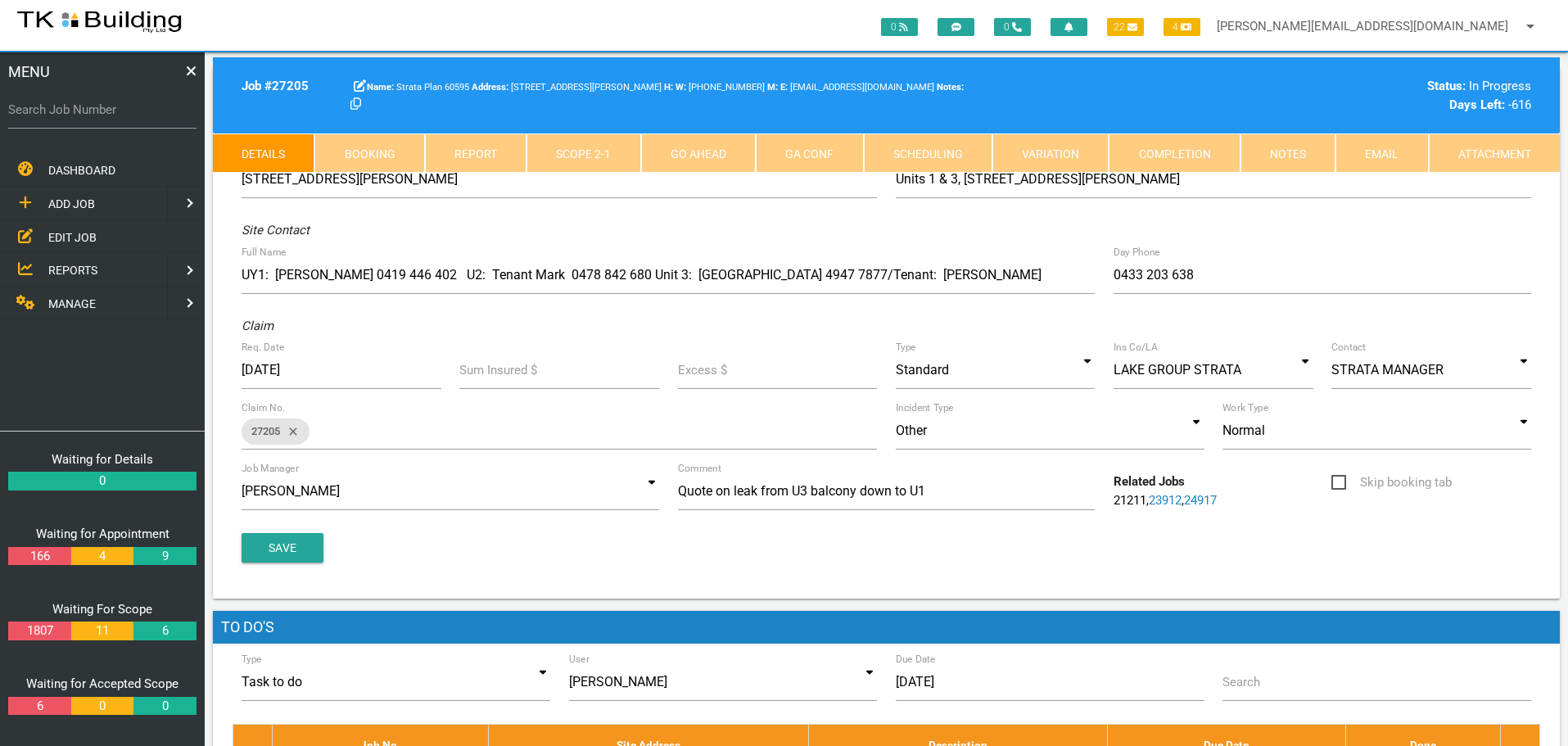
click at [1277, 152] on link "Notes" at bounding box center [1288, 152] width 95 height 39
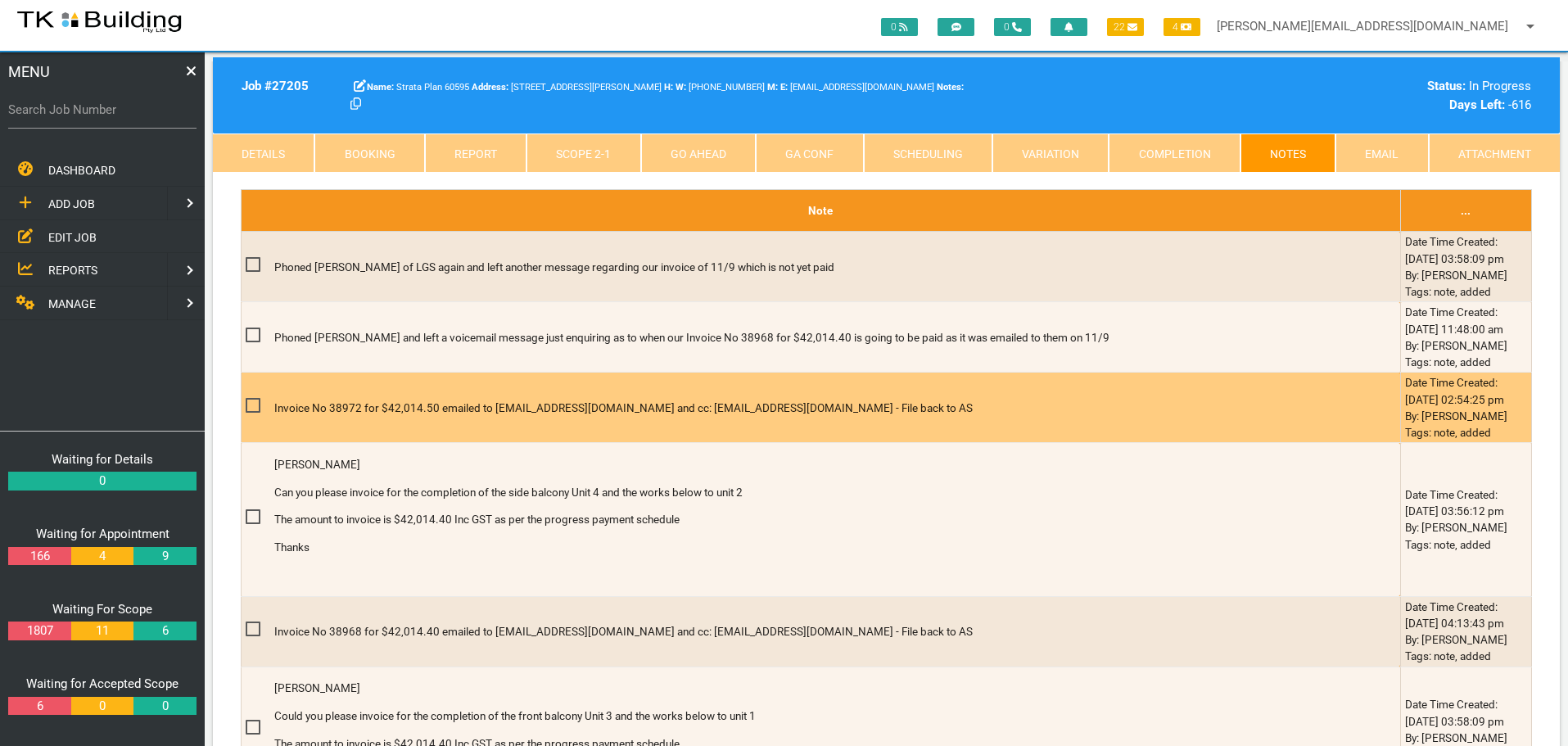
scroll to position [491, 0]
